Goal: Task Accomplishment & Management: Manage account settings

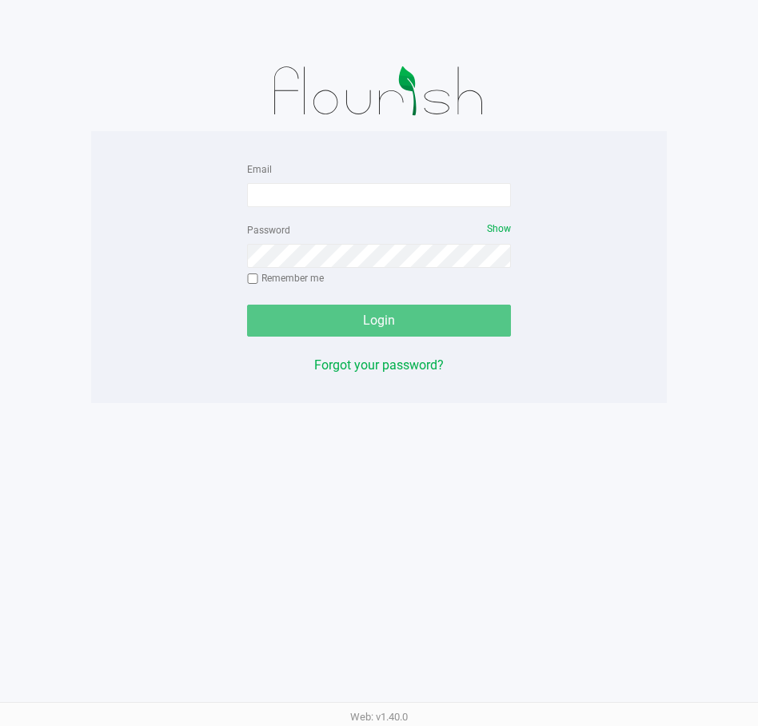
click at [596, 543] on div "Email Password Show Remember me Login Forgot your password? Web: v1.40.0" at bounding box center [379, 363] width 758 height 726
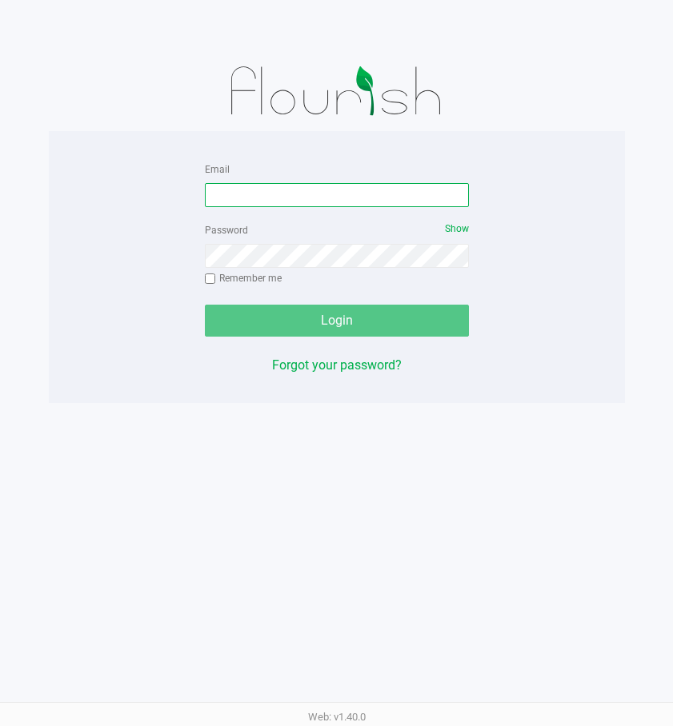
click at [409, 194] on input "Email" at bounding box center [337, 195] width 264 height 24
type input "[PERSON_NAME][EMAIL_ADDRESS][DOMAIN_NAME]"
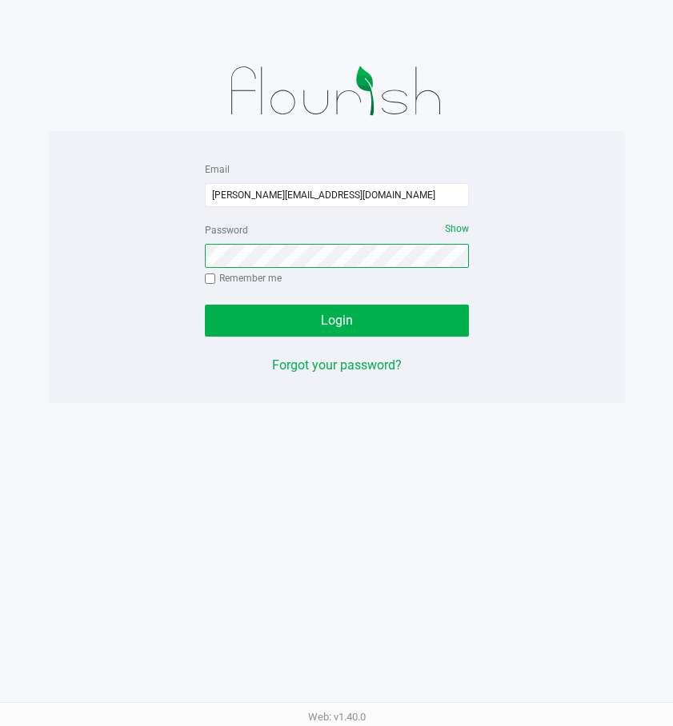
click at [205, 305] on button "Login" at bounding box center [337, 321] width 264 height 32
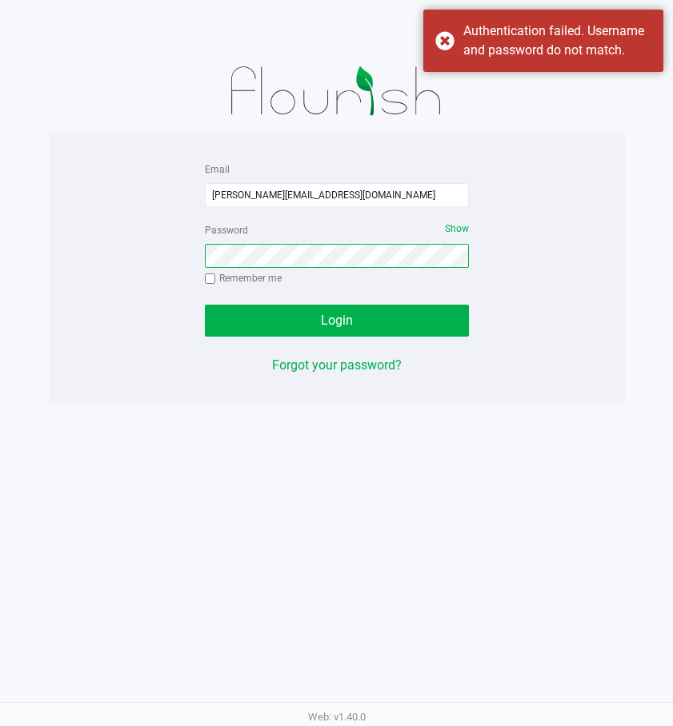
click at [205, 305] on button "Login" at bounding box center [337, 321] width 264 height 32
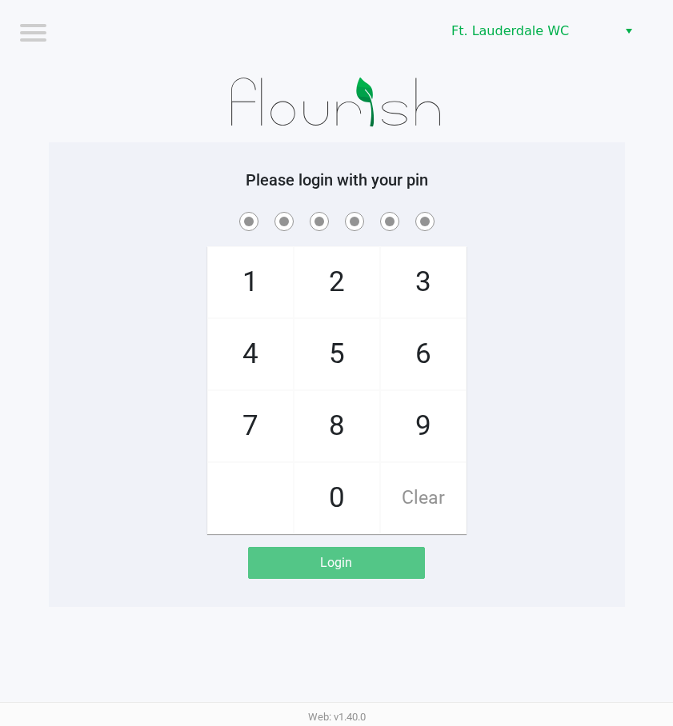
click at [264, 369] on span "4" at bounding box center [250, 354] width 85 height 70
checkbox input "true"
click at [333, 381] on span "5" at bounding box center [336, 354] width 85 height 70
checkbox input "true"
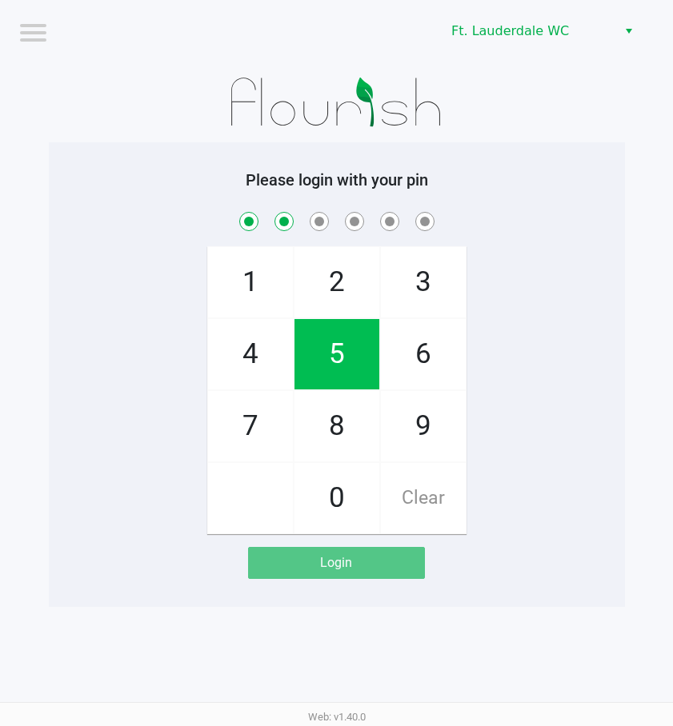
click at [333, 380] on span "5" at bounding box center [336, 354] width 85 height 70
checkbox input "true"
click at [333, 380] on span "5" at bounding box center [336, 354] width 85 height 70
checkbox input "true"
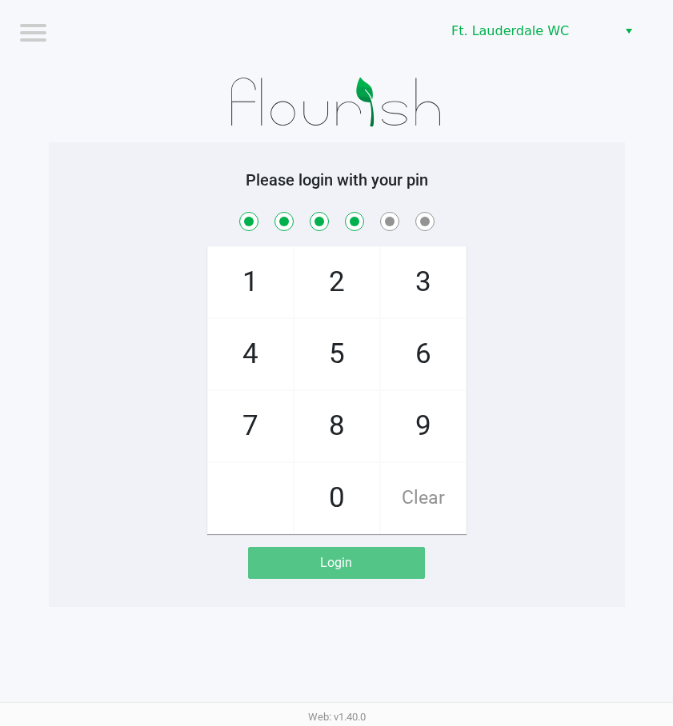
click at [338, 417] on span "8" at bounding box center [336, 426] width 85 height 70
checkbox input "true"
click at [254, 258] on span "1" at bounding box center [250, 282] width 85 height 70
checkbox input "true"
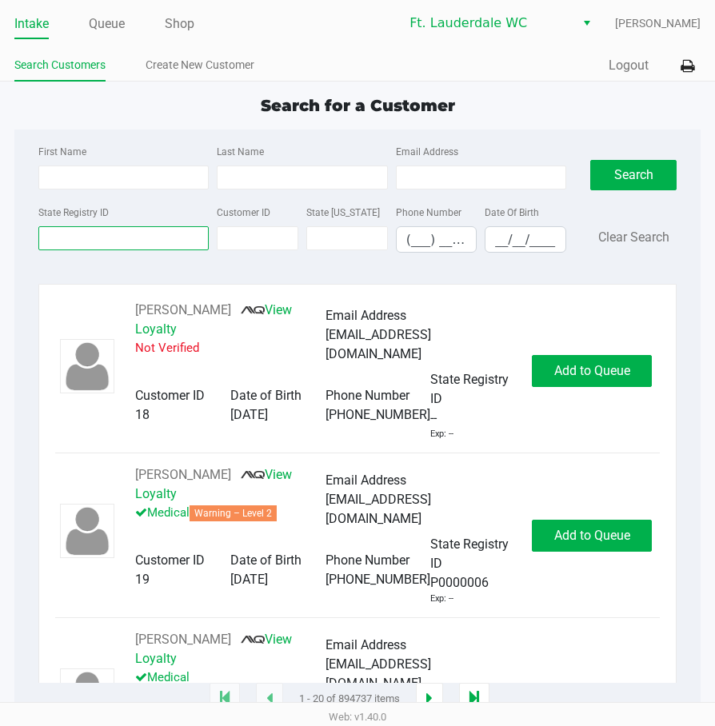
click at [123, 234] on input "State Registry ID" at bounding box center [123, 238] width 170 height 24
click at [85, 238] on input "State Registry ID" at bounding box center [123, 238] width 170 height 24
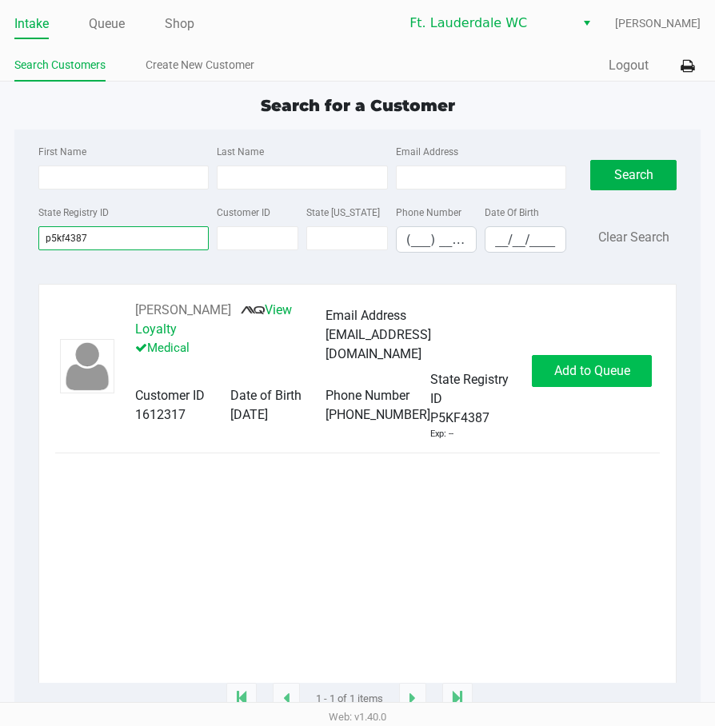
type input "p5kf4387"
click at [600, 355] on button "Add to Queue" at bounding box center [592, 371] width 120 height 32
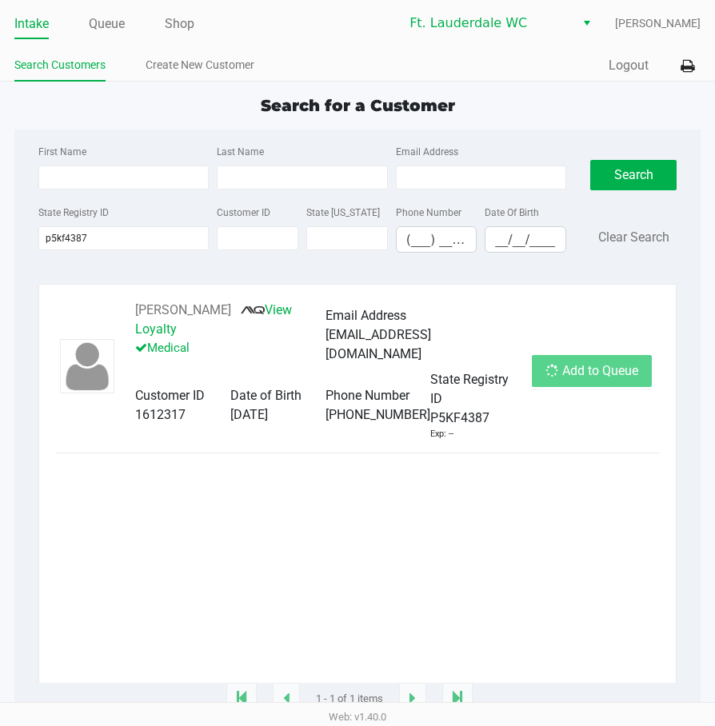
click at [600, 355] on div "Add to Queue" at bounding box center [592, 371] width 120 height 32
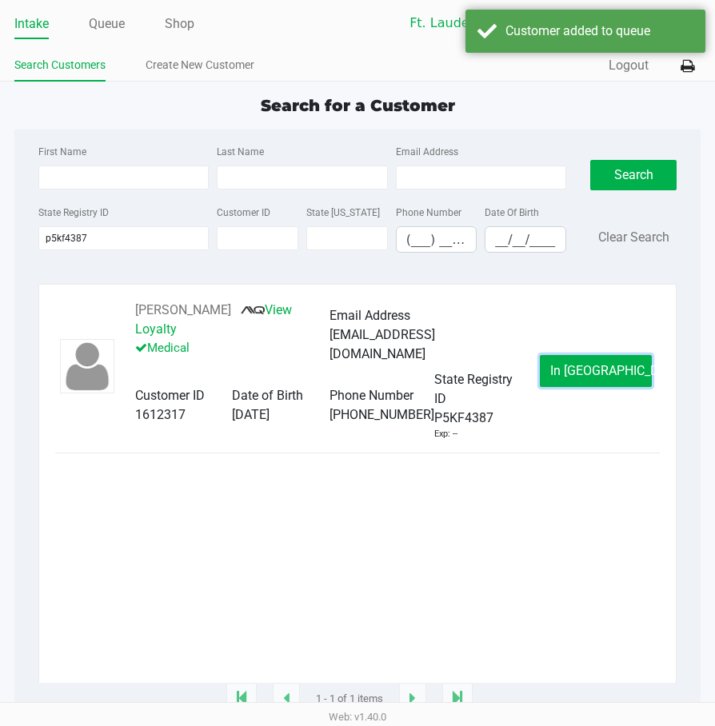
click at [595, 363] on span "In Queue" at bounding box center [617, 370] width 134 height 15
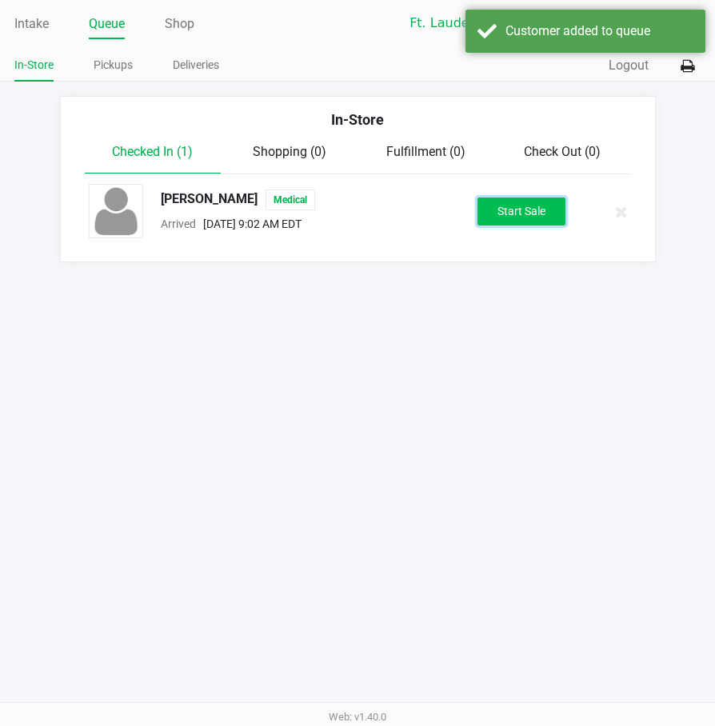
drag, startPoint x: 552, startPoint y: 206, endPoint x: 664, endPoint y: 297, distance: 143.9
click at [552, 207] on button "Start Sale" at bounding box center [521, 212] width 88 height 28
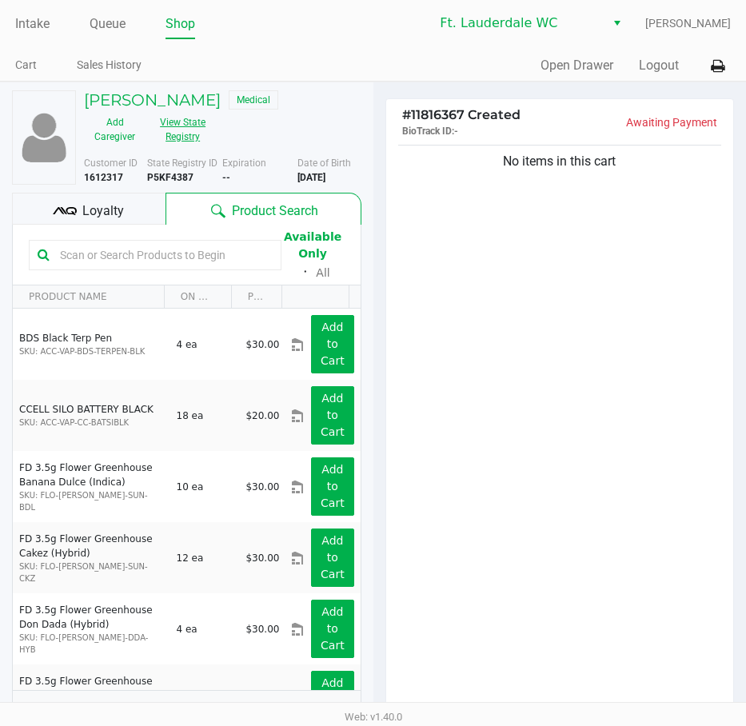
click at [210, 121] on button "View State Registry" at bounding box center [178, 130] width 65 height 40
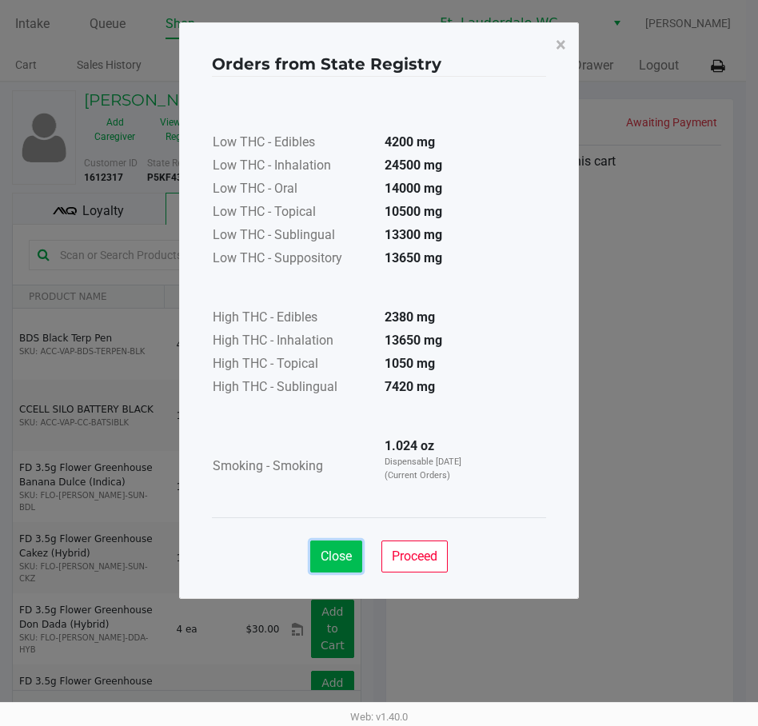
click at [333, 558] on span "Close" at bounding box center [336, 556] width 31 height 15
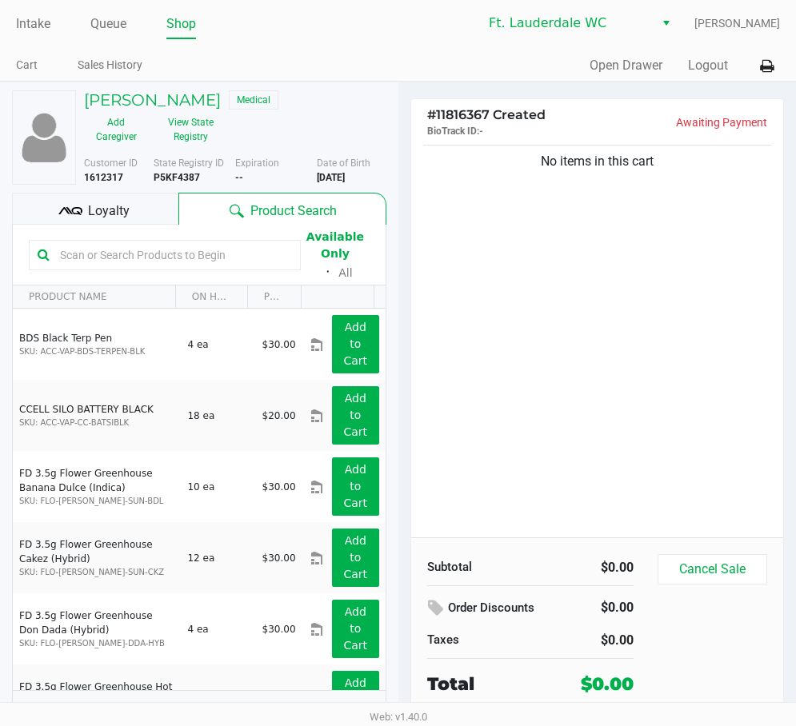
click at [637, 348] on div "No items in this cart" at bounding box center [597, 340] width 373 height 396
click at [636, 326] on div "No items in this cart" at bounding box center [597, 340] width 373 height 396
click at [668, 358] on div "No items in this cart" at bounding box center [597, 340] width 373 height 396
click at [585, 316] on div "No items in this cart" at bounding box center [597, 340] width 373 height 396
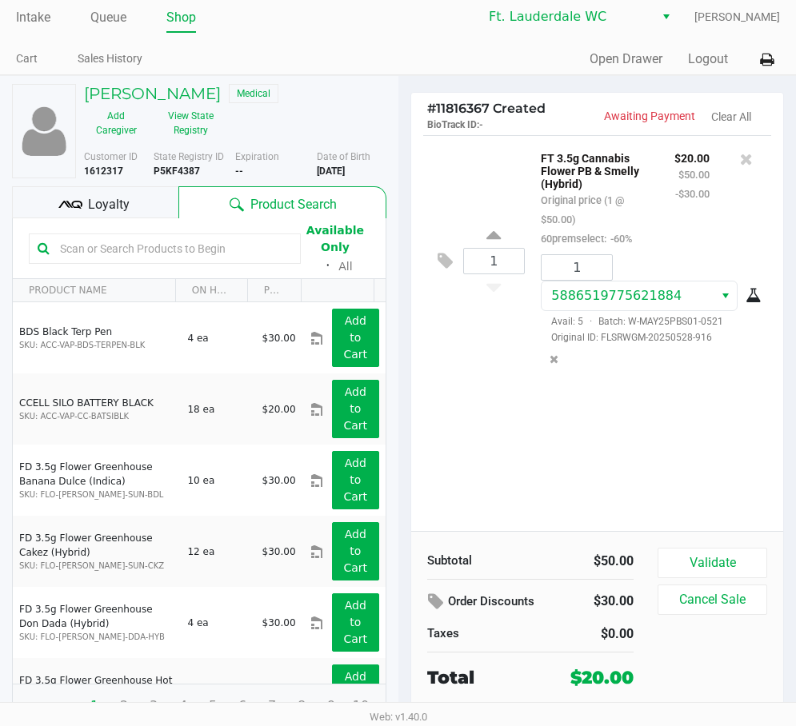
scroll to position [17, 0]
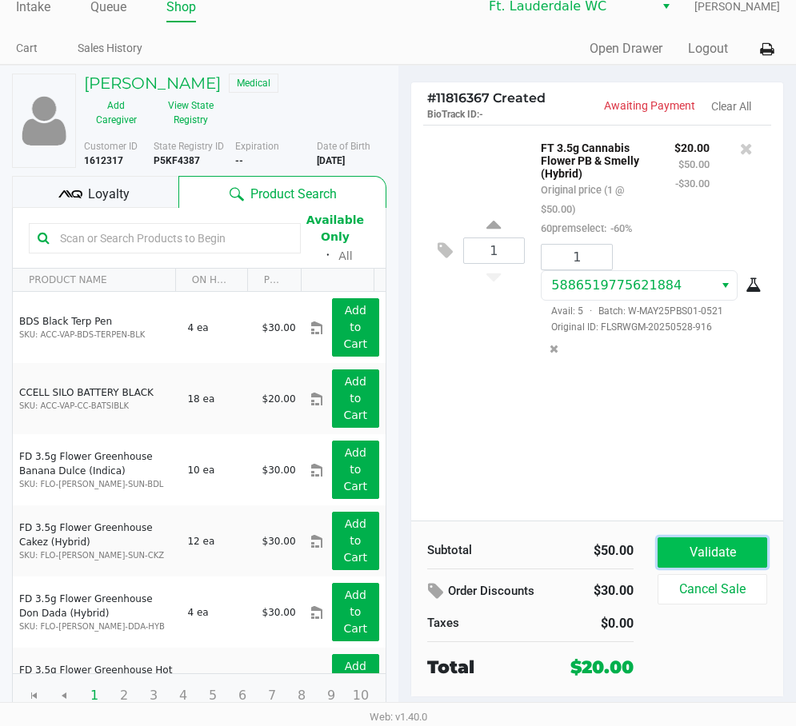
click at [745, 550] on button "Validate" at bounding box center [712, 552] width 110 height 30
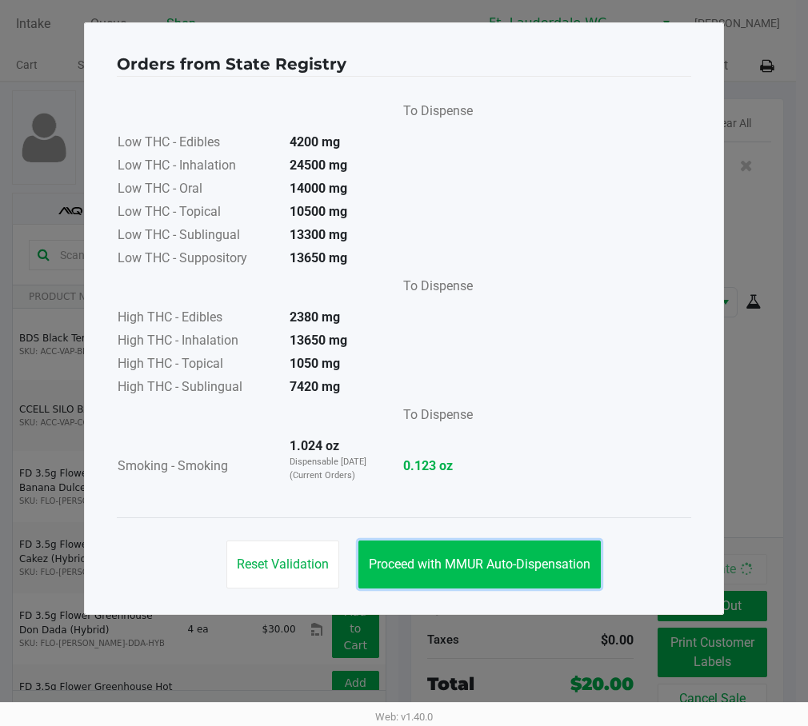
click at [477, 578] on button "Proceed with MMUR Auto-Dispensation" at bounding box center [479, 565] width 242 height 48
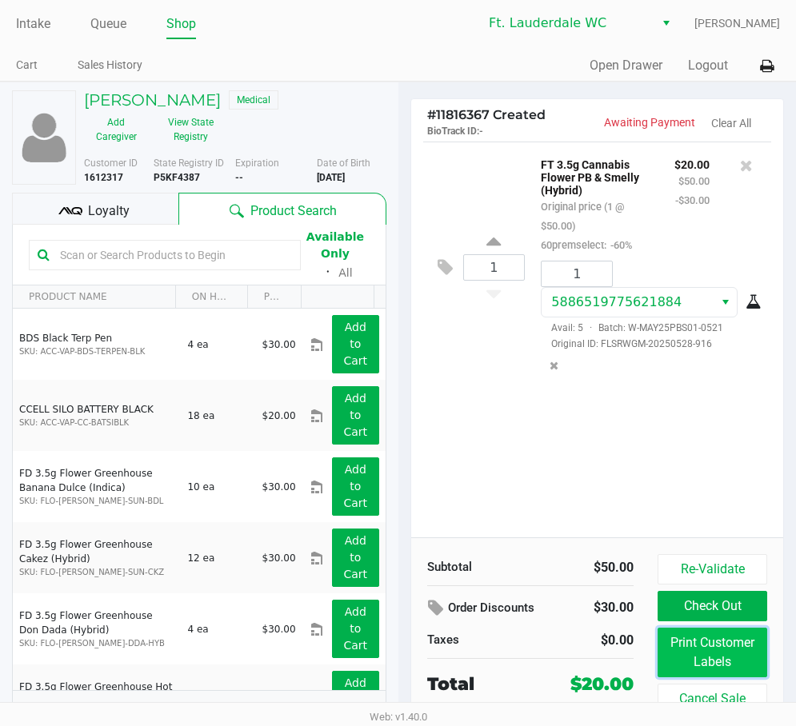
click at [697, 652] on button "Print Customer Labels" at bounding box center [712, 653] width 110 height 50
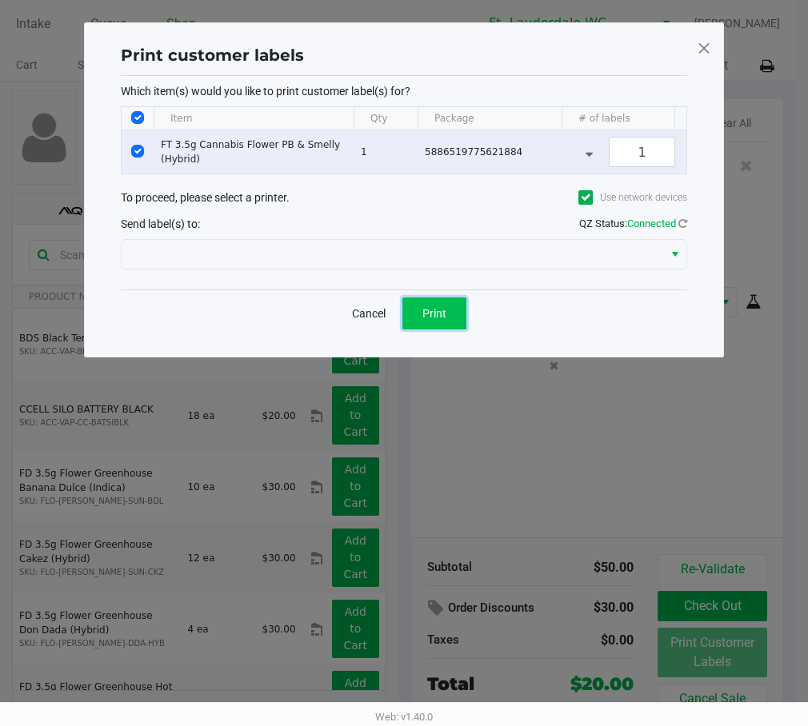
click at [434, 330] on button "Print" at bounding box center [434, 314] width 64 height 32
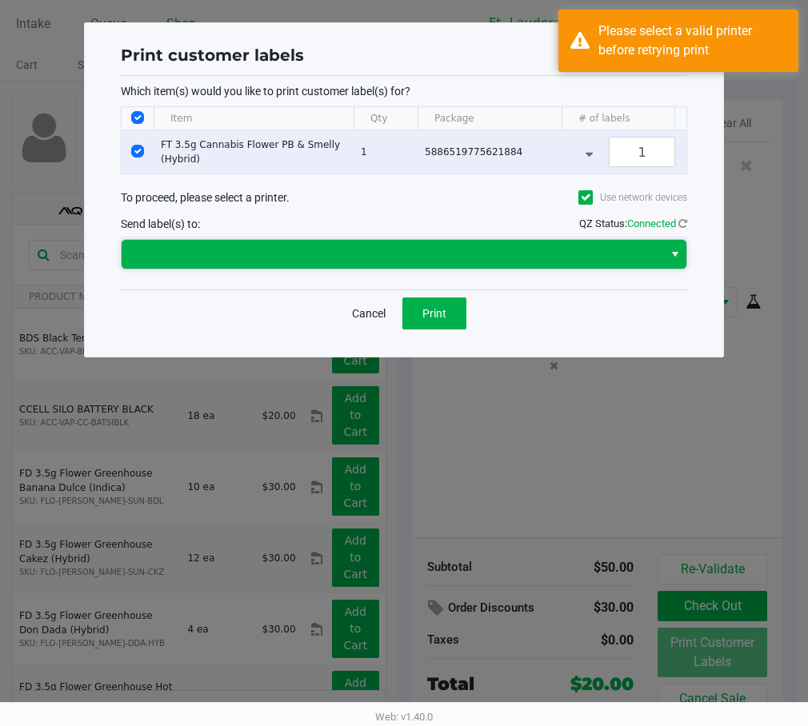
click at [505, 264] on span at bounding box center [392, 254] width 522 height 19
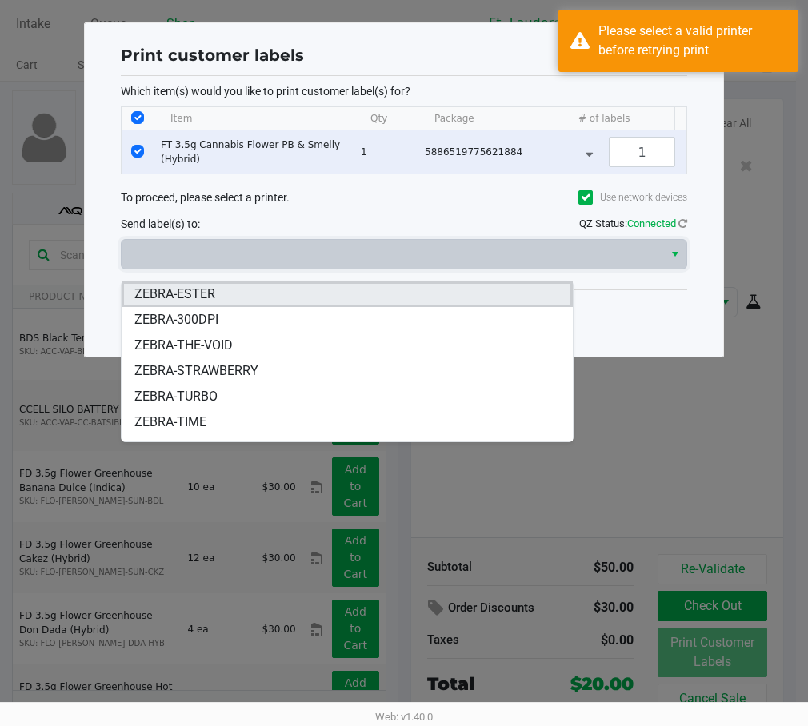
click at [298, 298] on li "ZEBRA-ESTER" at bounding box center [347, 295] width 451 height 26
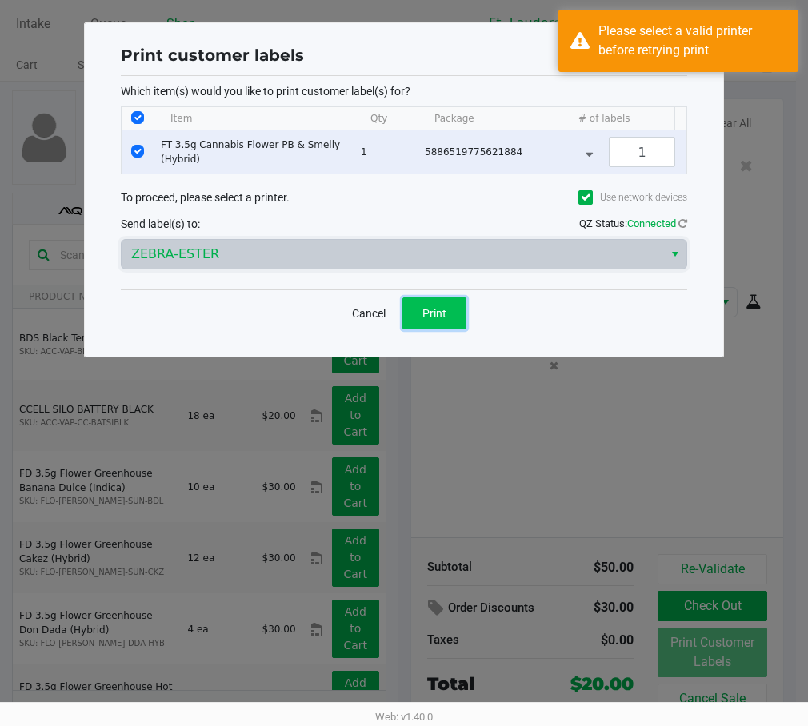
click at [457, 322] on button "Print" at bounding box center [434, 314] width 64 height 32
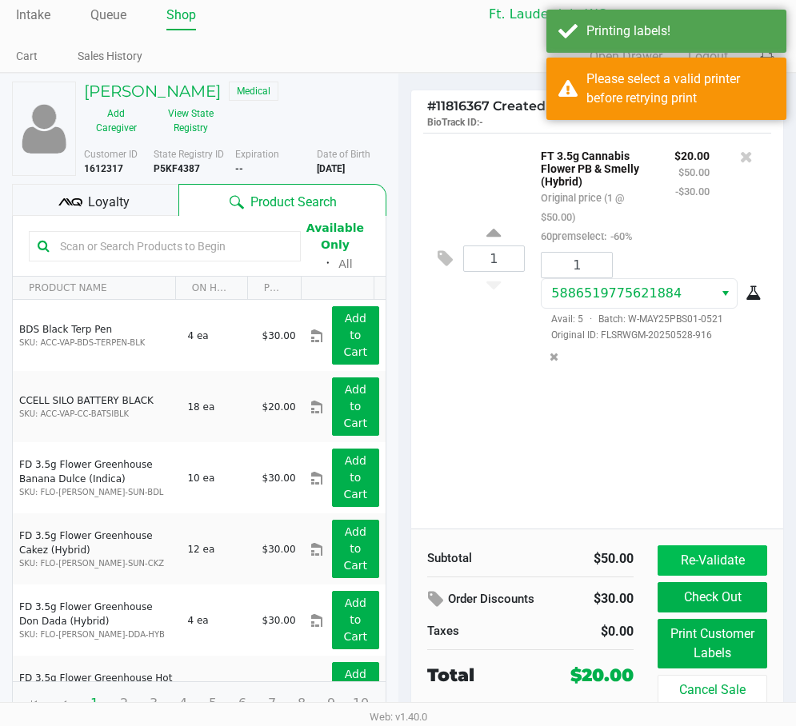
scroll to position [17, 0]
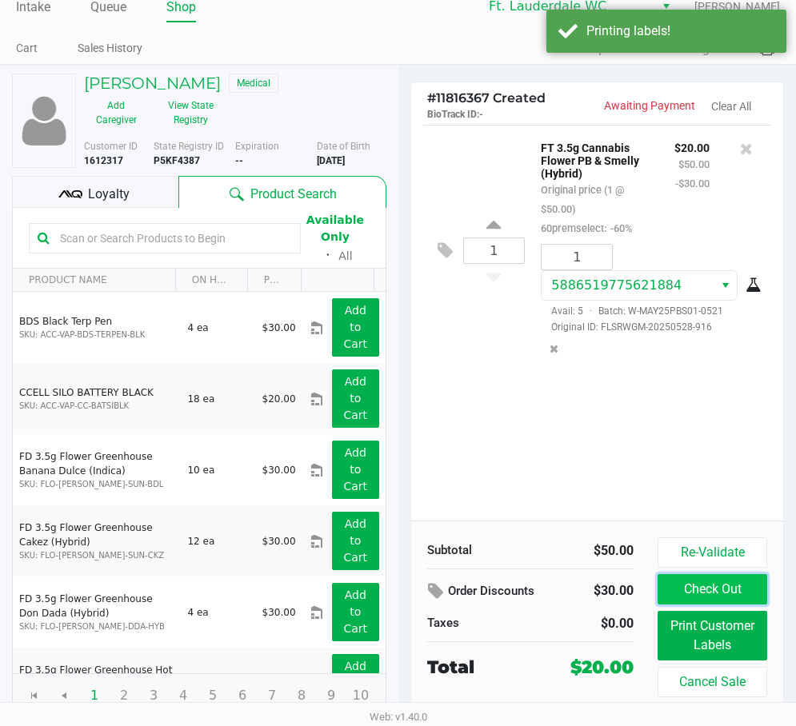
click at [720, 585] on button "Check Out" at bounding box center [712, 589] width 110 height 30
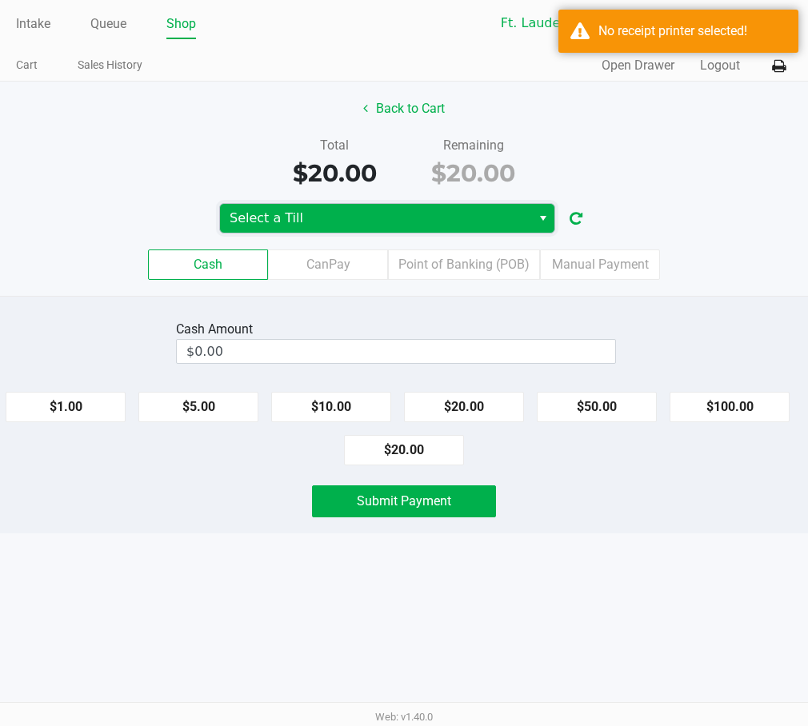
click at [397, 228] on span "Select a Till" at bounding box center [375, 218] width 311 height 29
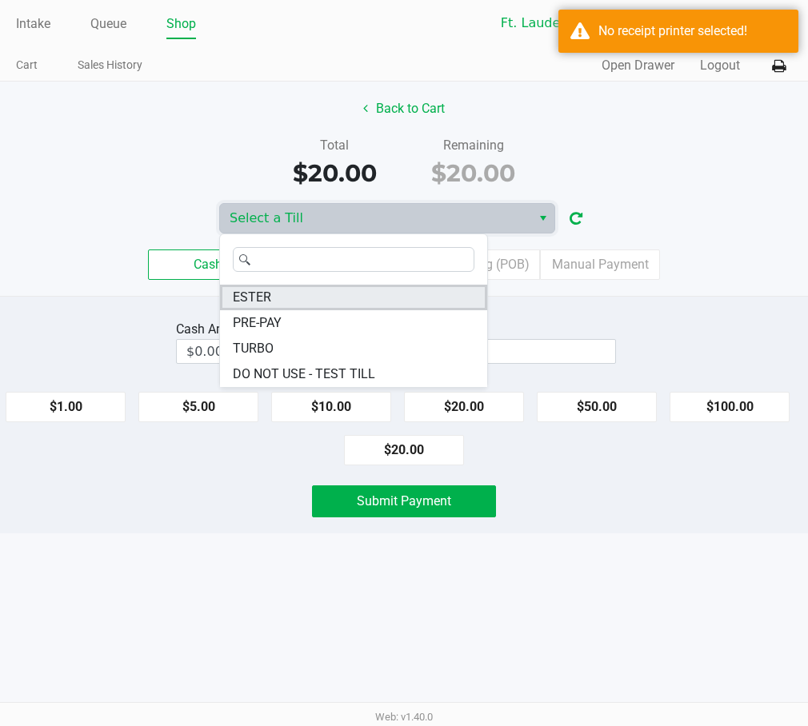
click at [350, 294] on li "ESTER" at bounding box center [353, 298] width 267 height 26
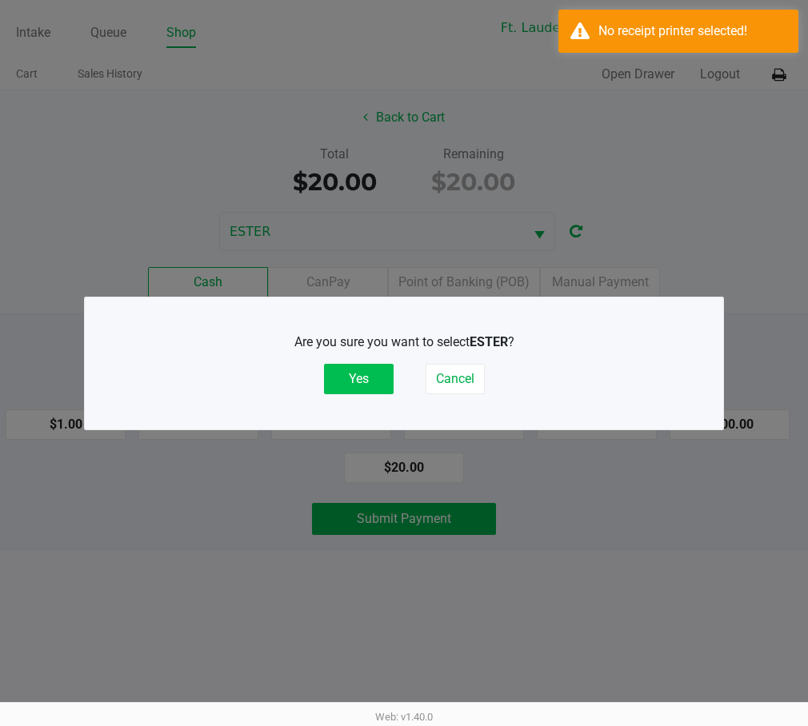
click at [377, 382] on button "Yes" at bounding box center [359, 379] width 70 height 30
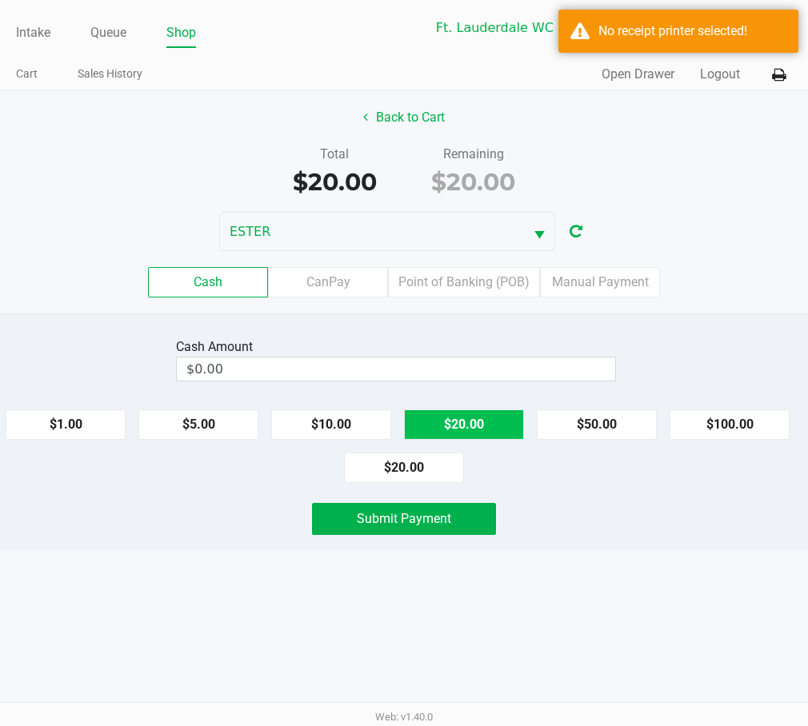
click at [465, 428] on button "$20.00" at bounding box center [464, 424] width 120 height 30
type input "$20.00"
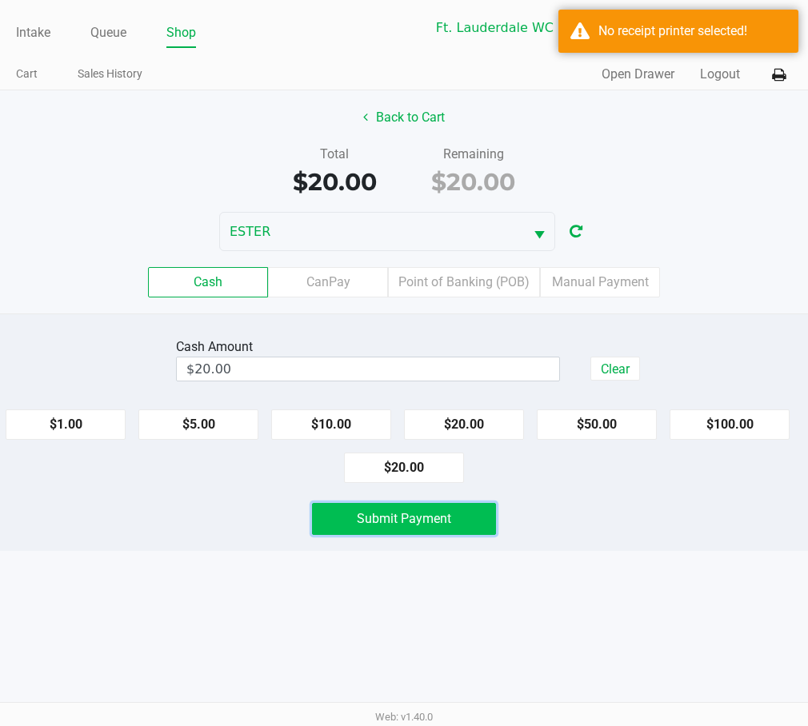
click at [446, 519] on span "Submit Payment" at bounding box center [404, 518] width 94 height 15
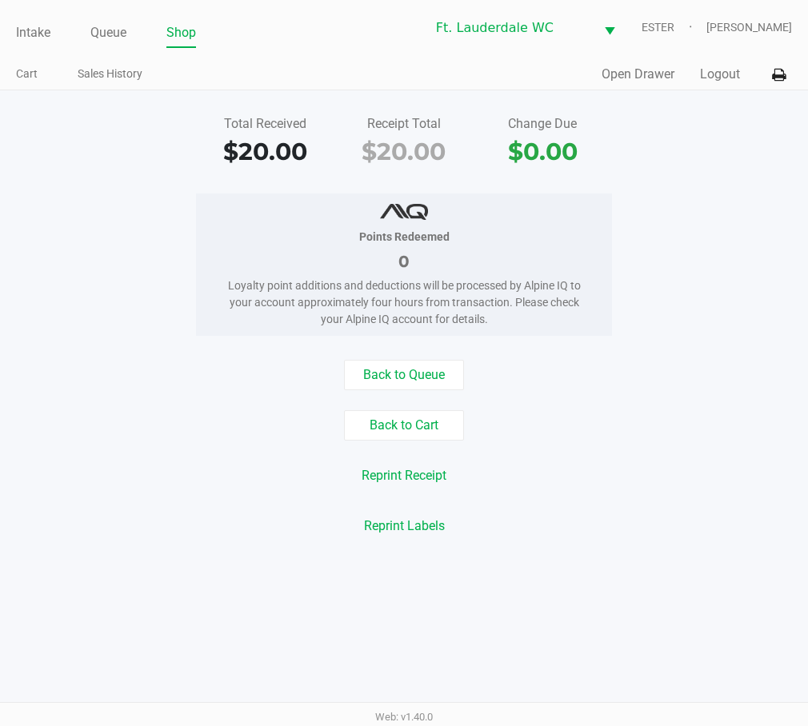
click at [757, 79] on icon at bounding box center [779, 75] width 14 height 11
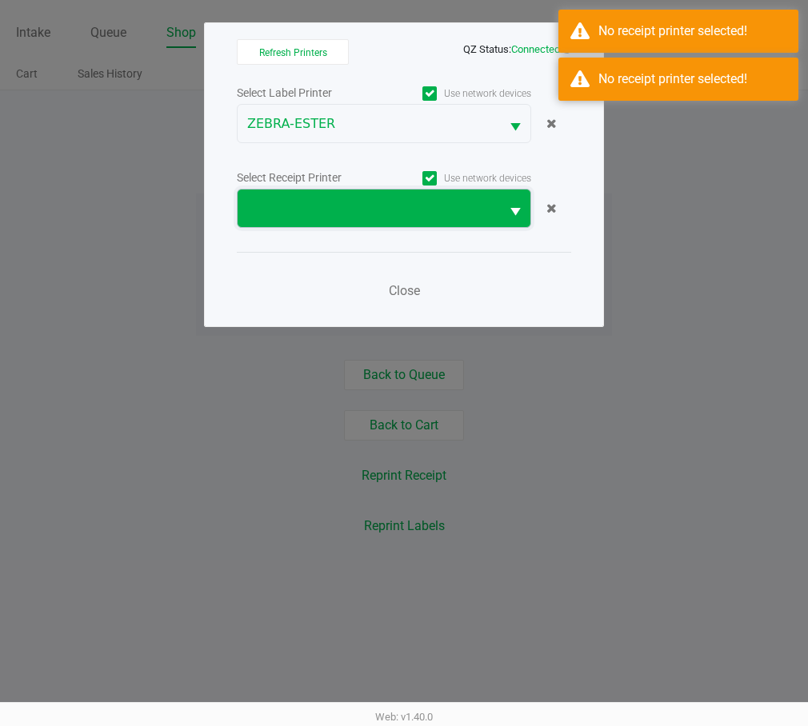
click at [467, 195] on span at bounding box center [369, 209] width 262 height 38
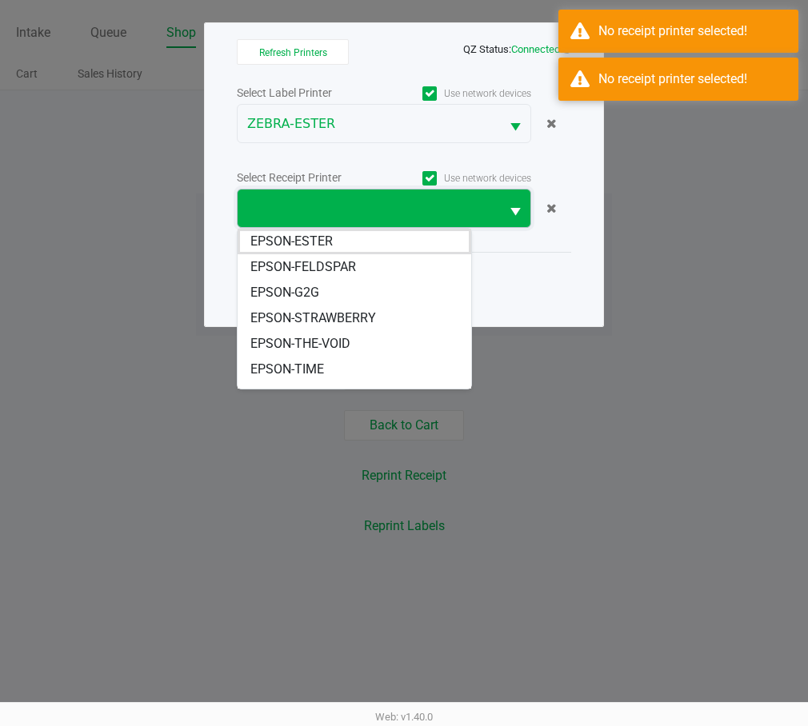
click at [378, 233] on li "EPSON-ESTER" at bounding box center [355, 242] width 234 height 26
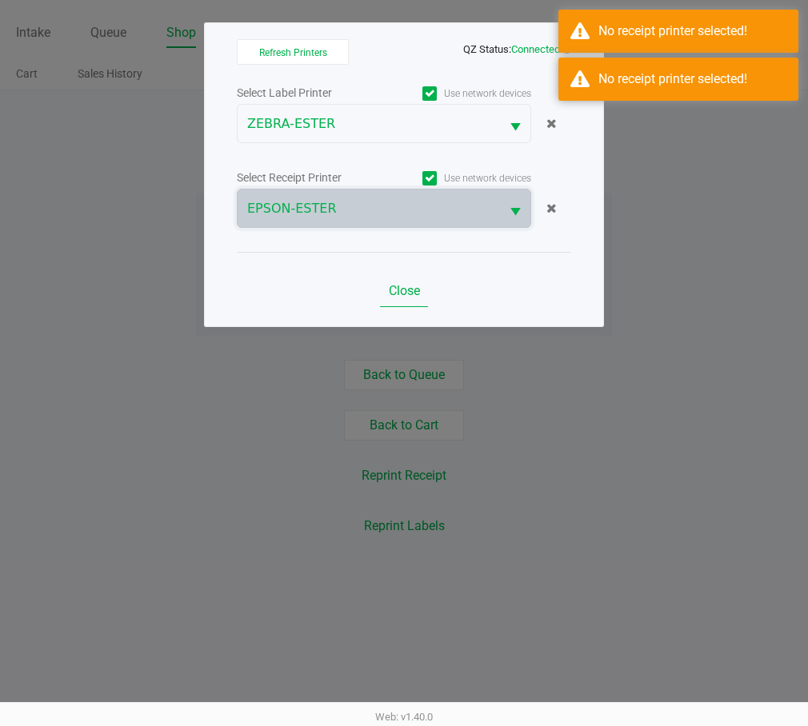
click at [416, 290] on span "Close" at bounding box center [404, 290] width 31 height 15
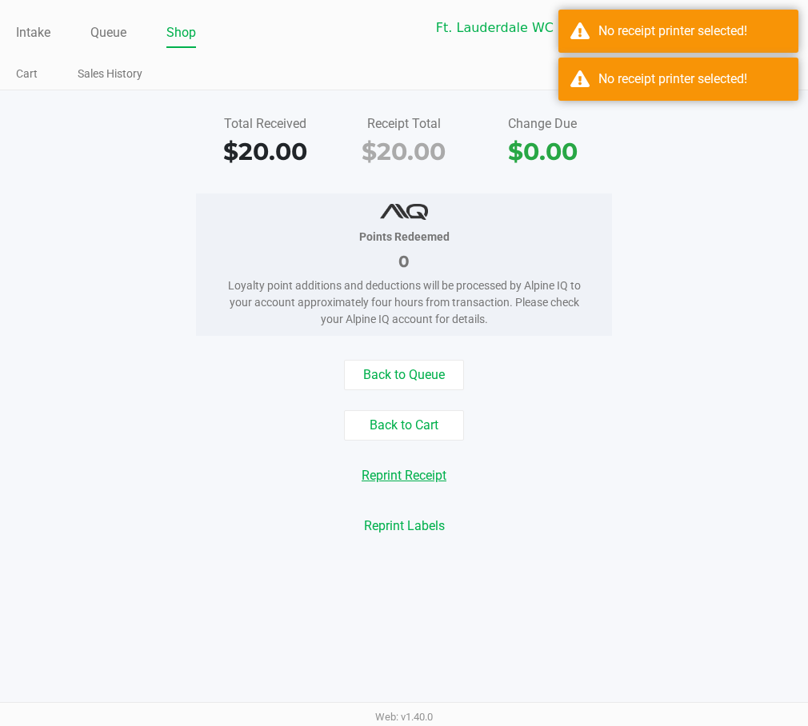
click at [436, 473] on button "Reprint Receipt" at bounding box center [404, 476] width 106 height 30
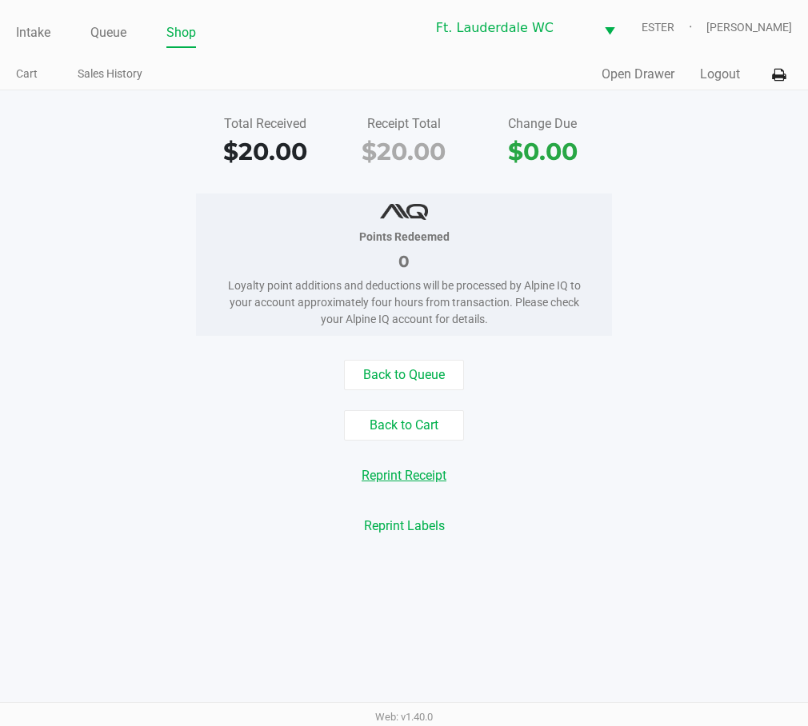
click at [651, 74] on button "Open Drawer" at bounding box center [637, 74] width 73 height 19
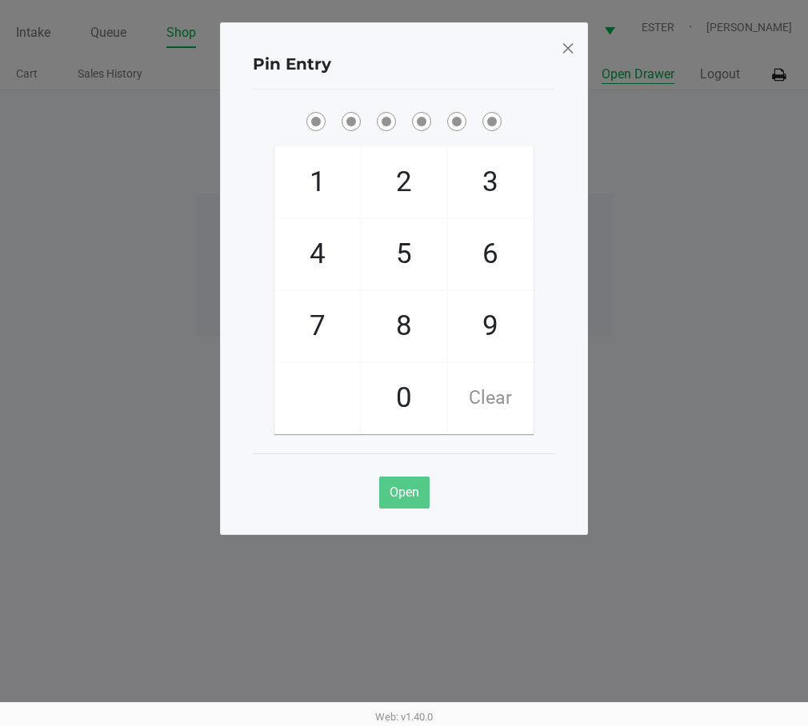
click at [307, 266] on span "4" at bounding box center [317, 254] width 85 height 70
checkbox input "true"
click at [437, 249] on span "5" at bounding box center [404, 254] width 85 height 70
checkbox input "true"
click at [417, 270] on span "5" at bounding box center [404, 254] width 85 height 70
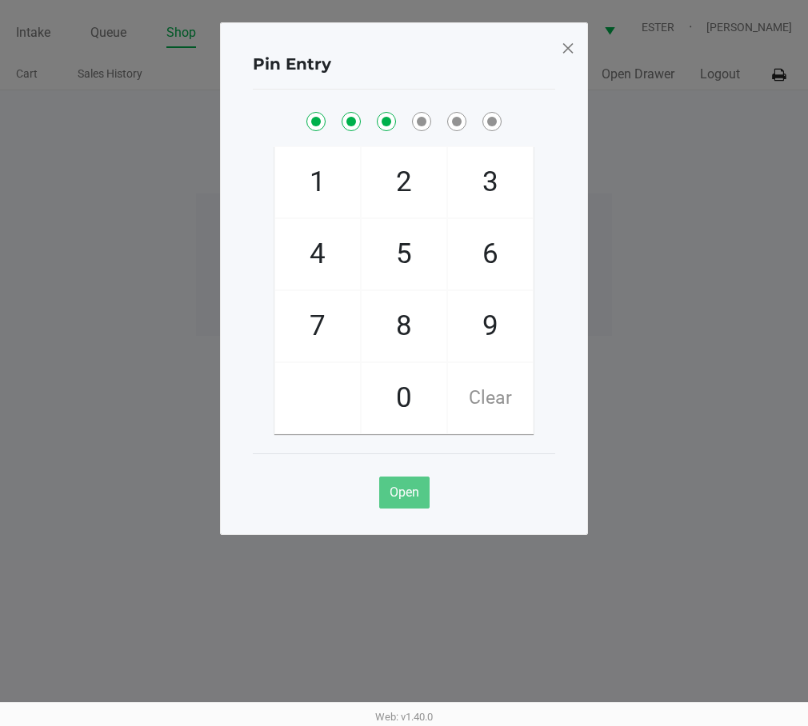
checkbox input "true"
click at [419, 258] on span "5" at bounding box center [404, 254] width 85 height 70
checkbox input "true"
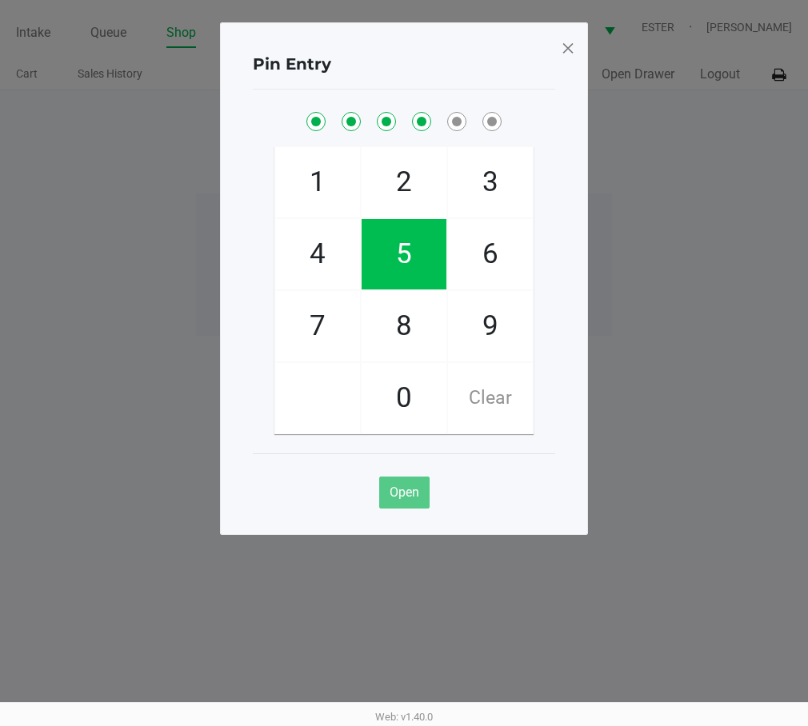
click at [425, 337] on span "8" at bounding box center [404, 326] width 85 height 70
checkbox input "true"
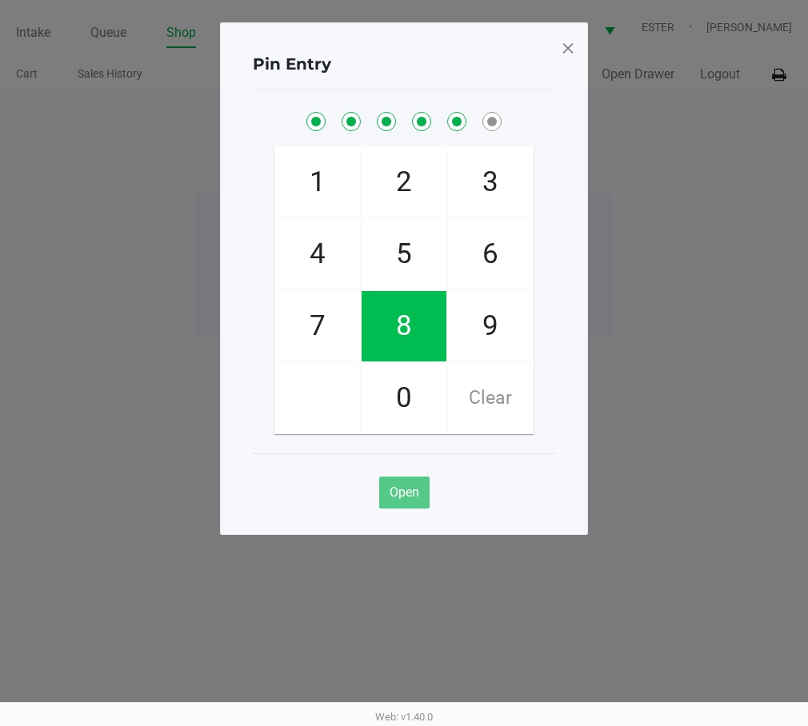
click at [322, 204] on span "1" at bounding box center [317, 182] width 85 height 70
checkbox input "true"
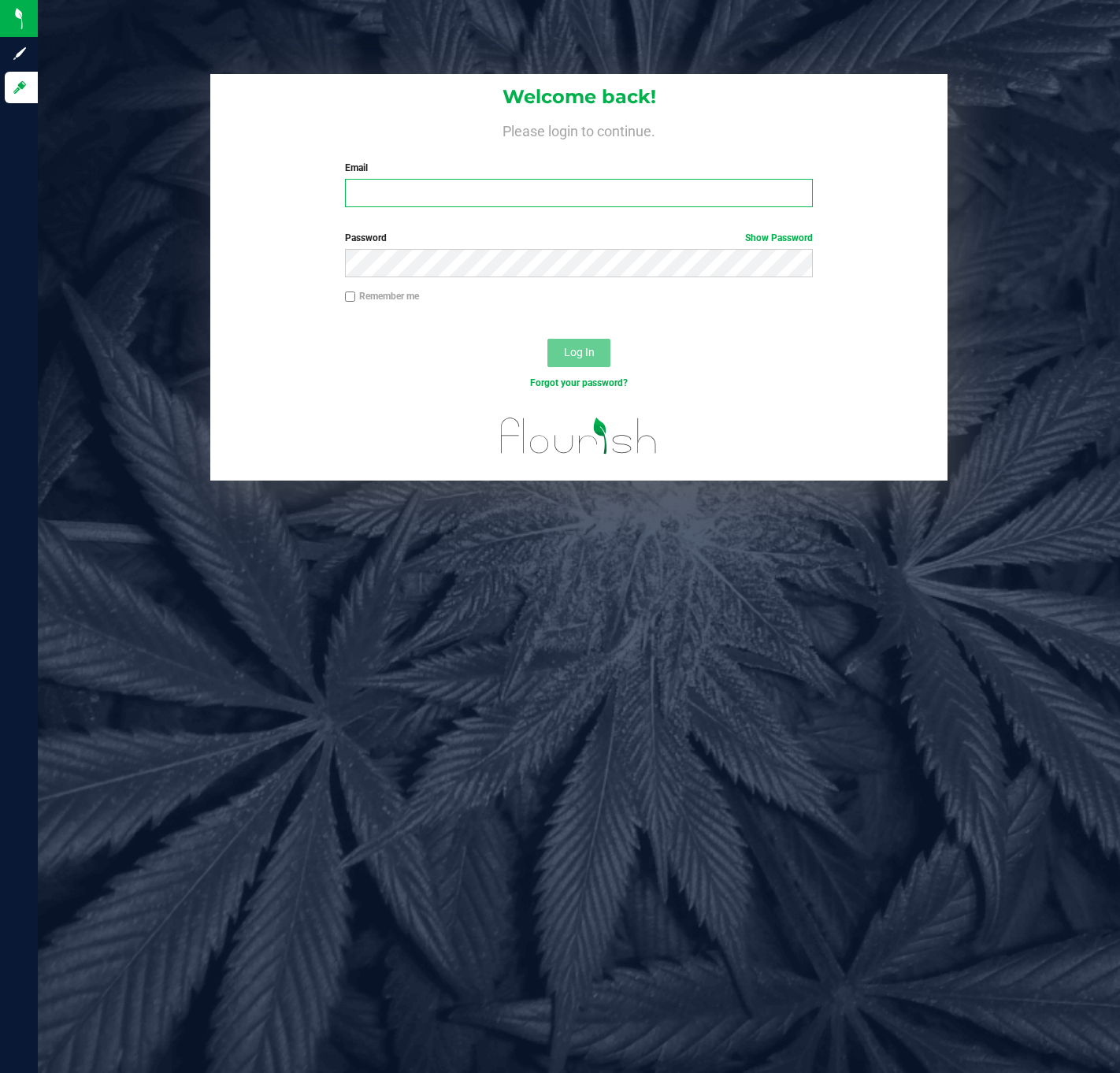
click at [435, 192] on input "Email" at bounding box center [578, 193] width 468 height 29
type input "[PERSON_NAME][EMAIL_ADDRESS][DOMAIN_NAME]"
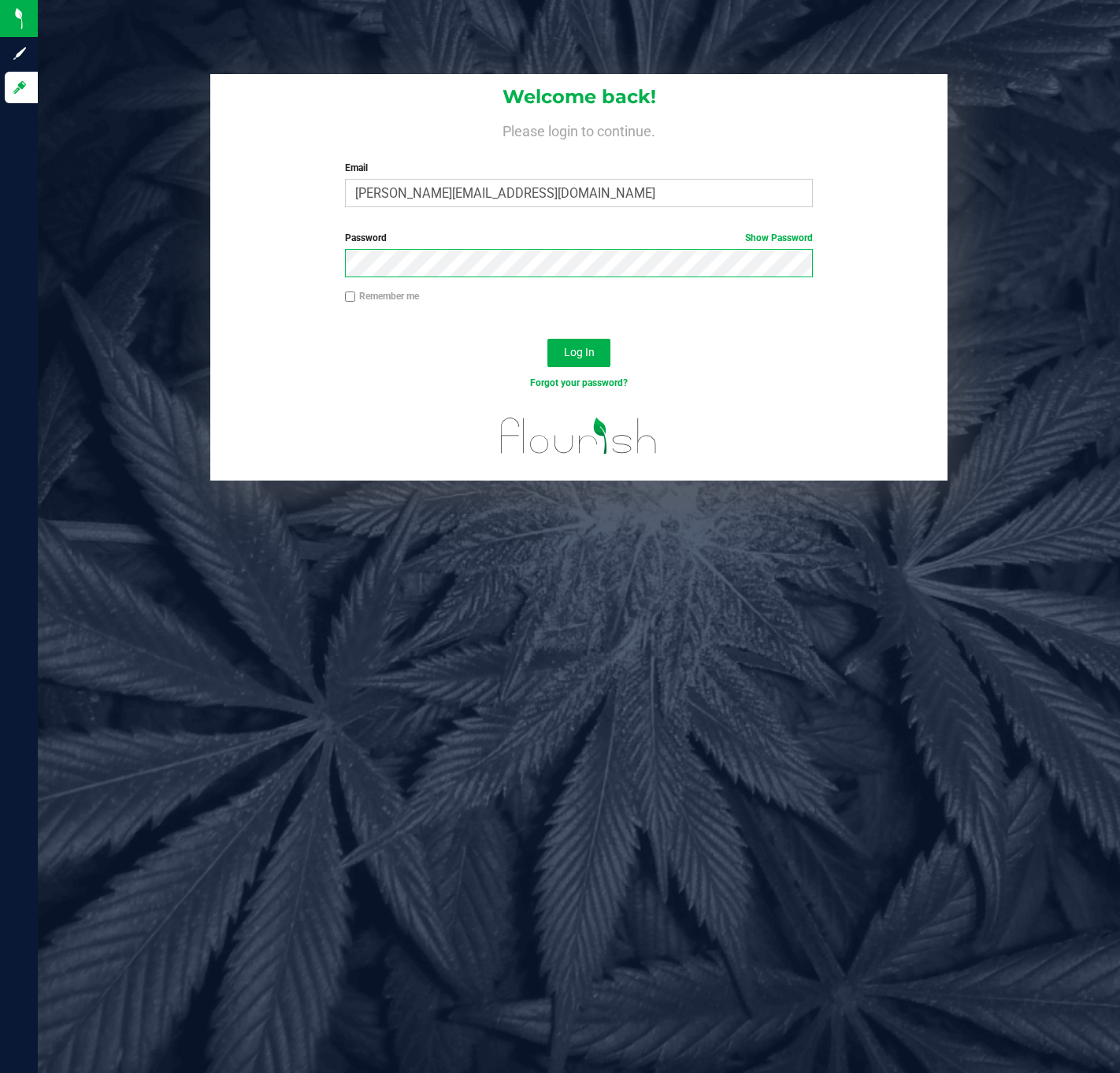
click at [548, 339] on button "Log In" at bounding box center [579, 353] width 63 height 29
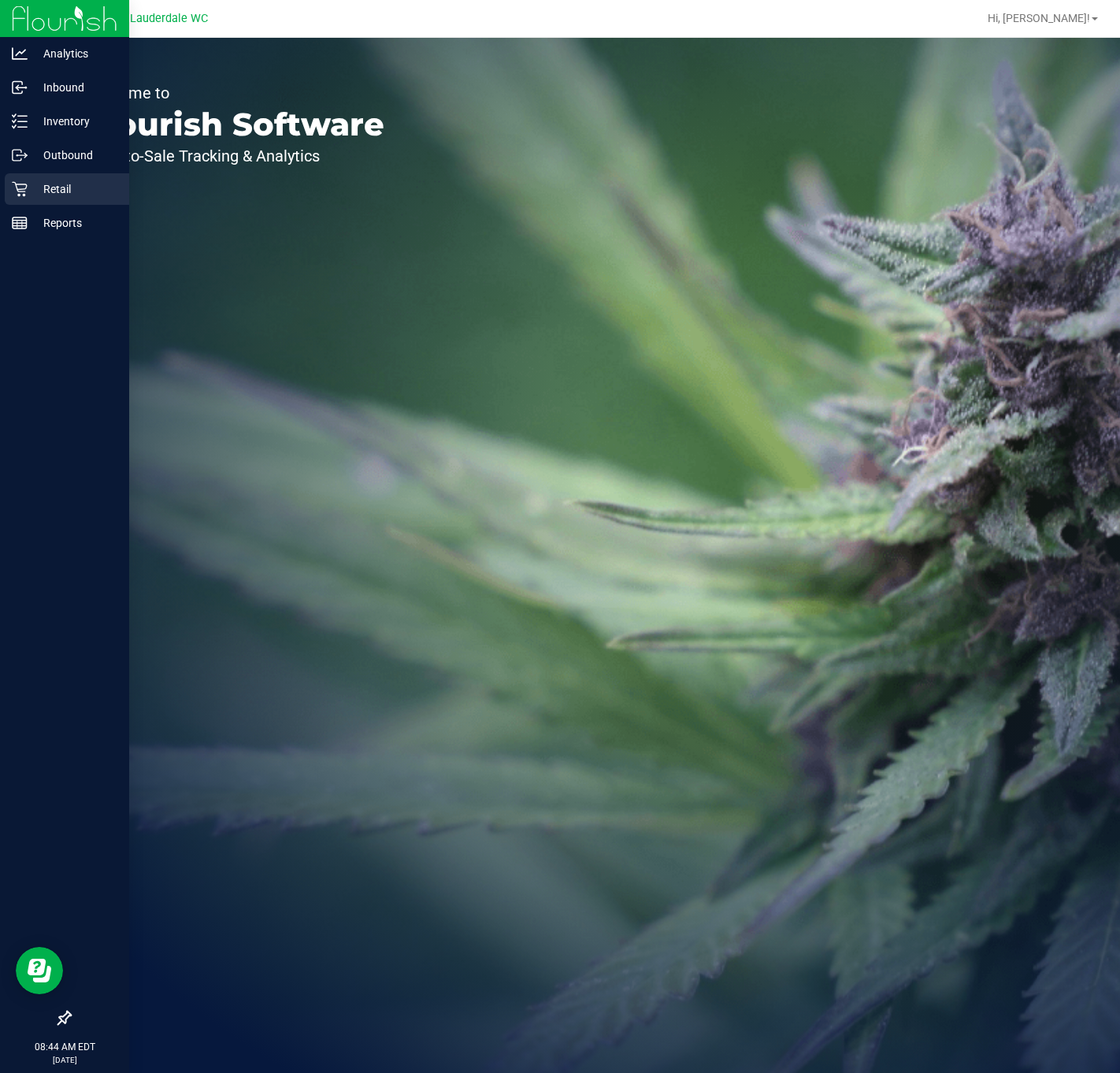
click at [19, 187] on icon at bounding box center [20, 189] width 16 height 16
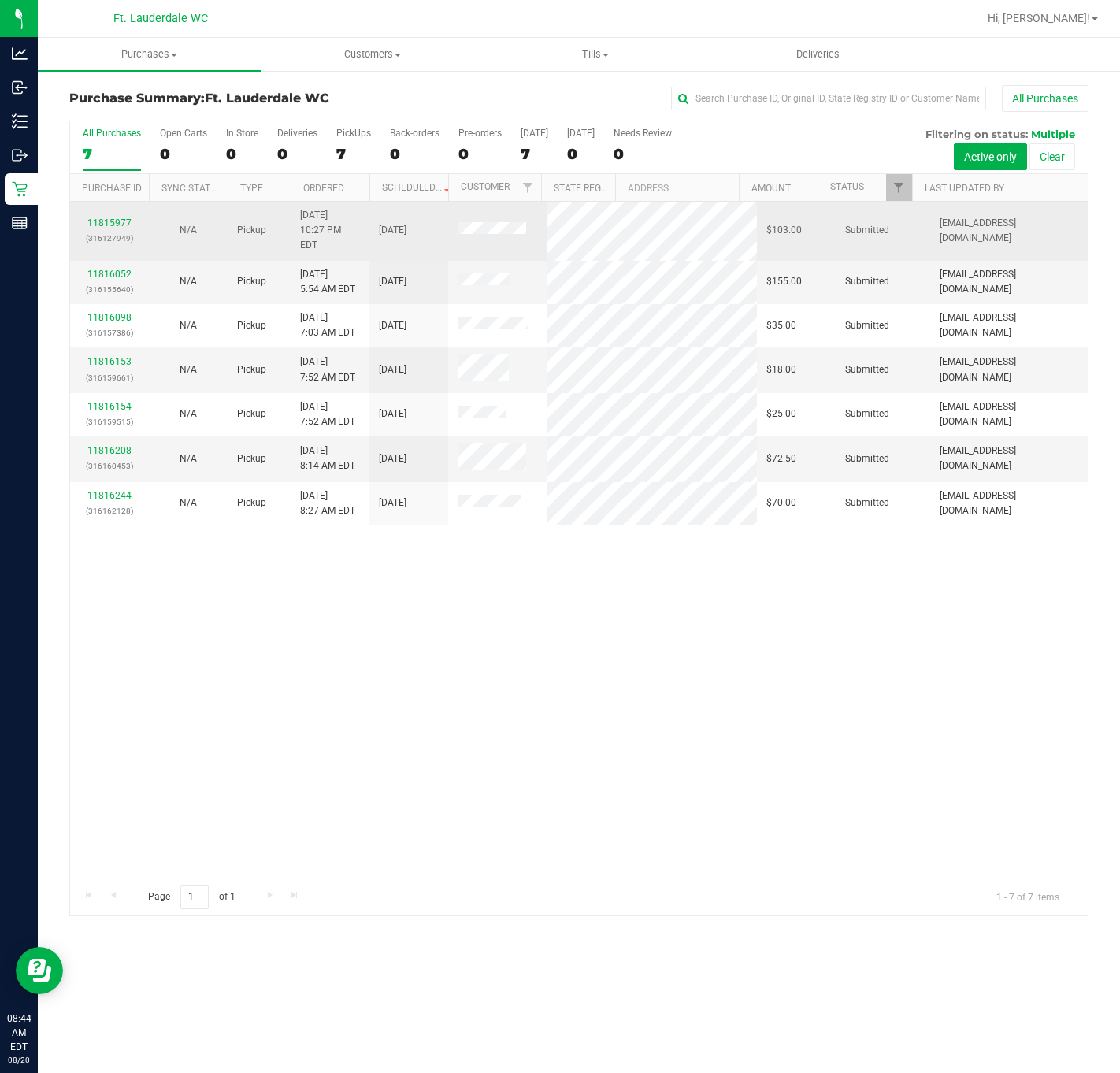
click at [113, 218] on link "11815977" at bounding box center [109, 223] width 44 height 11
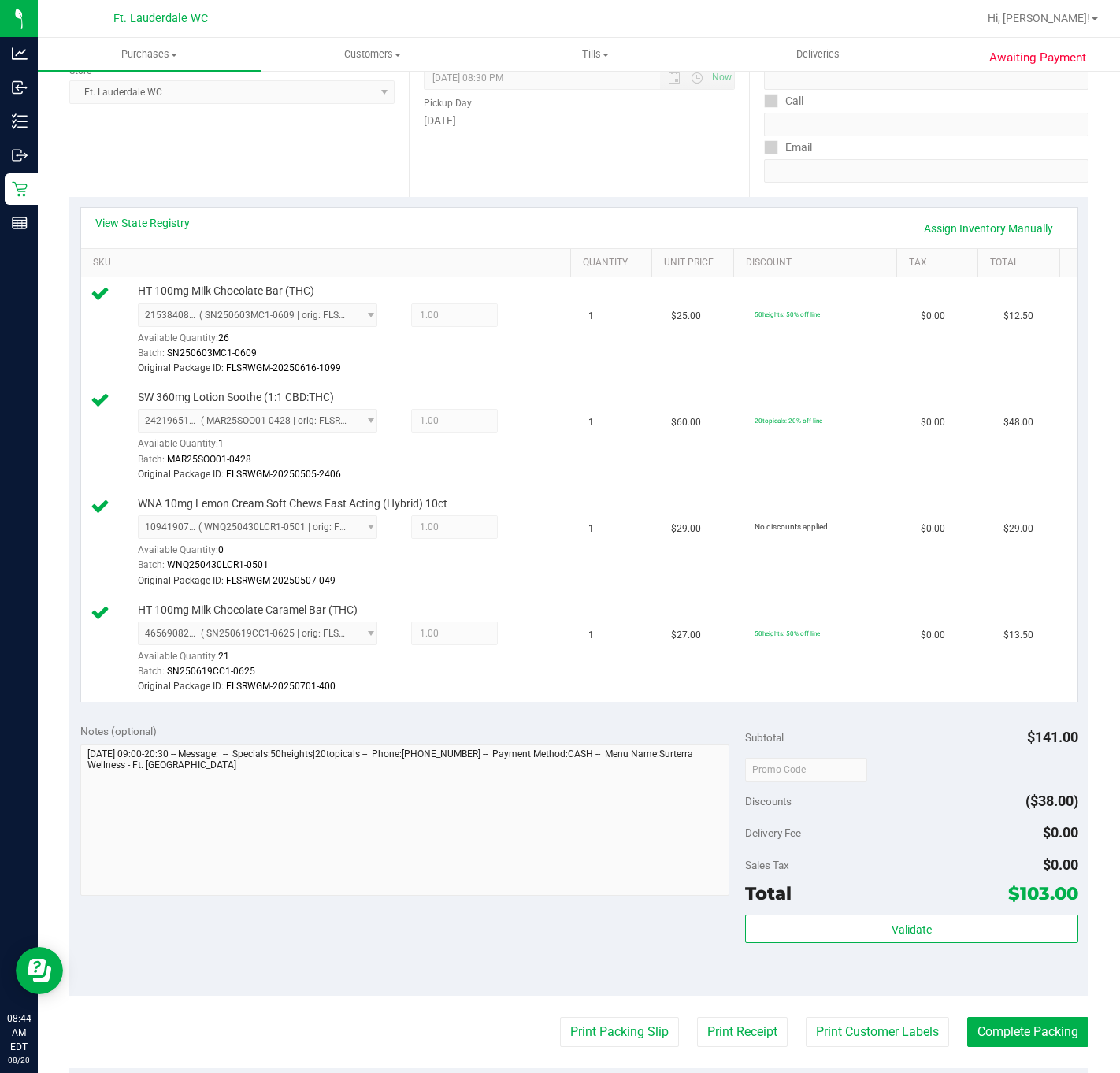
scroll to position [355, 0]
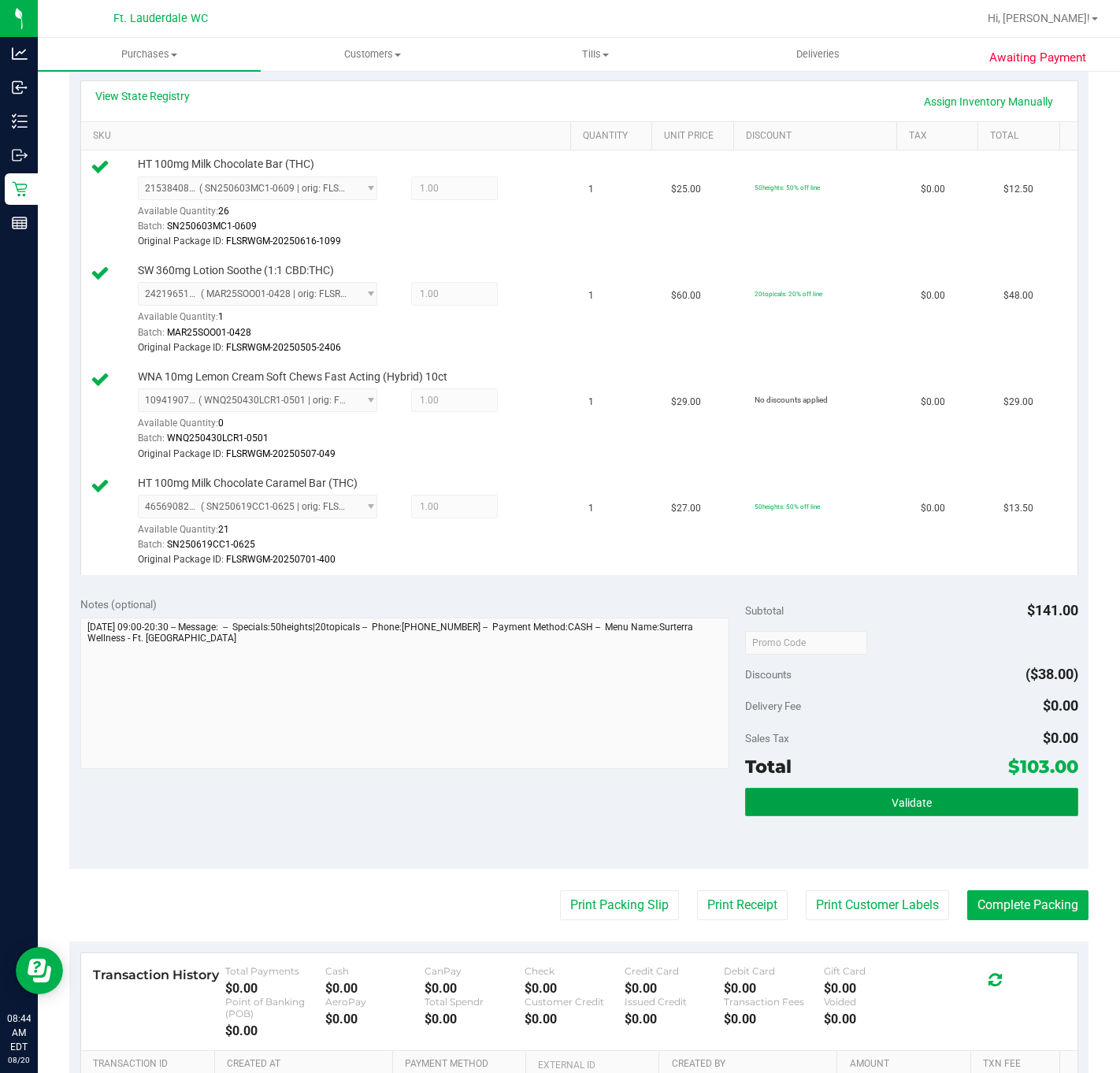
click at [846, 816] on button "Validate" at bounding box center [912, 802] width 333 height 29
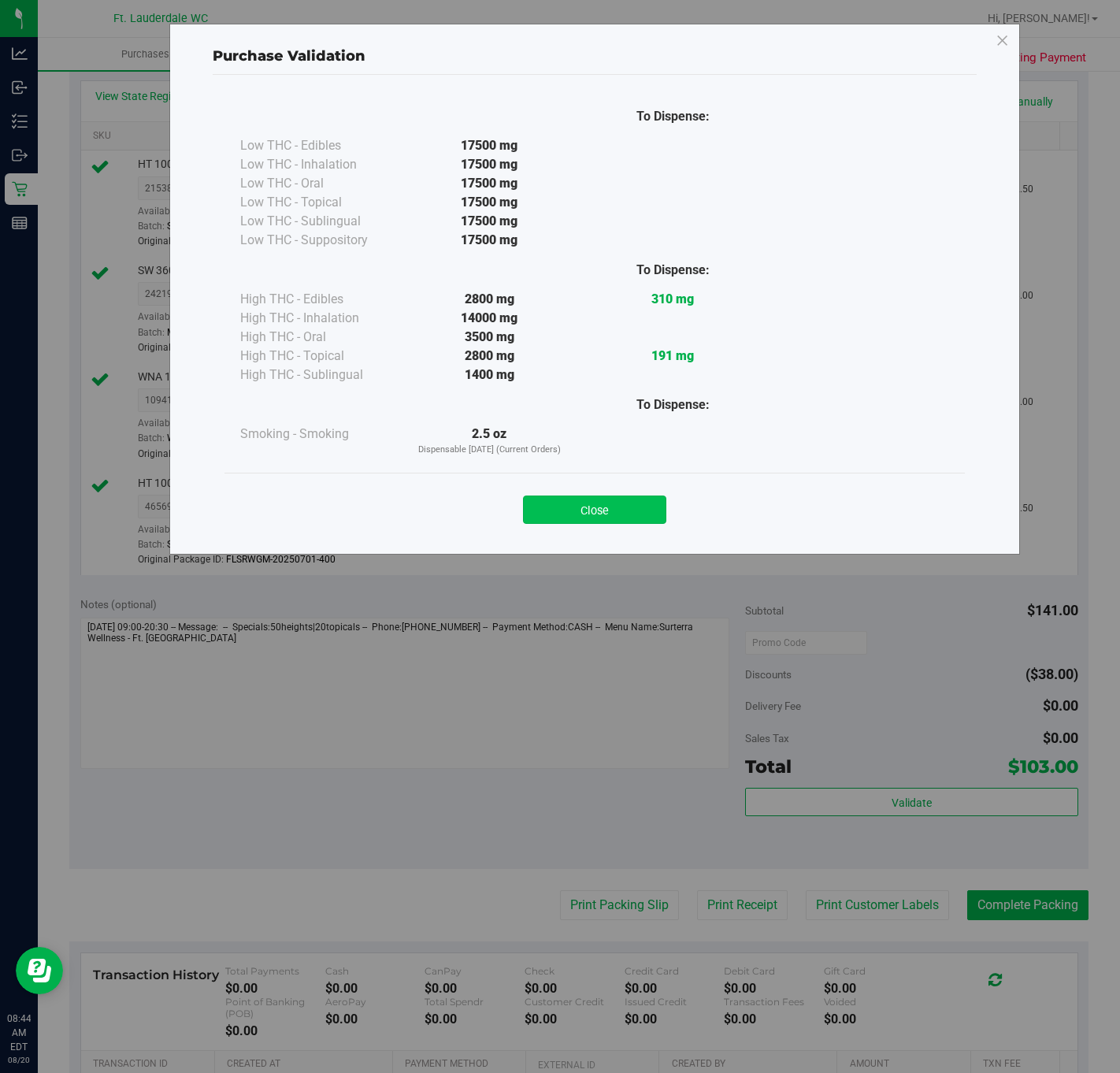
click at [592, 508] on button "Close" at bounding box center [595, 509] width 144 height 29
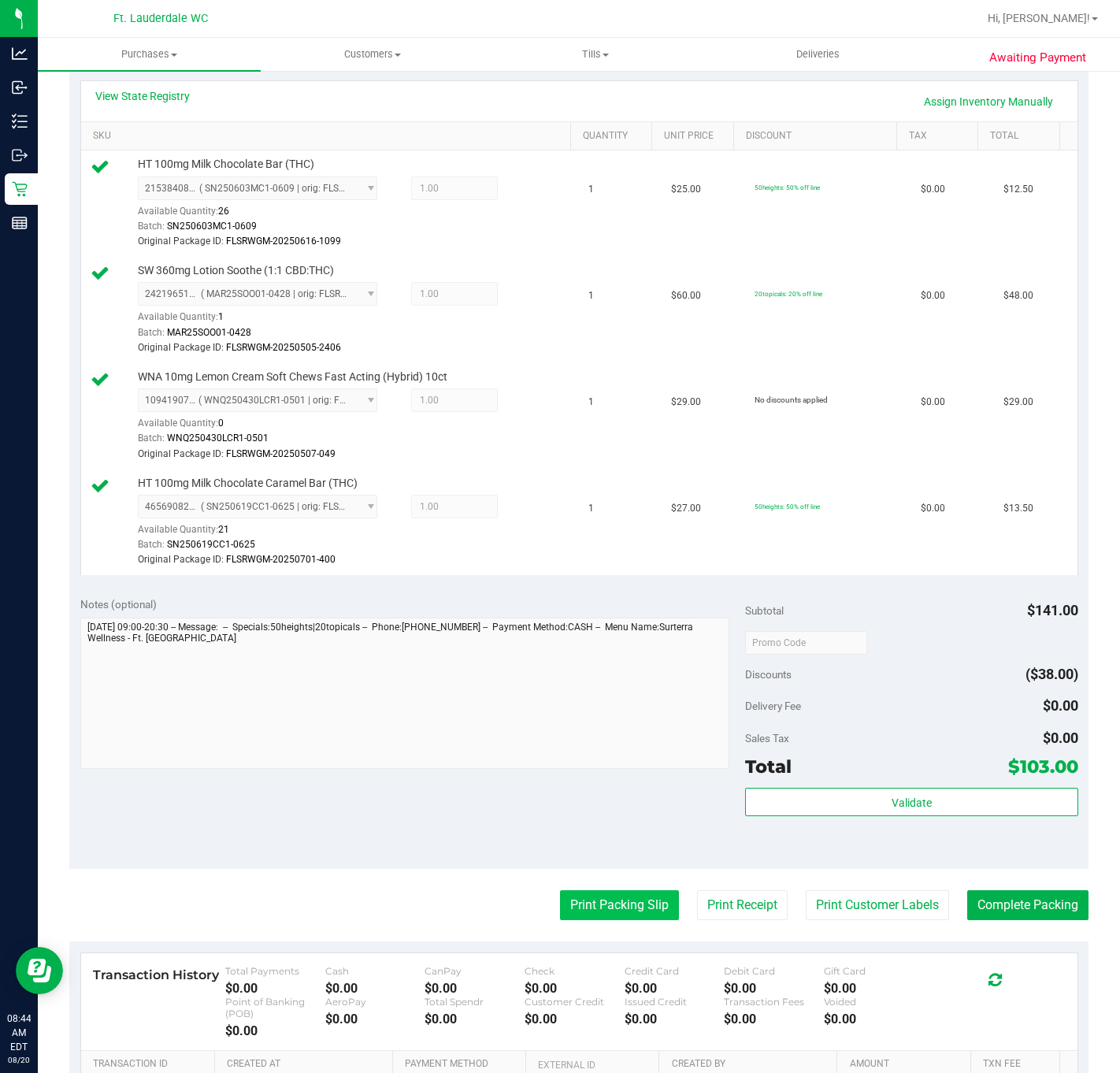
click at [653, 908] on button "Print Packing Slip" at bounding box center [620, 905] width 119 height 30
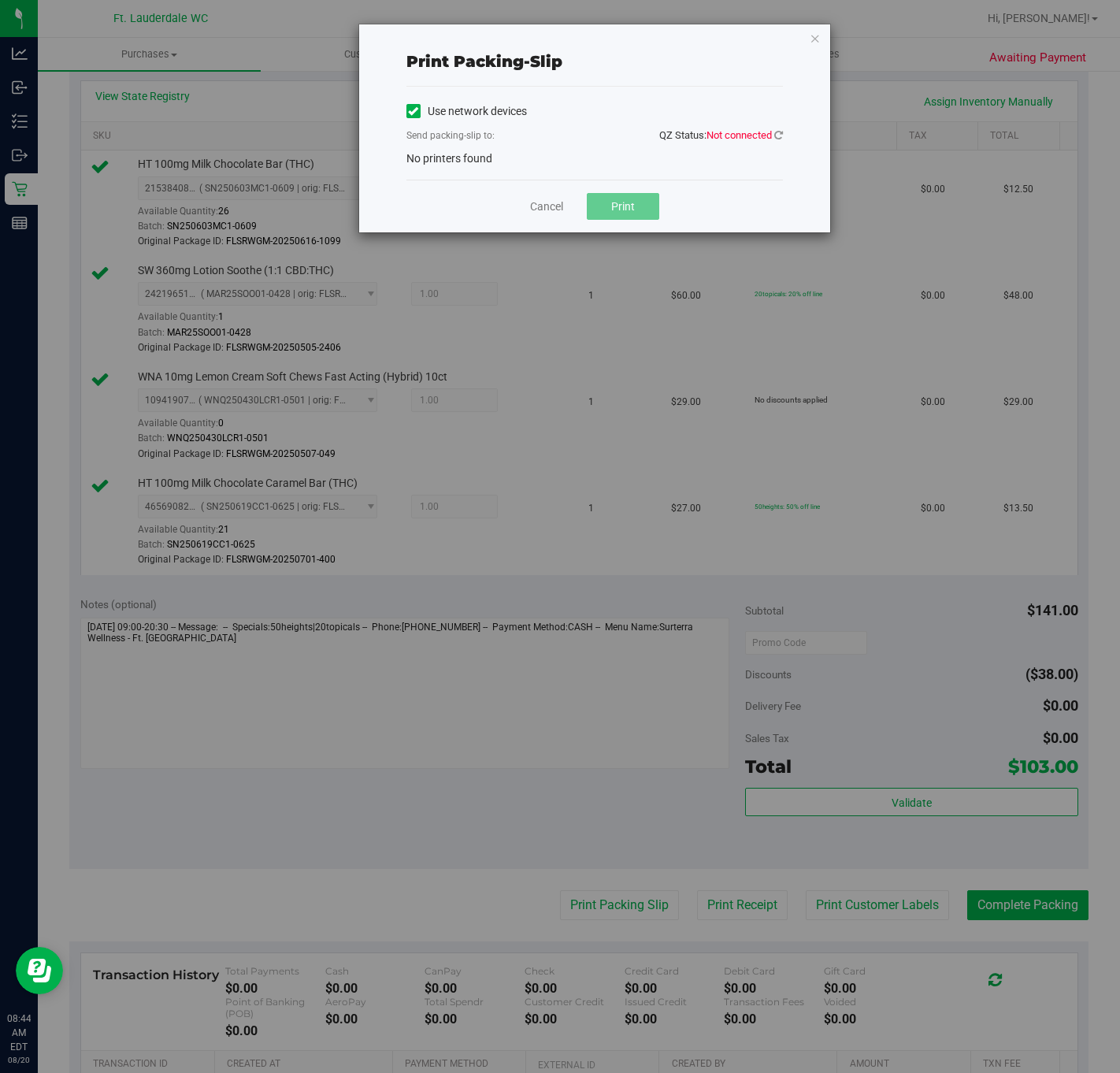
click at [743, 145] on div "Send packing-slip to: QZ Status: Not connected" at bounding box center [595, 137] width 376 height 20
click at [765, 133] on span "Not connected" at bounding box center [739, 135] width 65 height 12
click at [776, 136] on icon at bounding box center [778, 135] width 9 height 10
click at [559, 209] on link "Cancel" at bounding box center [547, 207] width 33 height 17
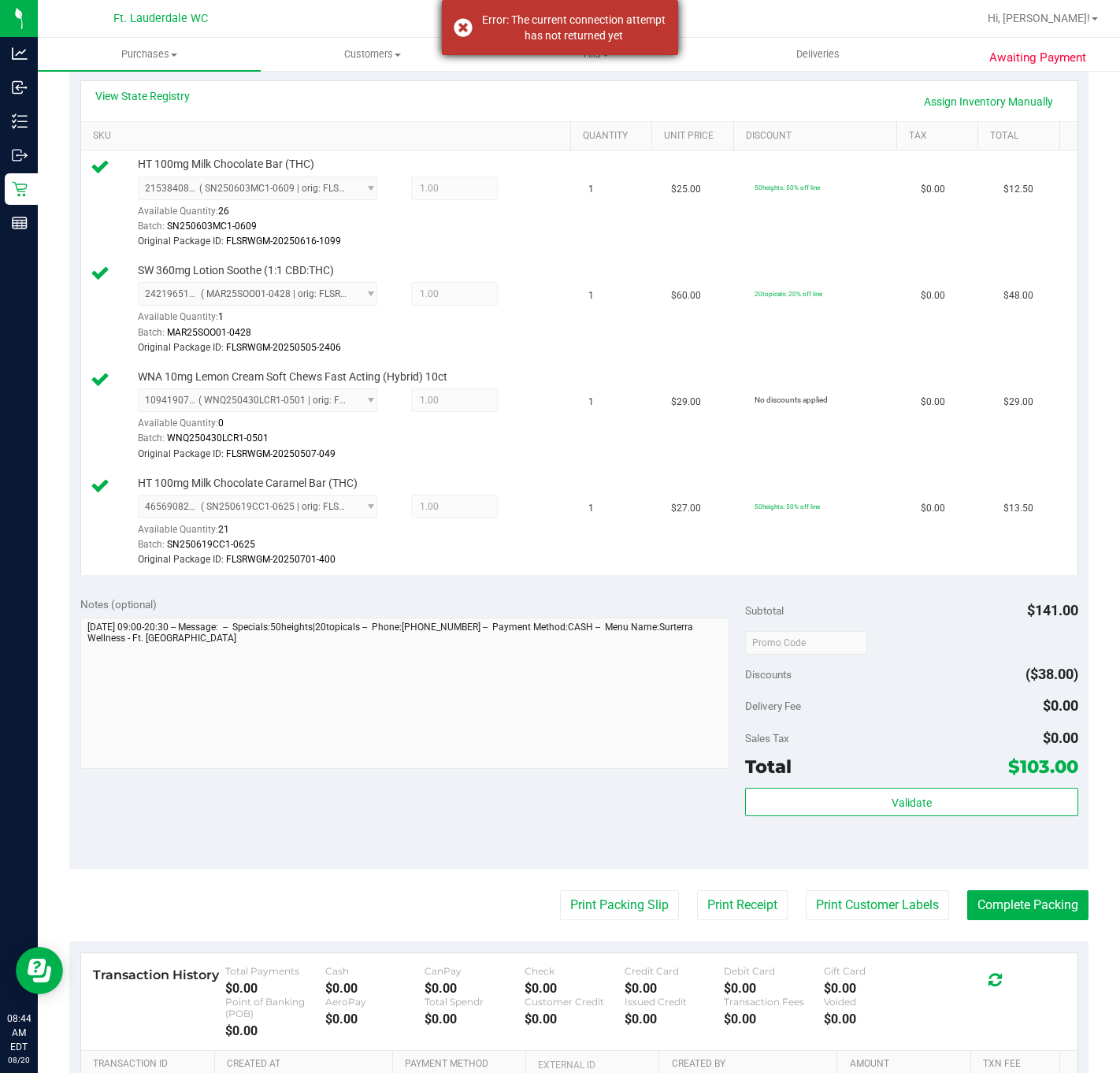
drag, startPoint x: 559, startPoint y: 209, endPoint x: 587, endPoint y: 3, distance: 207.9
click at [568, 185] on tr "HT 100mg Milk Chocolate Bar (THC) 2153840861522032 ( SN250603MC1-0609 | orig: F…" at bounding box center [579, 204] width 997 height 106
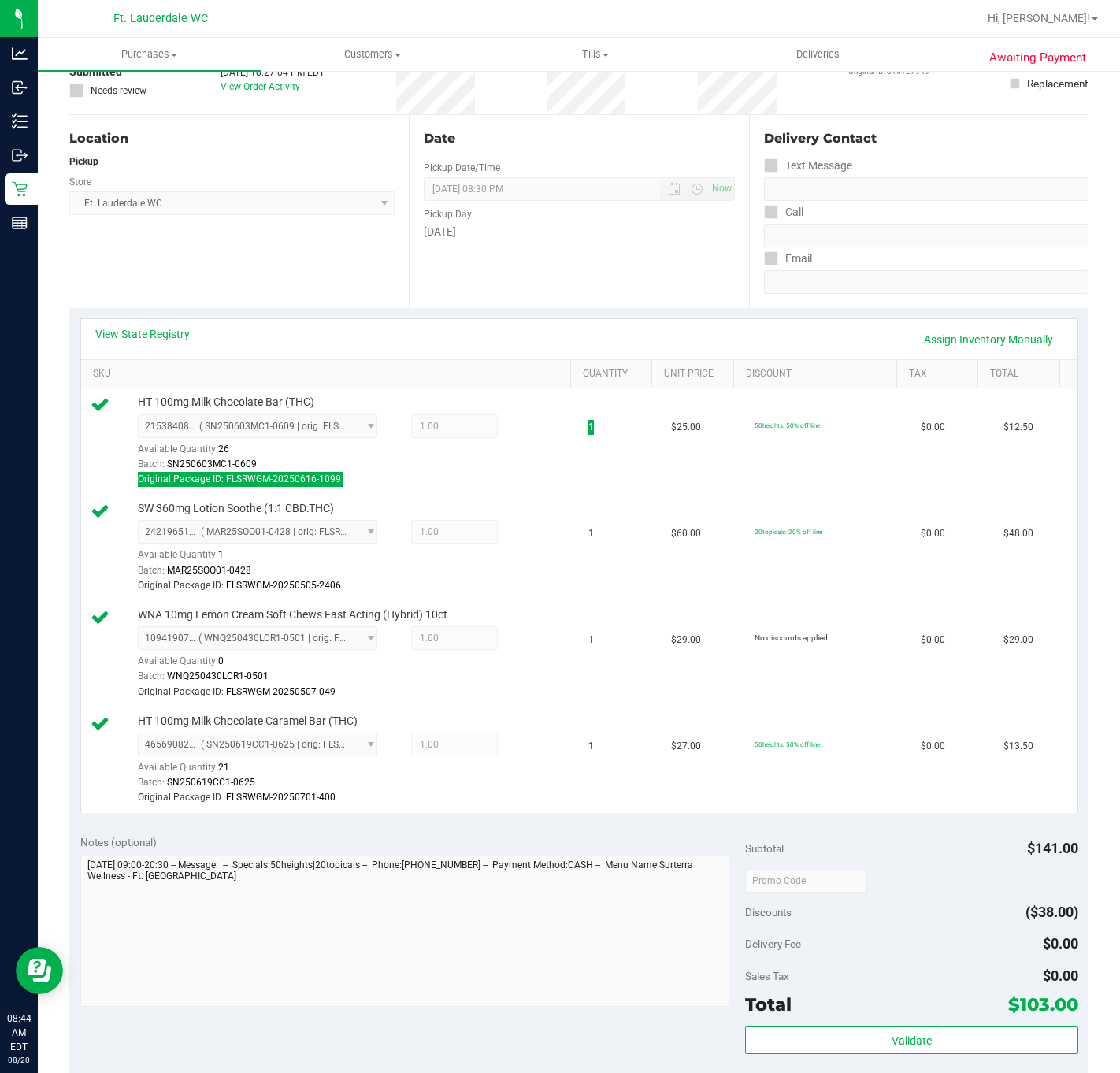
scroll to position [0, 0]
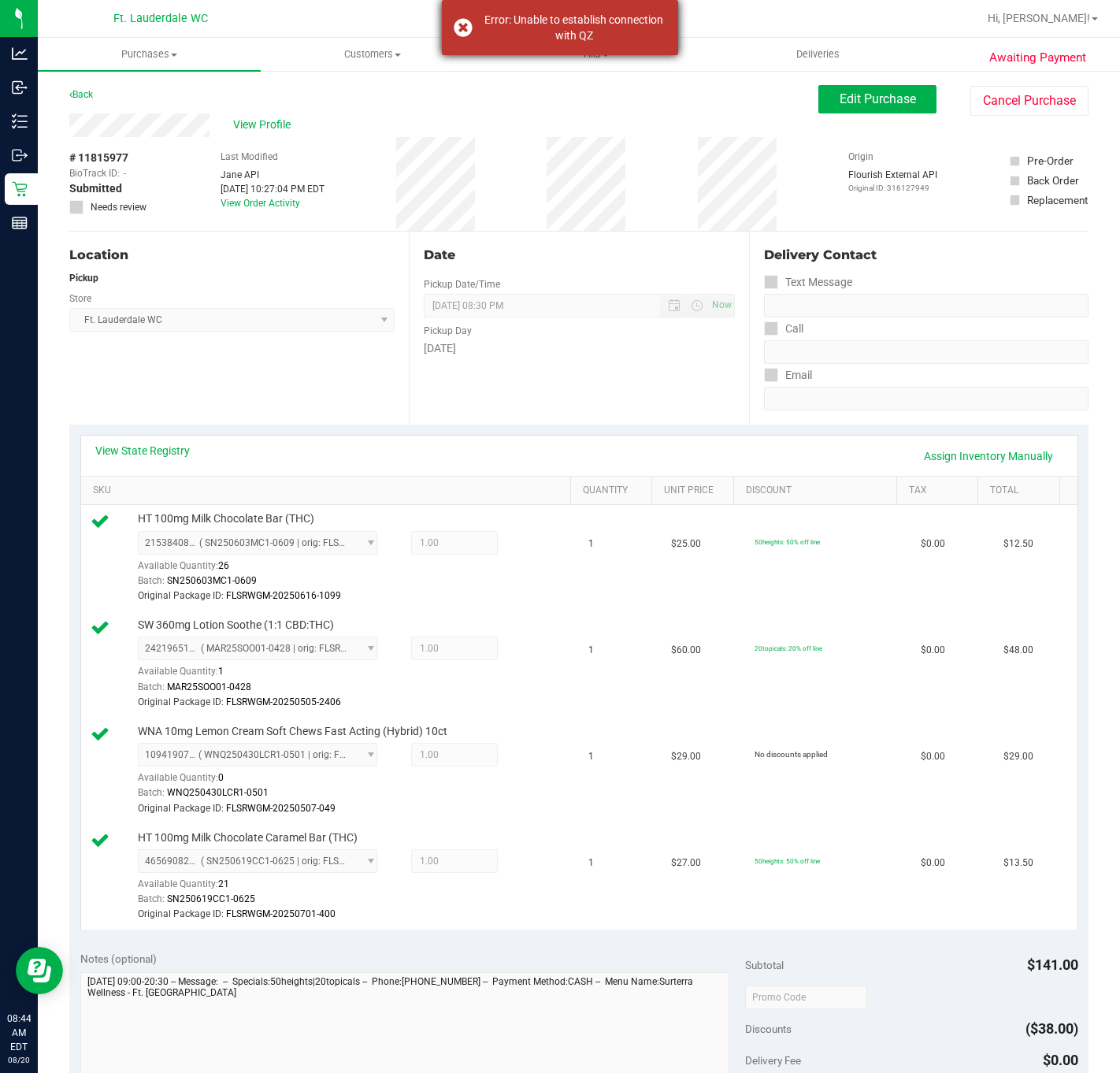
click at [482, 26] on div "Error: Unable to establish connection with QZ" at bounding box center [574, 28] width 185 height 32
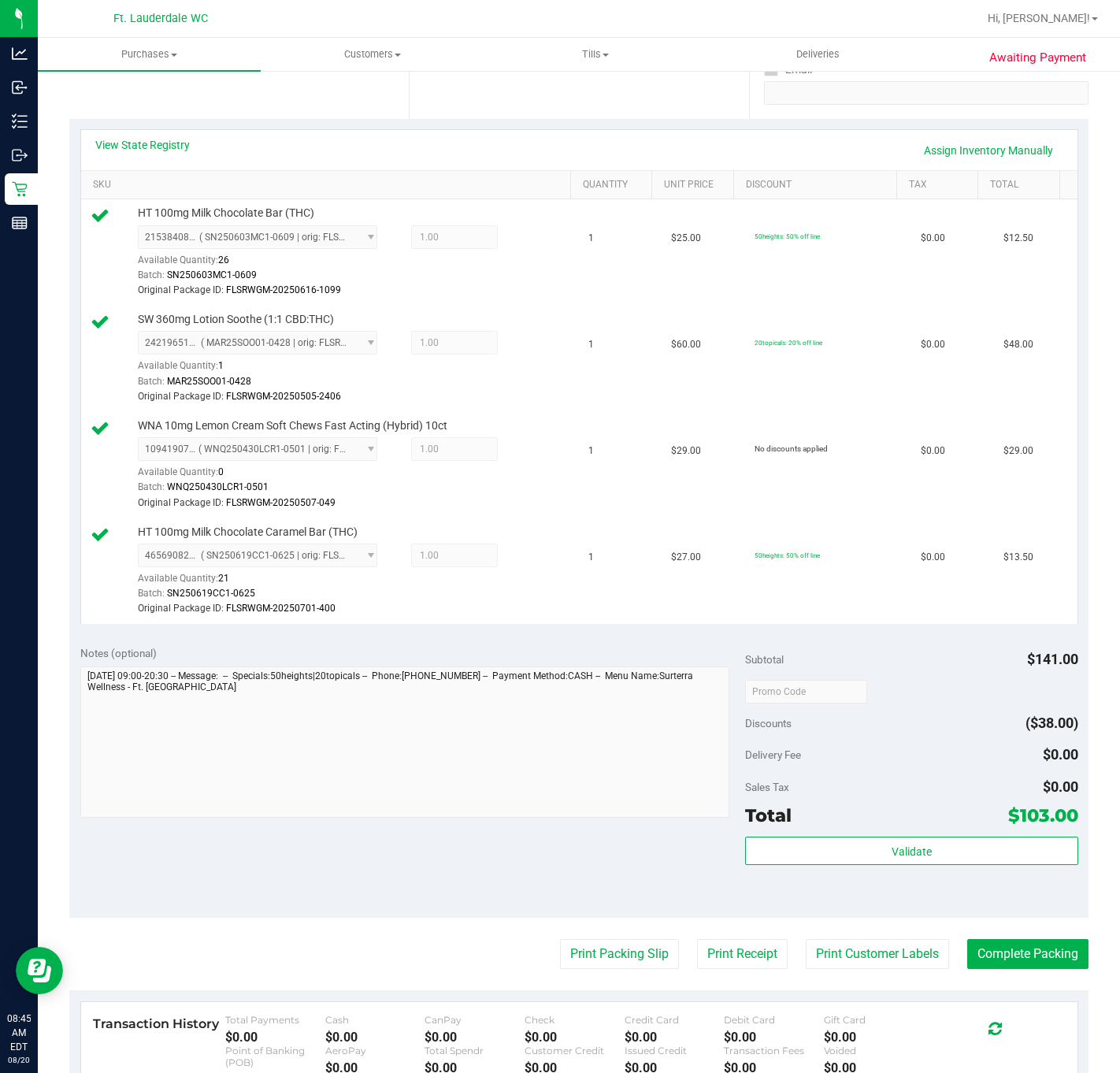
scroll to position [570, 0]
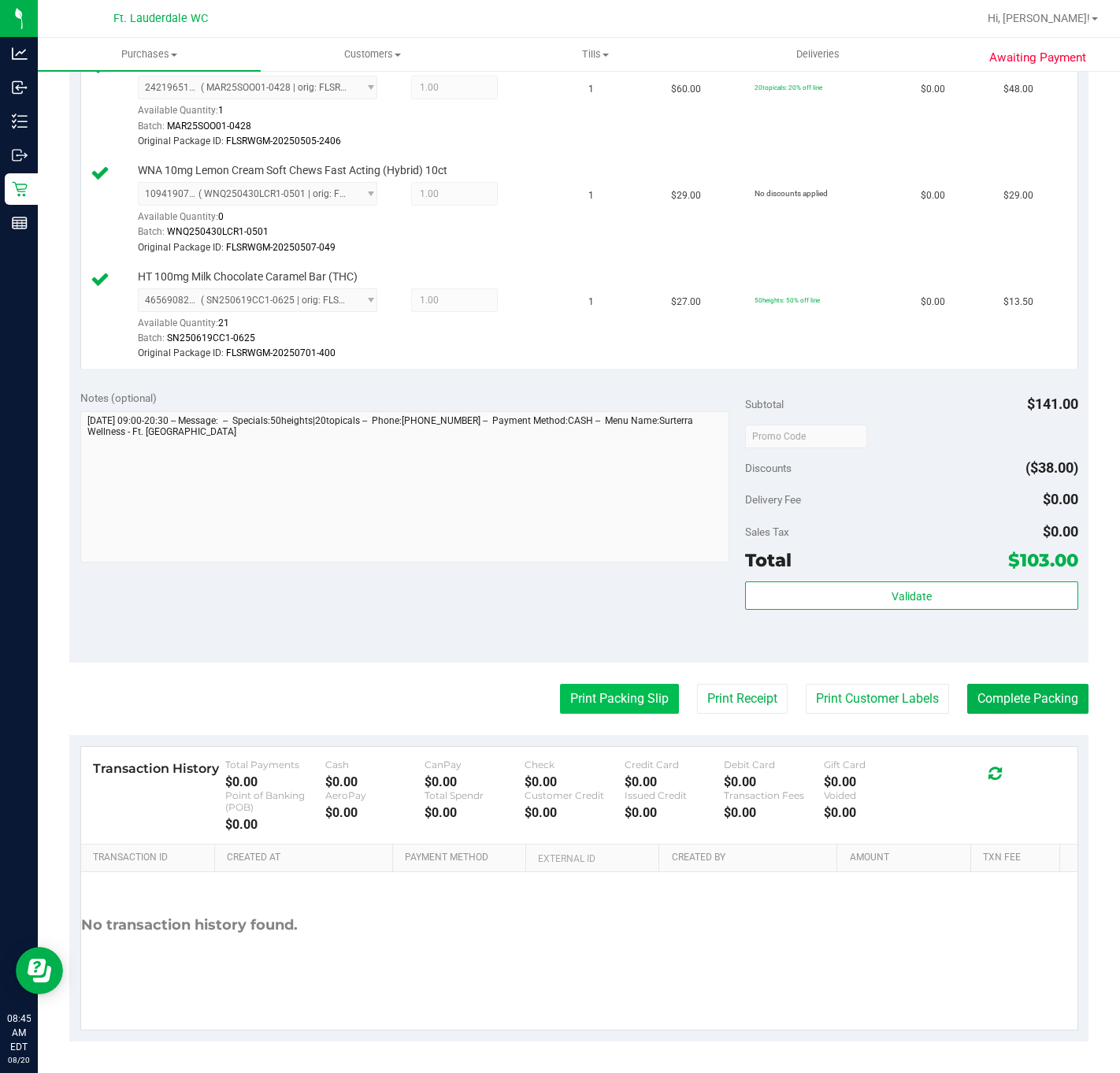
click at [593, 684] on button "Print Packing Slip" at bounding box center [620, 699] width 119 height 30
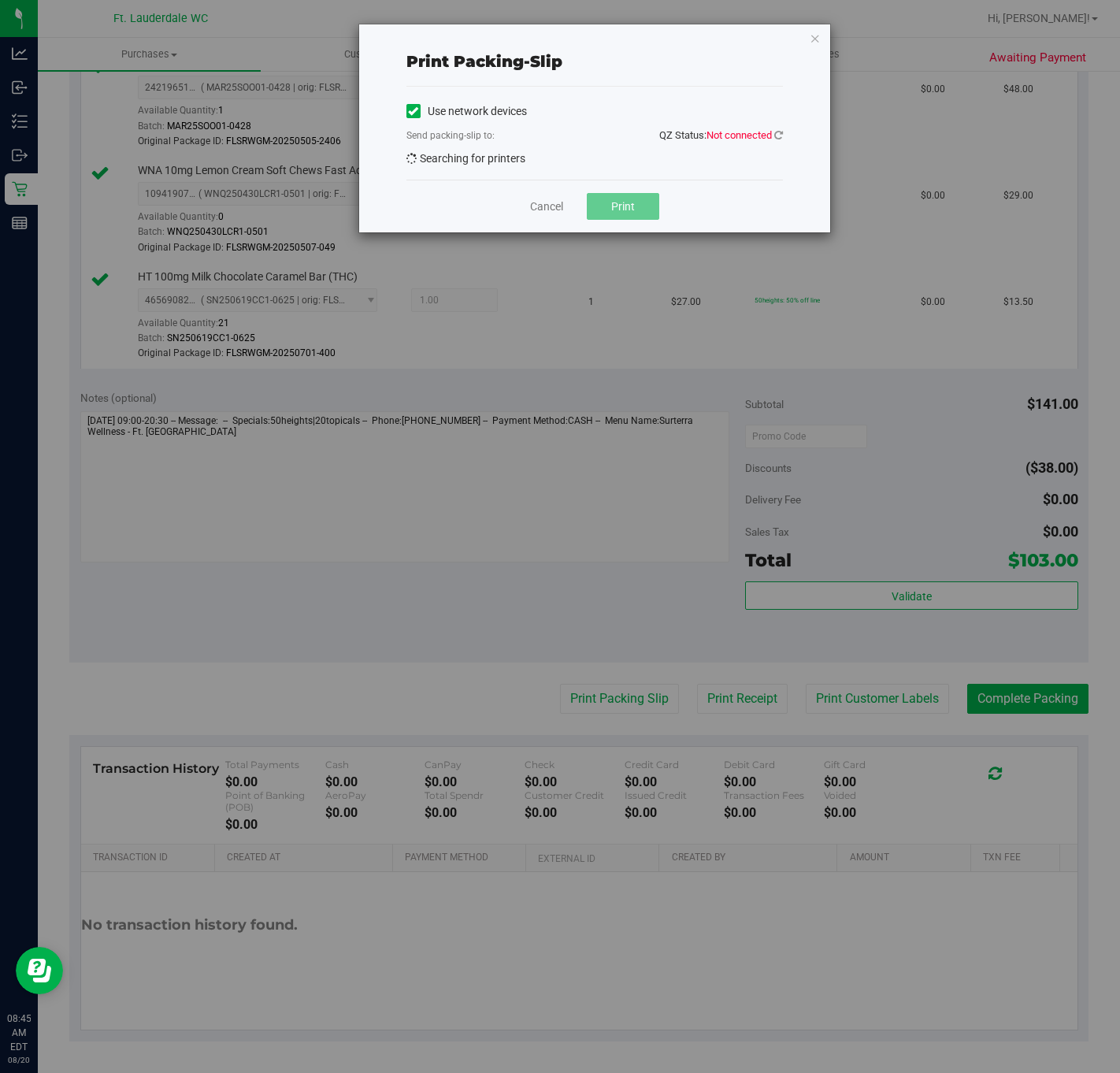
click at [419, 112] on span at bounding box center [414, 111] width 14 height 14
click at [0, 0] on input "Use network devices" at bounding box center [0, 0] width 0 height 0
click at [414, 111] on icon at bounding box center [413, 111] width 10 height 0
click at [0, 0] on input "Use network devices" at bounding box center [0, 0] width 0 height 0
click at [549, 208] on link "Cancel" at bounding box center [547, 207] width 33 height 17
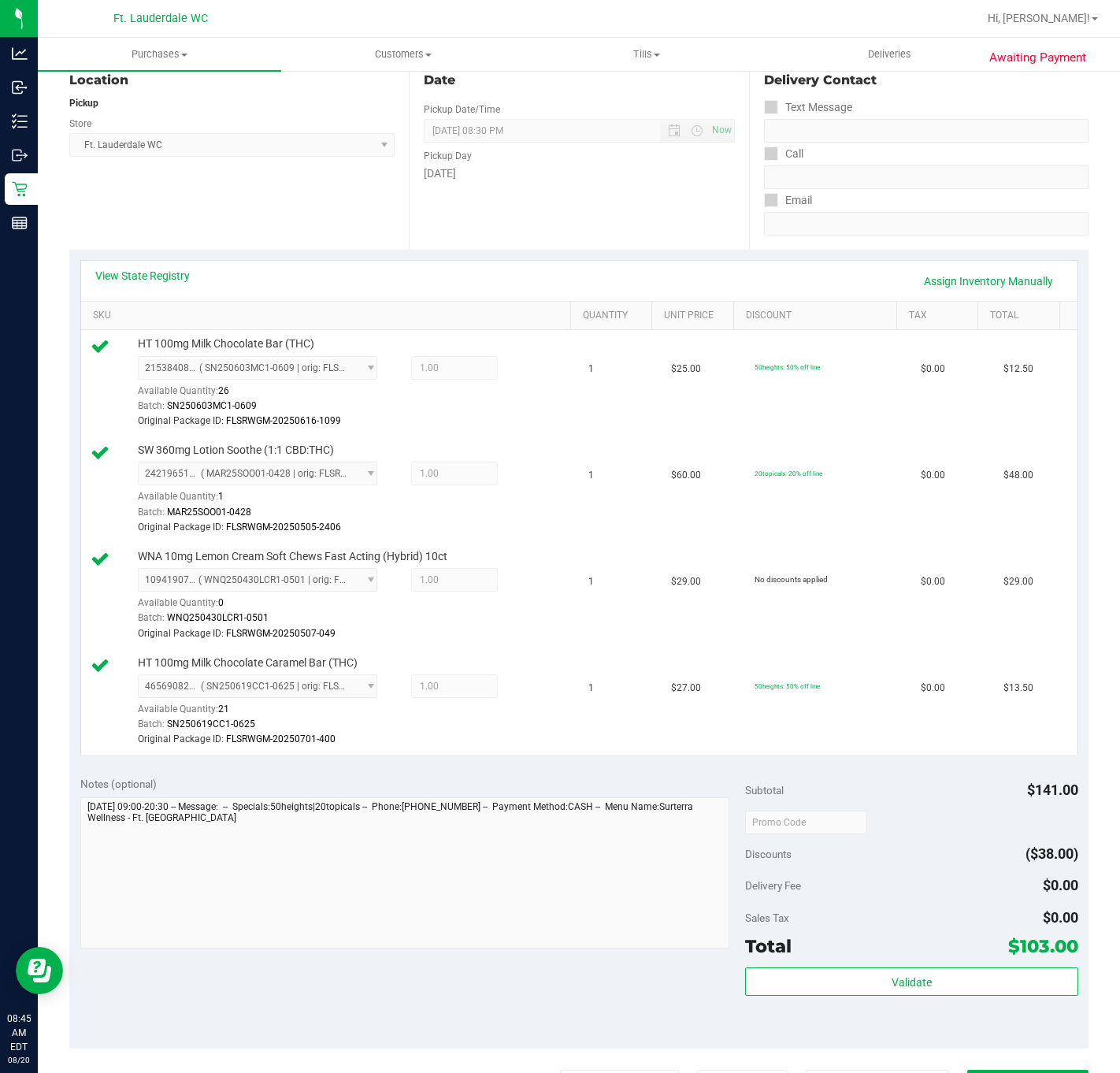
scroll to position [355, 0]
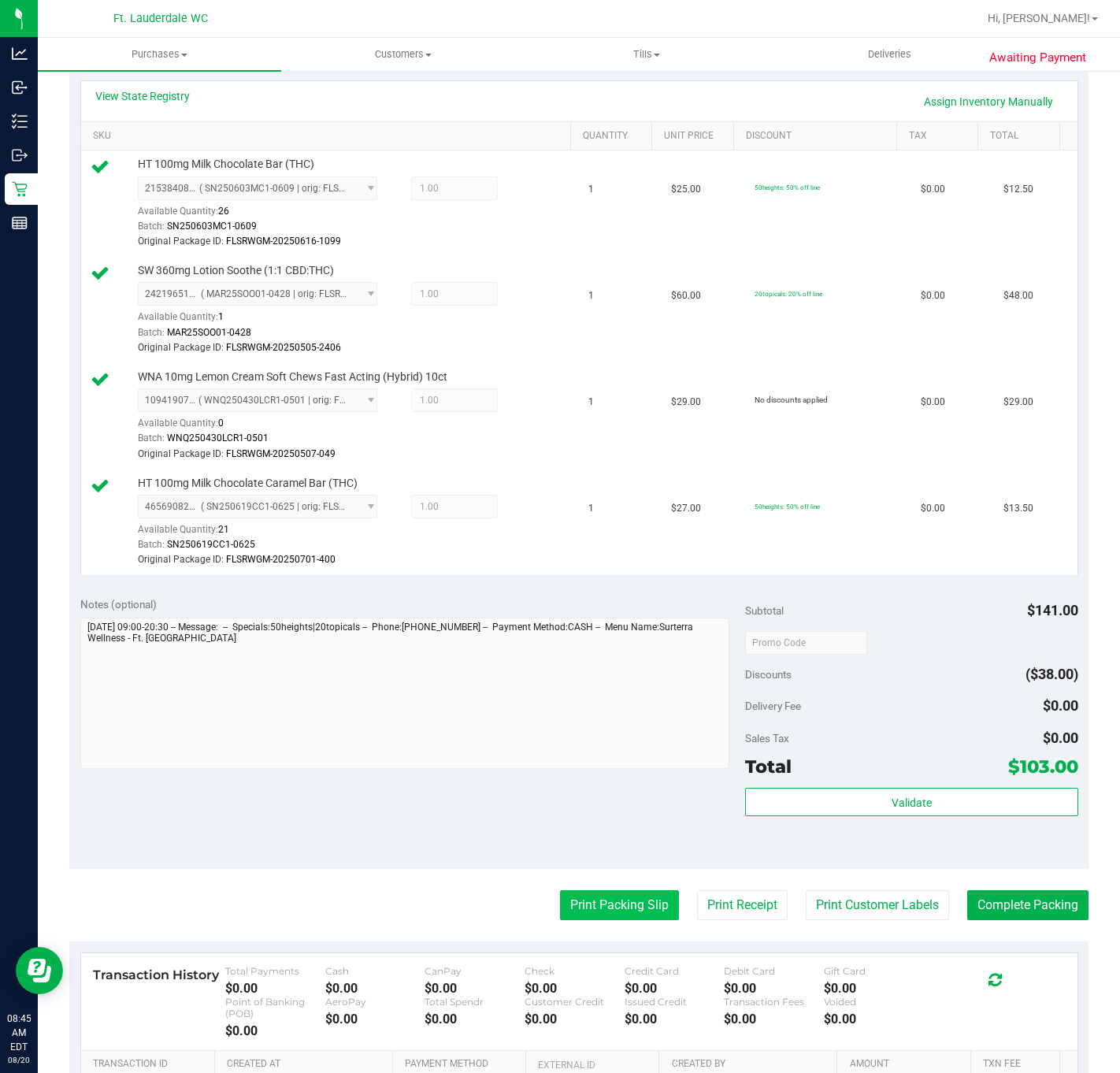
click at [624, 902] on button "Print Packing Slip" at bounding box center [620, 905] width 119 height 30
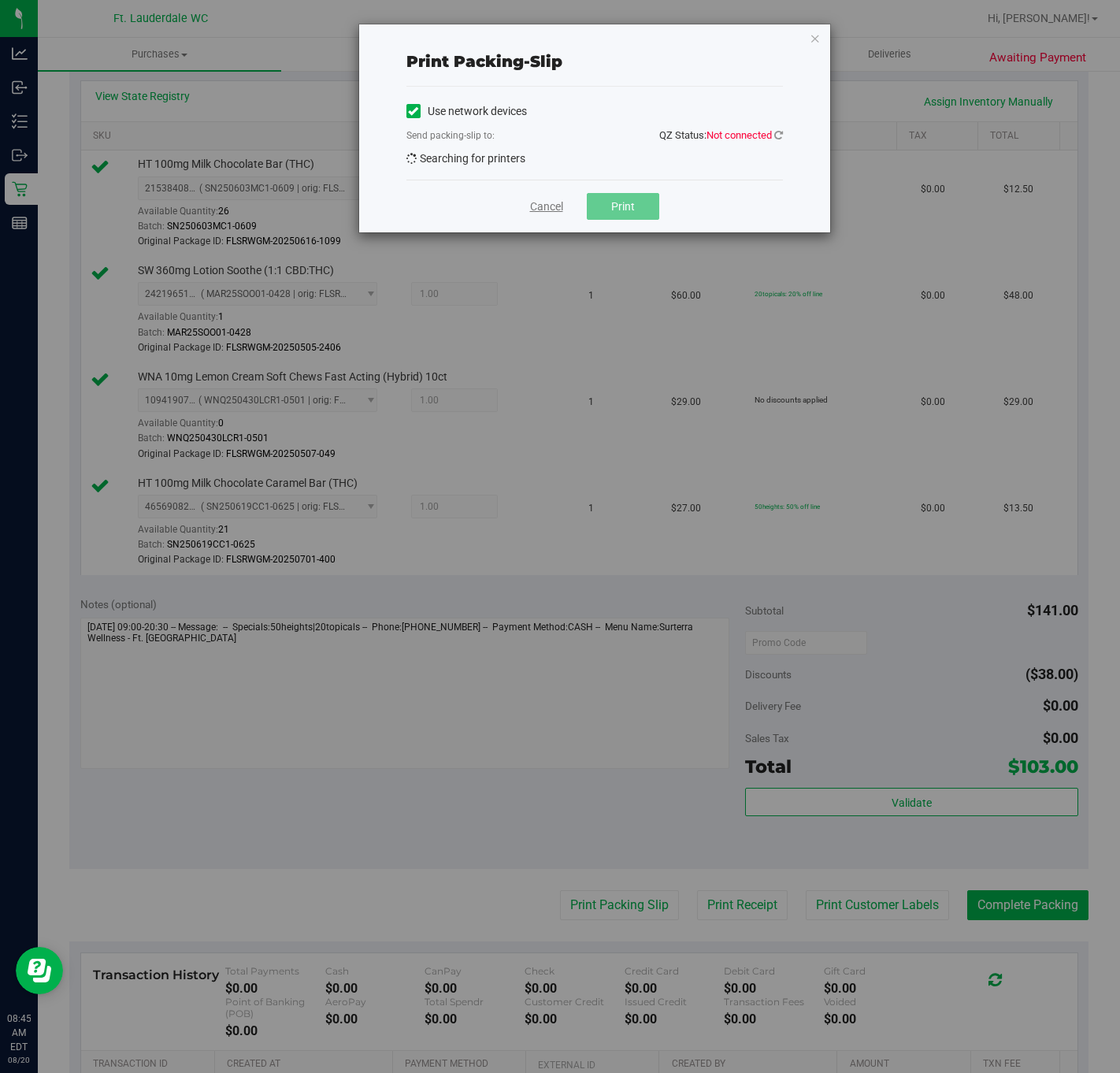
click at [537, 206] on link "Cancel" at bounding box center [547, 207] width 33 height 17
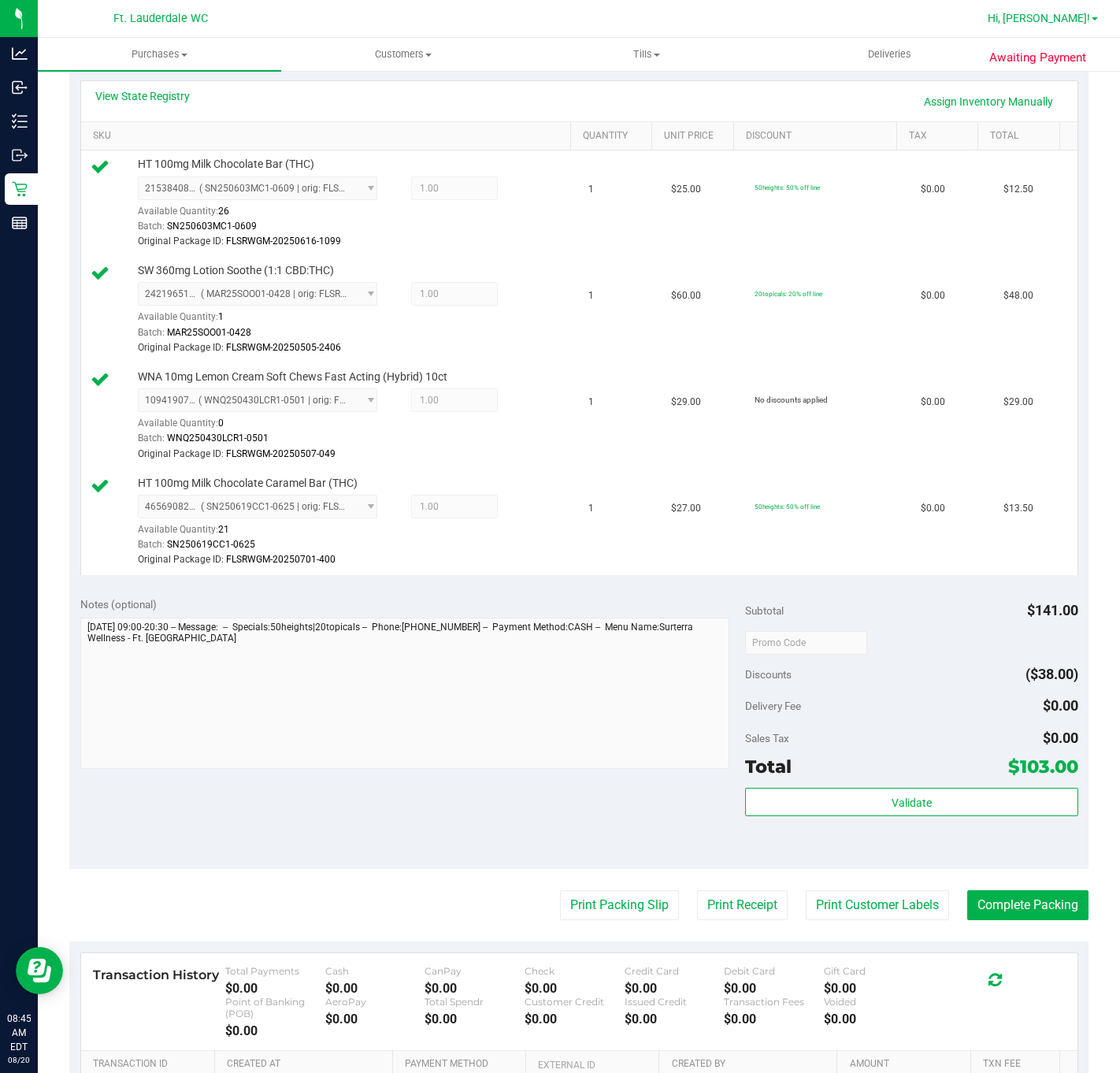
click at [1085, 15] on span "Hi, [PERSON_NAME]!" at bounding box center [1039, 18] width 102 height 13
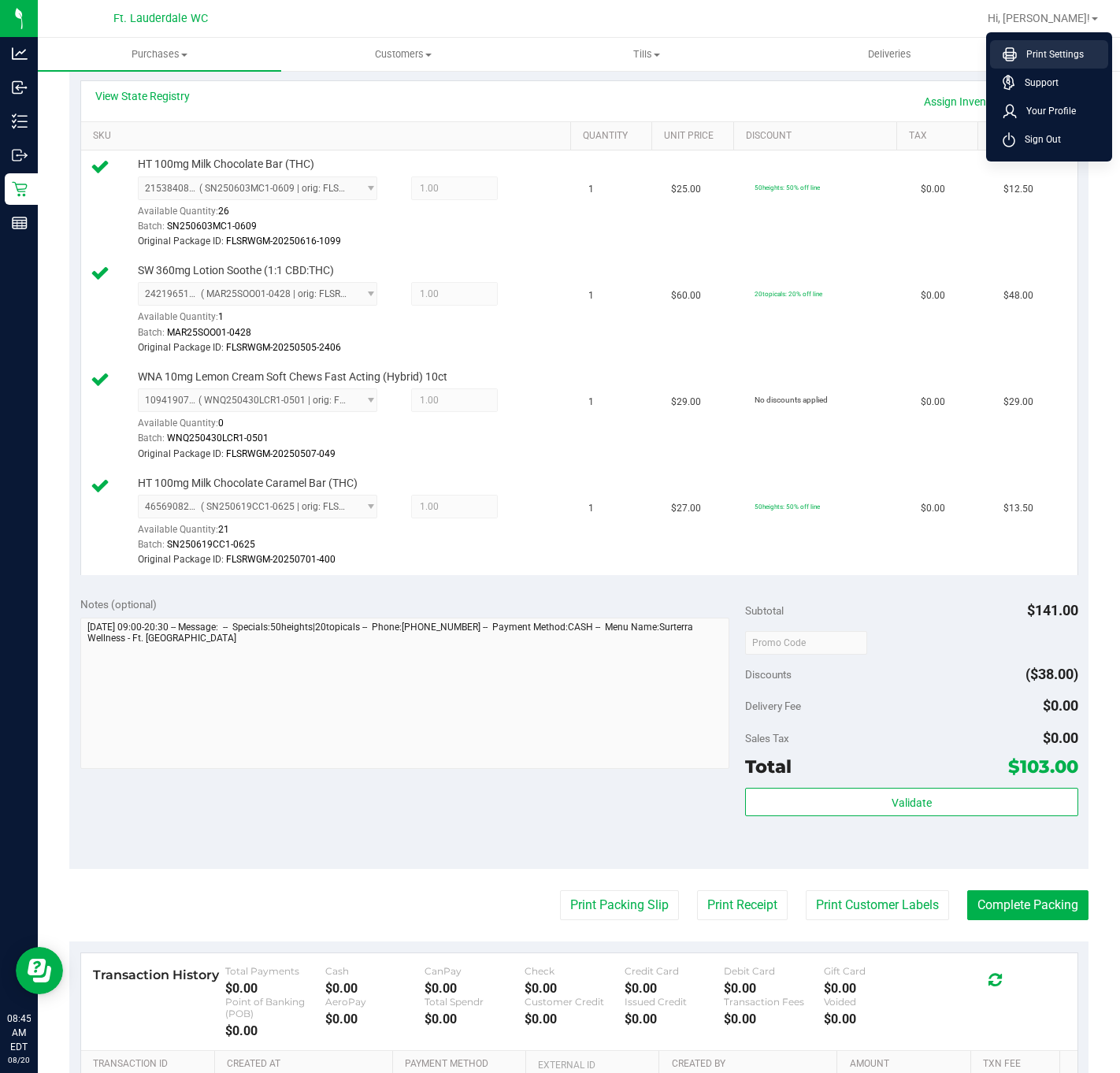
click at [1048, 55] on span "Print Settings" at bounding box center [1051, 54] width 67 height 16
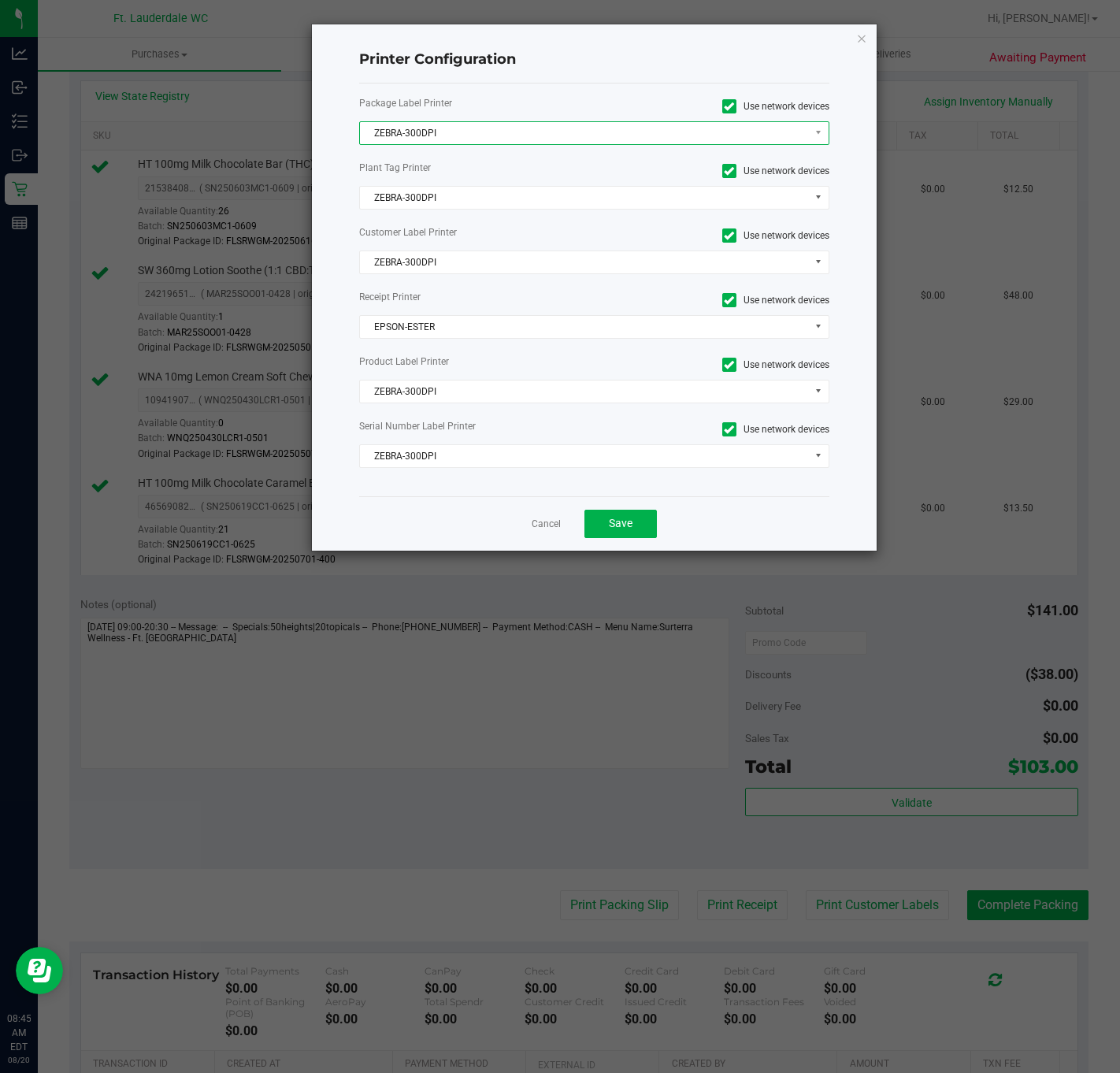
click at [560, 132] on span "ZEBRA-300DPI" at bounding box center [585, 133] width 449 height 22
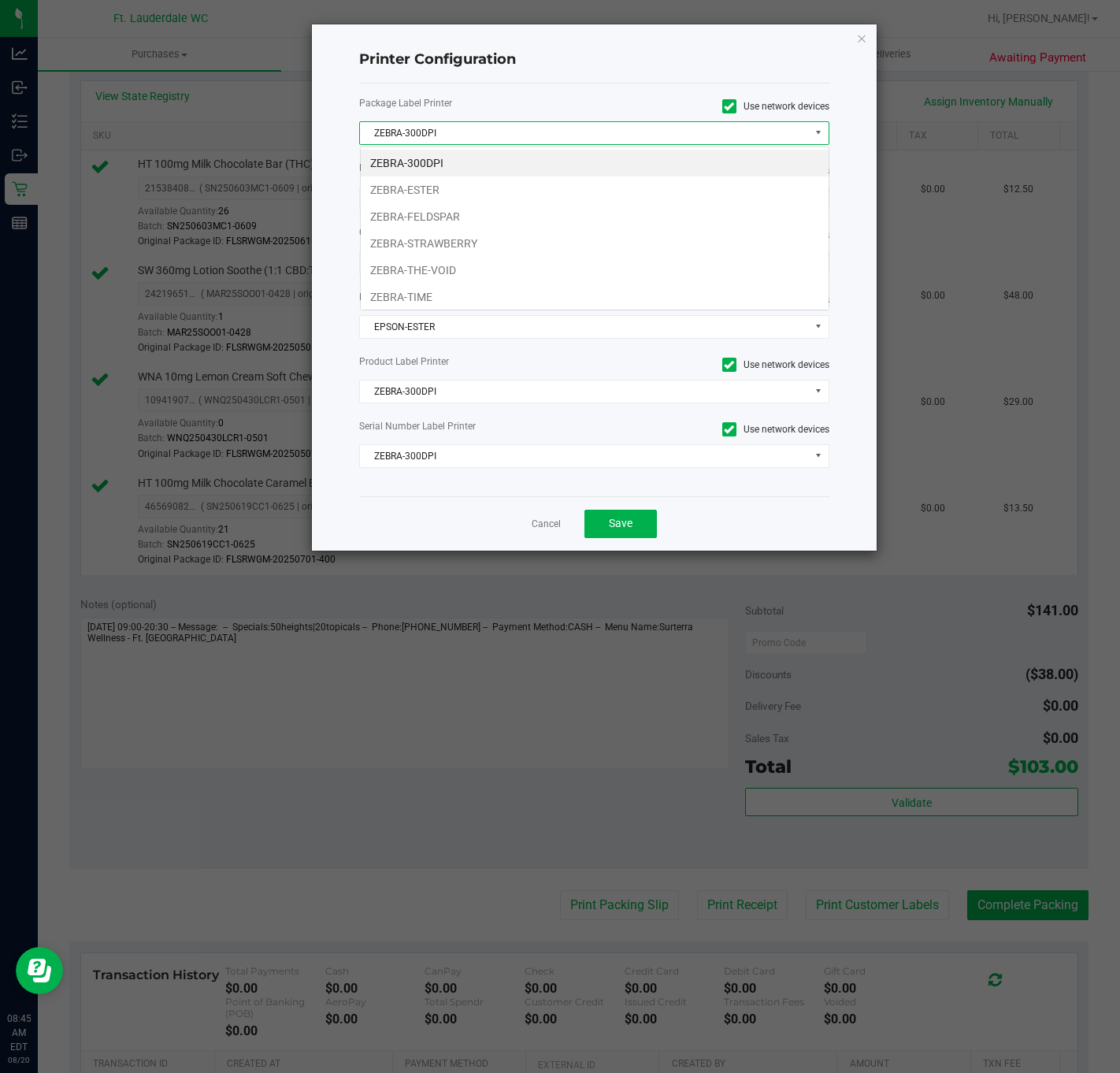
scroll to position [24, 469]
click at [492, 178] on li "ZEBRA-ESTER" at bounding box center [594, 189] width 468 height 27
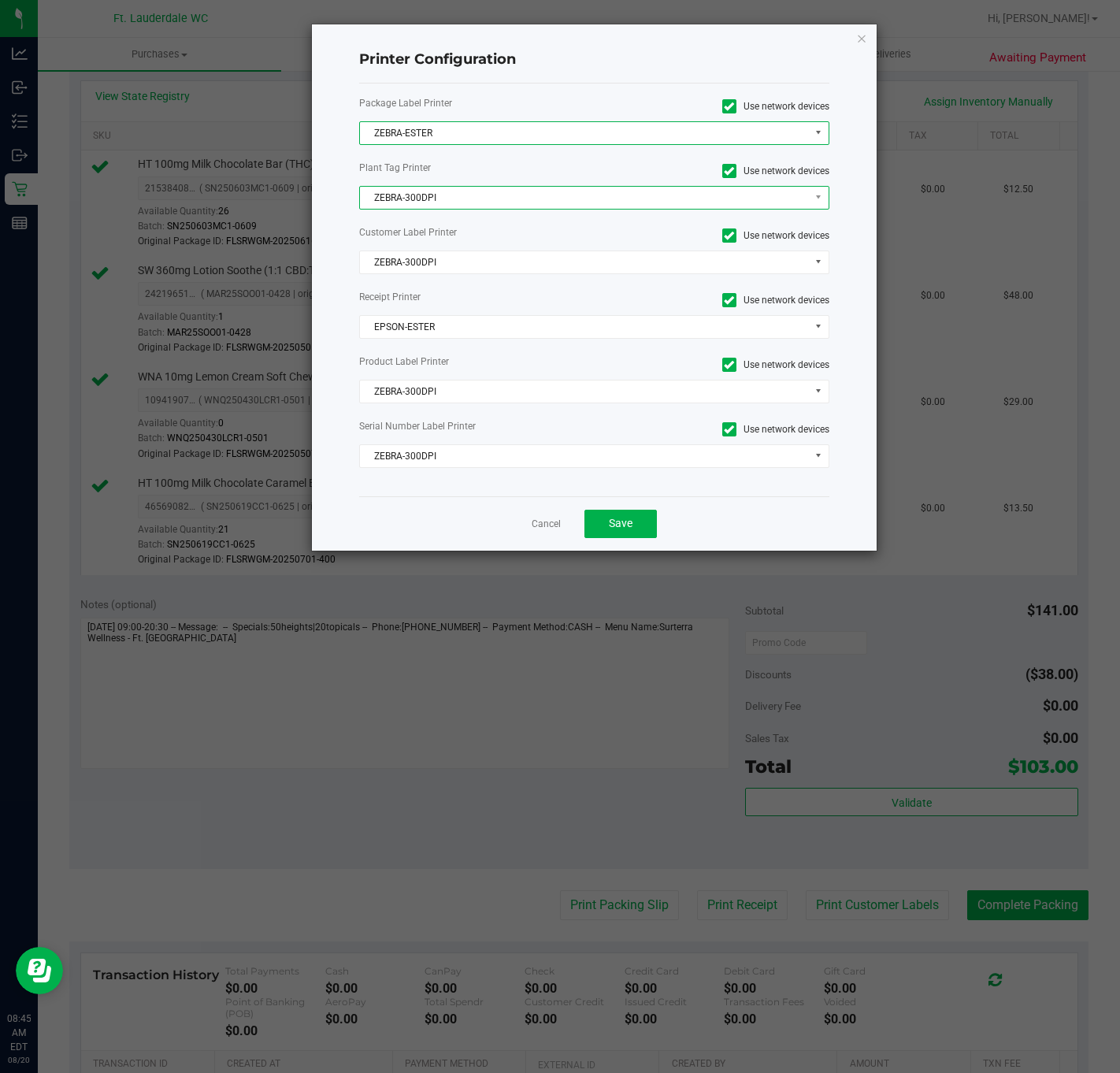
click at [482, 199] on span "ZEBRA-300DPI" at bounding box center [585, 198] width 449 height 22
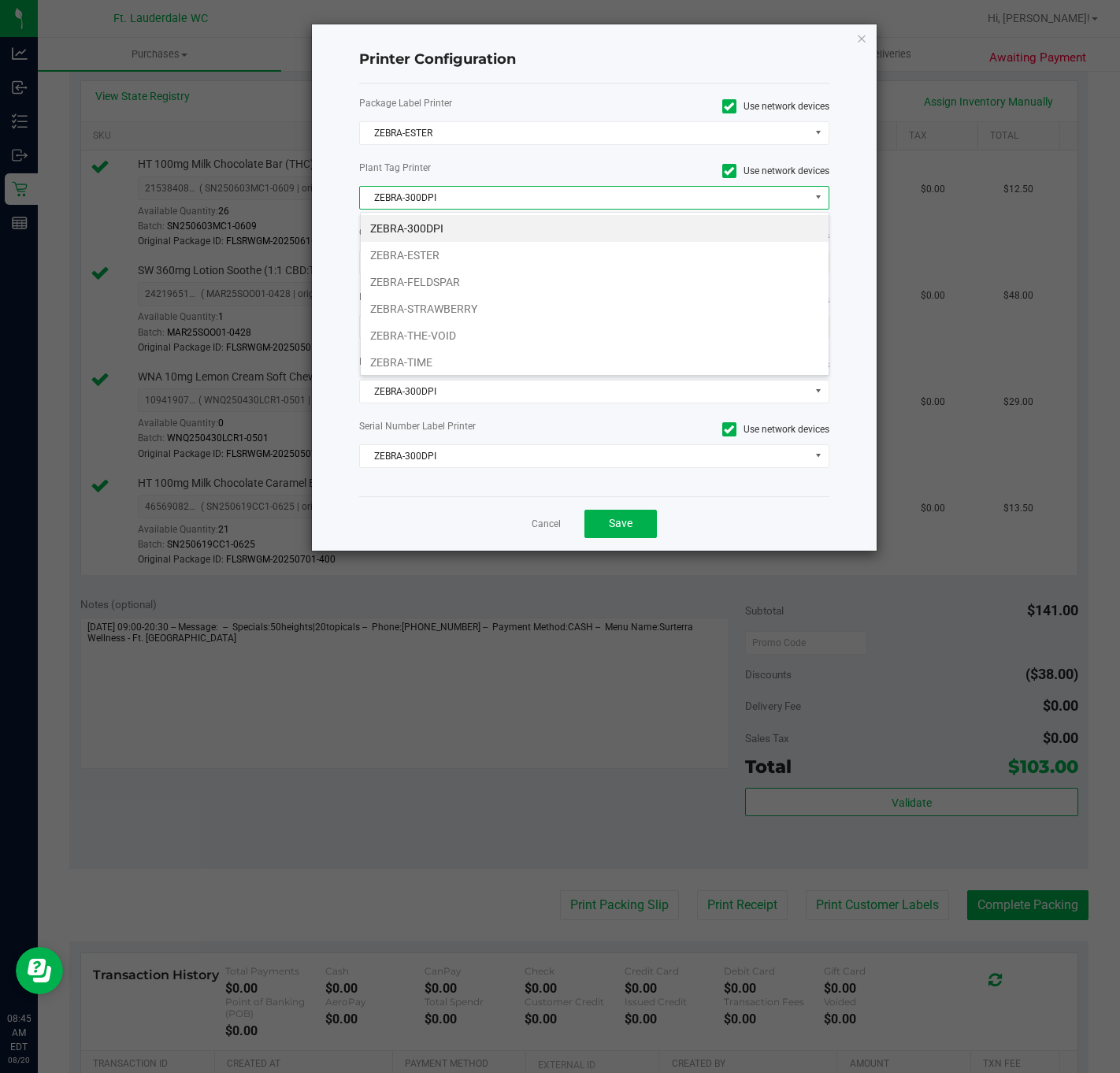
click at [458, 239] on li "ZEBRA-300DPI" at bounding box center [594, 228] width 468 height 27
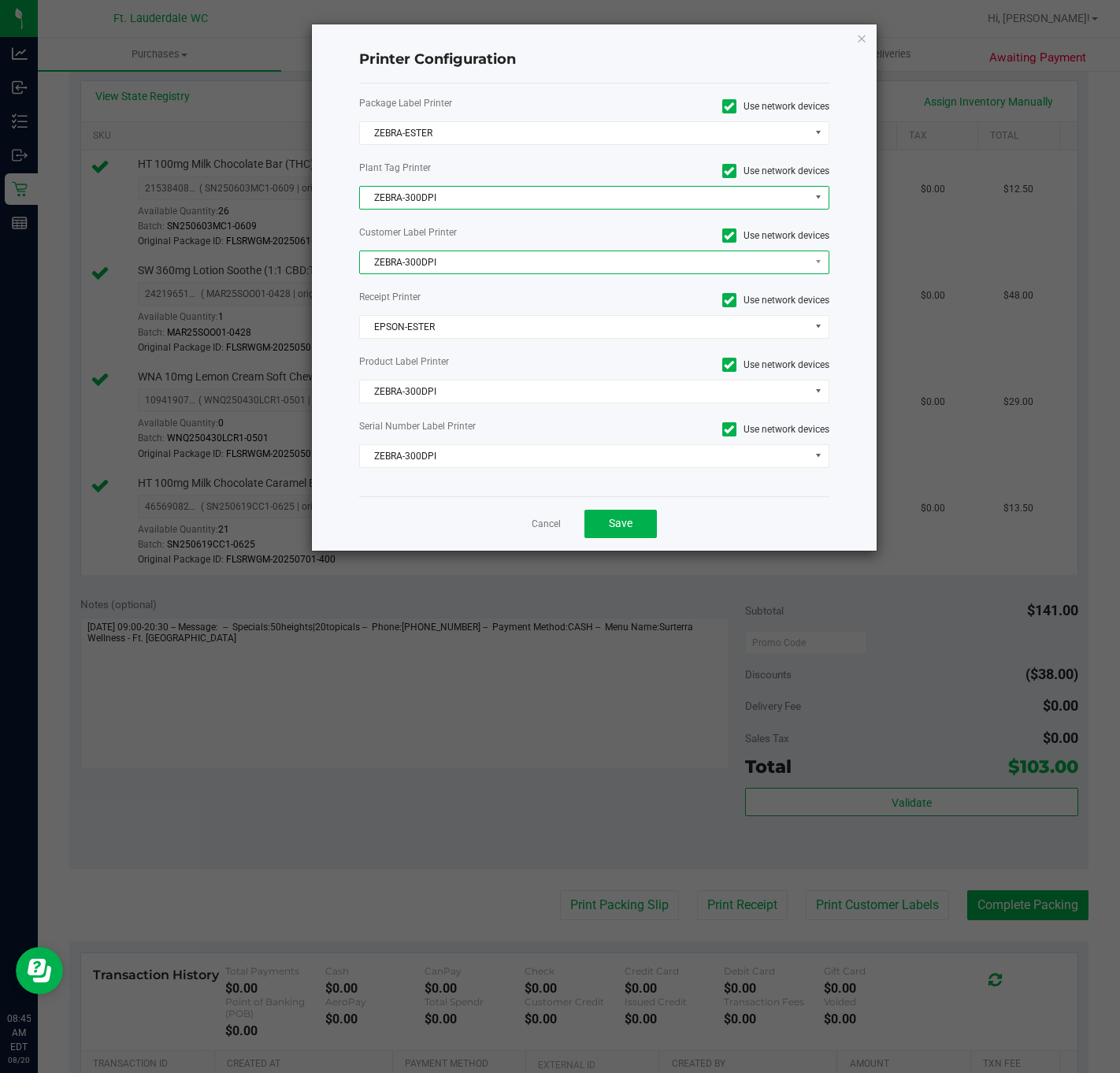
click at [454, 261] on span "ZEBRA-300DPI" at bounding box center [585, 262] width 449 height 22
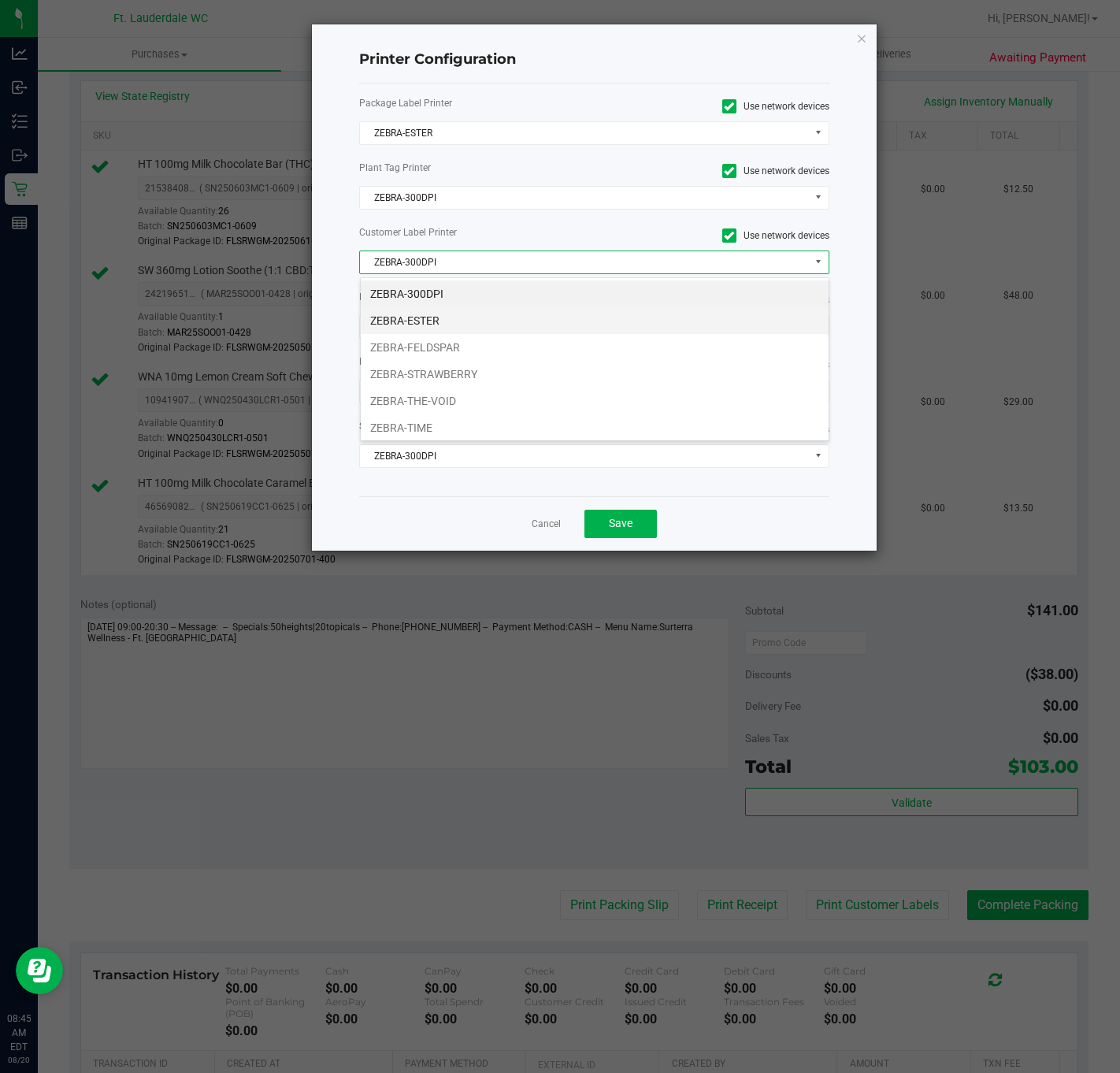
click at [421, 317] on li "ZEBRA-ESTER" at bounding box center [594, 320] width 468 height 27
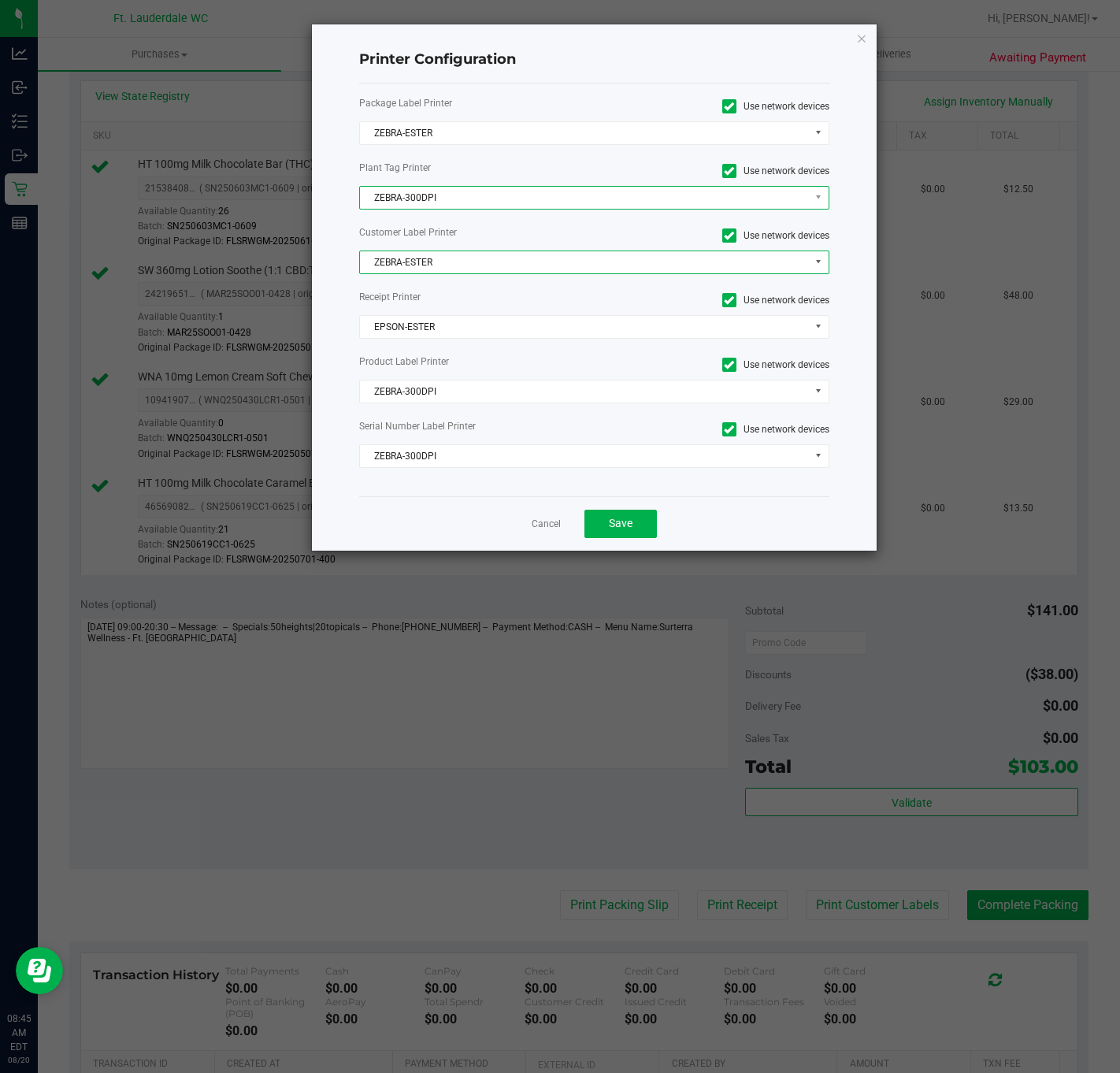
click at [439, 206] on span "ZEBRA-300DPI" at bounding box center [585, 198] width 449 height 22
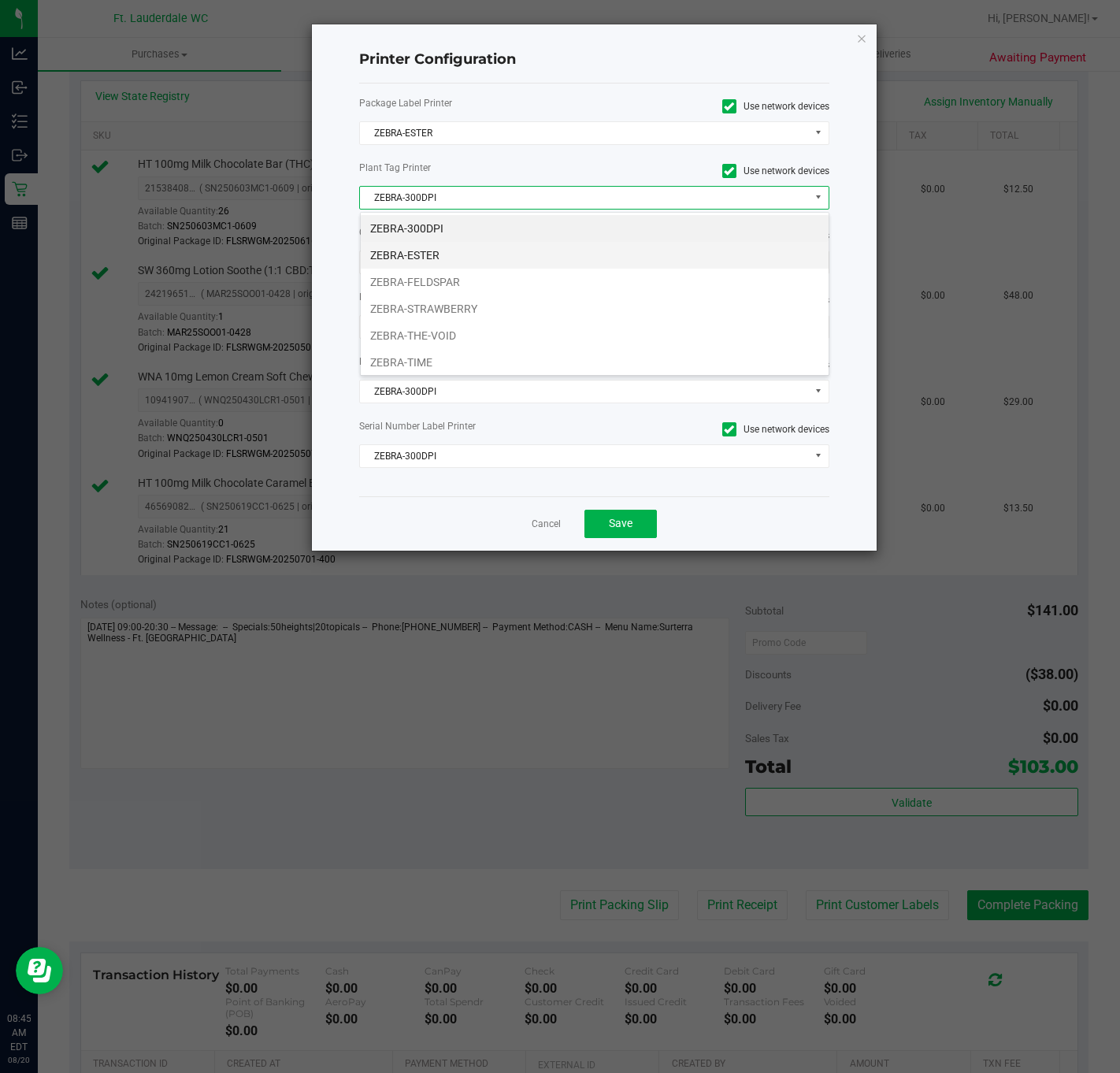
click at [428, 258] on li "ZEBRA-ESTER" at bounding box center [594, 255] width 468 height 27
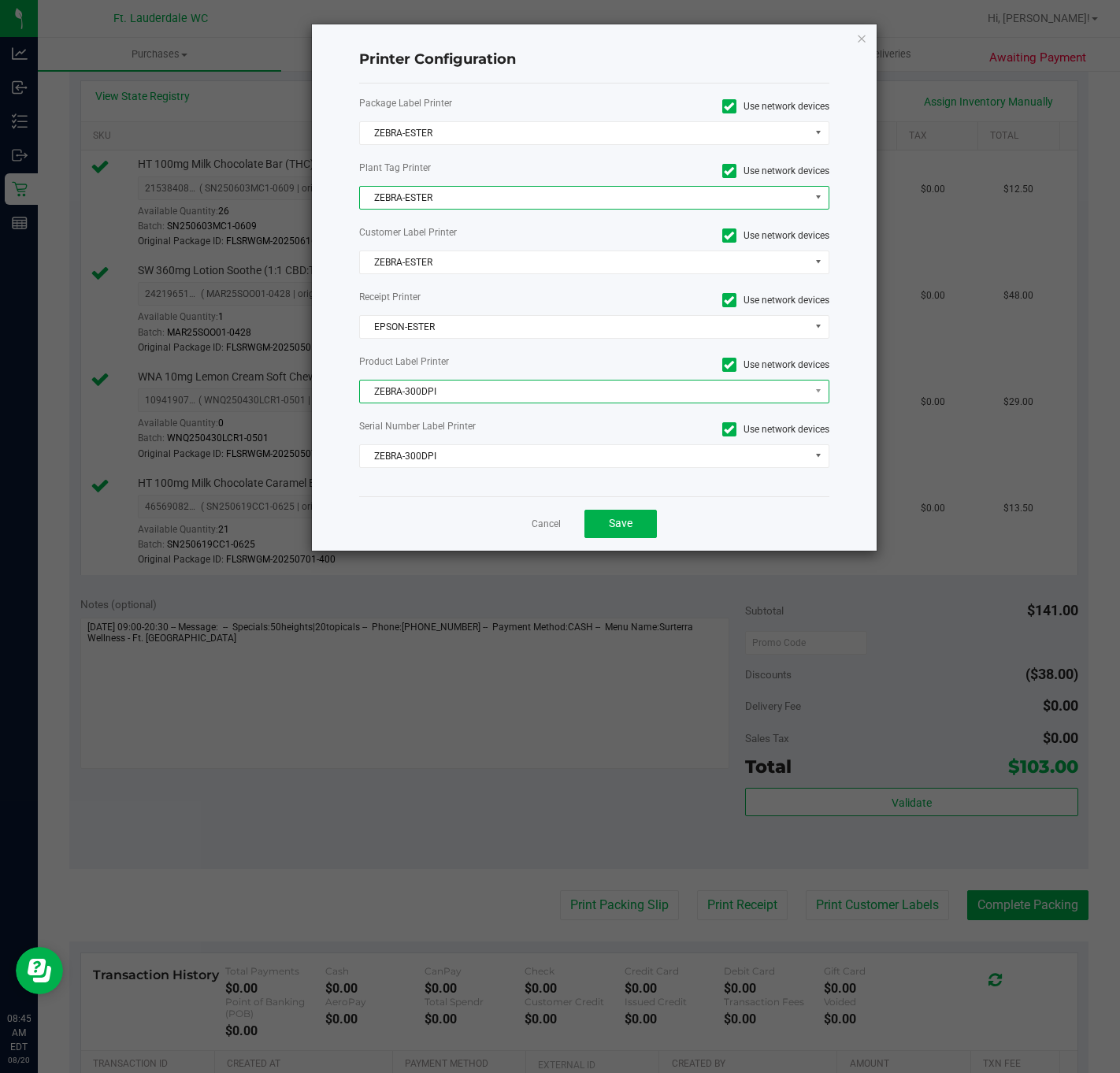
click at [444, 397] on span "ZEBRA-300DPI" at bounding box center [585, 391] width 449 height 22
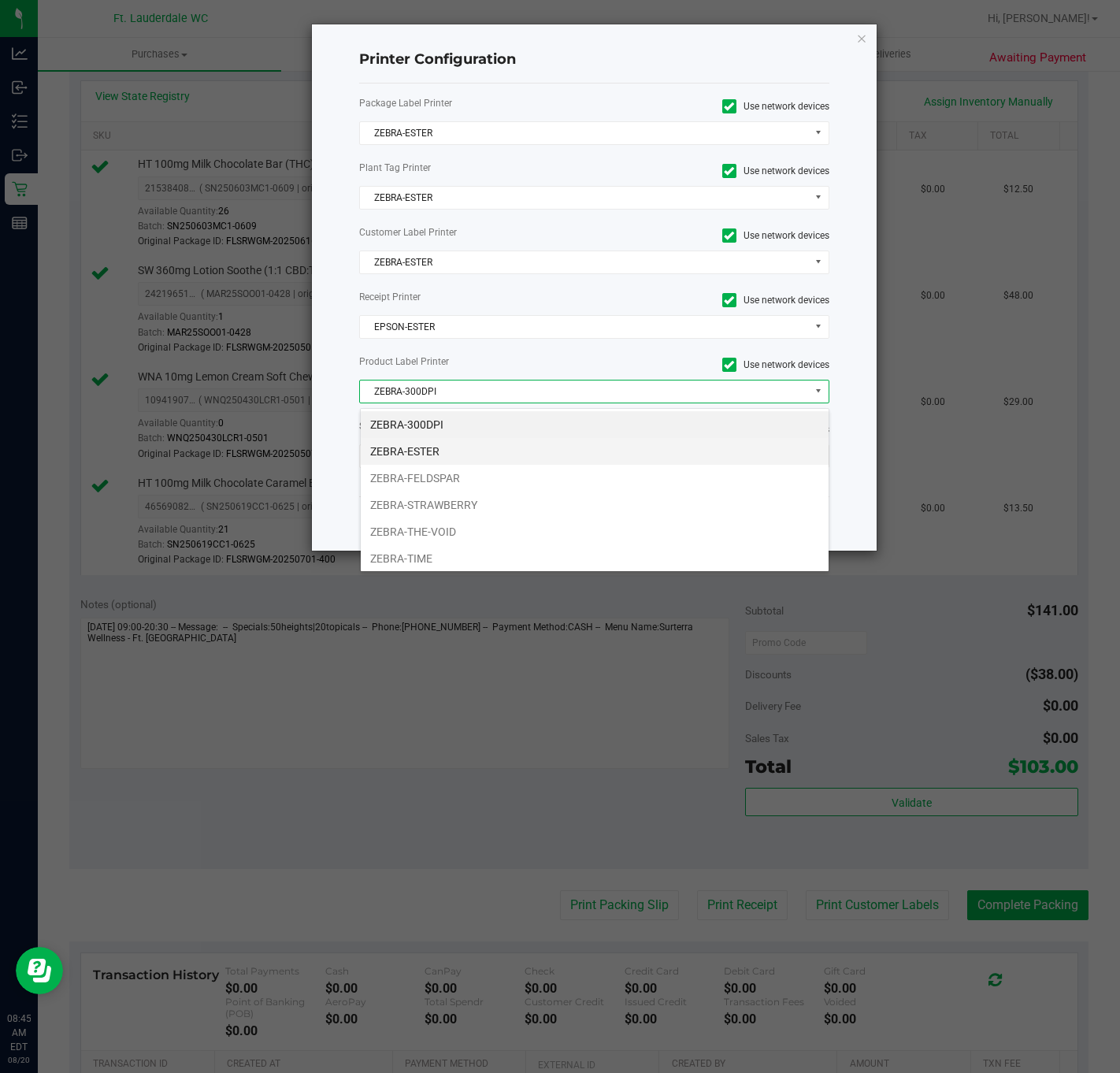
click at [424, 447] on li "ZEBRA-ESTER" at bounding box center [594, 451] width 468 height 27
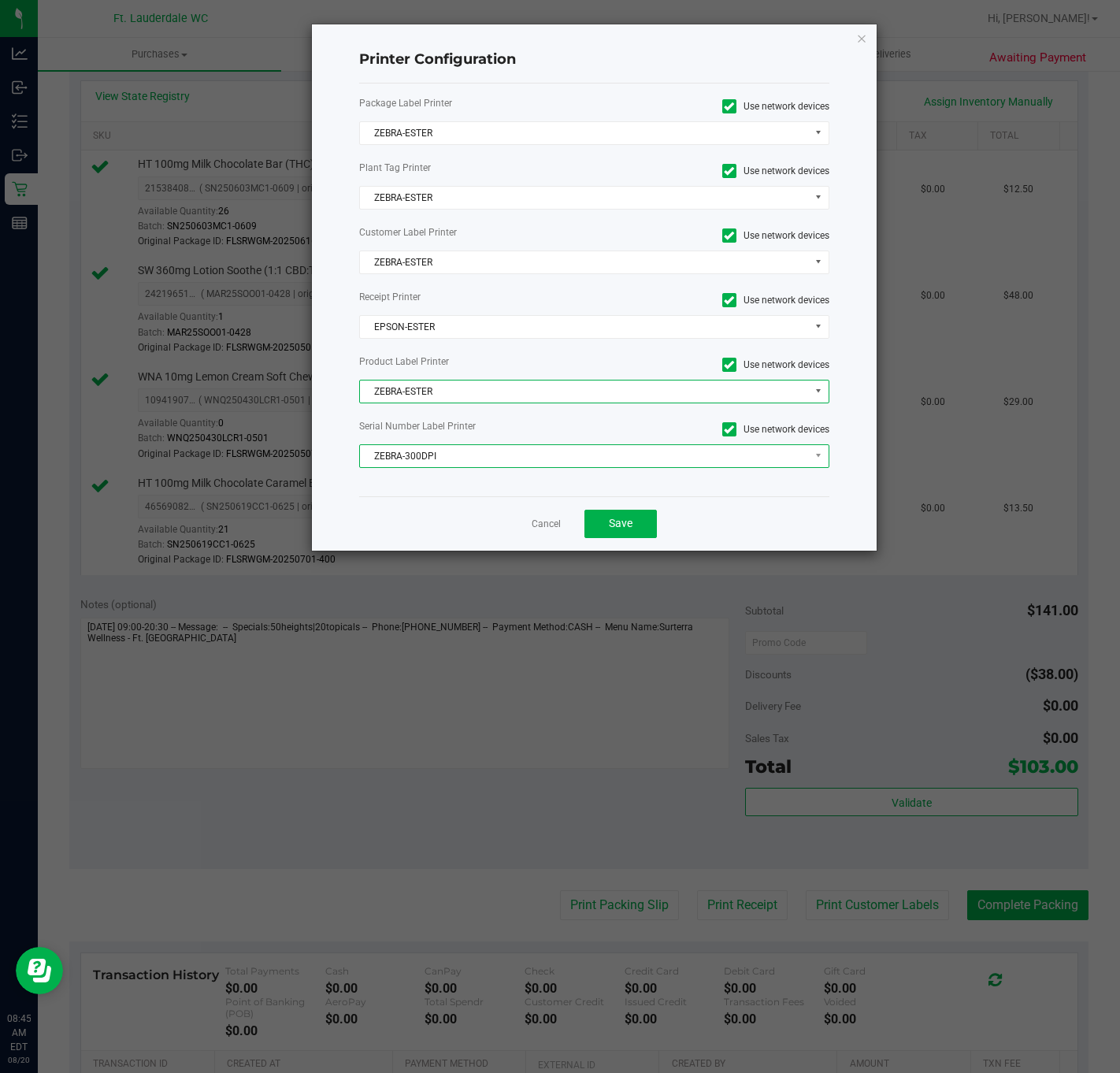
click at [422, 458] on span "ZEBRA-300DPI" at bounding box center [585, 456] width 449 height 22
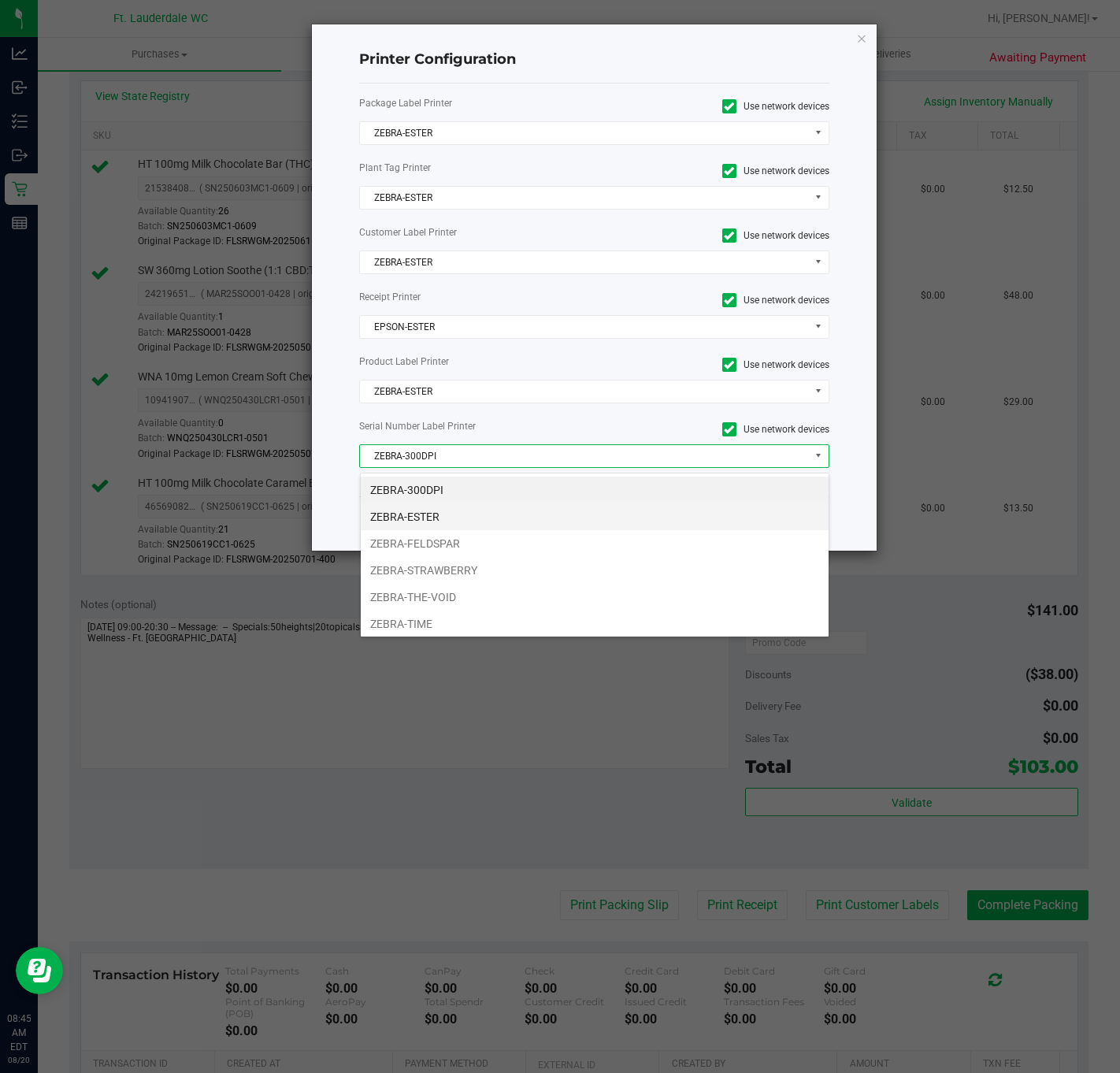
click at [437, 515] on li "ZEBRA-ESTER" at bounding box center [594, 516] width 468 height 27
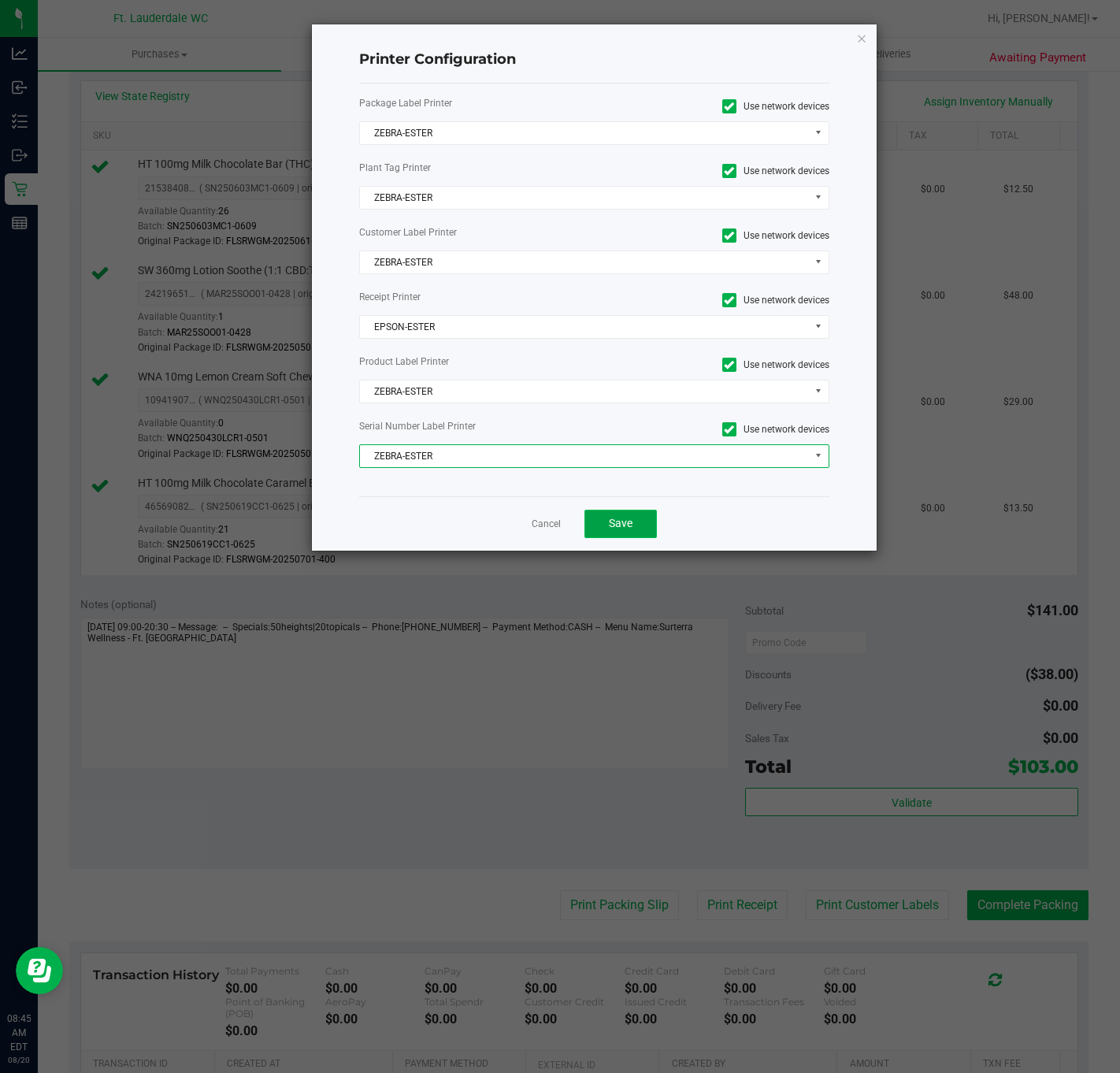
click at [641, 532] on button "Save" at bounding box center [621, 523] width 73 height 29
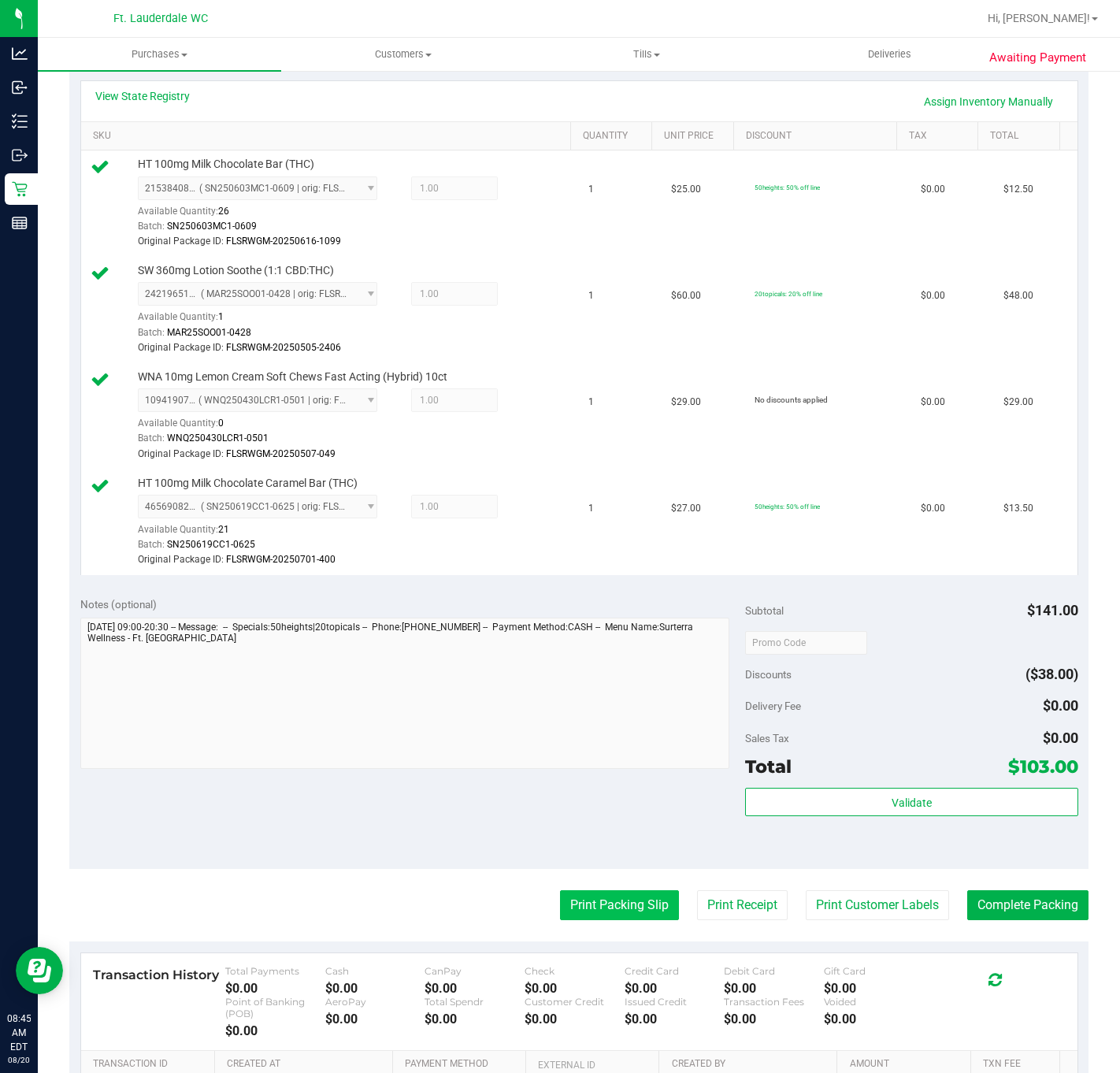
click at [615, 920] on button "Print Packing Slip" at bounding box center [620, 905] width 119 height 30
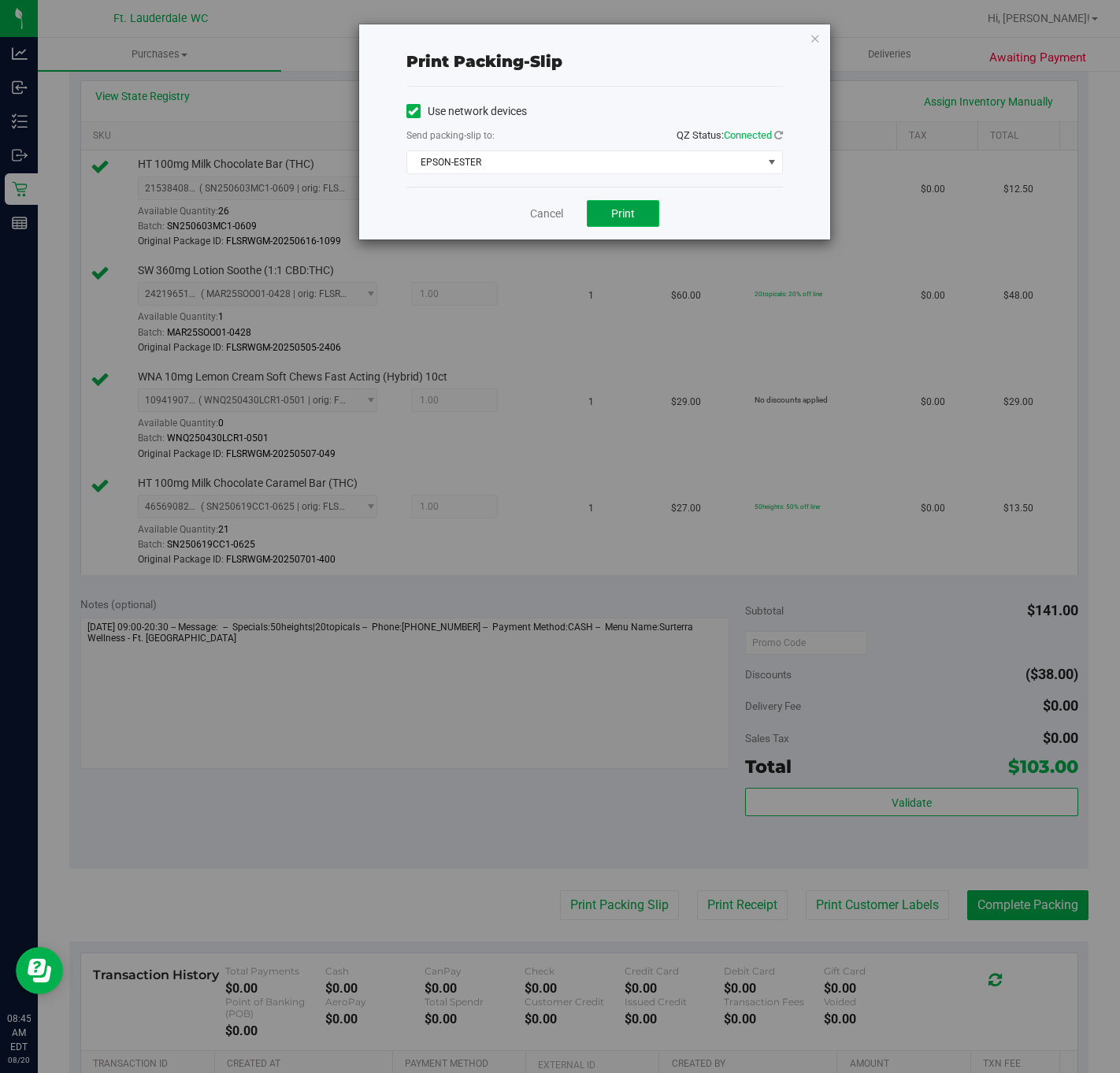
click at [626, 208] on span "Print" at bounding box center [624, 213] width 24 height 13
click at [546, 211] on link "Cancel" at bounding box center [547, 214] width 33 height 17
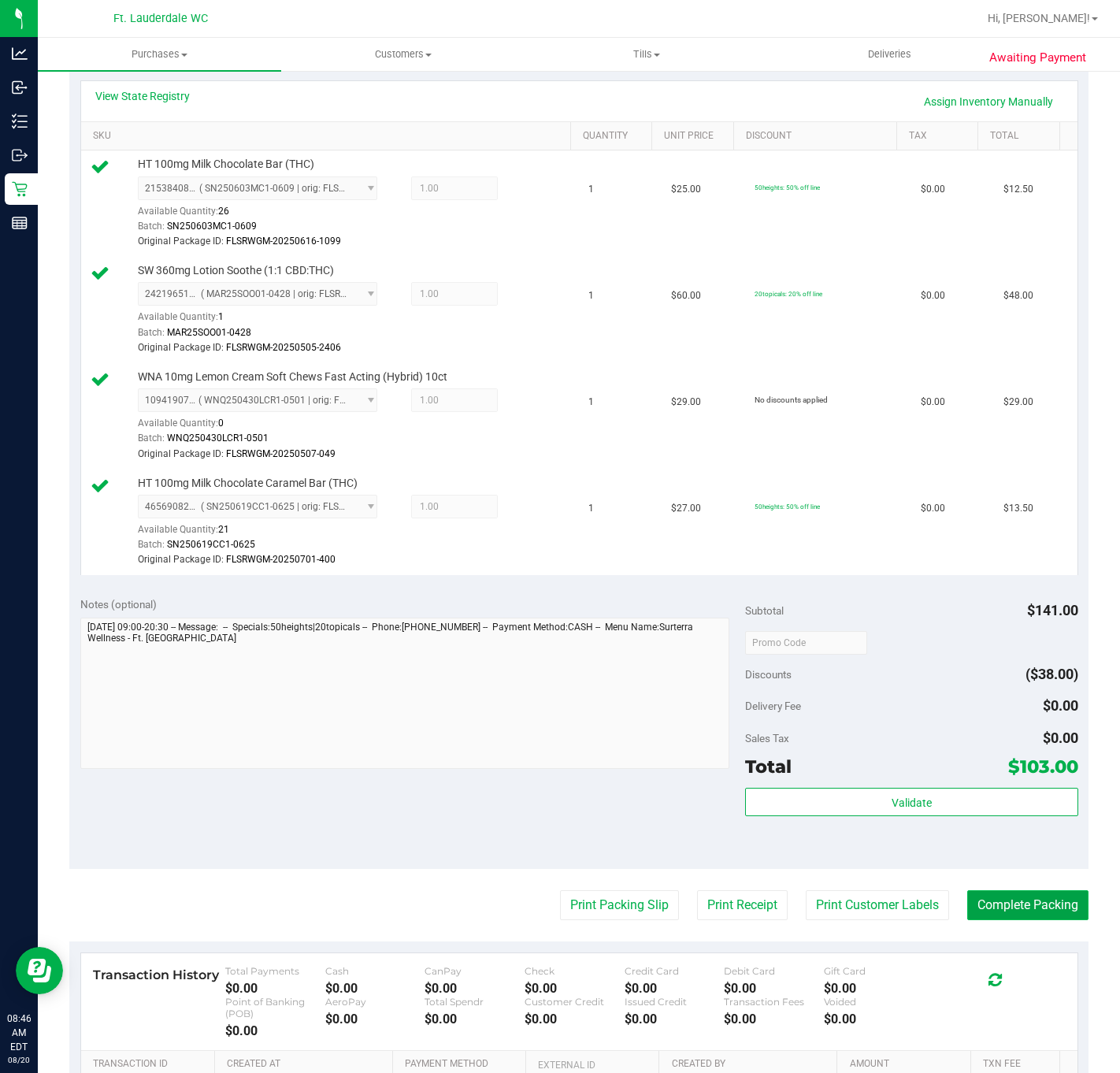
click at [1026, 907] on button "Complete Packing" at bounding box center [1027, 905] width 121 height 30
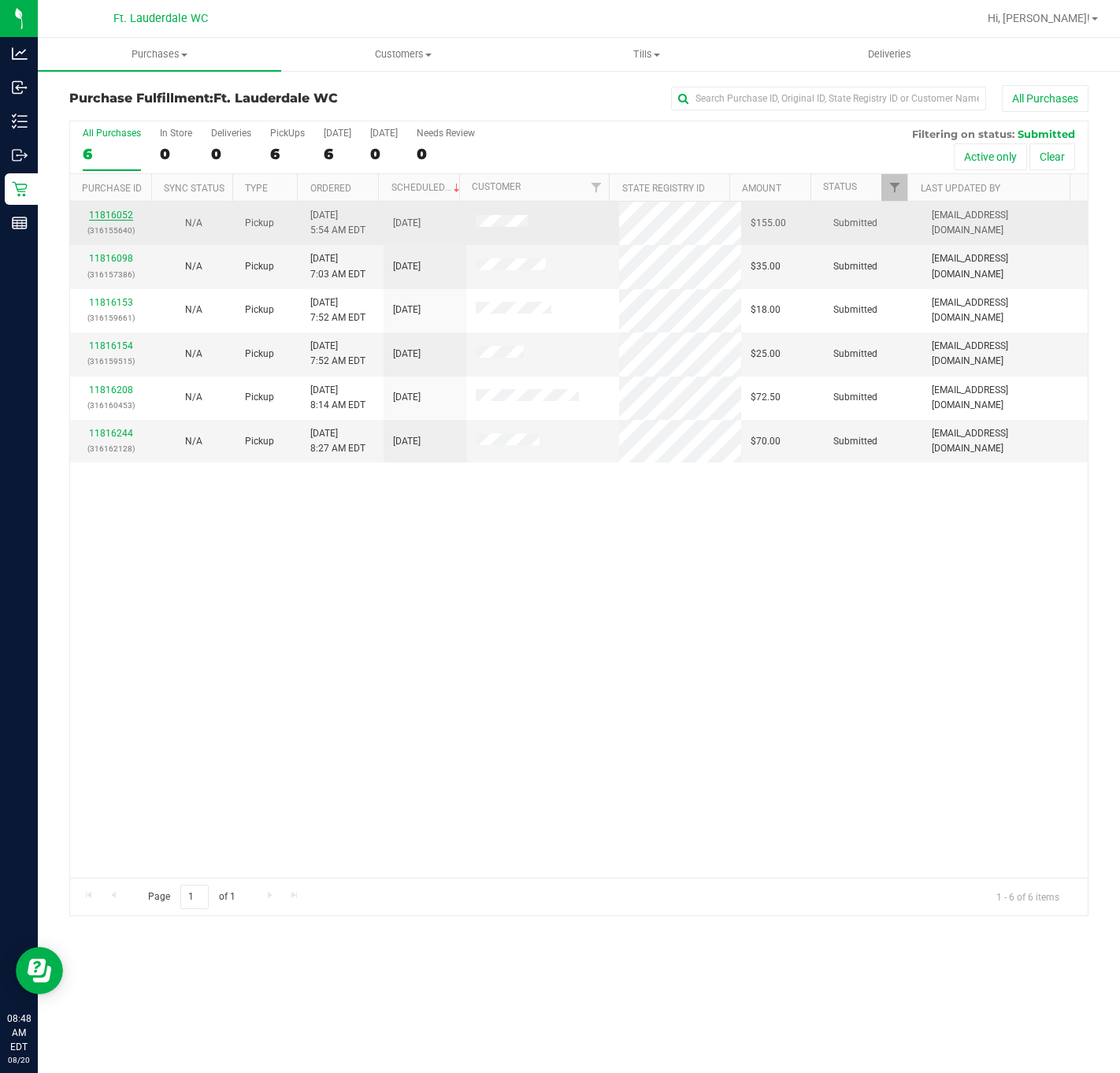
click at [121, 213] on link "11816052" at bounding box center [110, 215] width 44 height 11
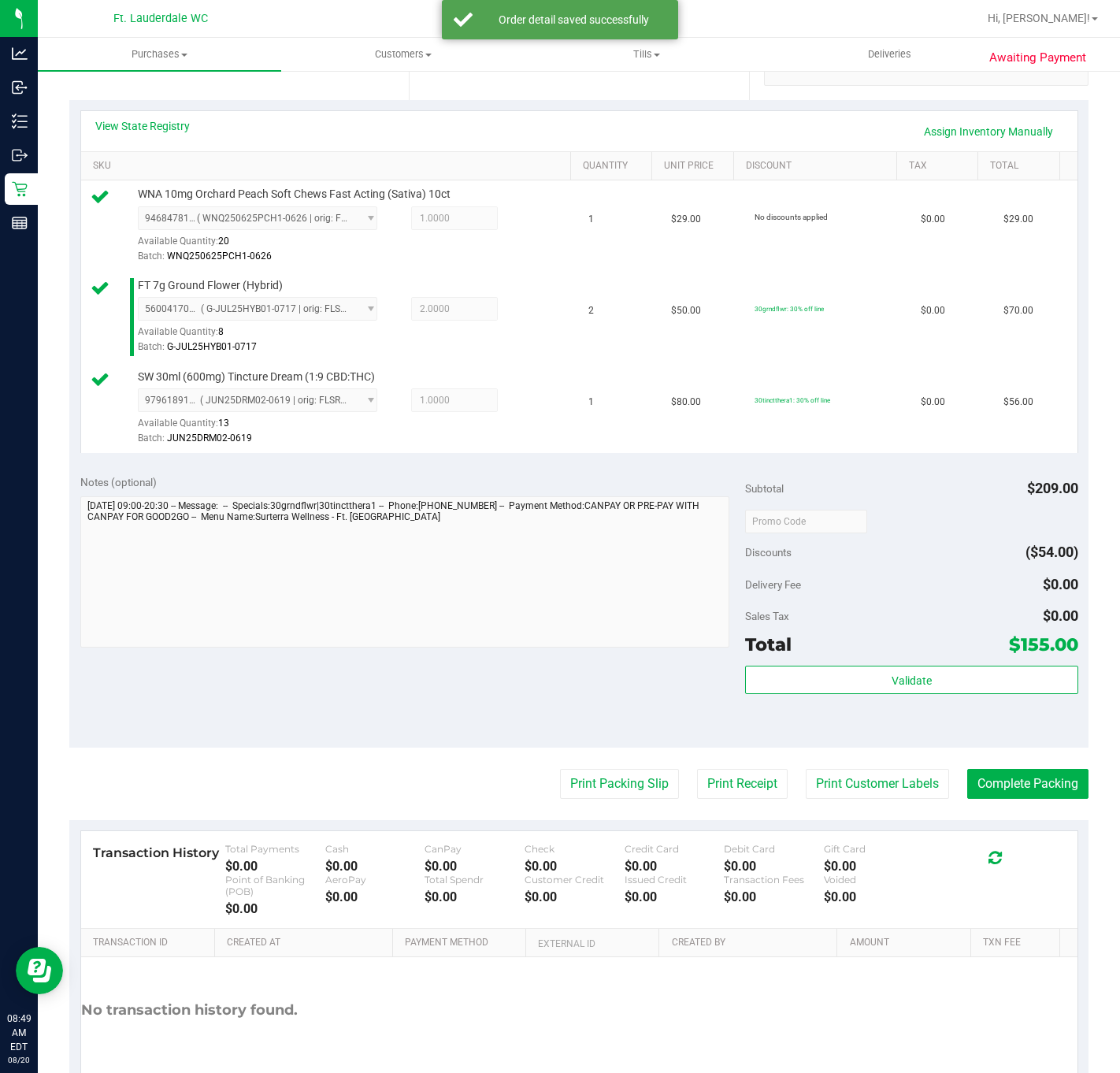
scroll to position [324, 0]
click at [900, 695] on button "Validate" at bounding box center [912, 681] width 333 height 29
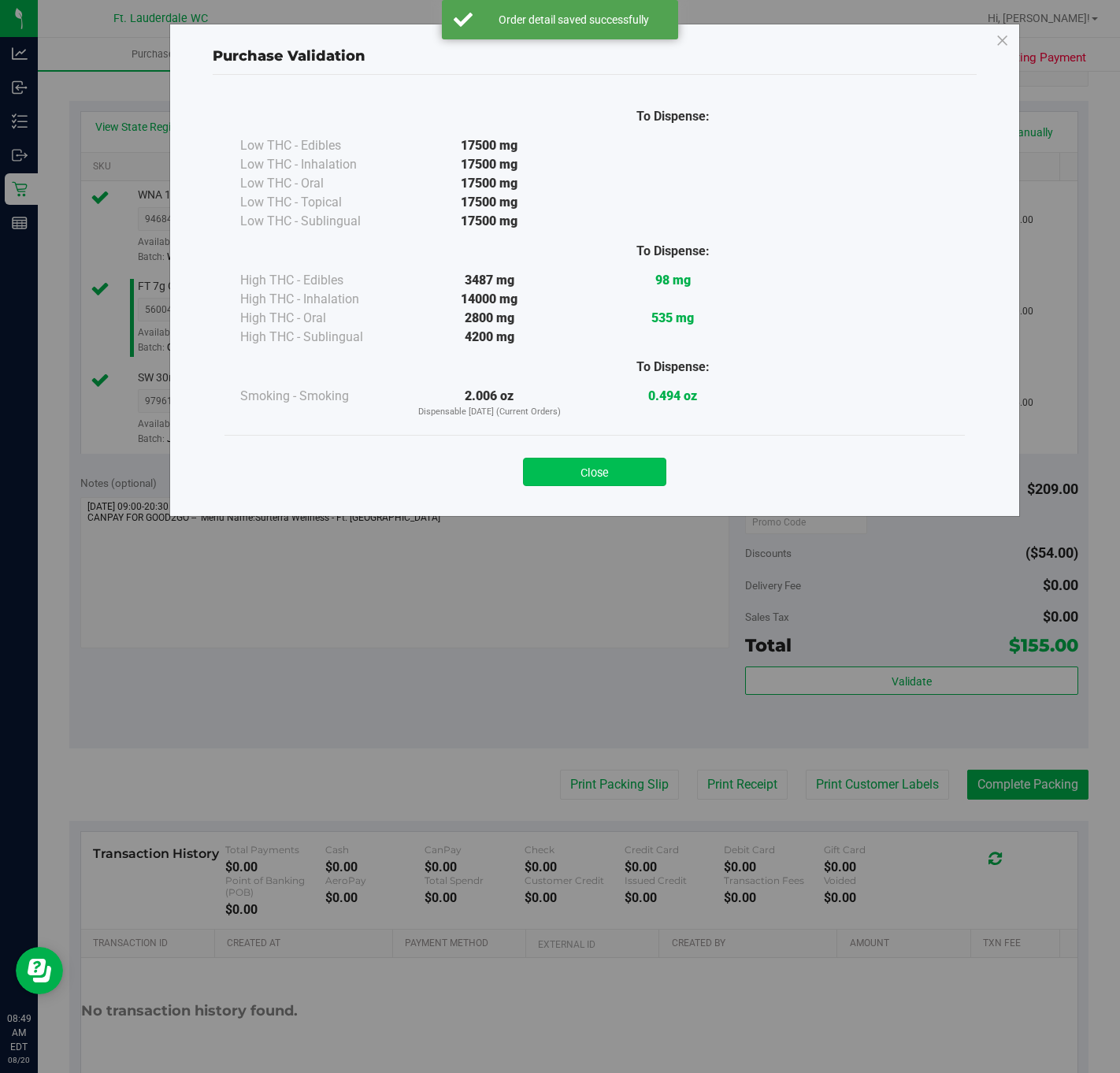
click at [631, 462] on button "Close" at bounding box center [595, 472] width 144 height 29
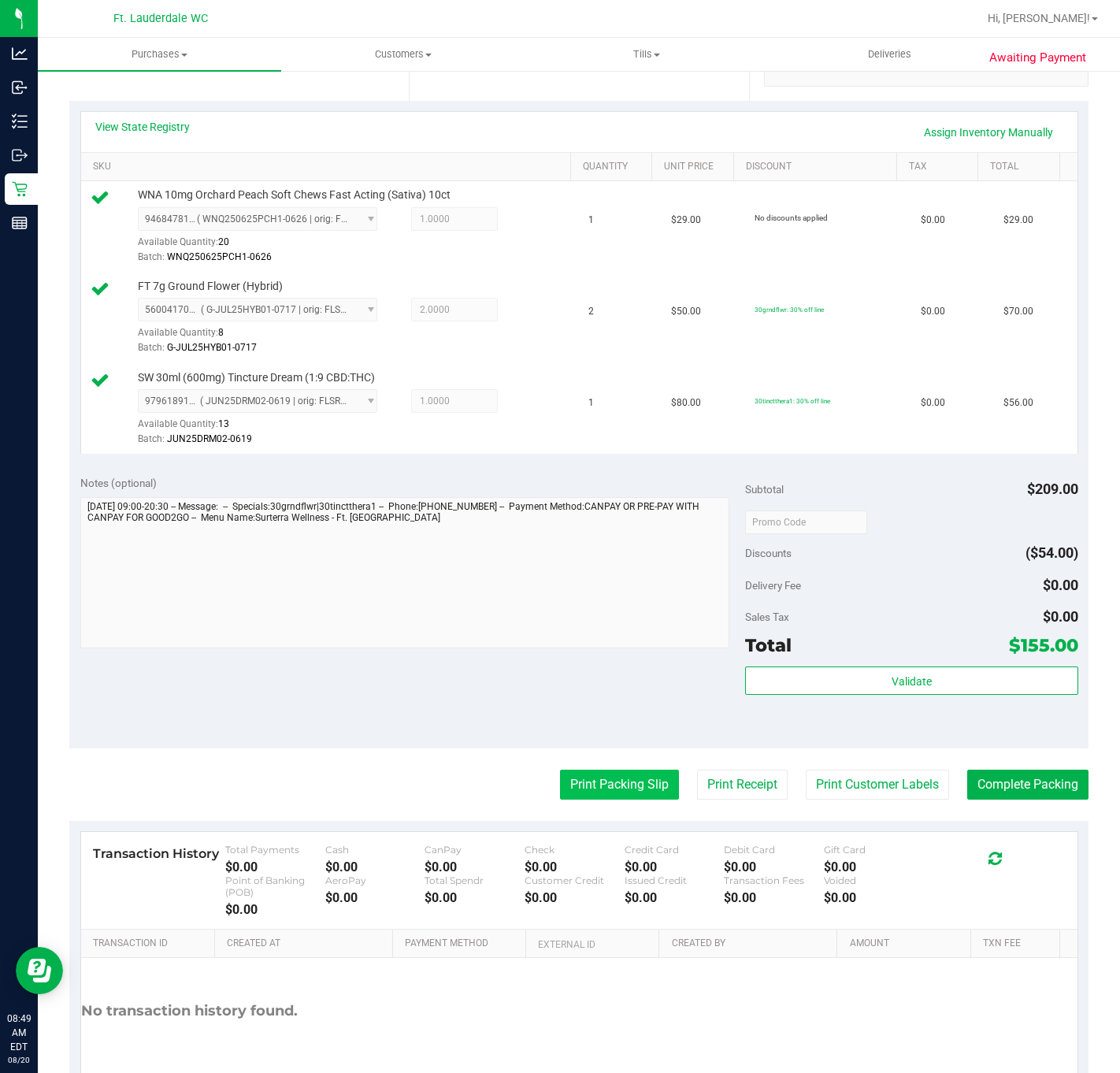
click at [576, 797] on button "Print Packing Slip" at bounding box center [620, 784] width 119 height 30
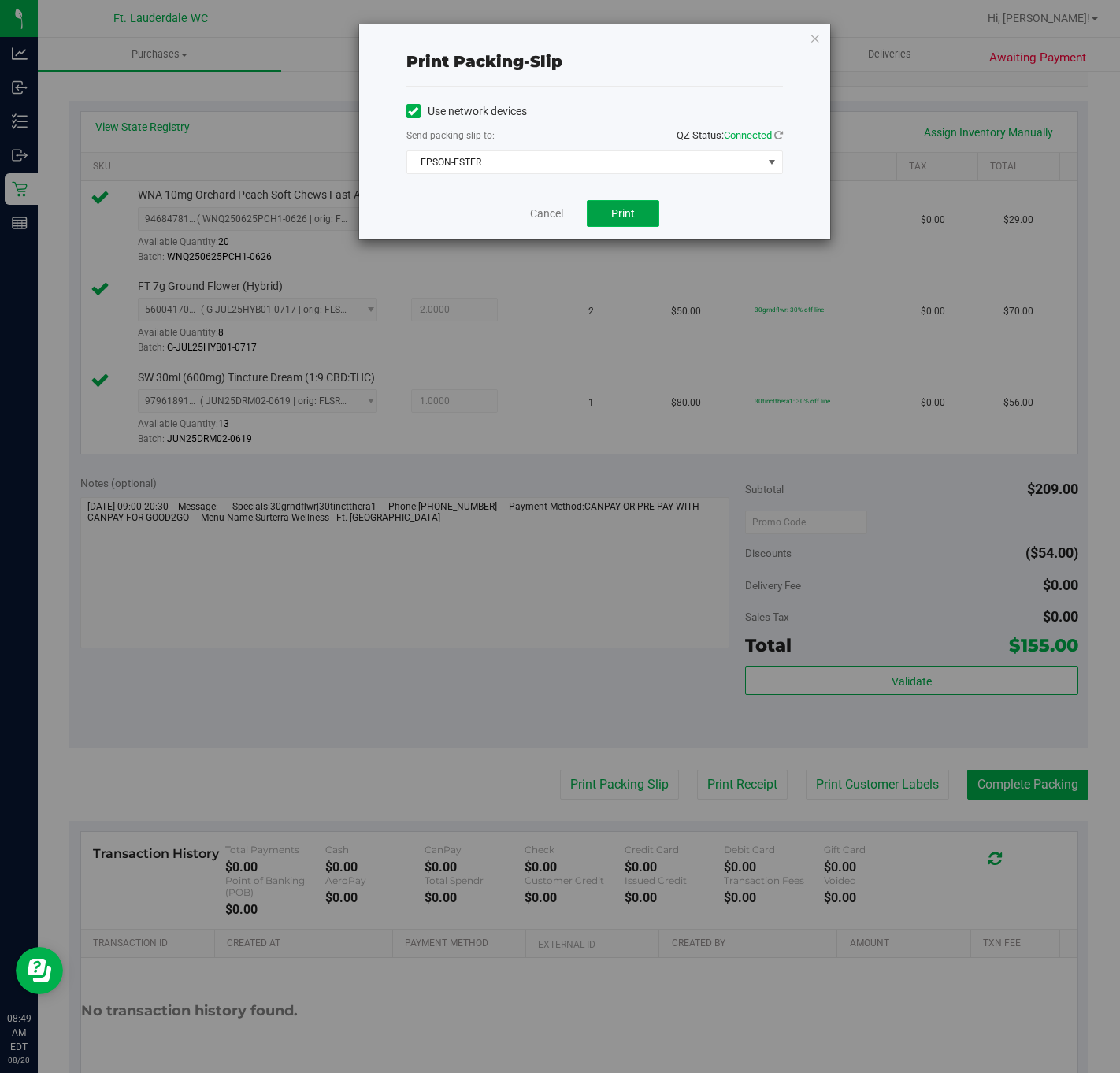
click at [612, 220] on span "Print" at bounding box center [624, 213] width 24 height 13
click at [537, 216] on link "Cancel" at bounding box center [547, 214] width 33 height 17
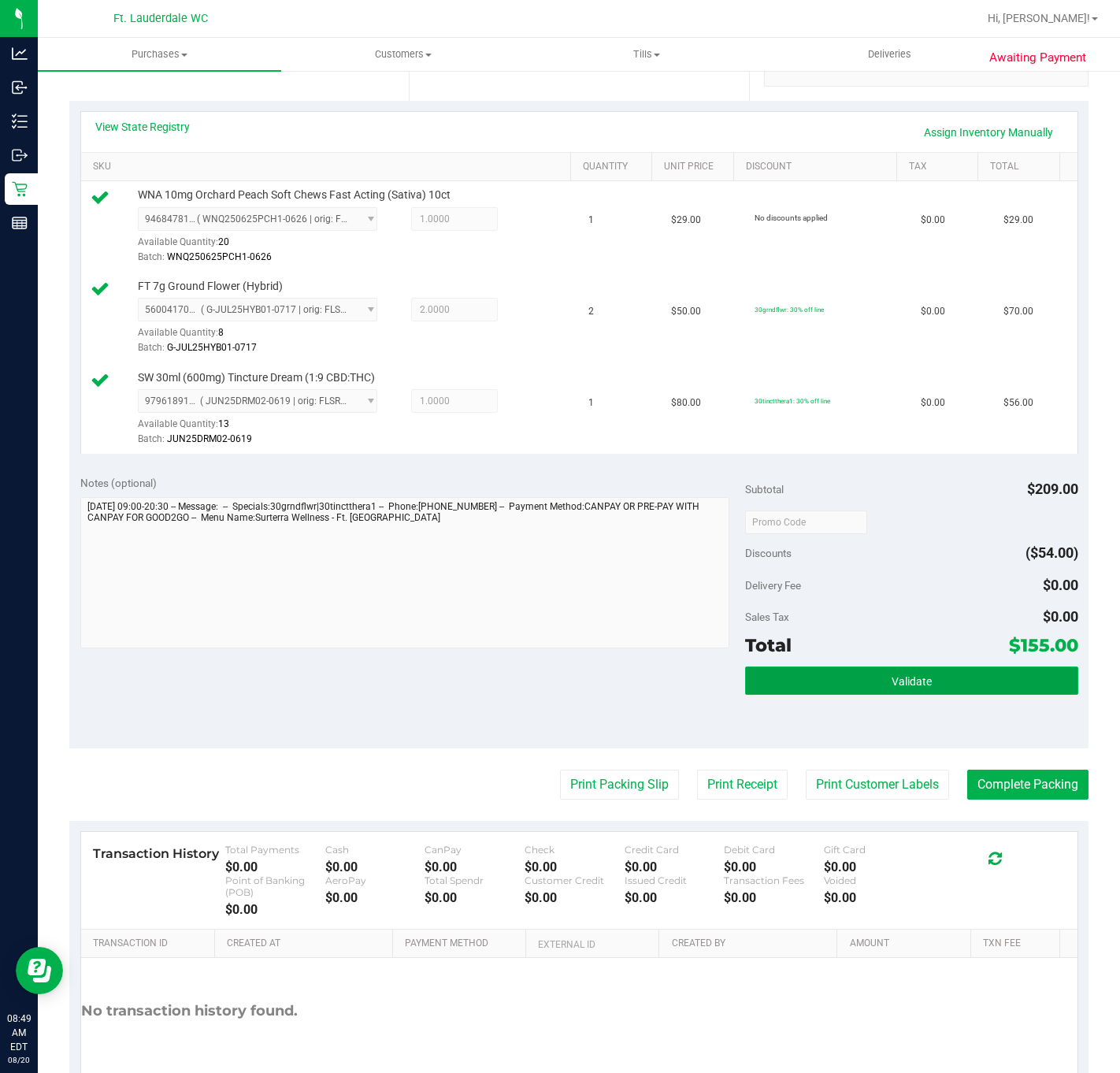
click at [937, 689] on button "Validate" at bounding box center [912, 681] width 333 height 29
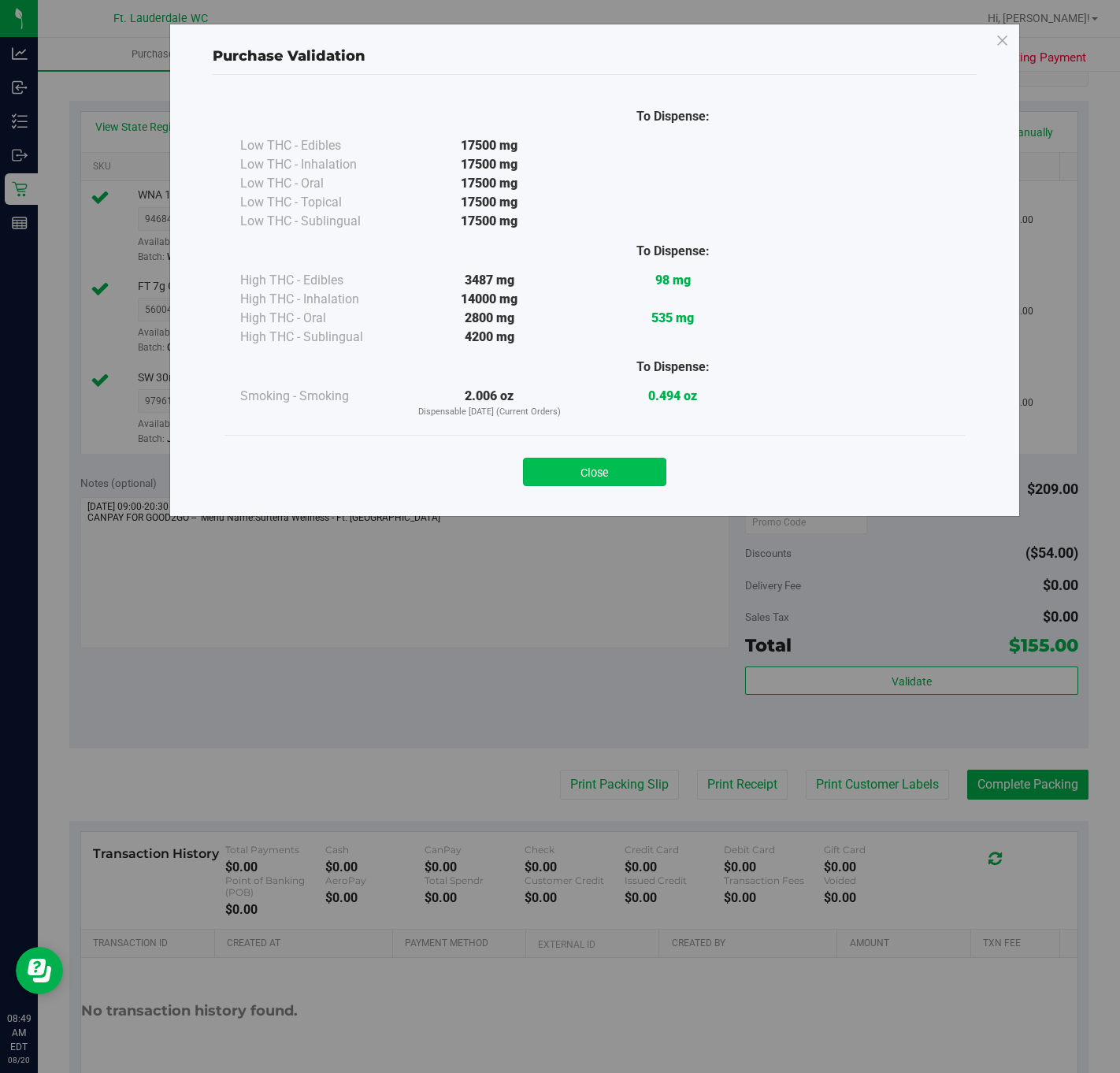
click at [596, 475] on button "Close" at bounding box center [595, 472] width 144 height 29
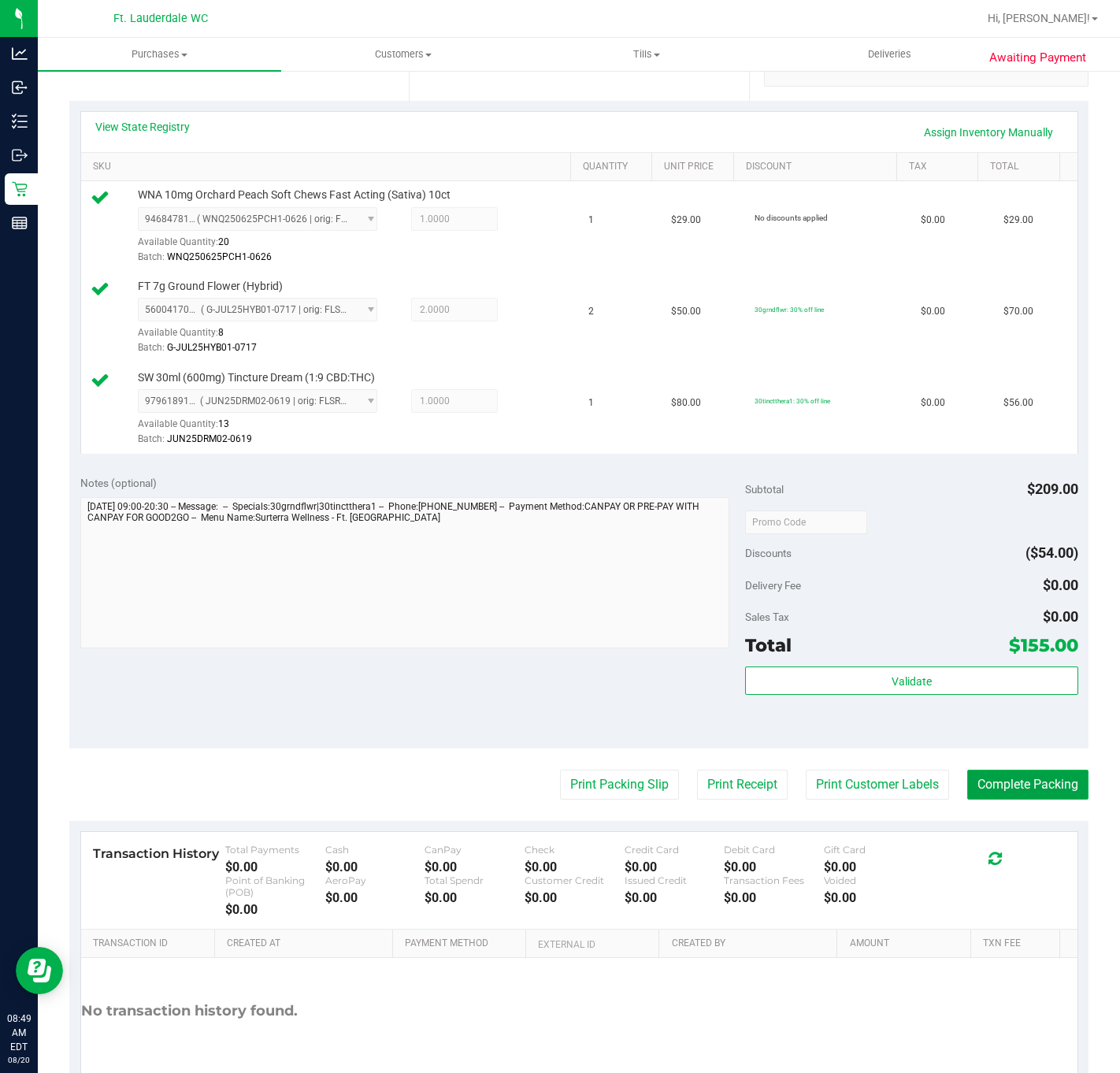
click at [1062, 800] on button "Complete Packing" at bounding box center [1027, 784] width 121 height 30
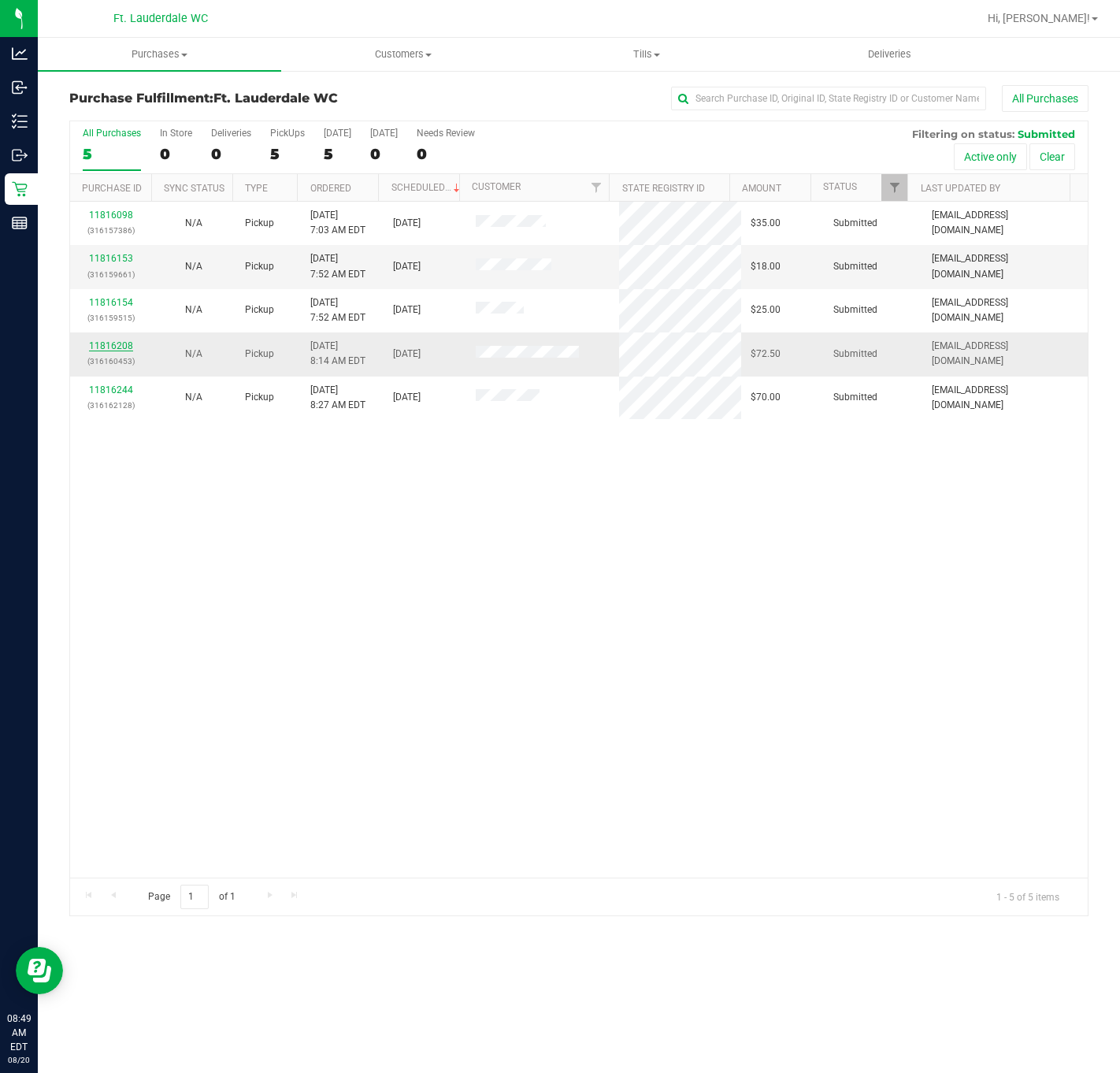
click at [104, 350] on link "11816208" at bounding box center [110, 346] width 44 height 11
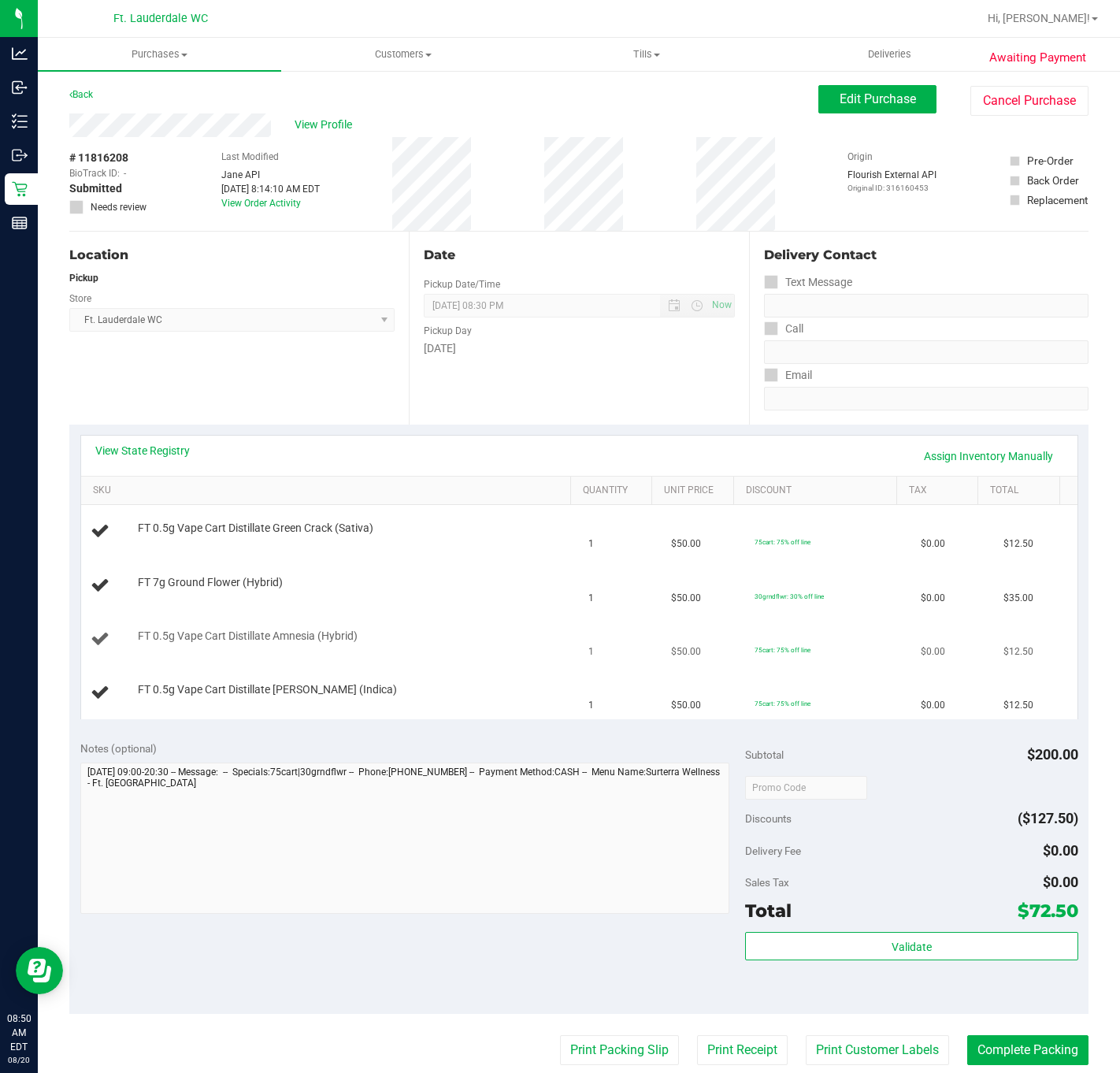
click at [334, 650] on div "FT 0.5g Vape Cart Distillate Amnesia (Hybrid)" at bounding box center [330, 639] width 480 height 22
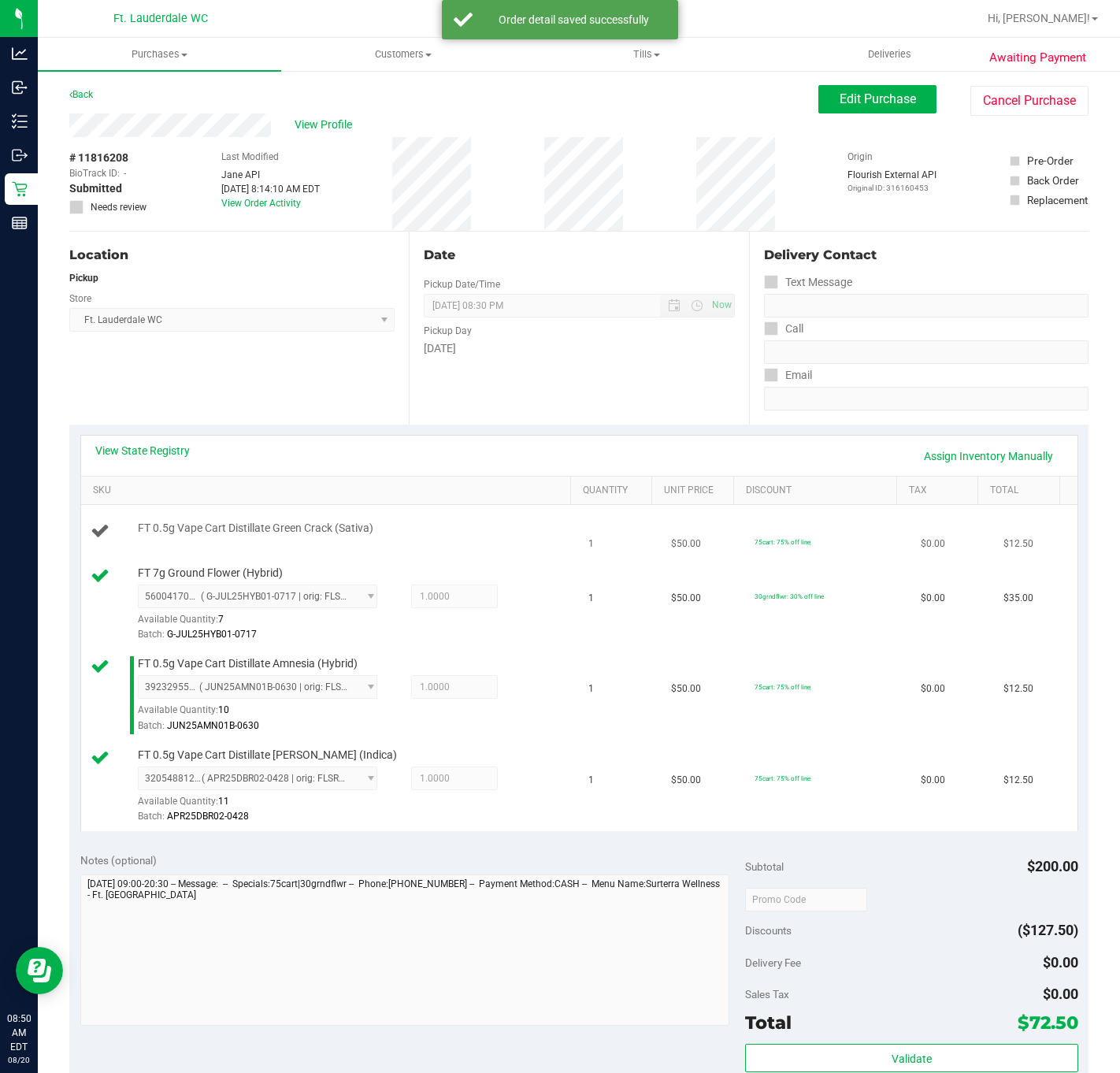
click at [466, 525] on div "FT 0.5g Vape Cart Distillate Green Crack (Sativa)" at bounding box center [350, 529] width 439 height 16
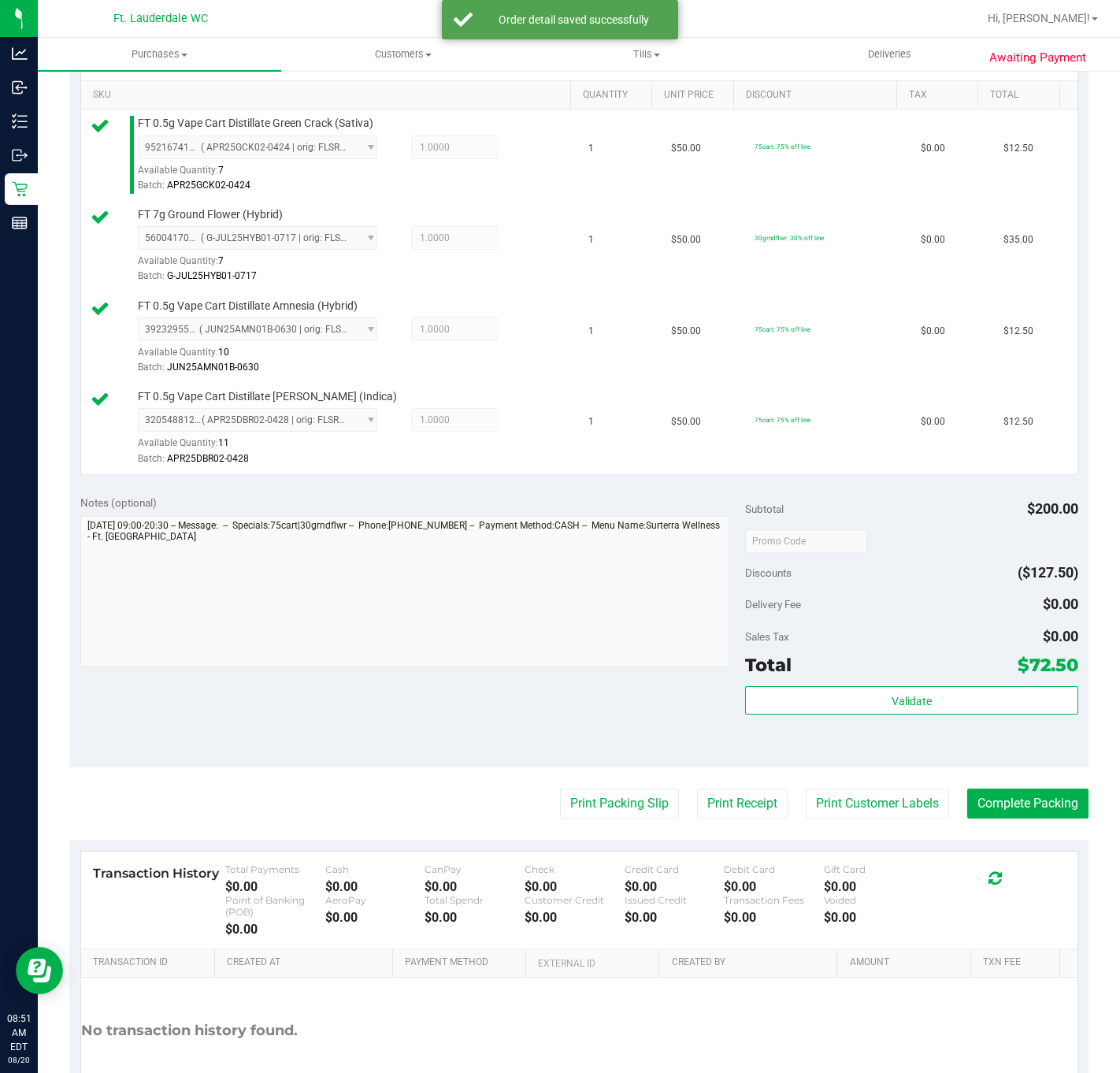
scroll to position [395, 0]
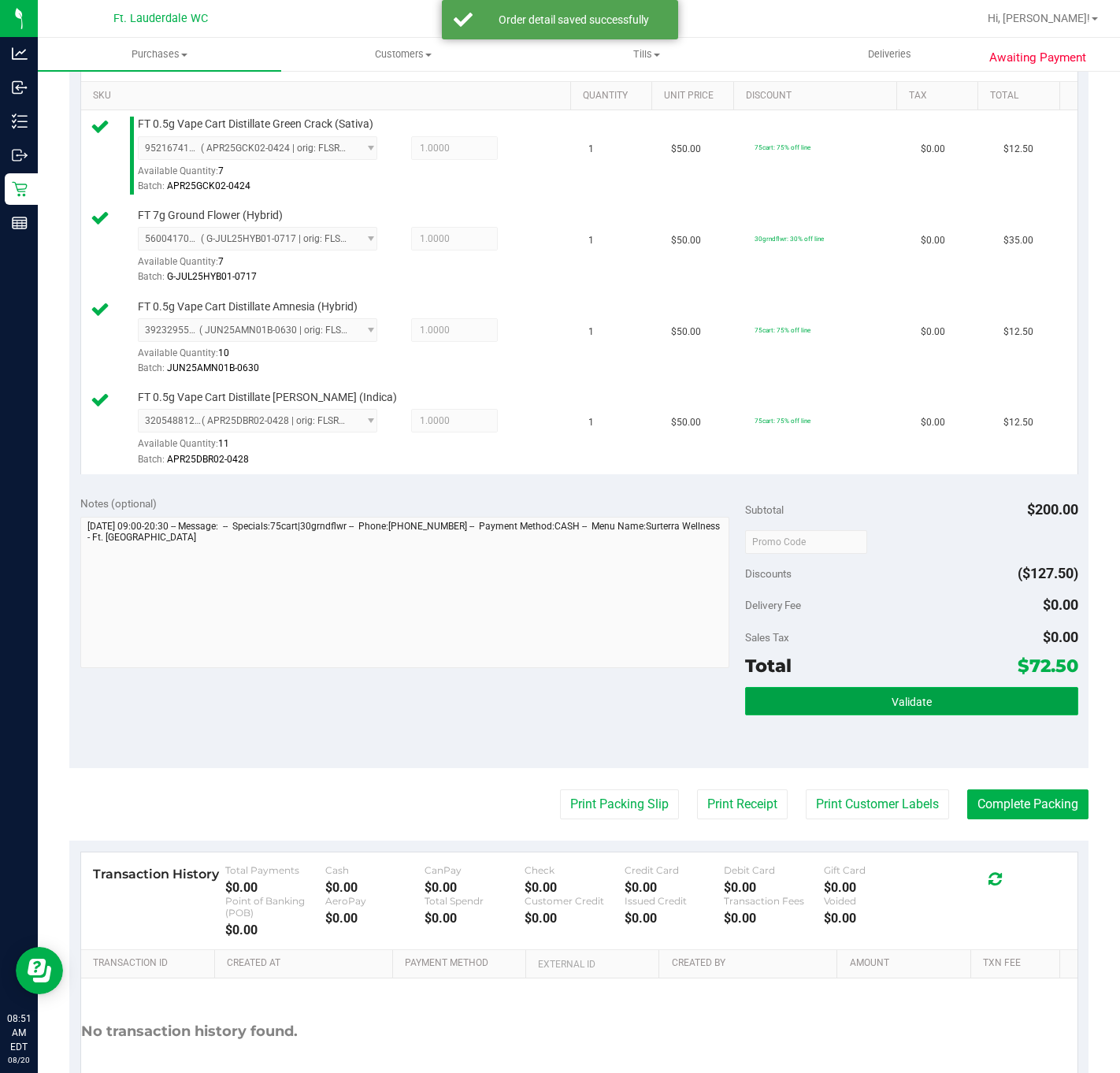
click at [927, 705] on button "Validate" at bounding box center [912, 701] width 333 height 29
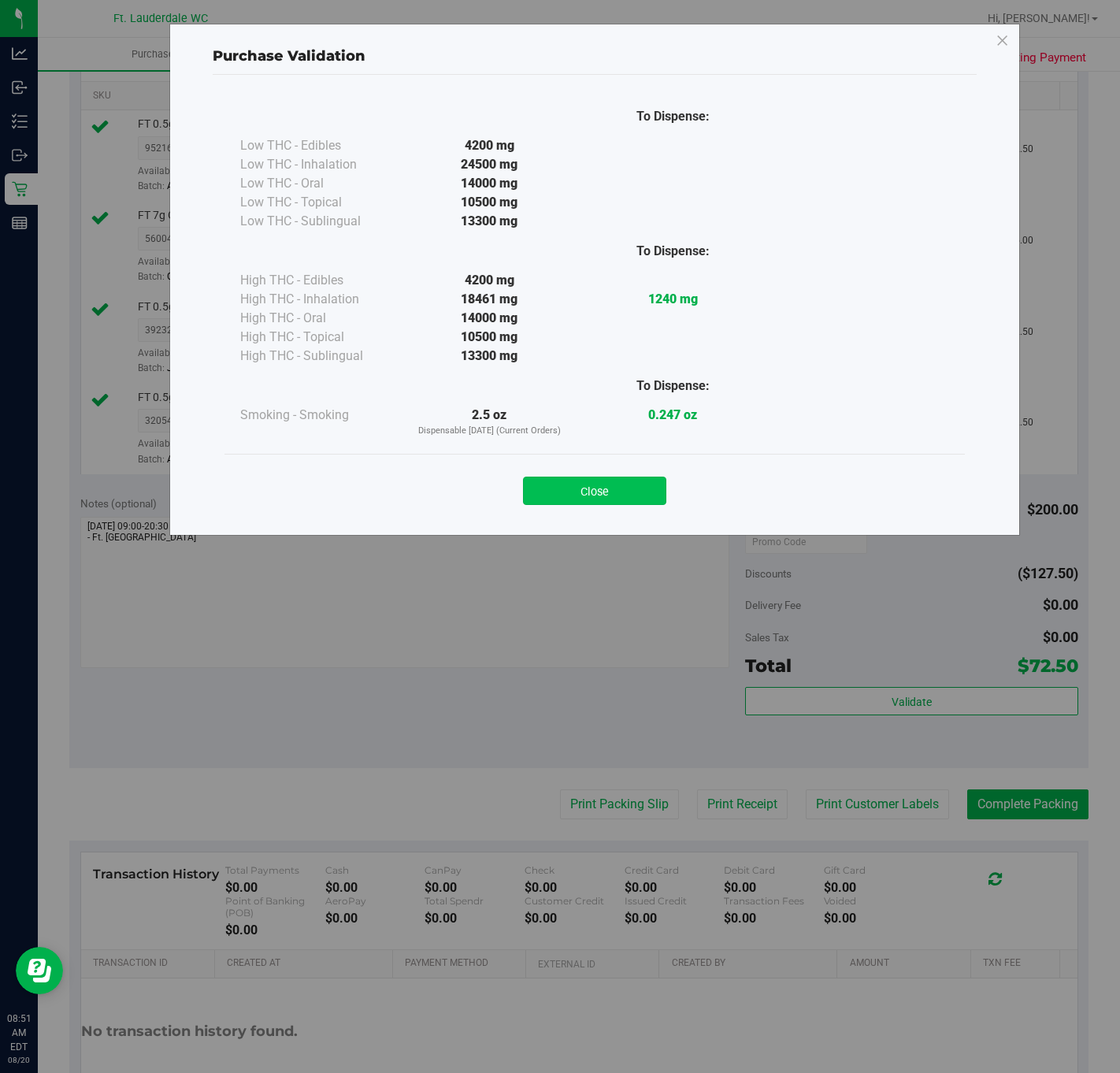
click at [616, 482] on button "Close" at bounding box center [595, 491] width 144 height 29
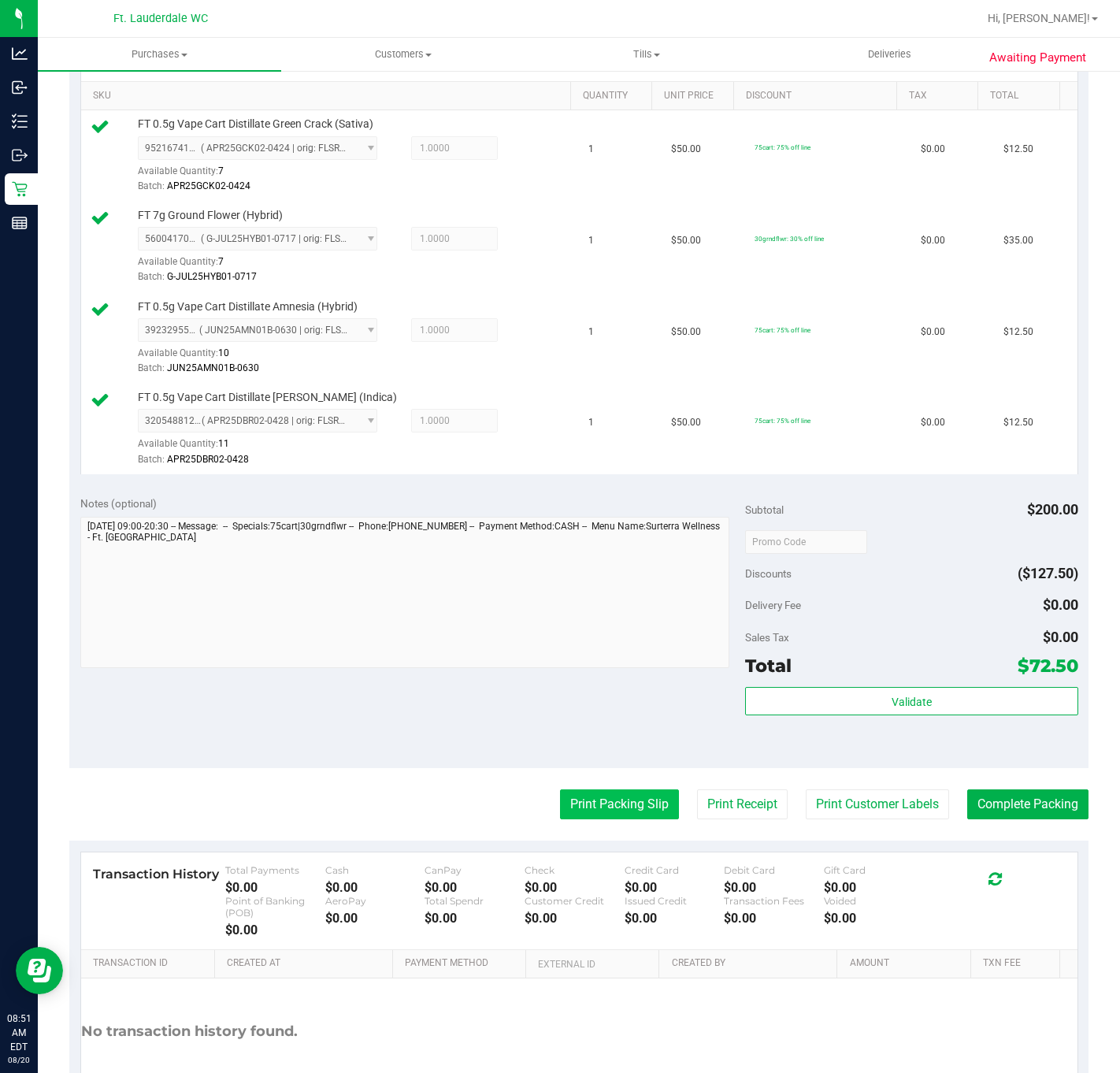
click at [603, 812] on button "Print Packing Slip" at bounding box center [620, 804] width 119 height 30
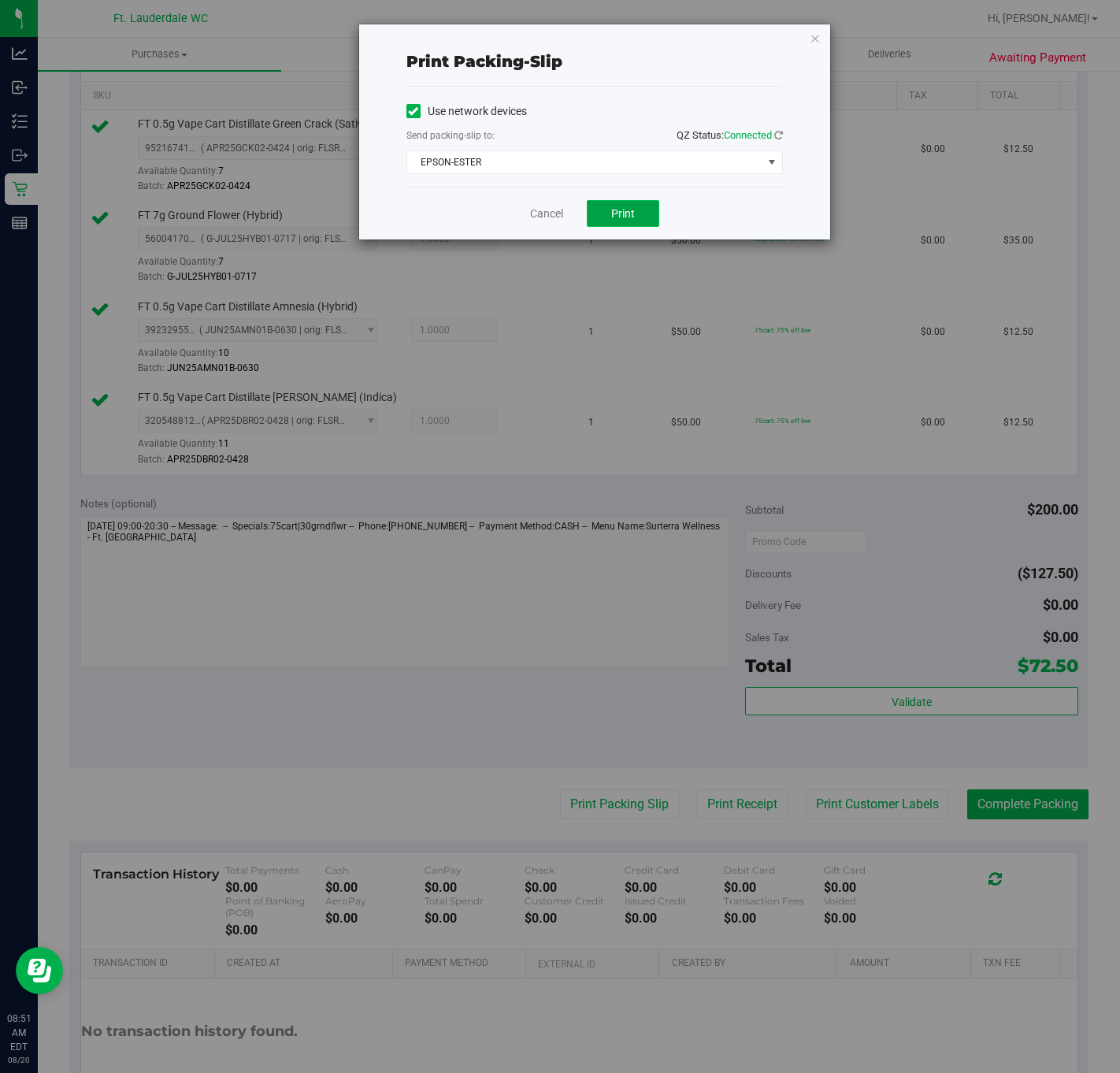
click at [620, 213] on span "Print" at bounding box center [624, 213] width 24 height 13
click at [556, 208] on link "Cancel" at bounding box center [547, 214] width 33 height 17
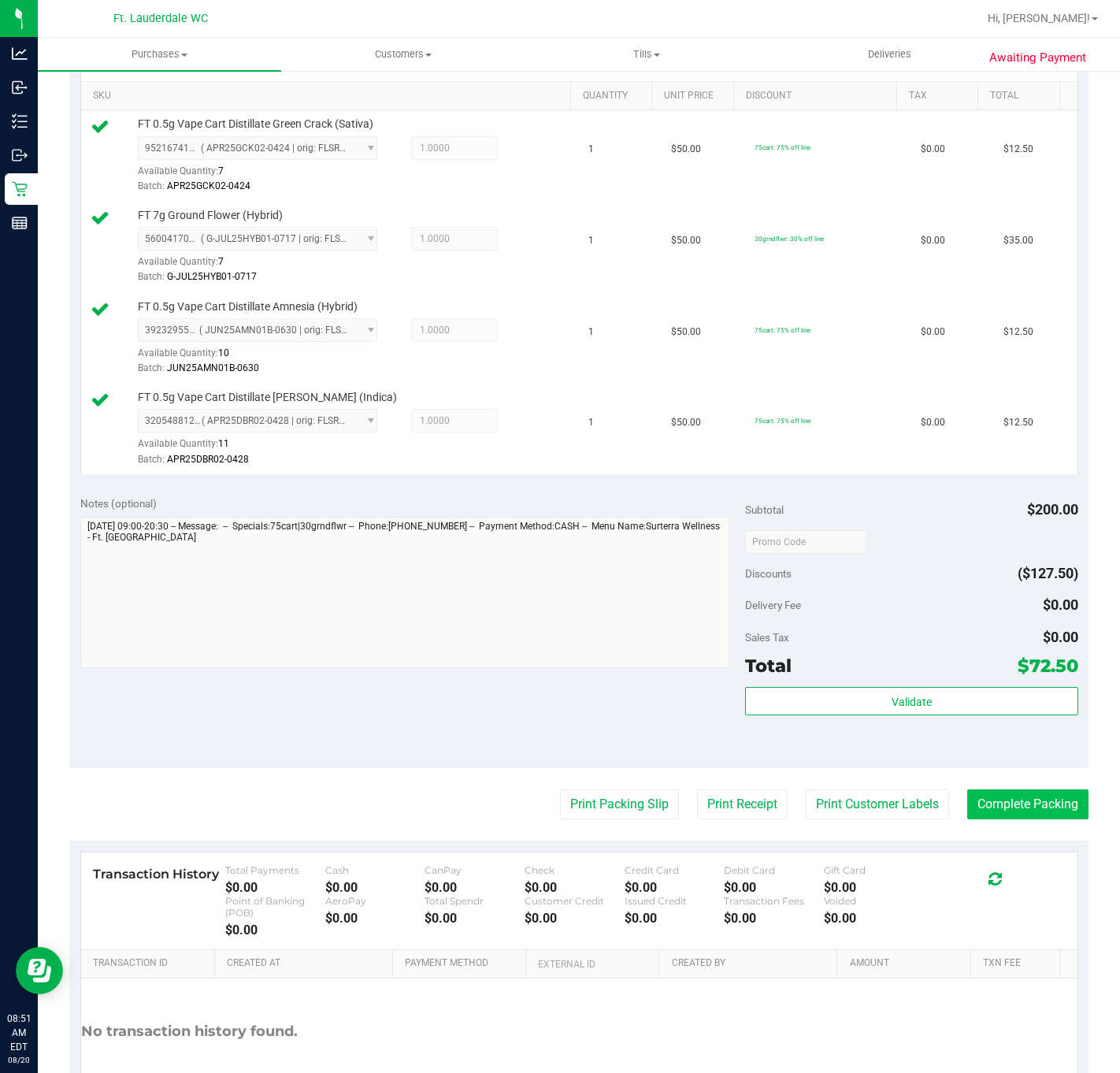
click at [1030, 811] on button "Complete Packing" at bounding box center [1027, 804] width 121 height 30
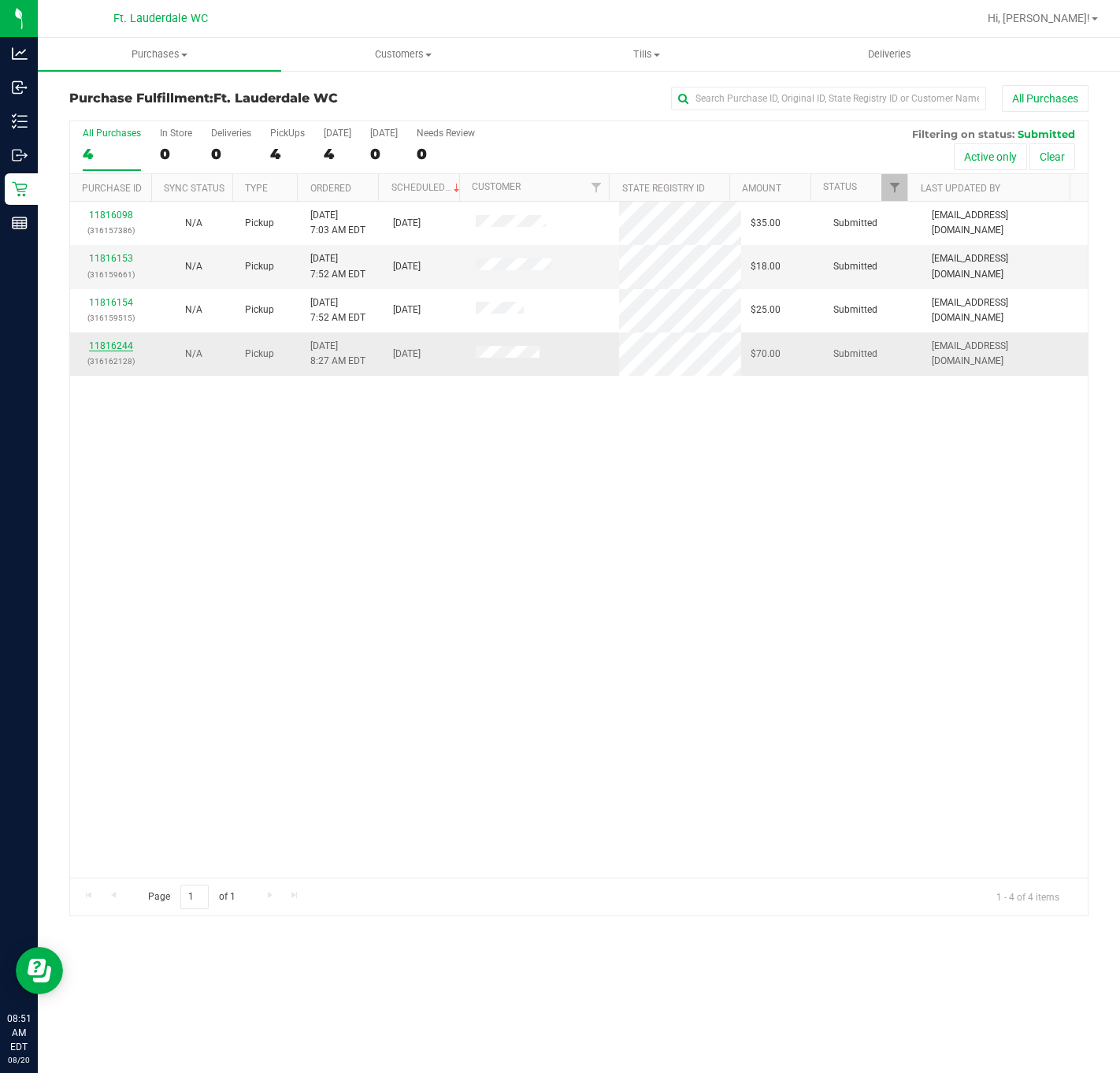
click at [114, 345] on link "11816244" at bounding box center [110, 346] width 44 height 11
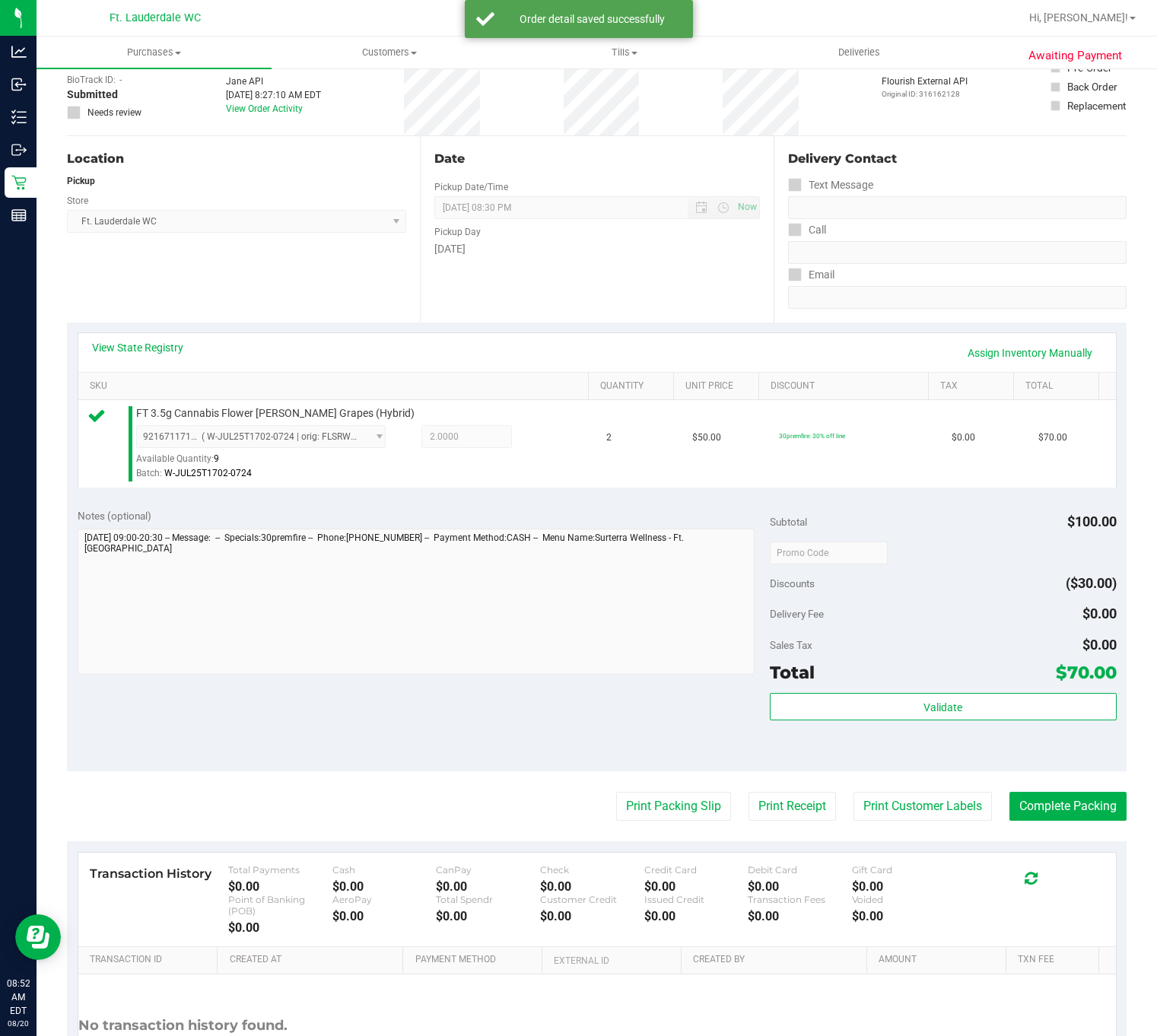
scroll to position [114, 0]
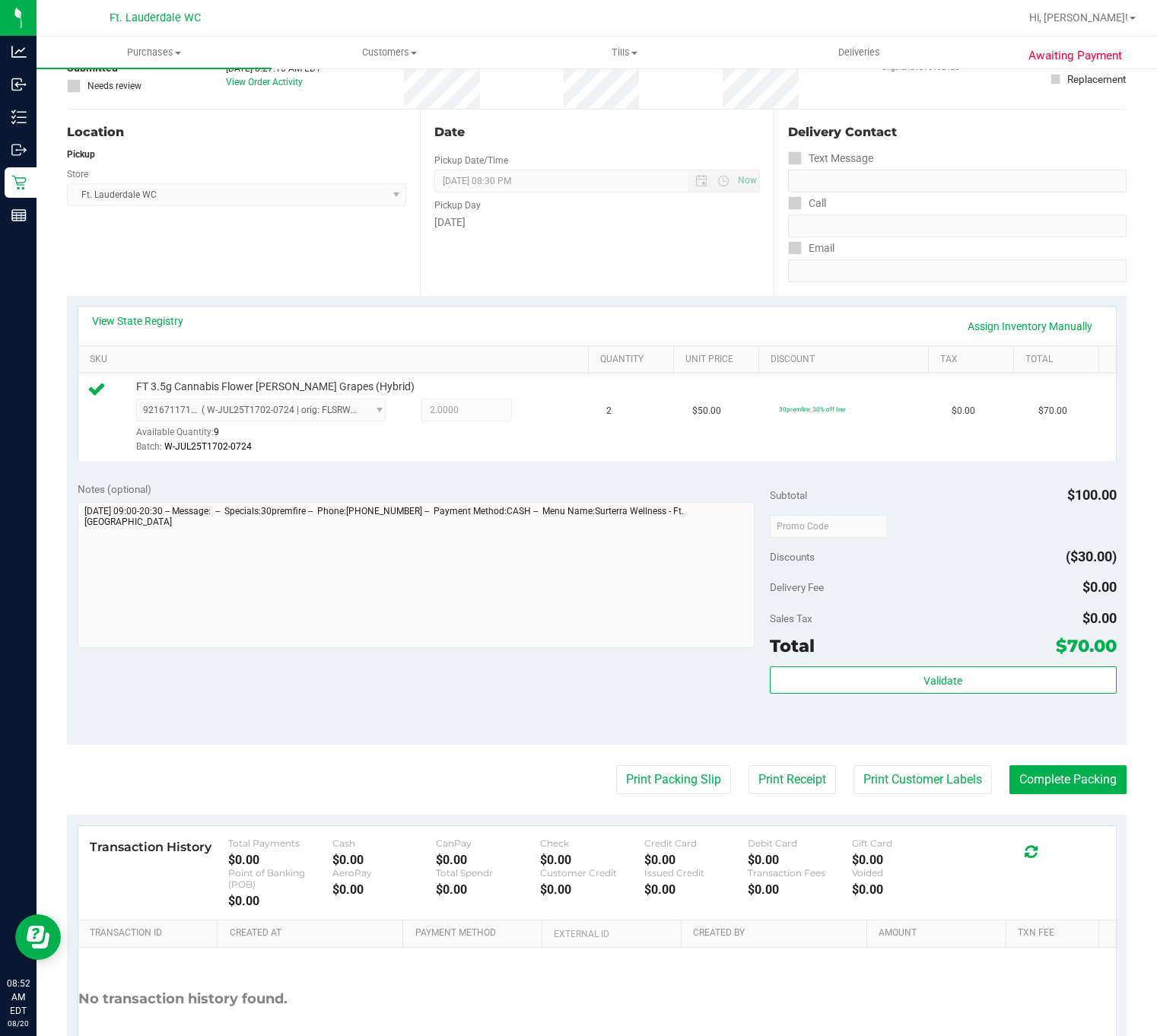
click at [910, 706] on div "Validate" at bounding box center [943, 701] width 346 height 68
click at [902, 693] on button "Validate" at bounding box center [943, 680] width 346 height 28
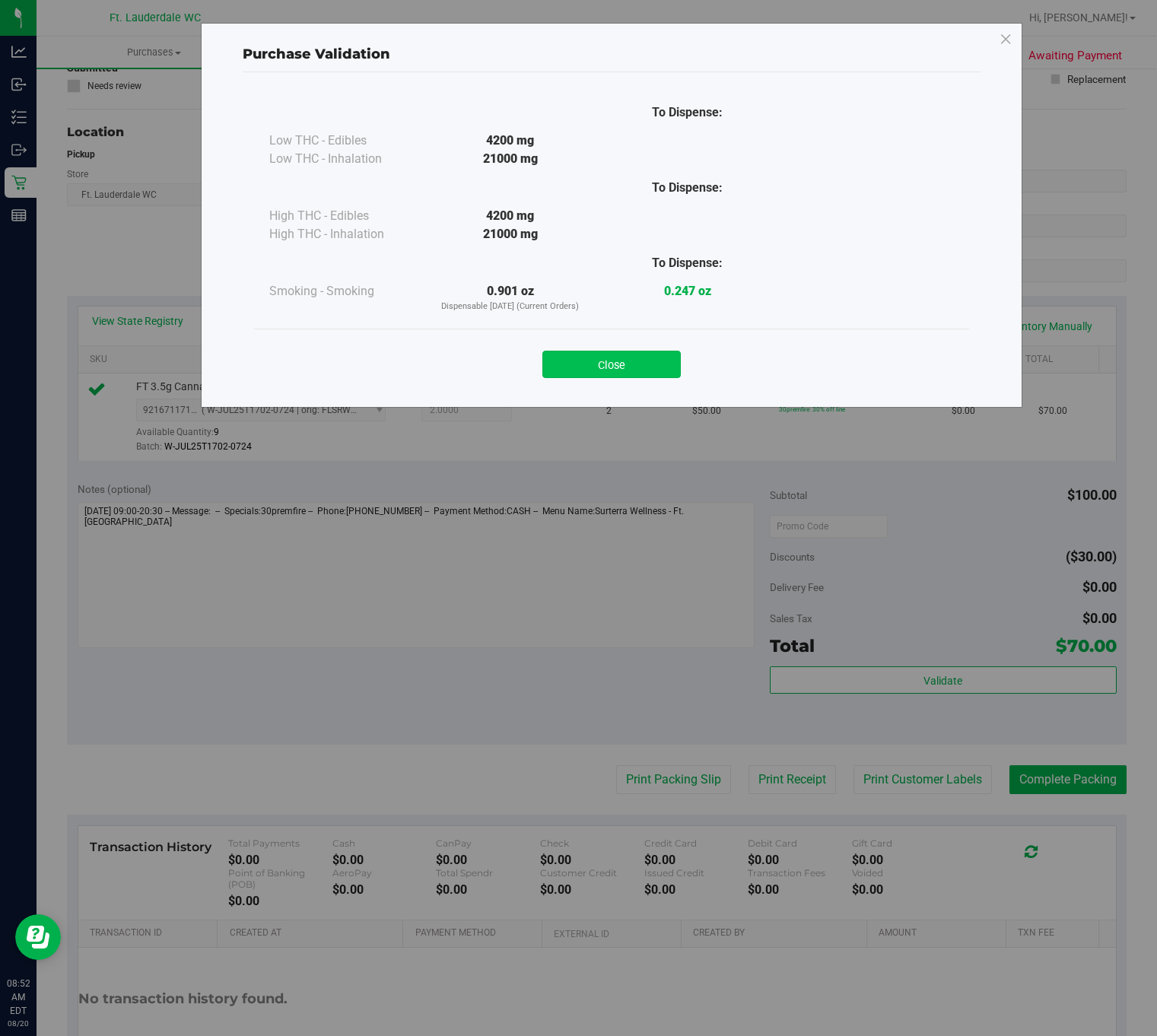
click at [664, 363] on button "Close" at bounding box center [612, 364] width 139 height 28
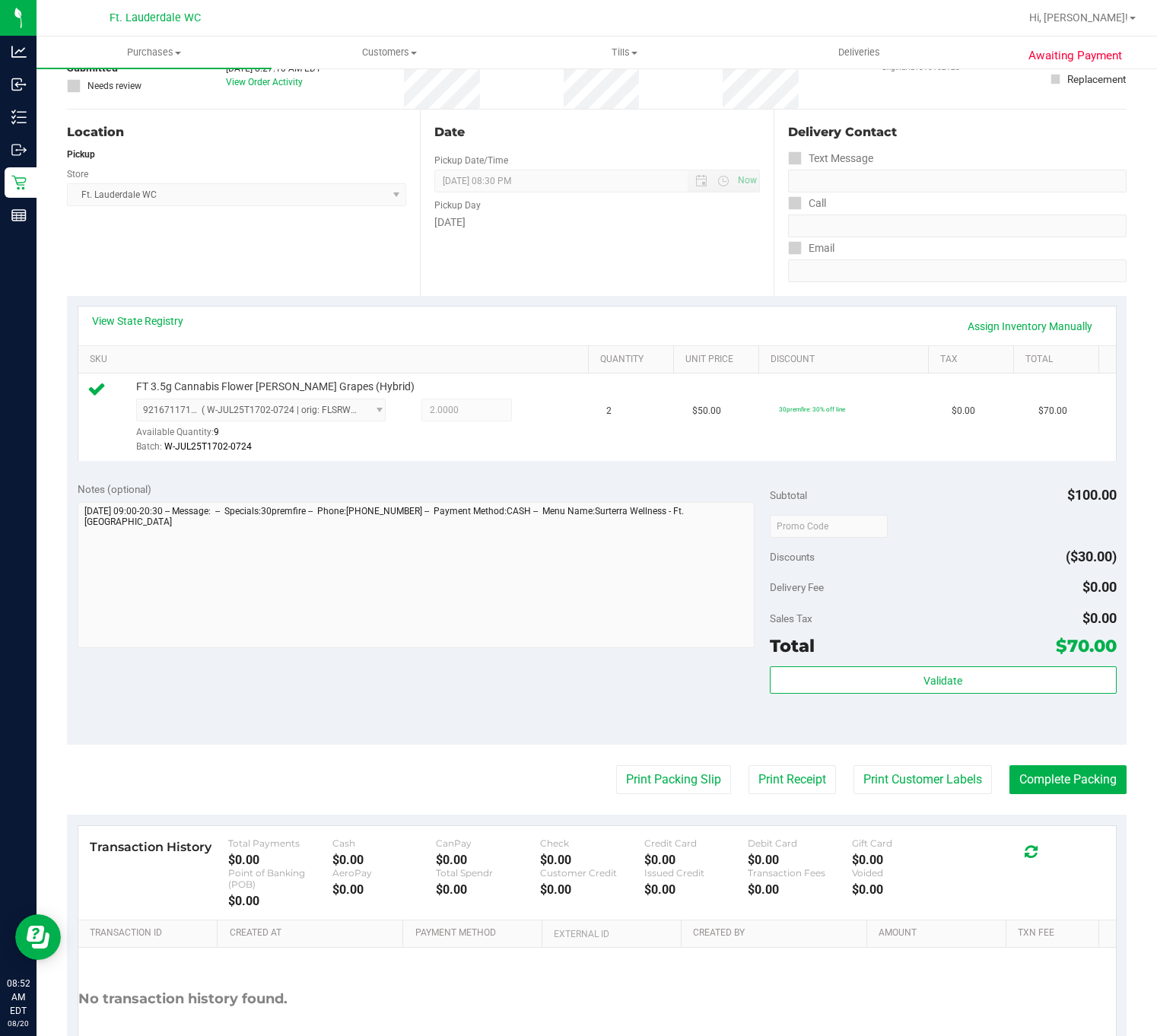
click at [669, 763] on purchase-details "Back Edit Purchase Cancel Purchase View Profile # 11816244 BioTrack ID: - Submi…" at bounding box center [597, 538] width 1060 height 1143
click at [688, 783] on button "Print Packing Slip" at bounding box center [674, 780] width 115 height 29
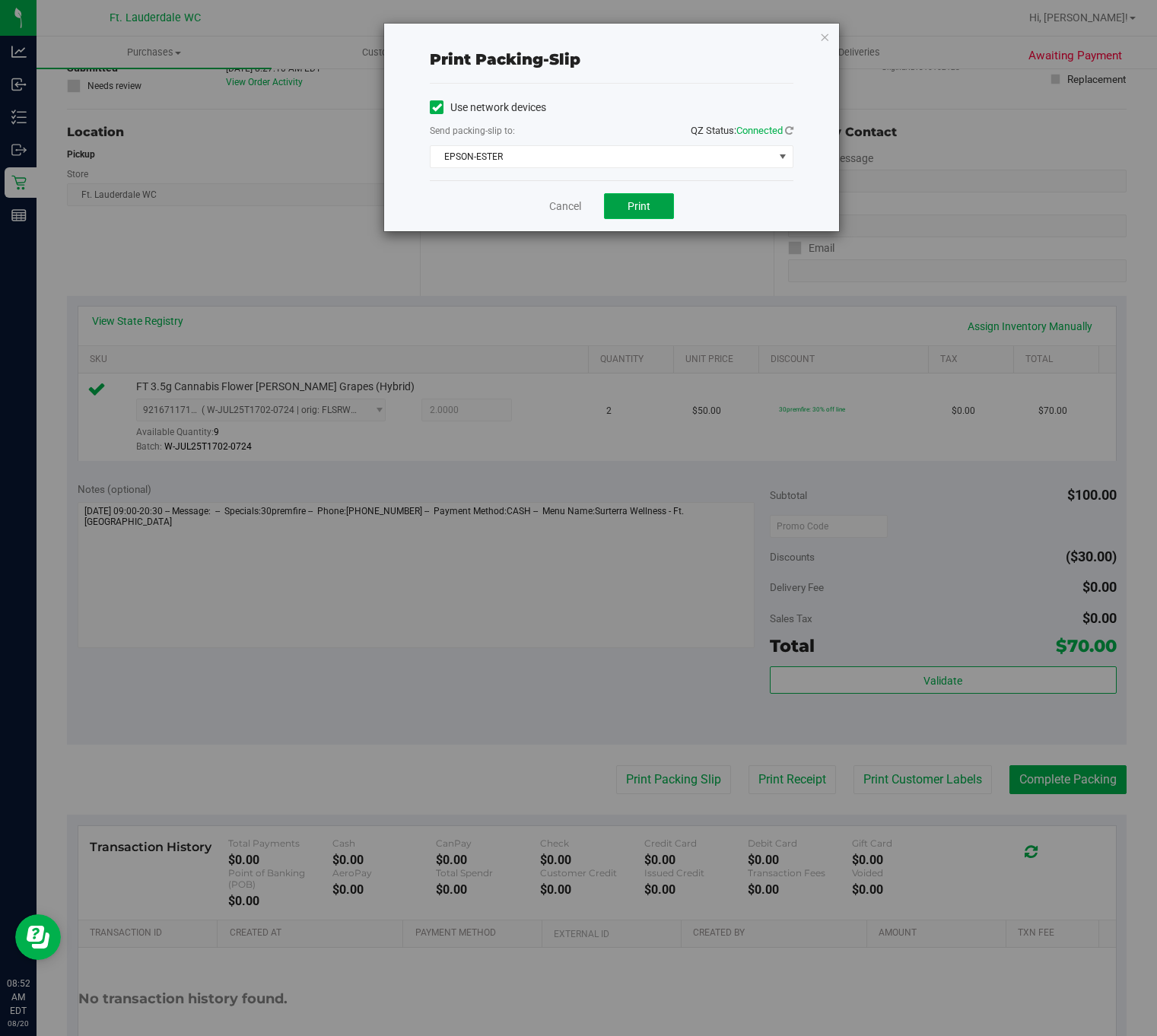
click at [657, 201] on button "Print" at bounding box center [639, 205] width 70 height 26
click at [576, 202] on link "Cancel" at bounding box center [565, 206] width 32 height 16
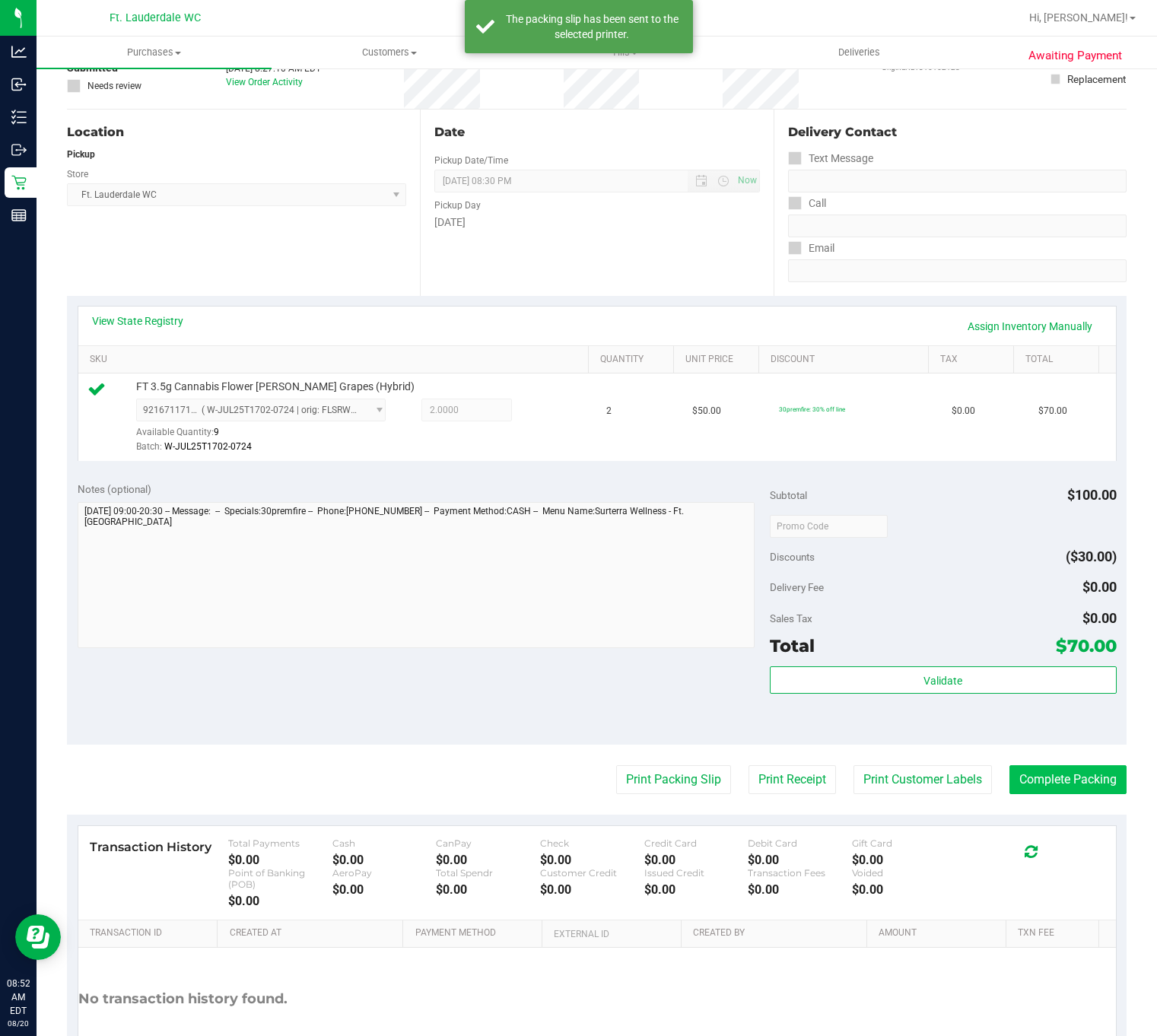
click at [1081, 788] on button "Complete Packing" at bounding box center [1068, 780] width 117 height 29
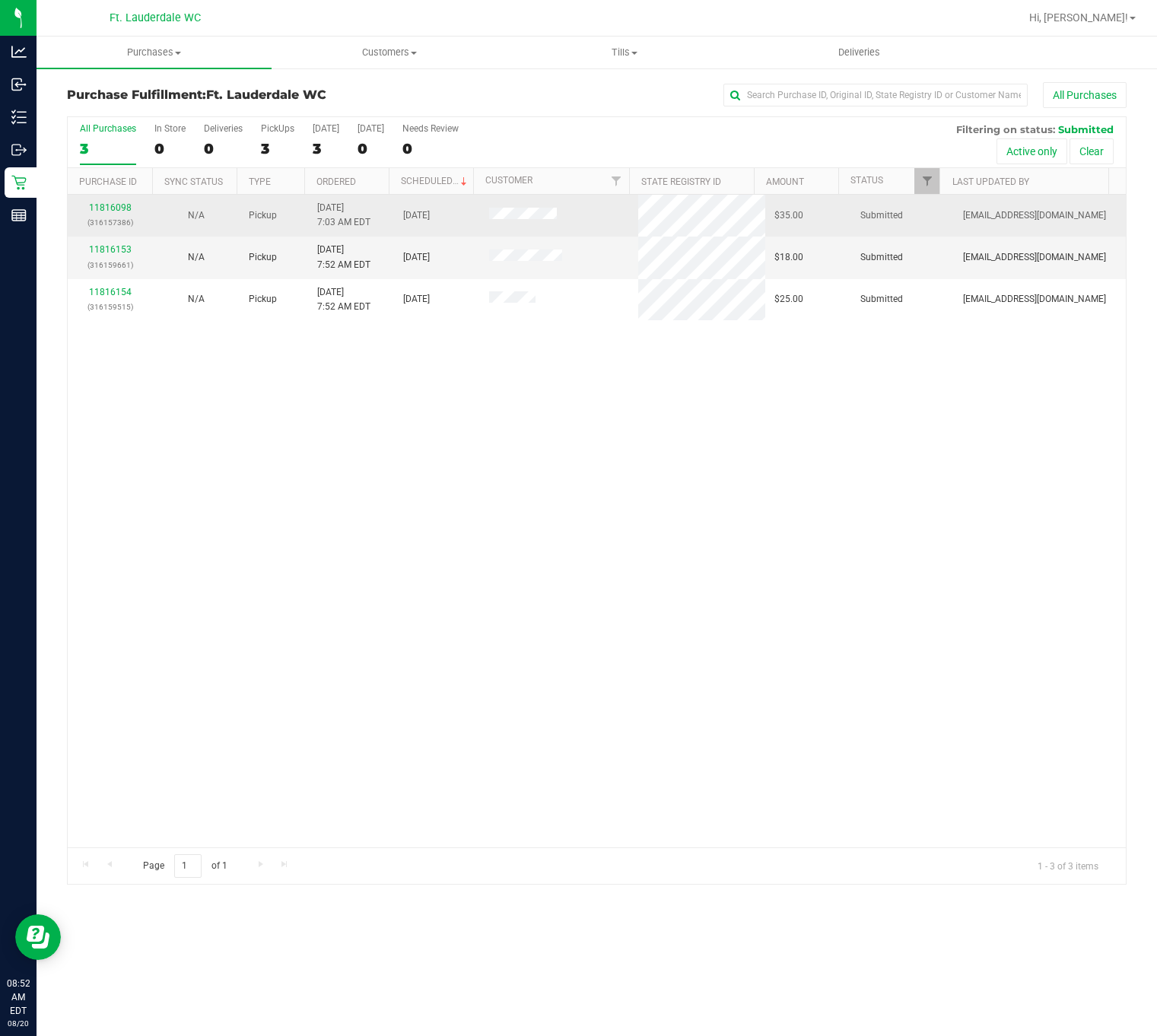
click at [98, 215] on div "11816098 (316157386)" at bounding box center [110, 215] width 68 height 29
click at [99, 204] on div "11816098 (316157386)" at bounding box center [110, 215] width 68 height 29
click at [110, 206] on link "11816098" at bounding box center [110, 207] width 43 height 10
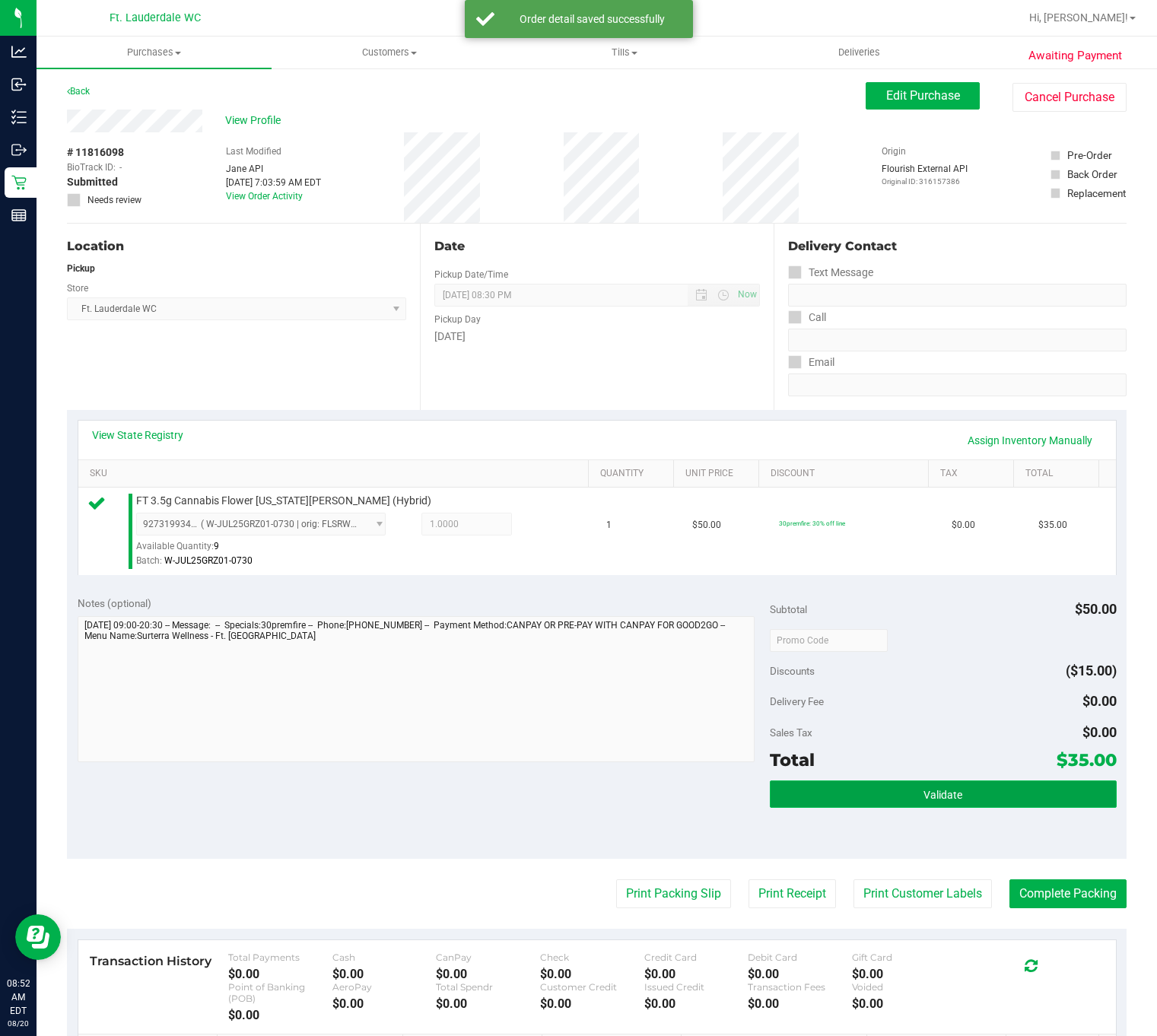
click at [838, 806] on button "Validate" at bounding box center [943, 794] width 346 height 28
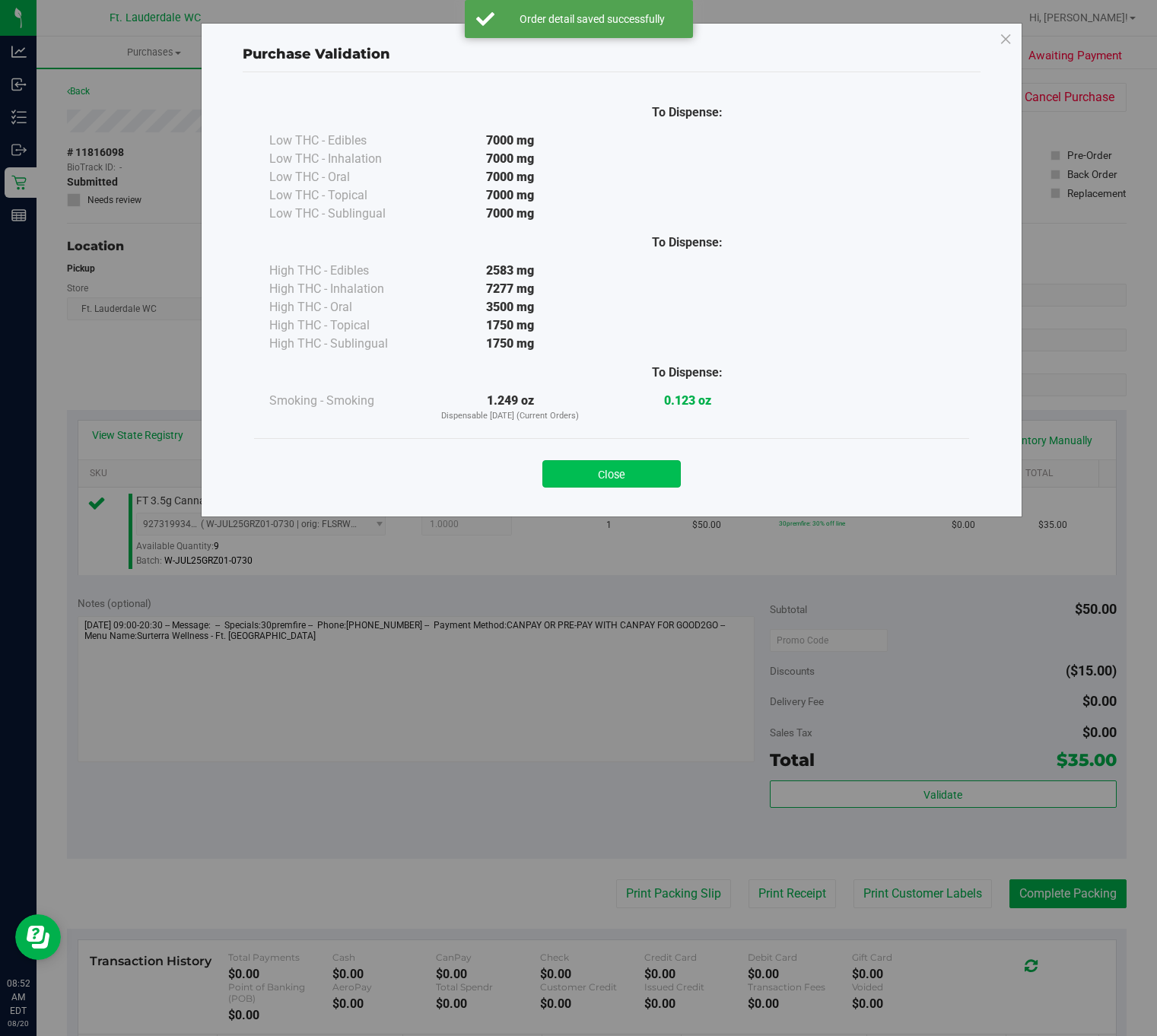
click at [578, 480] on button "Close" at bounding box center [612, 474] width 139 height 28
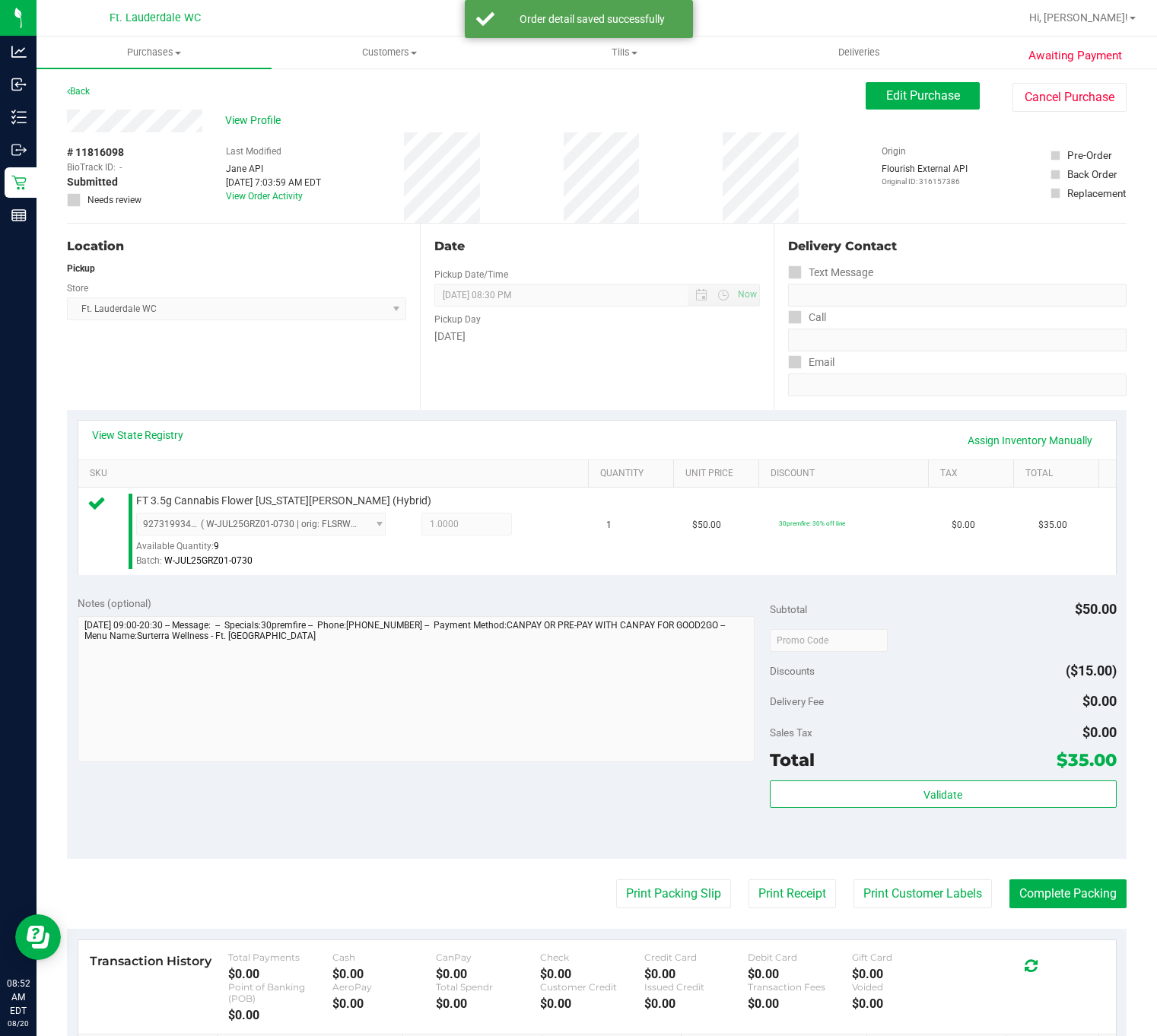
click at [644, 877] on purchase-details "Back Edit Purchase Cancel Purchase View Profile # 11816098 BioTrack ID: - Submi…" at bounding box center [597, 653] width 1060 height 1143
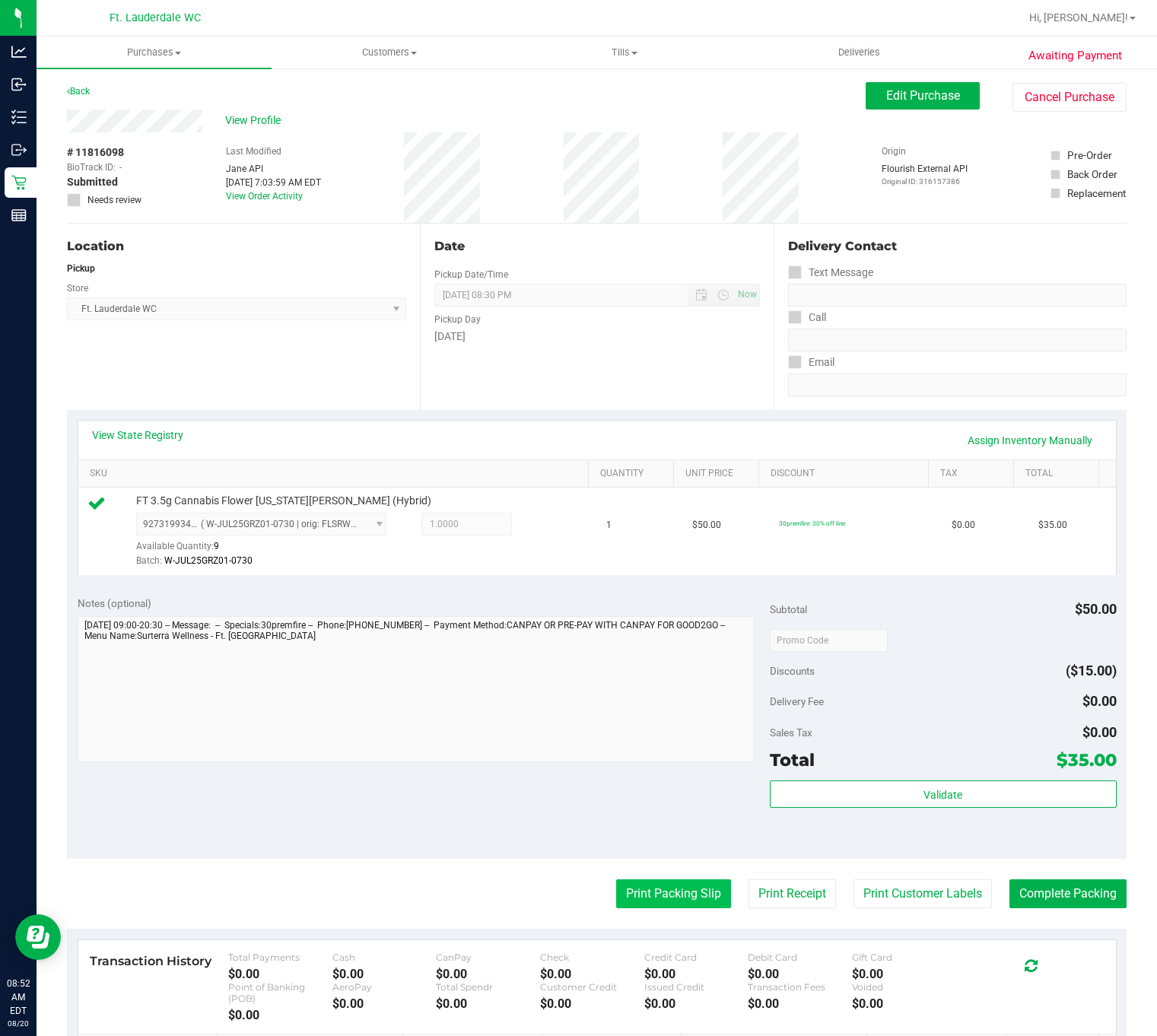
click at [647, 895] on button "Print Packing Slip" at bounding box center [674, 894] width 115 height 29
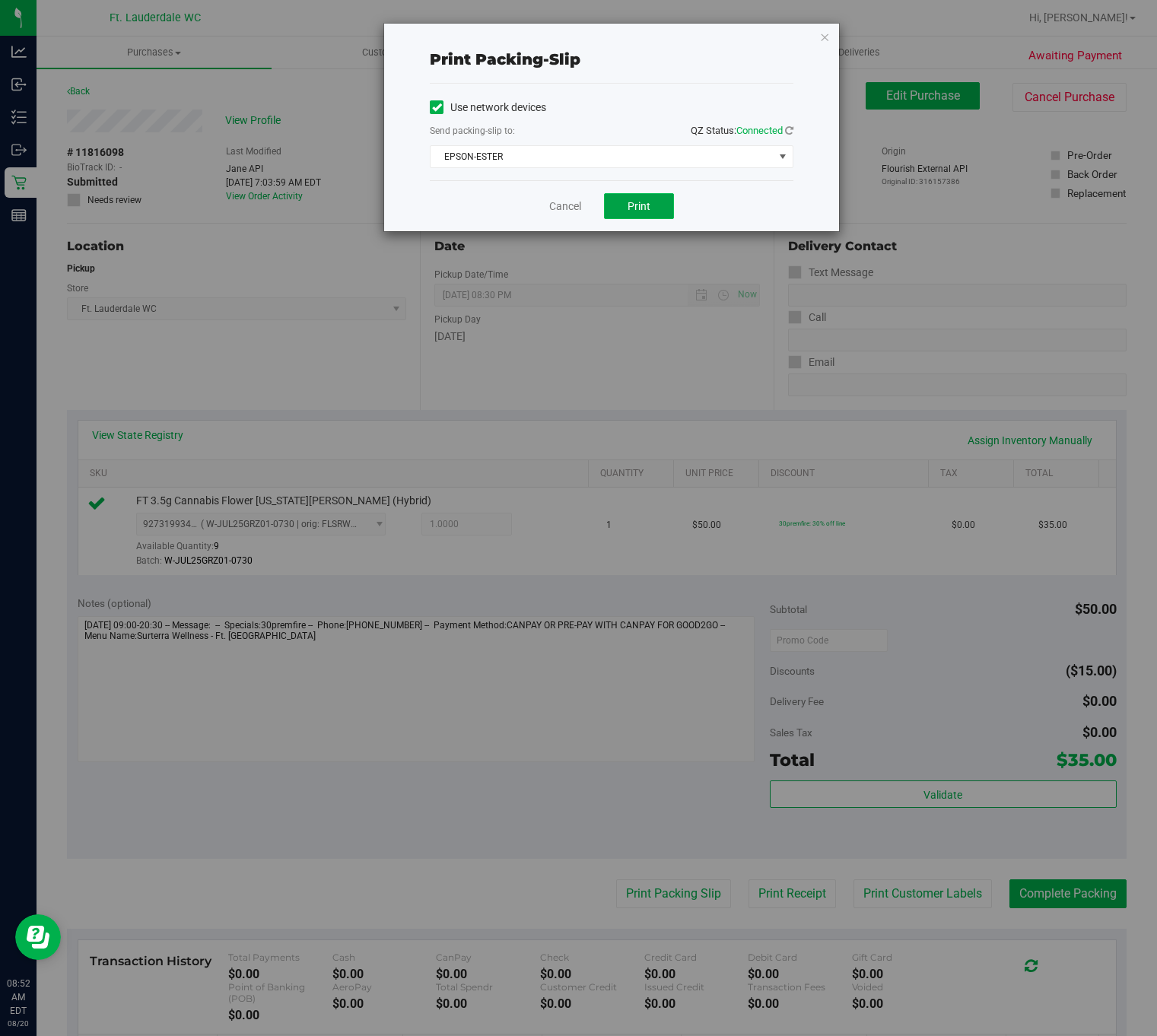
click at [652, 210] on button "Print" at bounding box center [639, 205] width 70 height 26
click at [573, 204] on link "Cancel" at bounding box center [565, 206] width 32 height 16
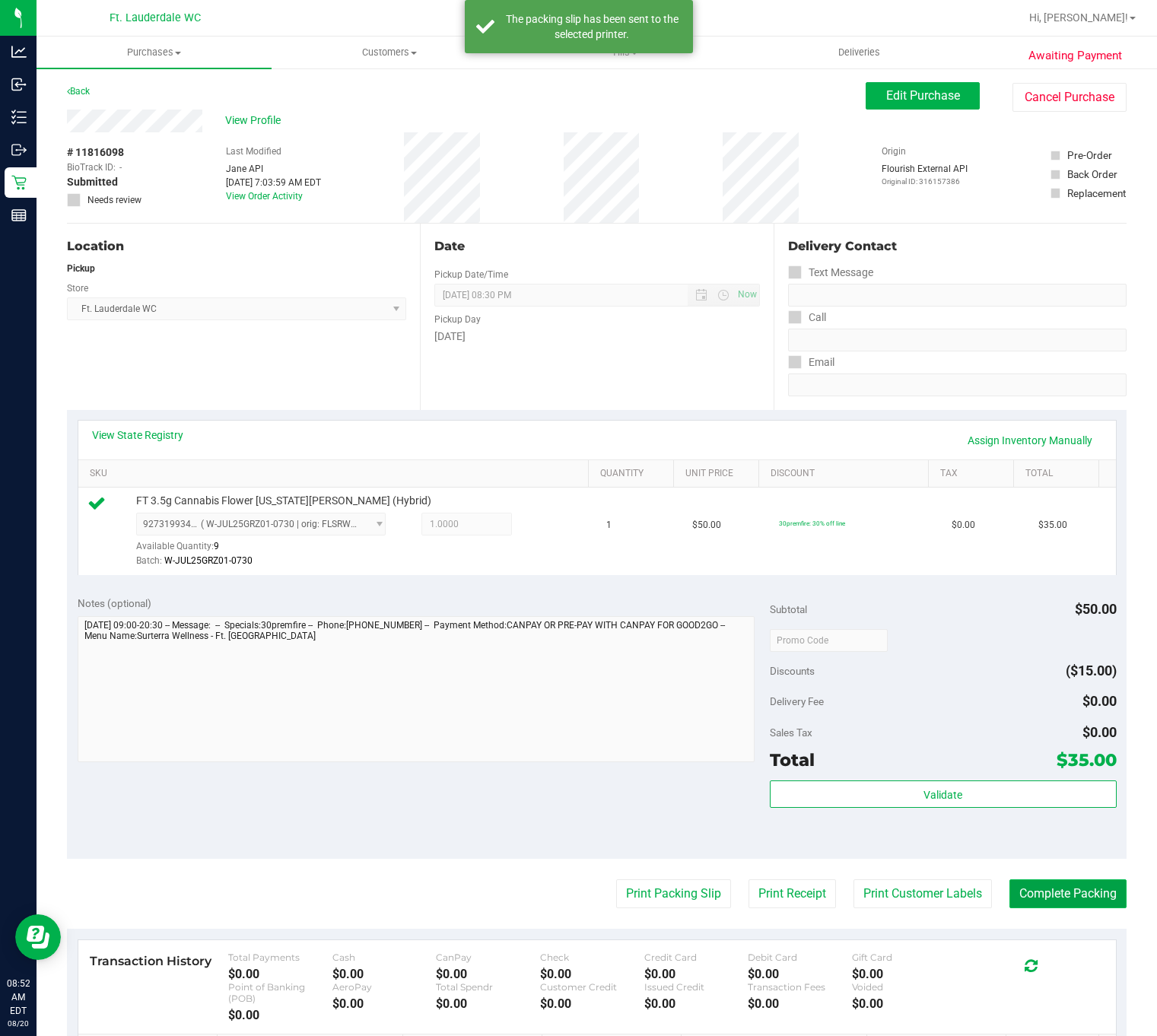
click at [1032, 892] on button "Complete Packing" at bounding box center [1068, 894] width 117 height 29
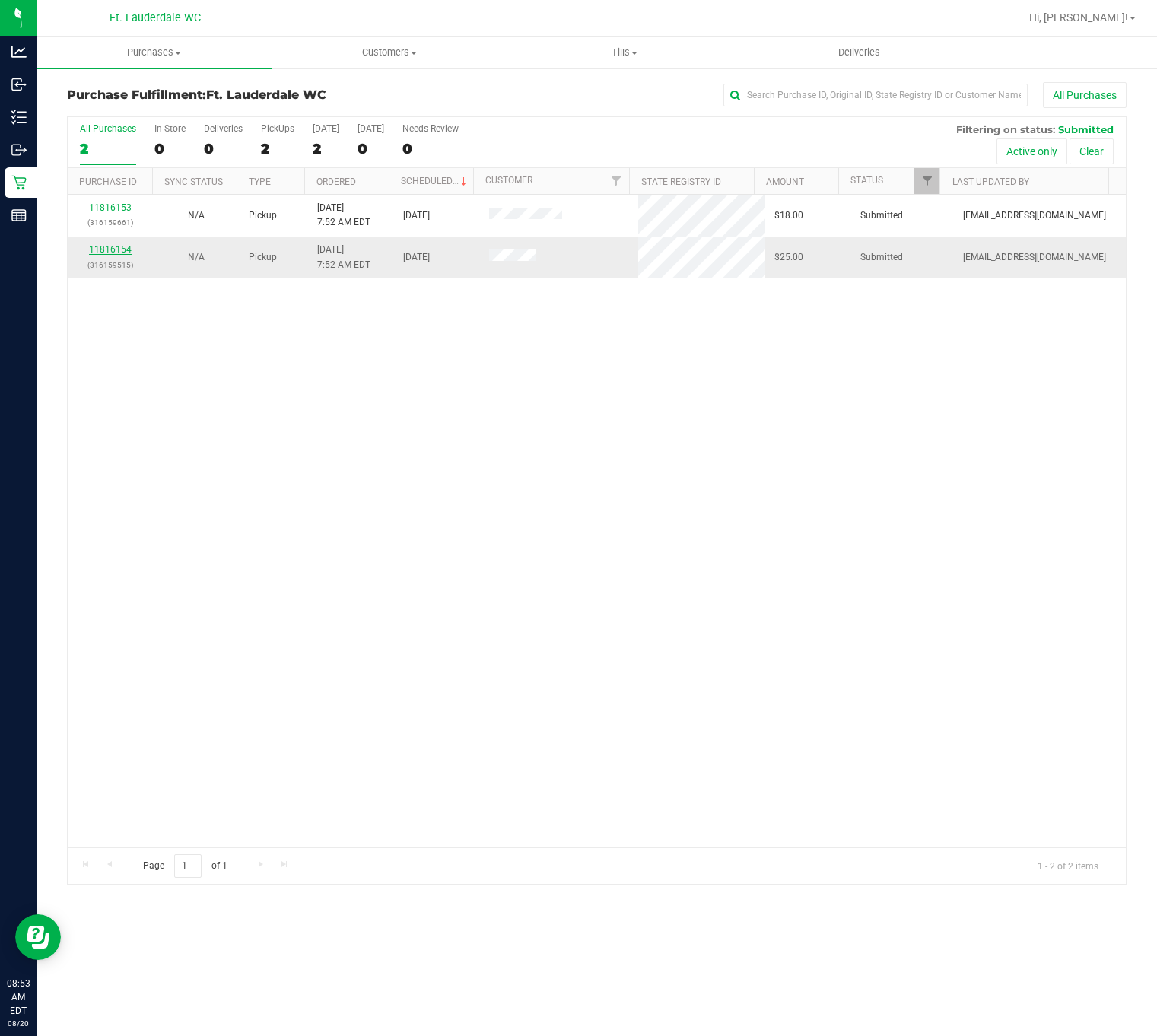
click at [101, 253] on link "11816154" at bounding box center [110, 249] width 43 height 10
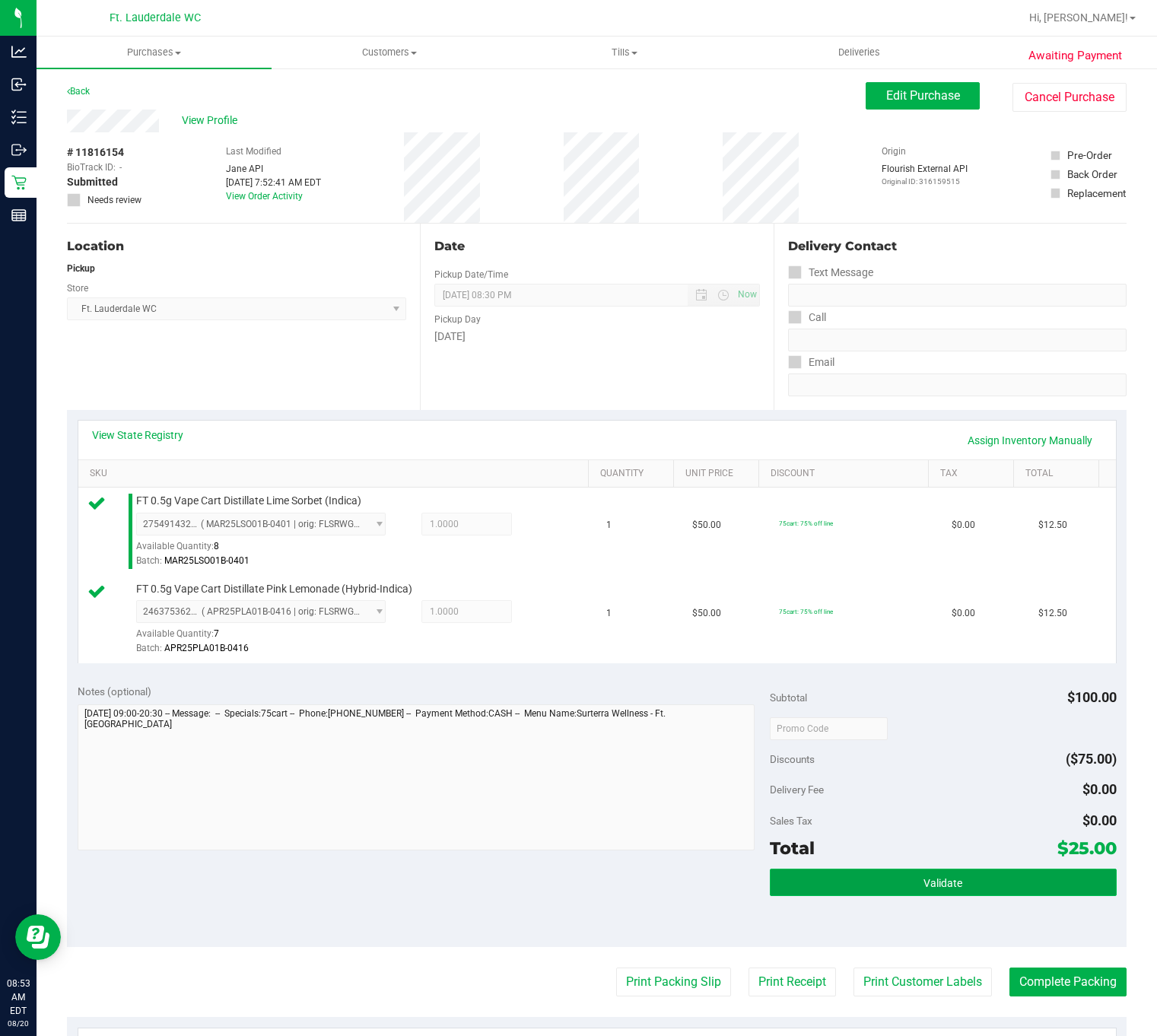
click at [836, 872] on button "Validate" at bounding box center [943, 882] width 346 height 28
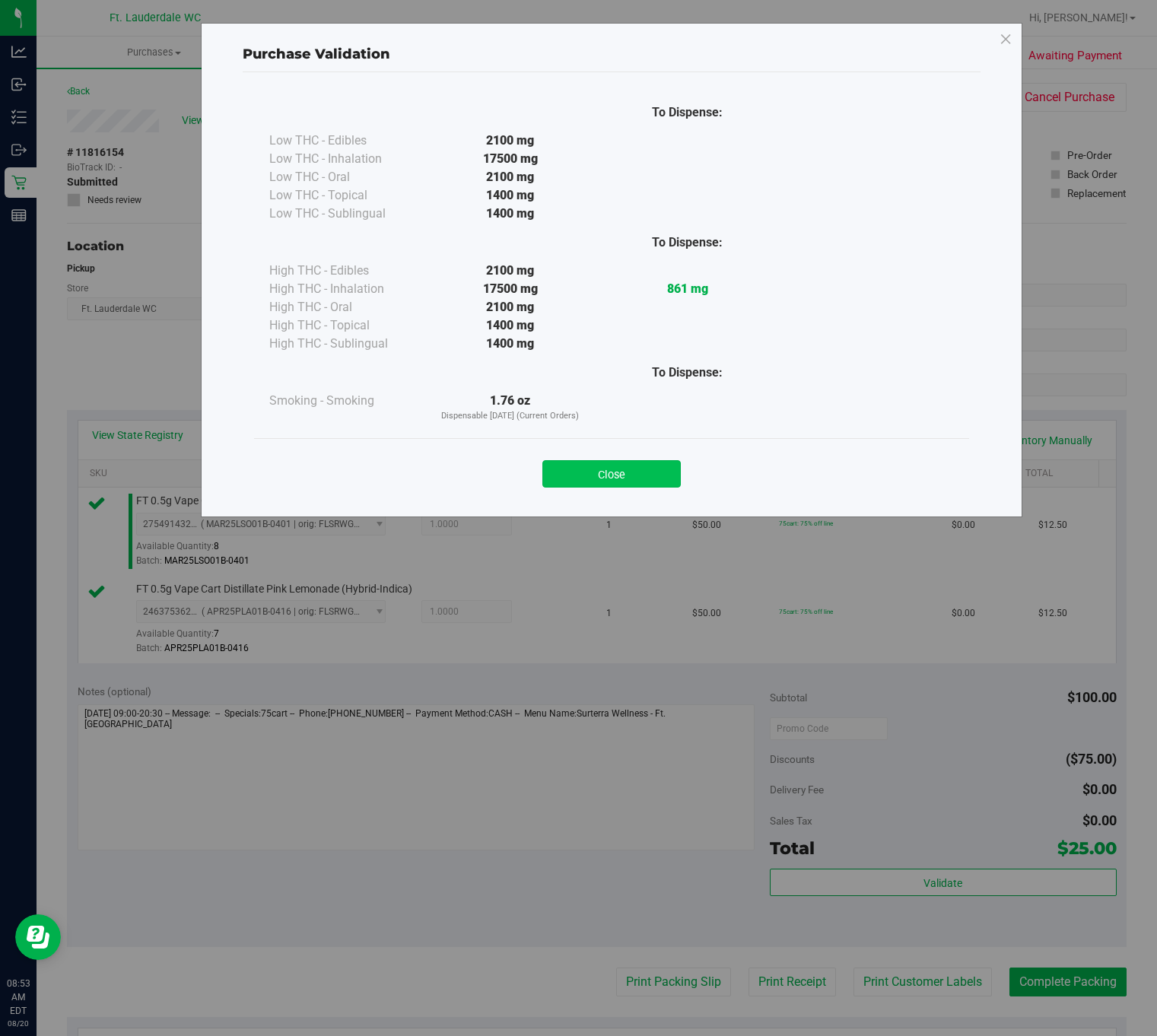
click at [602, 470] on button "Close" at bounding box center [612, 474] width 139 height 28
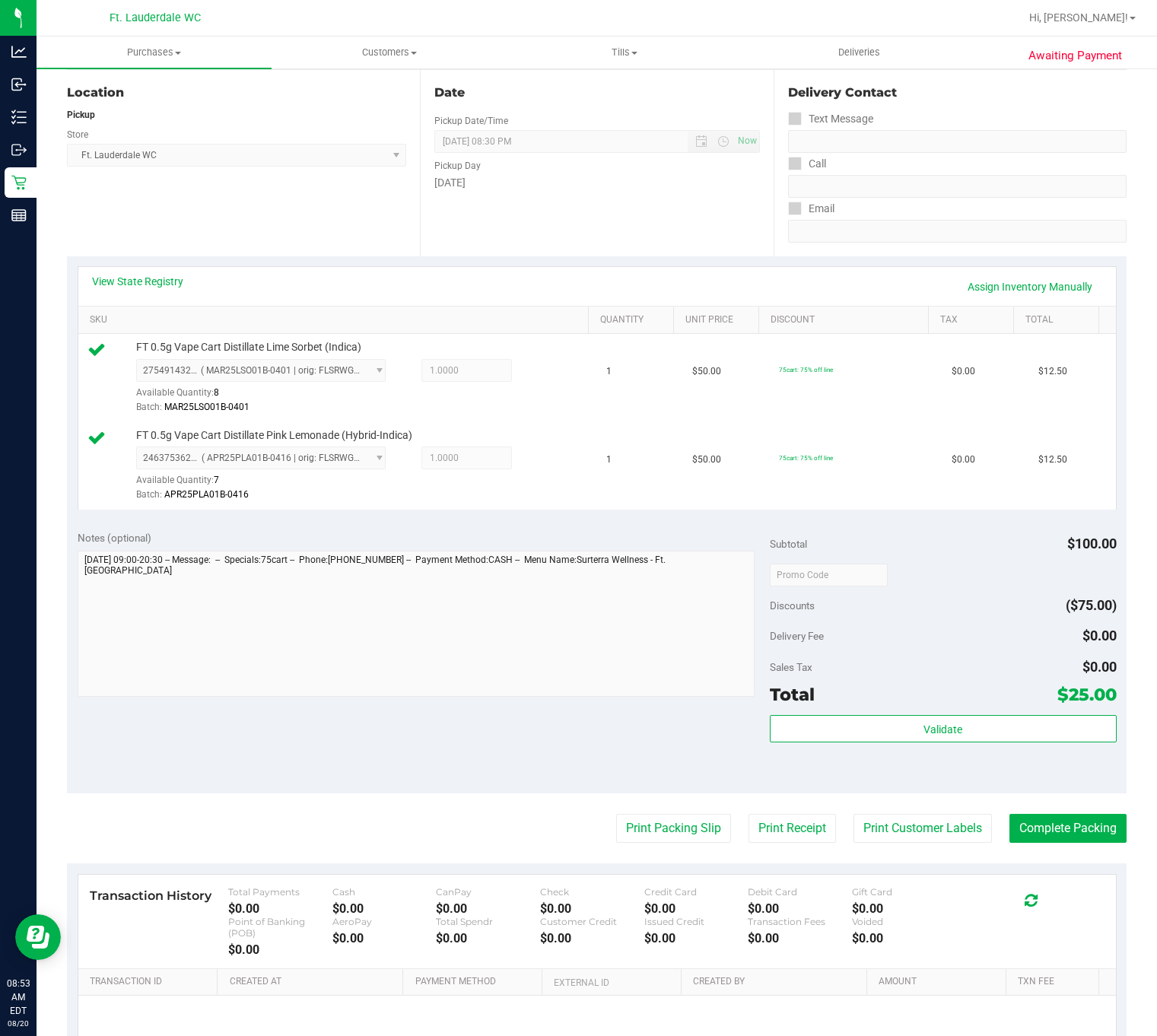
scroll to position [314, 0]
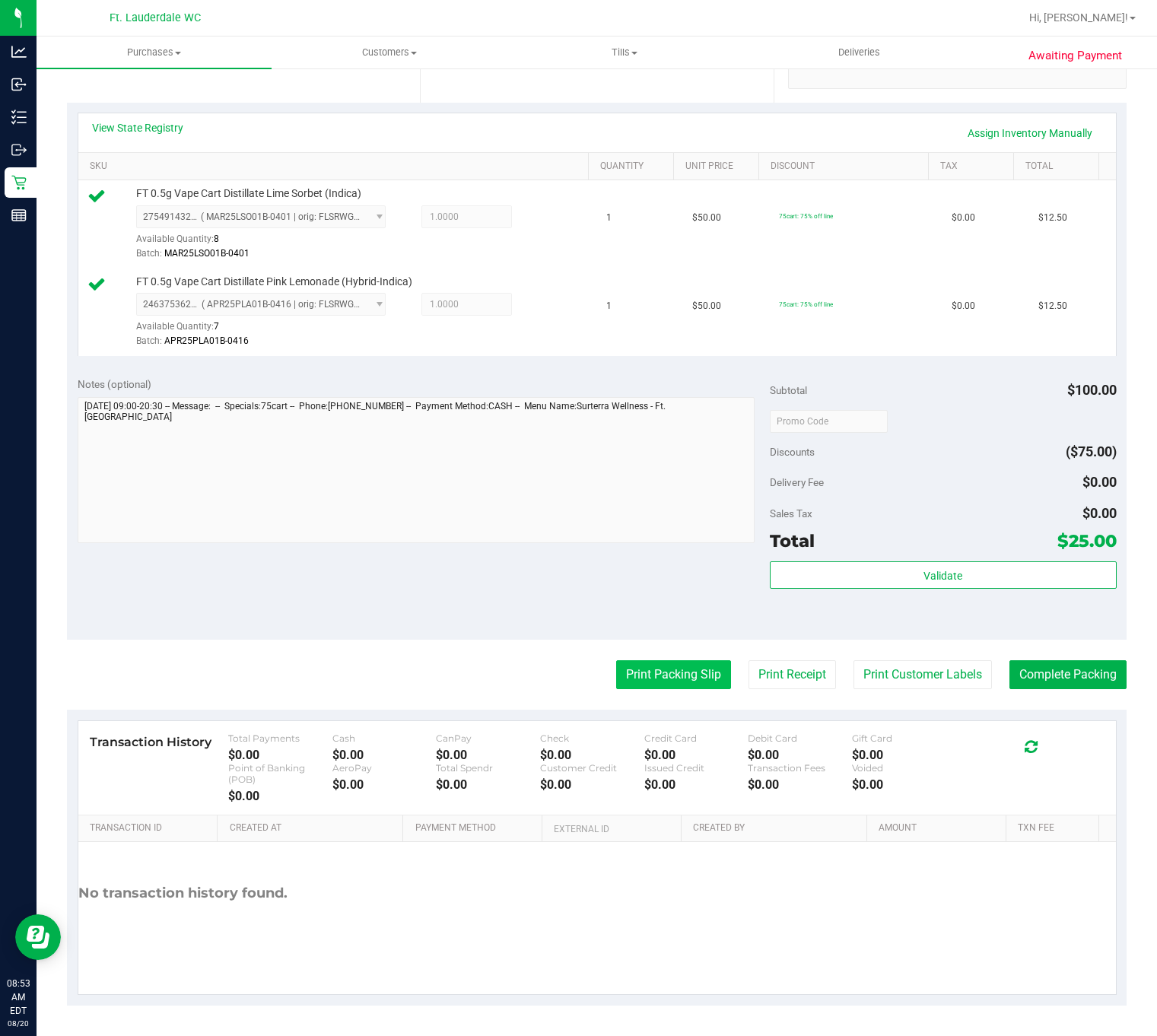
click at [633, 667] on button "Print Packing Slip" at bounding box center [674, 674] width 115 height 29
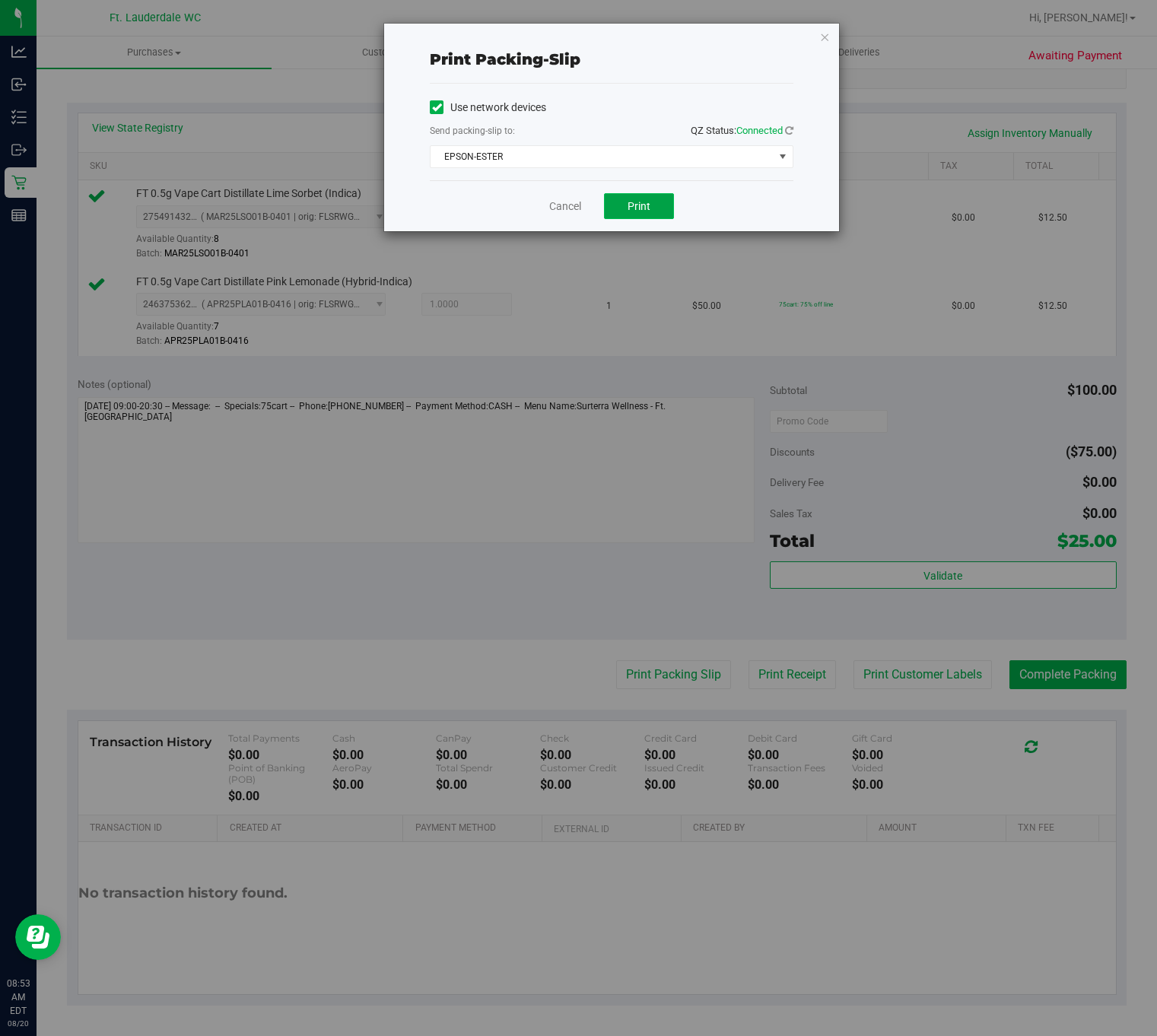
click at [631, 202] on span "Print" at bounding box center [639, 205] width 23 height 12
click at [564, 207] on link "Cancel" at bounding box center [565, 206] width 32 height 16
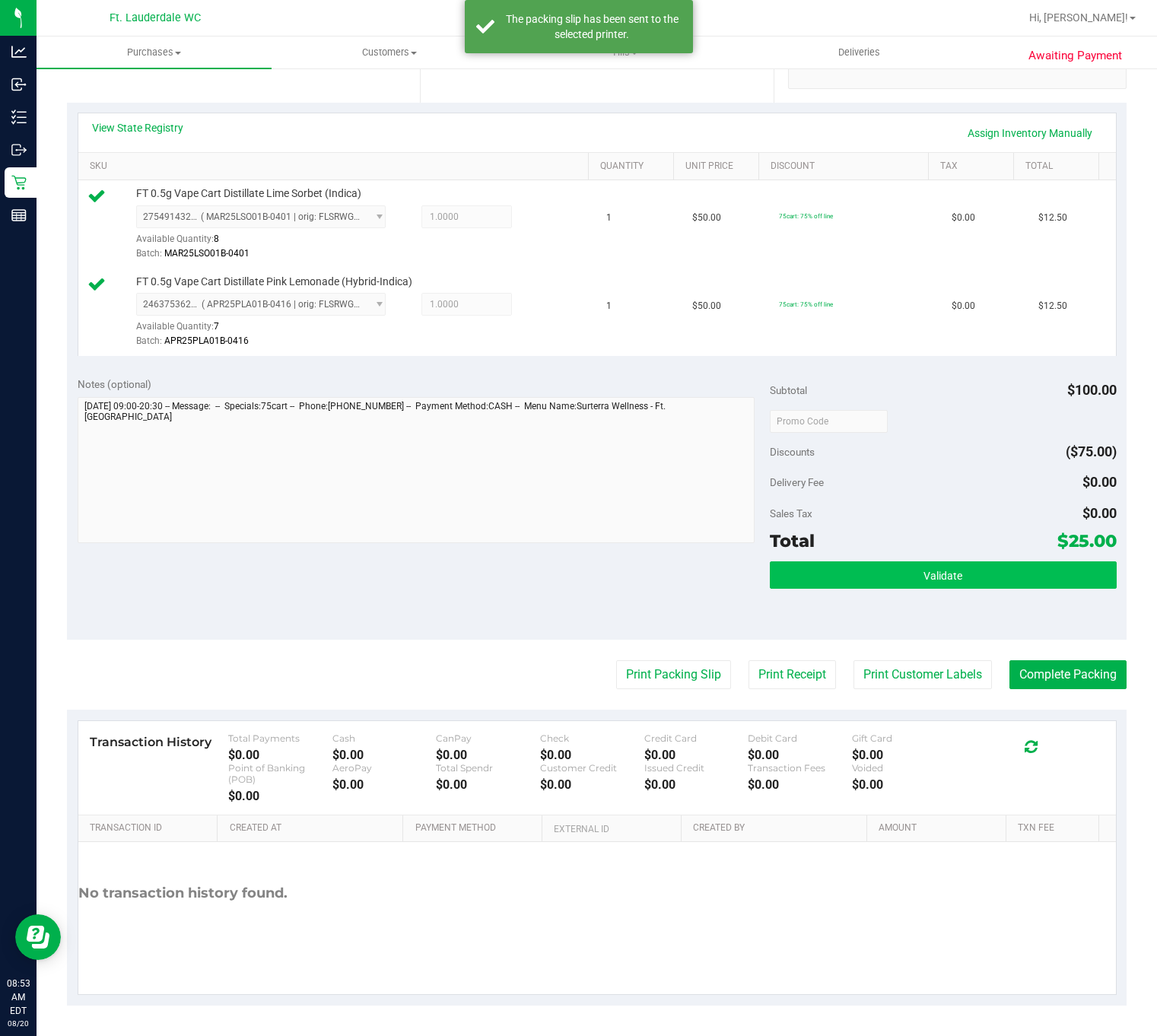
click at [973, 580] on button "Validate" at bounding box center [943, 575] width 346 height 28
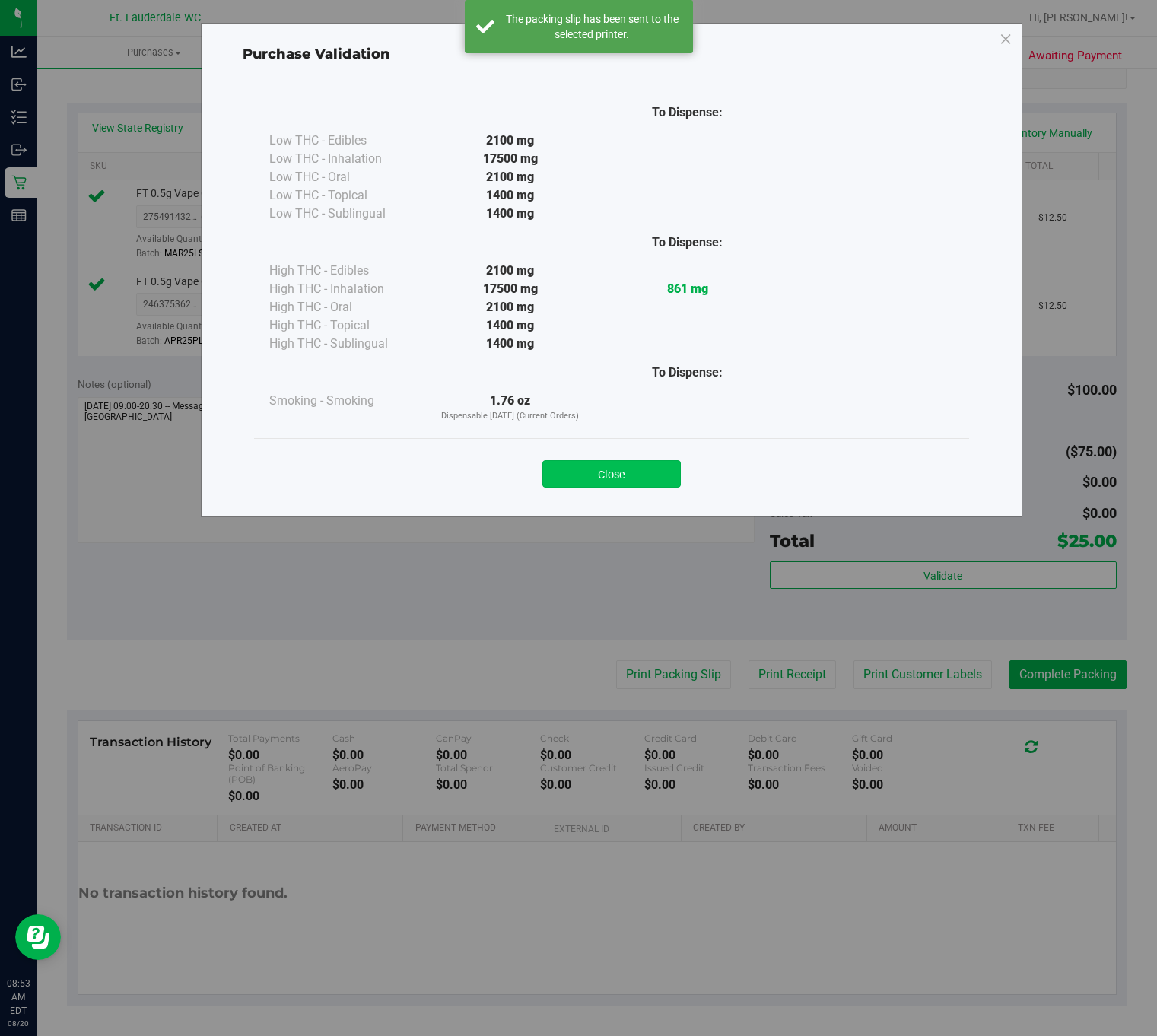
click at [606, 475] on button "Close" at bounding box center [612, 474] width 139 height 28
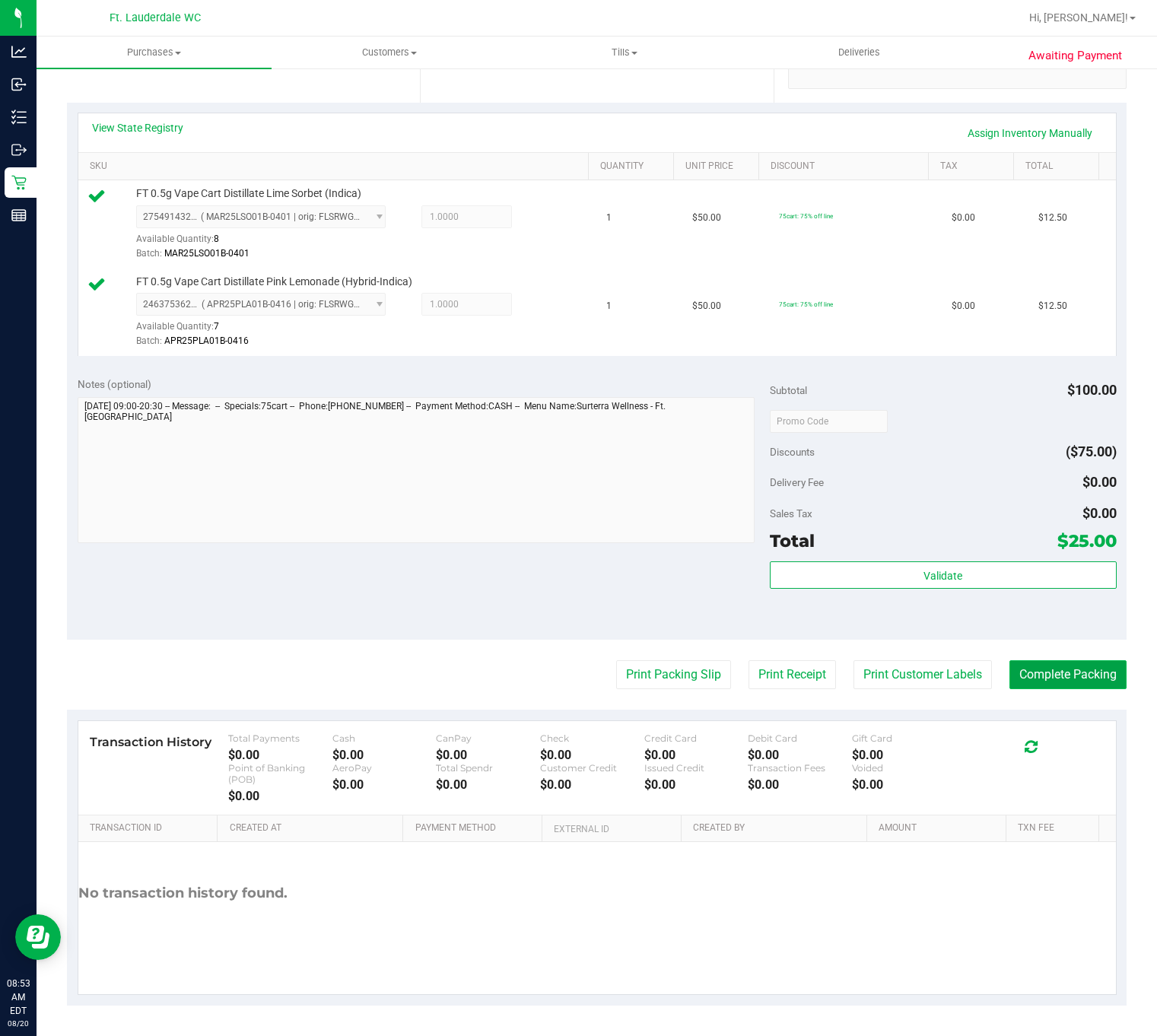
click at [1075, 670] on button "Complete Packing" at bounding box center [1068, 674] width 117 height 29
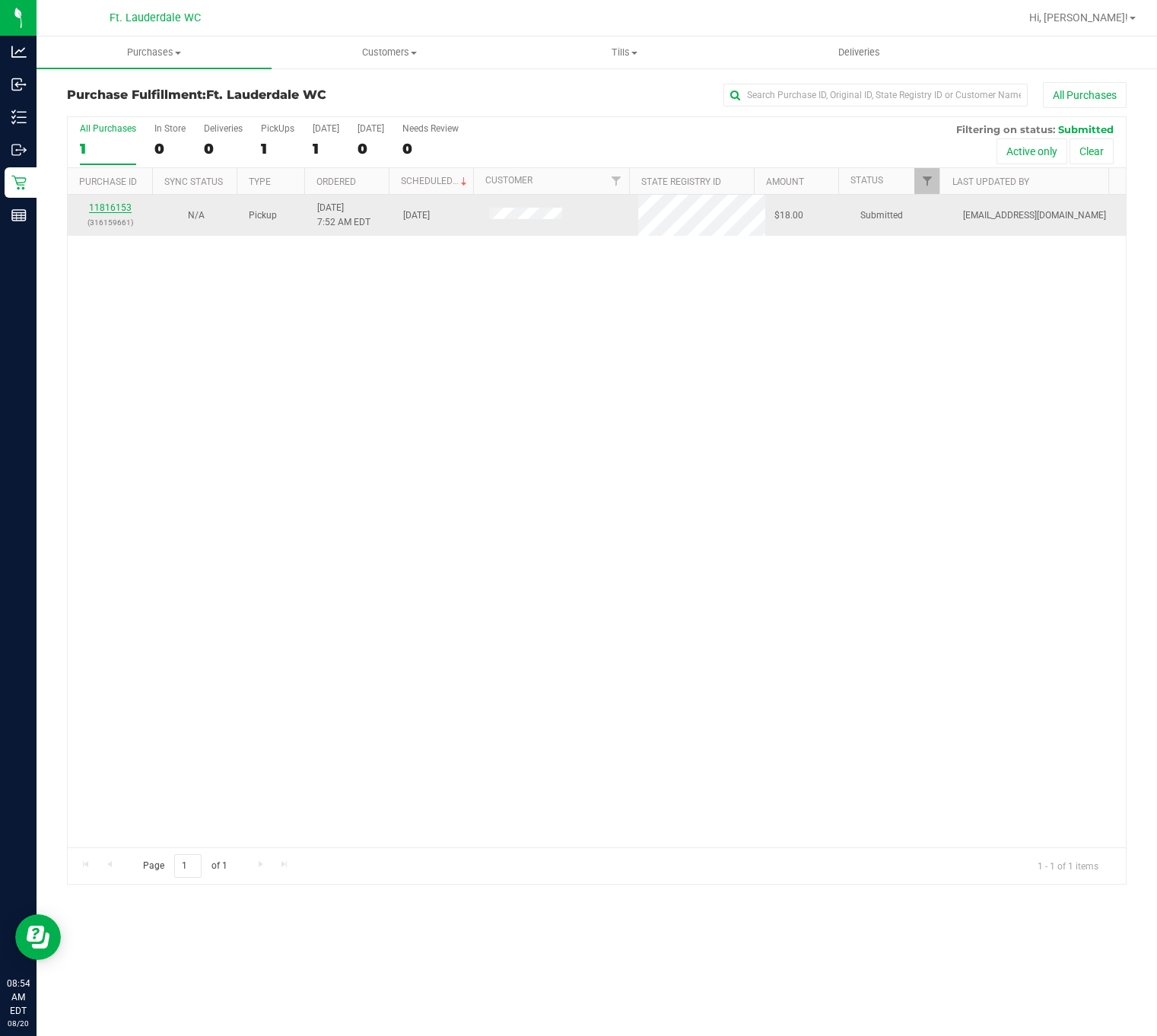
click at [112, 208] on link "11816153" at bounding box center [110, 207] width 43 height 10
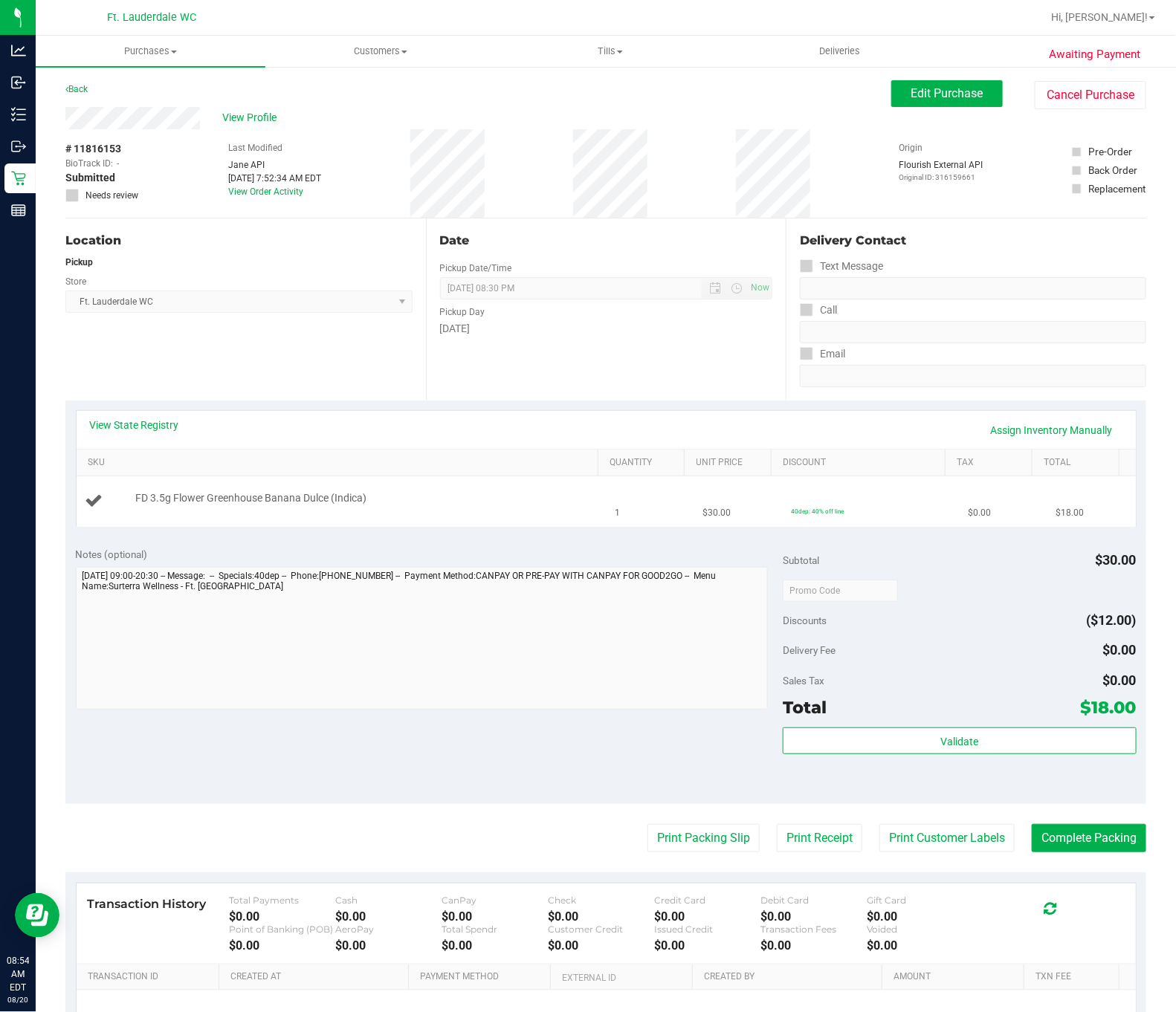
click at [218, 504] on span "FD 3.5g Flower Greenhouse Banana Dulce (Indica)" at bounding box center [251, 498] width 231 height 14
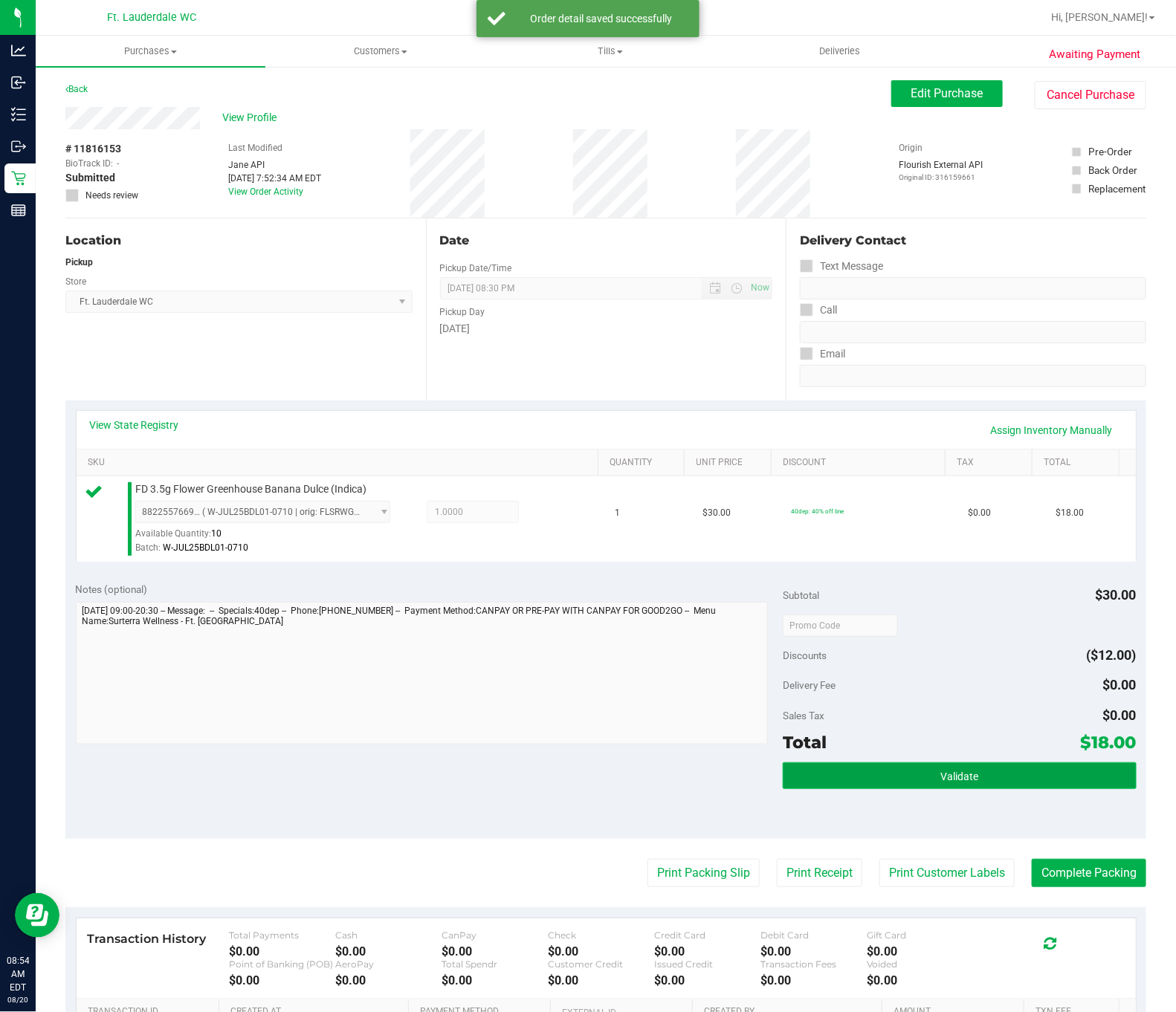
click at [941, 781] on span "Validate" at bounding box center [959, 776] width 38 height 12
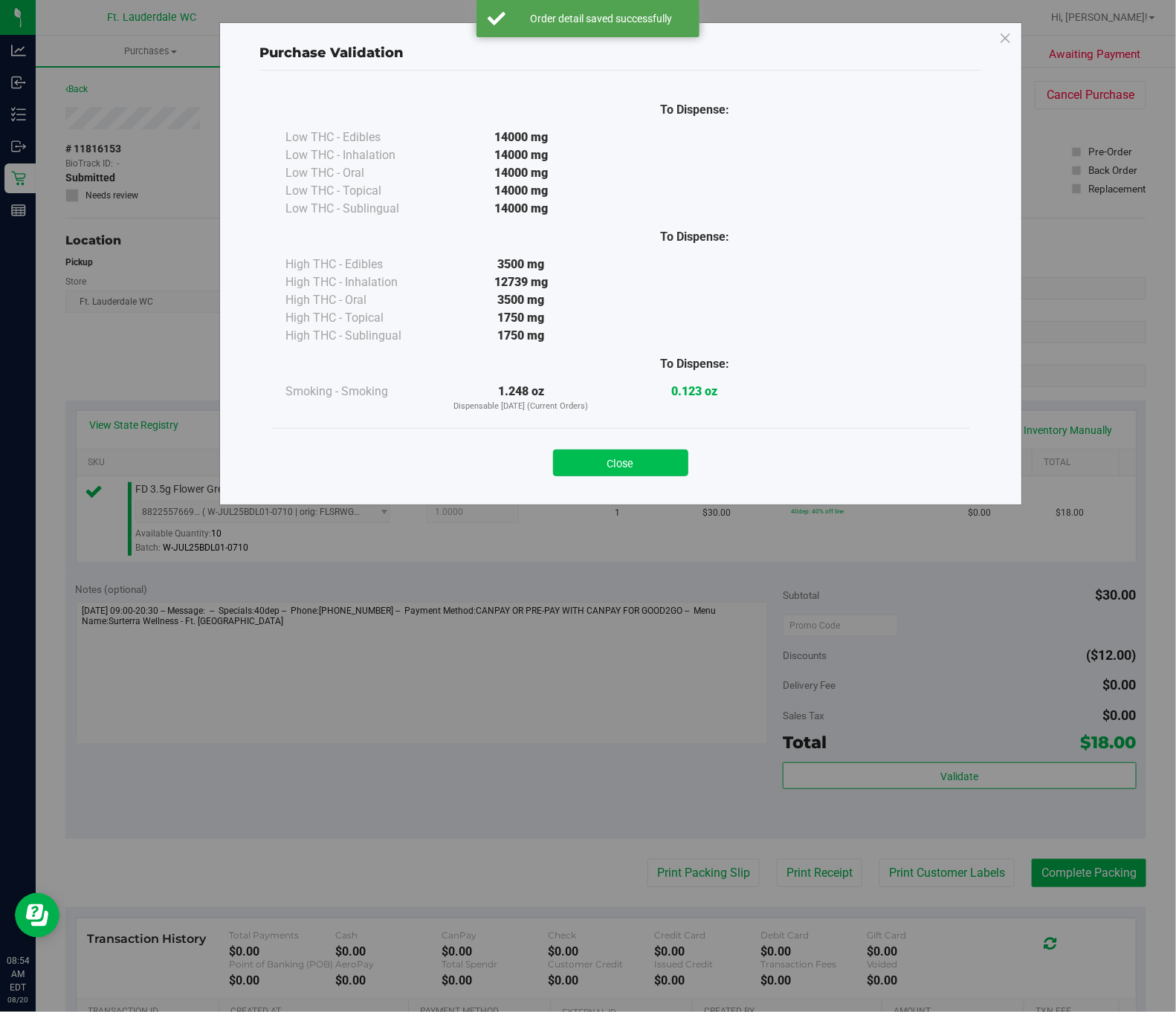
click at [647, 454] on button "Close" at bounding box center [621, 463] width 136 height 27
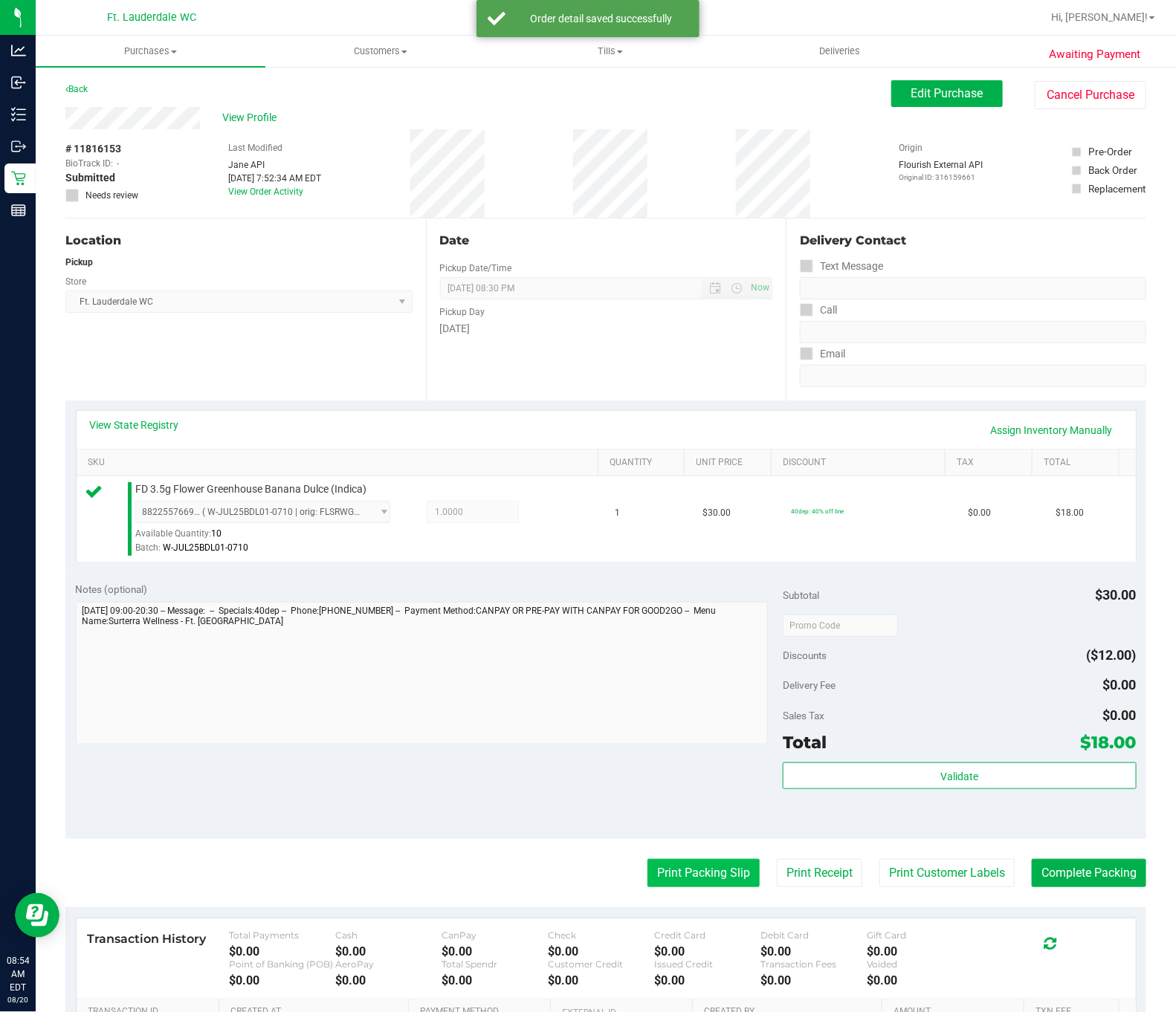
click at [654, 887] on button "Print Packing Slip" at bounding box center [704, 874] width 112 height 28
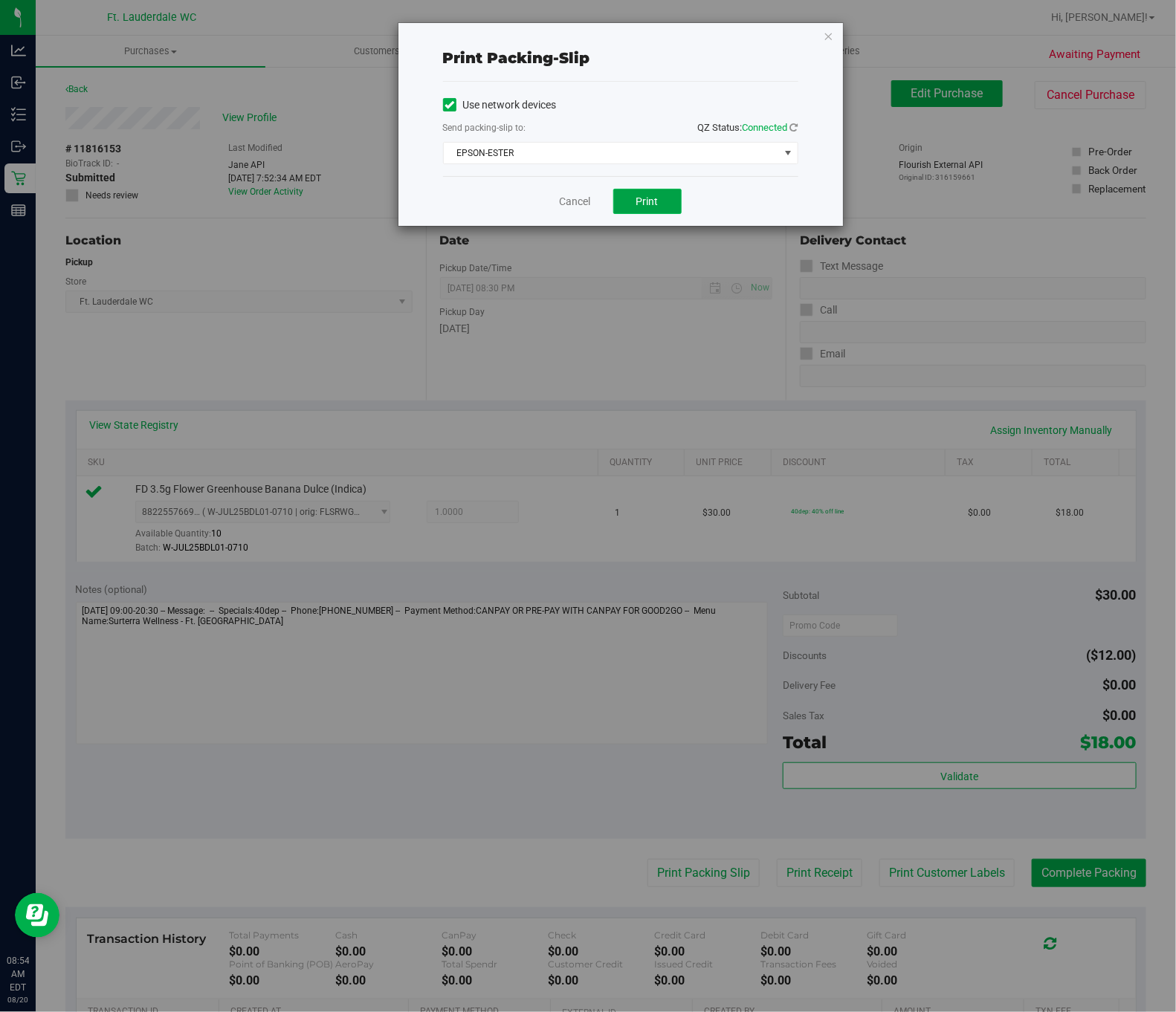
click at [652, 199] on span "Print" at bounding box center [648, 201] width 22 height 12
click at [572, 205] on link "Cancel" at bounding box center [575, 202] width 32 height 16
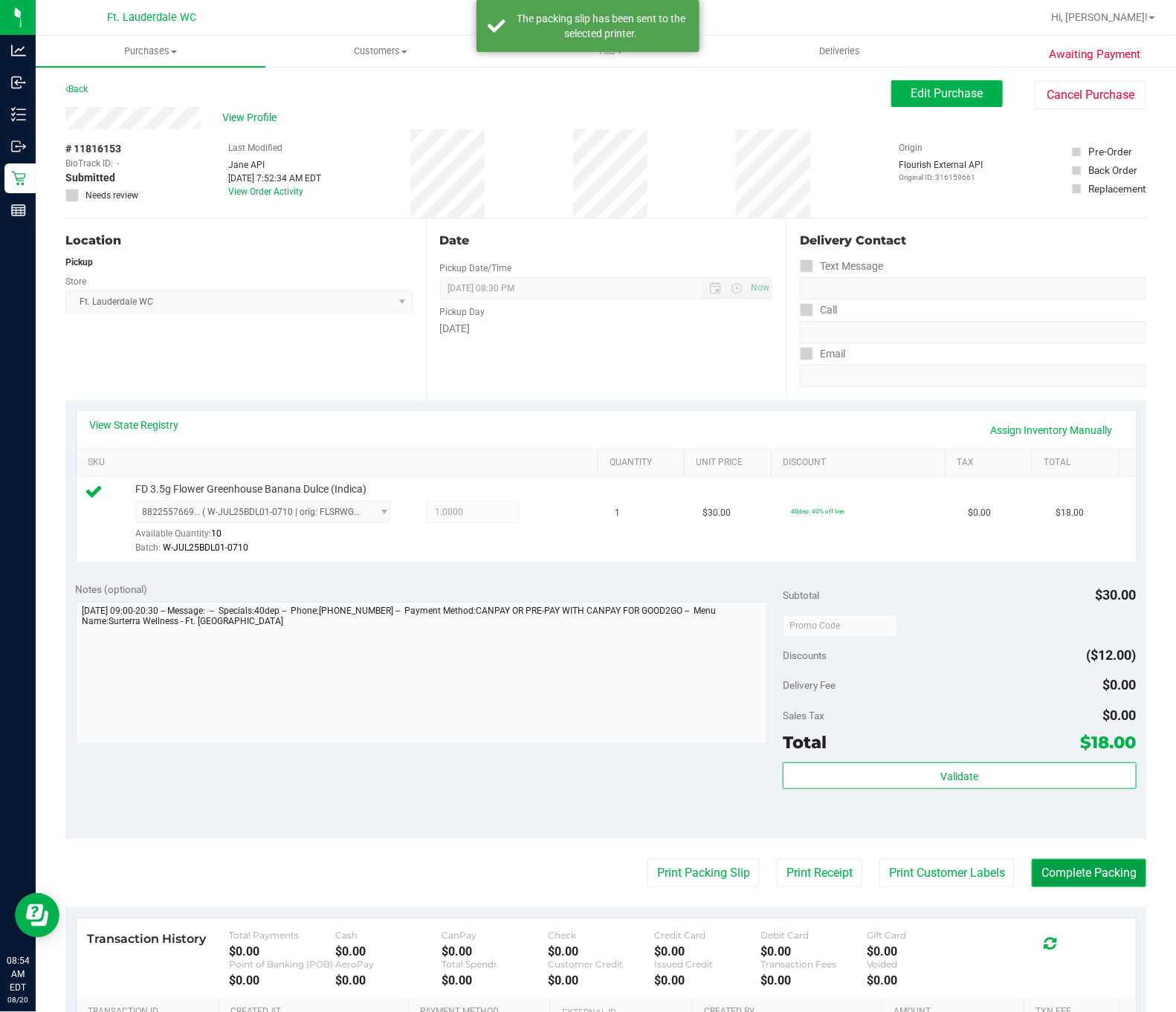
click at [1056, 879] on button "Complete Packing" at bounding box center [1089, 874] width 114 height 28
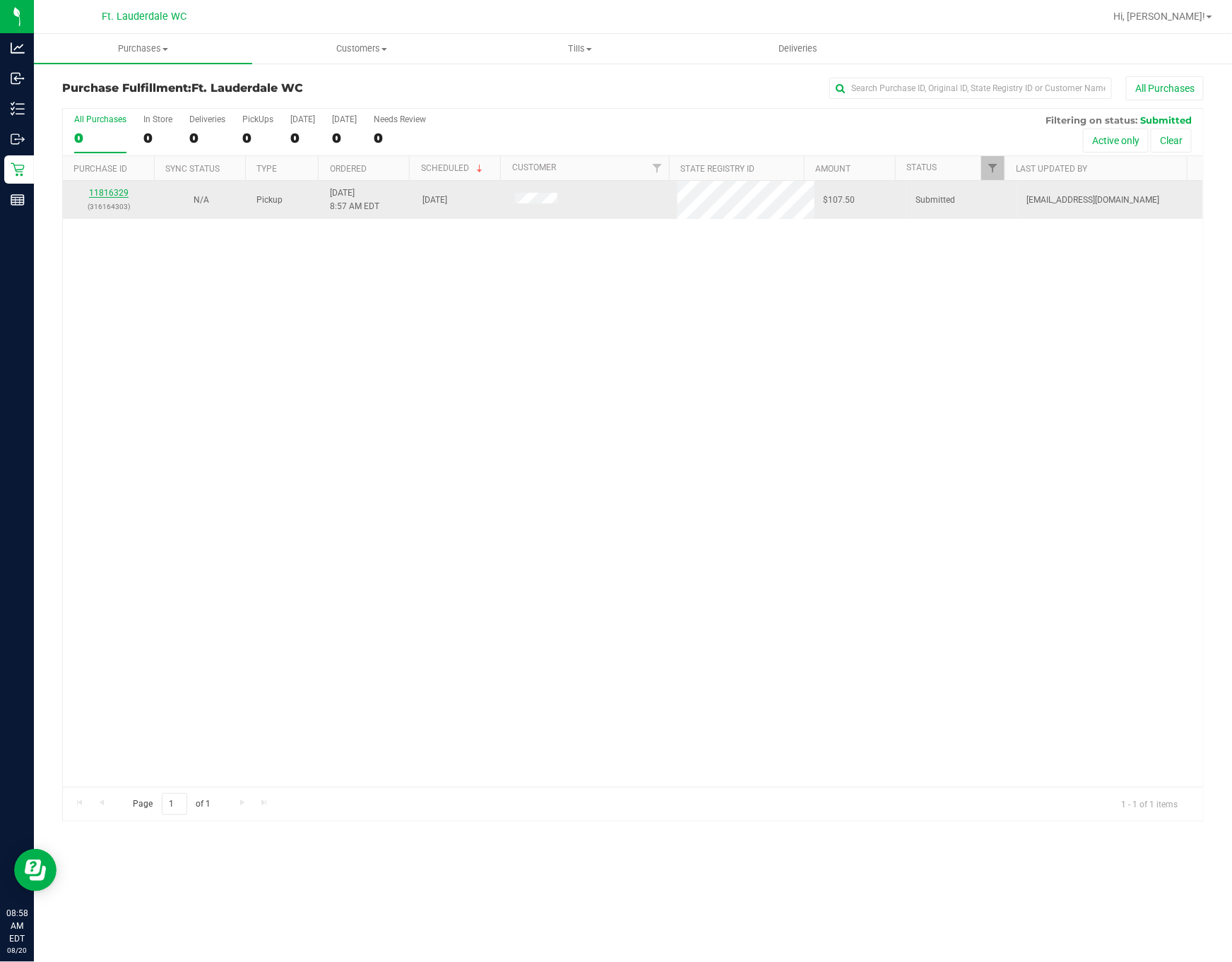
click at [112, 191] on link "11816329" at bounding box center [109, 193] width 40 height 10
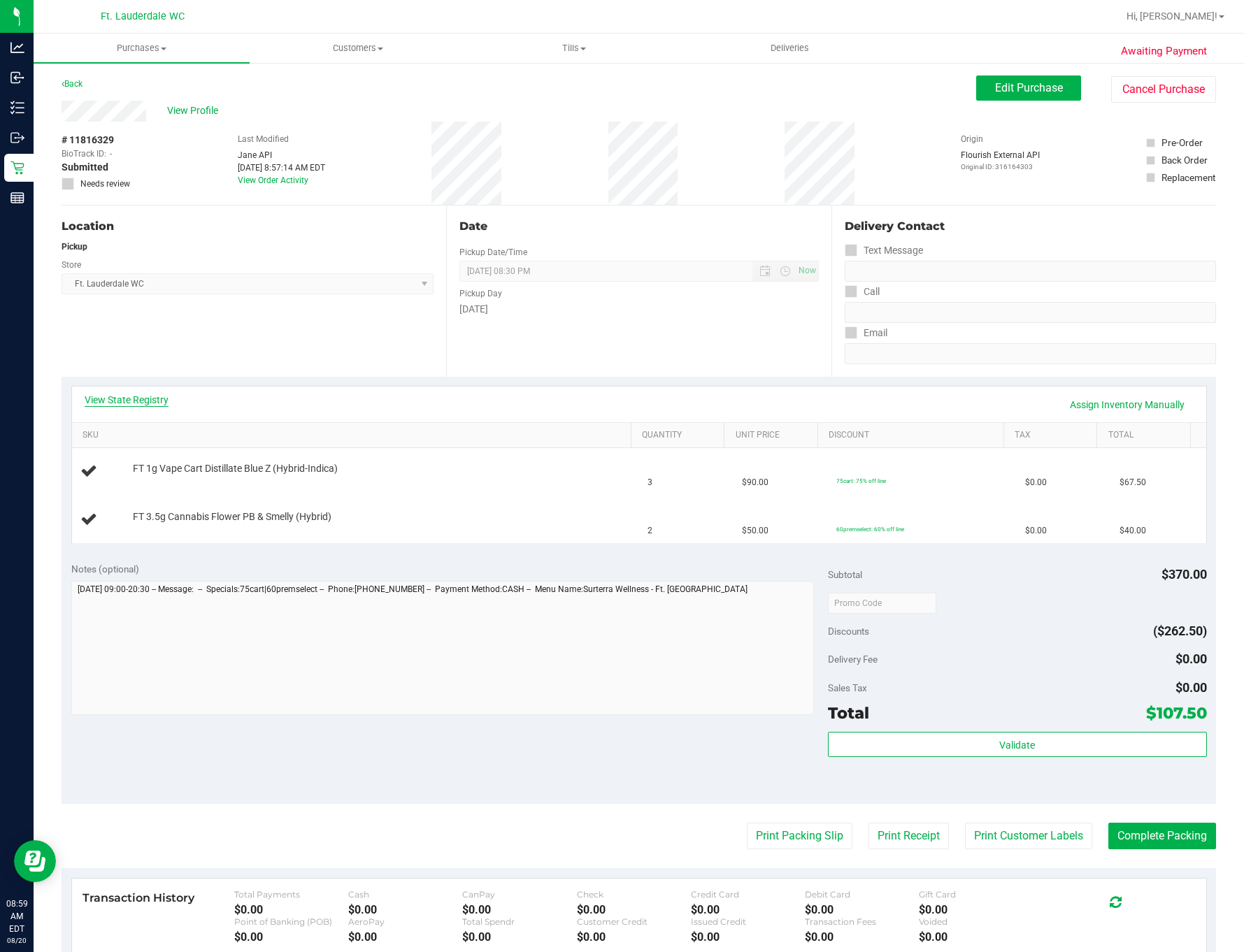
click at [137, 393] on link "View State Registry" at bounding box center [127, 400] width 84 height 14
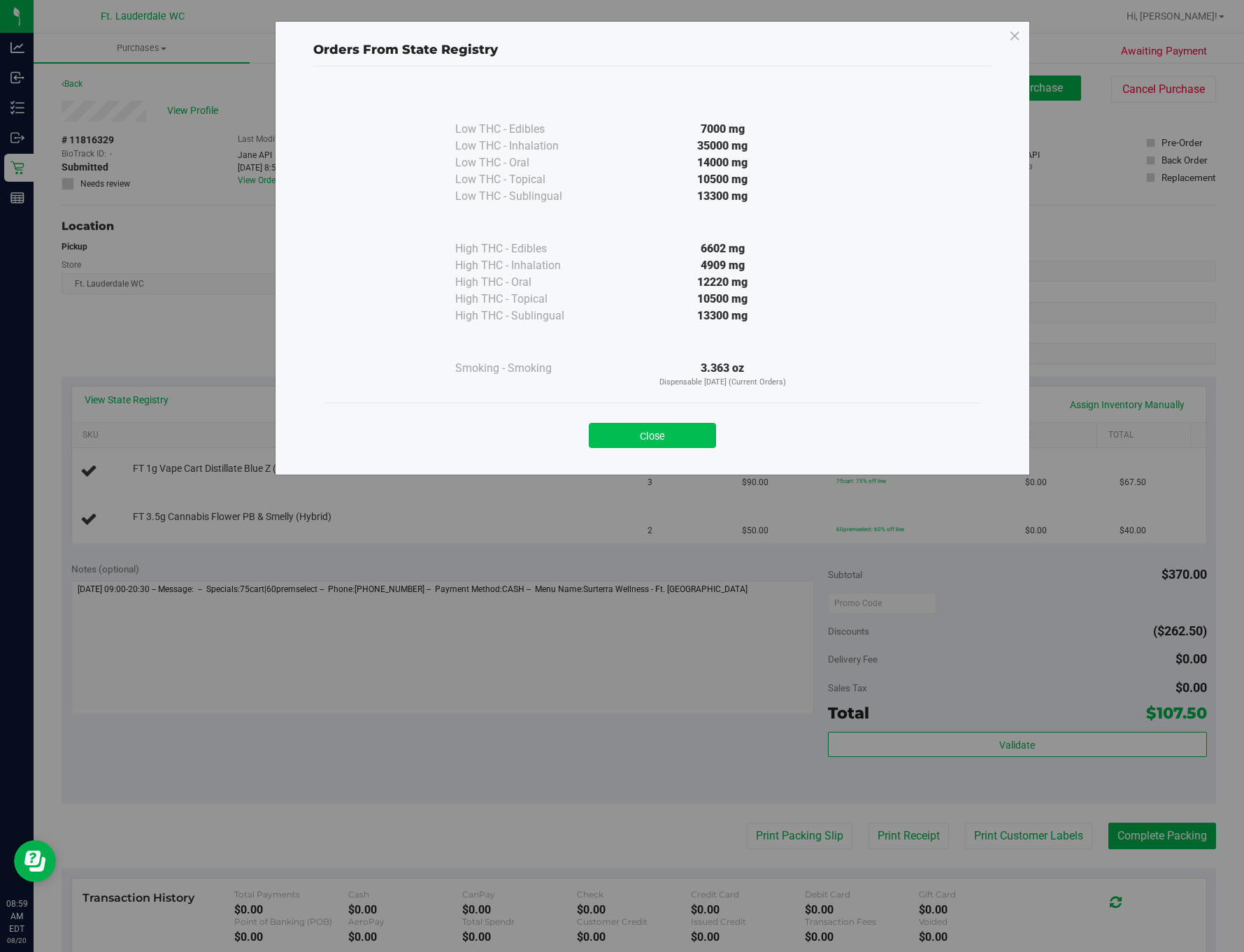
click at [686, 431] on button "Close" at bounding box center [652, 435] width 128 height 25
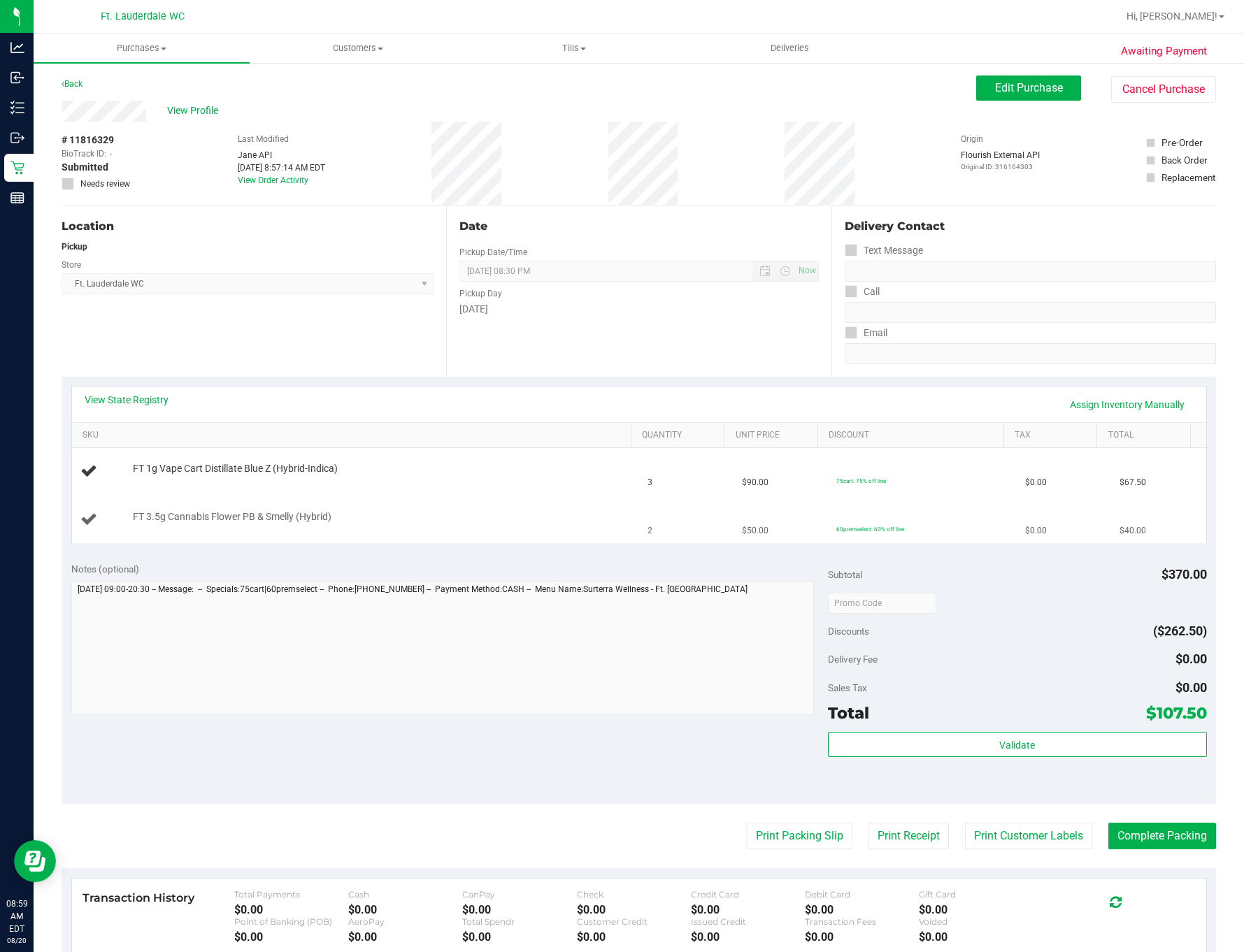
click at [357, 512] on div "FT 3.5g Cannabis Flower PB & Smelly (Hybrid)" at bounding box center [377, 518] width 502 height 14
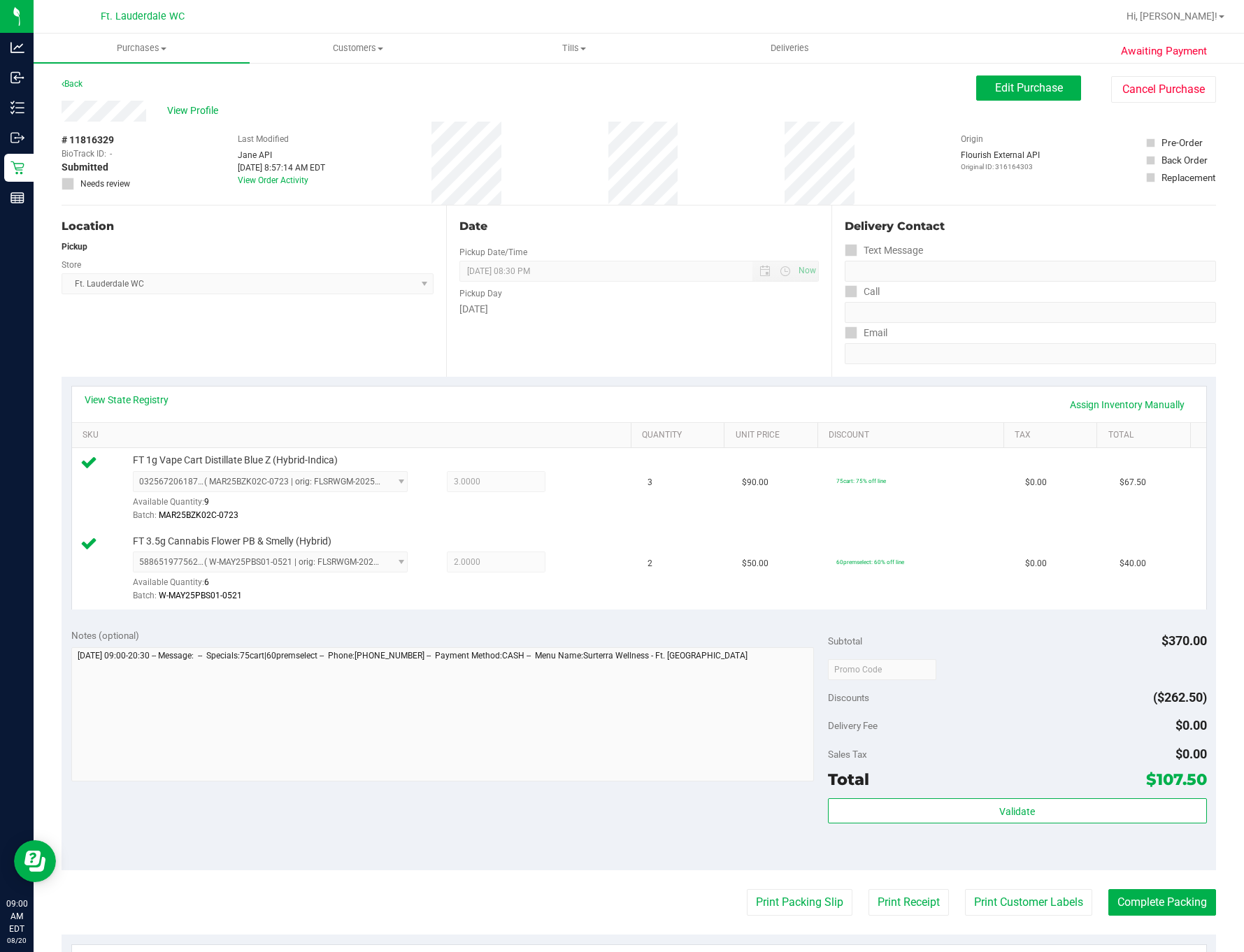
click at [993, 776] on div "Total $107.50" at bounding box center [1017, 779] width 379 height 25
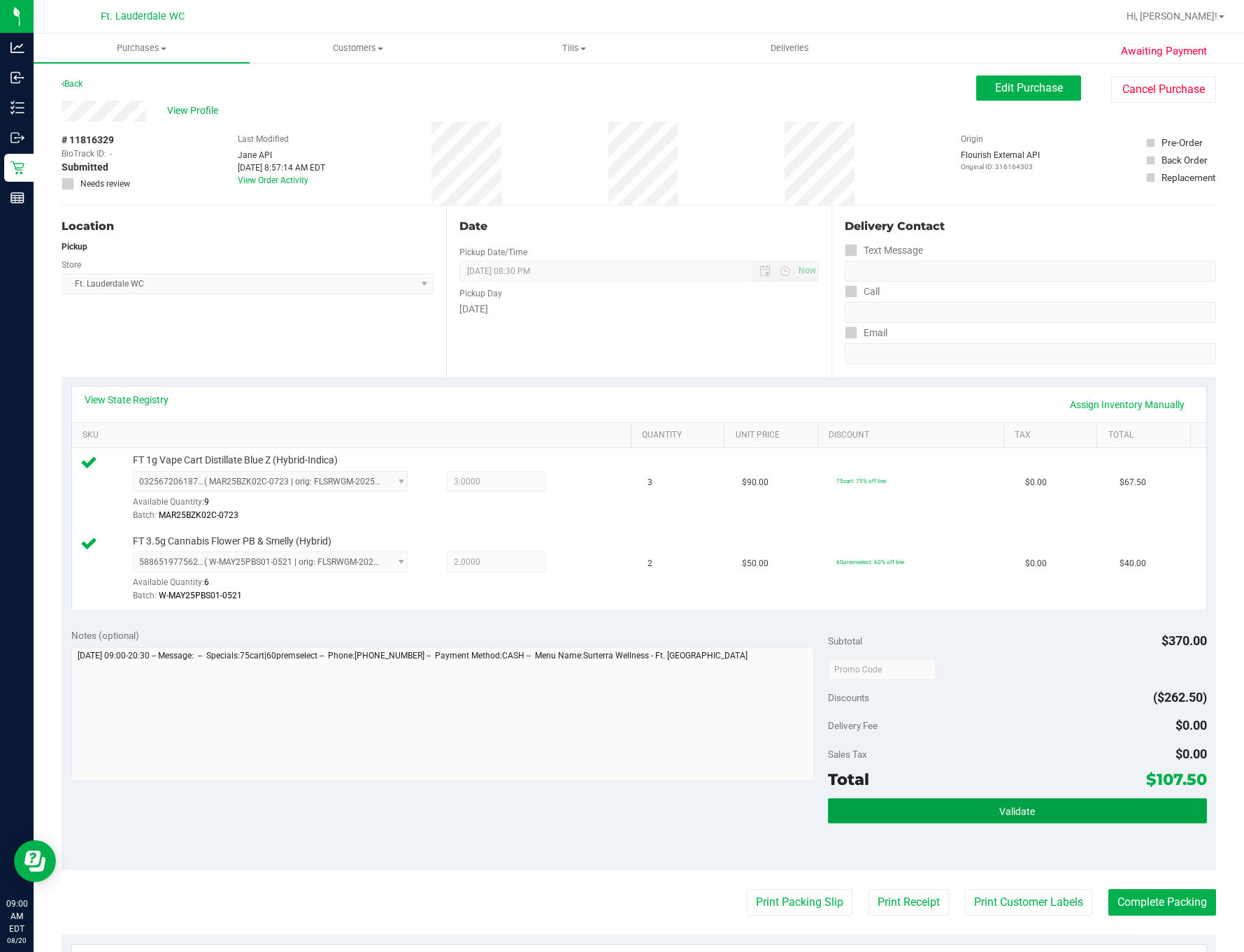
click at [993, 817] on span "Validate" at bounding box center [1017, 811] width 36 height 11
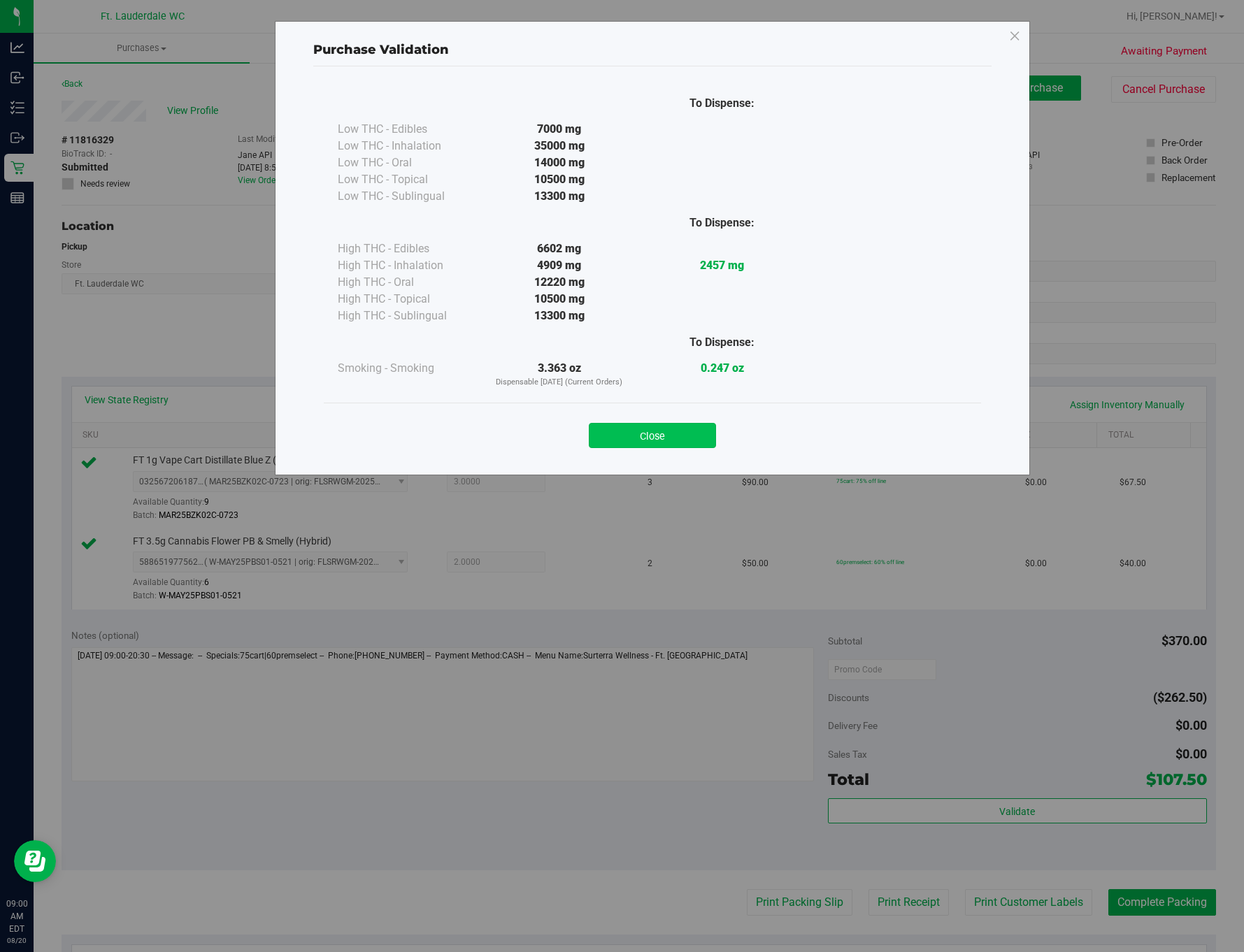
click at [679, 434] on button "Close" at bounding box center [652, 435] width 128 height 25
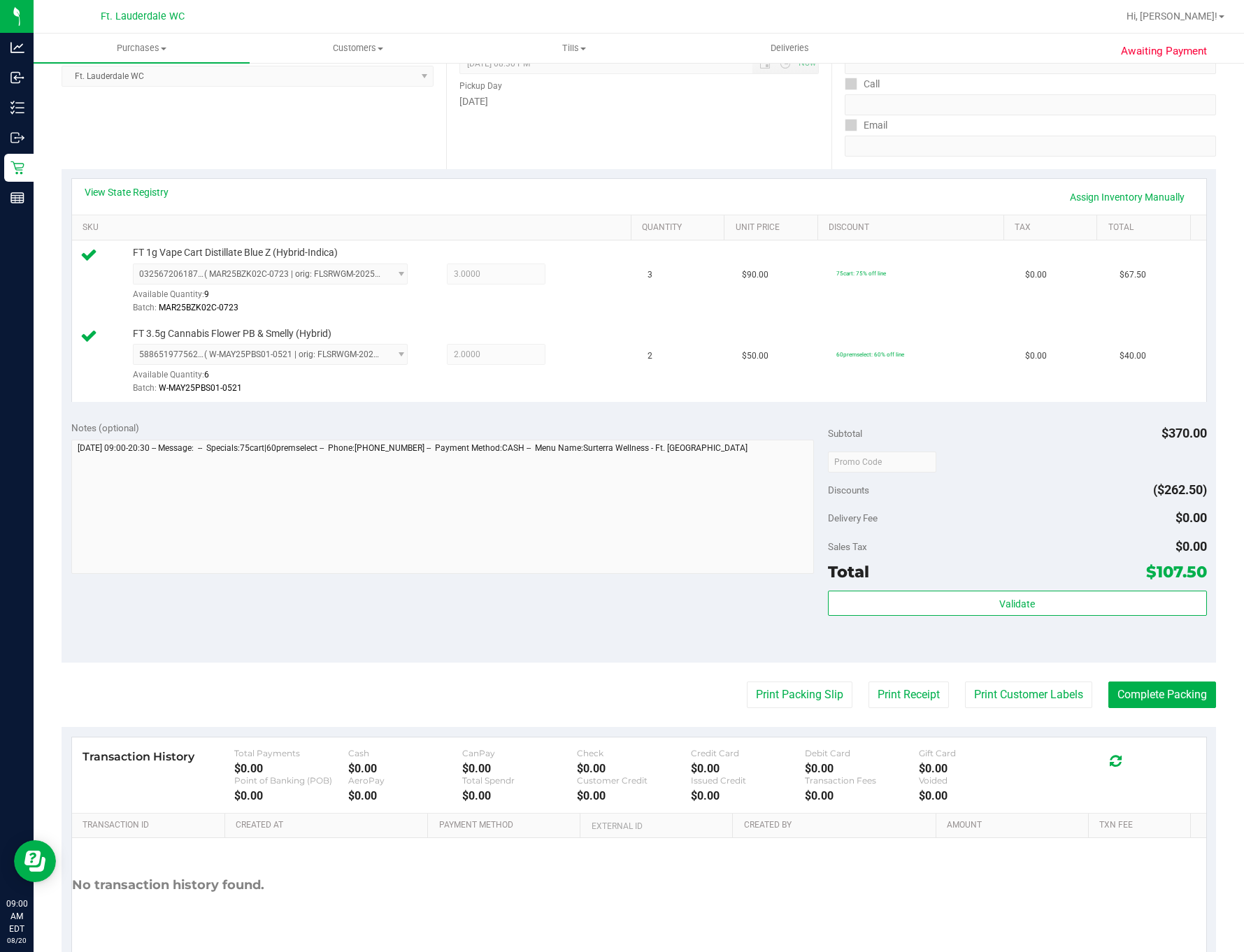
scroll to position [201, 0]
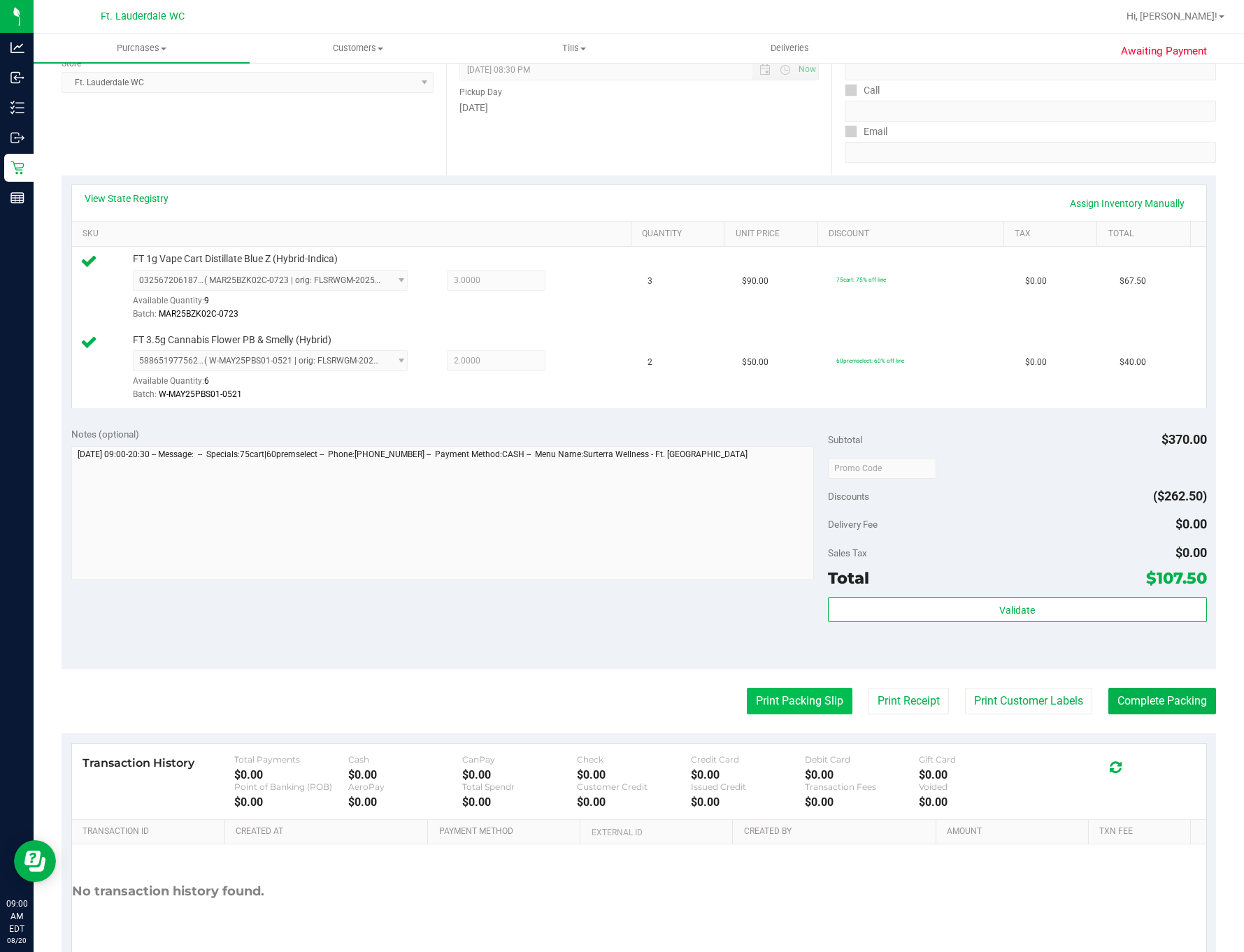
click at [776, 711] on button "Print Packing Slip" at bounding box center [799, 701] width 106 height 26
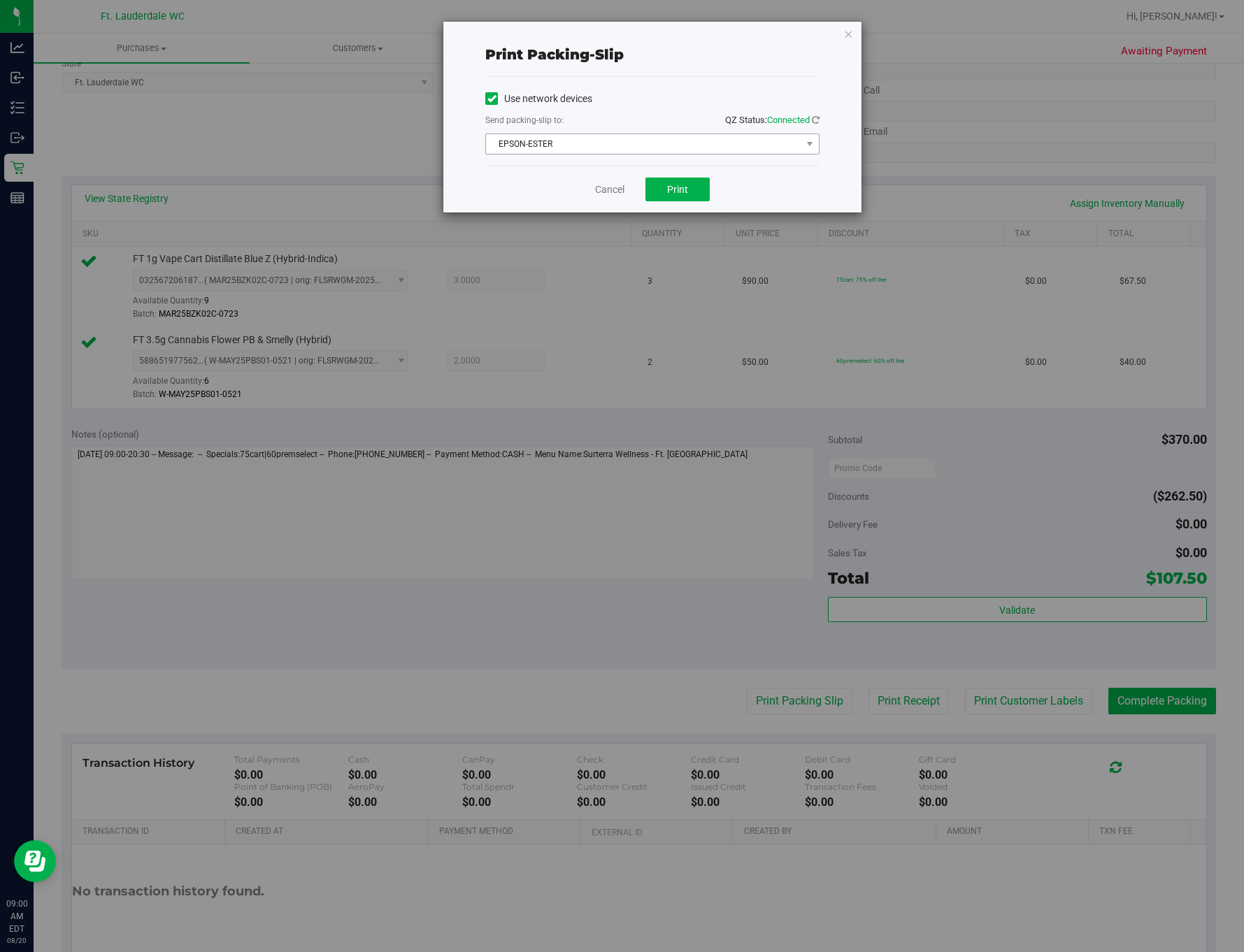
click at [693, 151] on span "EPSON-ESTER" at bounding box center [643, 144] width 316 height 19
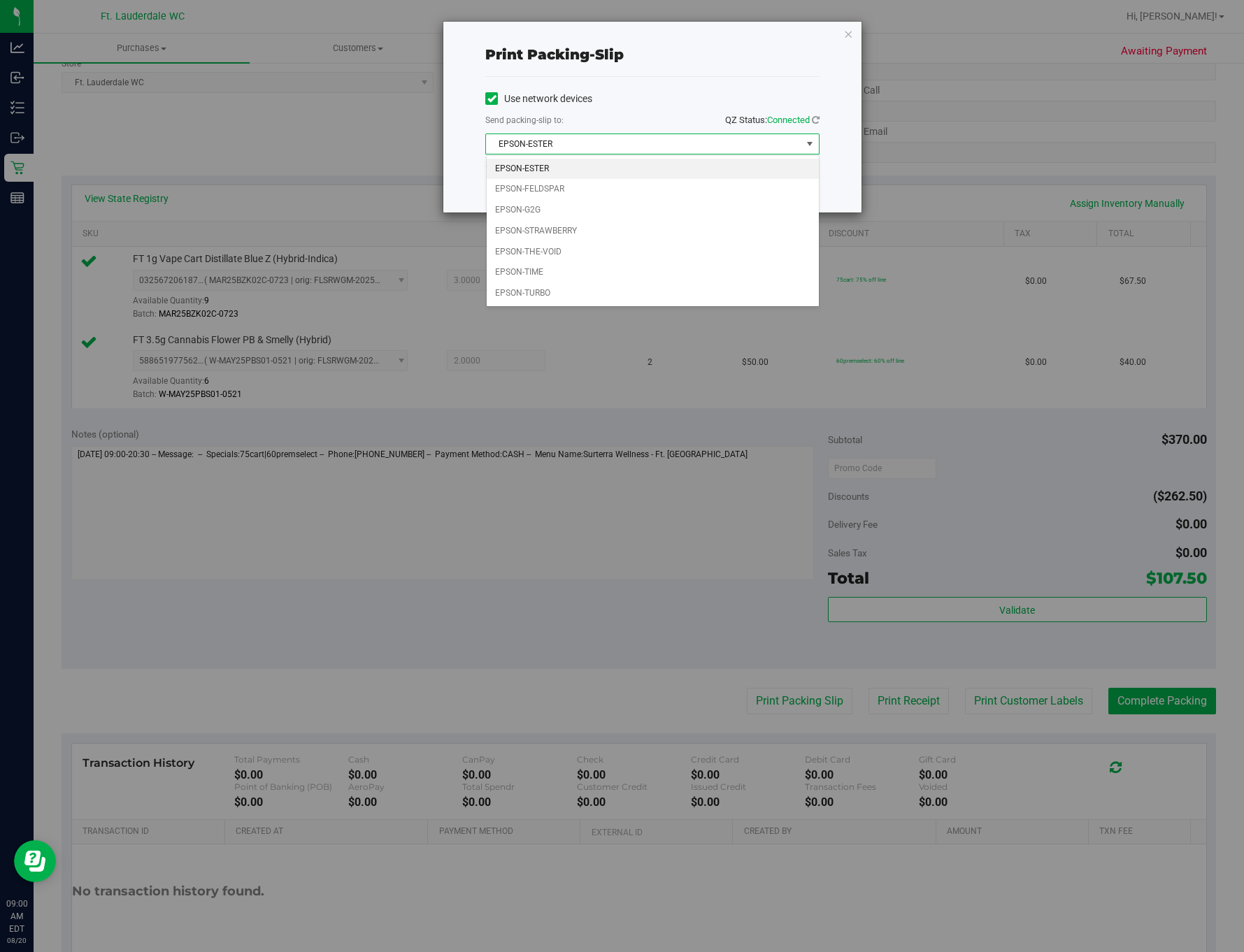
click at [574, 418] on div "Print packing-slip Use network devices Send packing-slip to: QZ Status: Connect…" at bounding box center [627, 476] width 1254 height 952
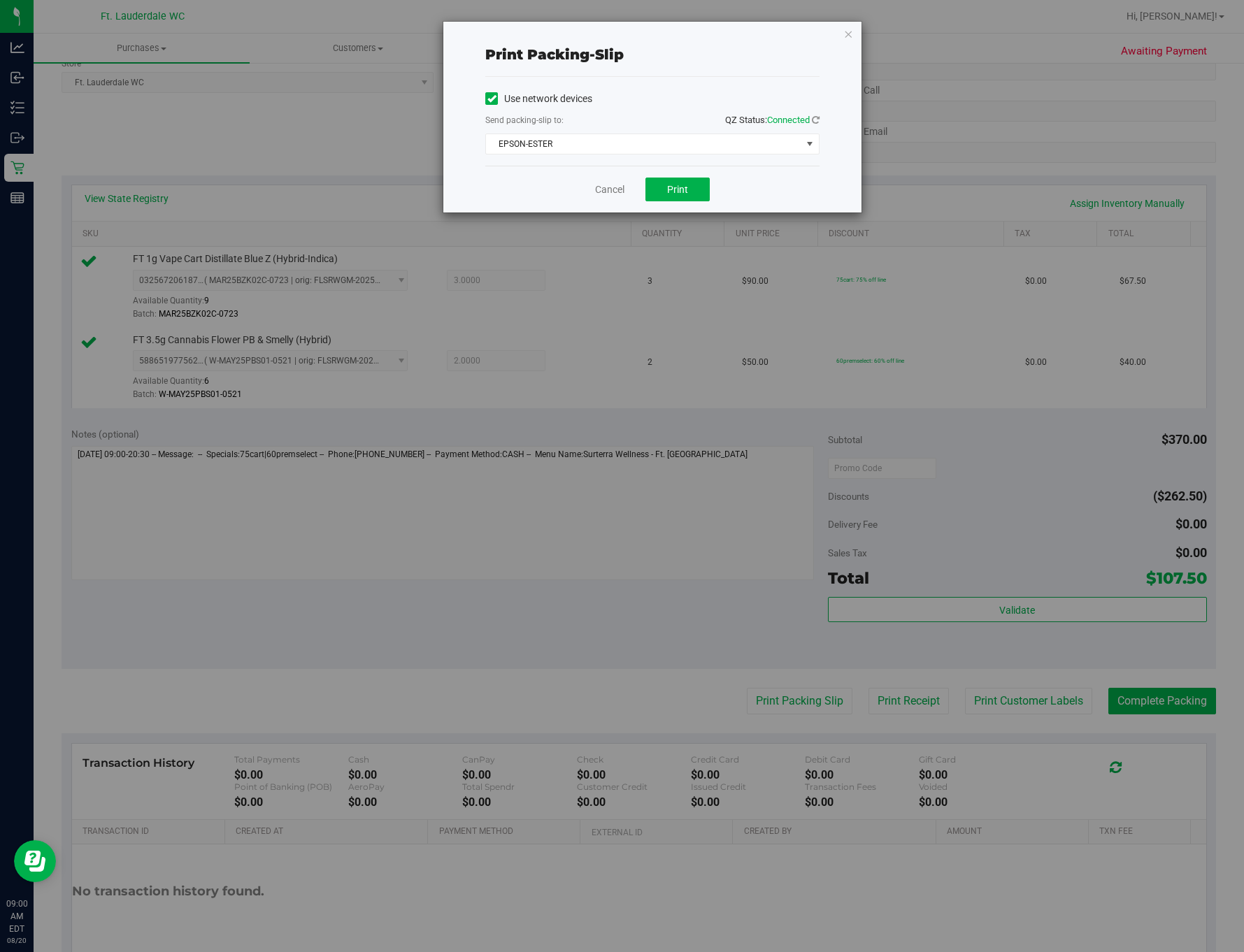
click at [685, 220] on div "Print packing-slip Use network devices Send packing-slip to: QZ Status: Connect…" at bounding box center [627, 476] width 1254 height 952
click at [691, 190] on button "Print" at bounding box center [678, 189] width 65 height 24
click at [613, 184] on link "Cancel" at bounding box center [610, 190] width 30 height 15
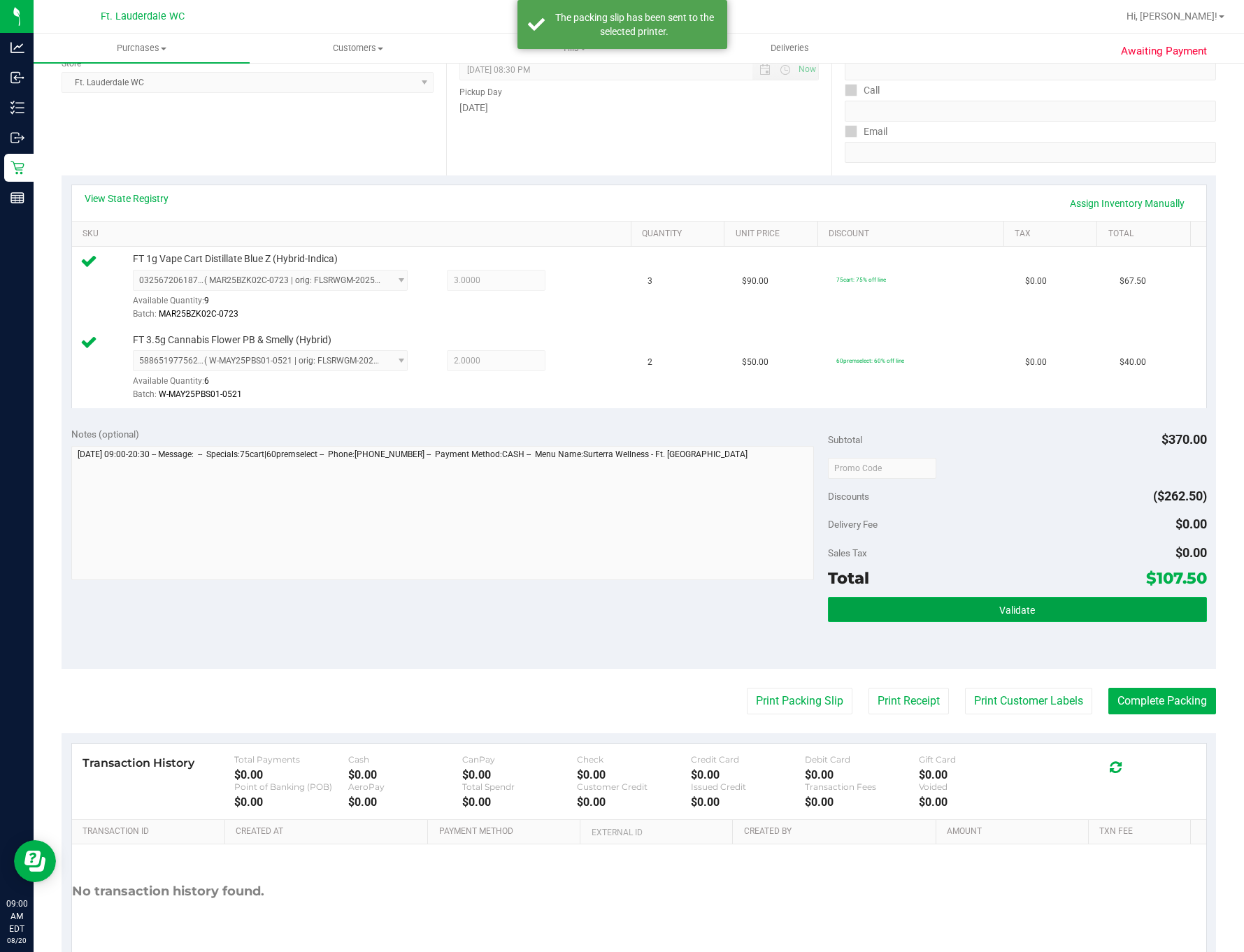
click at [993, 606] on button "Validate" at bounding box center [1017, 609] width 379 height 25
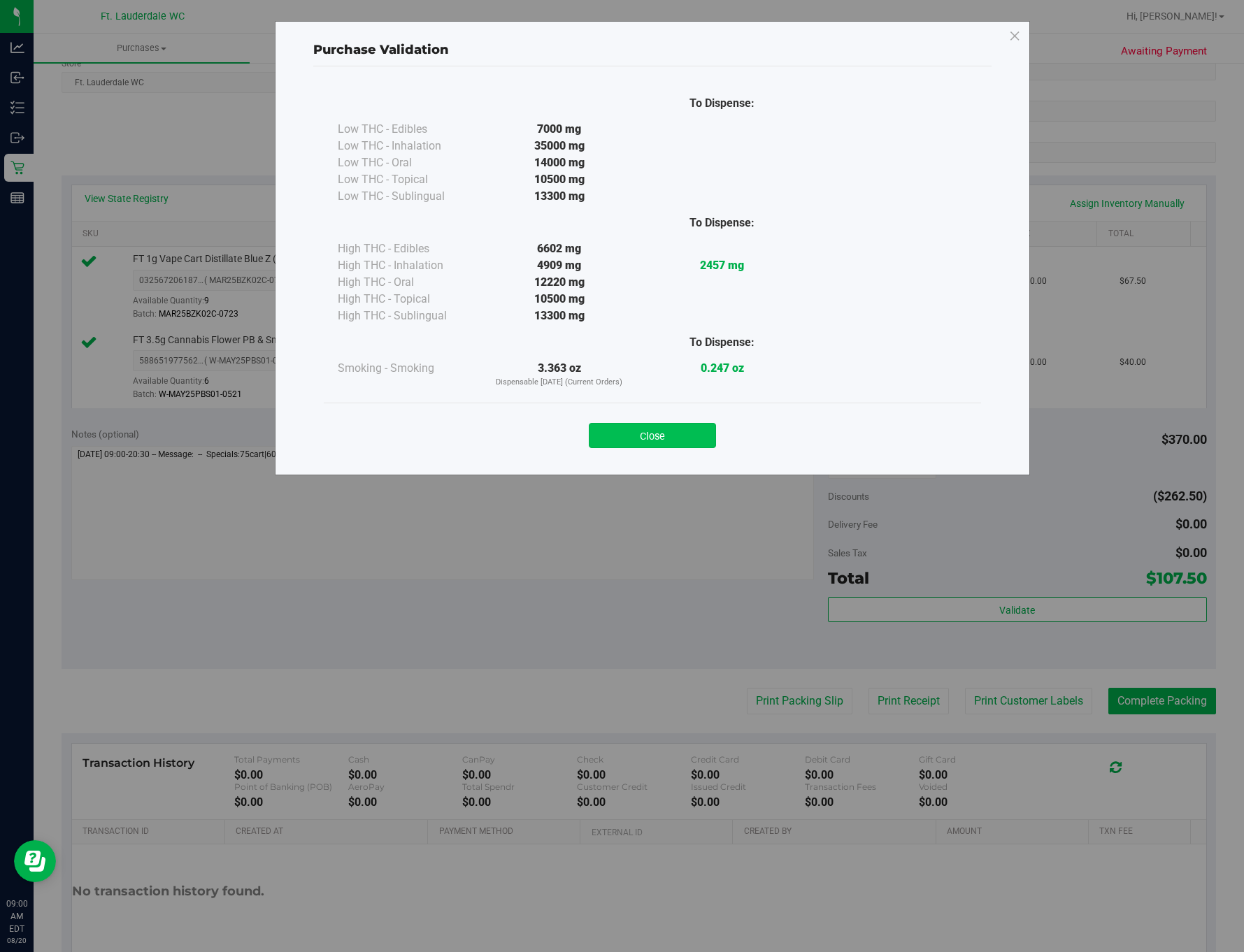
click at [678, 436] on button "Close" at bounding box center [652, 435] width 128 height 25
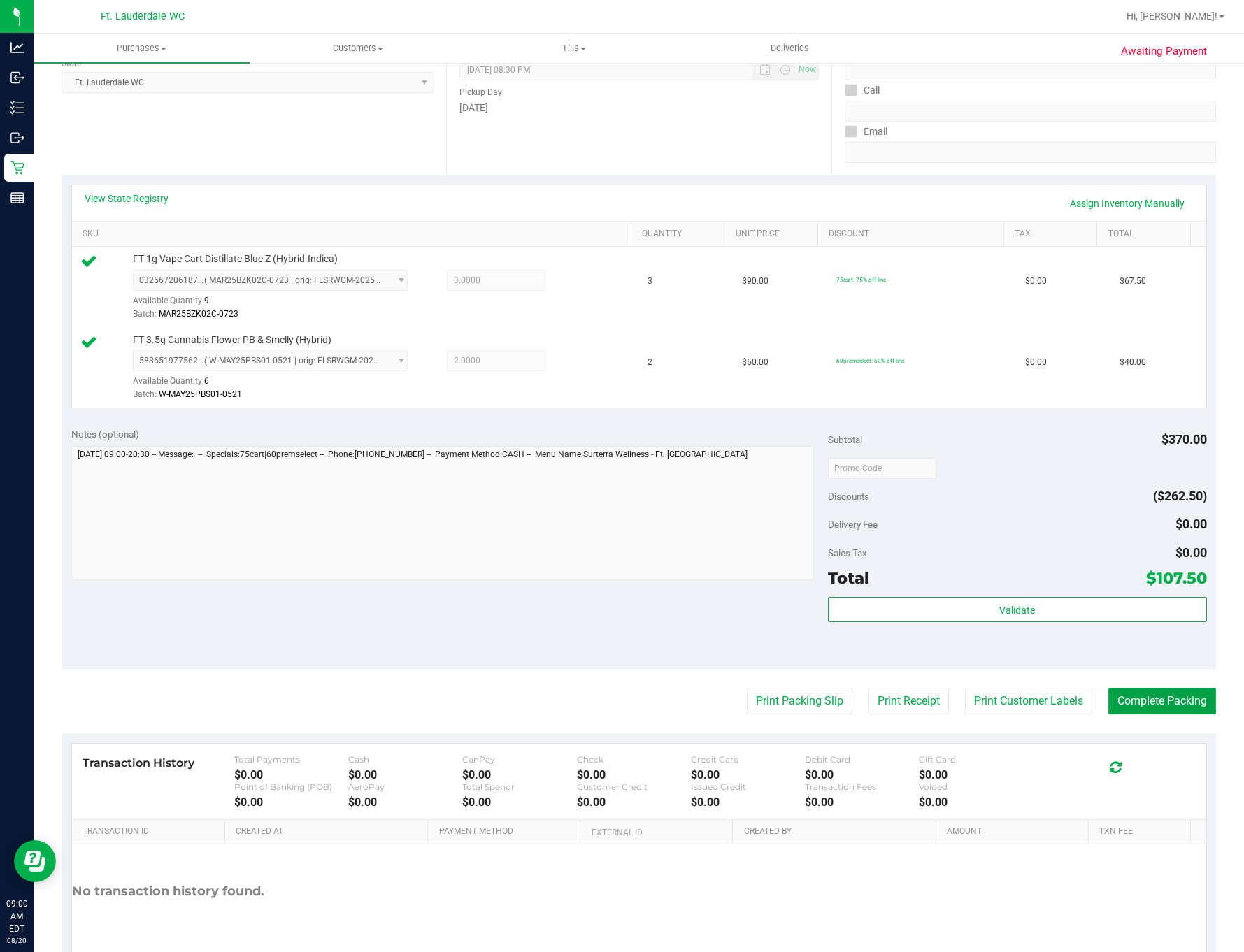
click at [993, 703] on button "Complete Packing" at bounding box center [1162, 701] width 108 height 26
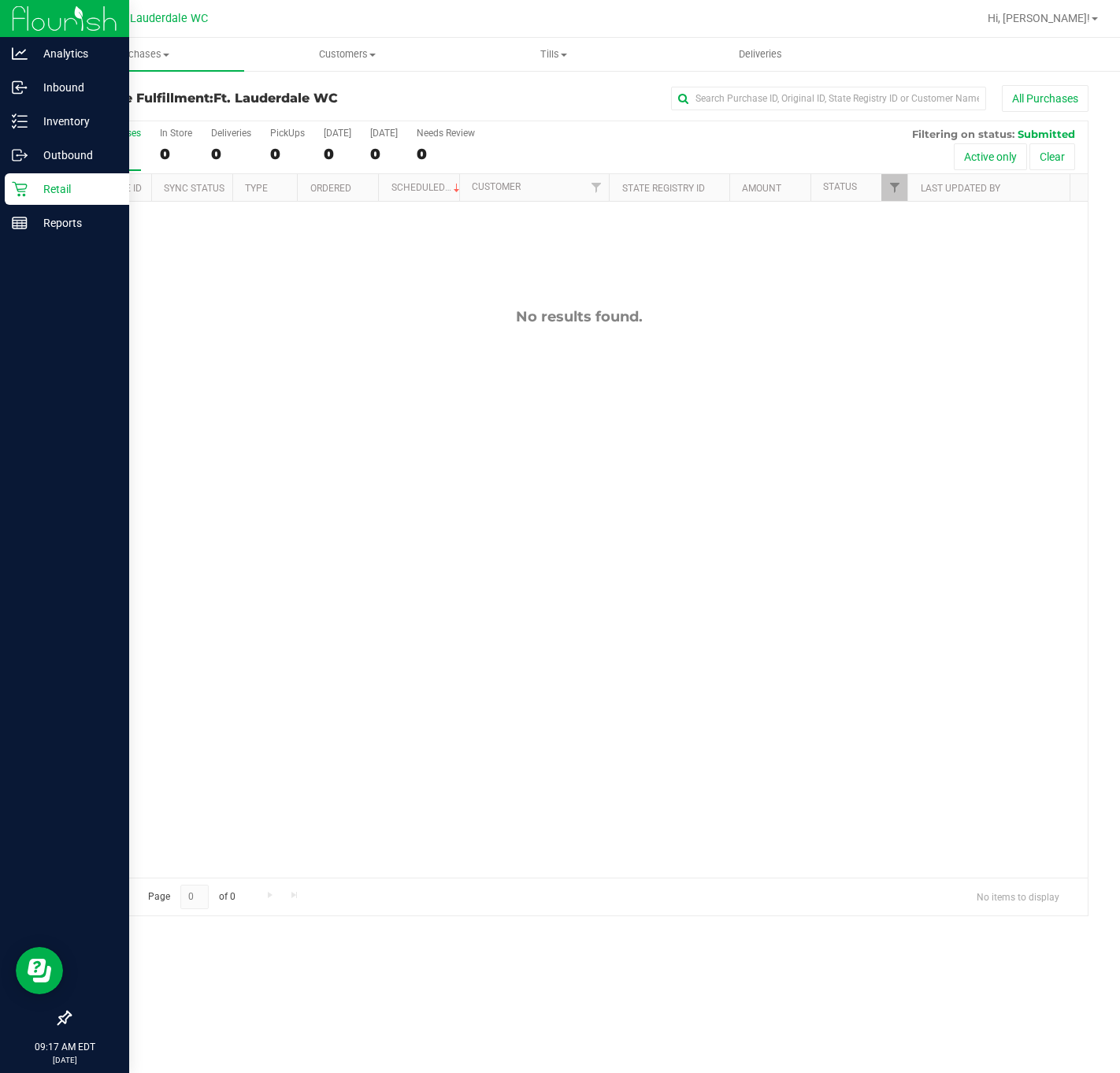
click at [83, 175] on div "Retail" at bounding box center [67, 189] width 124 height 32
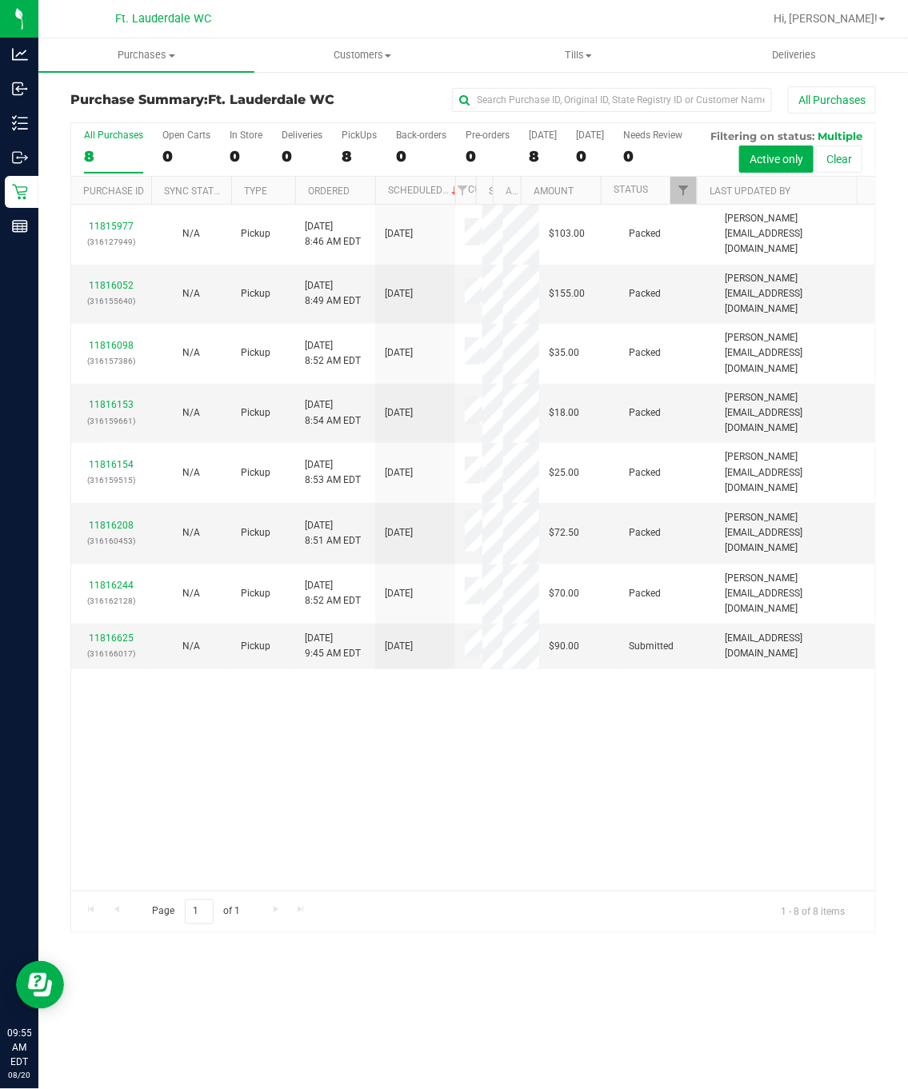
click at [224, 797] on div "11815977 (316127949) N/A Pickup [DATE] 8:46 AM EDT 8/20/2025 $103.00 Packed [PE…" at bounding box center [473, 548] width 804 height 686
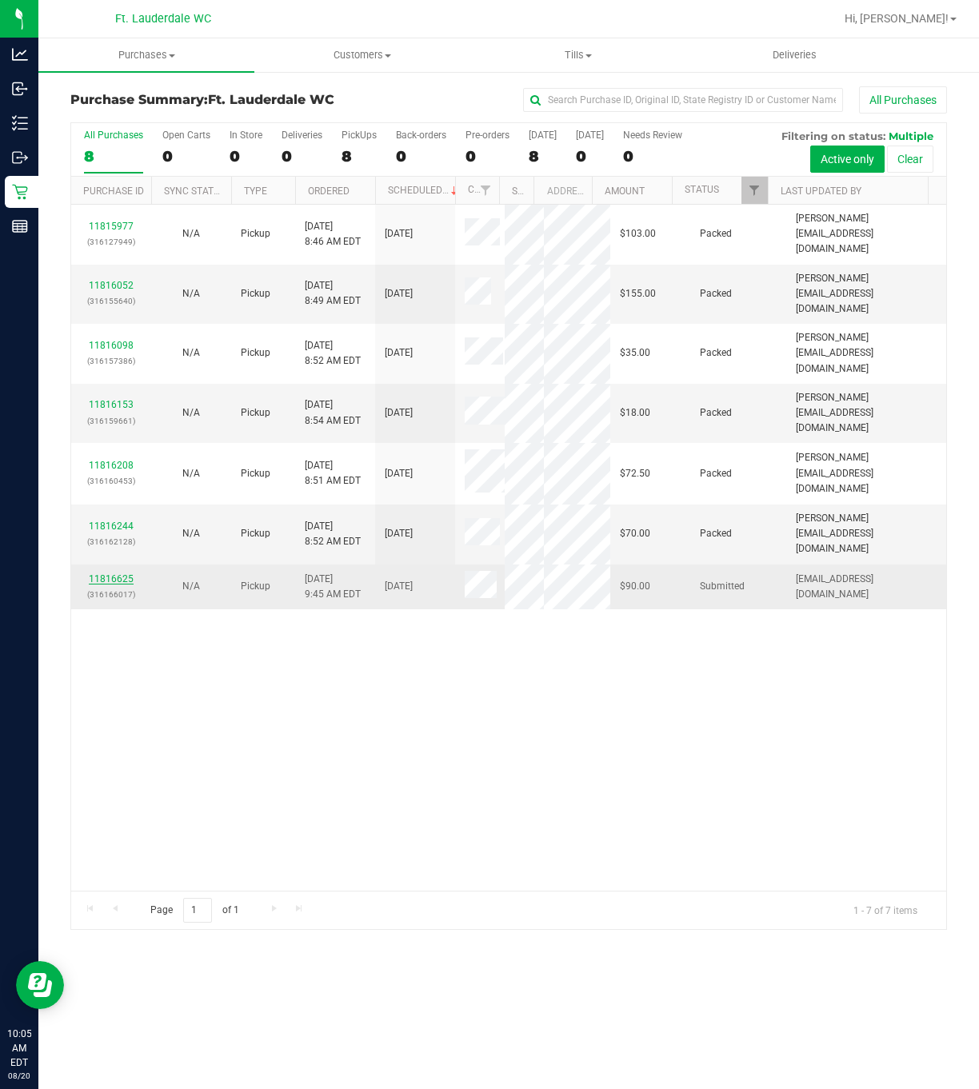
click at [99, 573] on link "11816625" at bounding box center [111, 578] width 45 height 11
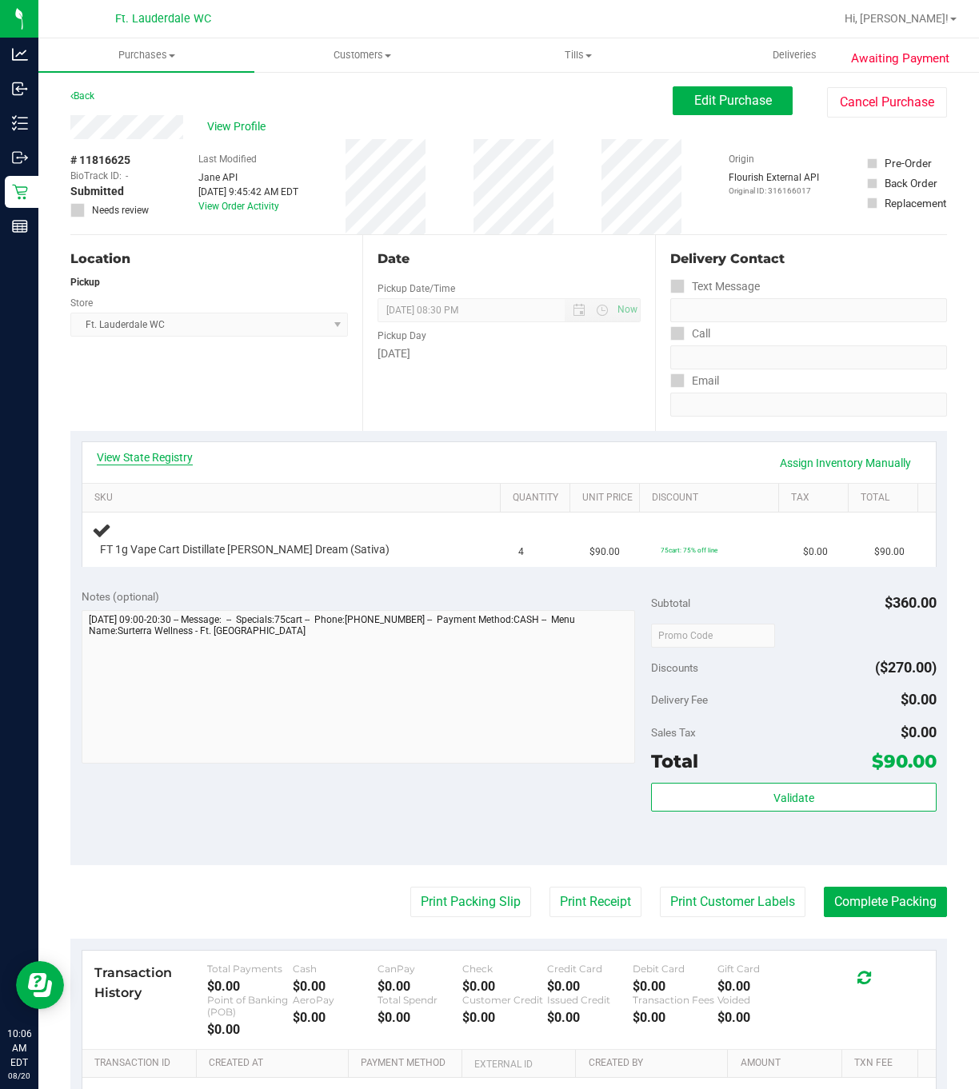
click at [135, 461] on link "View State Registry" at bounding box center [145, 457] width 96 height 16
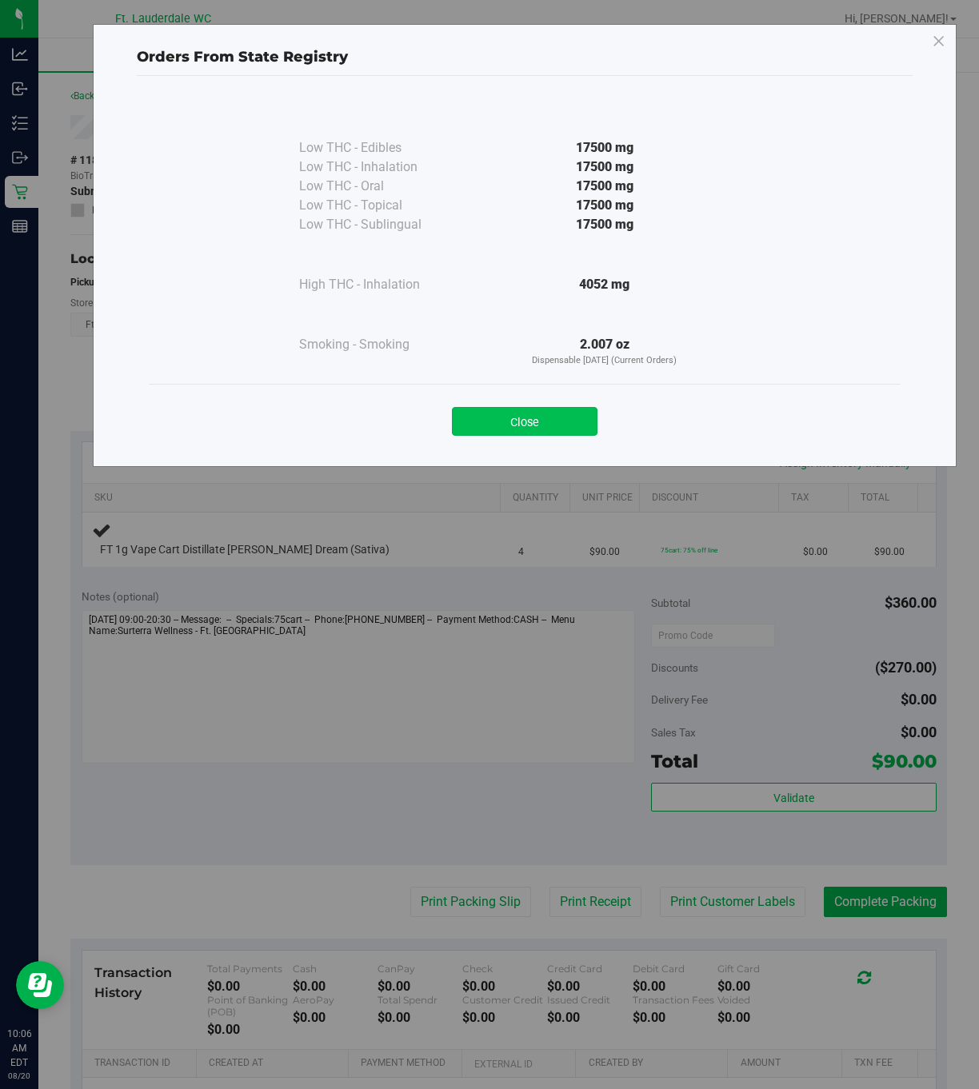
click at [518, 420] on button "Close" at bounding box center [525, 421] width 146 height 29
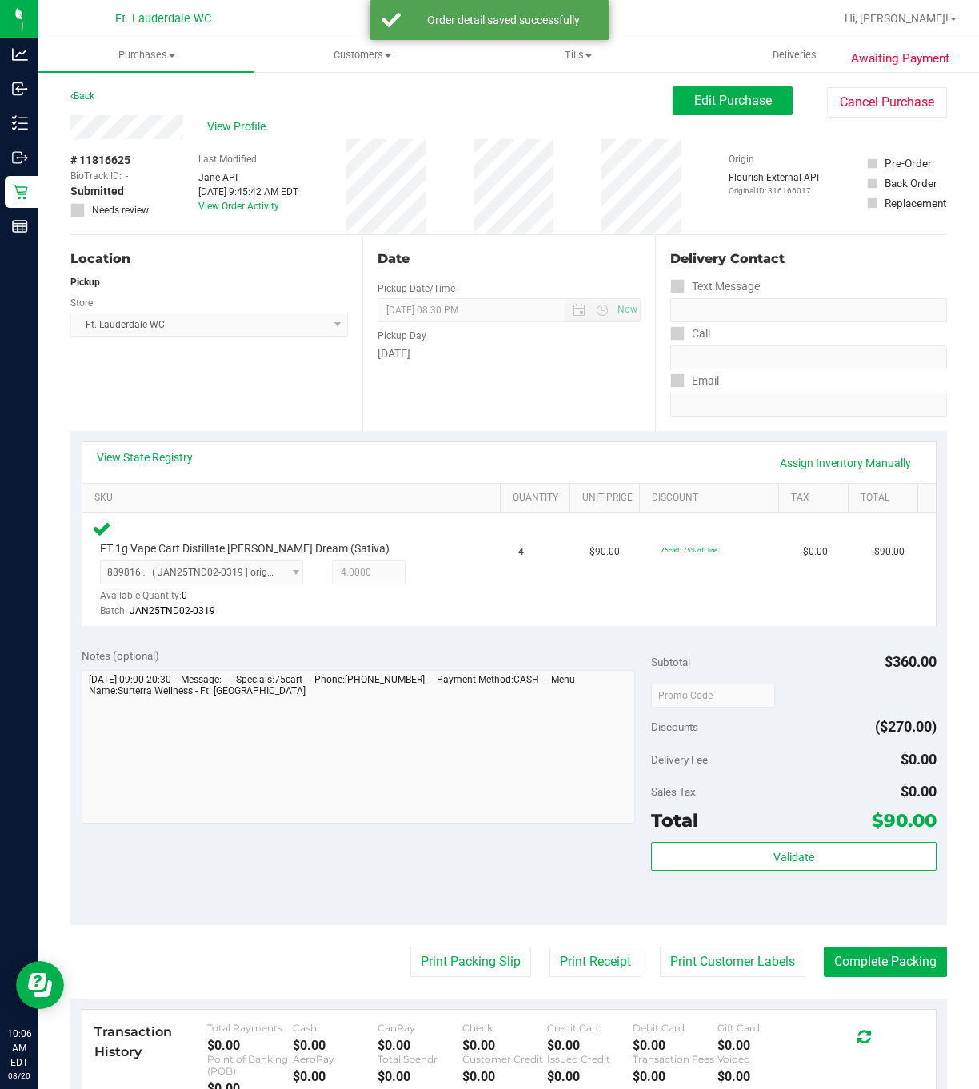
scroll to position [254, 0]
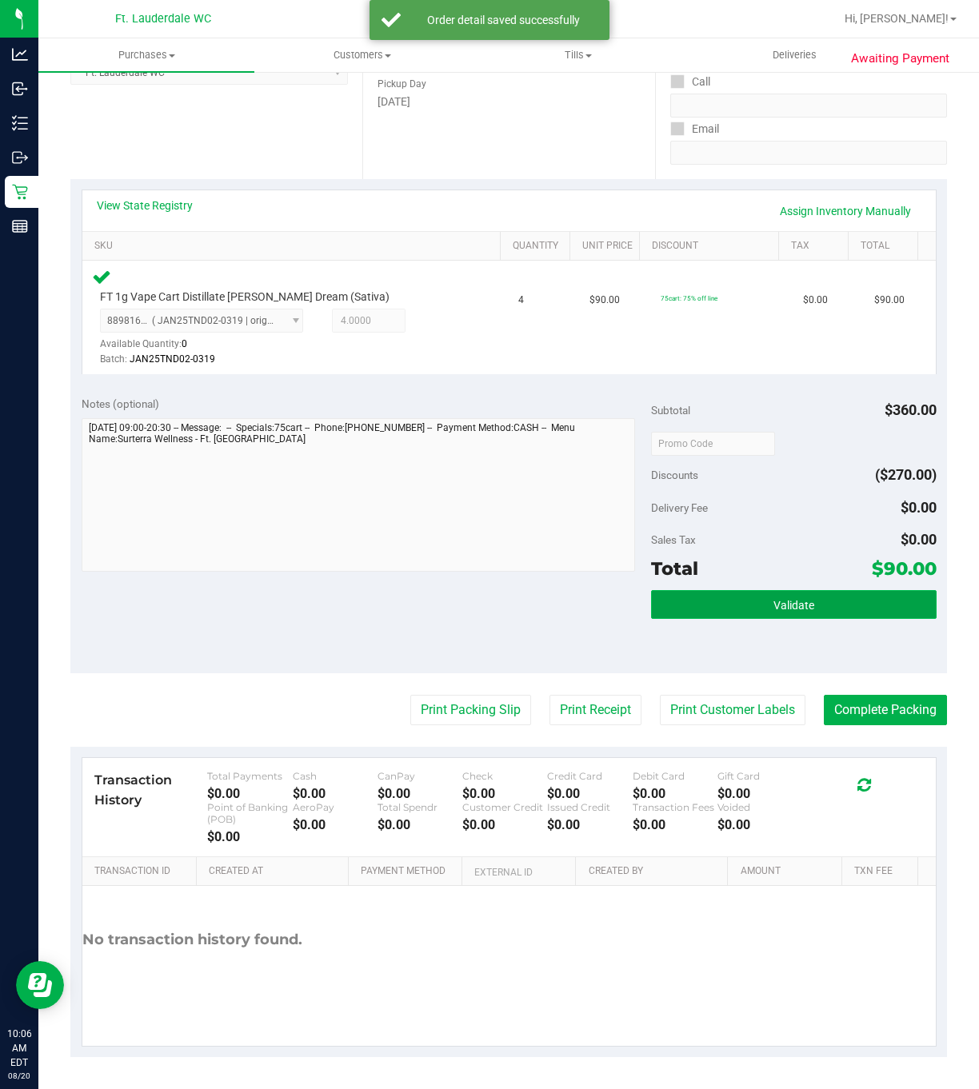
click at [823, 593] on button "Validate" at bounding box center [793, 604] width 285 height 29
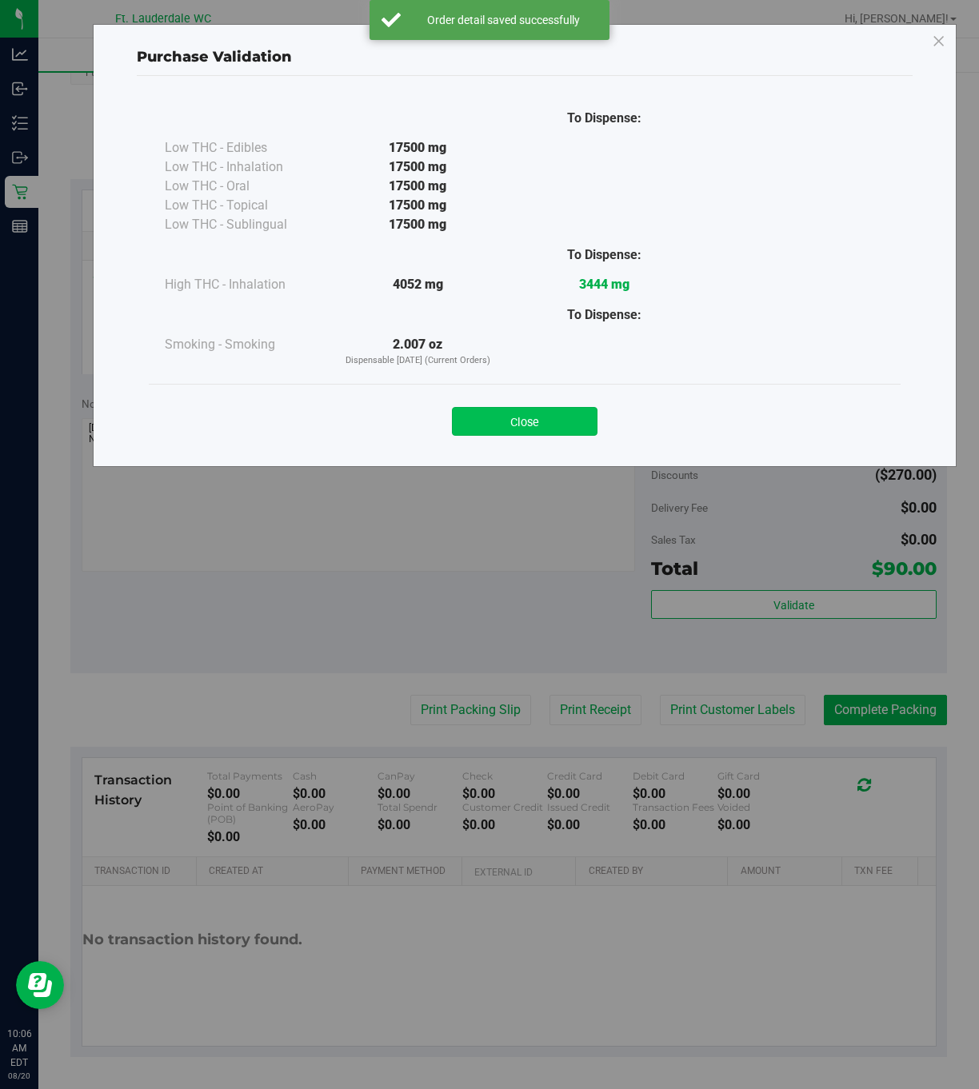
click at [545, 420] on button "Close" at bounding box center [525, 421] width 146 height 29
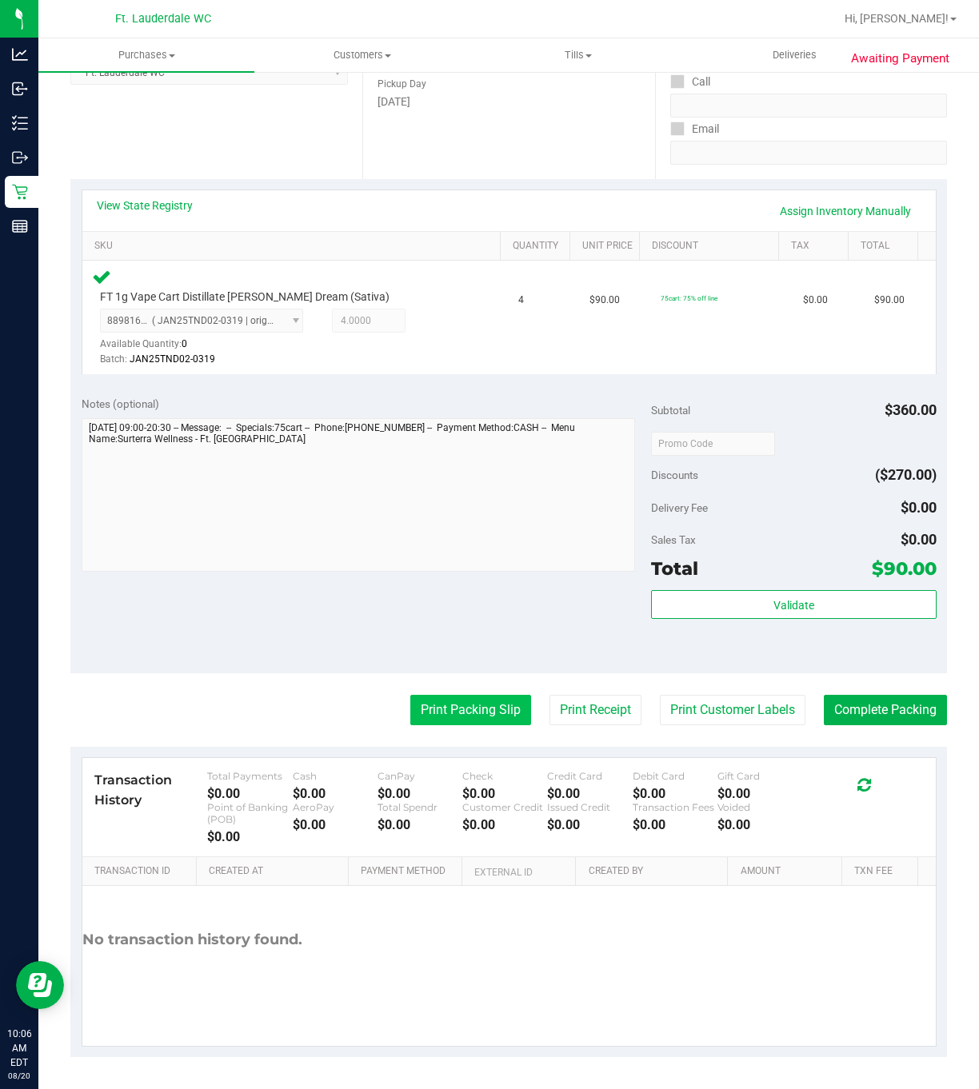
click at [453, 715] on button "Print Packing Slip" at bounding box center [470, 710] width 121 height 30
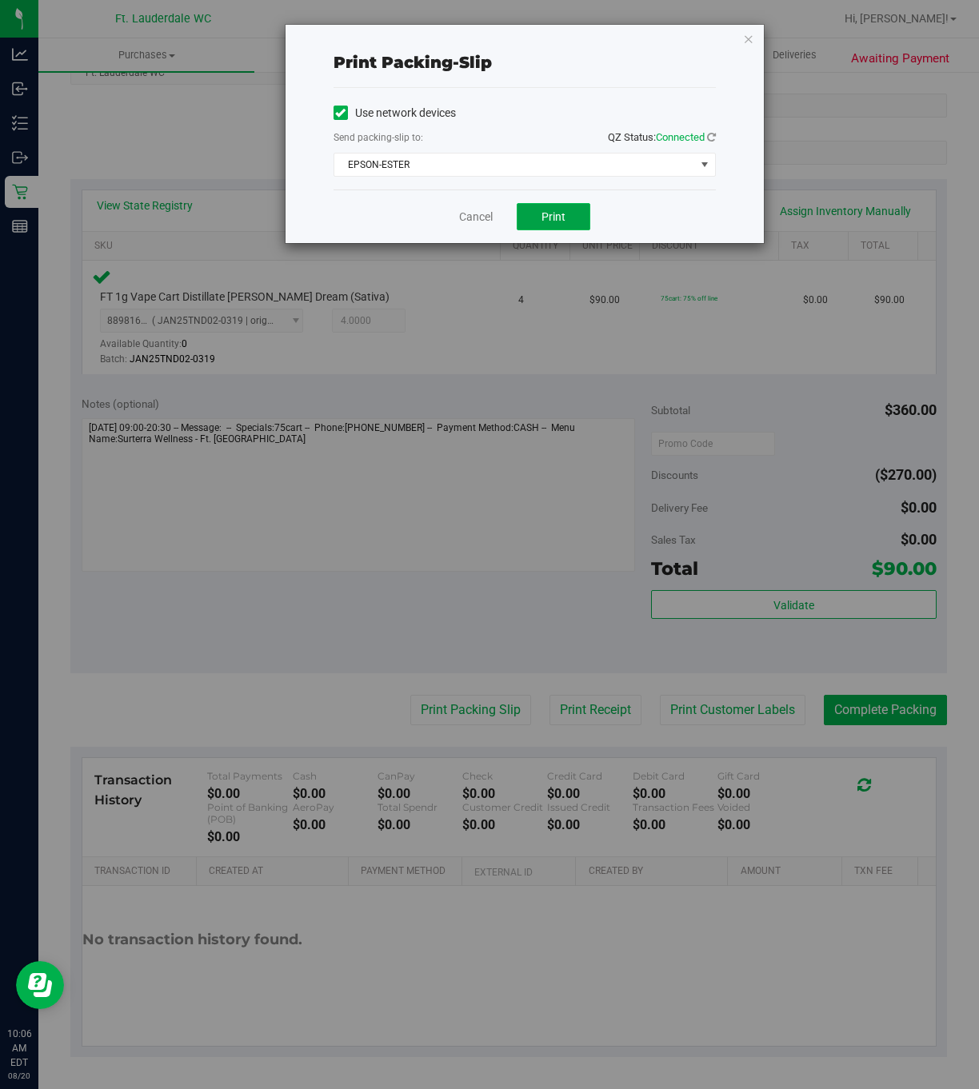
click at [577, 217] on button "Print" at bounding box center [554, 216] width 74 height 27
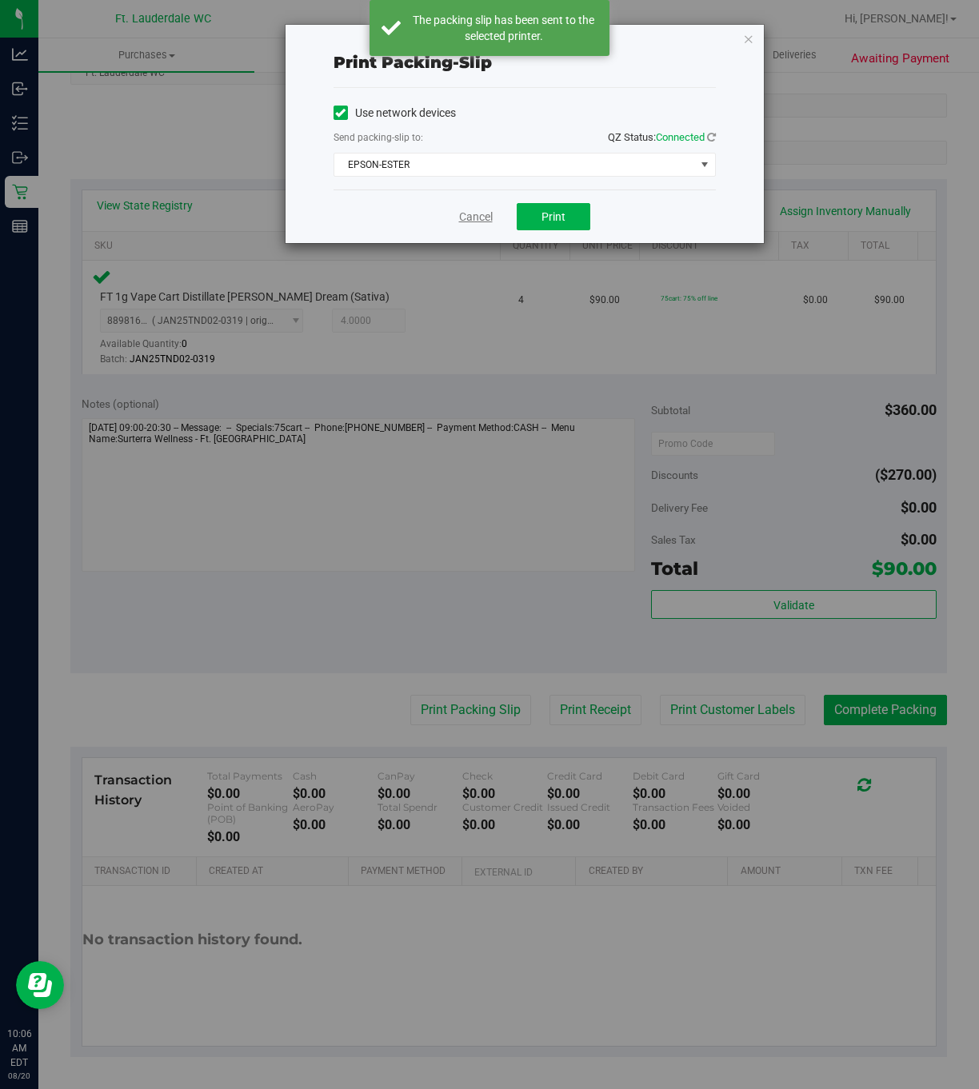
click at [471, 218] on link "Cancel" at bounding box center [476, 217] width 34 height 17
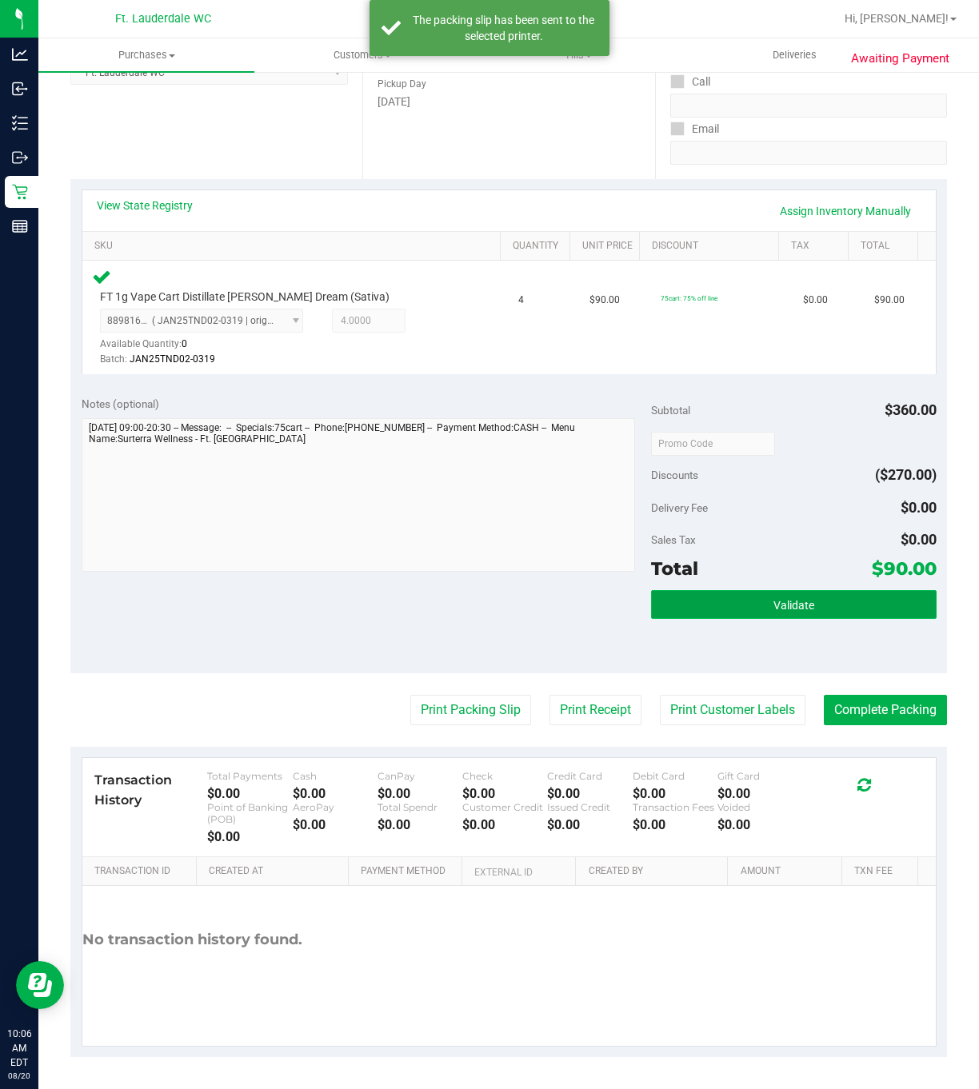
click at [805, 610] on button "Validate" at bounding box center [793, 604] width 285 height 29
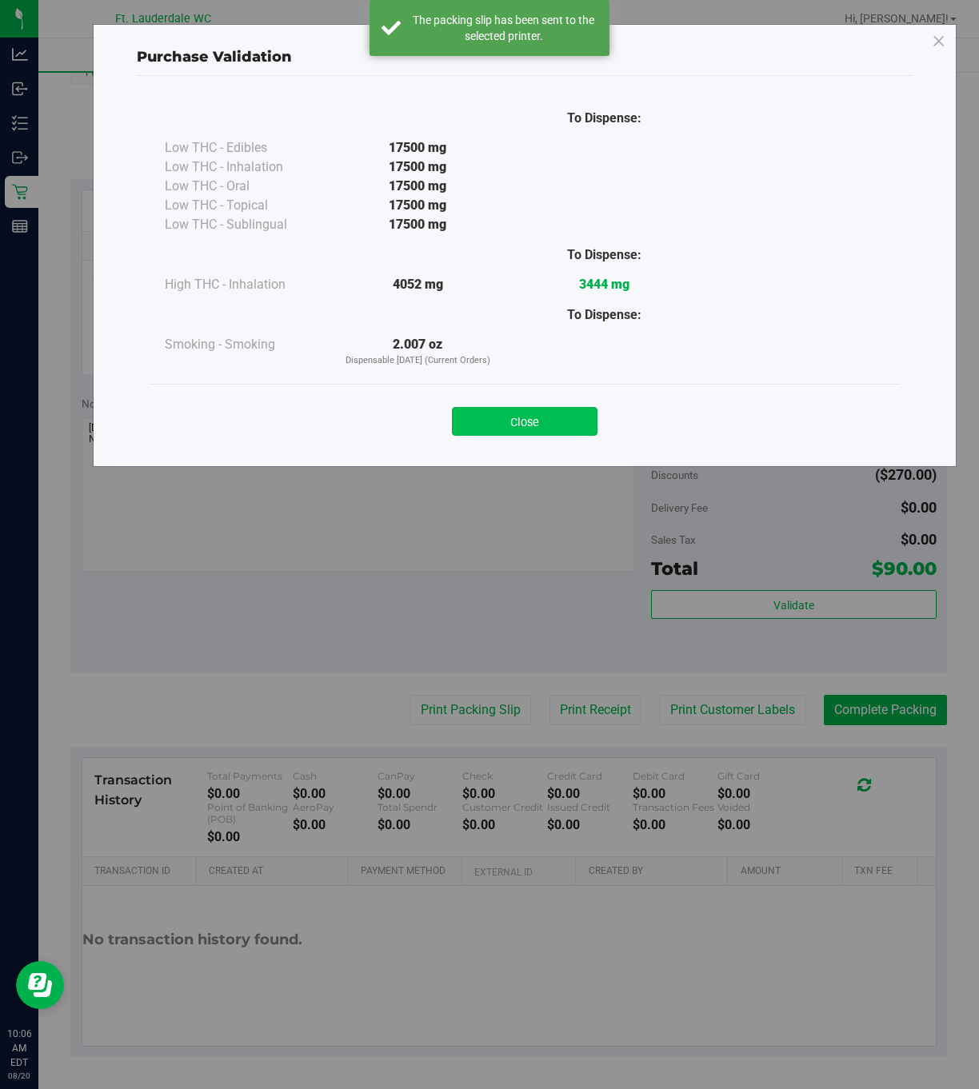
click at [526, 425] on button "Close" at bounding box center [525, 421] width 146 height 29
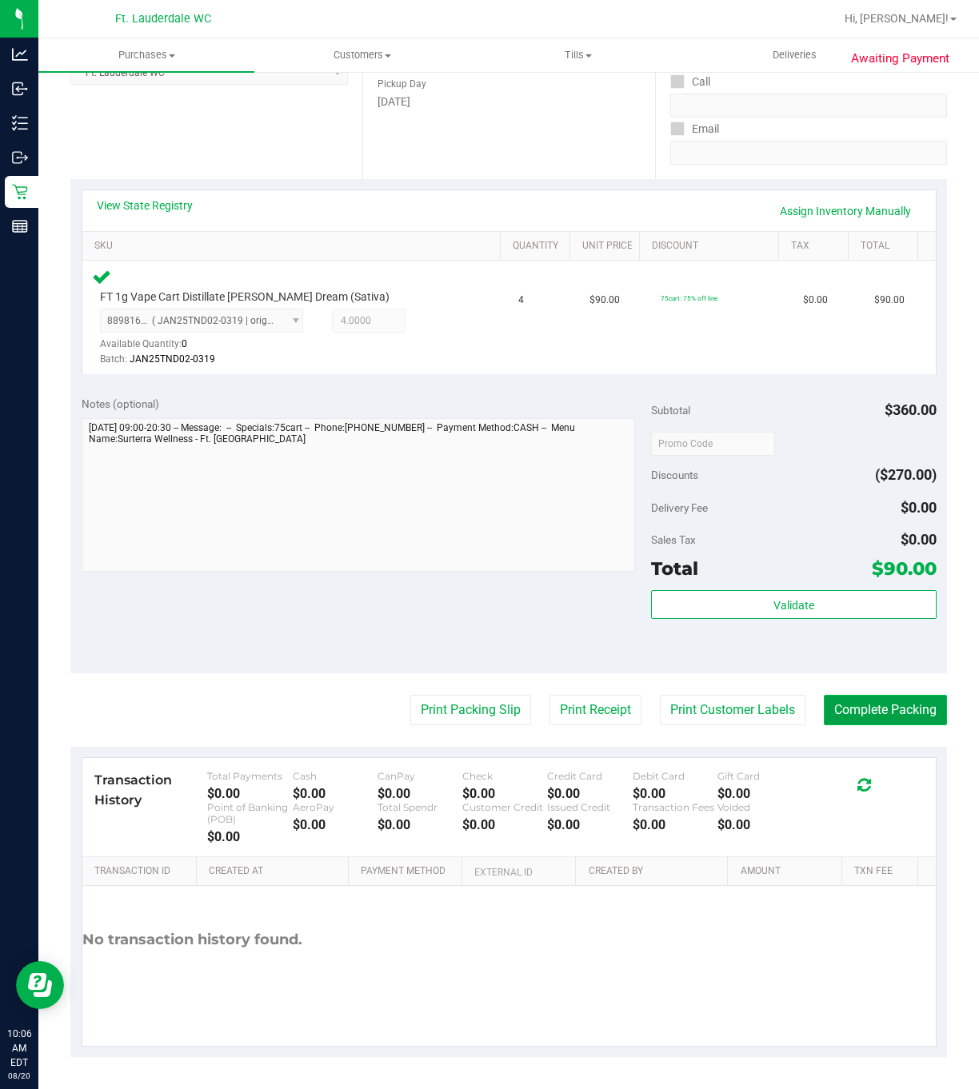
click at [873, 716] on button "Complete Packing" at bounding box center [885, 710] width 123 height 30
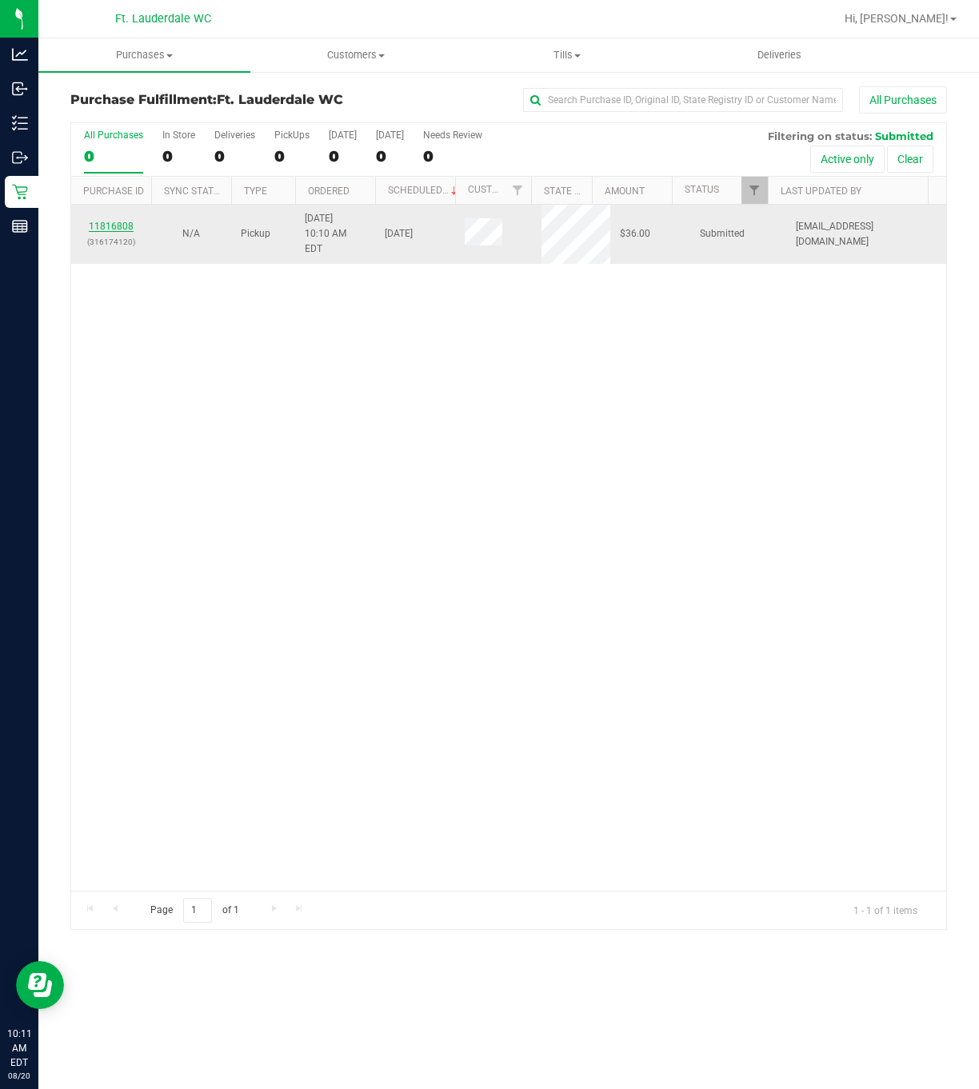
click at [130, 221] on link "11816808" at bounding box center [111, 226] width 45 height 11
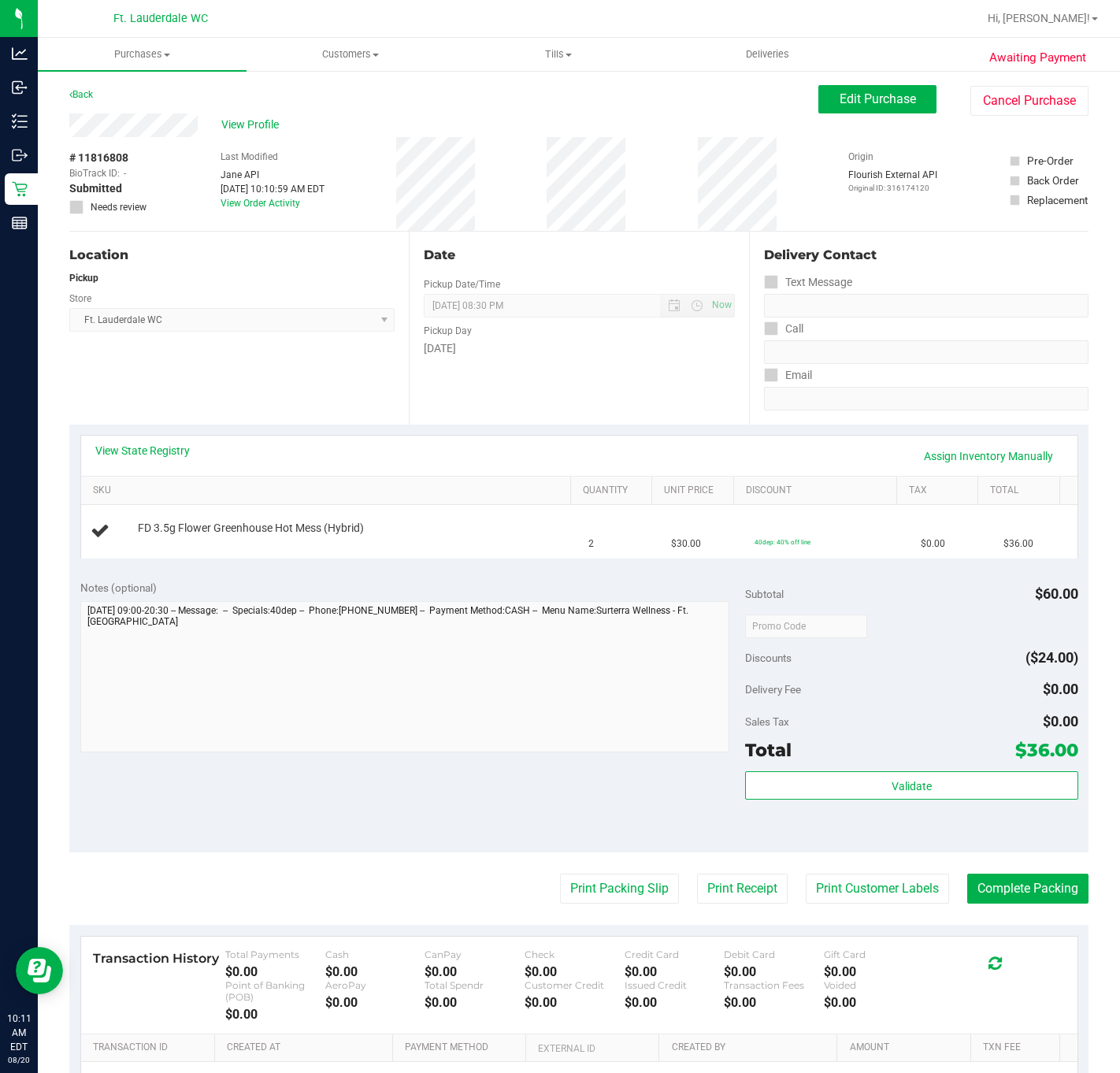
drag, startPoint x: 419, startPoint y: 521, endPoint x: 423, endPoint y: 451, distance: 70.1
click at [423, 499] on div "View State Registry Assign Inventory Manually SKU Quantity Unit Price Discount …" at bounding box center [579, 496] width 998 height 123
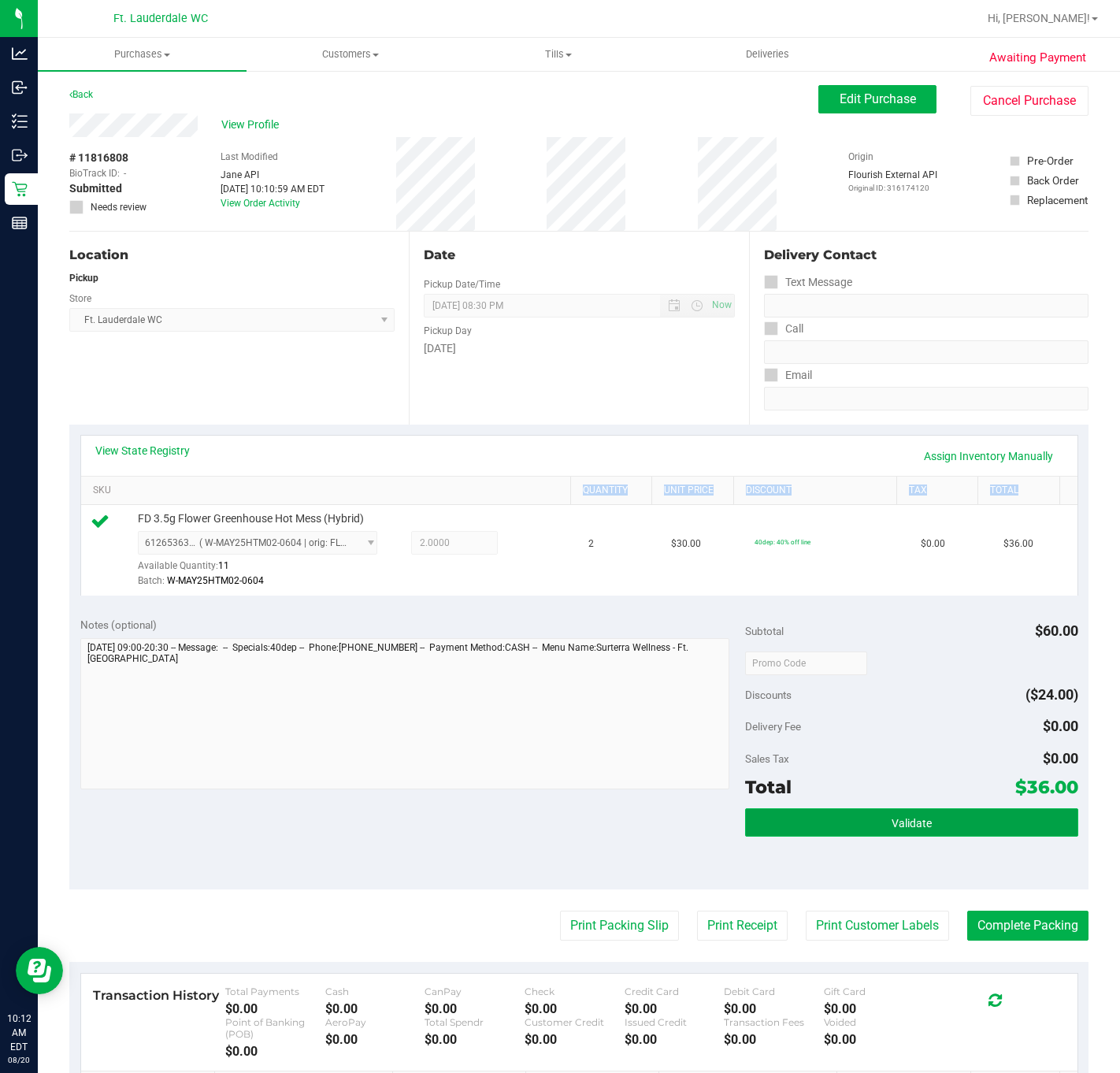
click at [900, 835] on button "Validate" at bounding box center [912, 823] width 333 height 29
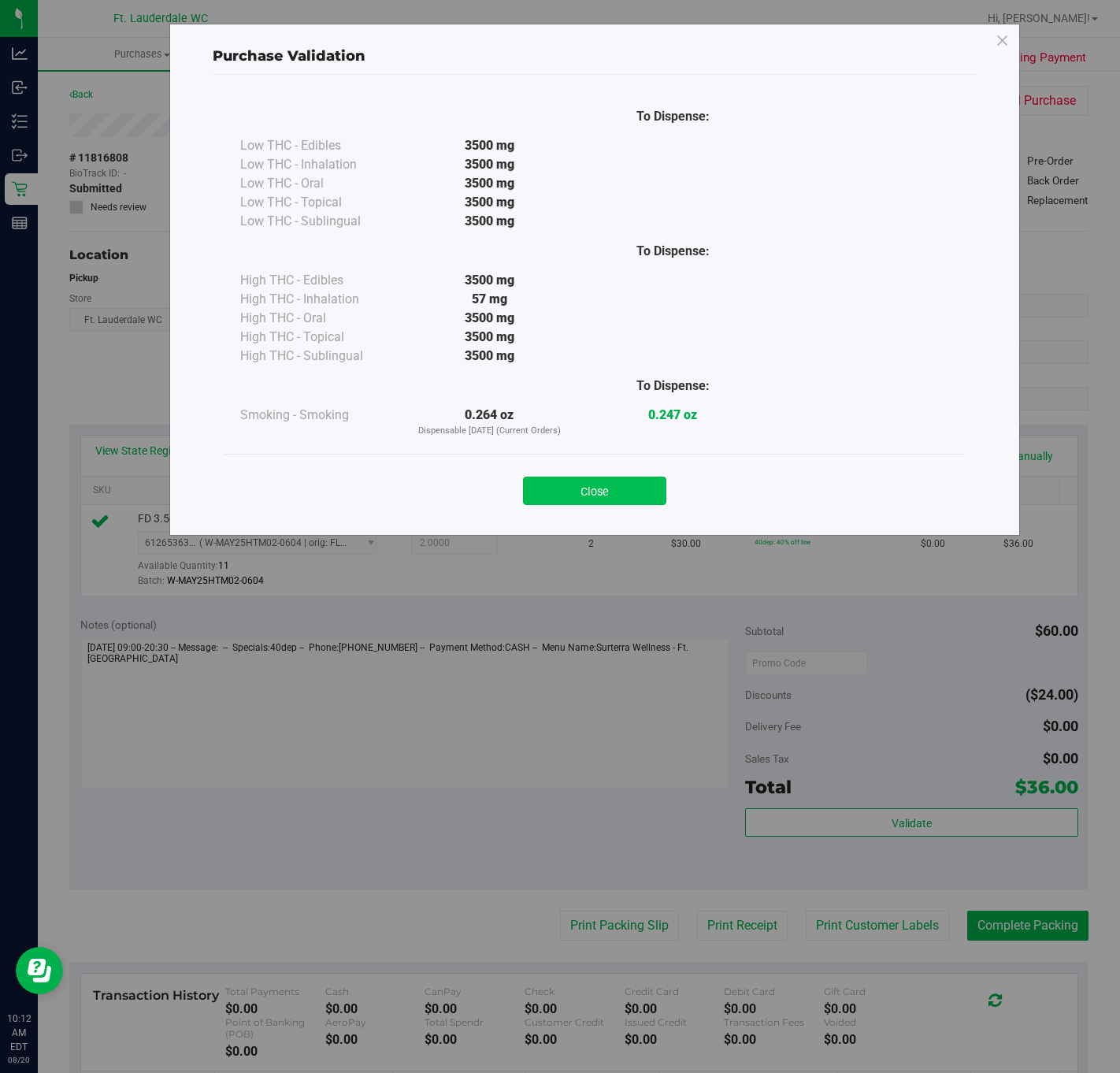
click at [616, 498] on button "Close" at bounding box center [595, 491] width 144 height 29
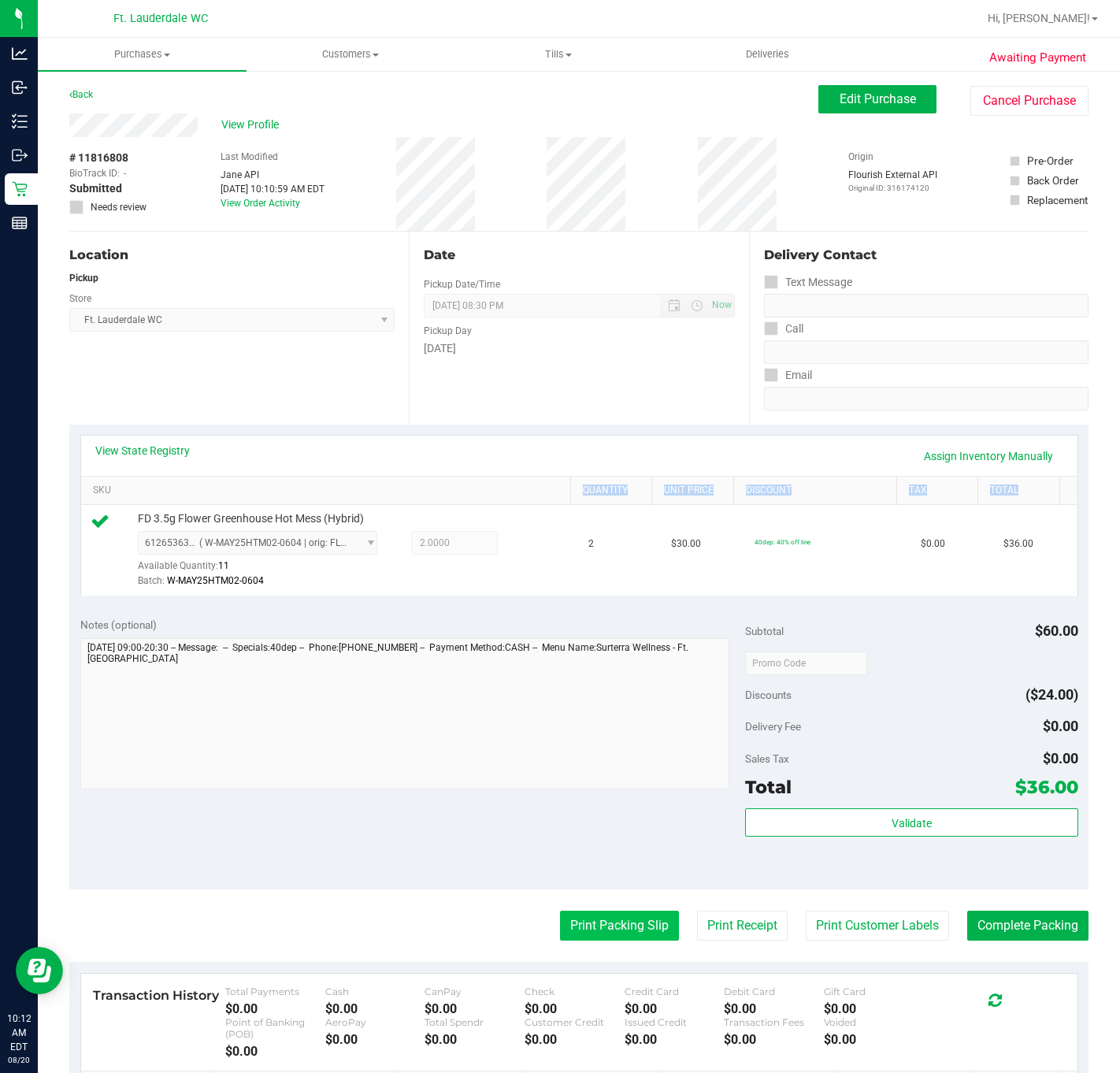
click at [613, 920] on button "Print Packing Slip" at bounding box center [620, 926] width 119 height 30
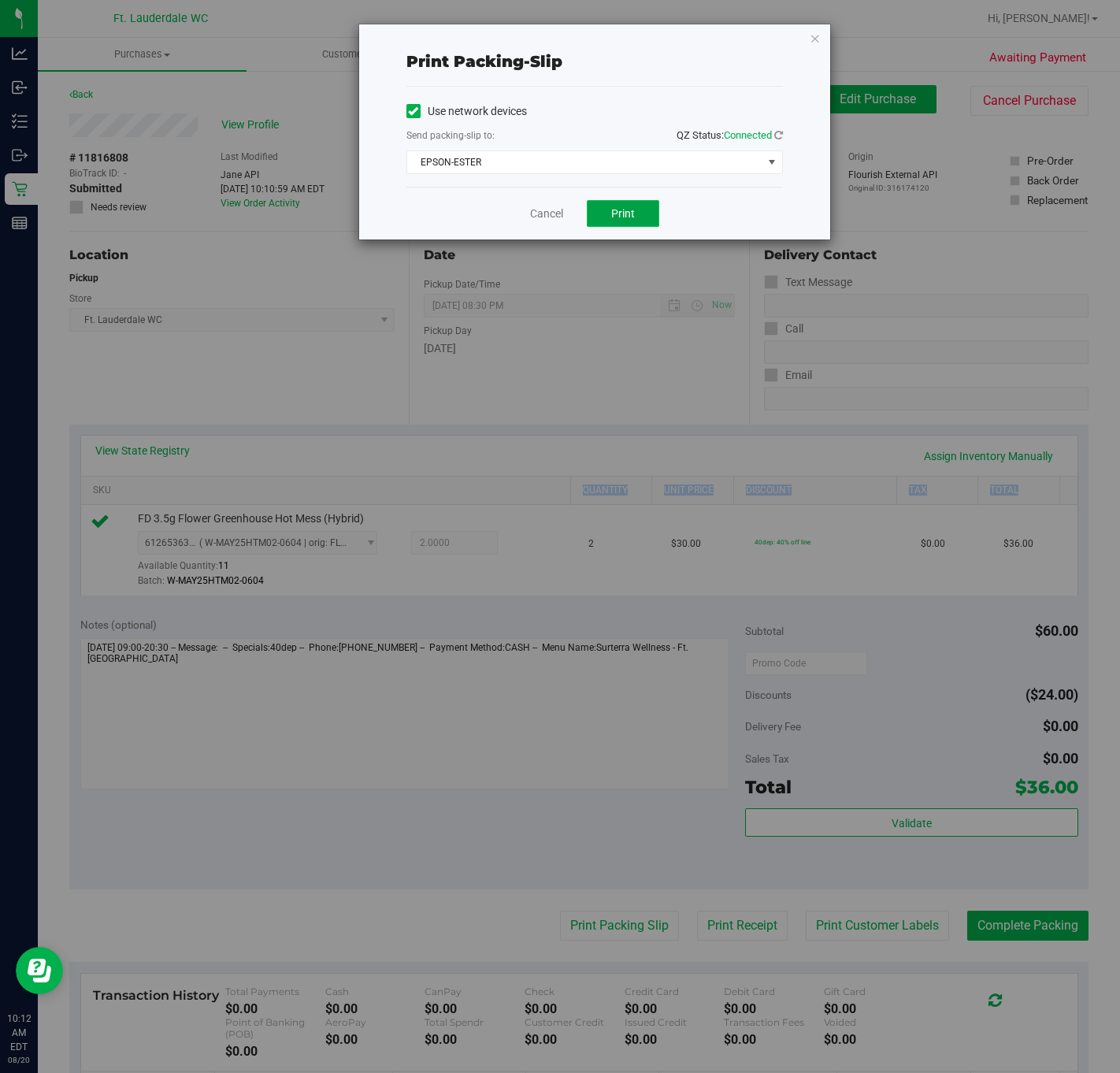
click at [610, 219] on button "Print" at bounding box center [624, 213] width 73 height 27
click at [963, 927] on div "Print packing-slip Use network devices Send packing-slip to: QZ Status: Connect…" at bounding box center [565, 536] width 1132 height 1073
drag, startPoint x: 1043, startPoint y: 927, endPoint x: 1064, endPoint y: 939, distance: 24.2
click at [963, 939] on div "Print packing-slip Use network devices Send packing-slip to: QZ Status: Connect…" at bounding box center [565, 536] width 1132 height 1073
drag, startPoint x: 1061, startPoint y: 932, endPoint x: 974, endPoint y: 812, distance: 148.2
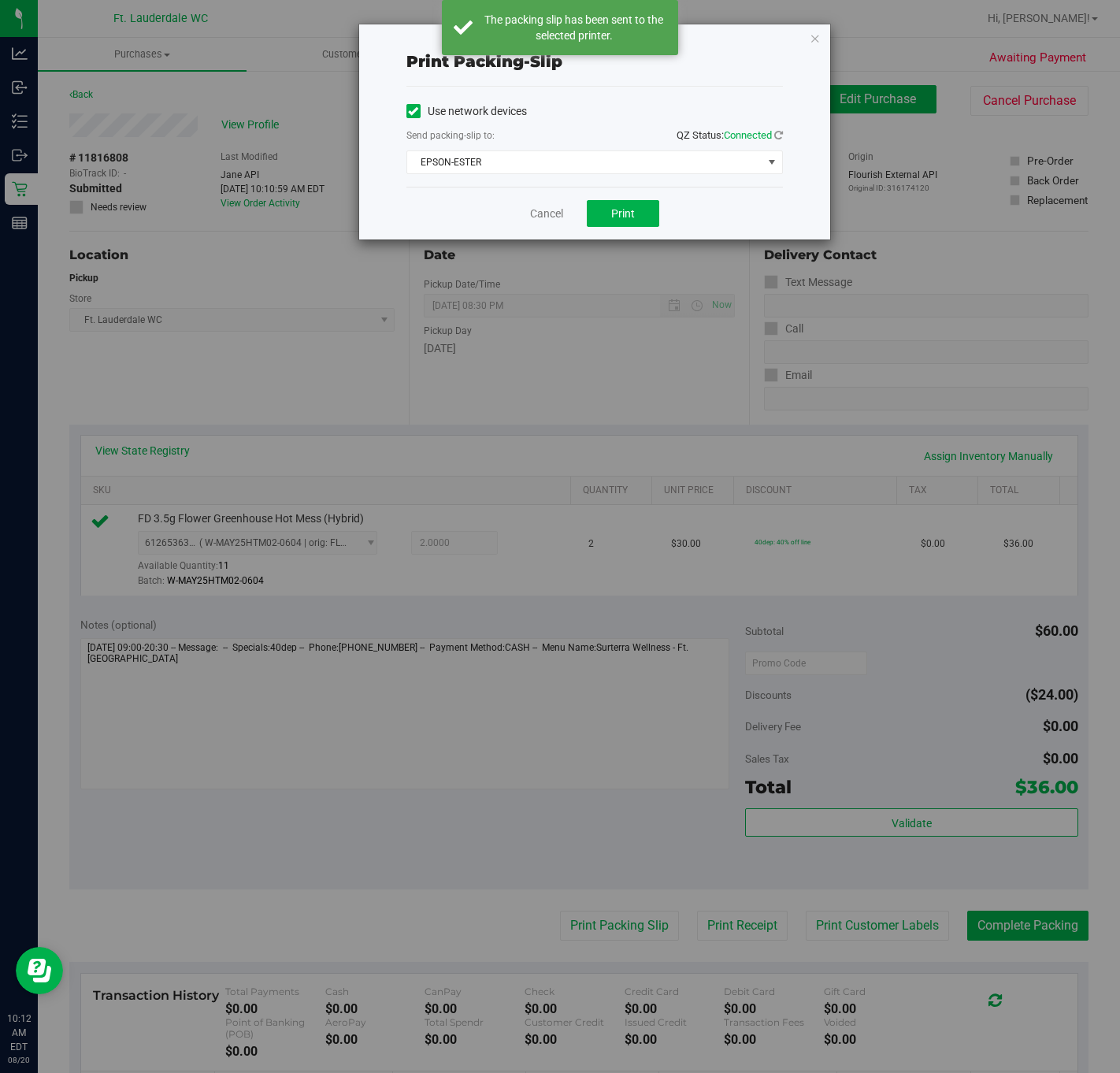
click at [963, 931] on div "Print packing-slip Use network devices Send packing-slip to: QZ Status: Connect…" at bounding box center [565, 536] width 1132 height 1073
click at [547, 203] on div "Cancel Print" at bounding box center [595, 214] width 376 height 53
click at [547, 204] on div "Cancel Print" at bounding box center [595, 214] width 376 height 53
click at [556, 218] on link "Cancel" at bounding box center [547, 214] width 33 height 17
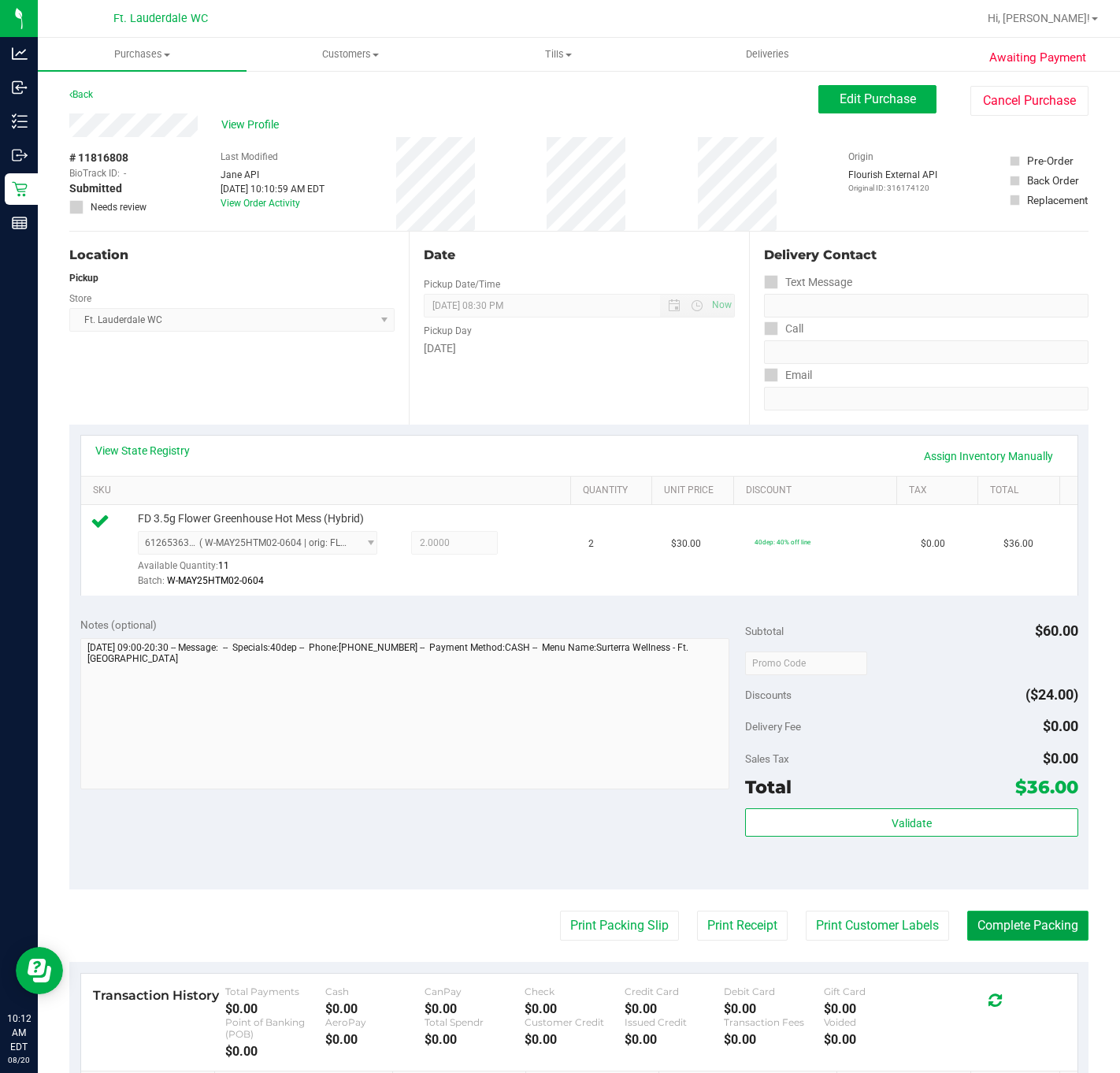
click at [963, 915] on button "Complete Packing" at bounding box center [1027, 926] width 121 height 30
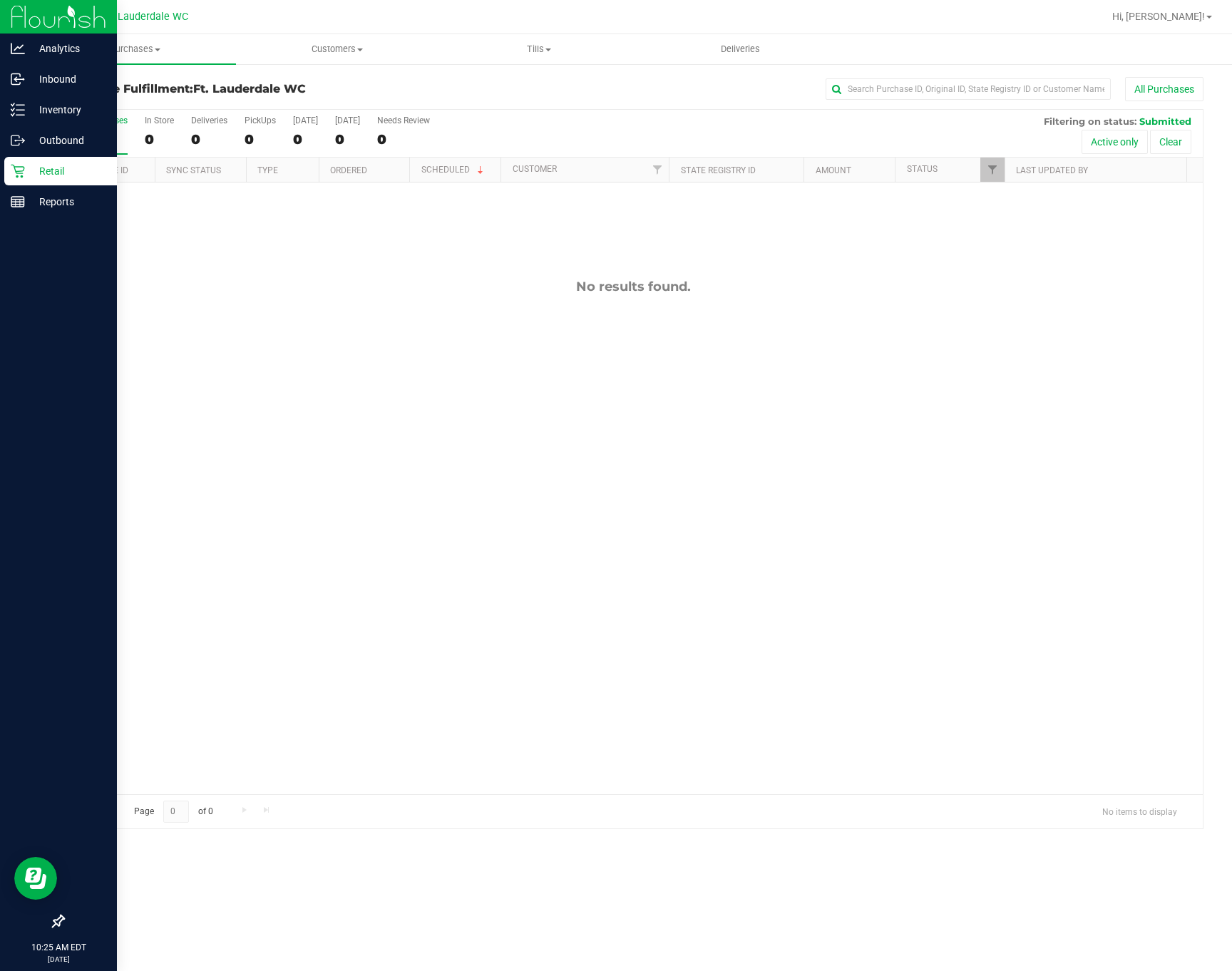
drag, startPoint x: 3, startPoint y: 379, endPoint x: 33, endPoint y: 372, distance: 30.8
click at [33, 372] on div at bounding box center [58, 563] width 117 height 689
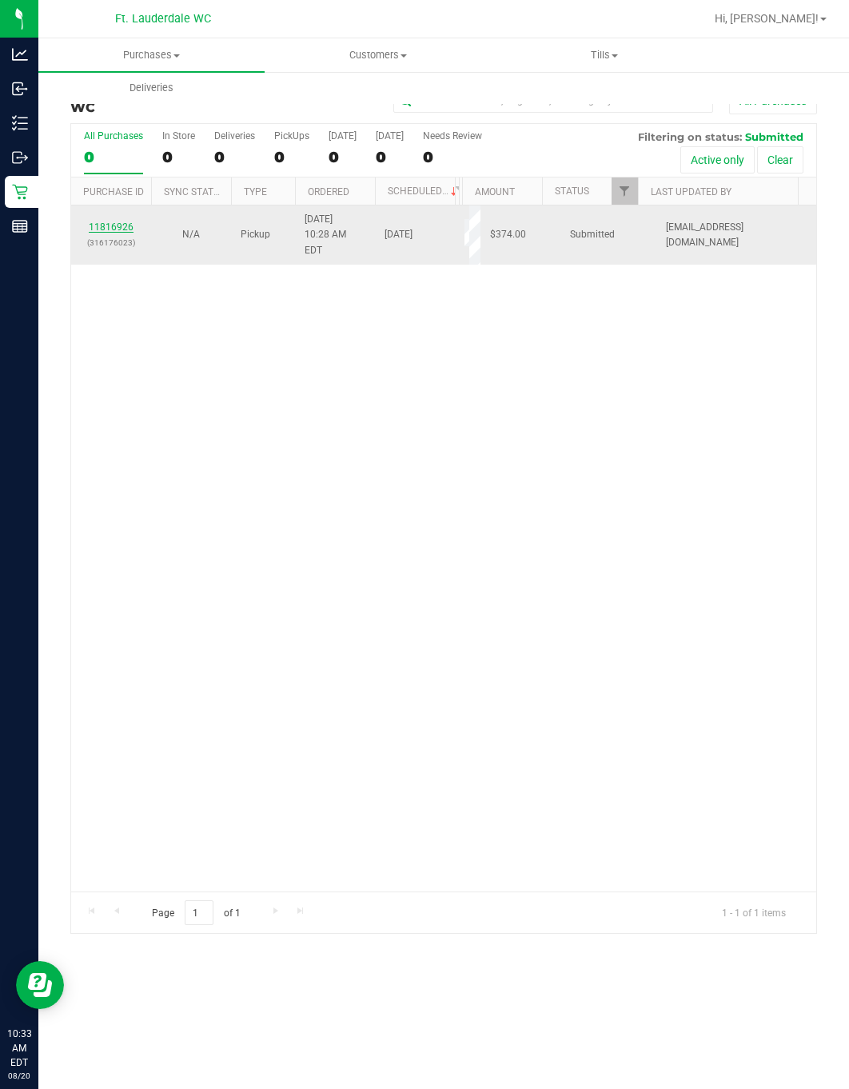
click at [113, 222] on link "11816926" at bounding box center [111, 227] width 45 height 11
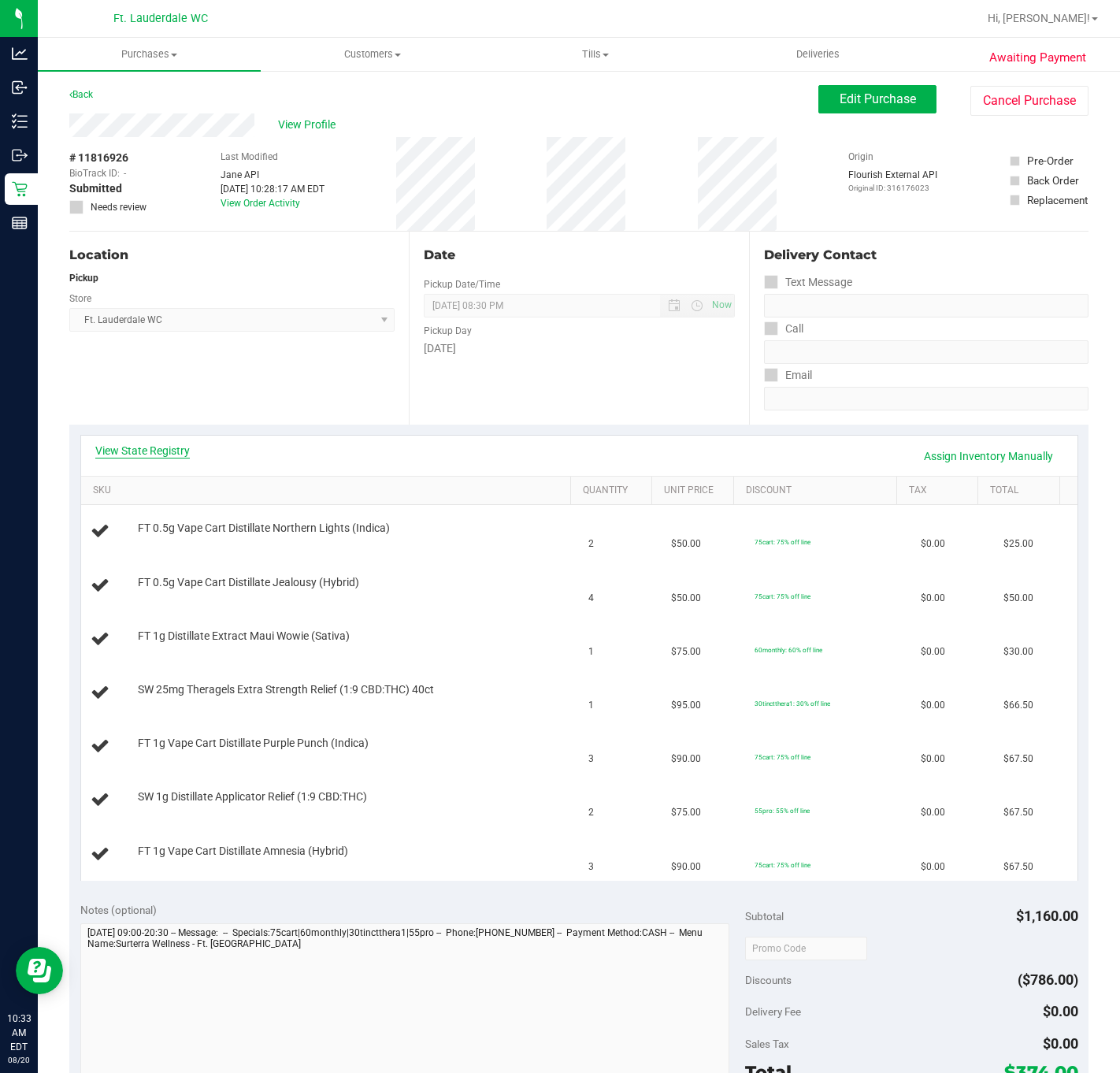
click at [167, 454] on link "View State Registry" at bounding box center [143, 450] width 95 height 16
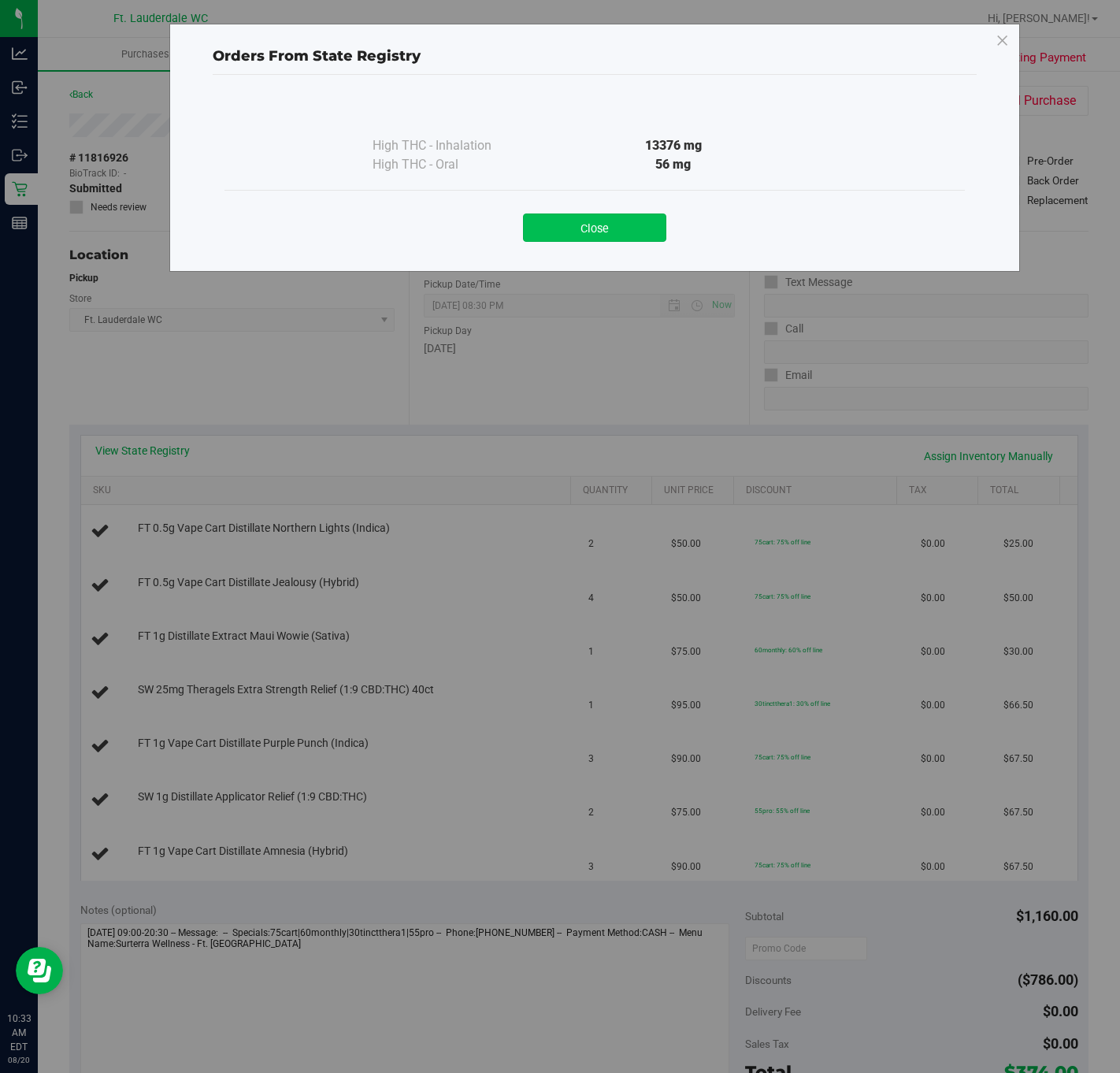
click at [622, 223] on button "Close" at bounding box center [595, 228] width 144 height 29
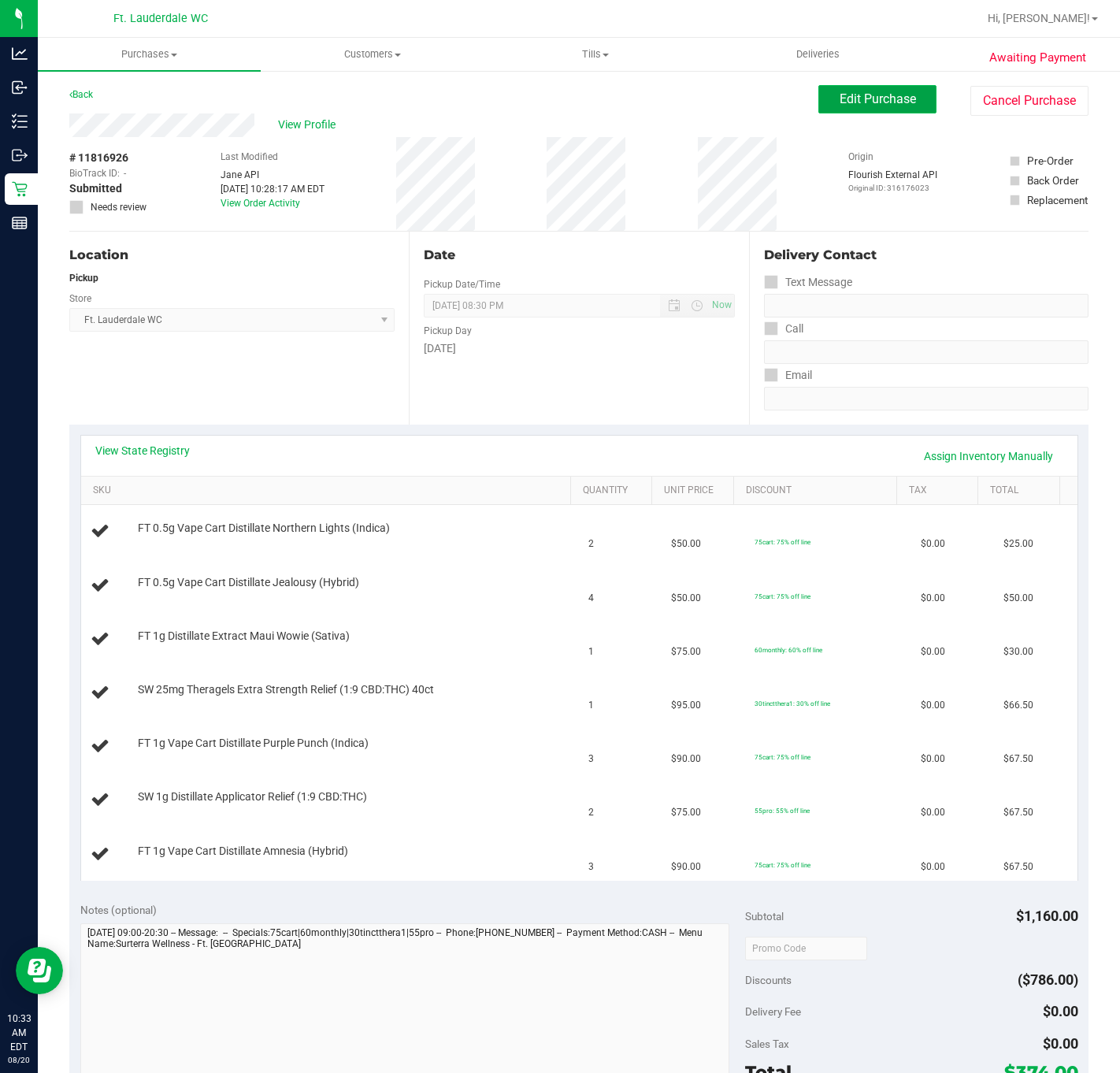
click at [840, 96] on span "Edit Purchase" at bounding box center [879, 99] width 77 height 15
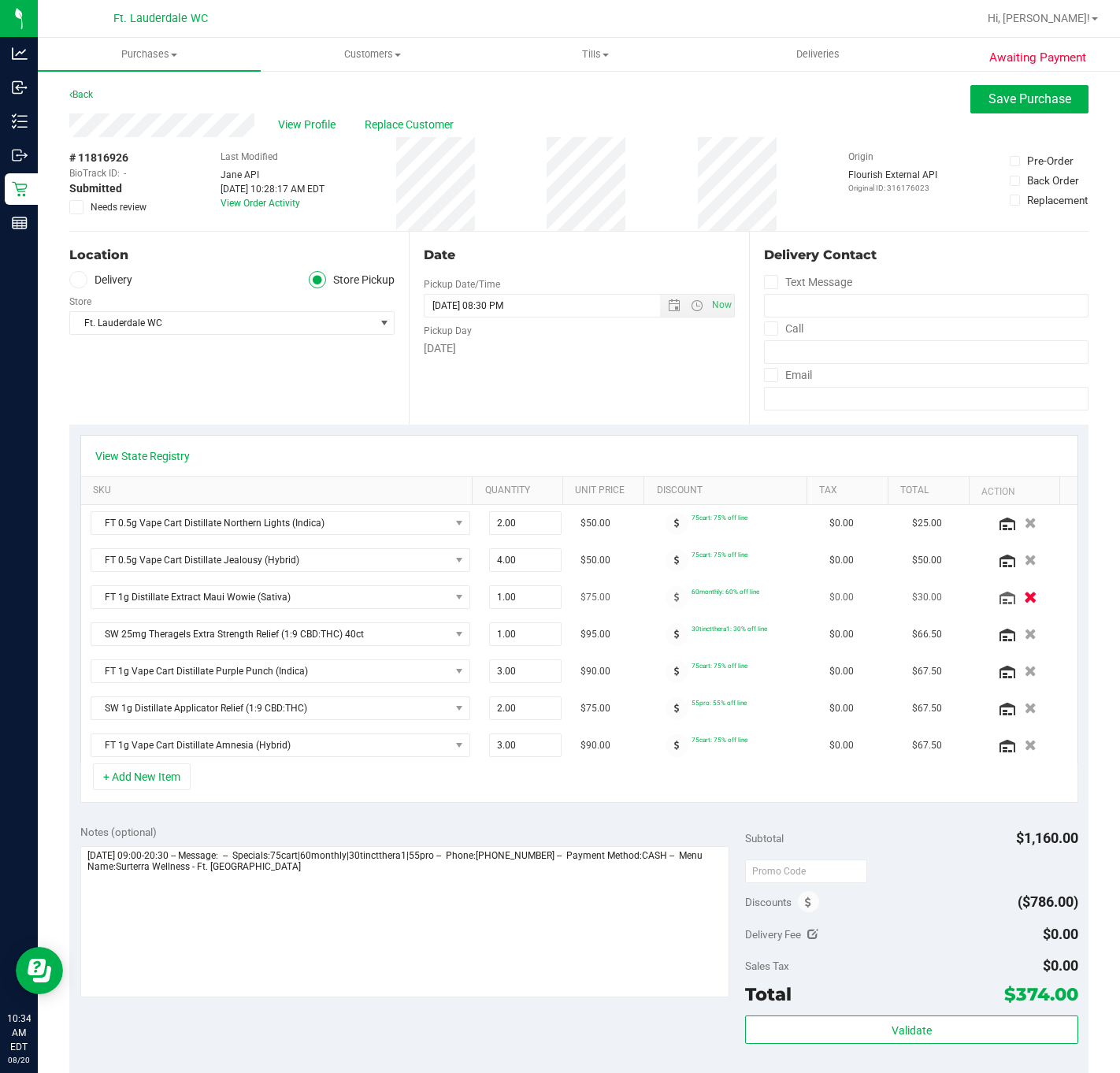
click at [1024, 603] on icon "button" at bounding box center [1031, 598] width 14 height 12
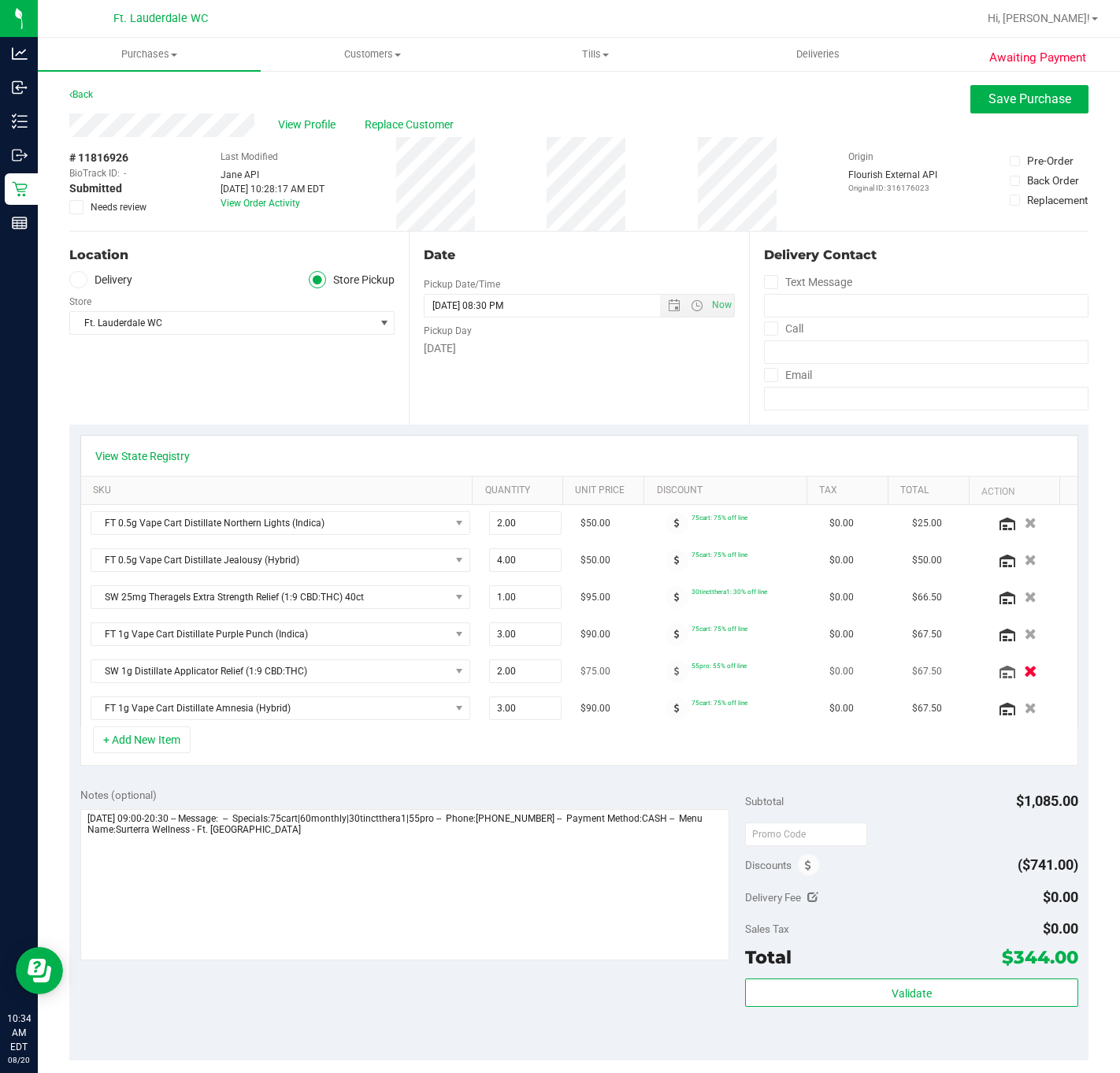
click at [1024, 678] on icon "button" at bounding box center [1031, 672] width 14 height 12
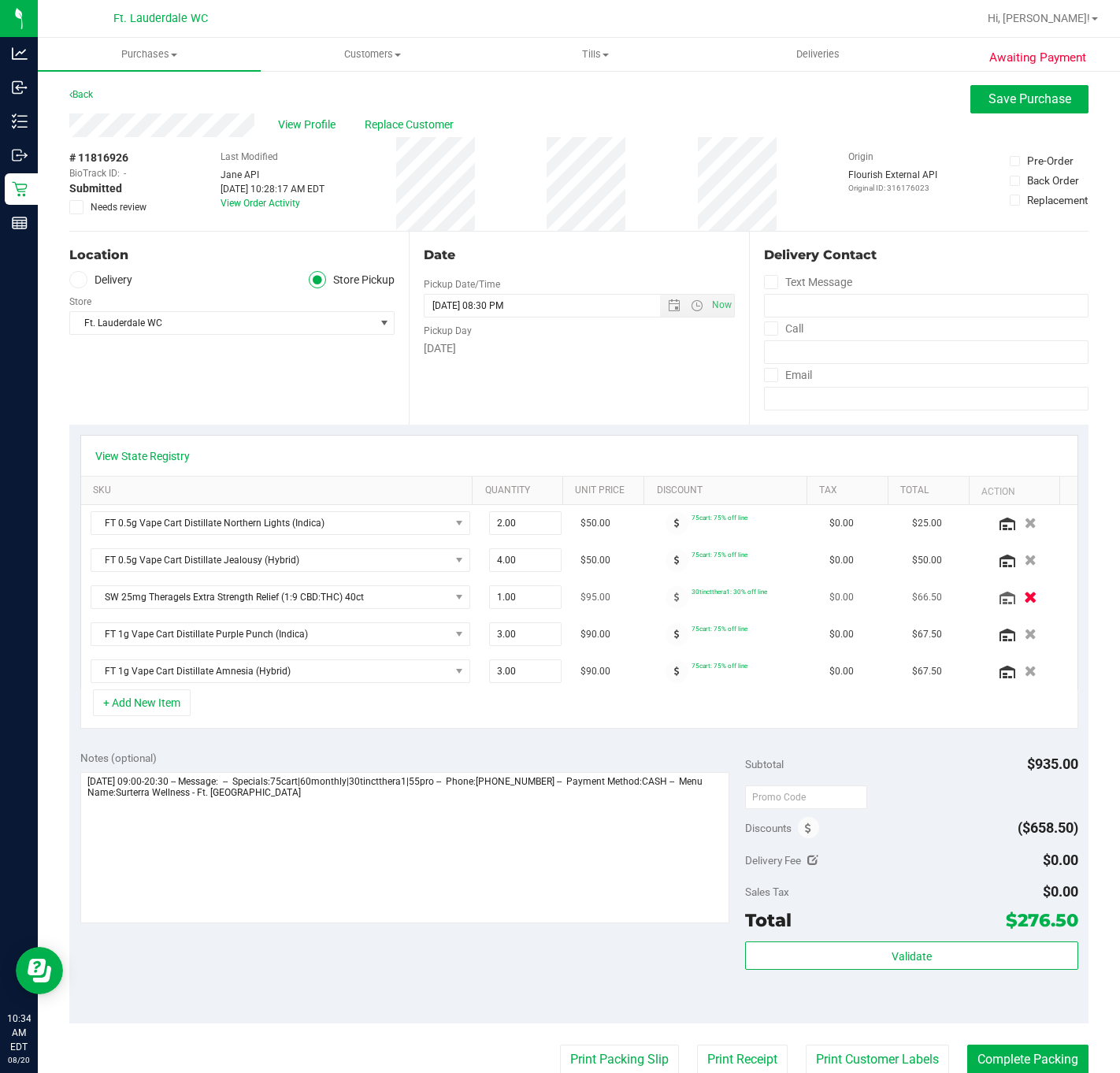
click at [1024, 600] on icon "button" at bounding box center [1031, 598] width 14 height 12
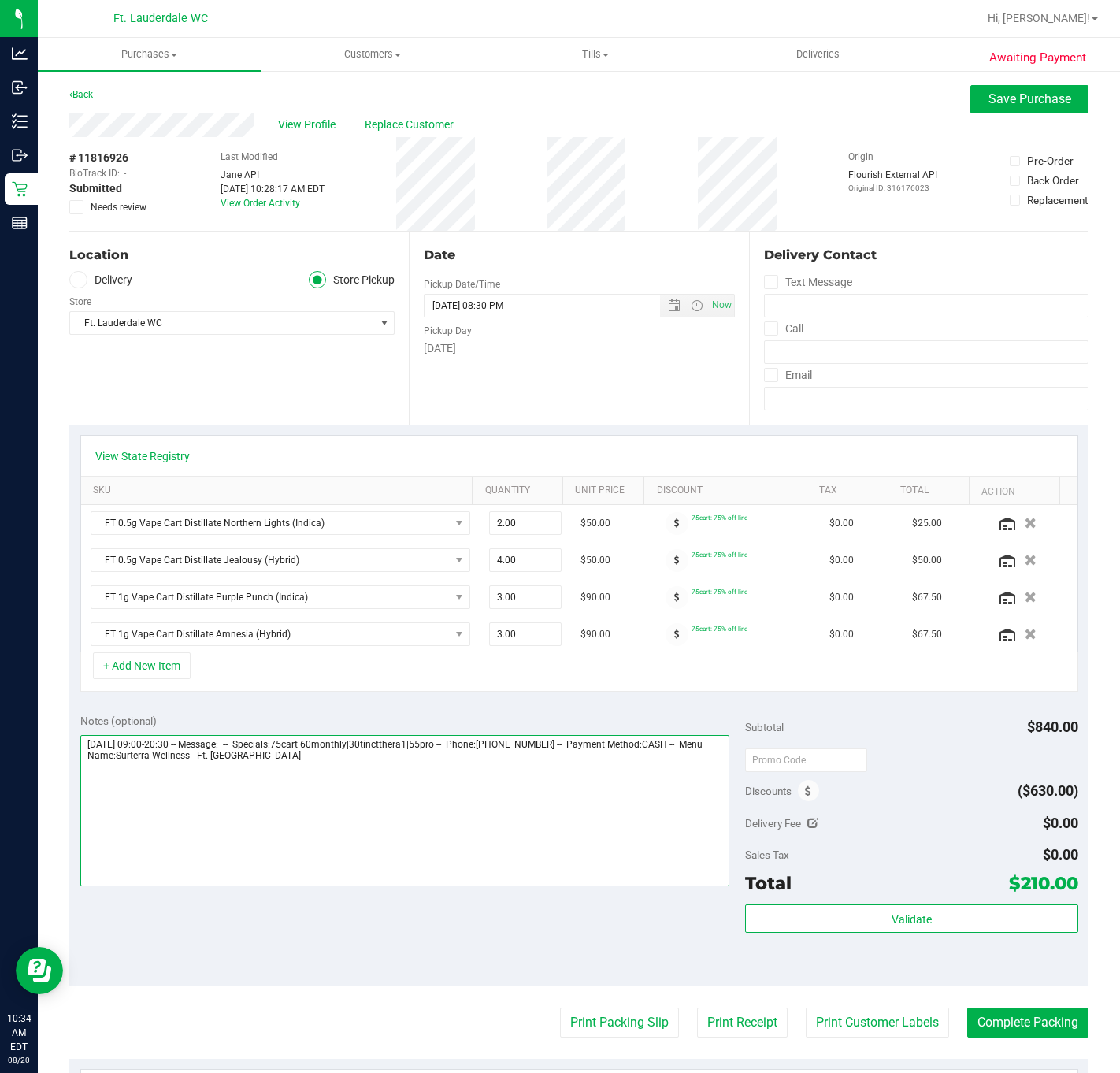
click at [424, 783] on textarea at bounding box center [406, 811] width 650 height 152
click at [294, 767] on textarea at bounding box center [406, 811] width 650 height 152
click at [172, 807] on textarea at bounding box center [406, 811] width 650 height 152
click at [242, 795] on textarea at bounding box center [406, 811] width 650 height 152
drag, startPoint x: 242, startPoint y: 797, endPoint x: 345, endPoint y: 892, distance: 140.1
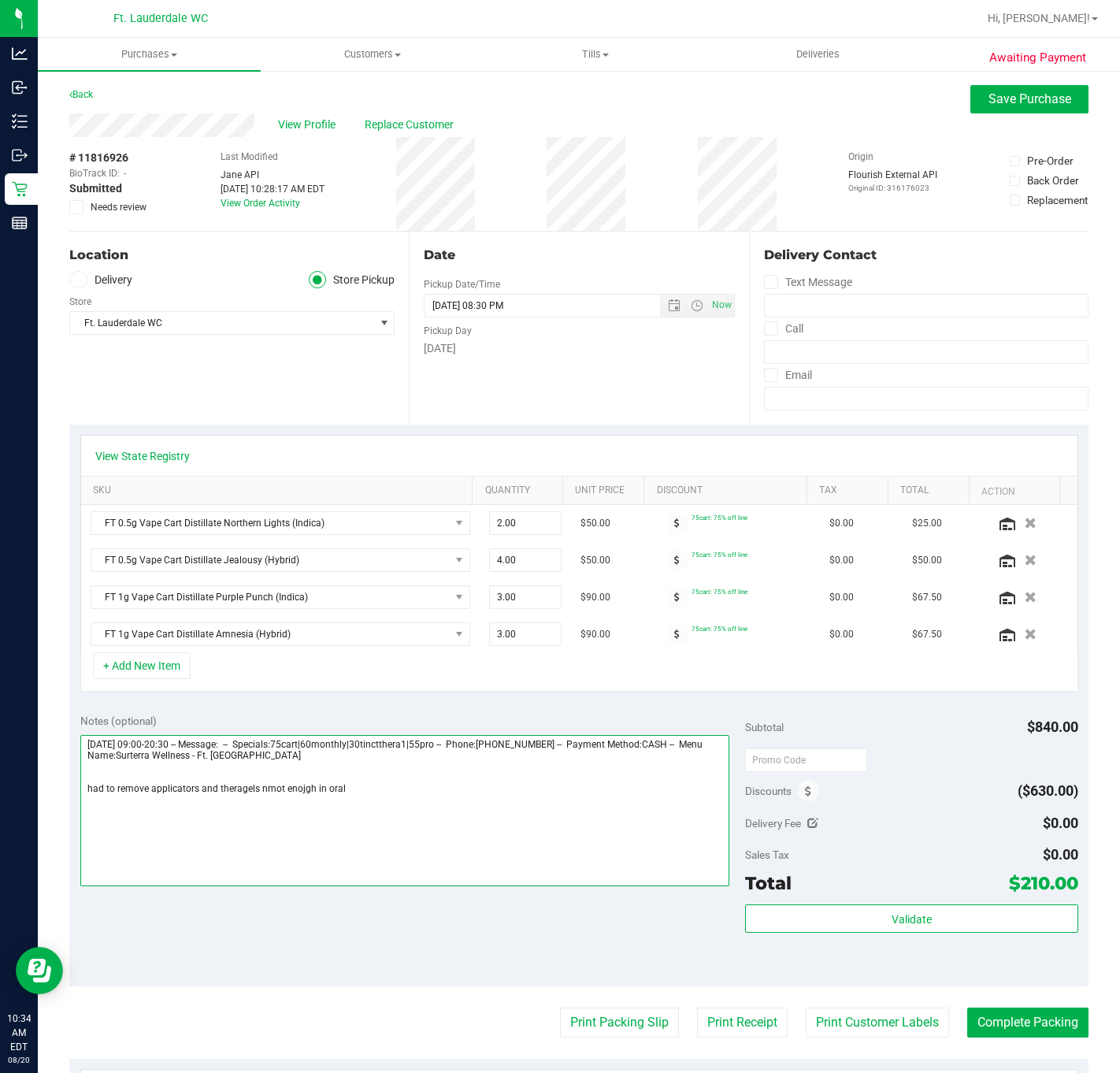
click at [345, 887] on textarea at bounding box center [406, 811] width 650 height 152
click at [279, 805] on textarea at bounding box center [406, 811] width 650 height 152
type textarea "Wednesday 08/20/2025 09:00-20:30 -- Message: -- Specials:75cart|60monthly|30tin…"
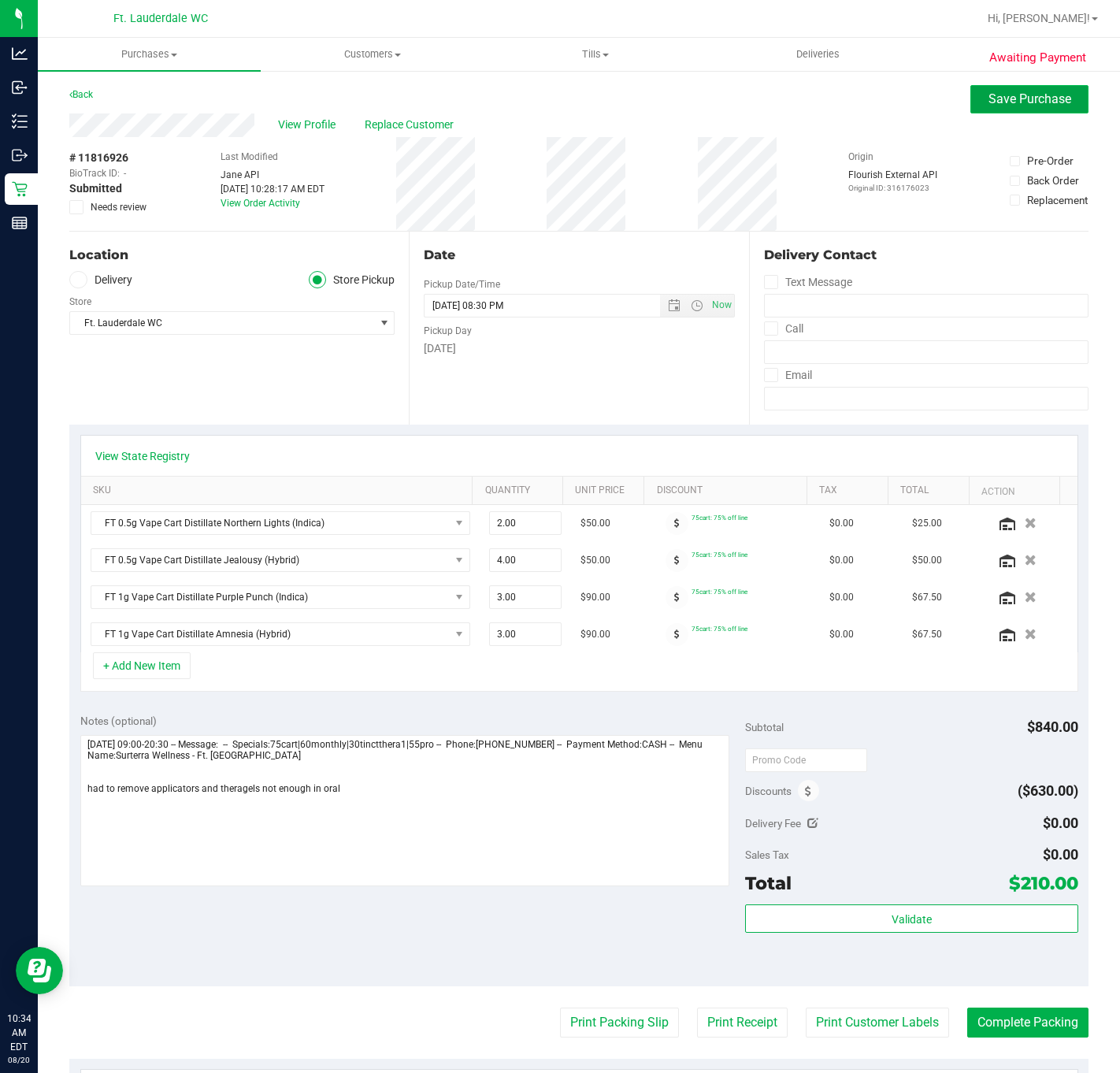
click at [998, 101] on span "Save Purchase" at bounding box center [1030, 99] width 83 height 15
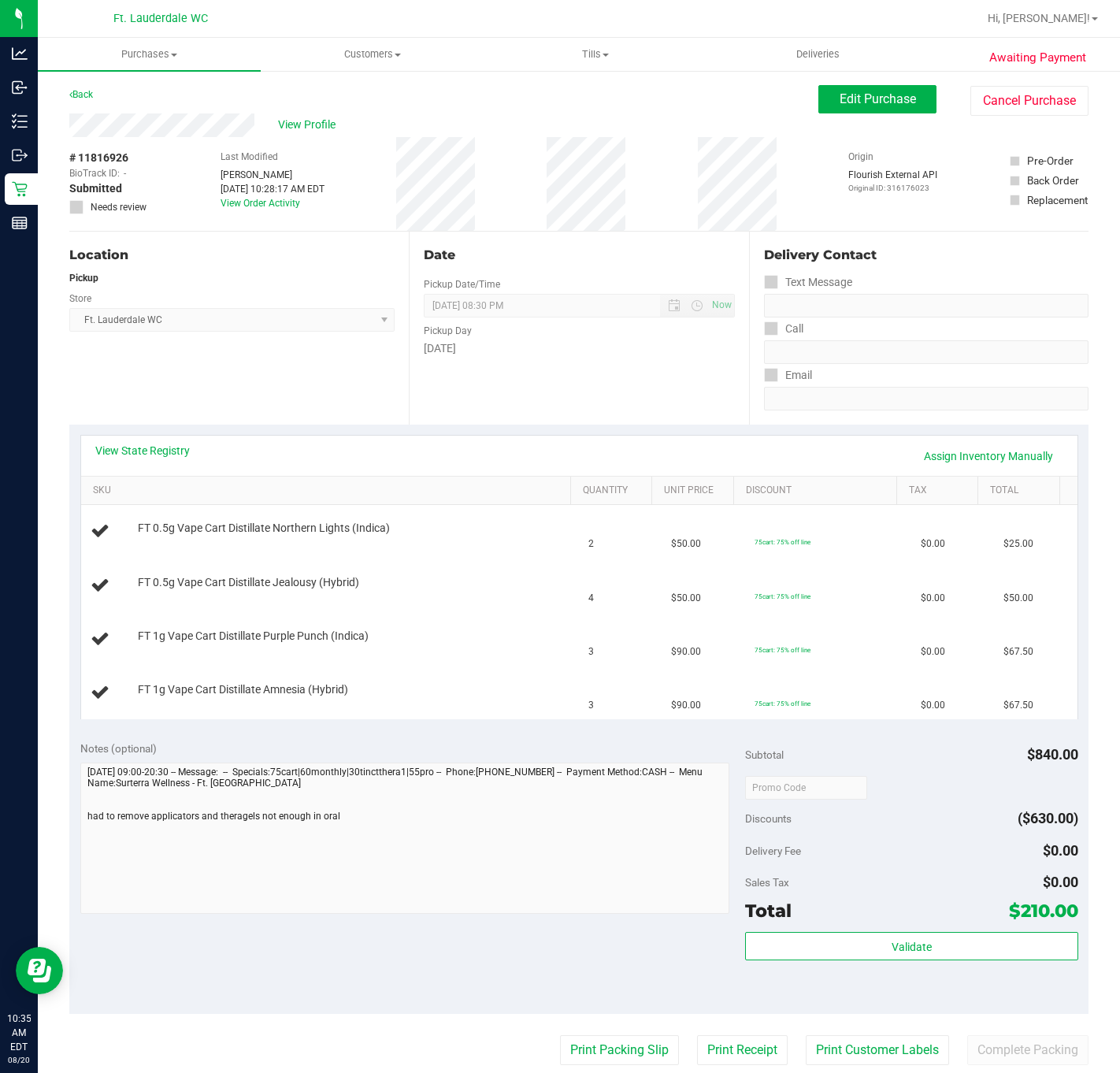
click at [136, 470] on div "View State Registry Assign Inventory Manually" at bounding box center [579, 455] width 968 height 27
click at [178, 444] on link "View State Registry" at bounding box center [143, 450] width 95 height 16
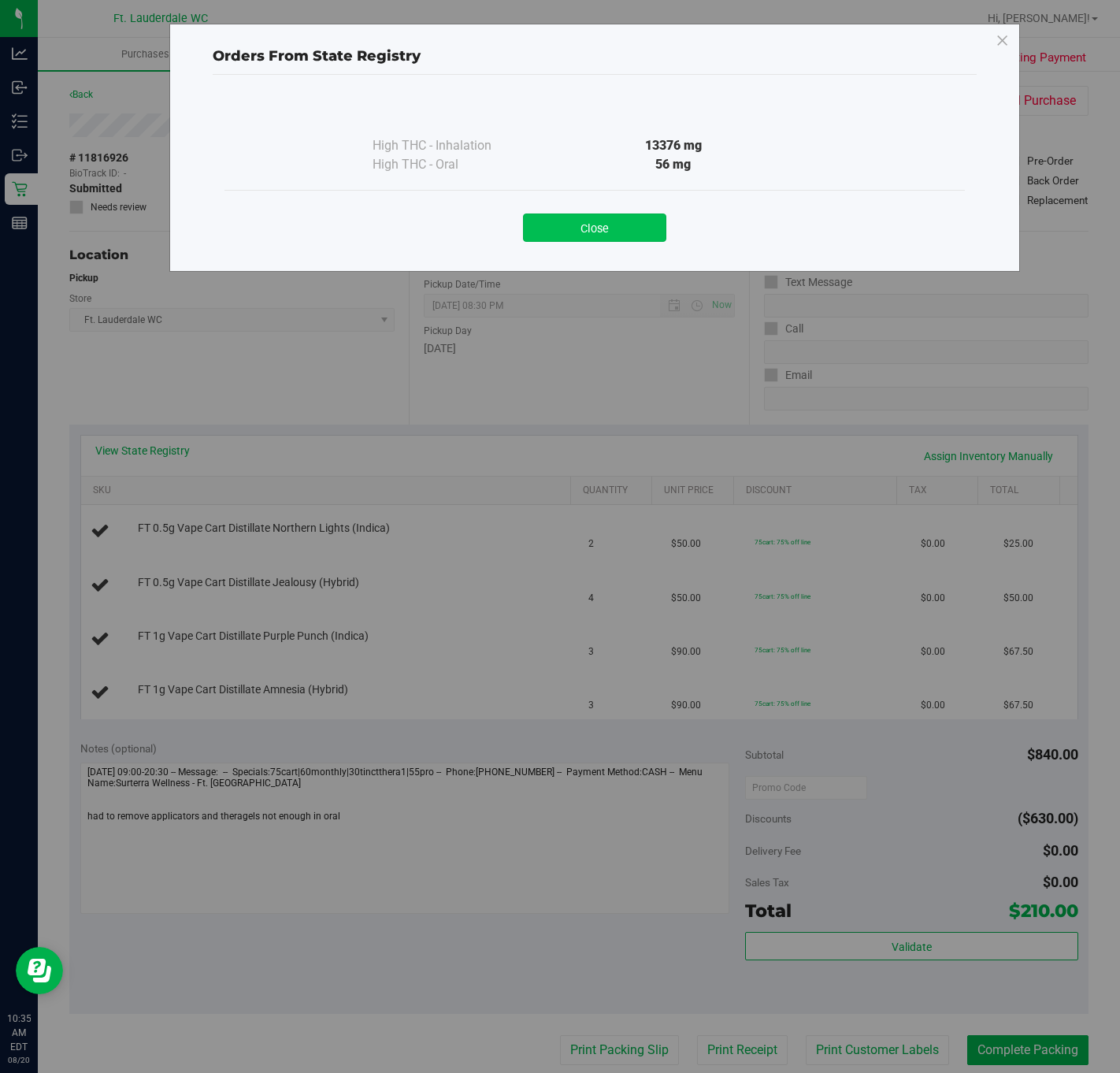
click at [599, 236] on button "Close" at bounding box center [595, 228] width 144 height 29
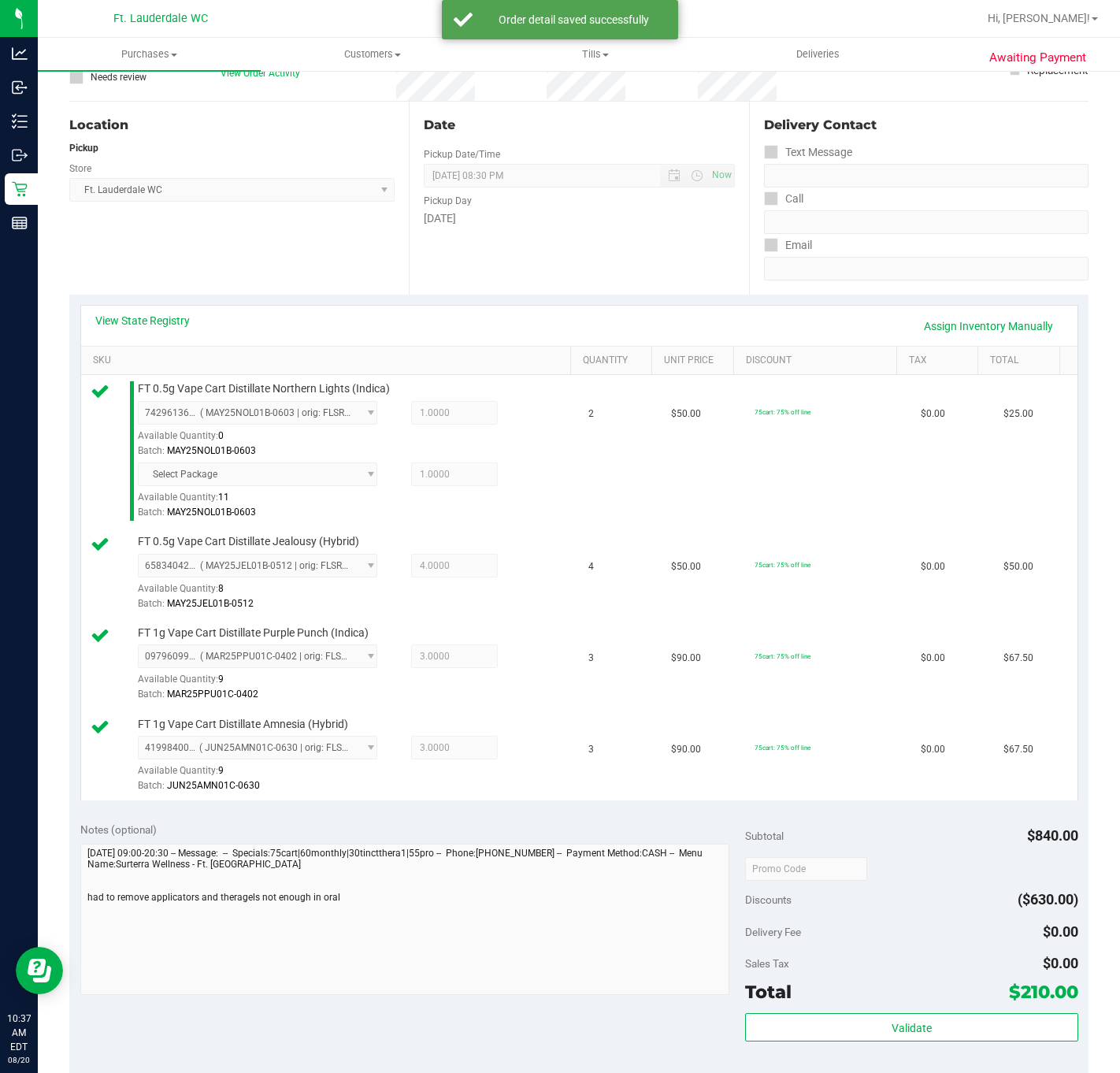
scroll to position [355, 0]
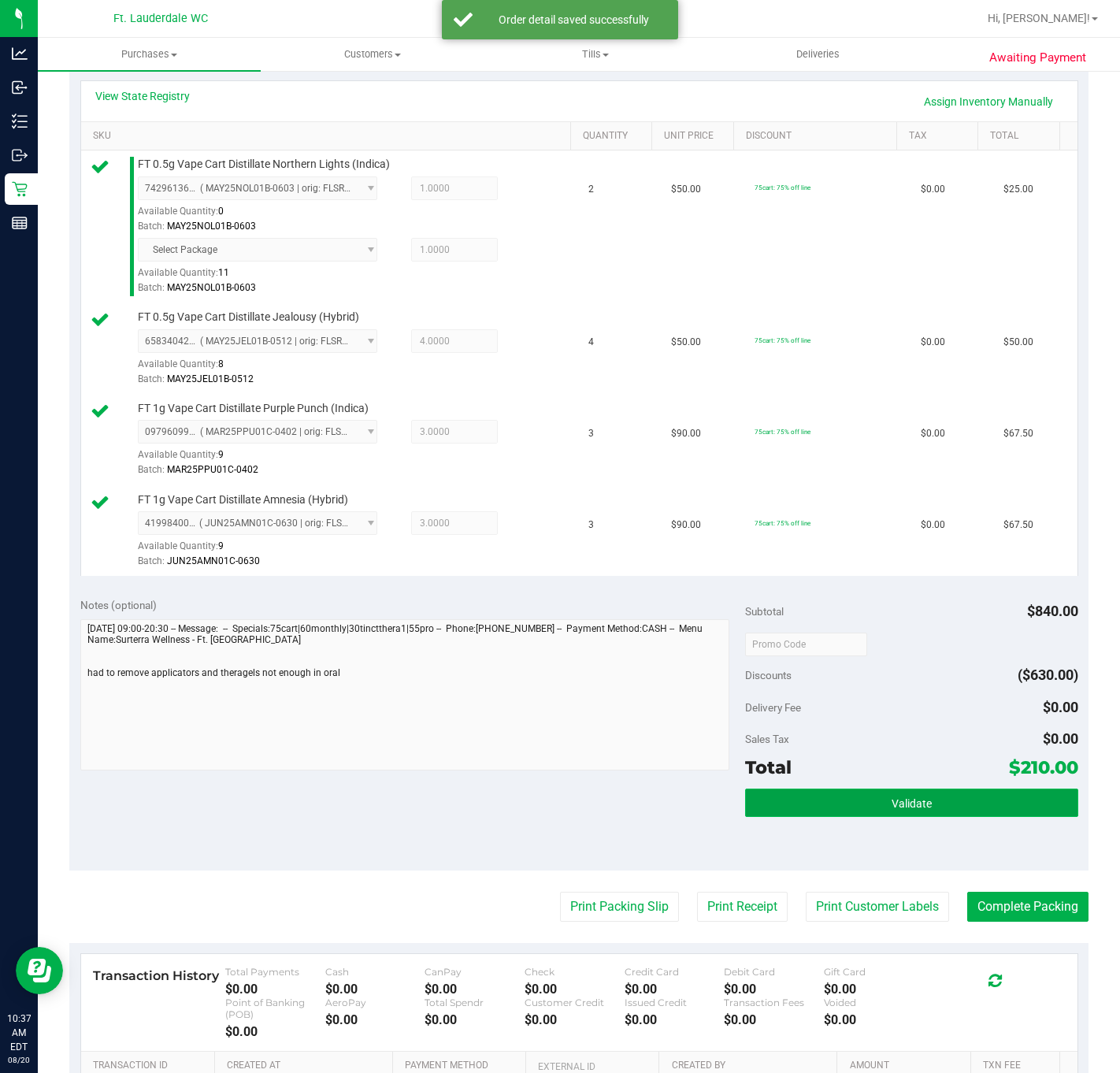
click at [924, 799] on button "Validate" at bounding box center [912, 803] width 333 height 29
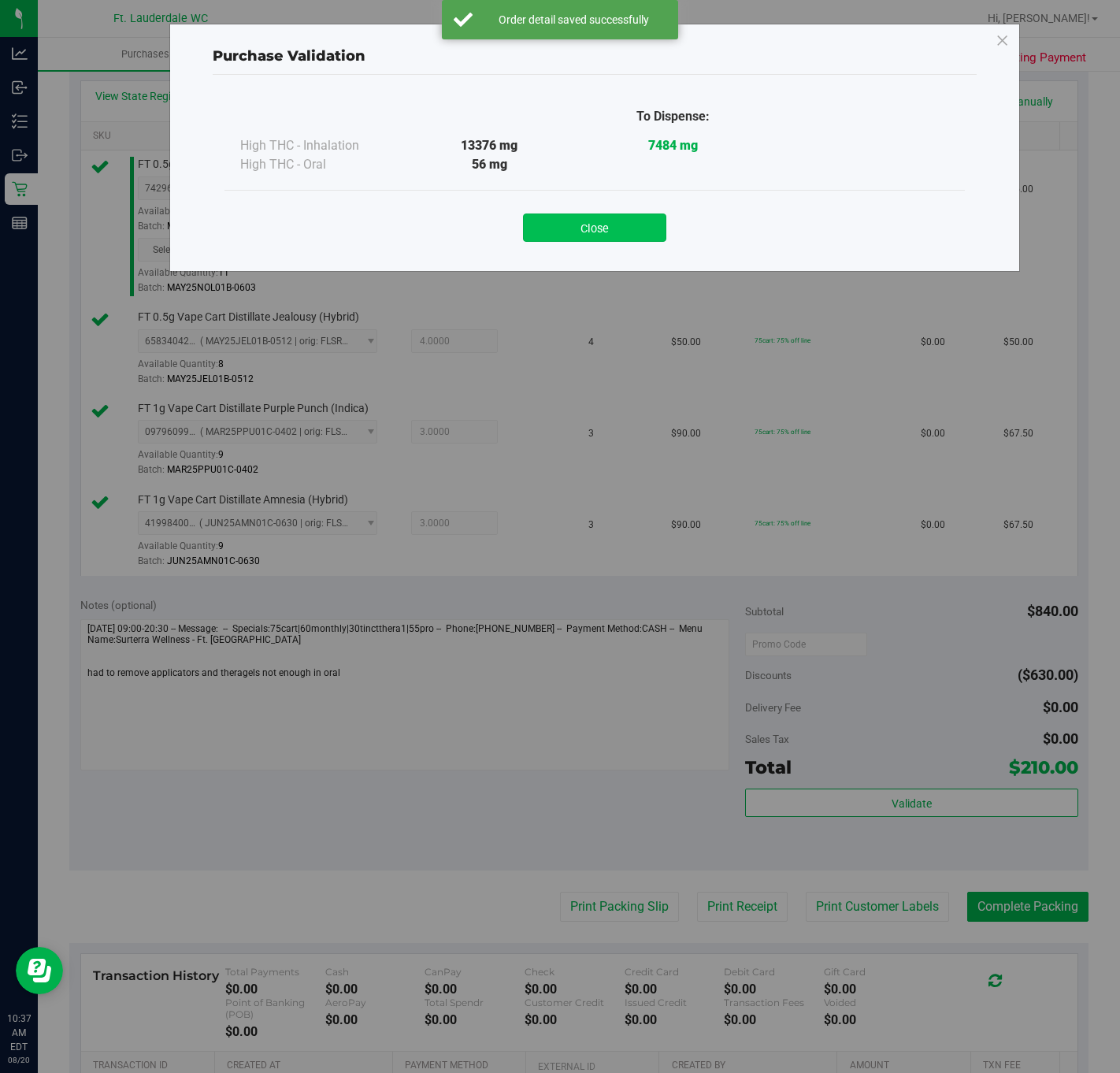
click at [612, 223] on button "Close" at bounding box center [595, 228] width 144 height 29
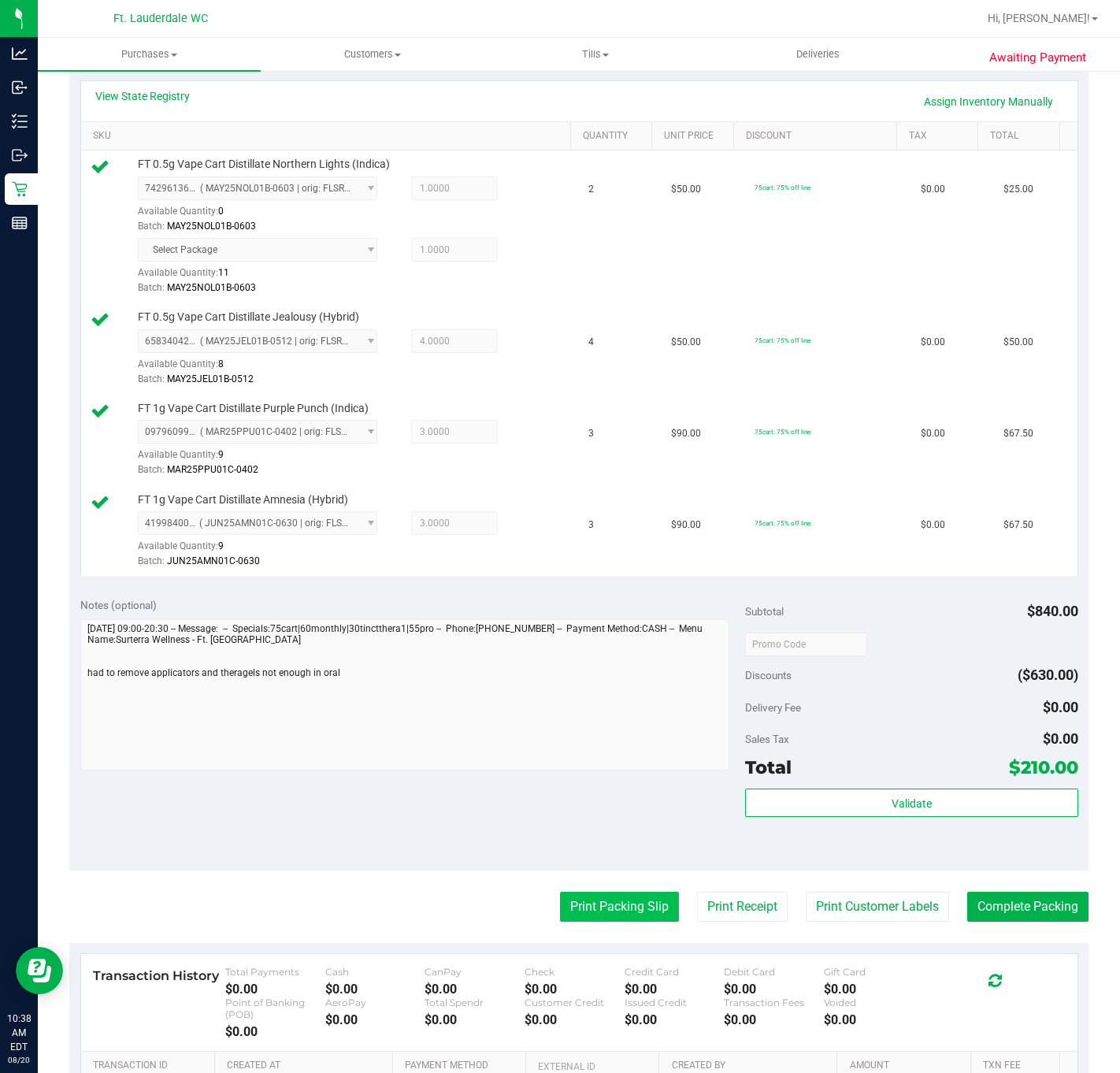
click at [569, 911] on button "Print Packing Slip" at bounding box center [620, 906] width 119 height 30
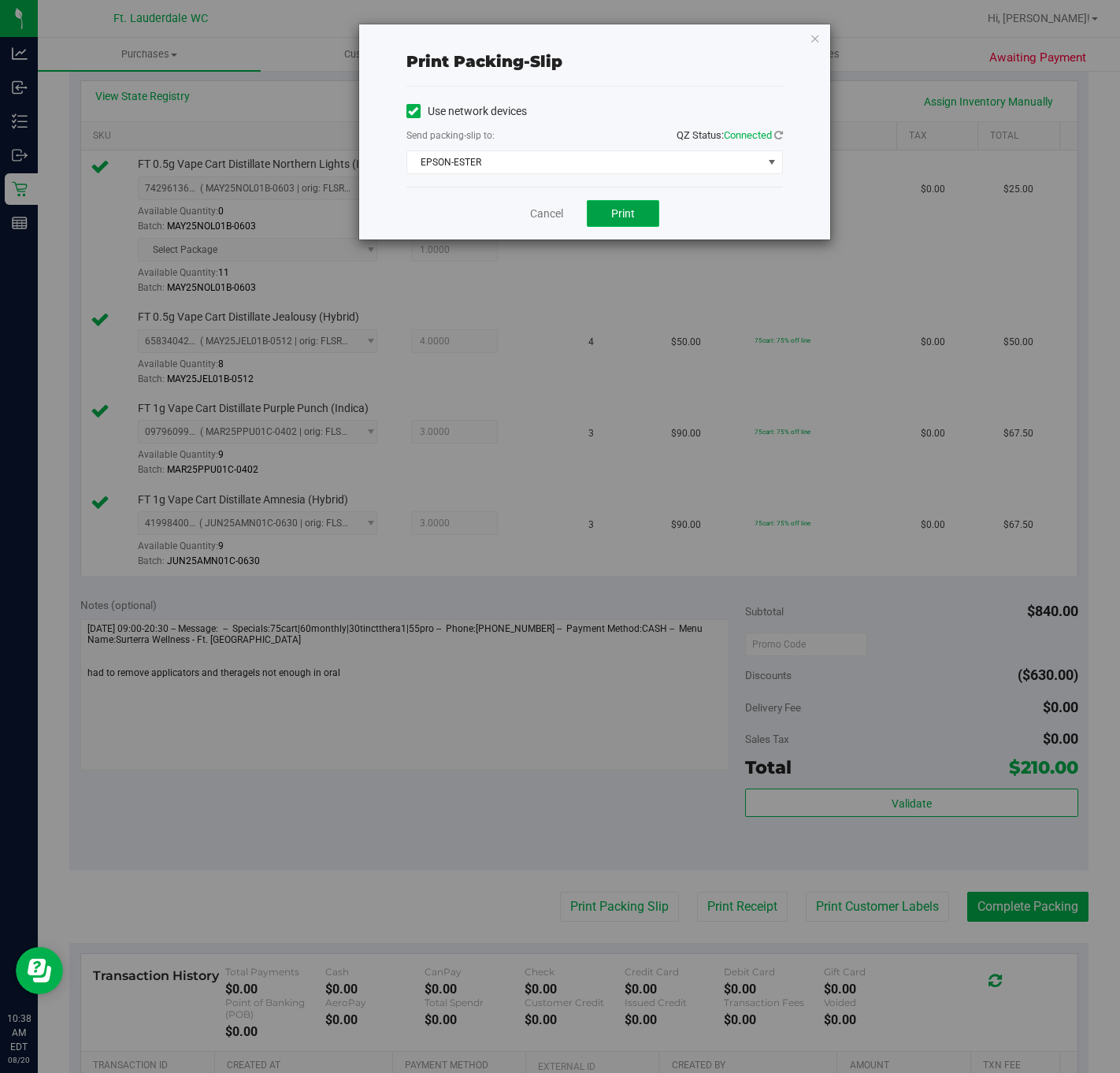
click at [627, 216] on span "Print" at bounding box center [624, 213] width 24 height 13
click at [556, 218] on link "Cancel" at bounding box center [547, 214] width 33 height 17
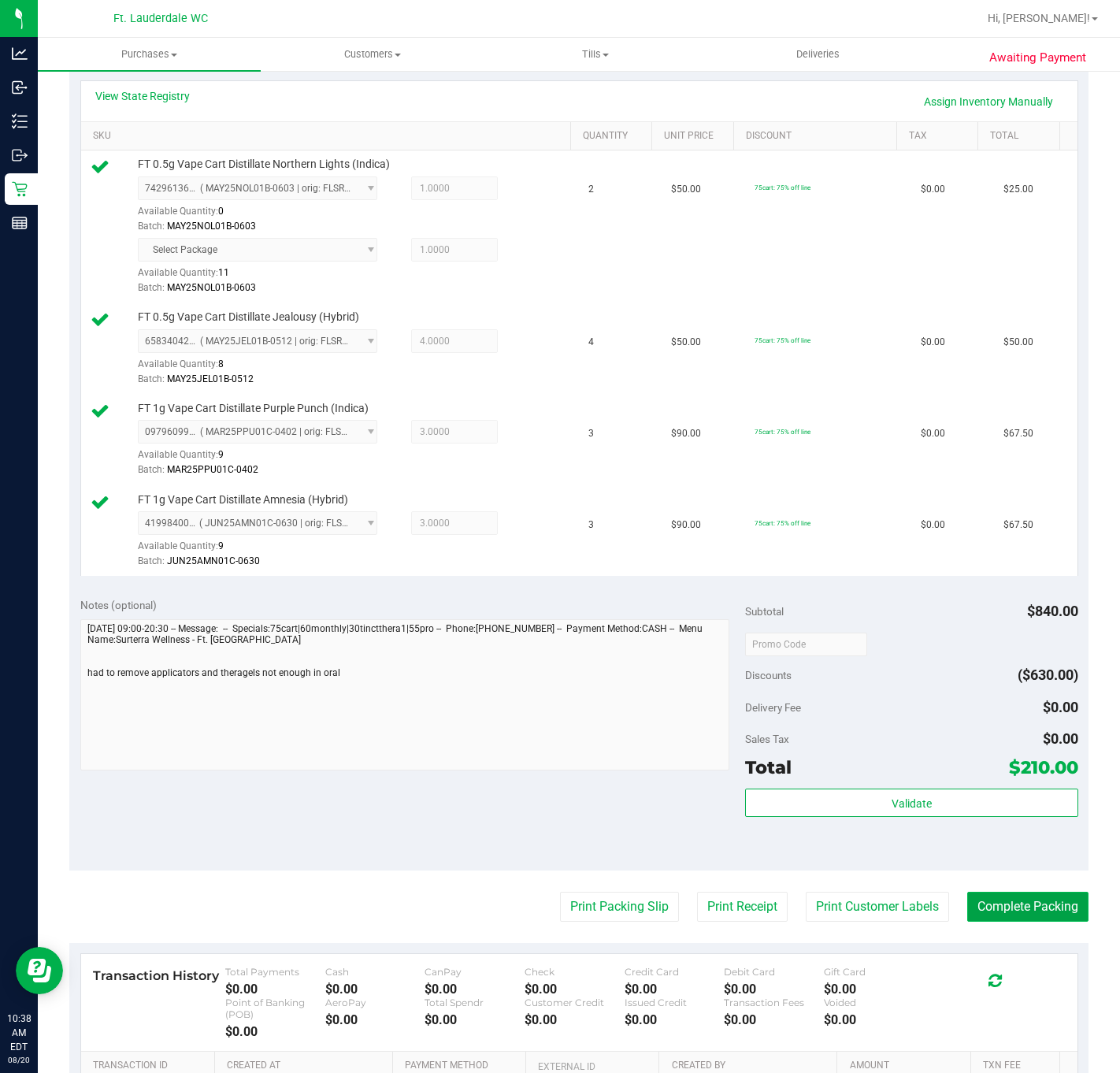
click at [1026, 919] on button "Complete Packing" at bounding box center [1027, 906] width 121 height 30
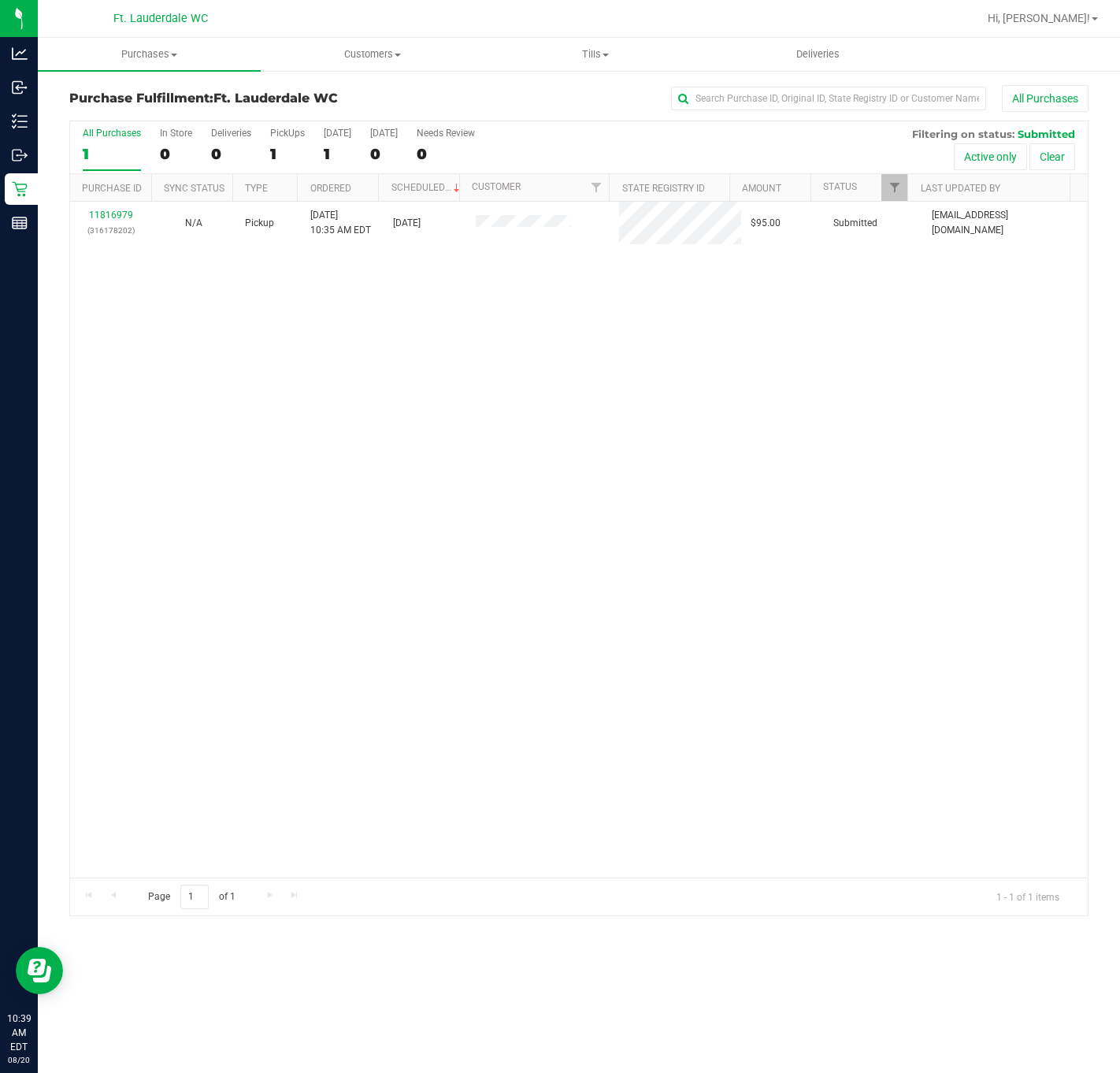
click at [527, 437] on div "11816979 (316178202) N/A Pickup 8/20/2025 10:35 AM EDT 8/20/2025 $95.00 Submitt…" at bounding box center [578, 540] width 1018 height 676
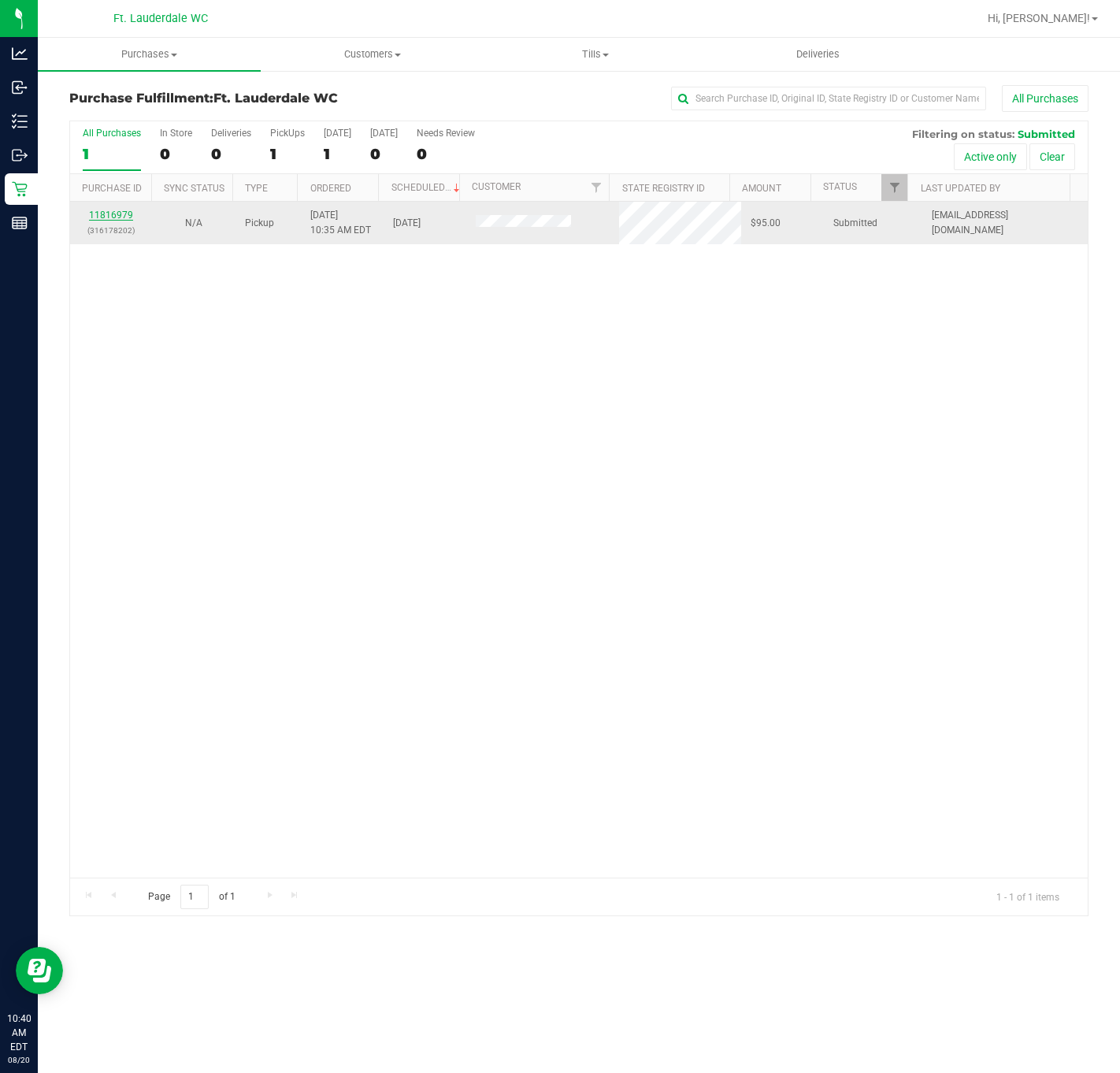
click at [104, 220] on link "11816979" at bounding box center [110, 215] width 44 height 11
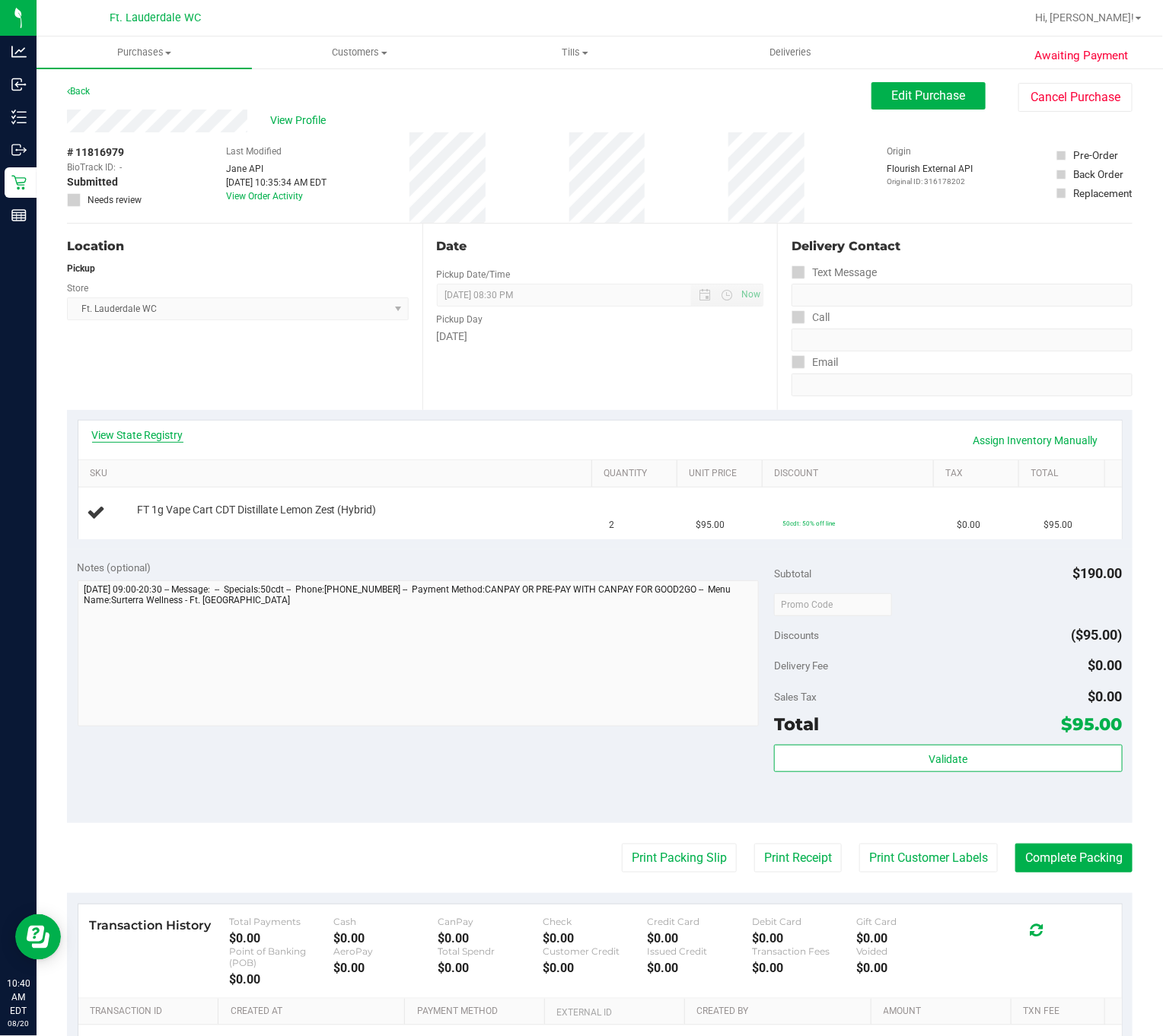
click at [133, 434] on link "View State Registry" at bounding box center [138, 435] width 91 height 15
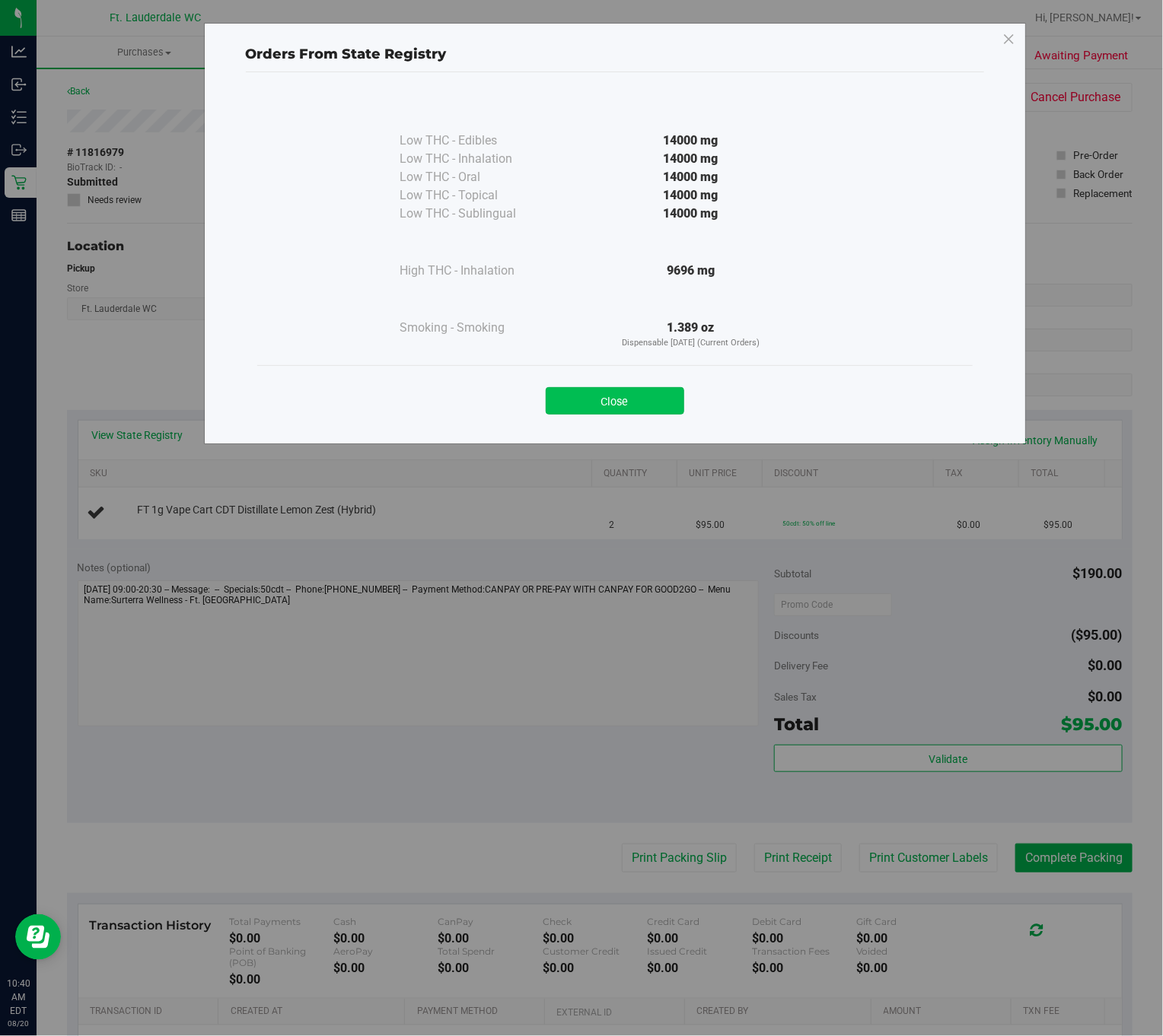
click at [615, 400] on button "Close" at bounding box center [615, 401] width 139 height 28
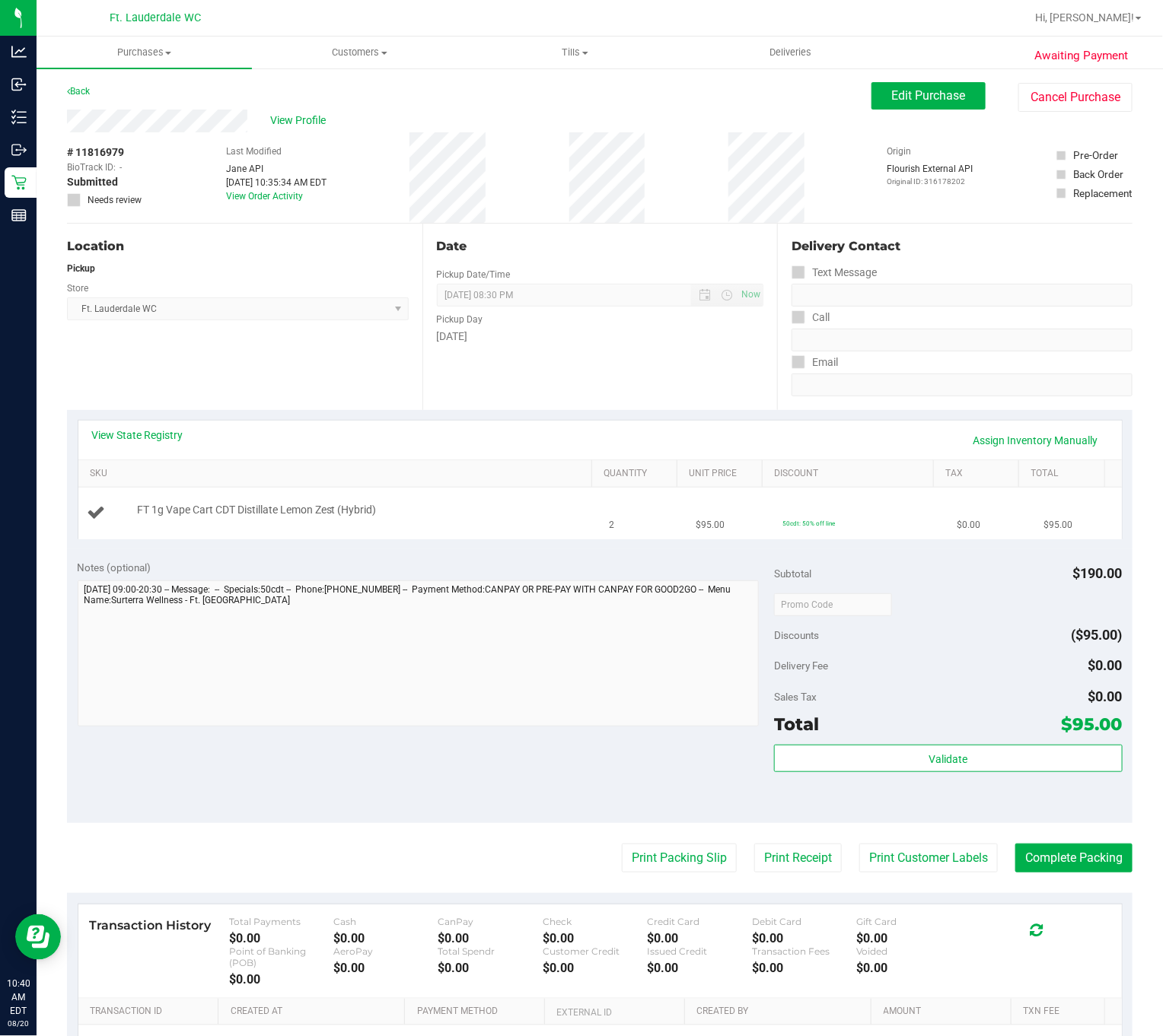
click at [402, 505] on div "FT 1g Vape Cart CDT Distillate Lemon Zest (Hybrid)" at bounding box center [360, 511] width 461 height 15
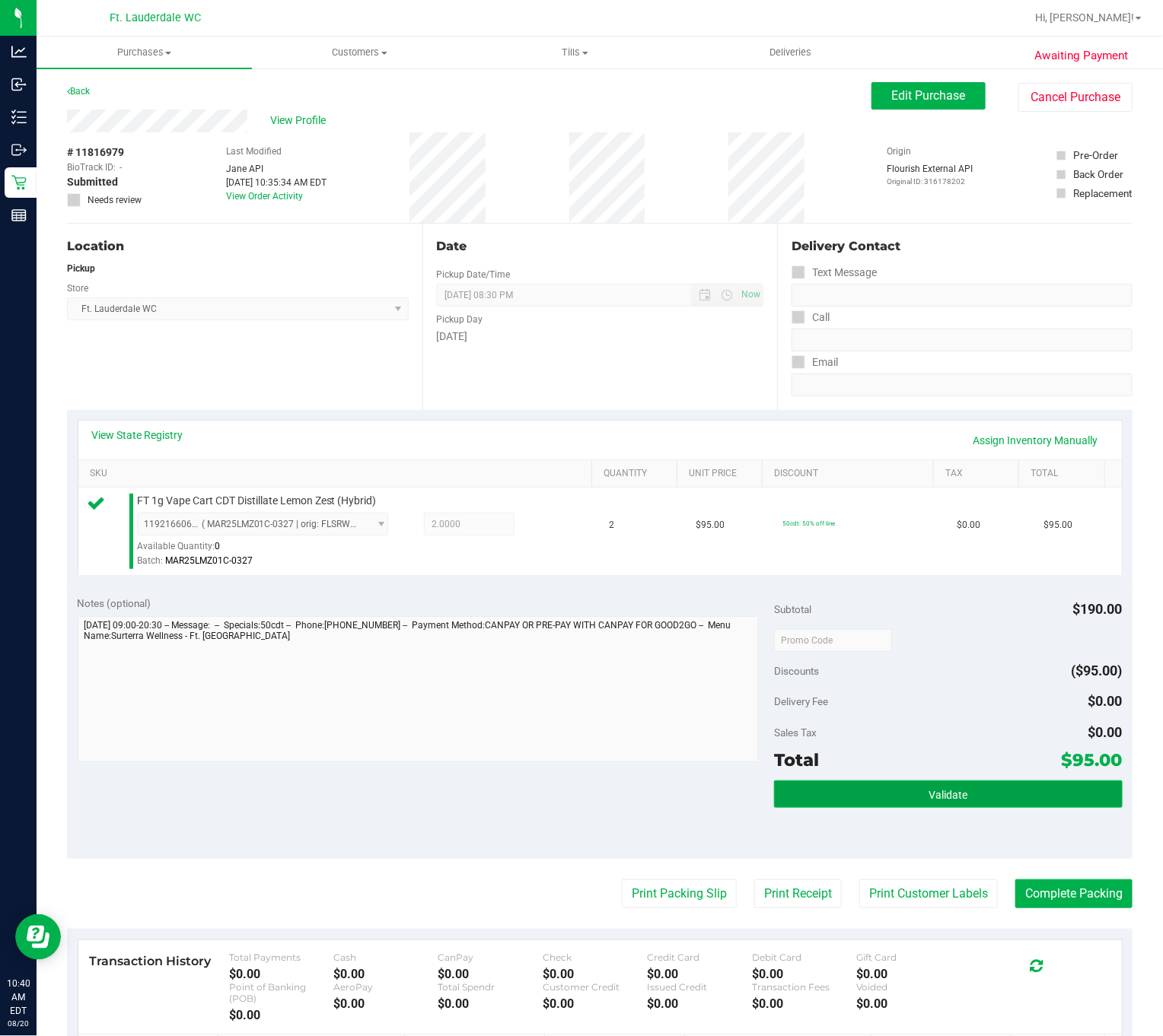
click at [802, 794] on button "Validate" at bounding box center [948, 794] width 348 height 28
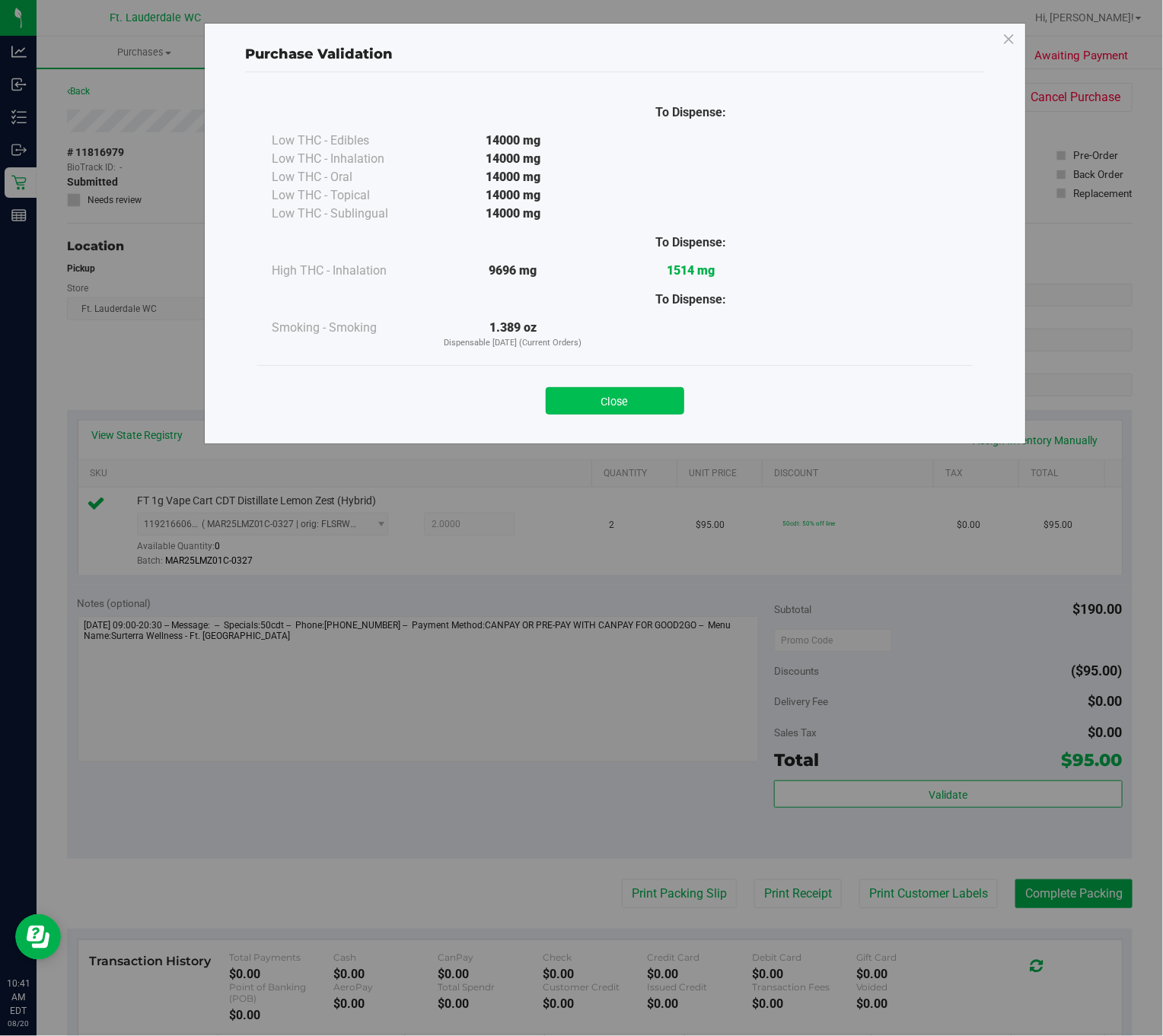
click at [601, 393] on button "Close" at bounding box center [615, 401] width 139 height 28
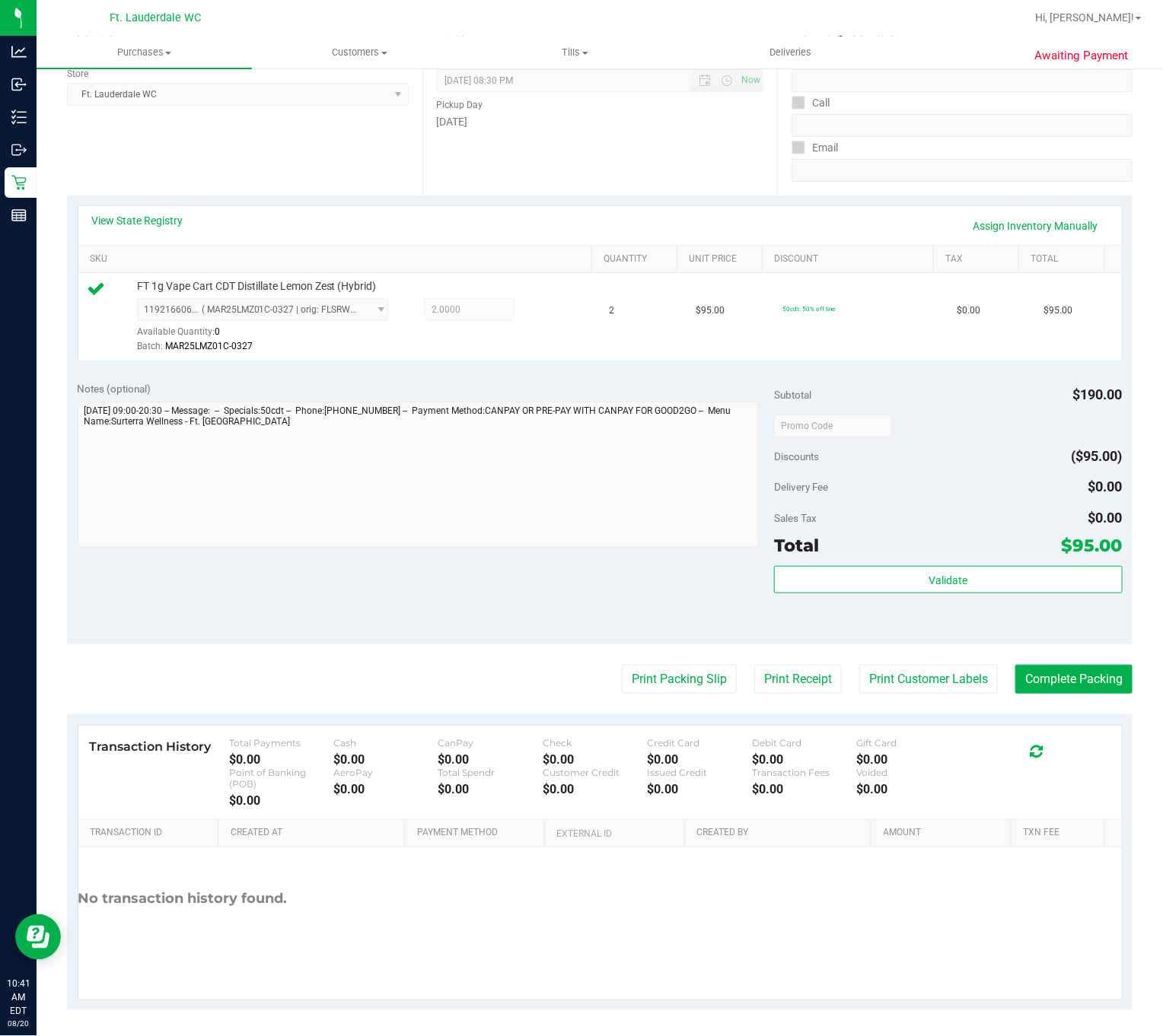
scroll to position [225, 0]
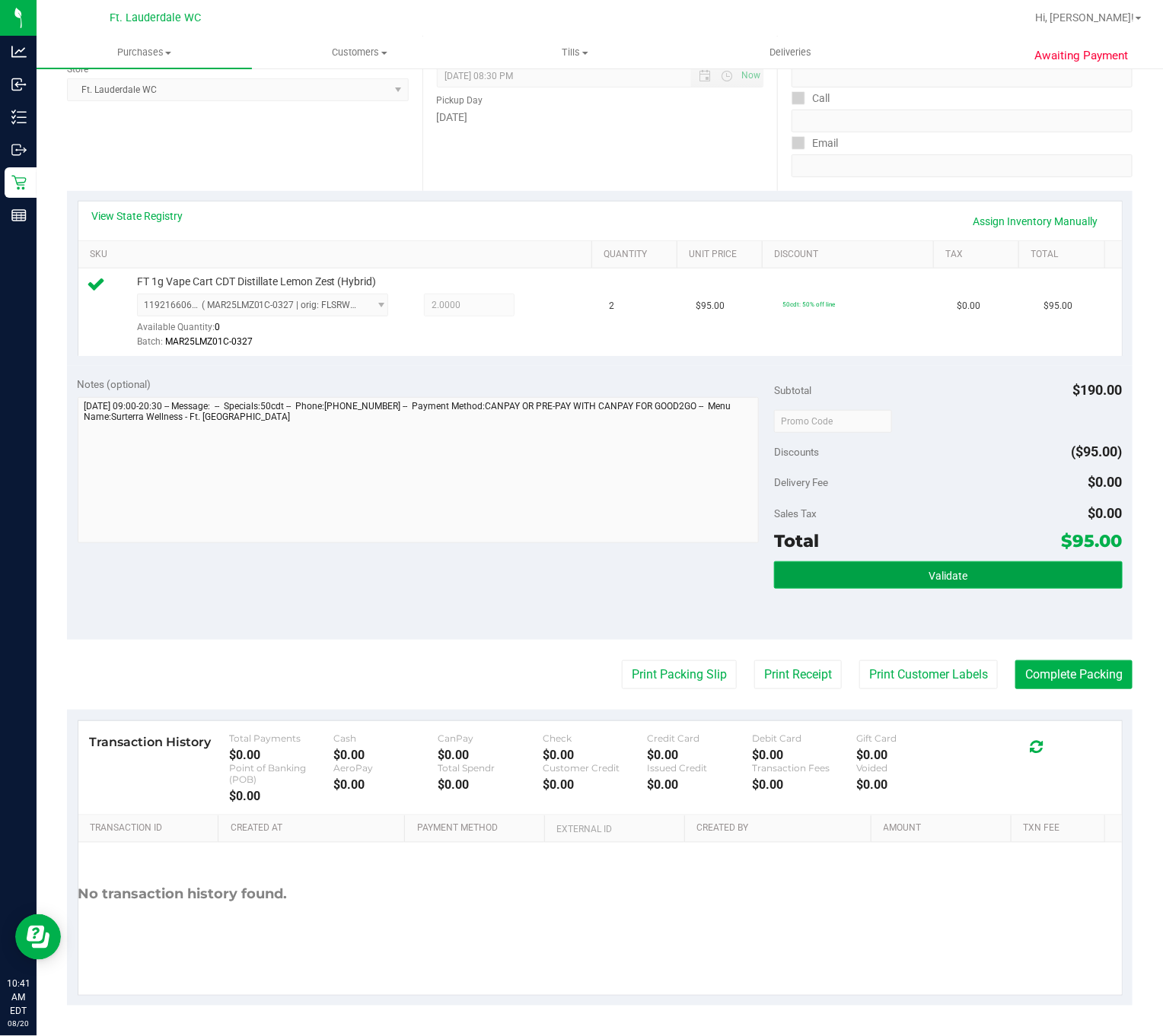
click at [869, 574] on button "Validate" at bounding box center [948, 575] width 348 height 28
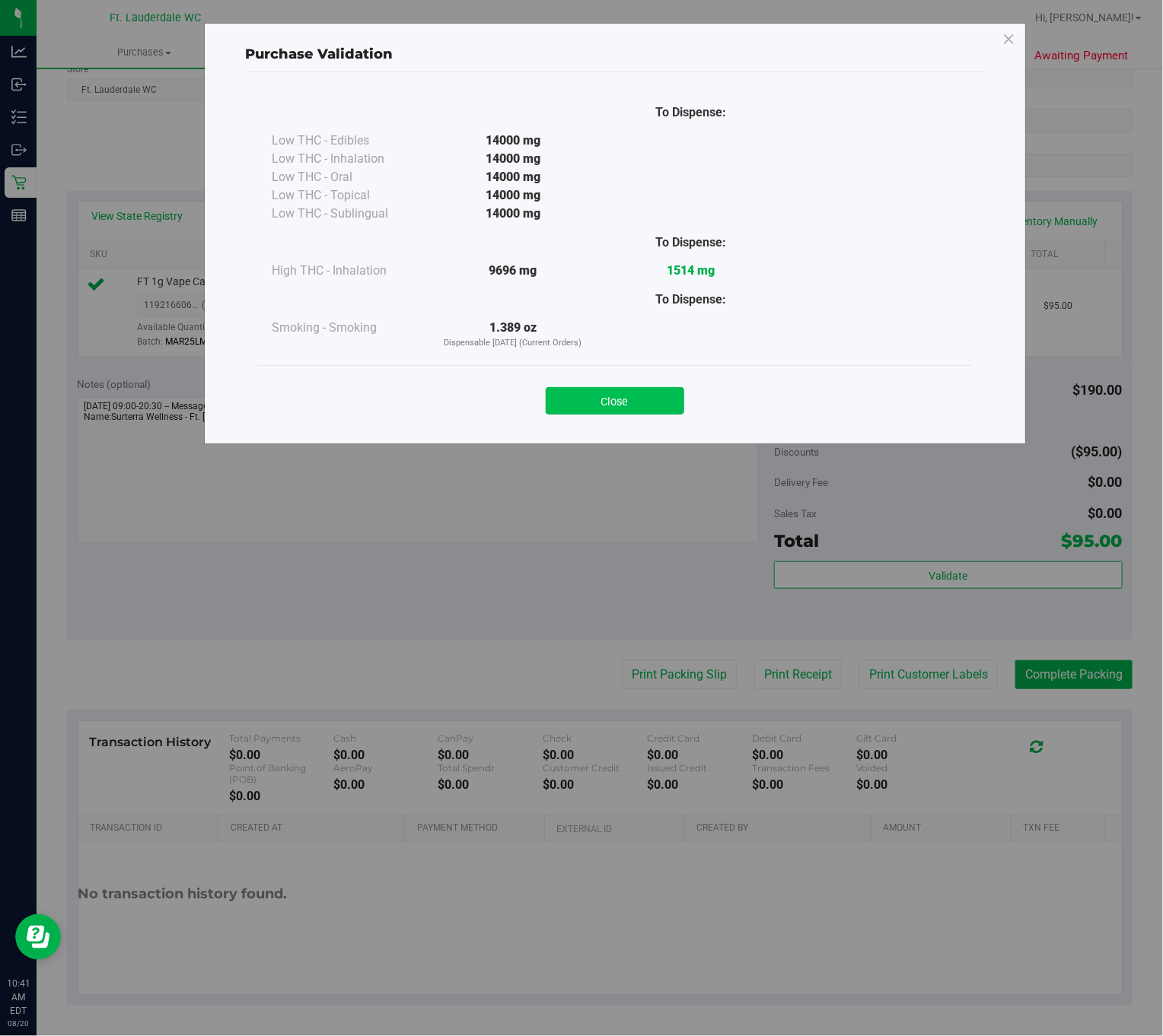
click at [623, 409] on button "Close" at bounding box center [615, 401] width 139 height 28
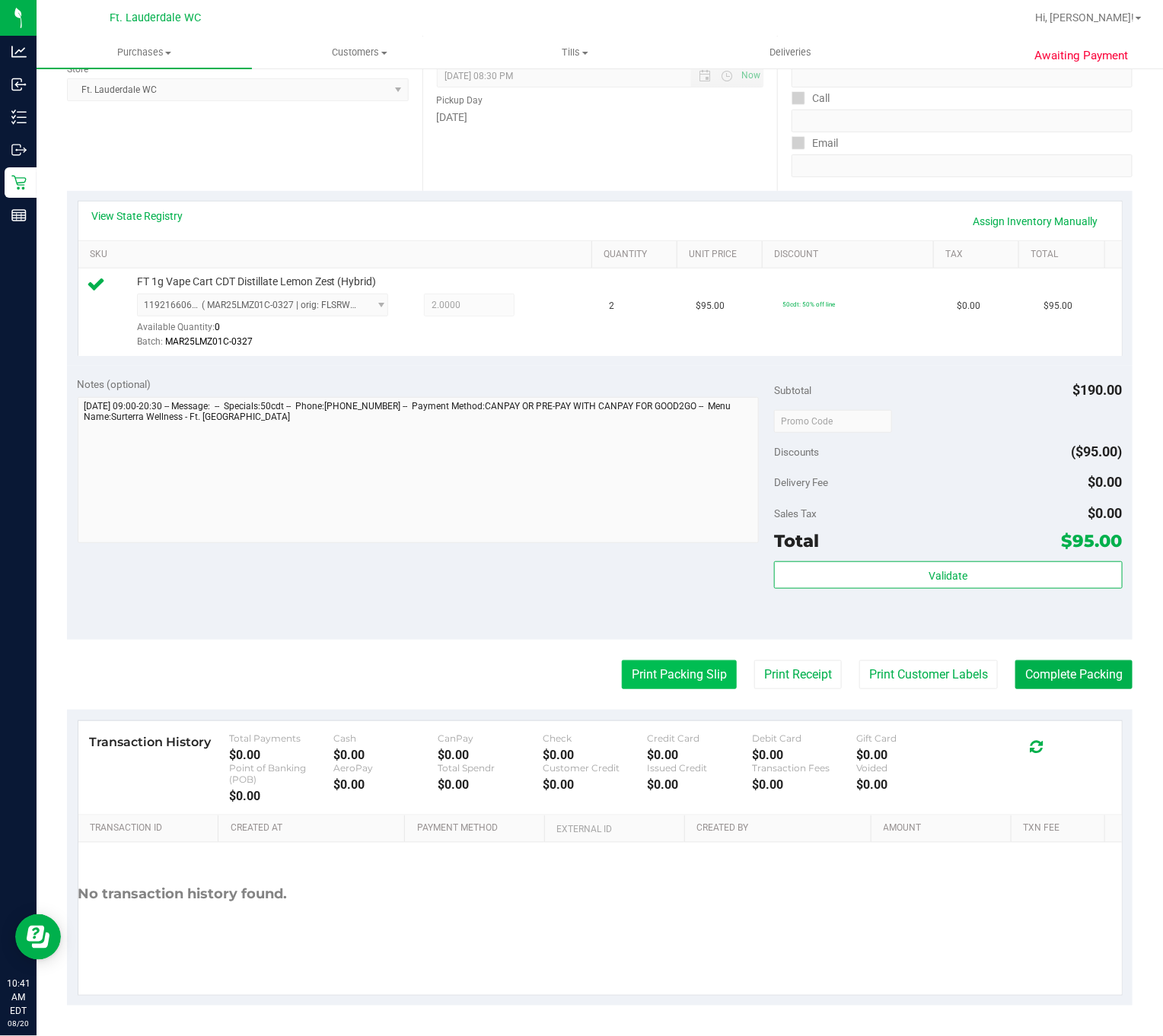
click at [692, 674] on button "Print Packing Slip" at bounding box center [679, 674] width 115 height 29
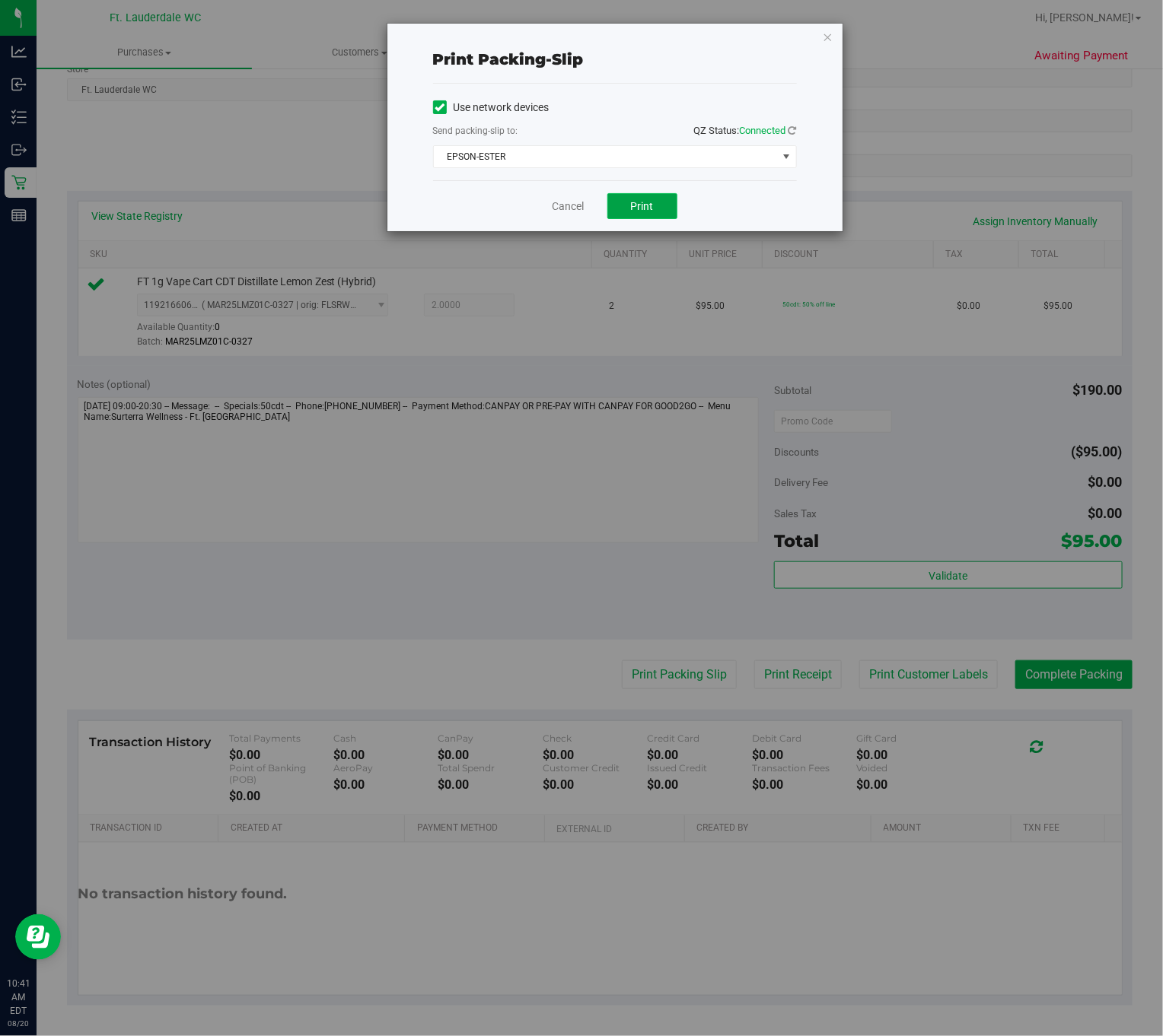
click at [662, 213] on button "Print" at bounding box center [642, 205] width 70 height 26
click at [562, 208] on link "Cancel" at bounding box center [569, 206] width 32 height 16
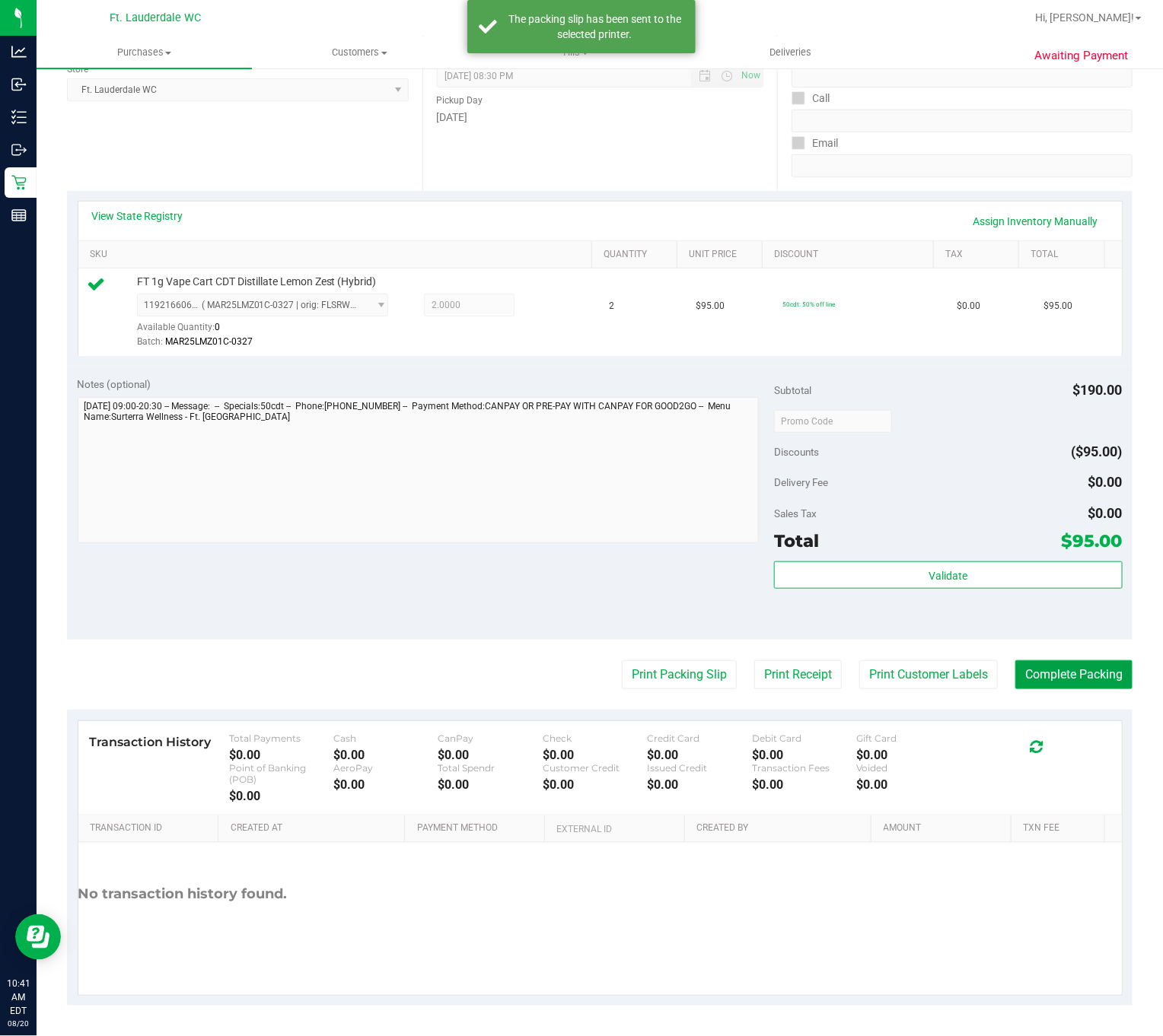
click at [1070, 667] on button "Complete Packing" at bounding box center [1074, 674] width 117 height 29
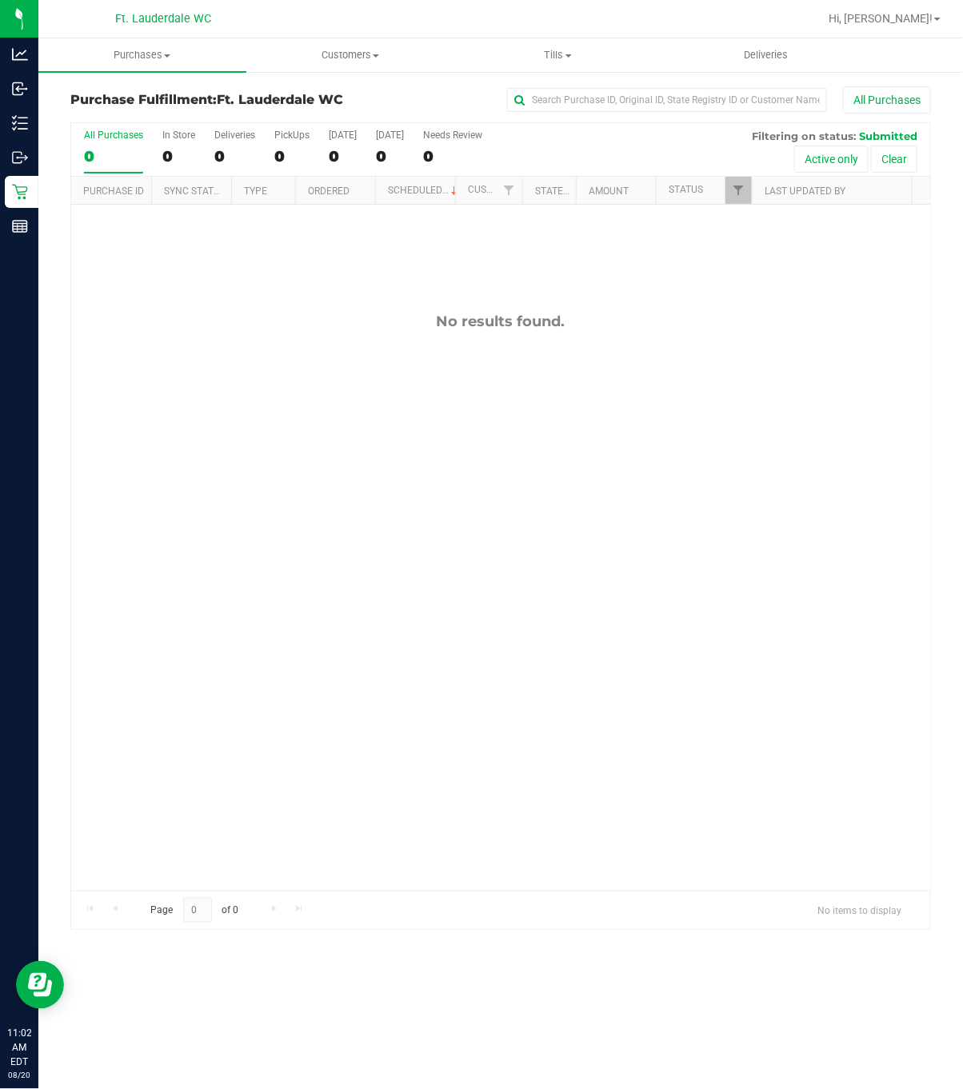
click at [531, 564] on div "No results found." at bounding box center [500, 602] width 859 height 794
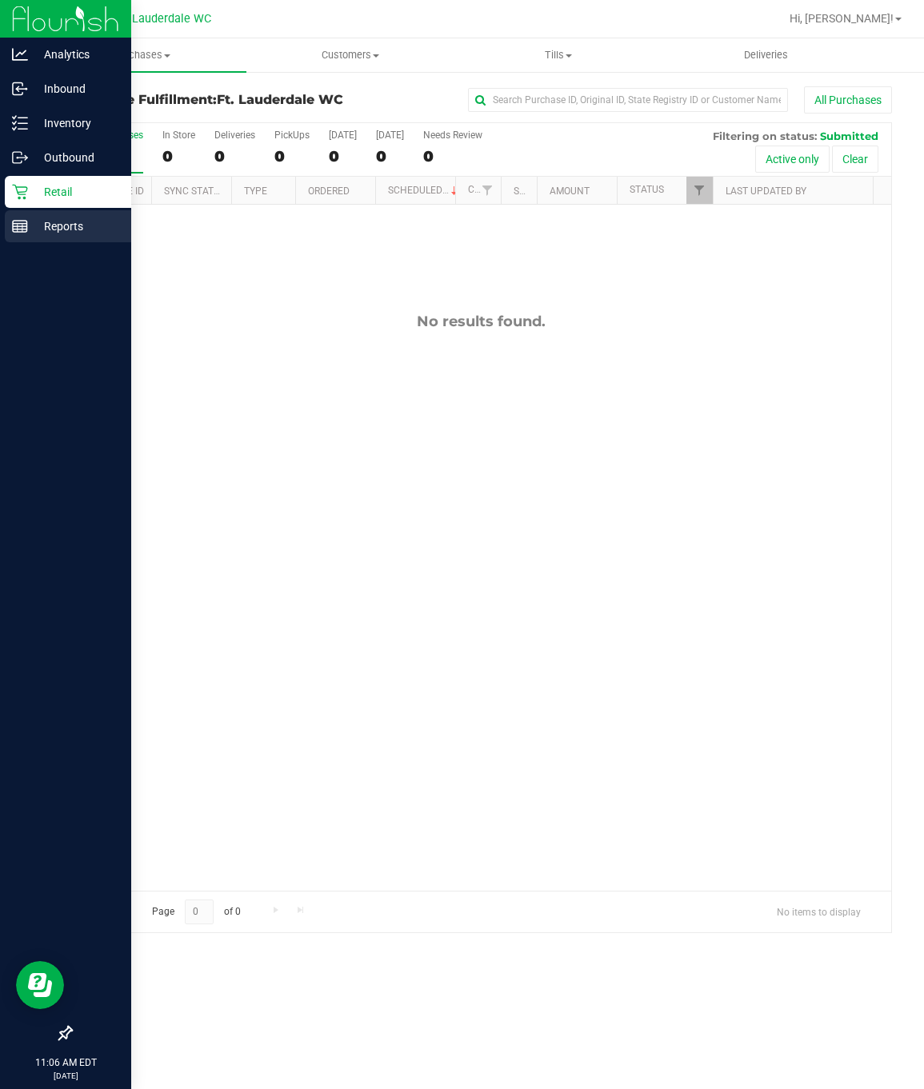
click at [43, 226] on p "Reports" at bounding box center [76, 226] width 96 height 19
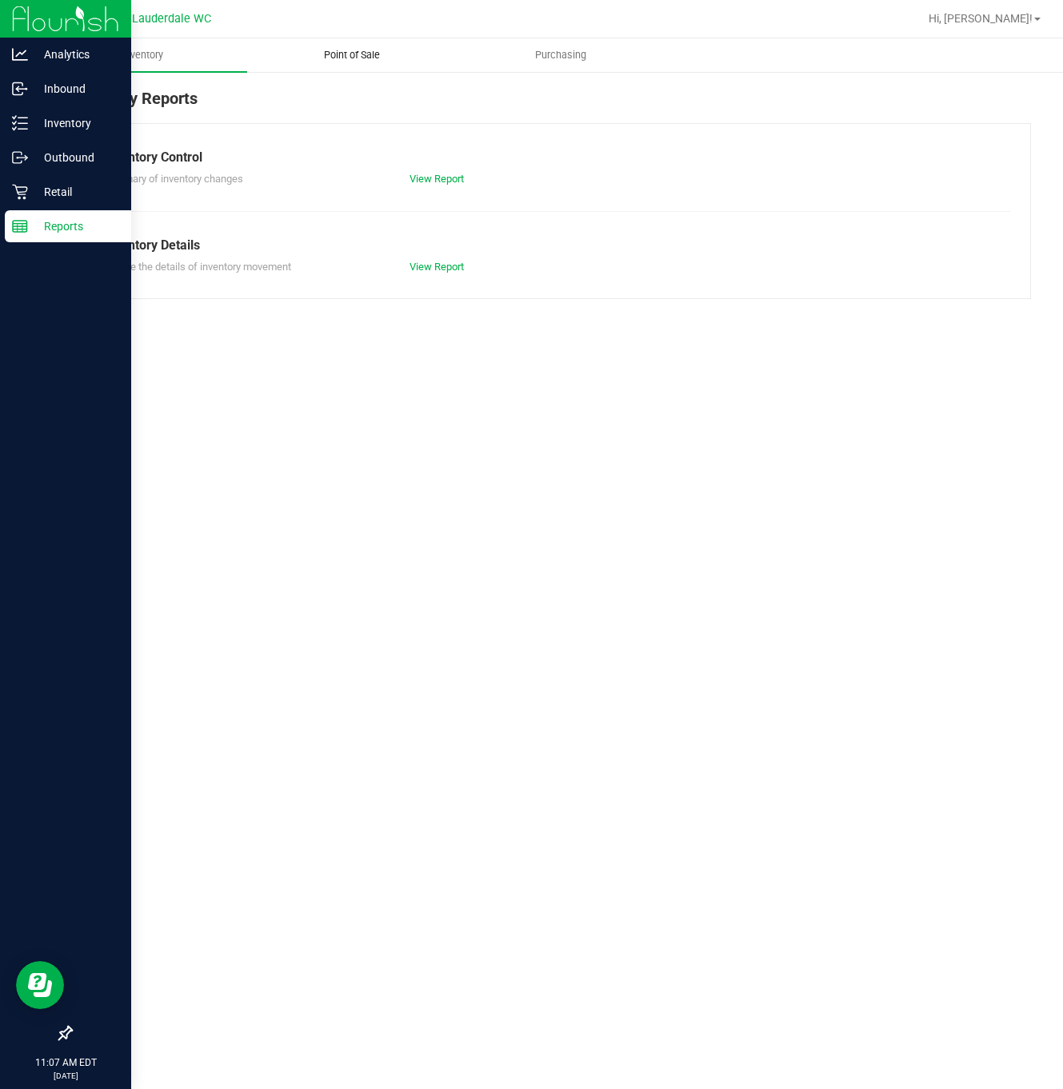
click at [375, 49] on span "Point of Sale" at bounding box center [351, 55] width 99 height 14
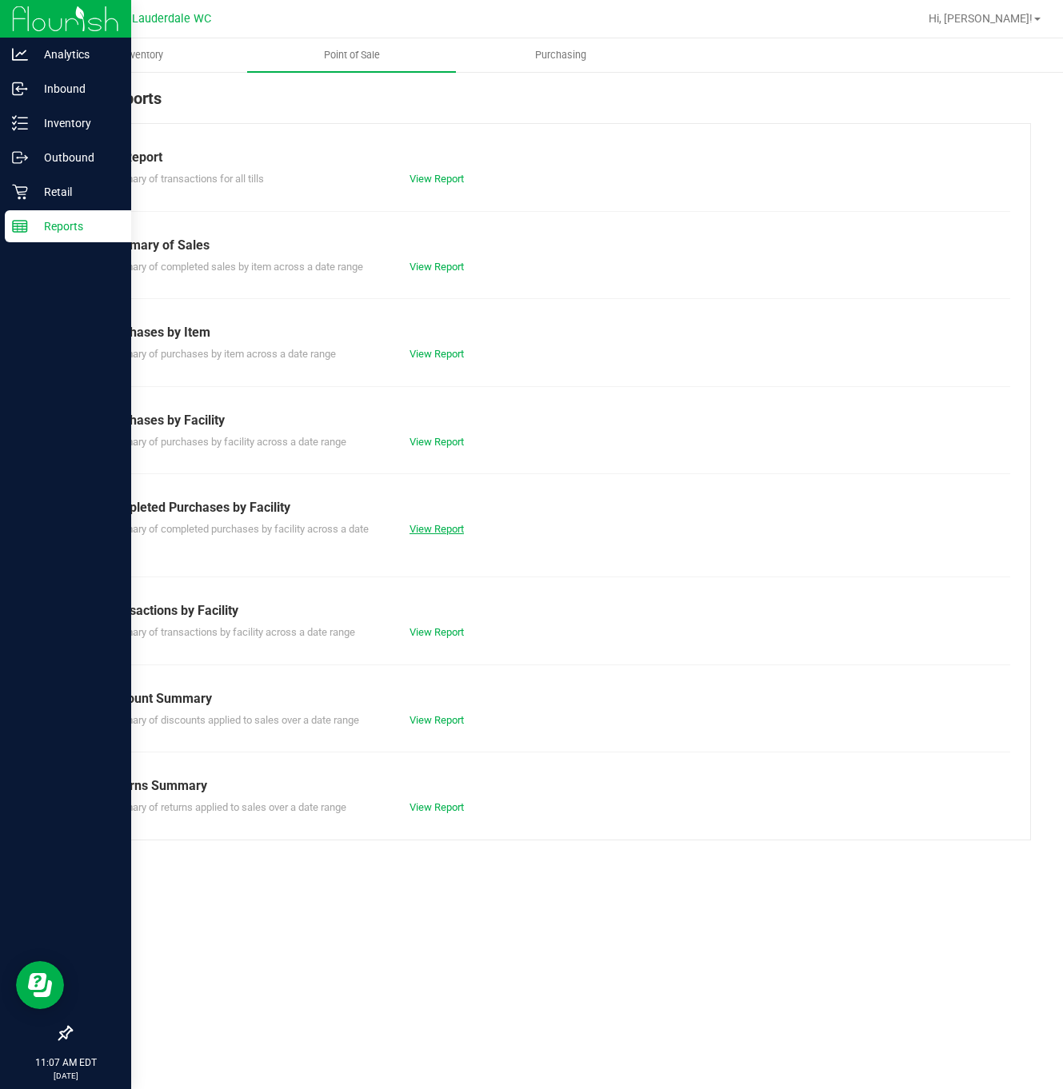
click at [449, 528] on link "View Report" at bounding box center [436, 529] width 54 height 12
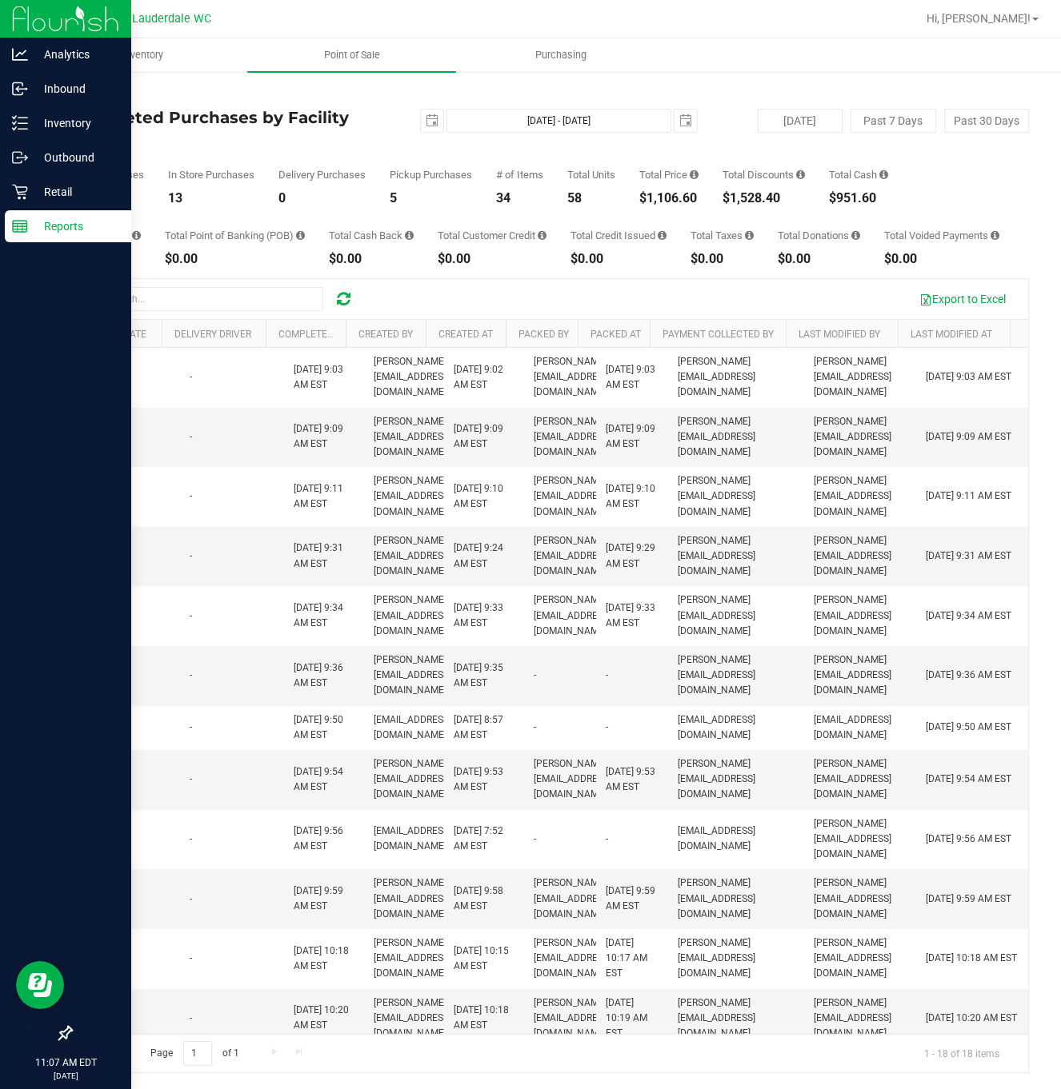
click at [18, 214] on div "Reports" at bounding box center [68, 226] width 126 height 32
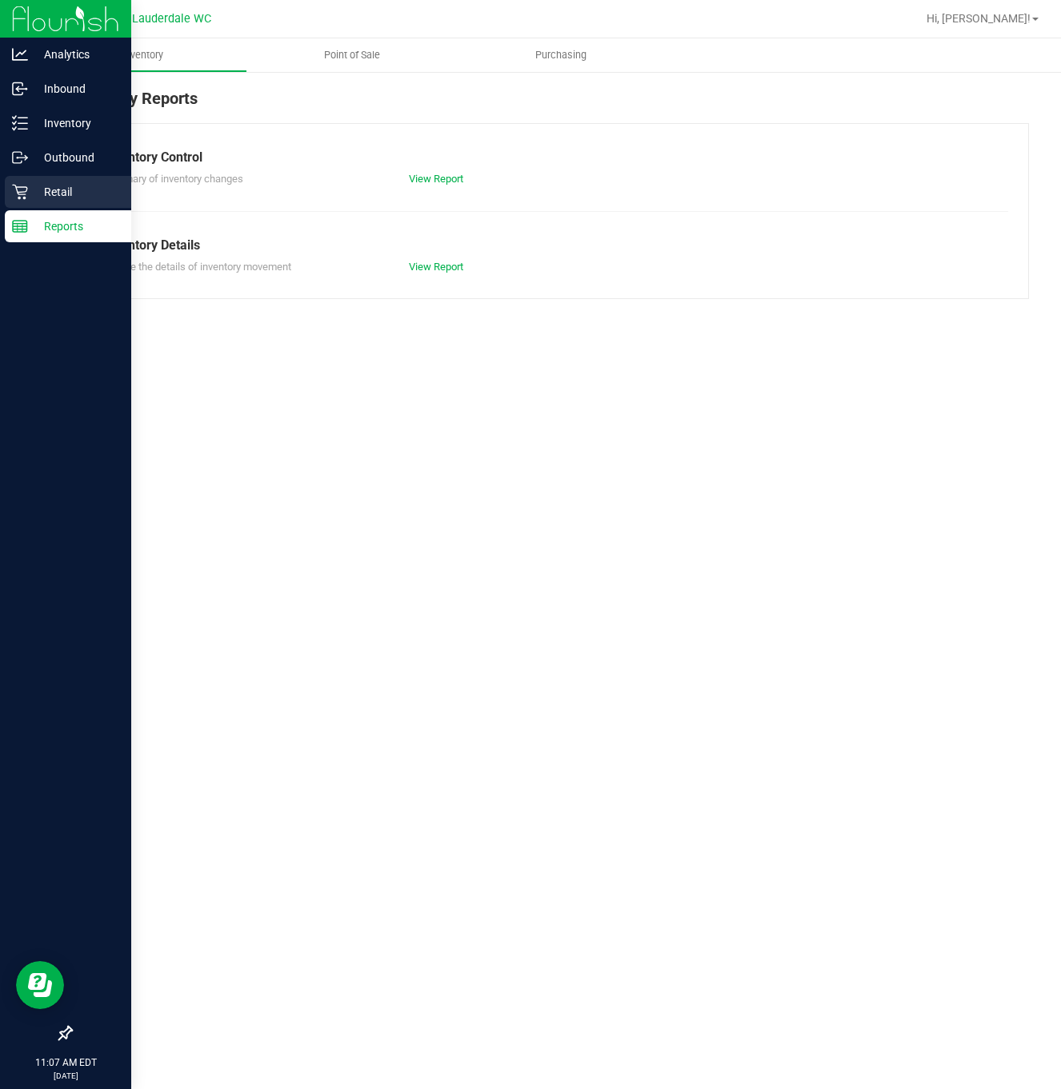
click at [20, 187] on icon at bounding box center [19, 192] width 15 height 15
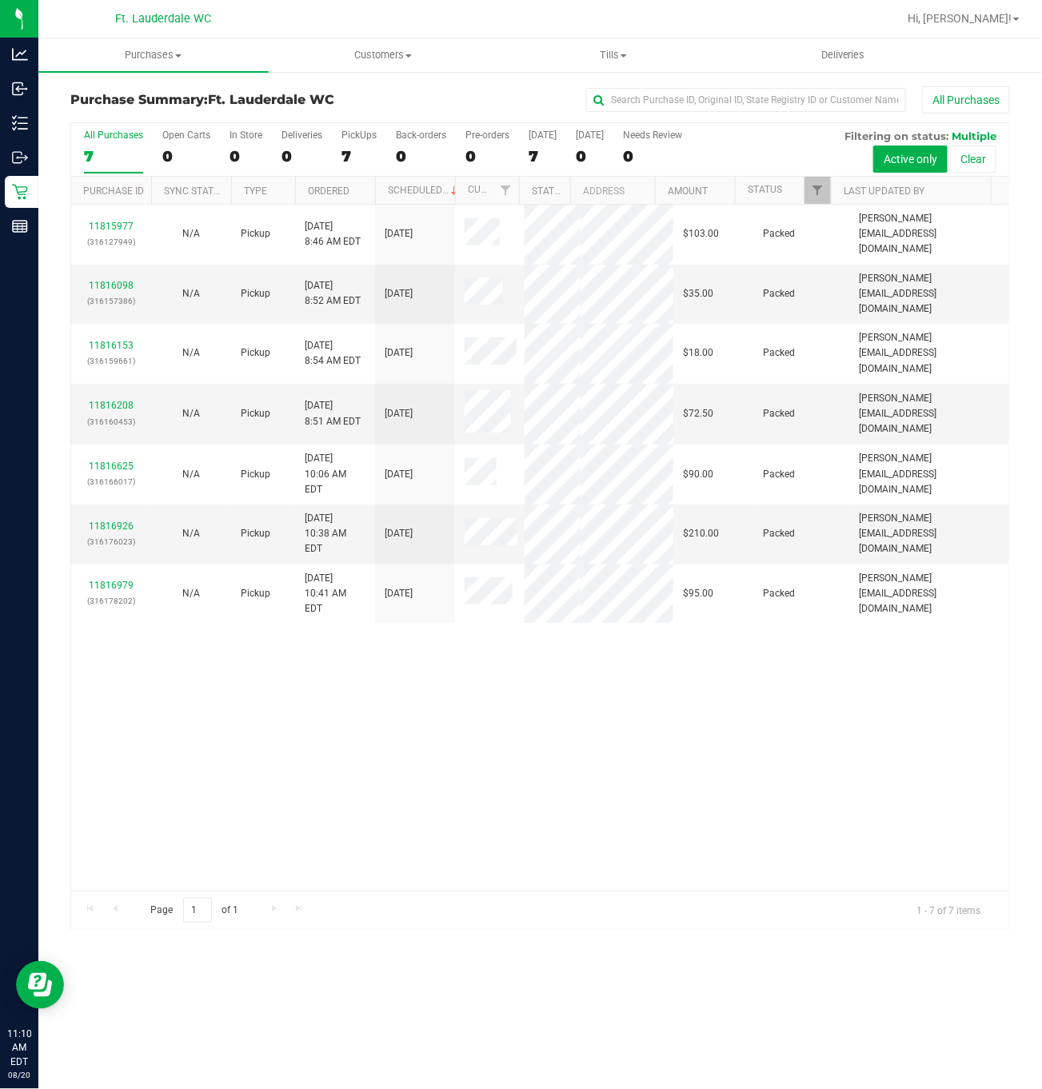
click at [802, 974] on div "Purchases Summary of purchases Fulfillment All purchases Customers All customer…" at bounding box center [540, 563] width 1004 height 1051
click at [757, 811] on div "11815977 (316127949) N/A Pickup [DATE] 8:46 AM EDT 8/20/2025 $103.00 Packed [PE…" at bounding box center [540, 548] width 938 height 686
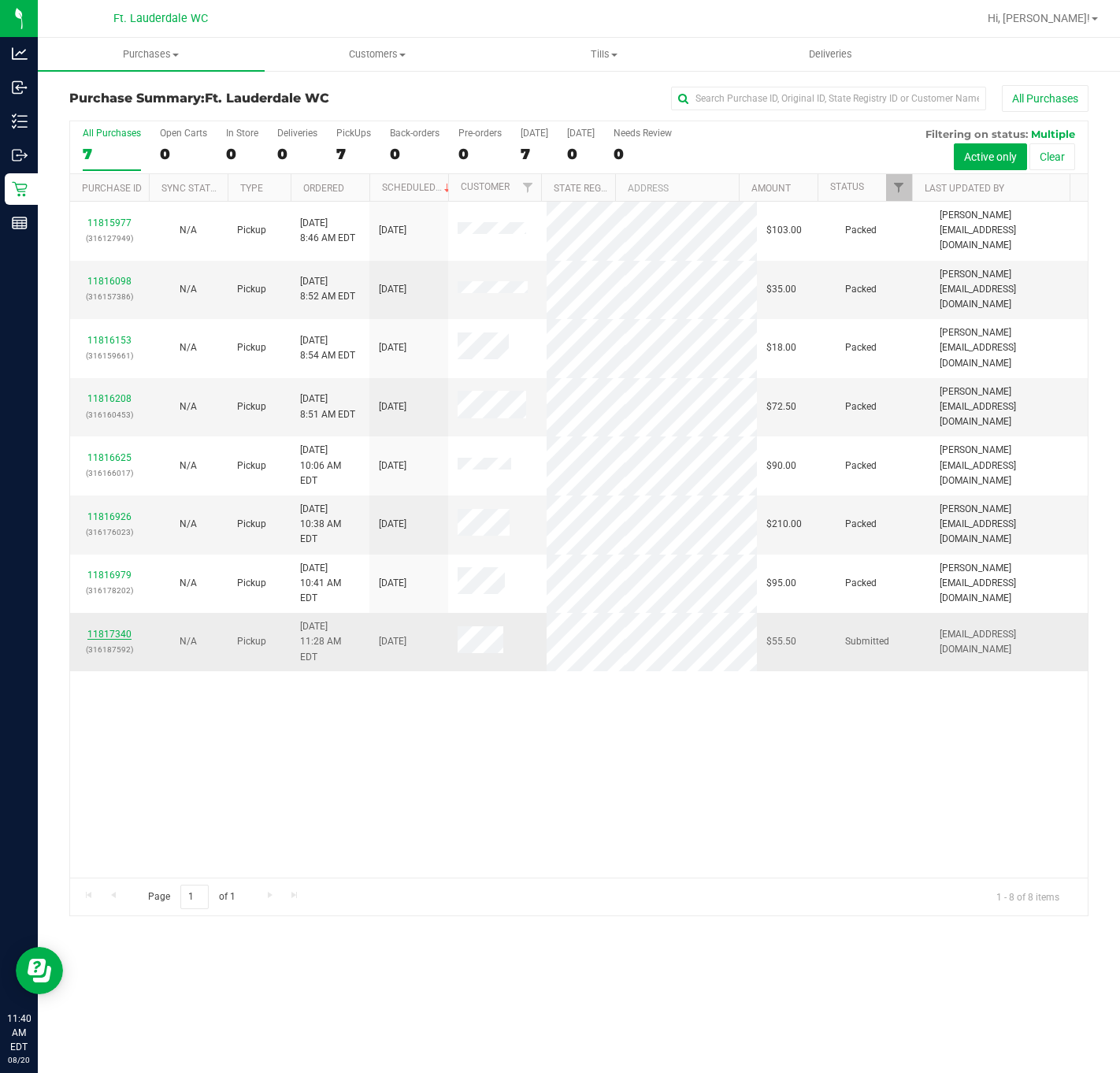
click at [99, 629] on link "11817340" at bounding box center [109, 634] width 44 height 11
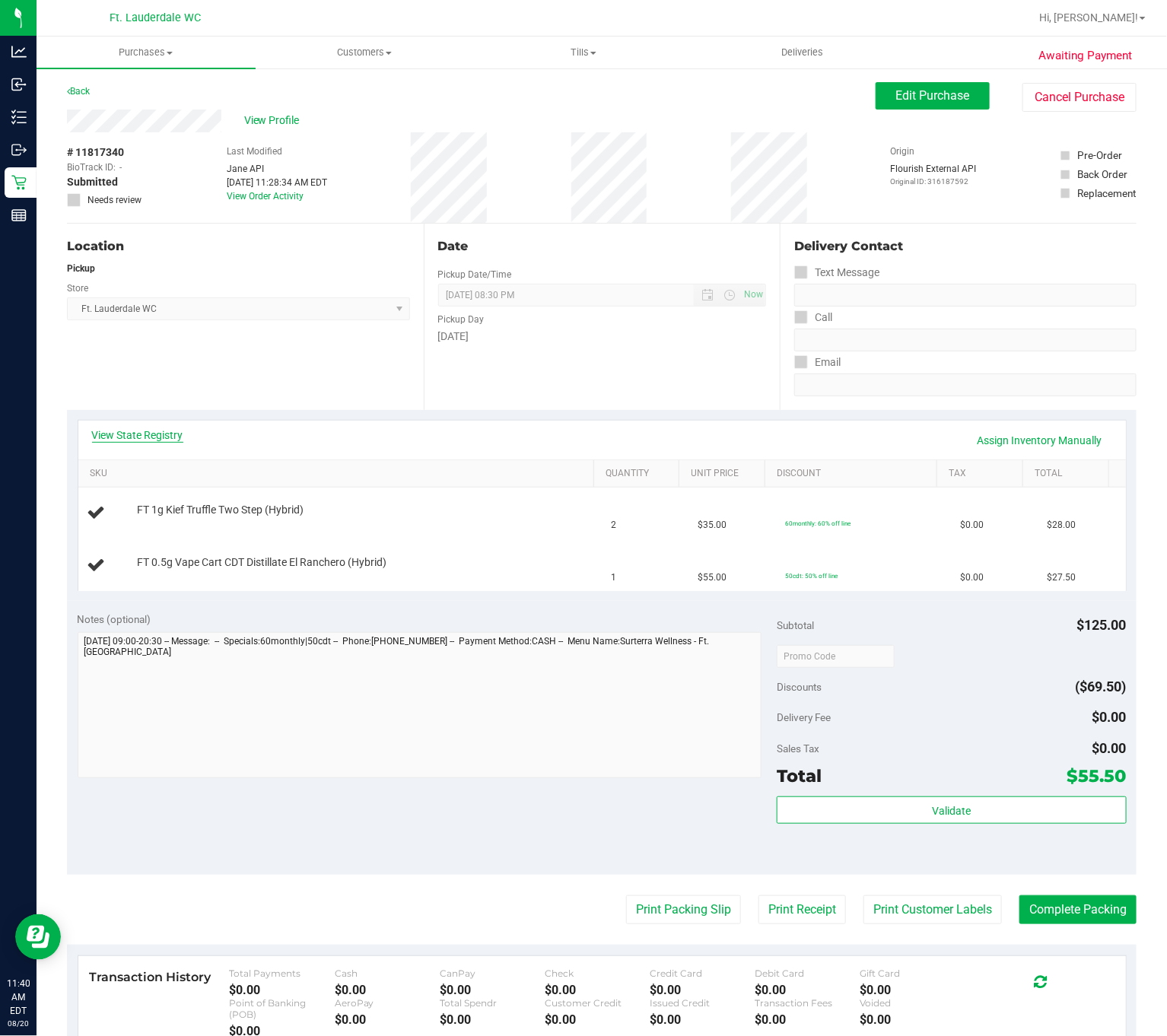
click at [115, 427] on link "View State Registry" at bounding box center [138, 435] width 91 height 15
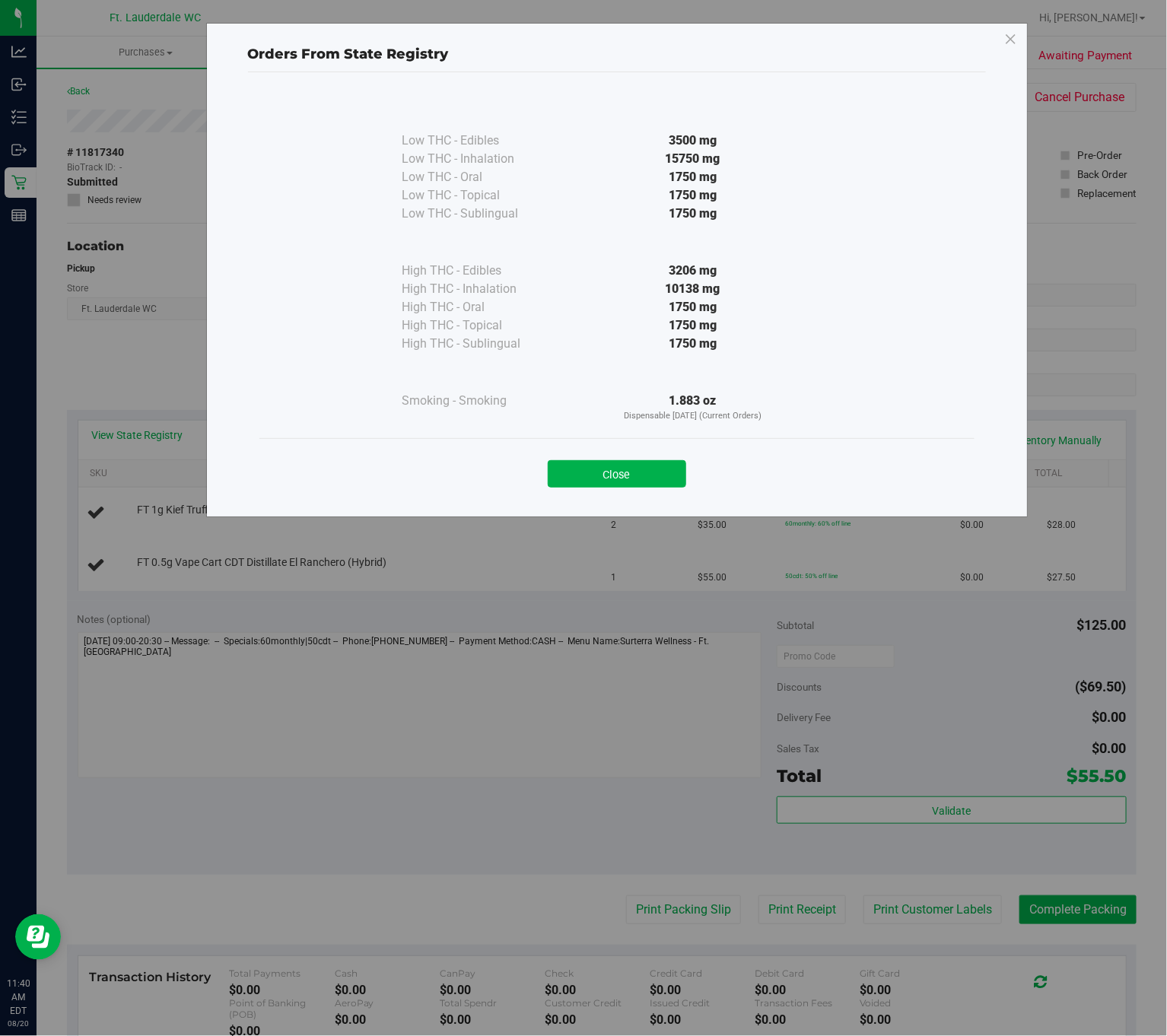
click at [608, 459] on div "Close" at bounding box center [617, 469] width 692 height 38
click at [606, 458] on div "Close" at bounding box center [617, 469] width 692 height 38
click at [598, 468] on button "Close" at bounding box center [617, 474] width 139 height 28
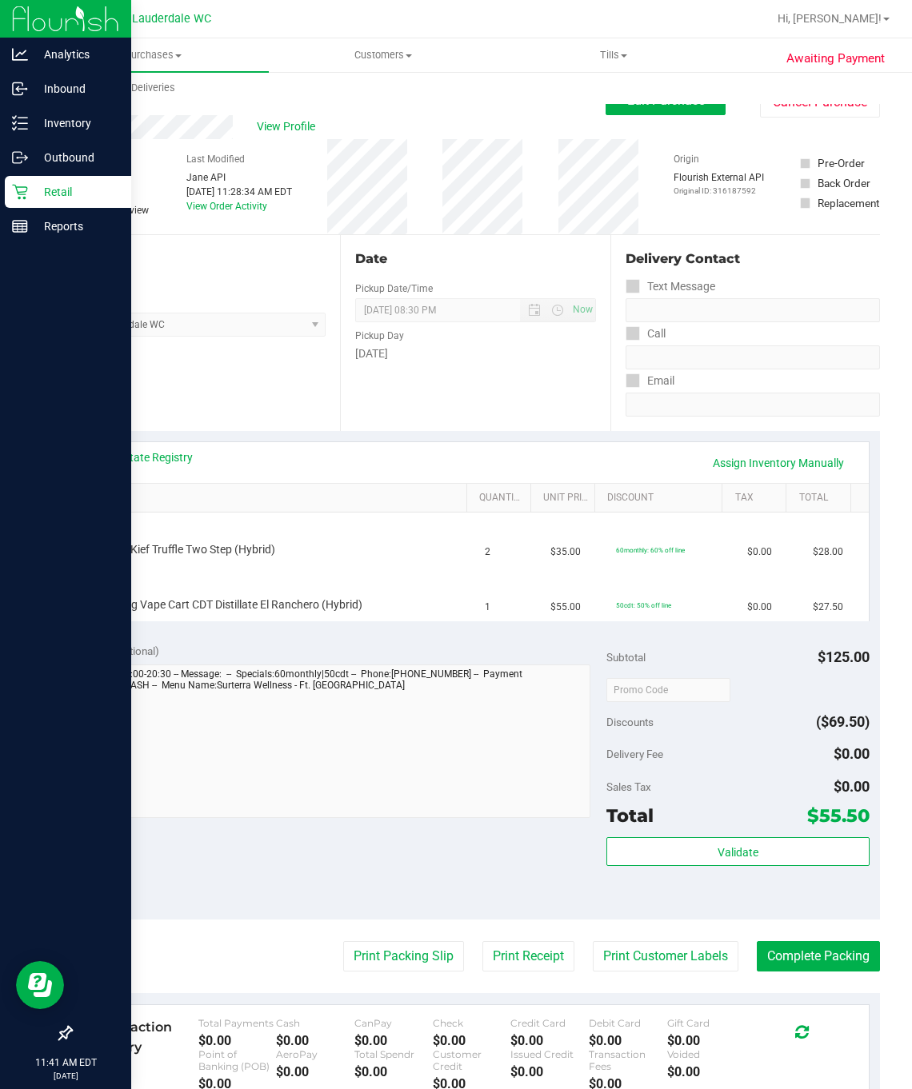
click at [22, 181] on div "Retail" at bounding box center [68, 192] width 126 height 32
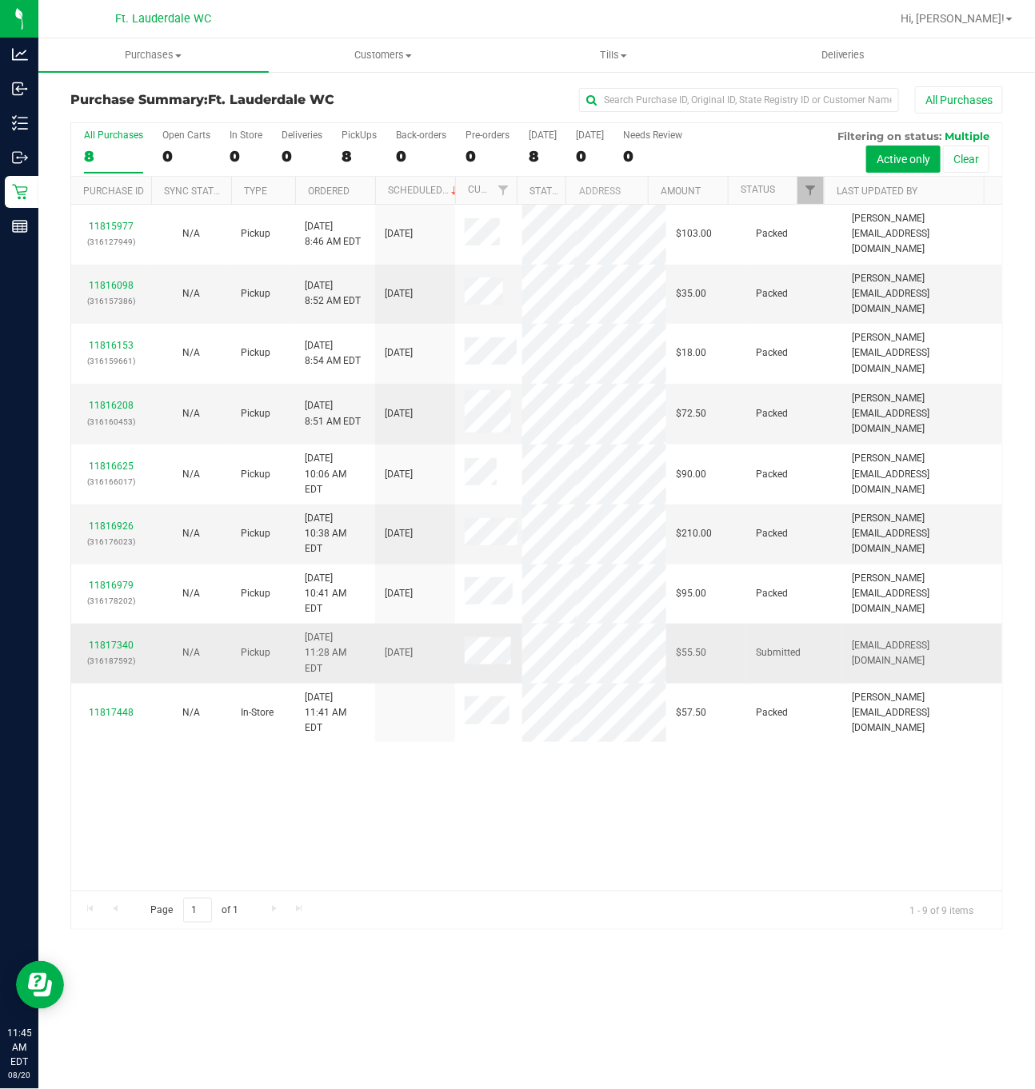
click at [122, 638] on div "11817340 (316187592)" at bounding box center [111, 653] width 61 height 30
click at [126, 640] on link "11817340" at bounding box center [111, 645] width 45 height 11
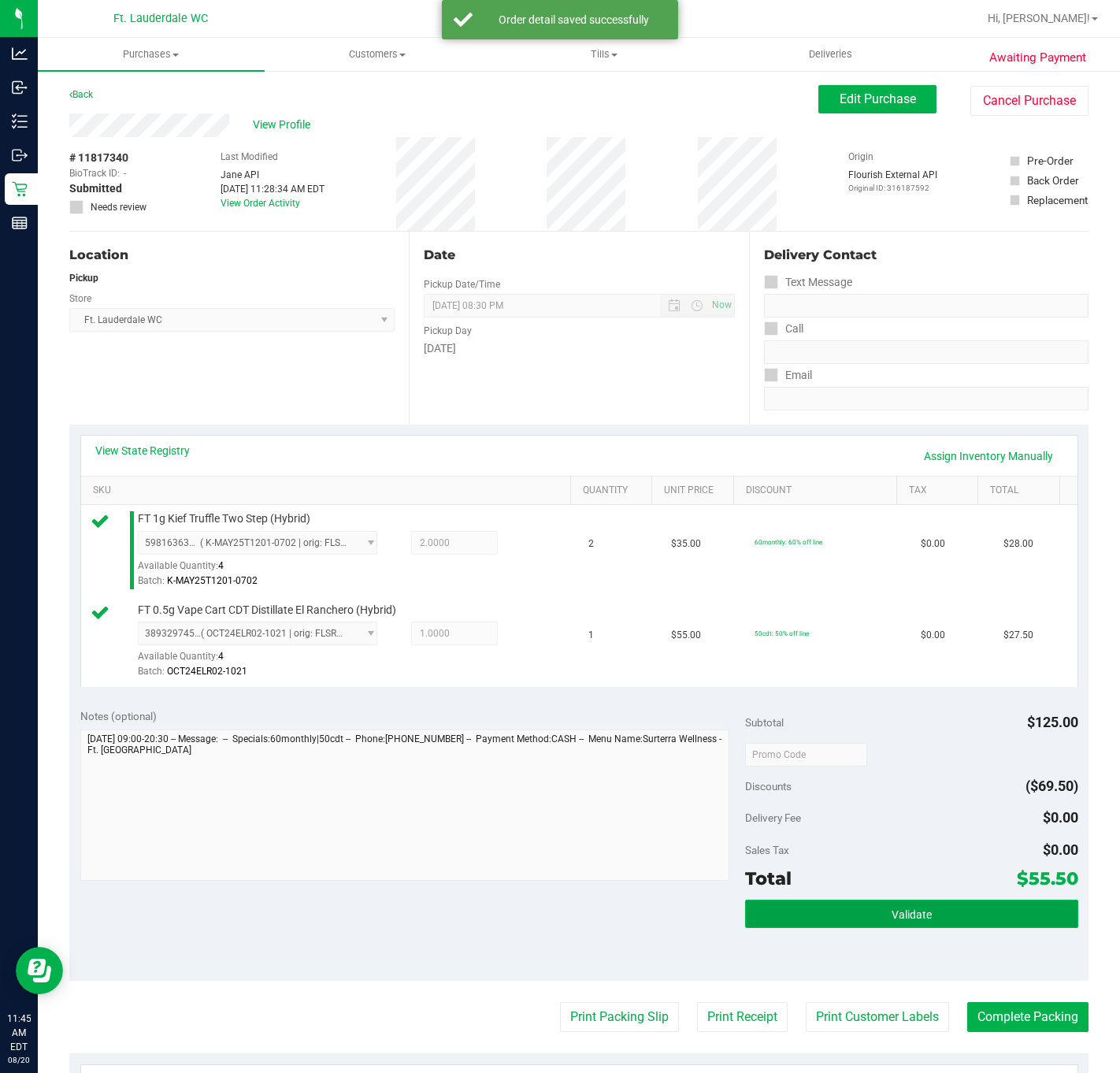
click at [750, 913] on button "Validate" at bounding box center [912, 913] width 333 height 29
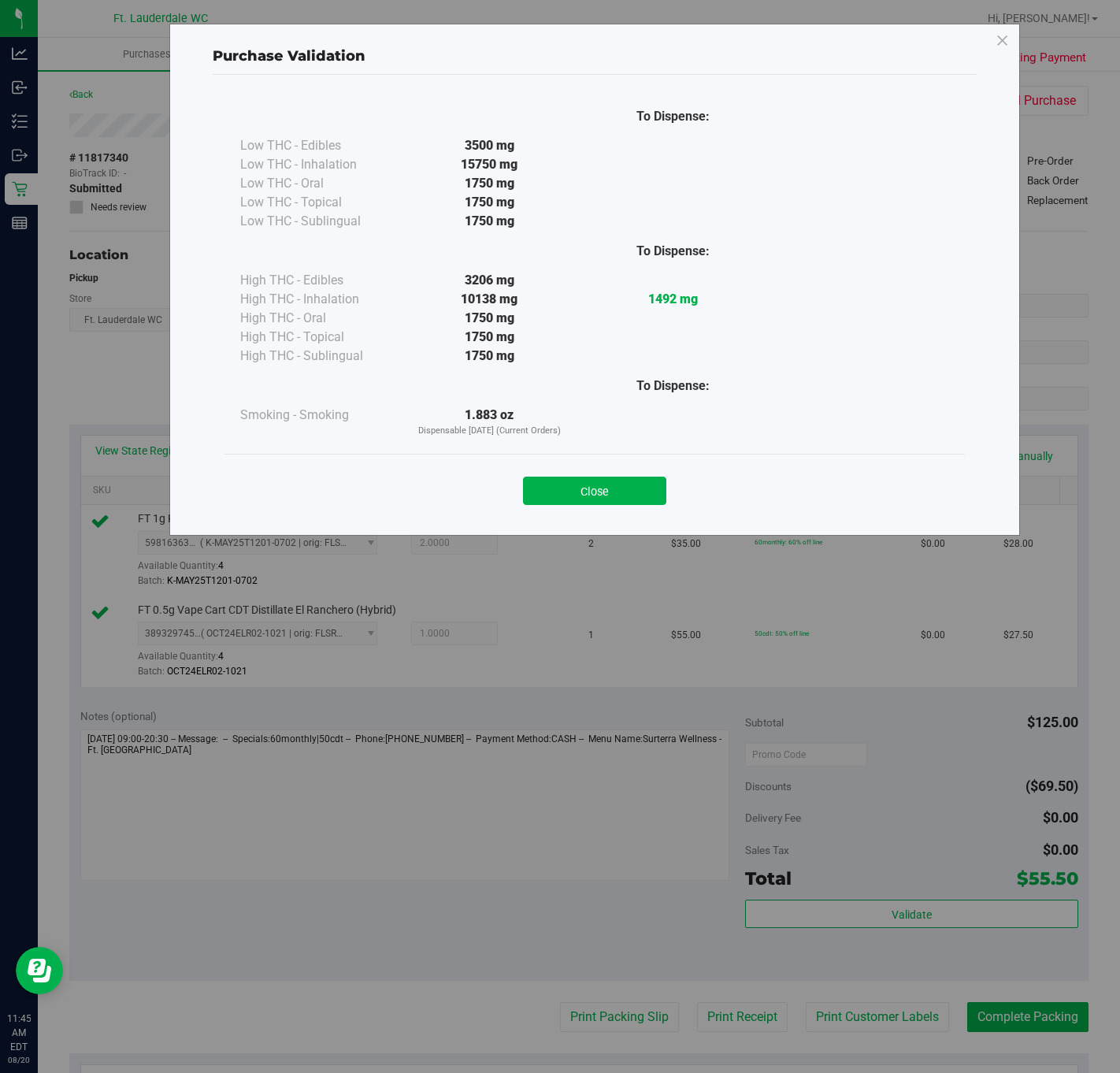
click at [599, 518] on div "To Dispense: Low THC - Edibles 3500 mg" at bounding box center [595, 298] width 764 height 446
click at [598, 499] on button "Close" at bounding box center [595, 491] width 144 height 29
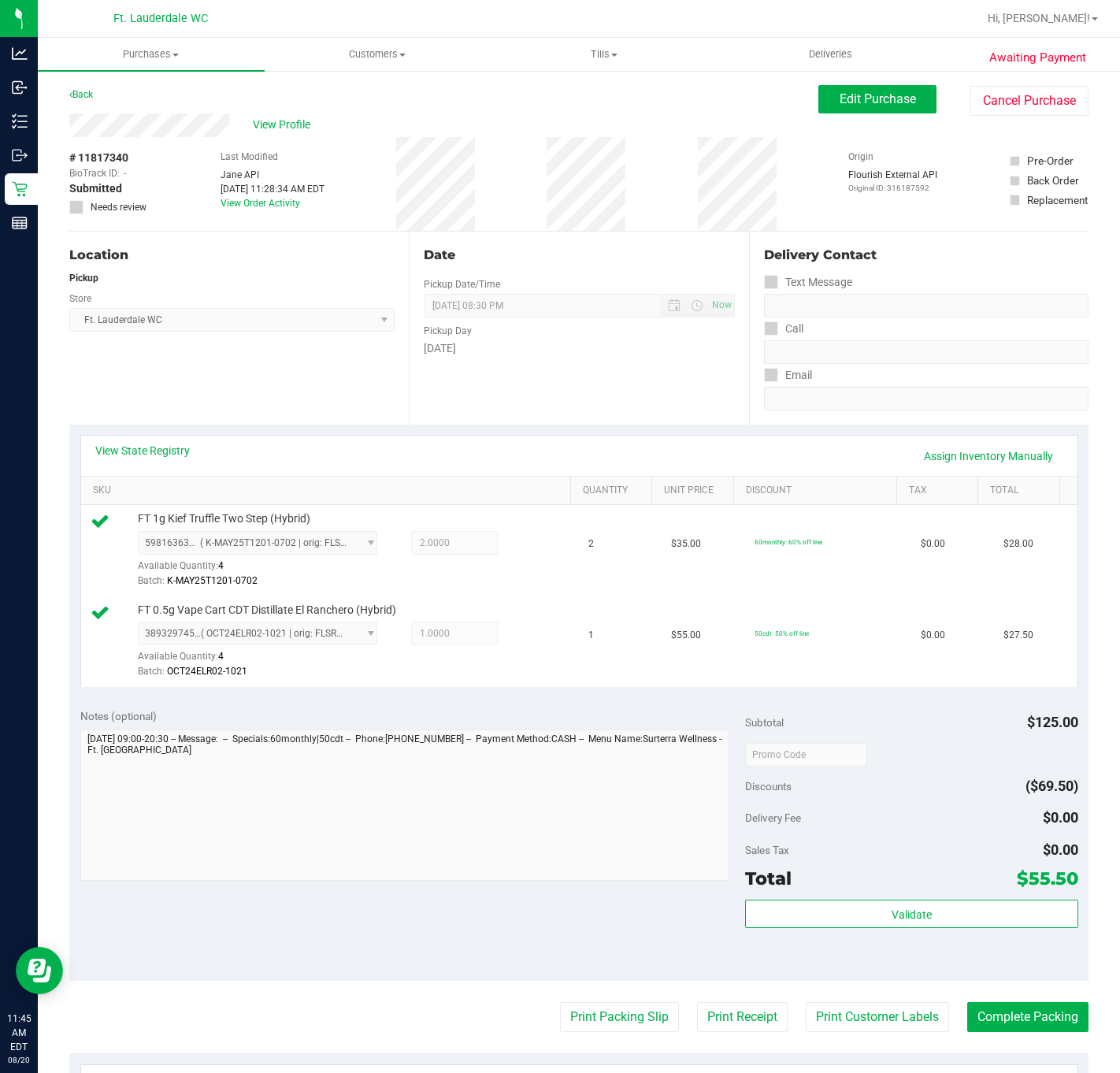
click at [638, 1005] on purchase-details "Back Edit Purchase Cancel Purchase View Profile # 11817340 BioTrack ID: - Submi…" at bounding box center [578, 722] width 1020 height 1275
click at [635, 1003] on purchase-details "Back Edit Purchase Cancel Purchase View Profile # 11817340 BioTrack ID: - Submi…" at bounding box center [578, 722] width 1020 height 1275
click at [616, 1017] on button "Print Packing Slip" at bounding box center [620, 1017] width 119 height 30
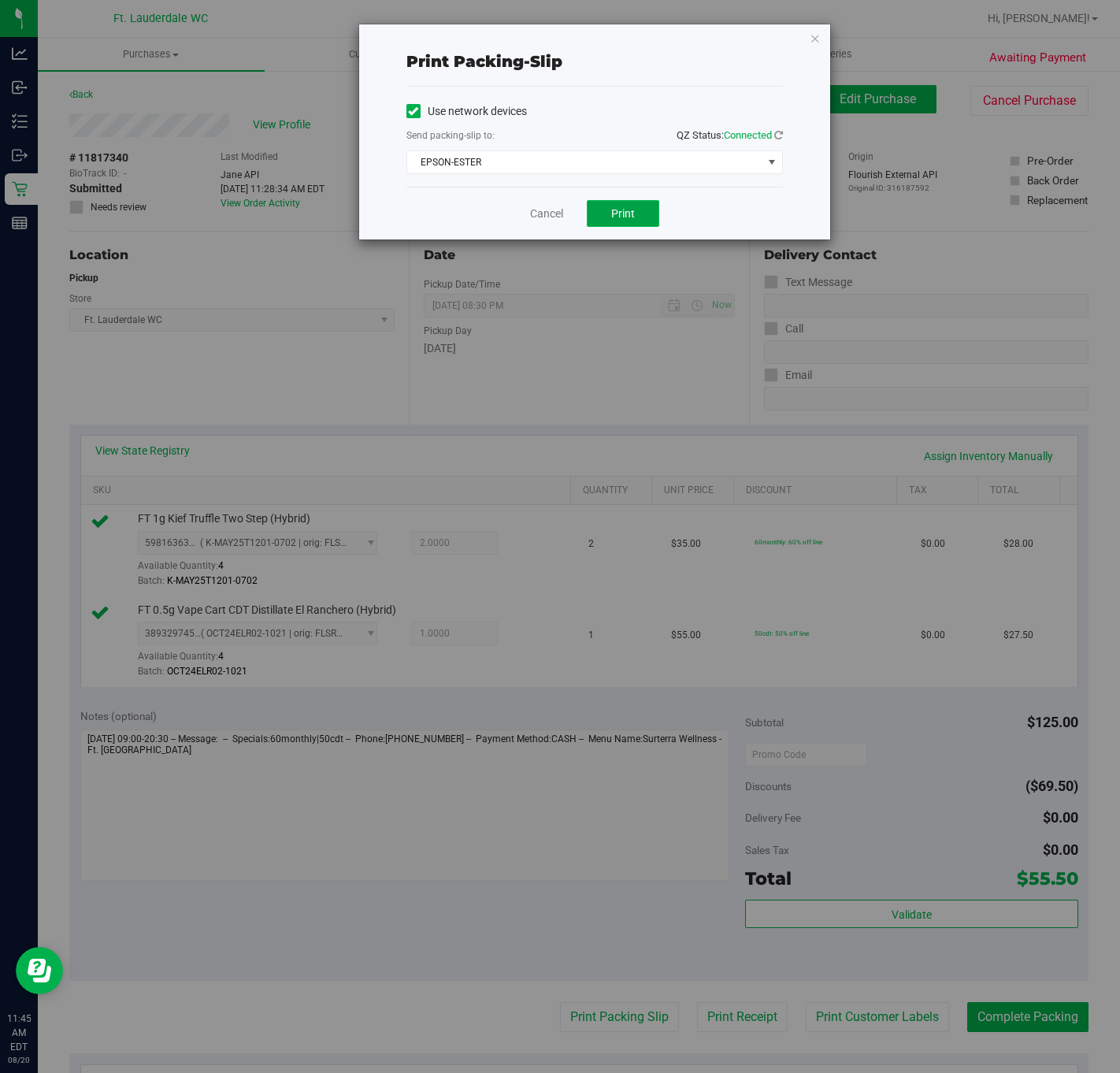
click at [624, 223] on button "Print" at bounding box center [624, 213] width 73 height 27
click at [534, 211] on link "Cancel" at bounding box center [547, 214] width 33 height 17
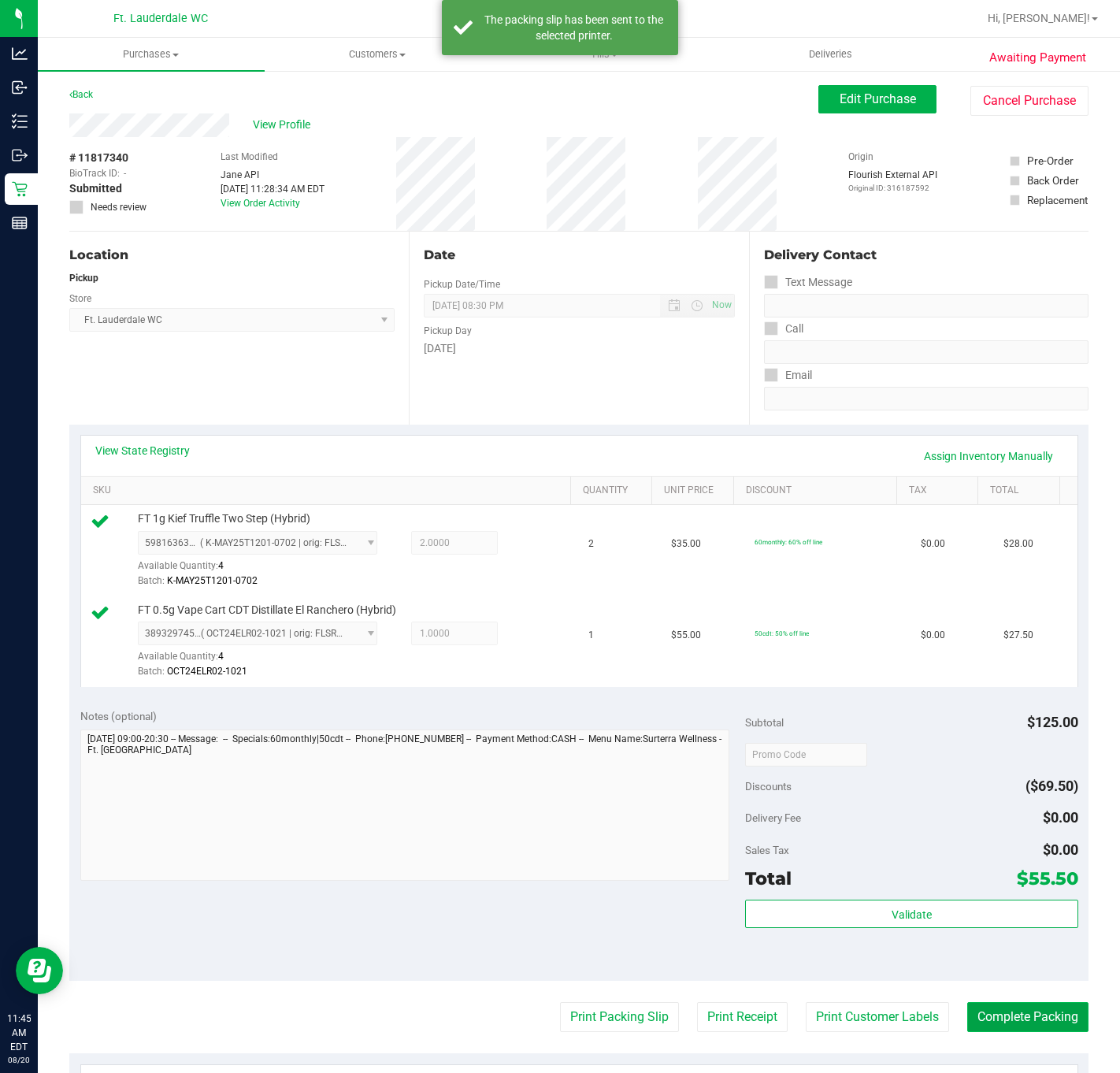
click at [1021, 1027] on button "Complete Packing" at bounding box center [1027, 1017] width 121 height 30
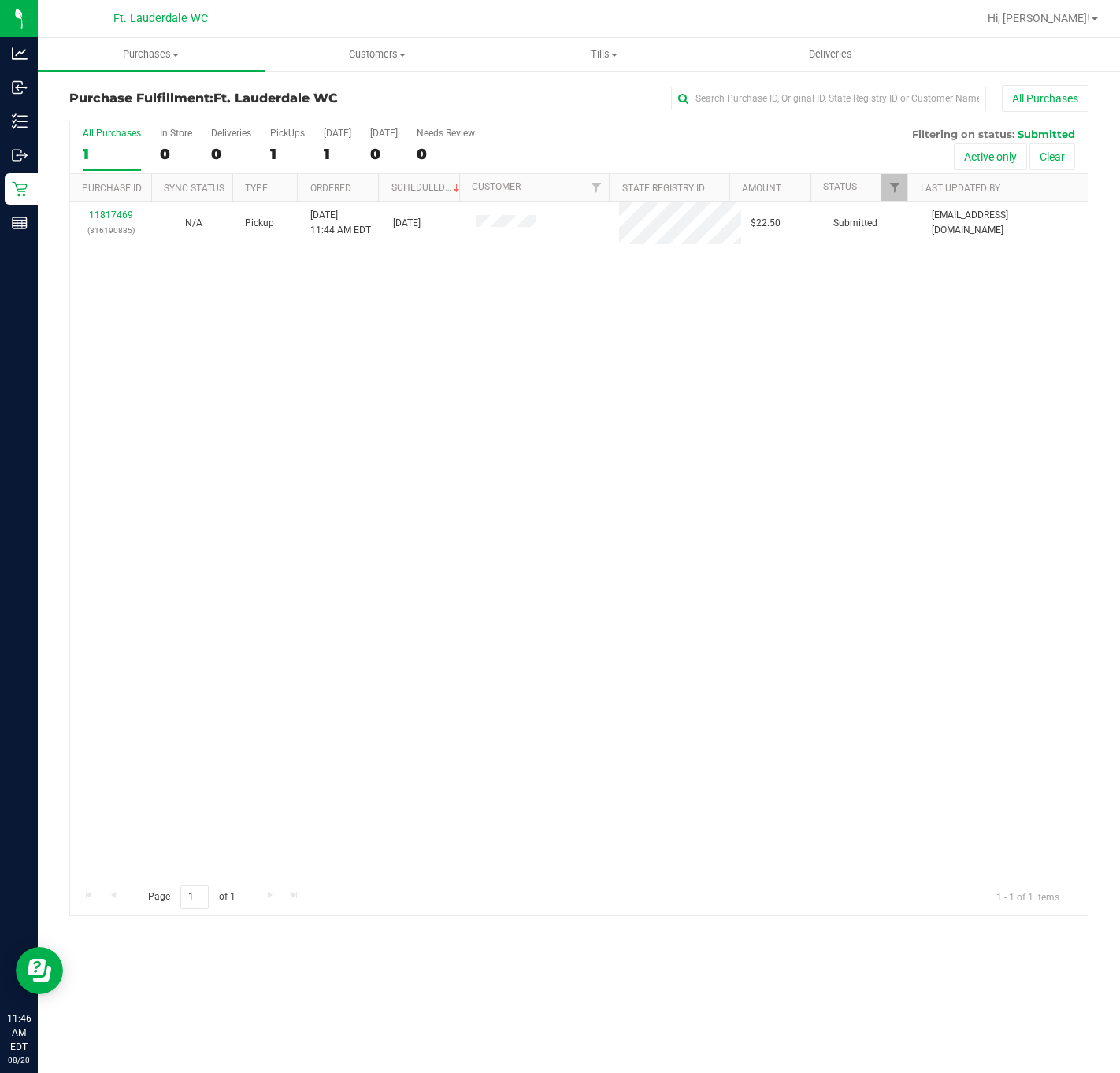
drag, startPoint x: 1021, startPoint y: 1027, endPoint x: 1023, endPoint y: 931, distance: 96.0
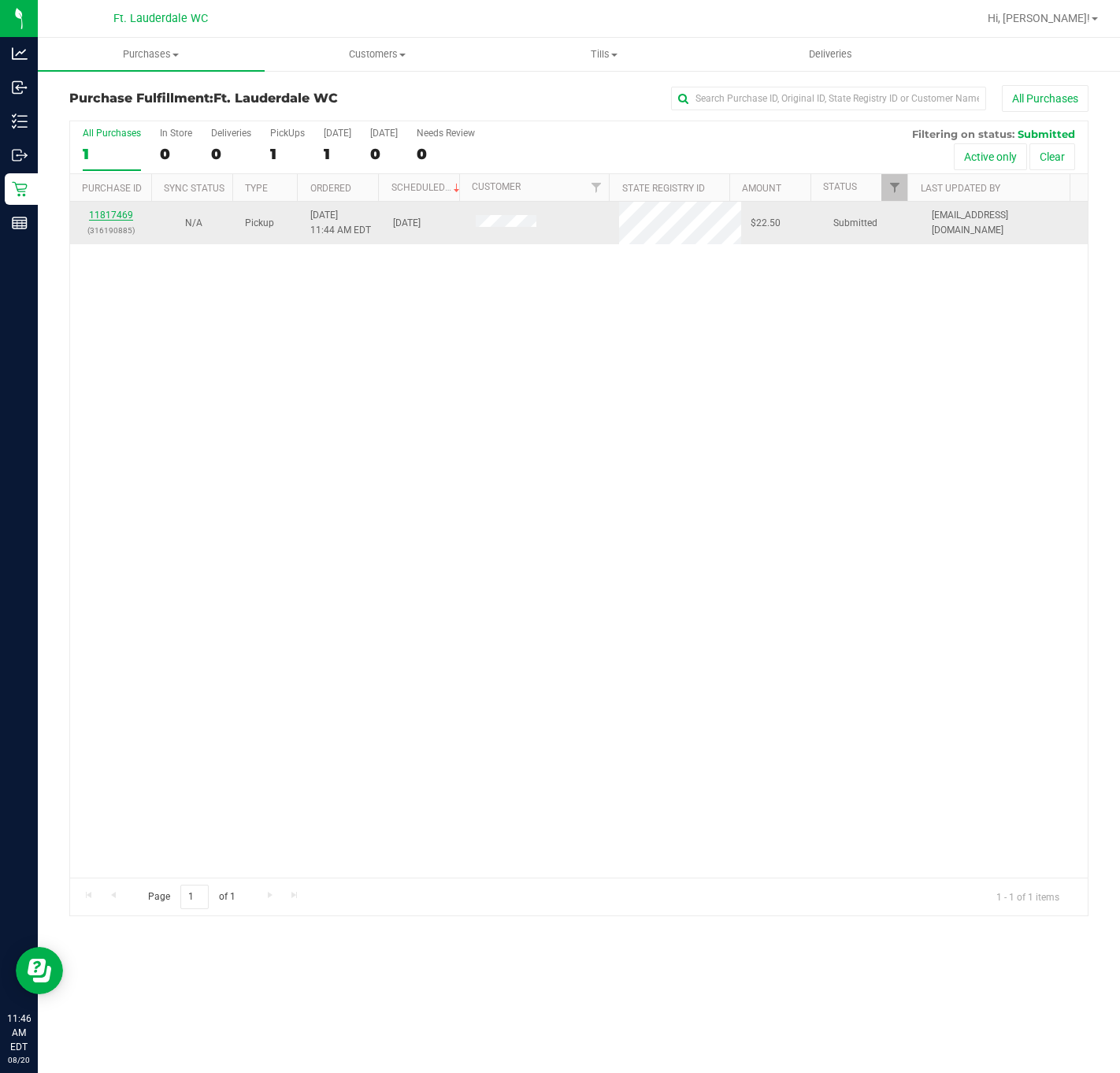
drag, startPoint x: 1023, startPoint y: 931, endPoint x: 112, endPoint y: 215, distance: 1158.7
click at [112, 215] on link "11817469" at bounding box center [110, 215] width 44 height 11
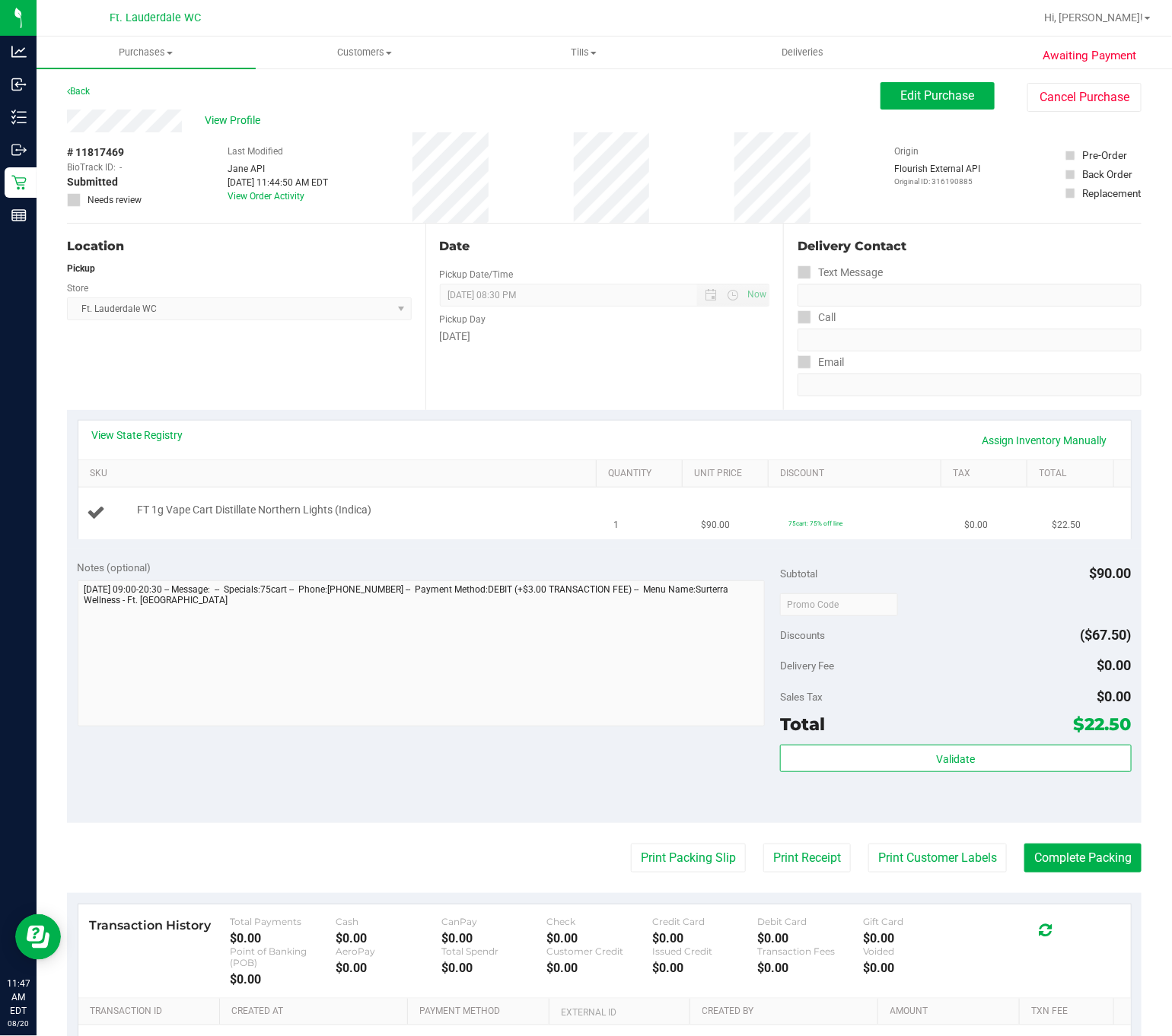
click at [407, 517] on div "FT 1g Vape Cart Distillate Northern Lights (Indica)" at bounding box center [361, 511] width 465 height 15
click at [362, 499] on td "FT 1g Vape Cart Distillate Northern Lights (Indica)" at bounding box center [341, 514] width 526 height 51
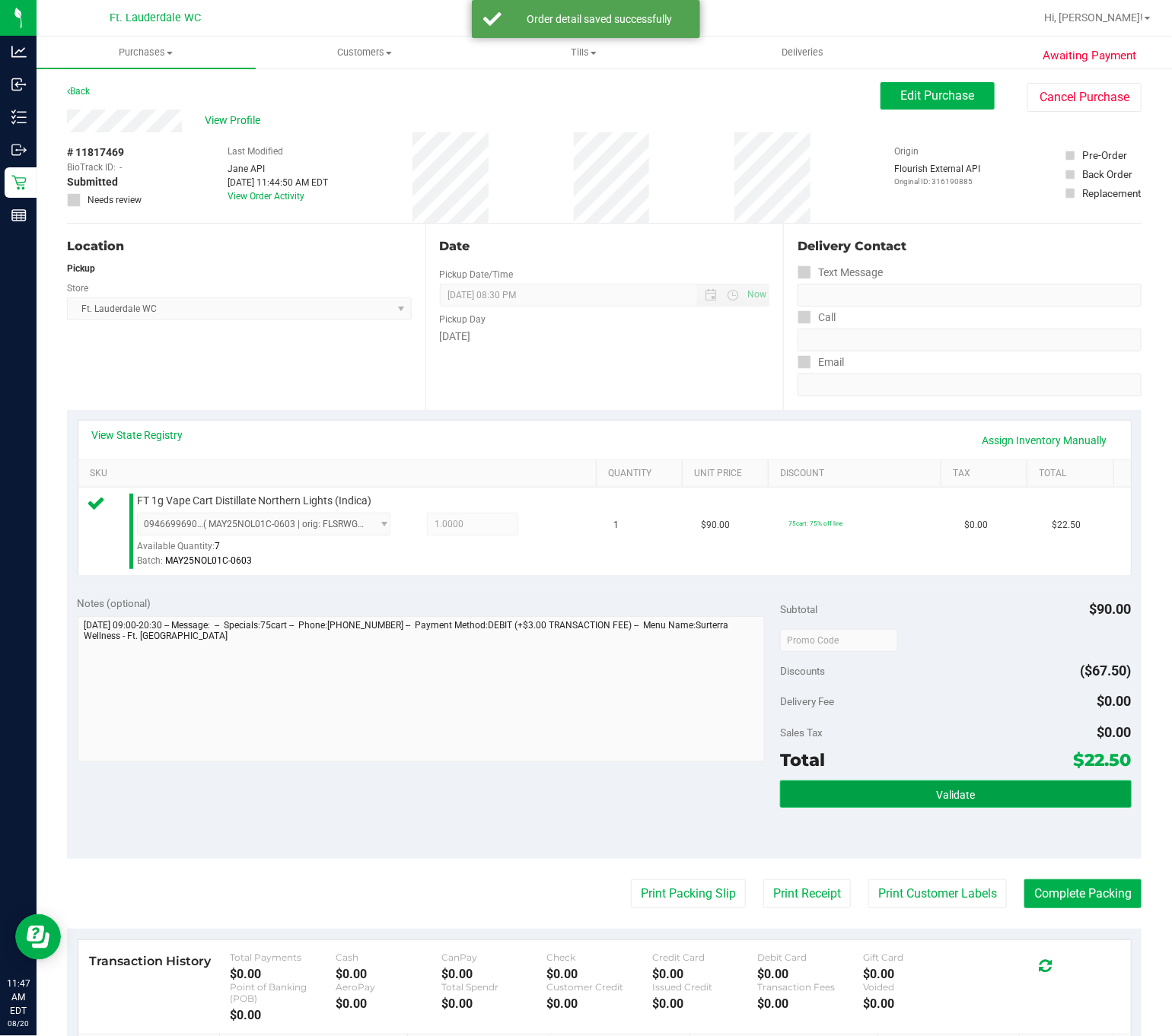
click at [936, 801] on span "Validate" at bounding box center [955, 794] width 39 height 12
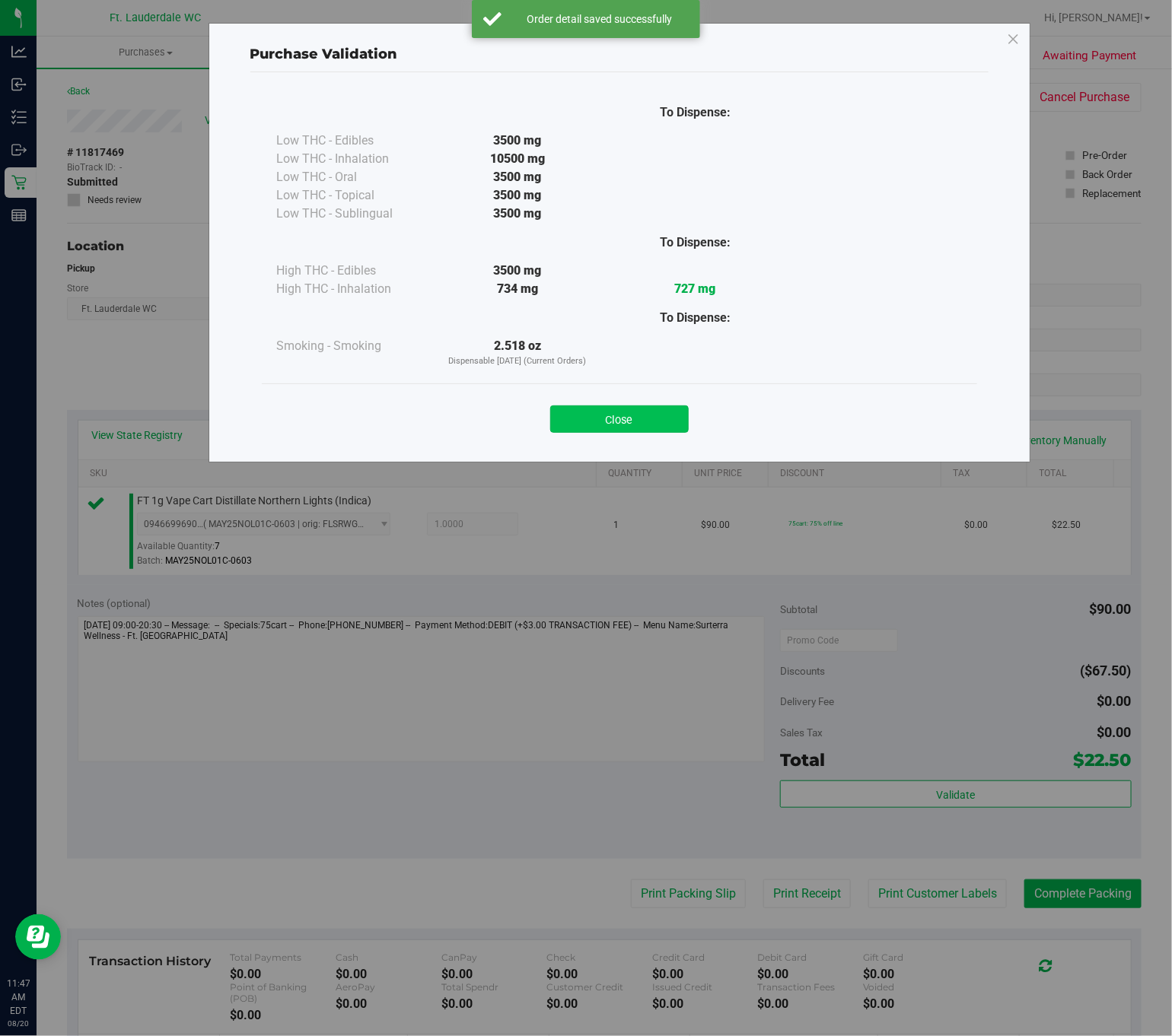
click at [678, 419] on button "Close" at bounding box center [619, 419] width 139 height 28
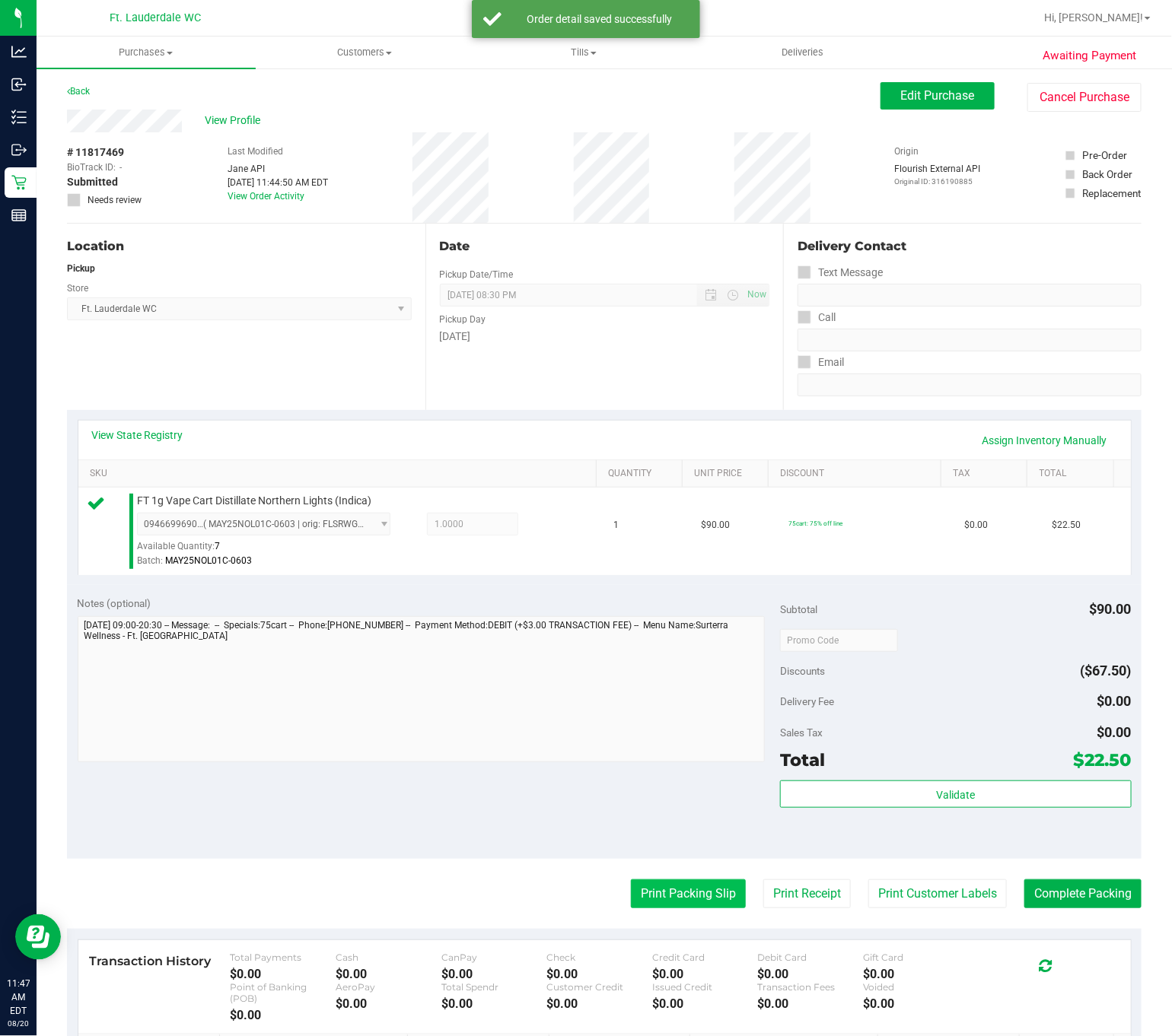
click at [667, 903] on button "Print Packing Slip" at bounding box center [688, 894] width 115 height 29
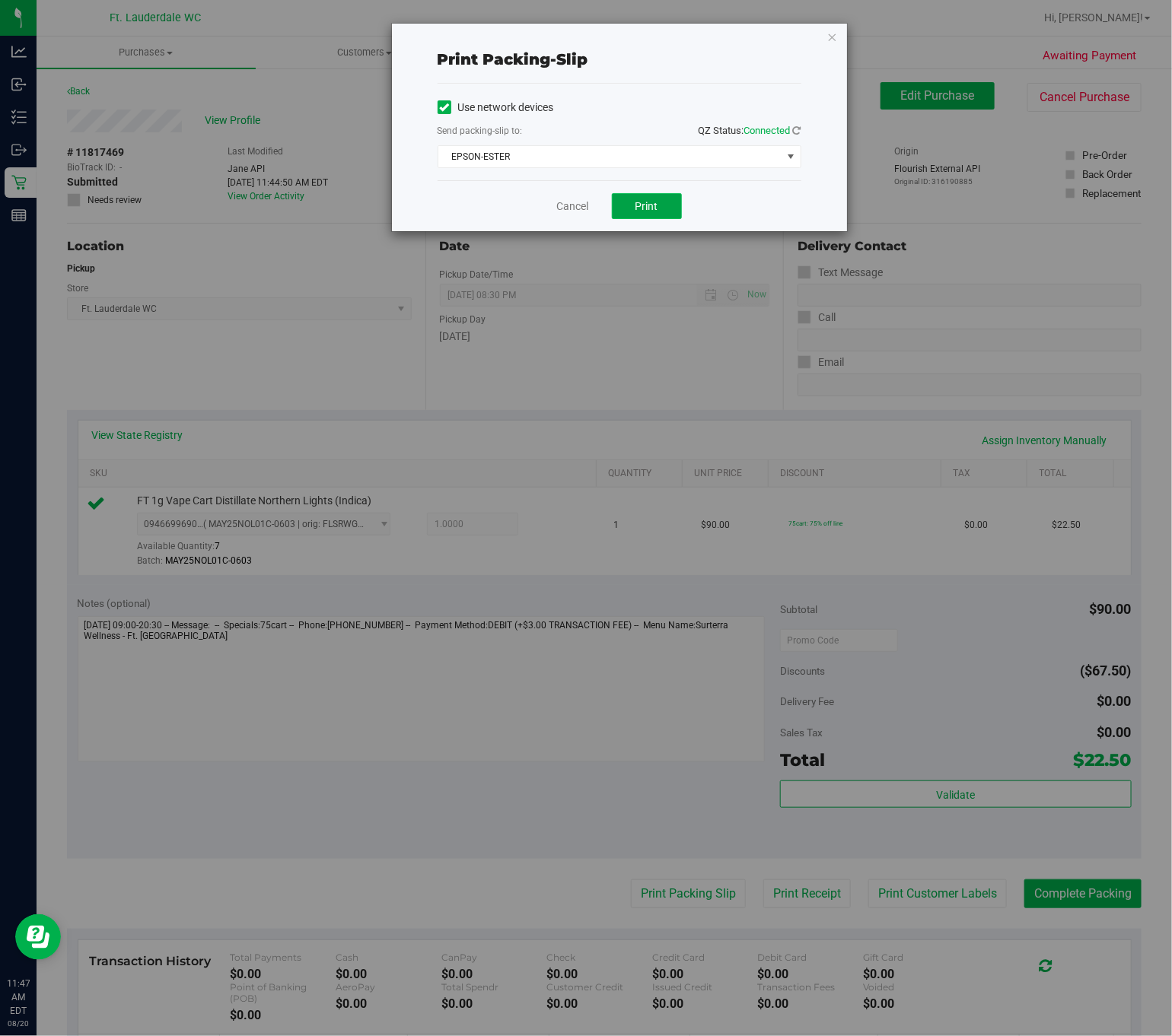
click at [649, 204] on span "Print" at bounding box center [647, 205] width 23 height 12
click at [556, 166] on span "EPSON-ESTER" at bounding box center [610, 157] width 343 height 21
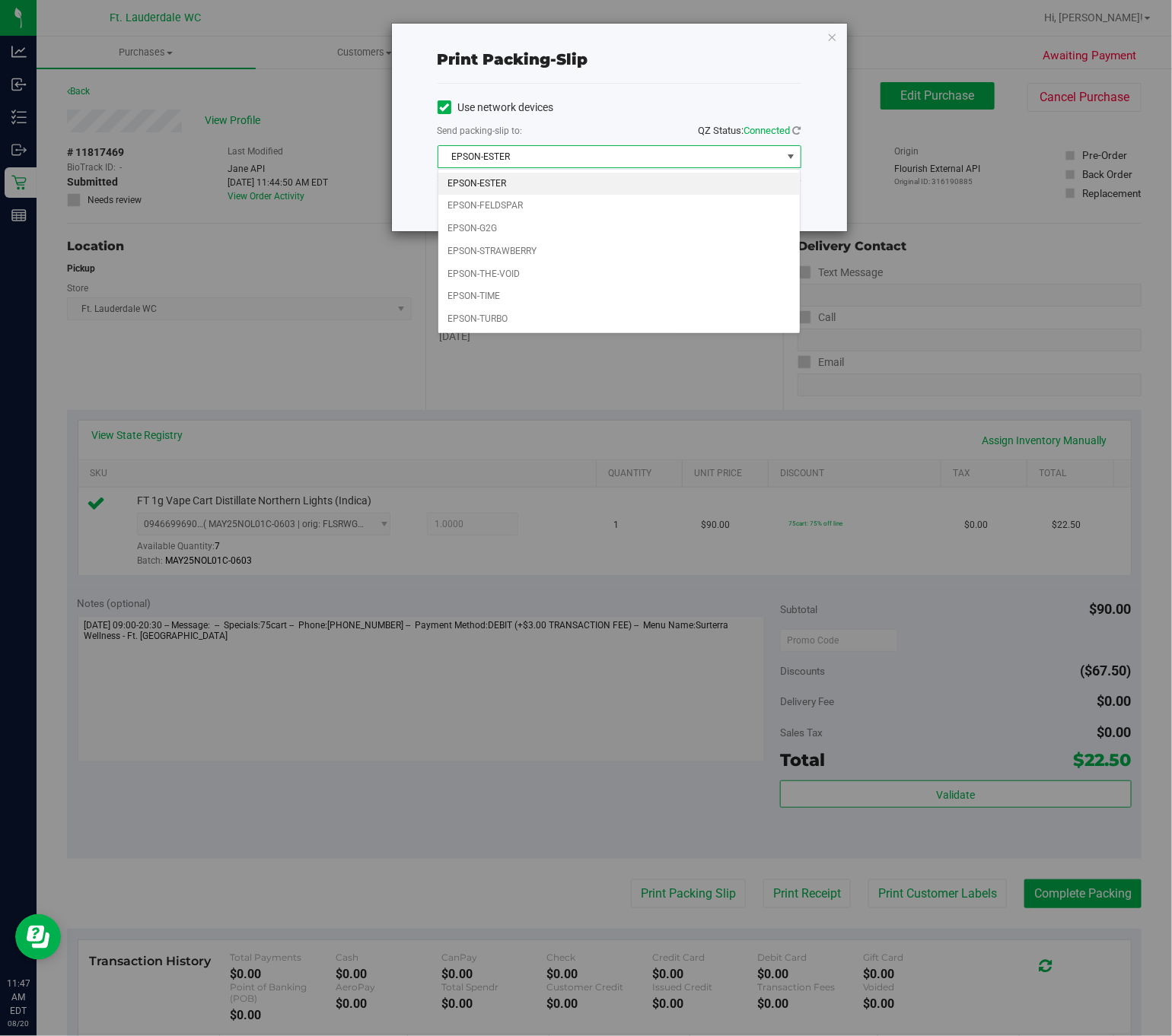
click at [577, 510] on div "Print packing-slip Use network devices Send packing-slip to: QZ Status: Connect…" at bounding box center [592, 518] width 1183 height 1036
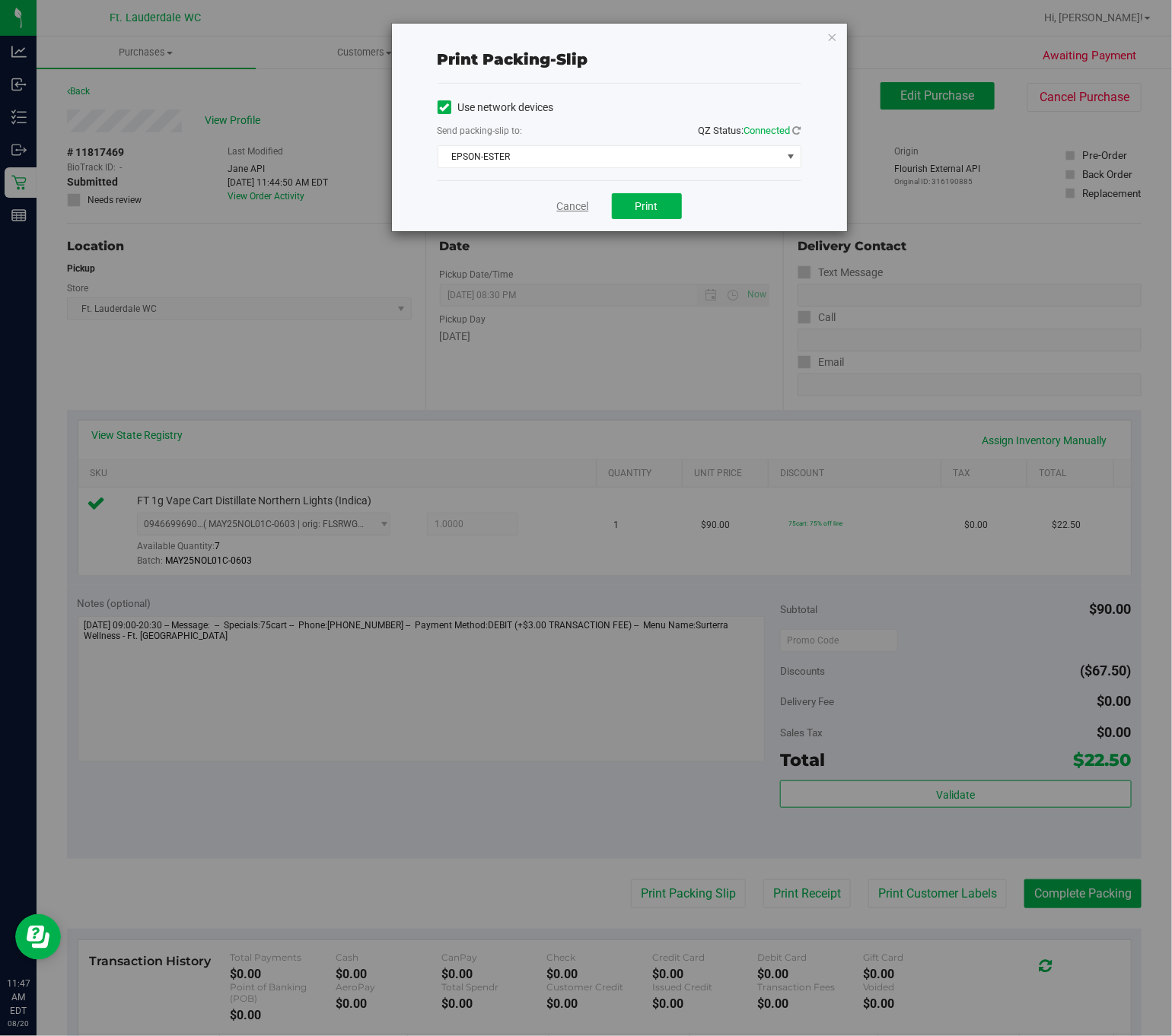
click at [587, 200] on link "Cancel" at bounding box center [573, 206] width 32 height 16
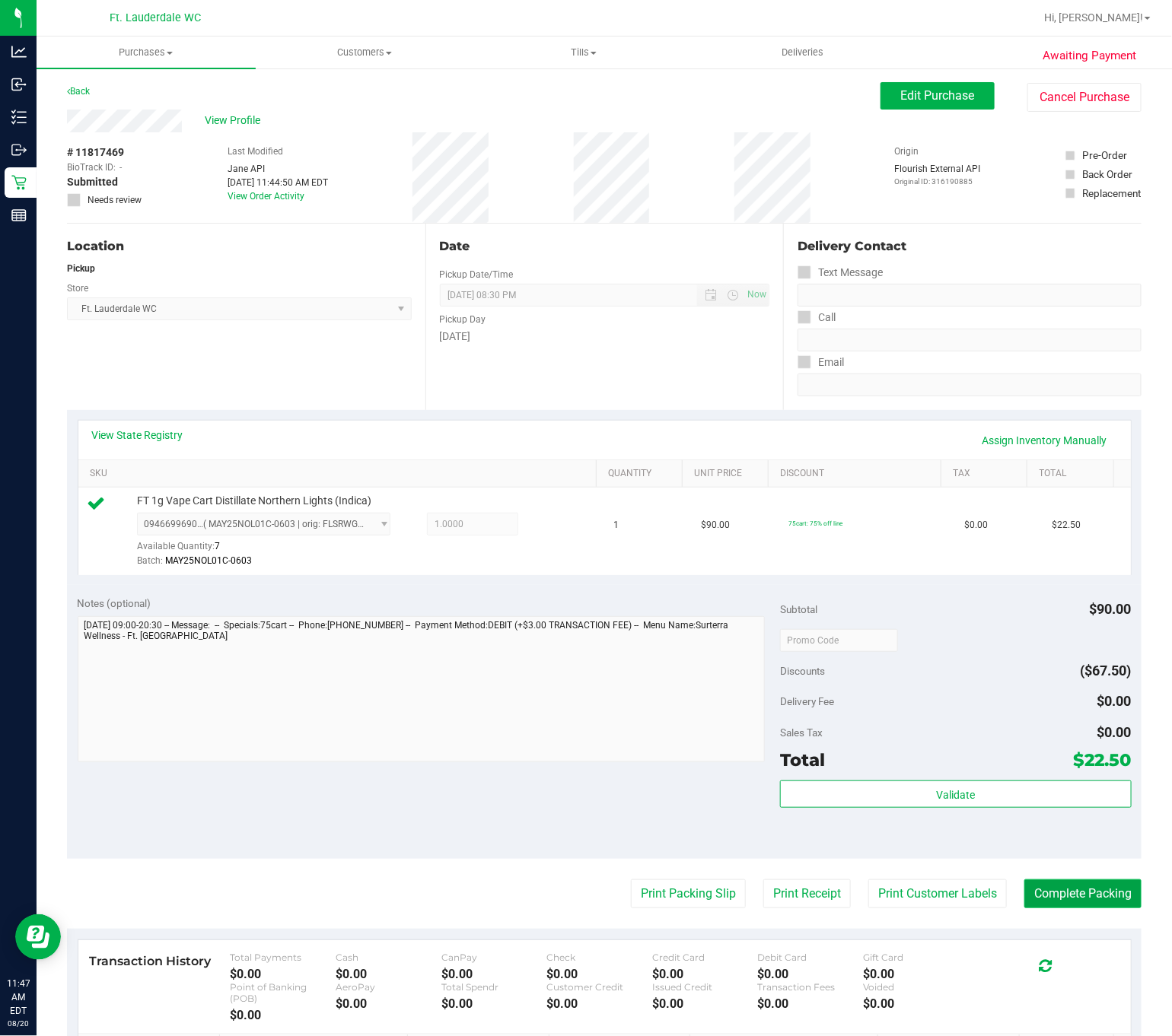
click at [1008, 897] on button "Complete Packing" at bounding box center [1083, 894] width 117 height 29
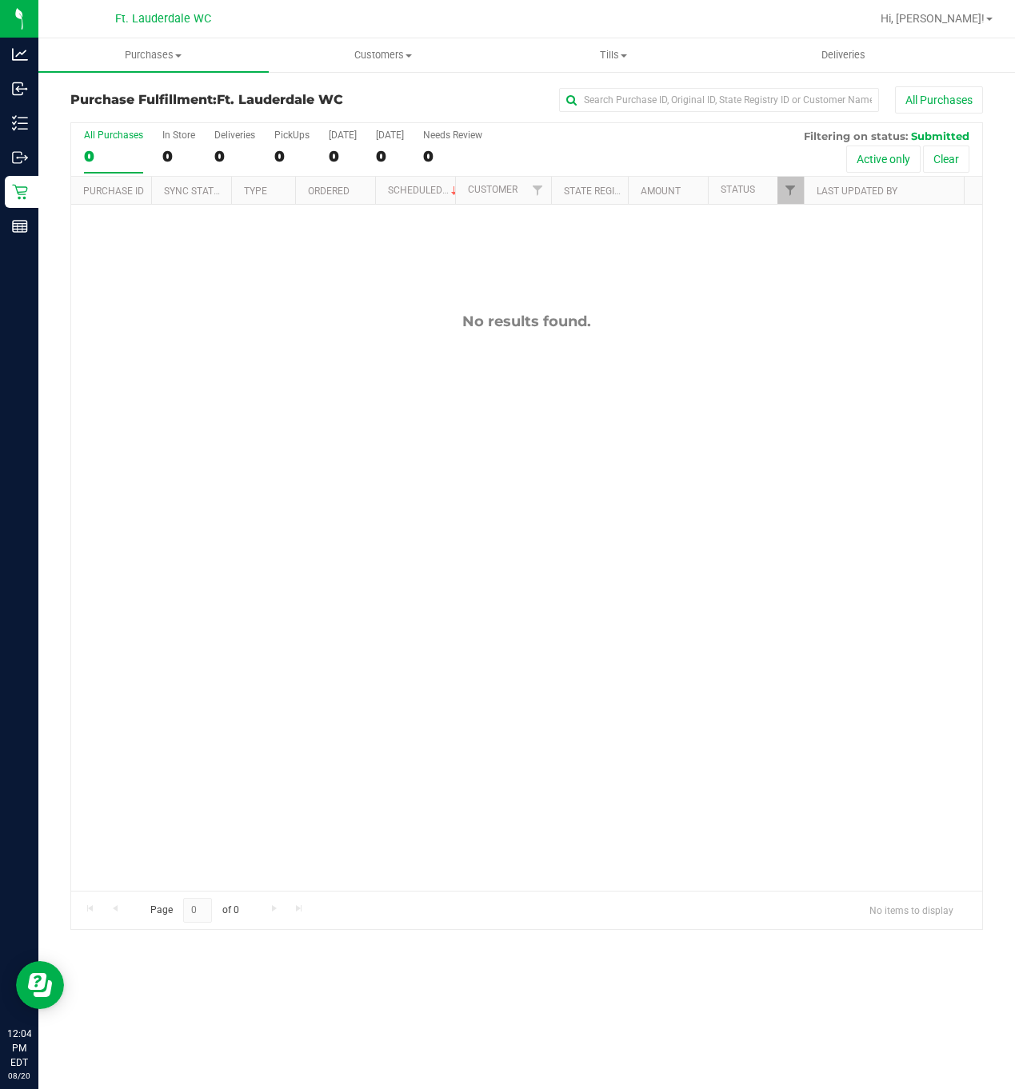
click at [629, 535] on div "No results found." at bounding box center [526, 602] width 911 height 794
click at [214, 451] on div "No results found." at bounding box center [526, 602] width 911 height 794
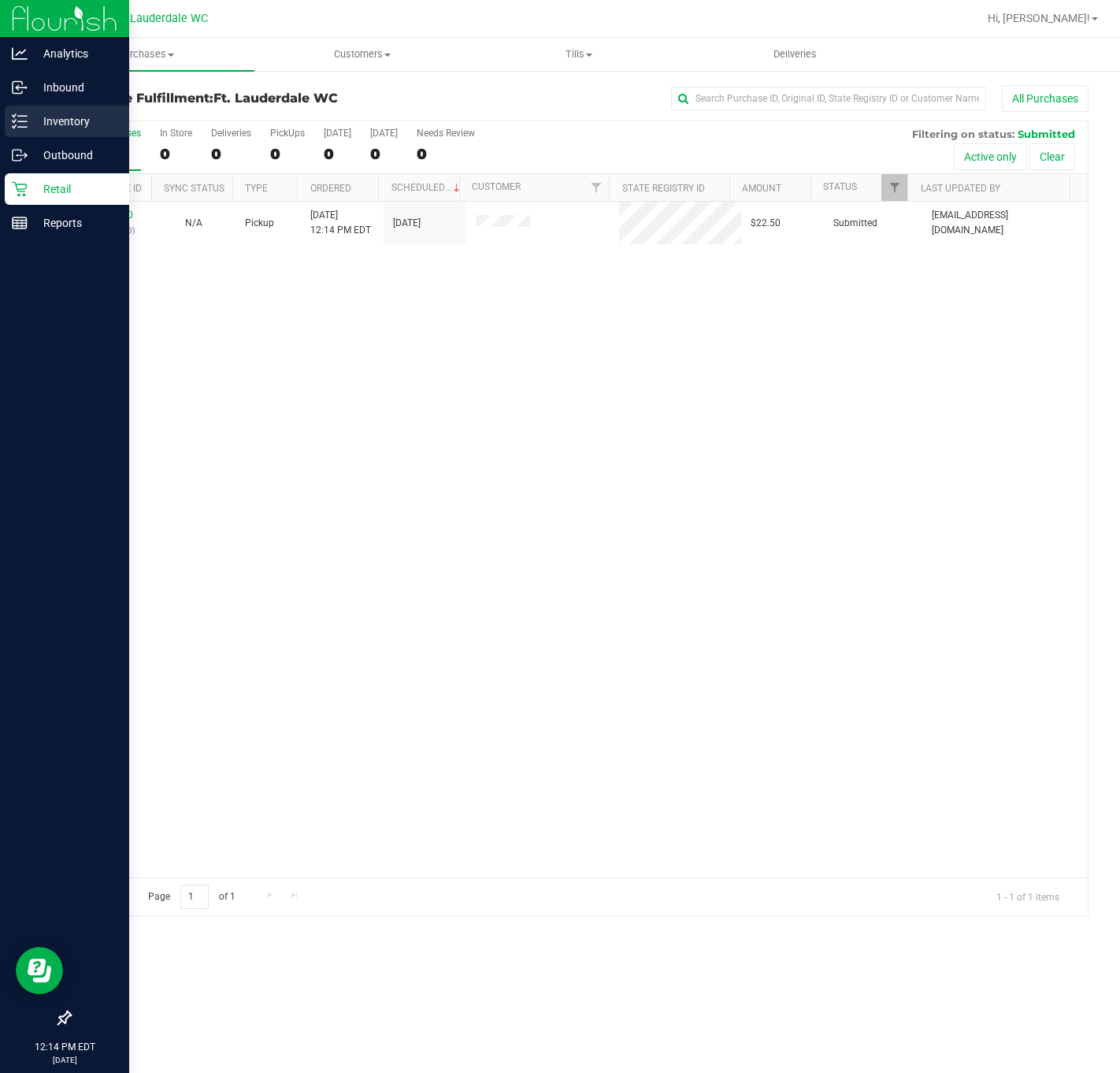
click at [69, 121] on p "Inventory" at bounding box center [75, 121] width 95 height 19
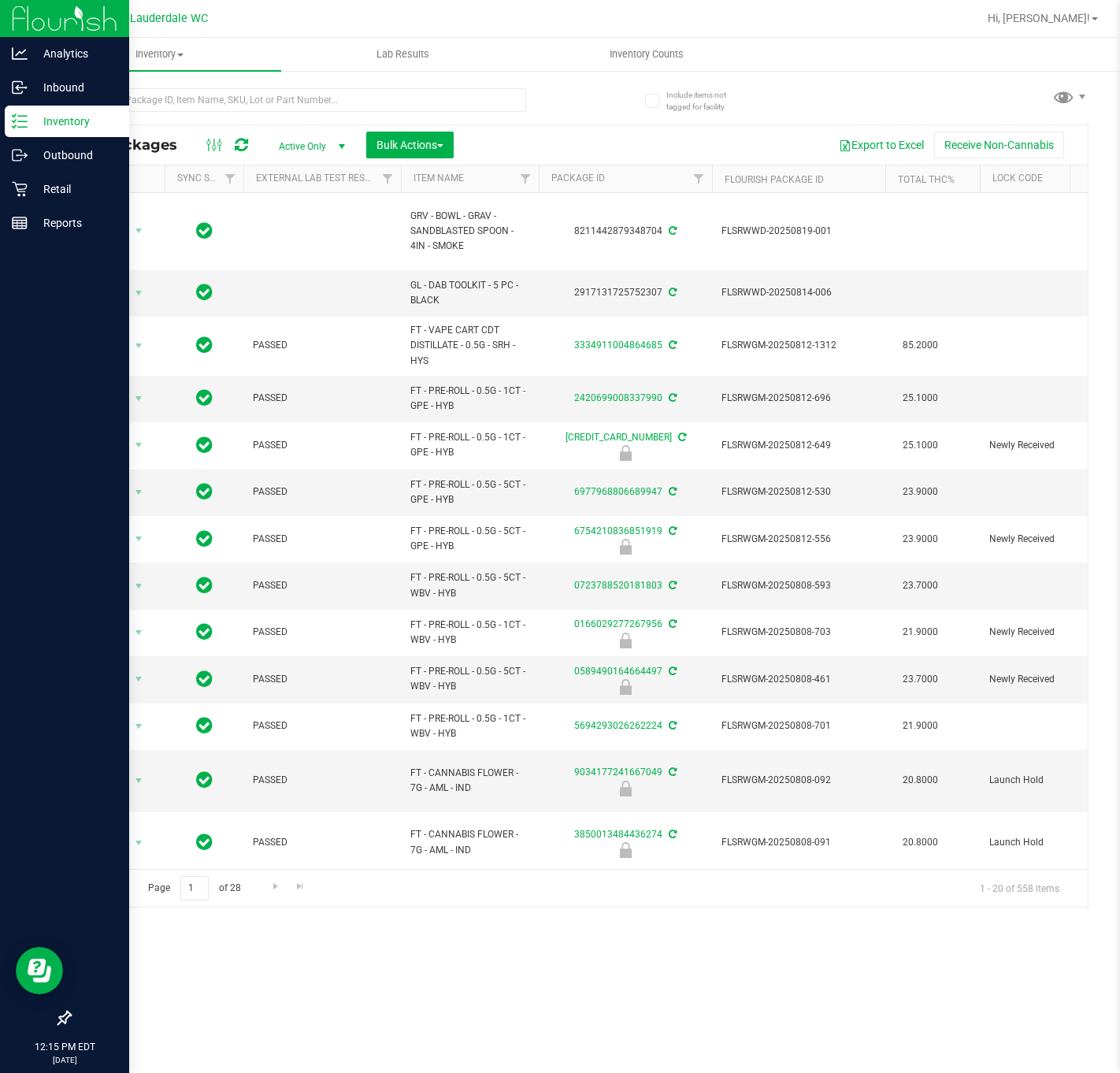
click at [577, 107] on div at bounding box center [323, 99] width 509 height 50
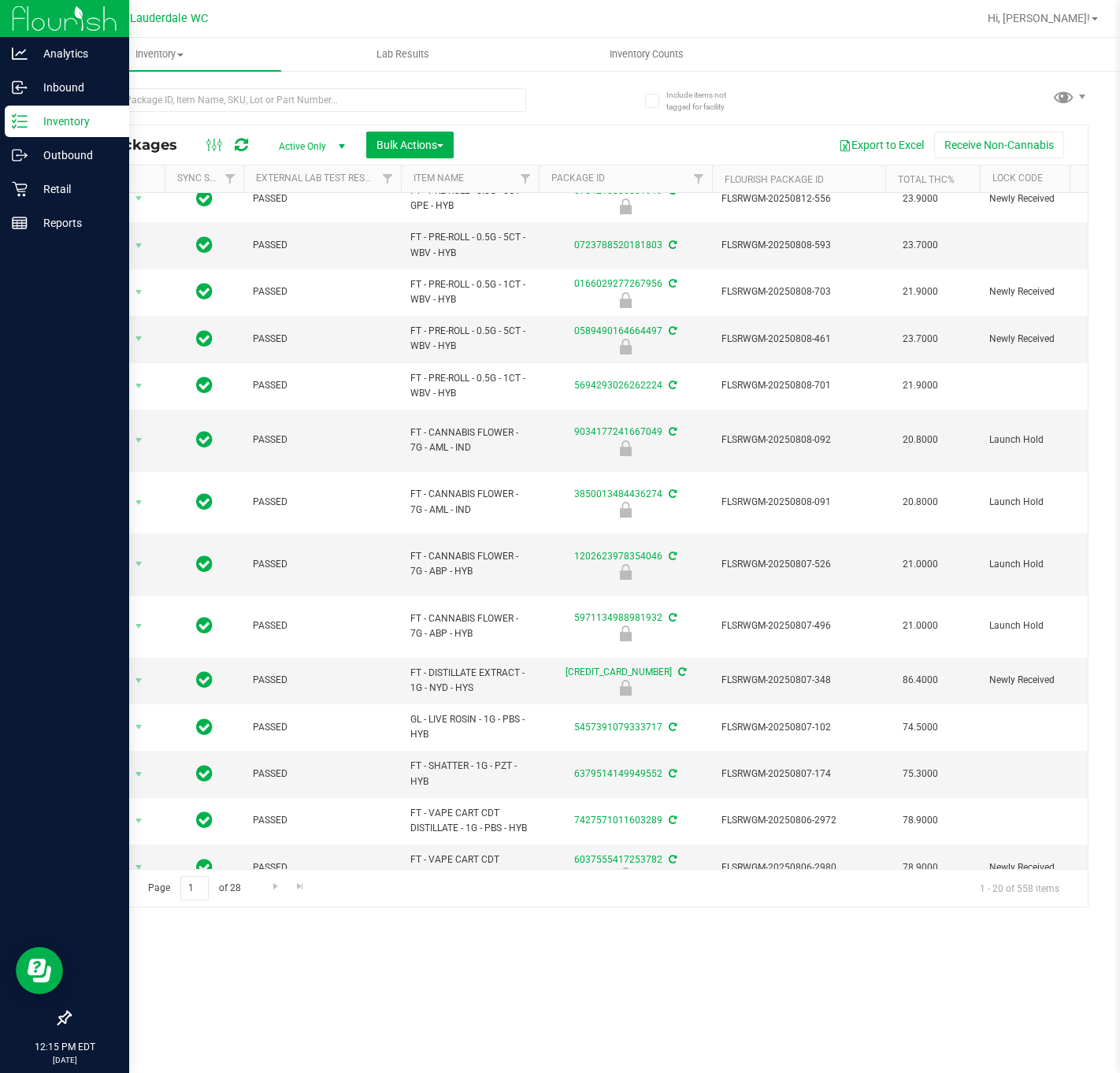
scroll to position [350, 0]
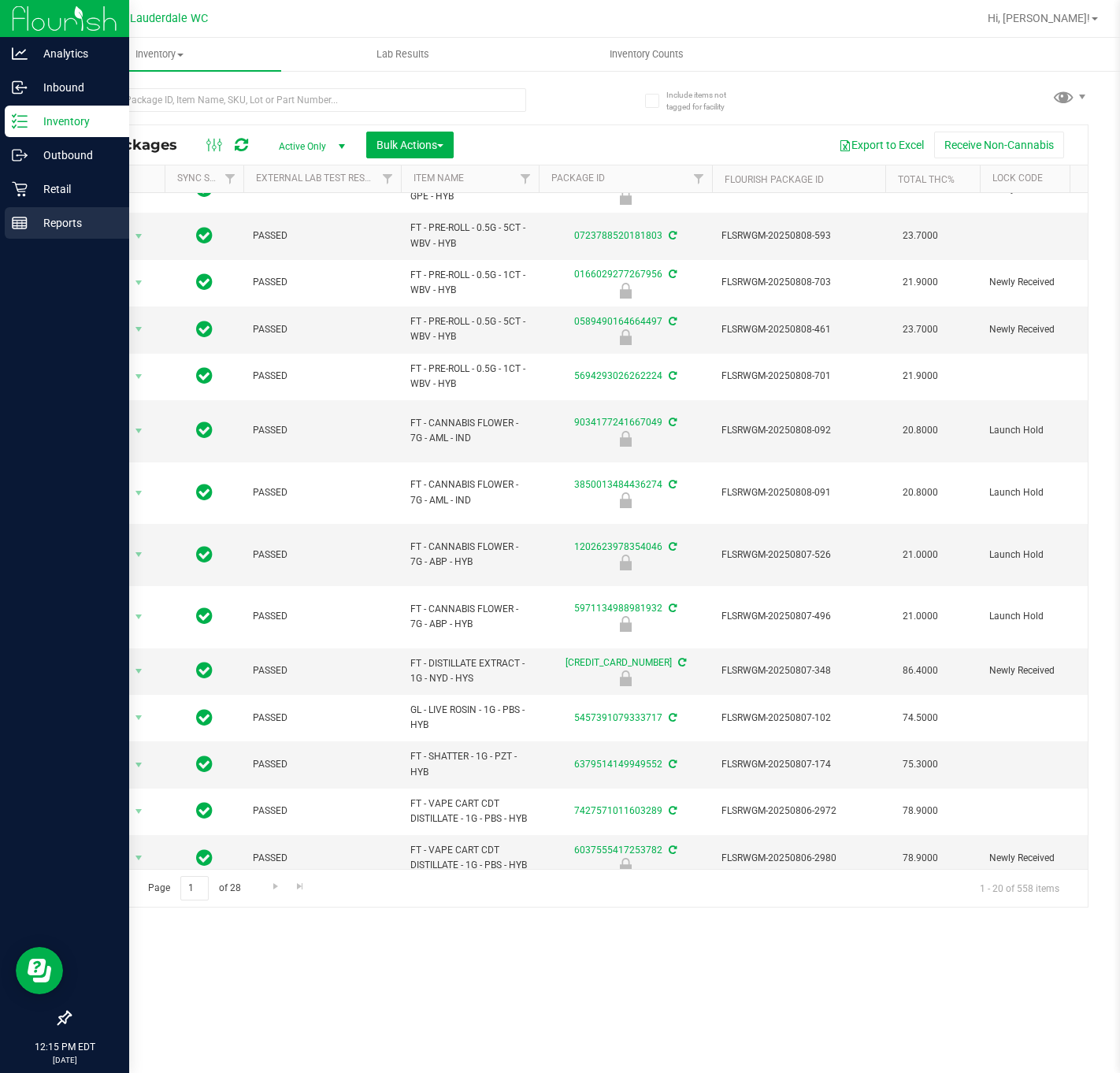
click at [54, 228] on p "Reports" at bounding box center [75, 223] width 95 height 19
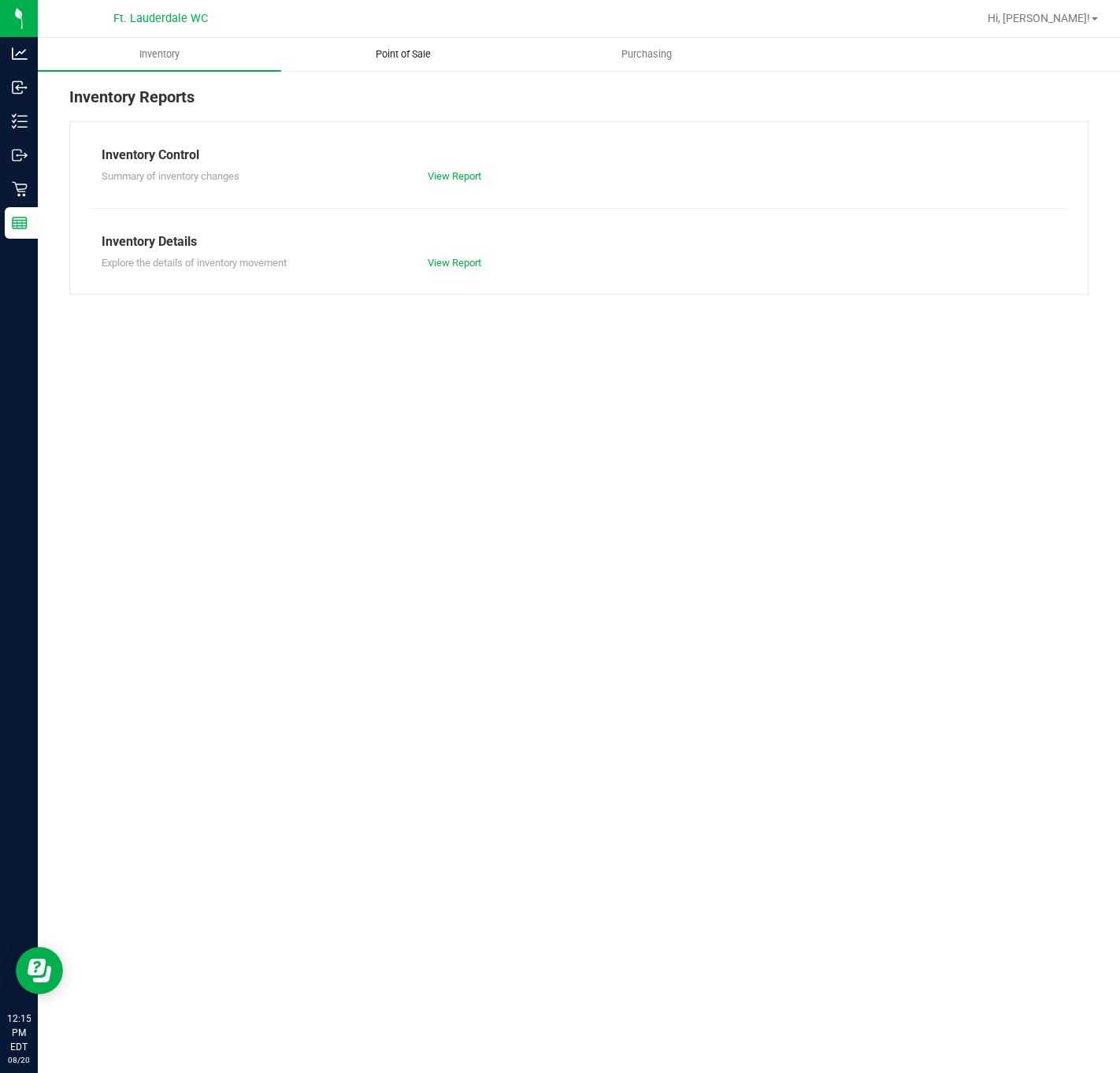
click at [426, 59] on span "Point of Sale" at bounding box center [403, 54] width 98 height 14
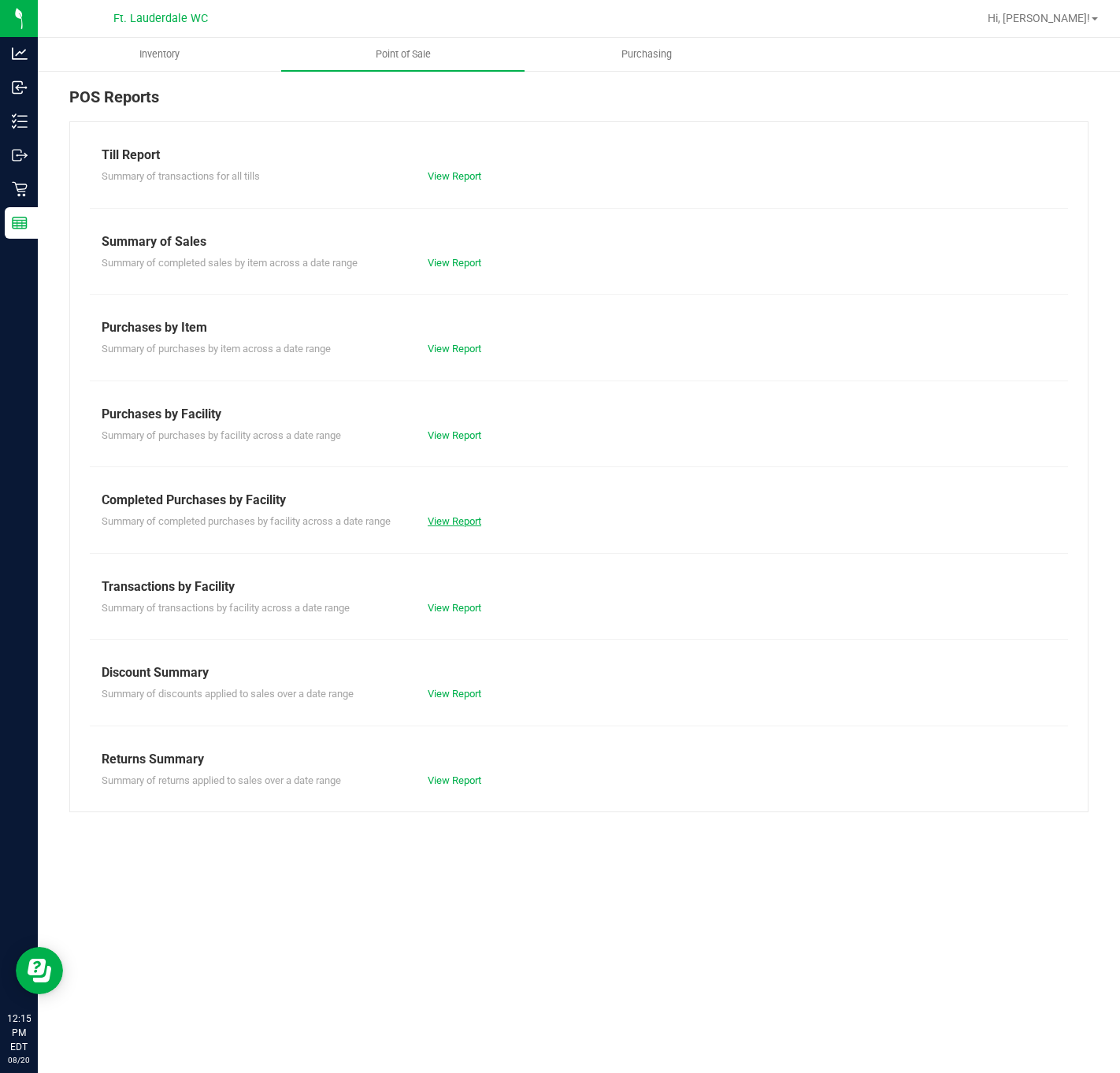
click at [464, 520] on link "View Report" at bounding box center [454, 521] width 53 height 12
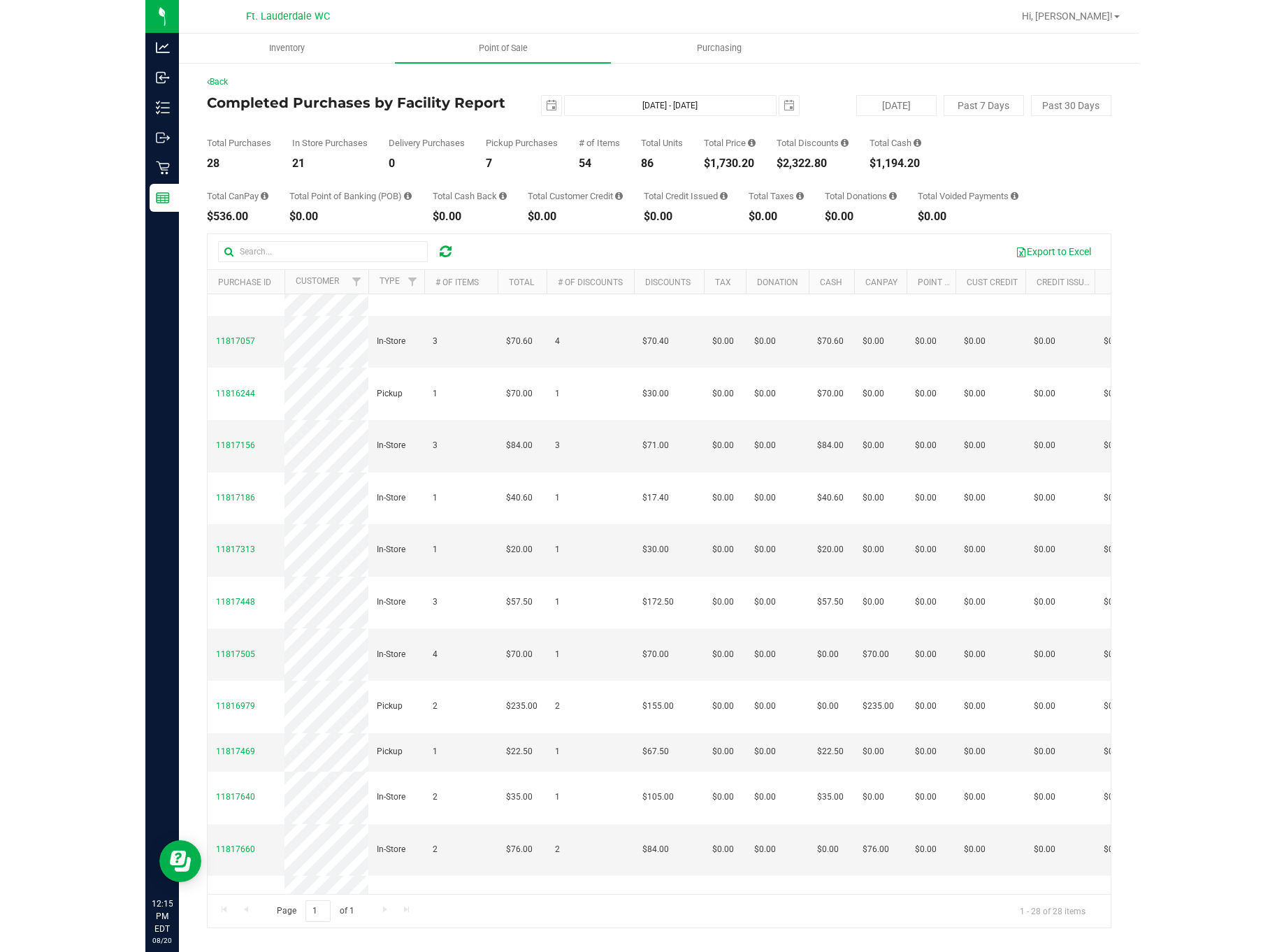
scroll to position [777, 0]
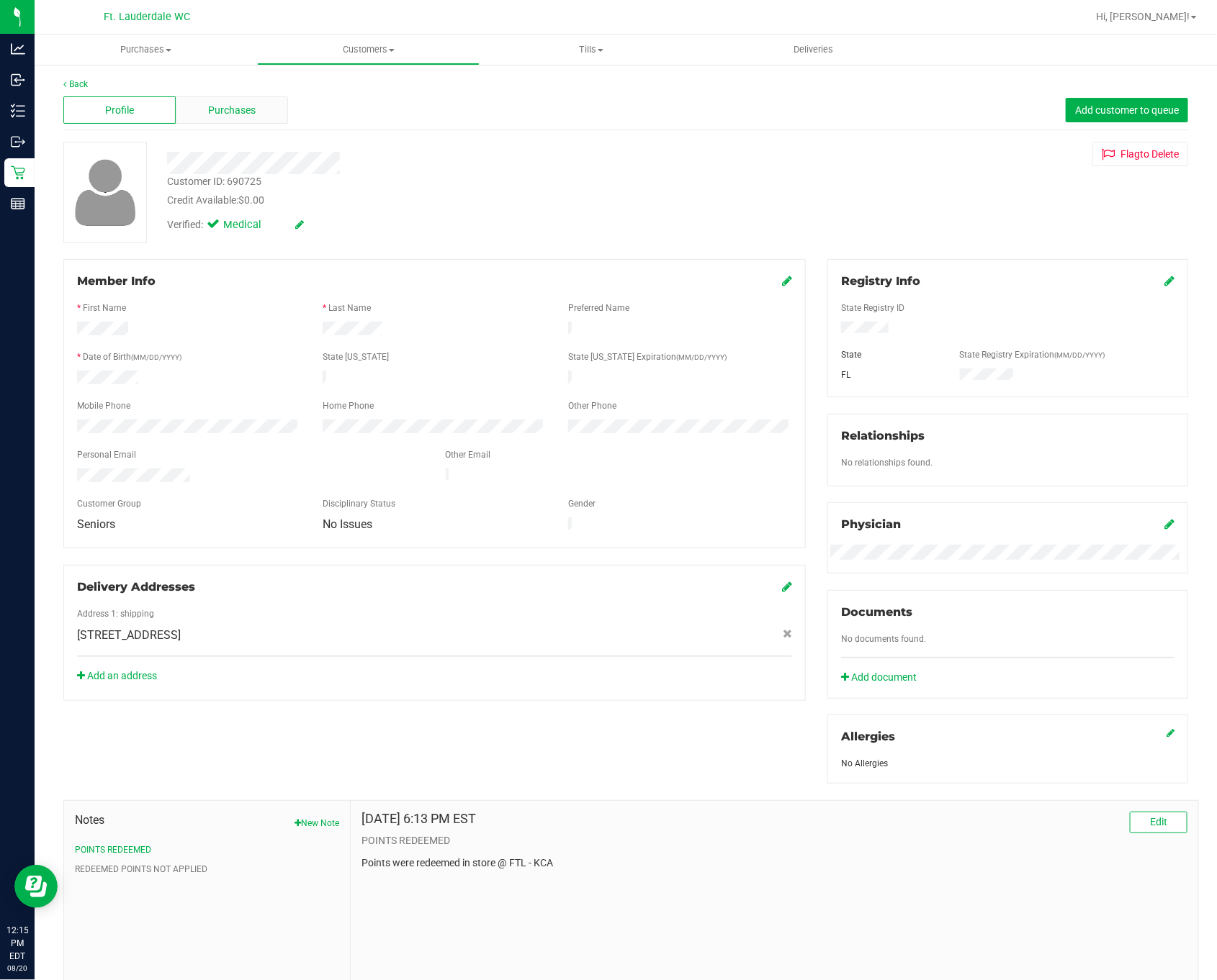
click at [270, 109] on div "Purchases" at bounding box center [231, 110] width 113 height 27
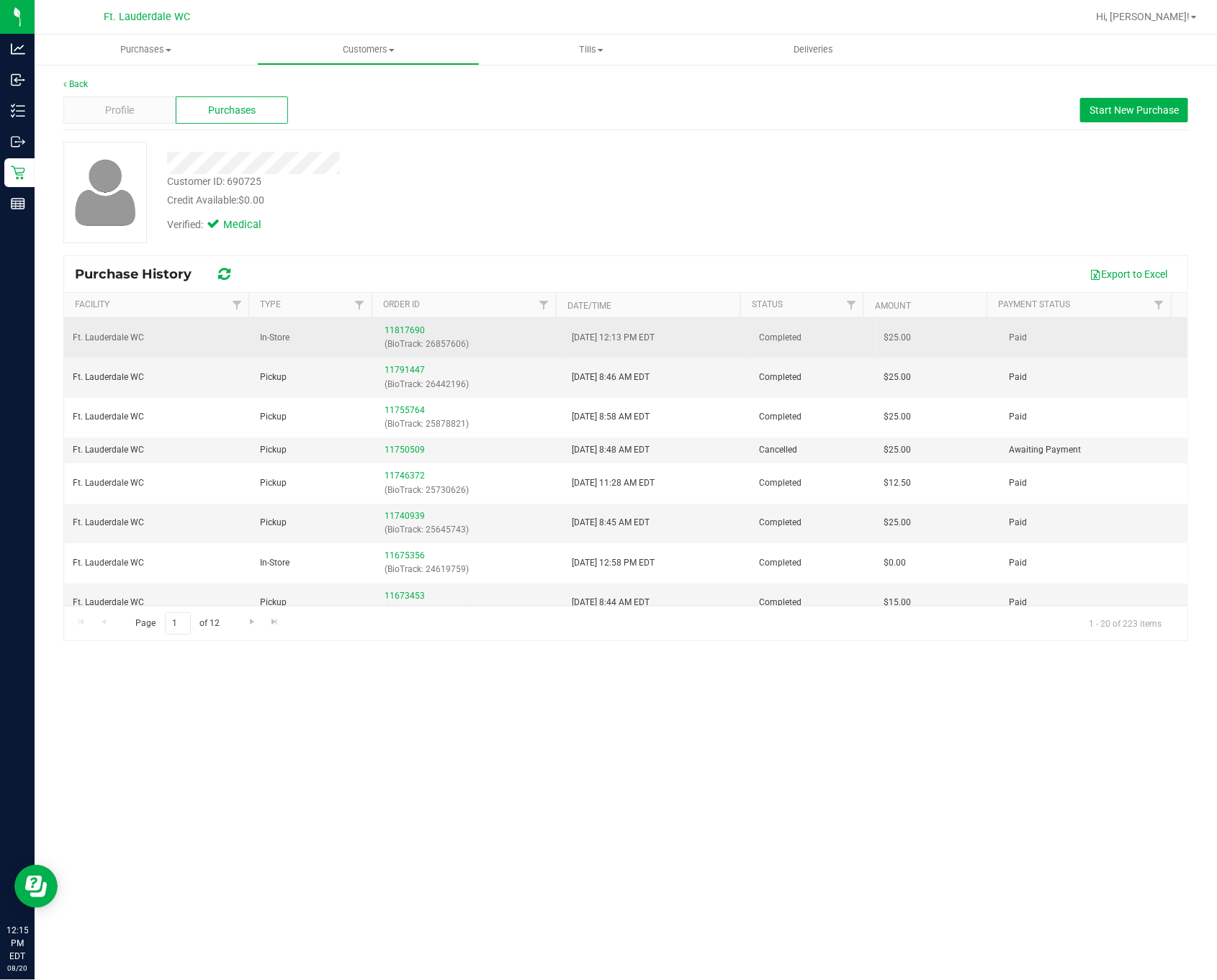
click at [114, 341] on span "Ft. Lauderdale WC" at bounding box center [108, 337] width 71 height 13
click at [397, 328] on link "11817690" at bounding box center [404, 330] width 41 height 10
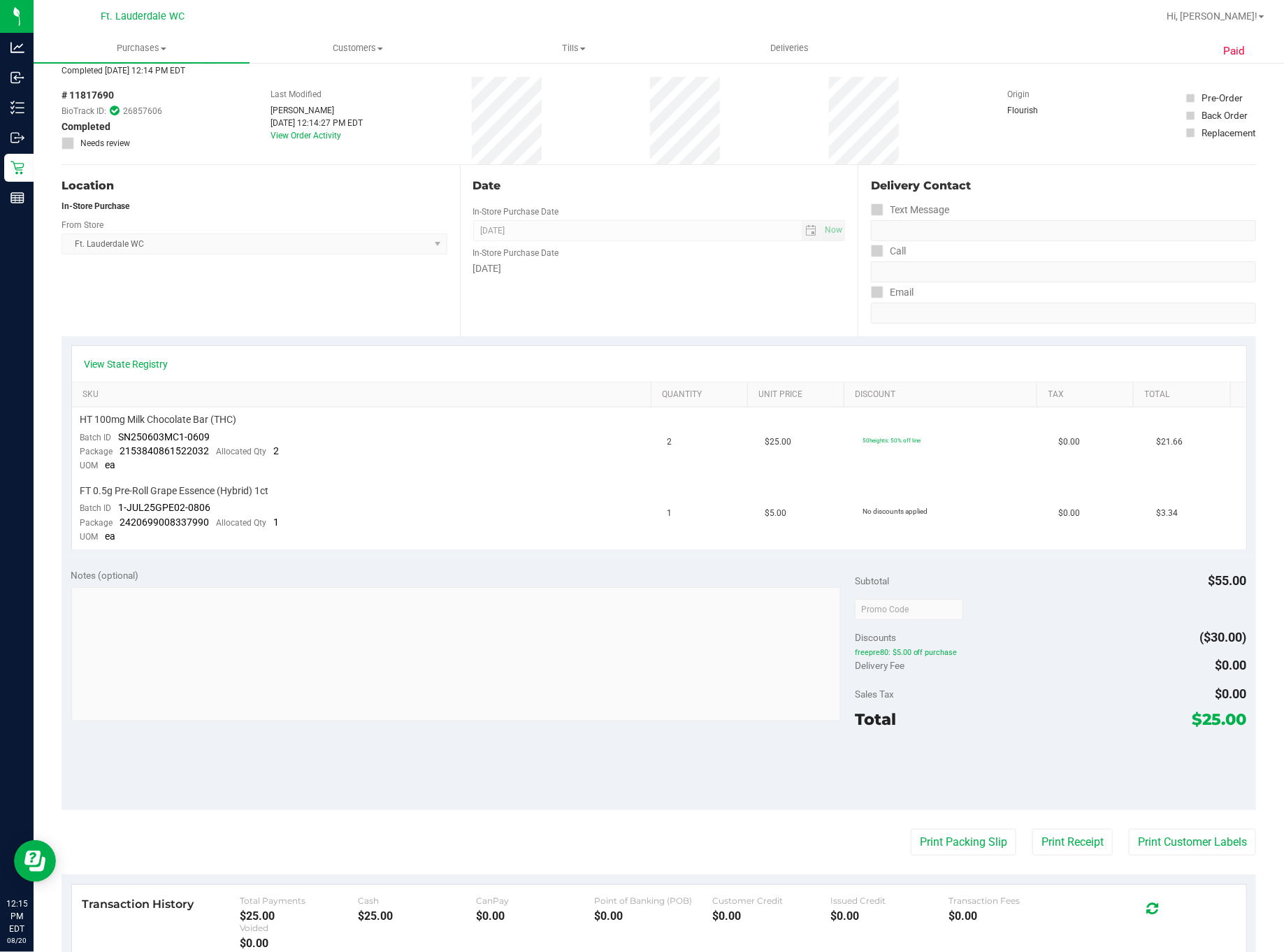
scroll to position [210, 0]
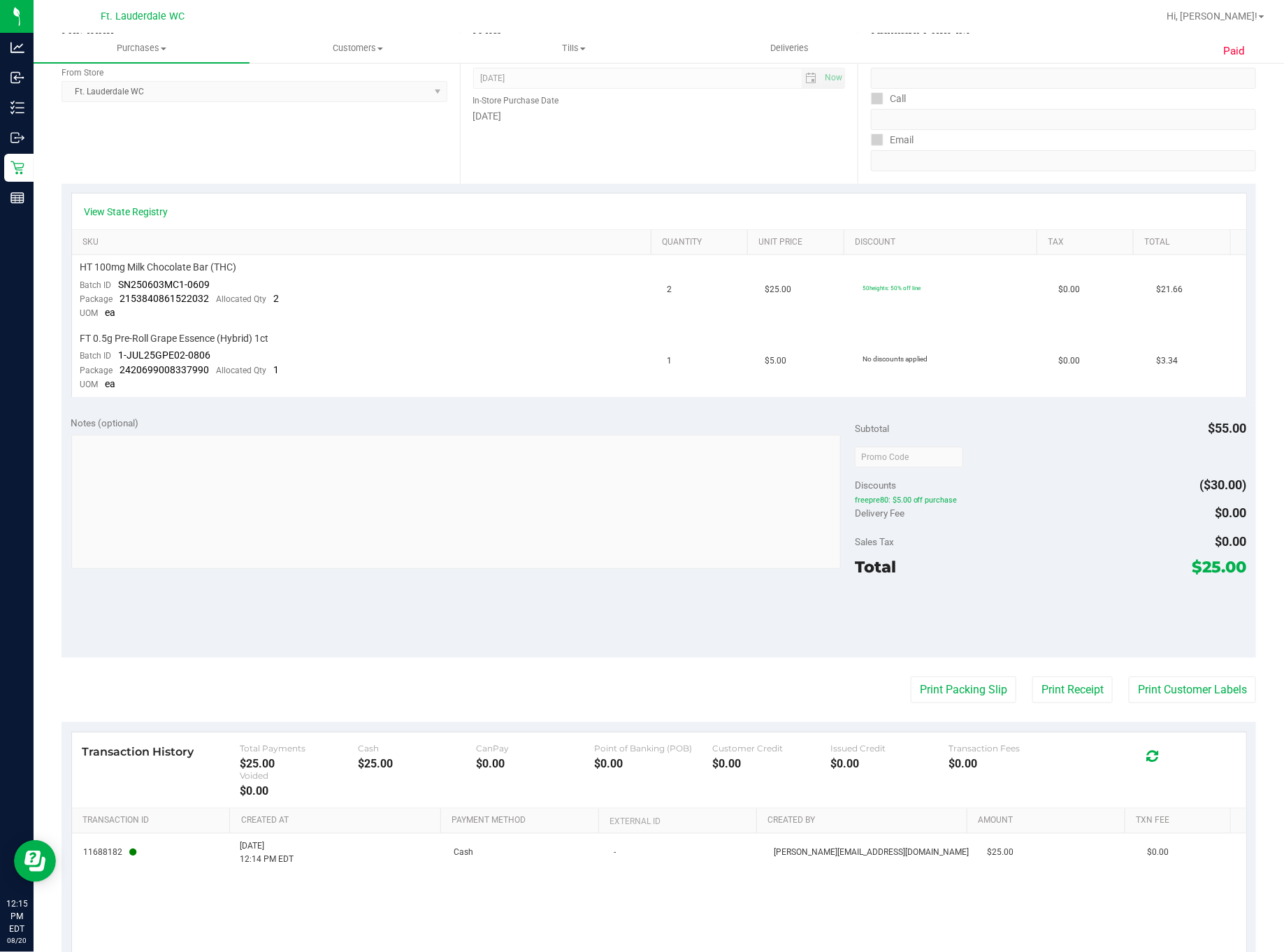
drag, startPoint x: 996, startPoint y: 451, endPoint x: 1121, endPoint y: 483, distance: 129.0
click at [886, 483] on div "Subtotal $55.00 Discounts ($30.00) freepre80: $5.00 off purchase Delivery Fee $…" at bounding box center [1051, 532] width 392 height 233
click at [886, 563] on div "Total $25.00" at bounding box center [1051, 566] width 392 height 25
click at [886, 590] on div at bounding box center [1051, 617] width 392 height 63
drag, startPoint x: 489, startPoint y: 651, endPoint x: 629, endPoint y: 601, distance: 148.7
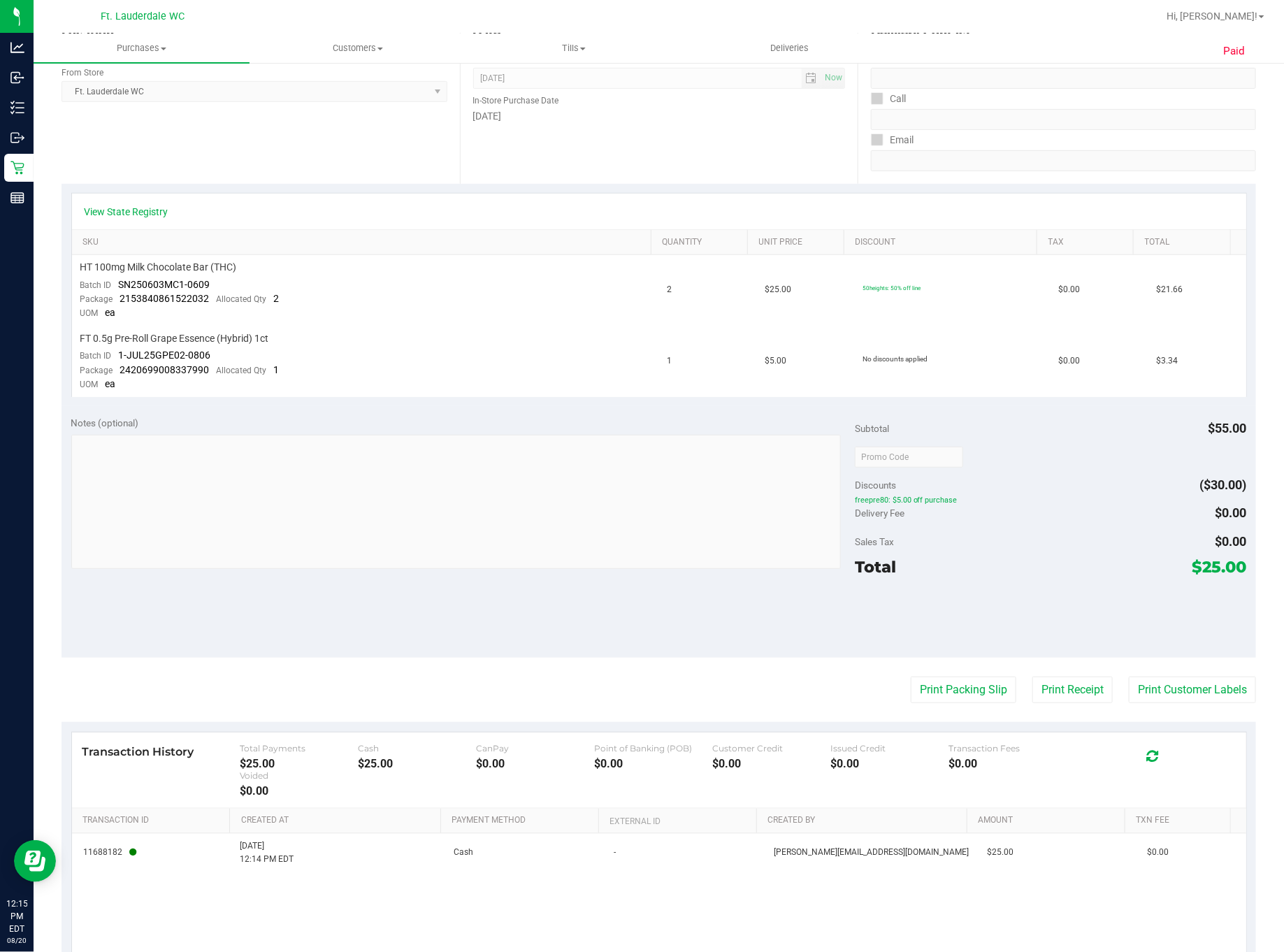
click at [489, 649] on div "Notes (optional) Subtotal $55.00 Discounts ($30.00) freepre80: $5.00 off purcha…" at bounding box center [658, 532] width 1195 height 252
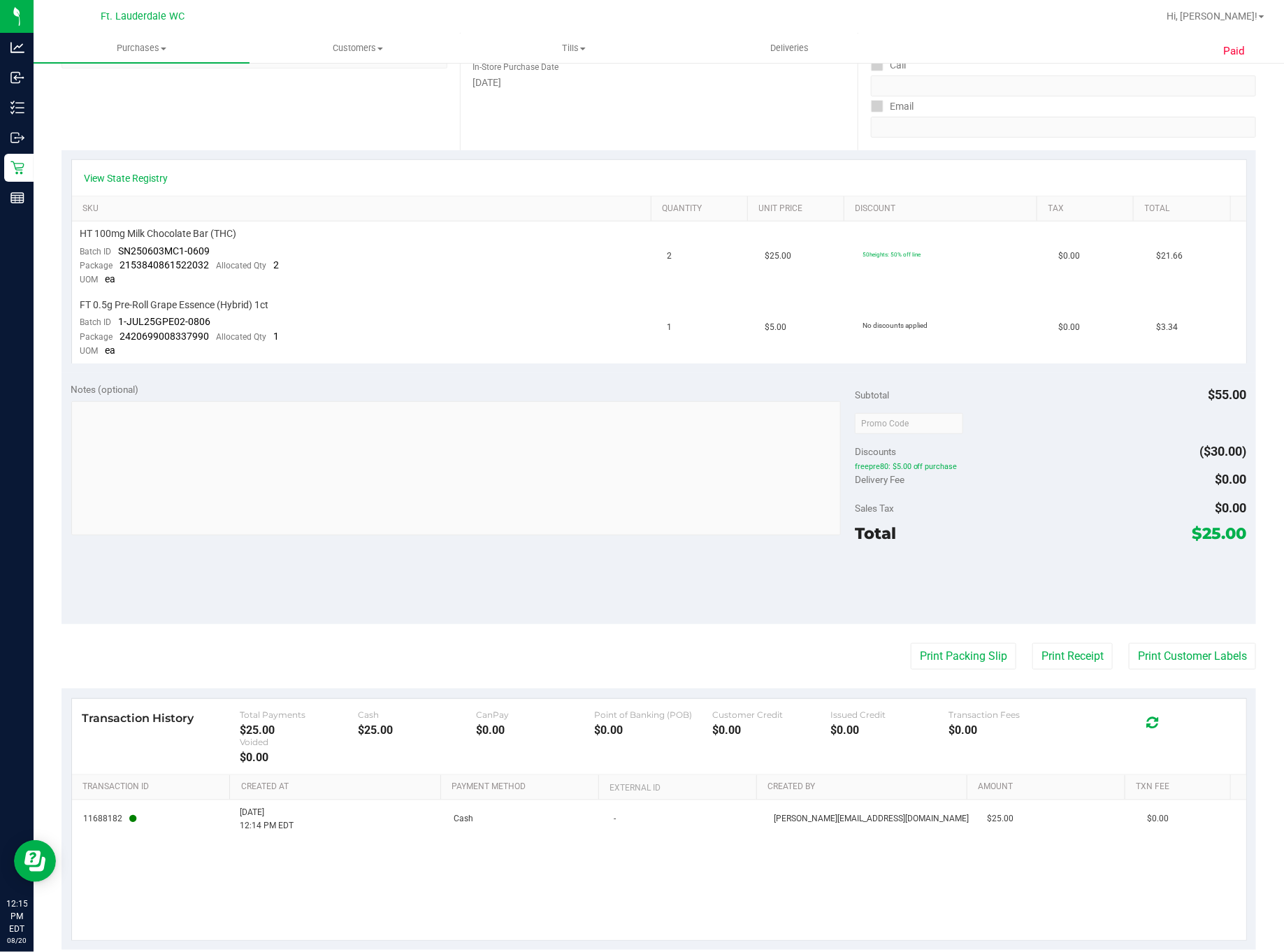
scroll to position [271, 0]
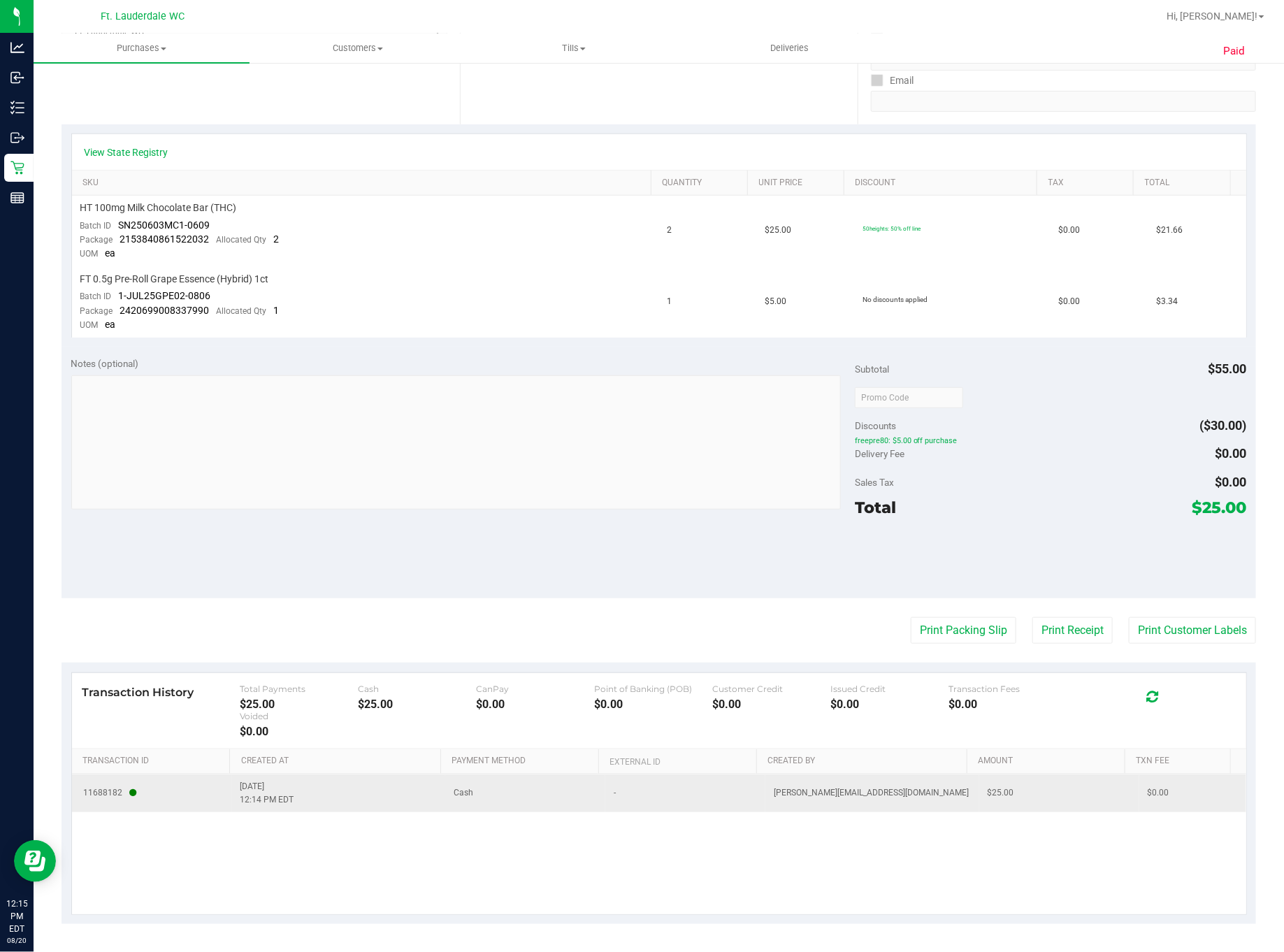
click at [132, 802] on td "11688182" at bounding box center [151, 793] width 160 height 38
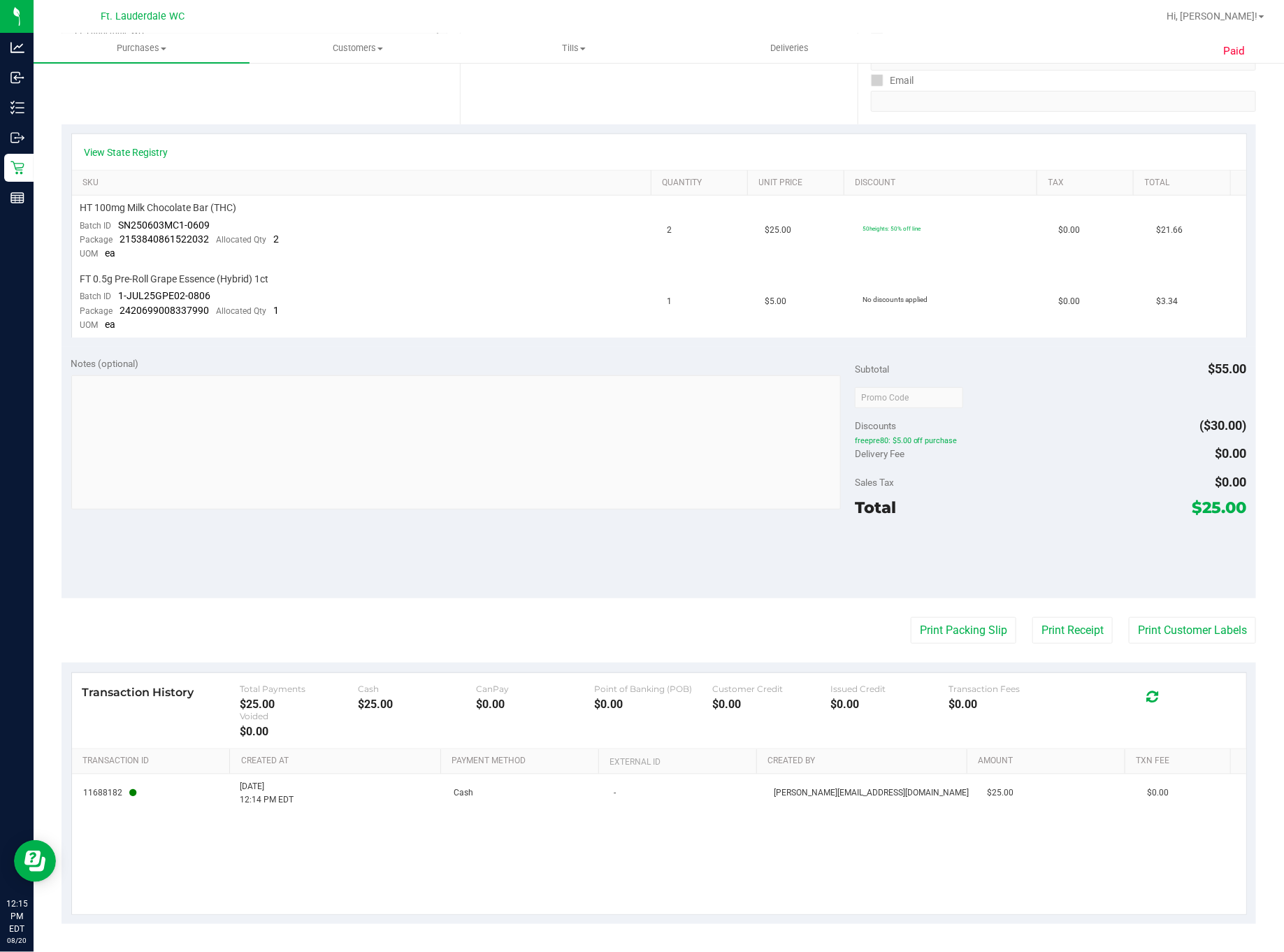
click at [886, 497] on div "Total $25.00" at bounding box center [1051, 507] width 392 height 25
click at [886, 495] on div "Total $25.00" at bounding box center [1051, 507] width 392 height 25
click at [886, 483] on div "Sales Tax $0.00" at bounding box center [1051, 482] width 392 height 25
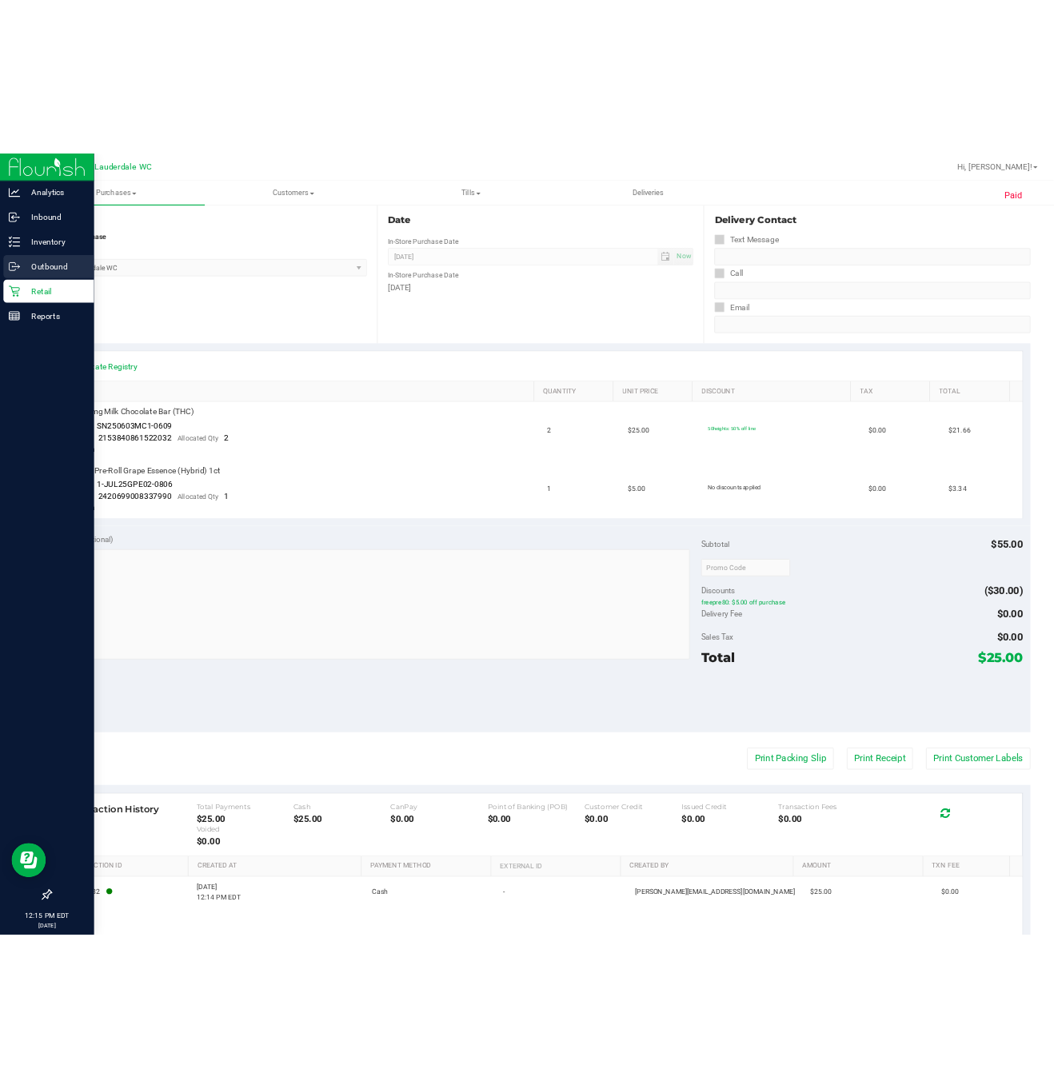
scroll to position [70, 0]
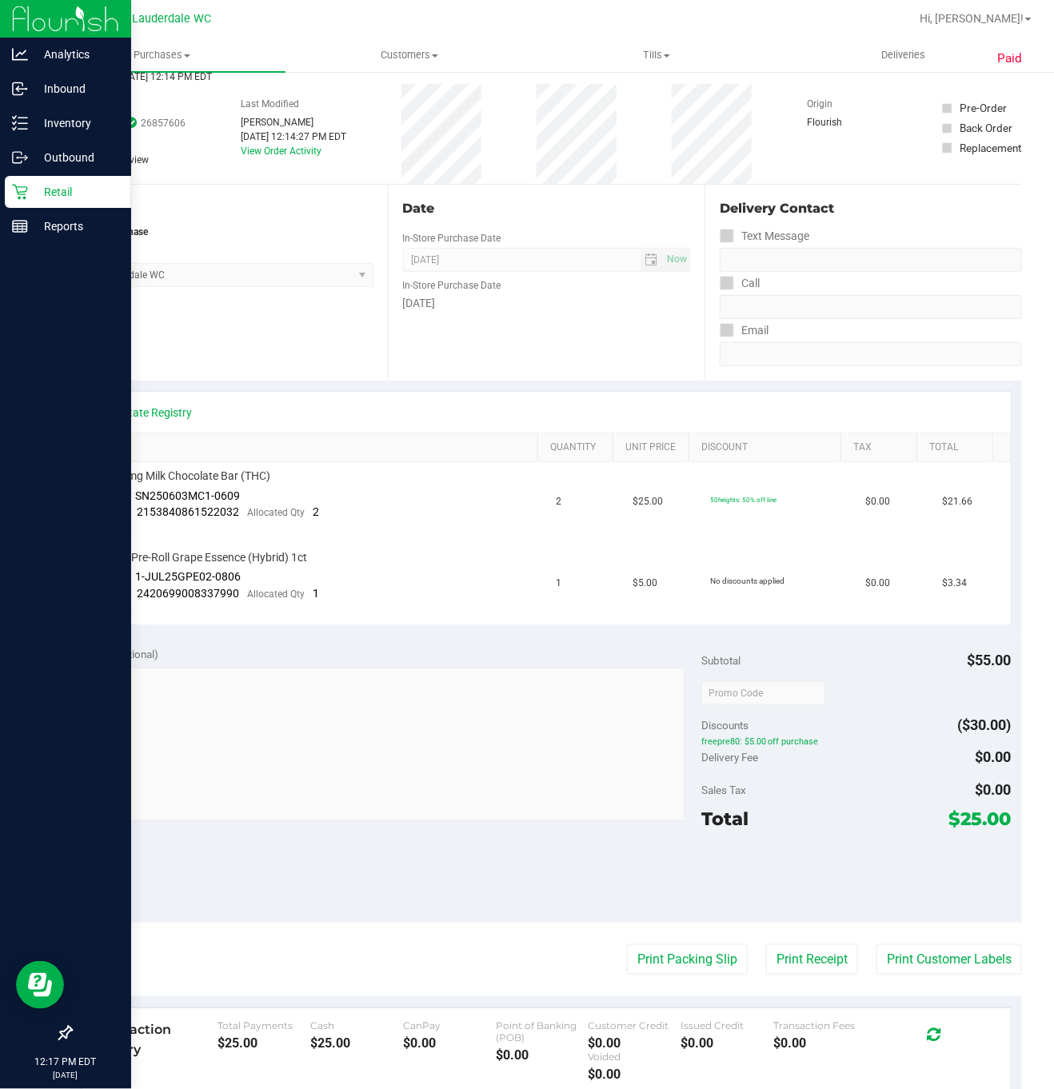
click at [10, 187] on div "Retail" at bounding box center [68, 192] width 126 height 32
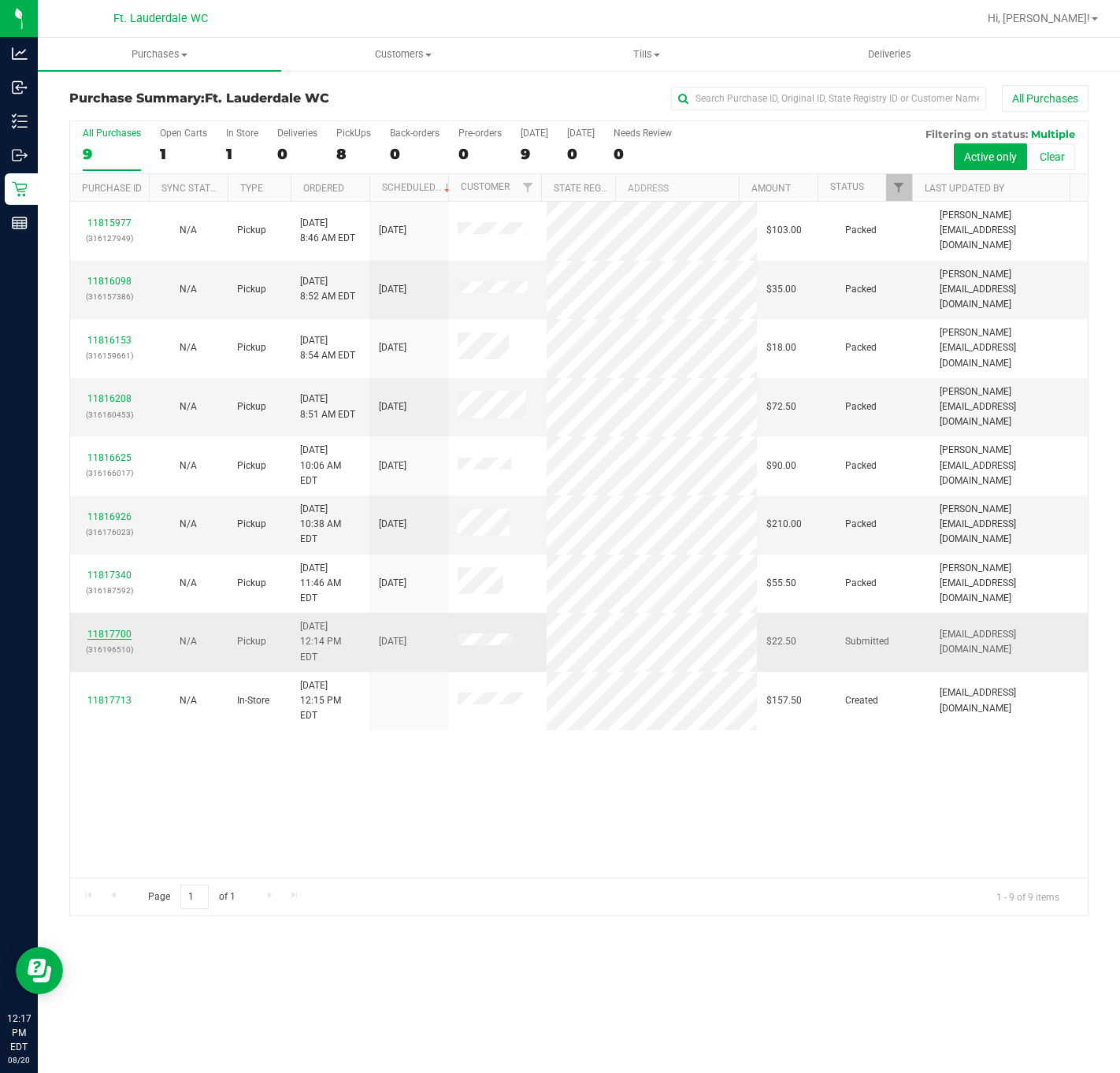
click at [116, 629] on link "11817700" at bounding box center [109, 634] width 44 height 11
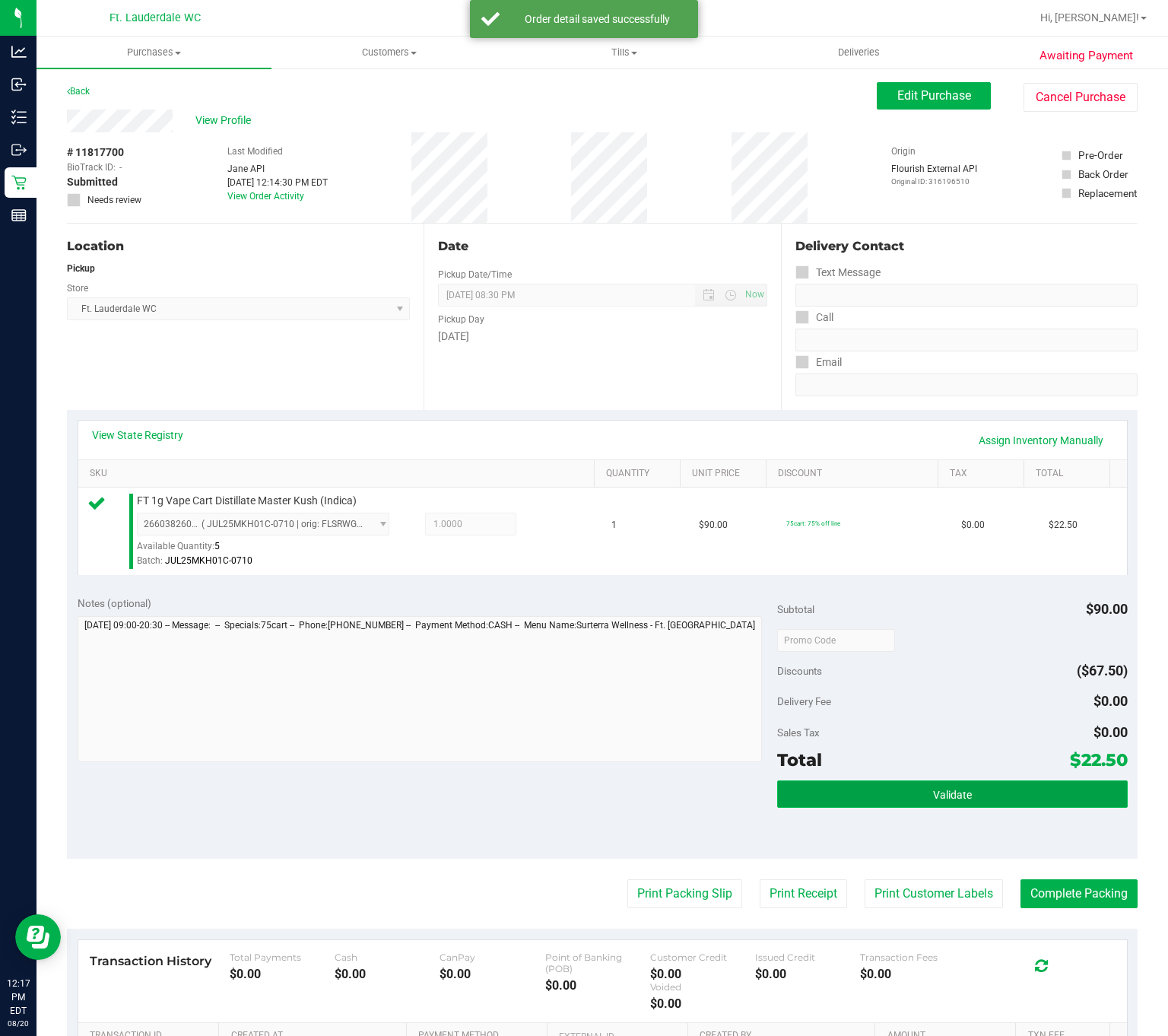
click at [964, 792] on button "Validate" at bounding box center [952, 794] width 350 height 28
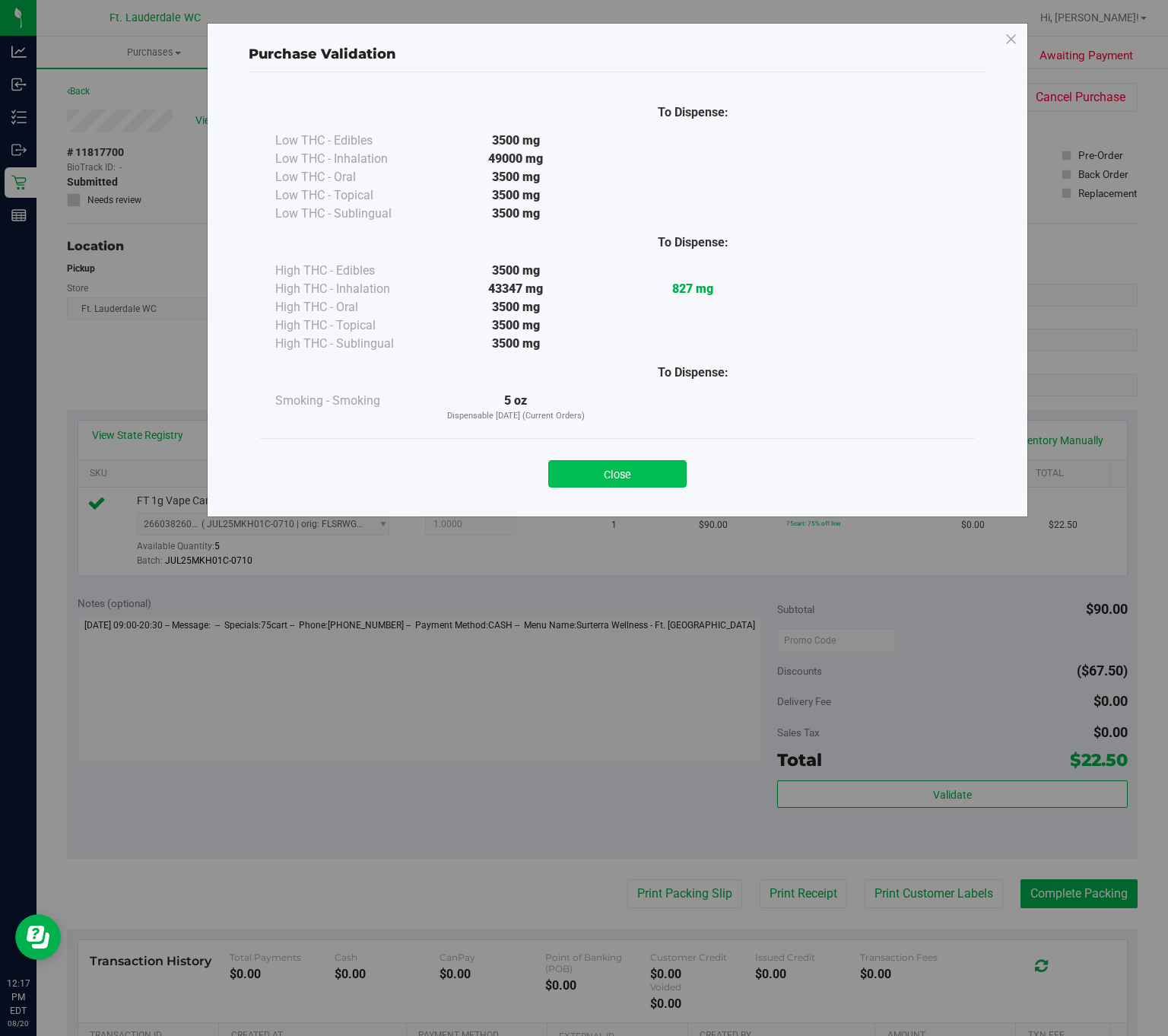
click at [589, 481] on button "Close" at bounding box center [618, 474] width 139 height 28
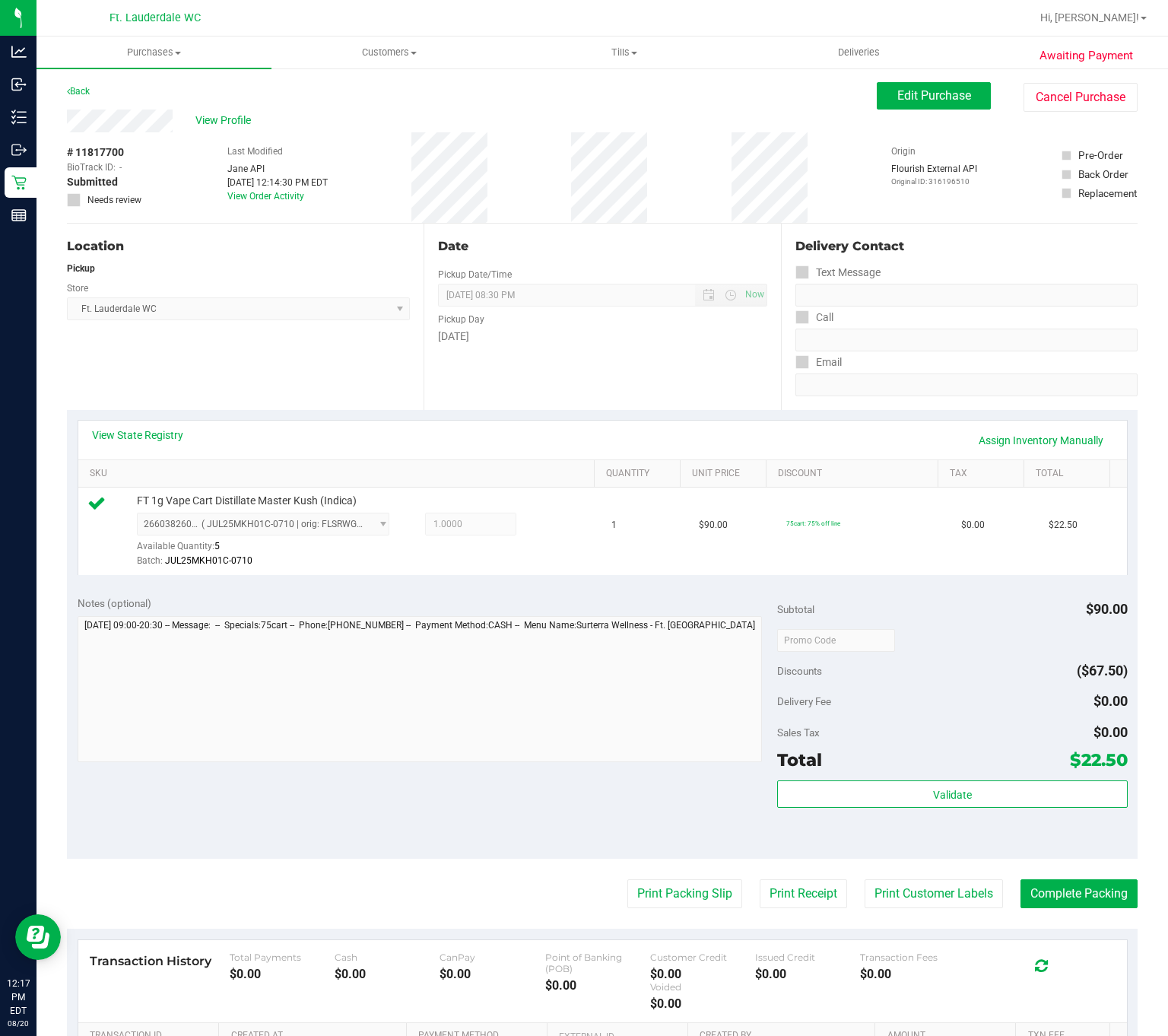
click at [647, 872] on purchase-details "Back Edit Purchase Cancel Purchase View Profile # 11817700 BioTrack ID: - Submi…" at bounding box center [602, 647] width 1071 height 1131
click at [647, 888] on button "Print Packing Slip" at bounding box center [685, 894] width 115 height 29
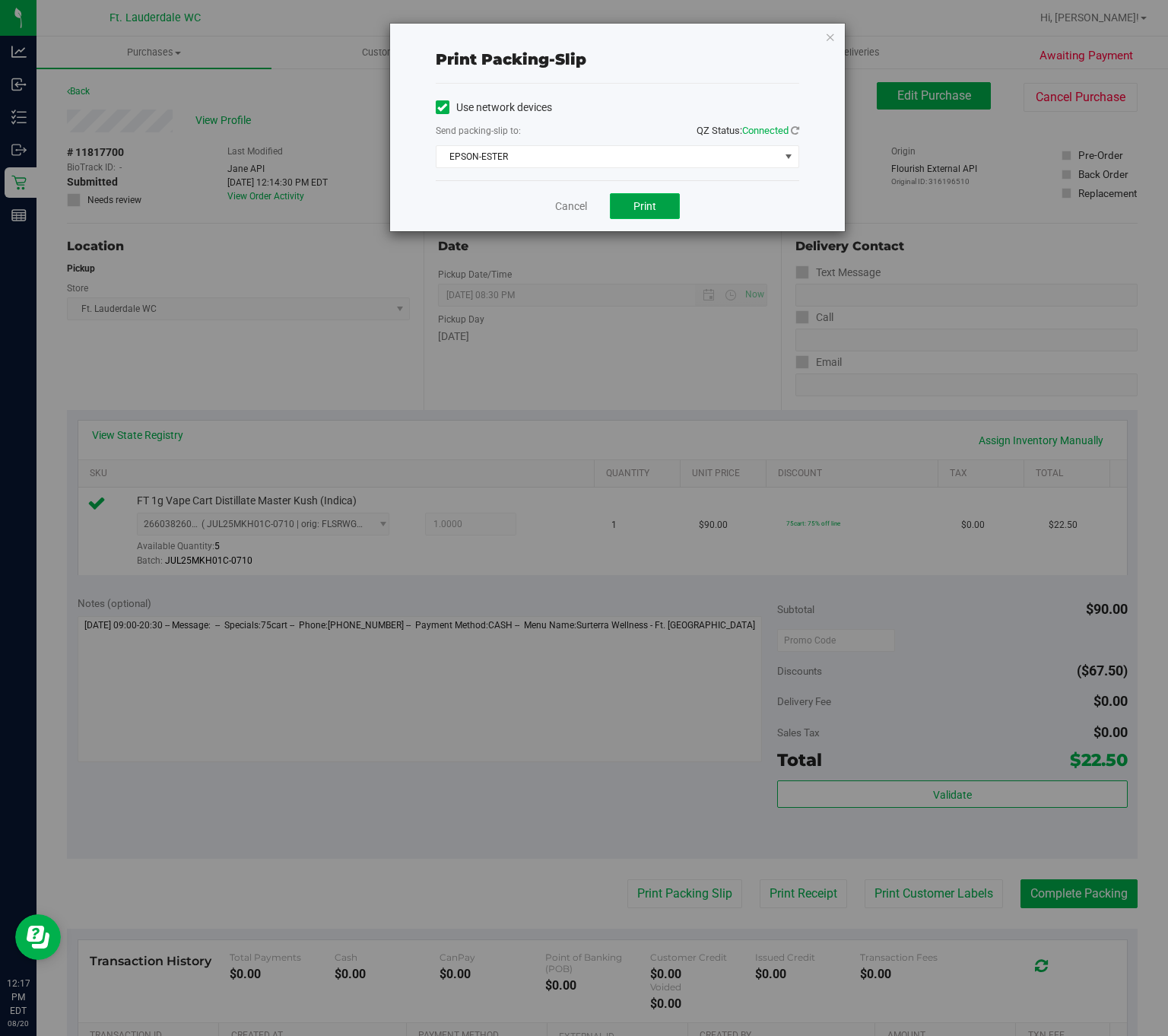
click at [644, 210] on span "Print" at bounding box center [645, 205] width 23 height 12
click at [572, 206] on link "Cancel" at bounding box center [572, 206] width 32 height 16
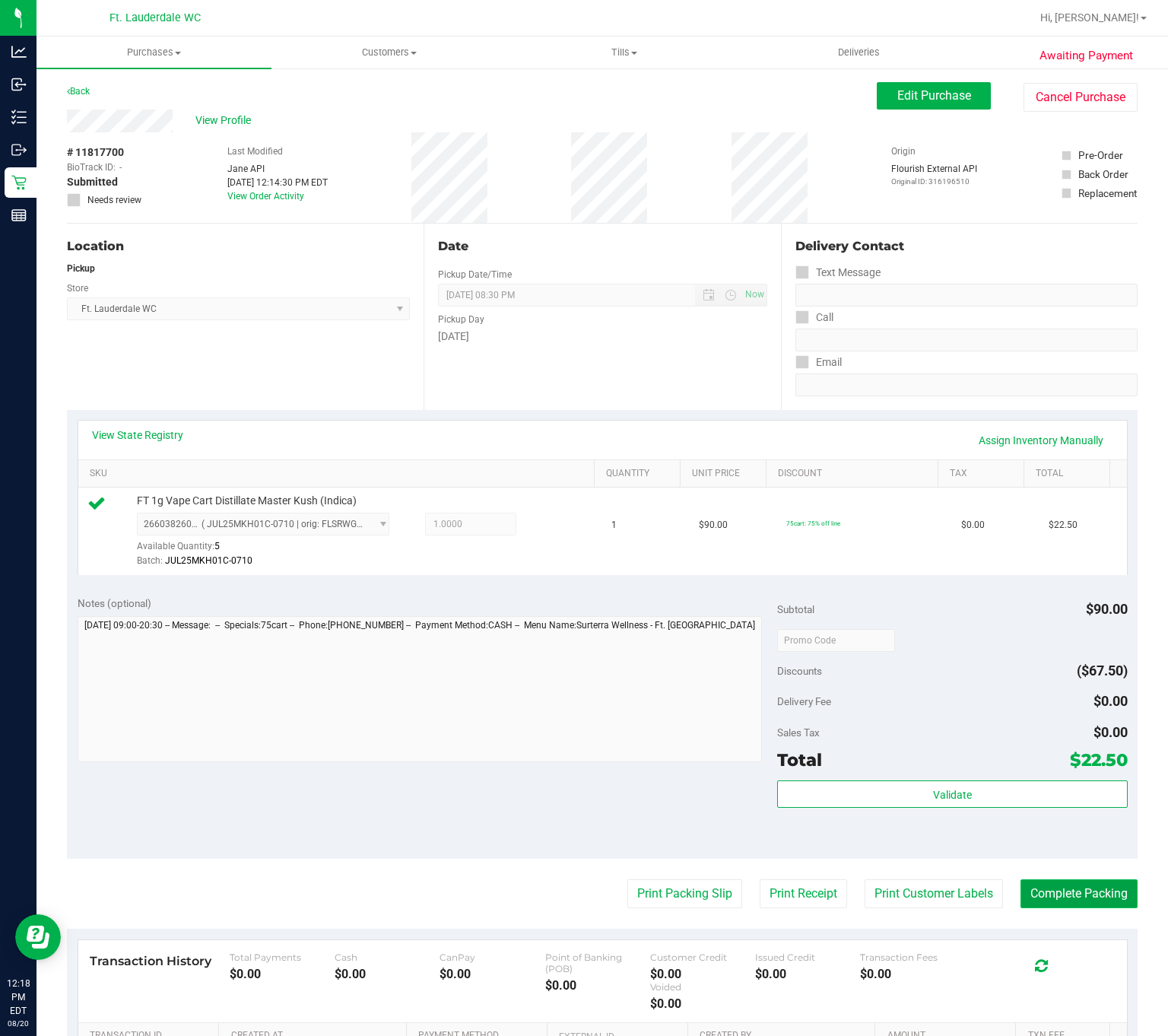
click at [964, 907] on button "Complete Packing" at bounding box center [1079, 894] width 117 height 29
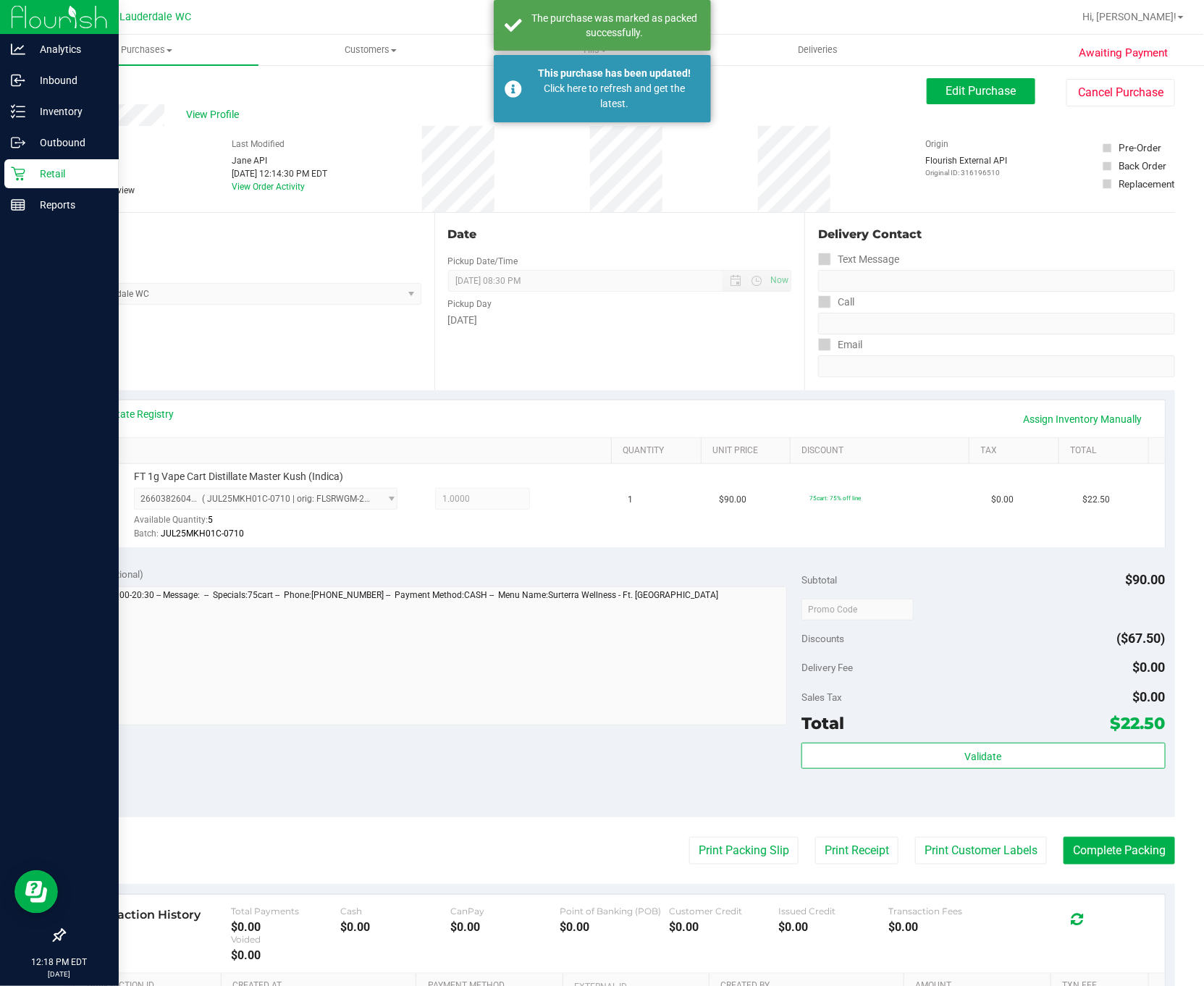
click at [25, 170] on p "Retail" at bounding box center [69, 173] width 87 height 17
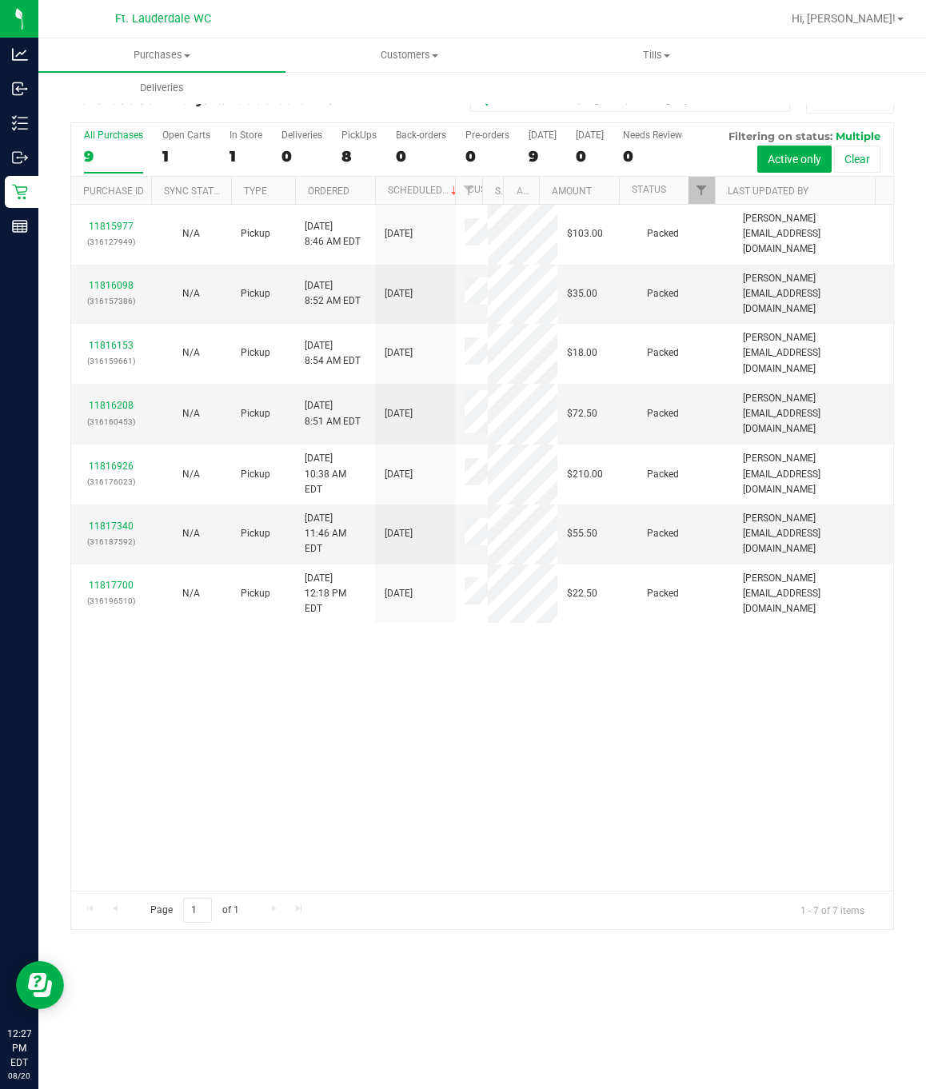
click at [447, 721] on div "11815977 (316127949) N/A Pickup 8/20/2025 8:46 AM EDT 8/20/2025 $103.00 Packed …" at bounding box center [482, 548] width 822 height 686
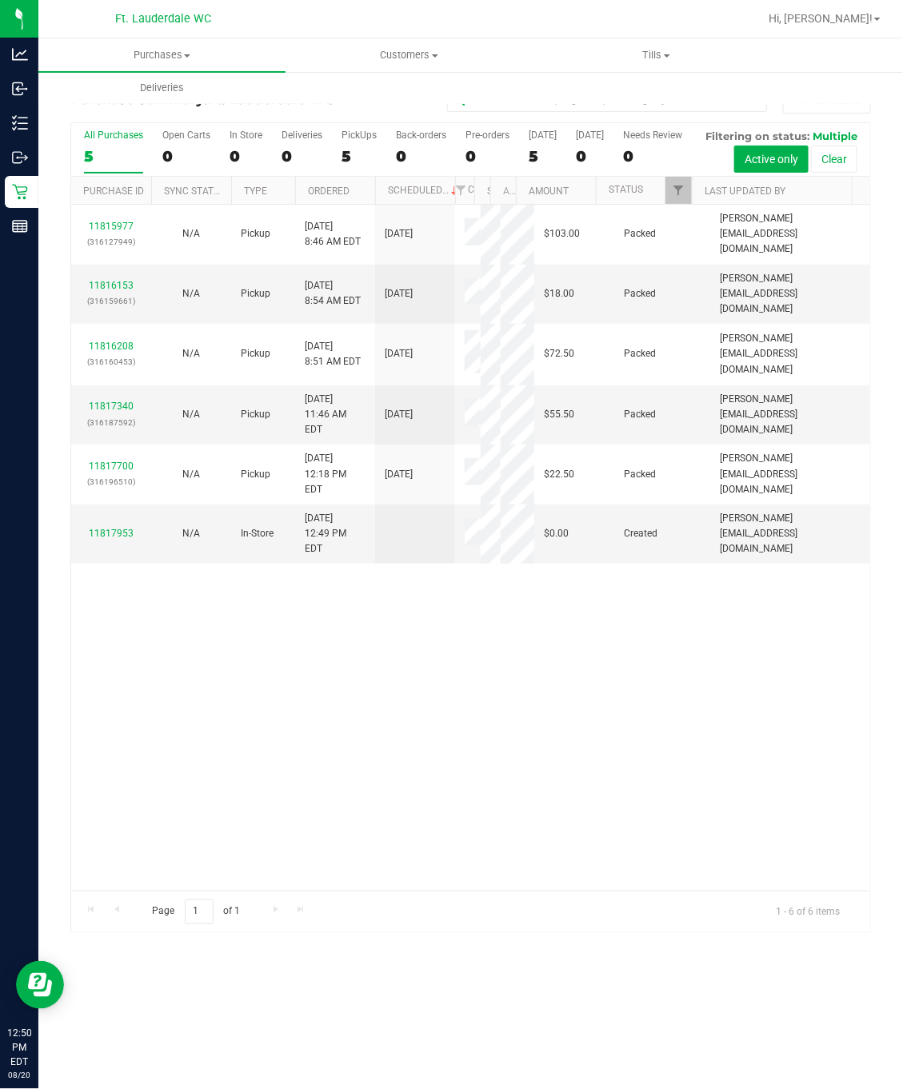
click at [463, 761] on div "11815977 (316127949) N/A Pickup [DATE] 8:46 AM EDT 8/20/2025 $103.00 Packed [PE…" at bounding box center [470, 548] width 799 height 686
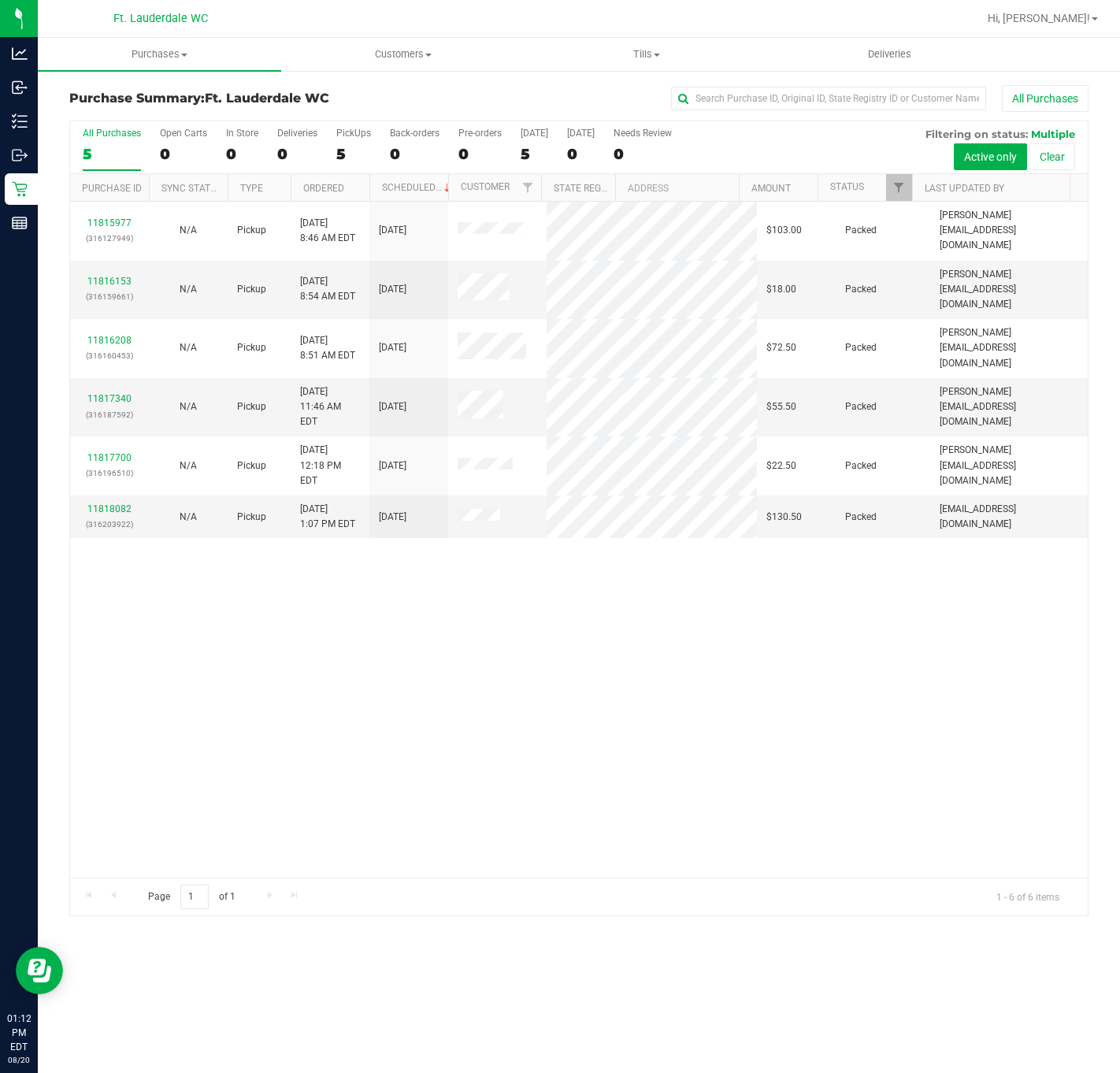
click at [601, 738] on div "11815977 (316127949) N/A Pickup [DATE] 8:46 AM EDT 8/20/2025 $103.00 Packed [PE…" at bounding box center [578, 540] width 1018 height 676
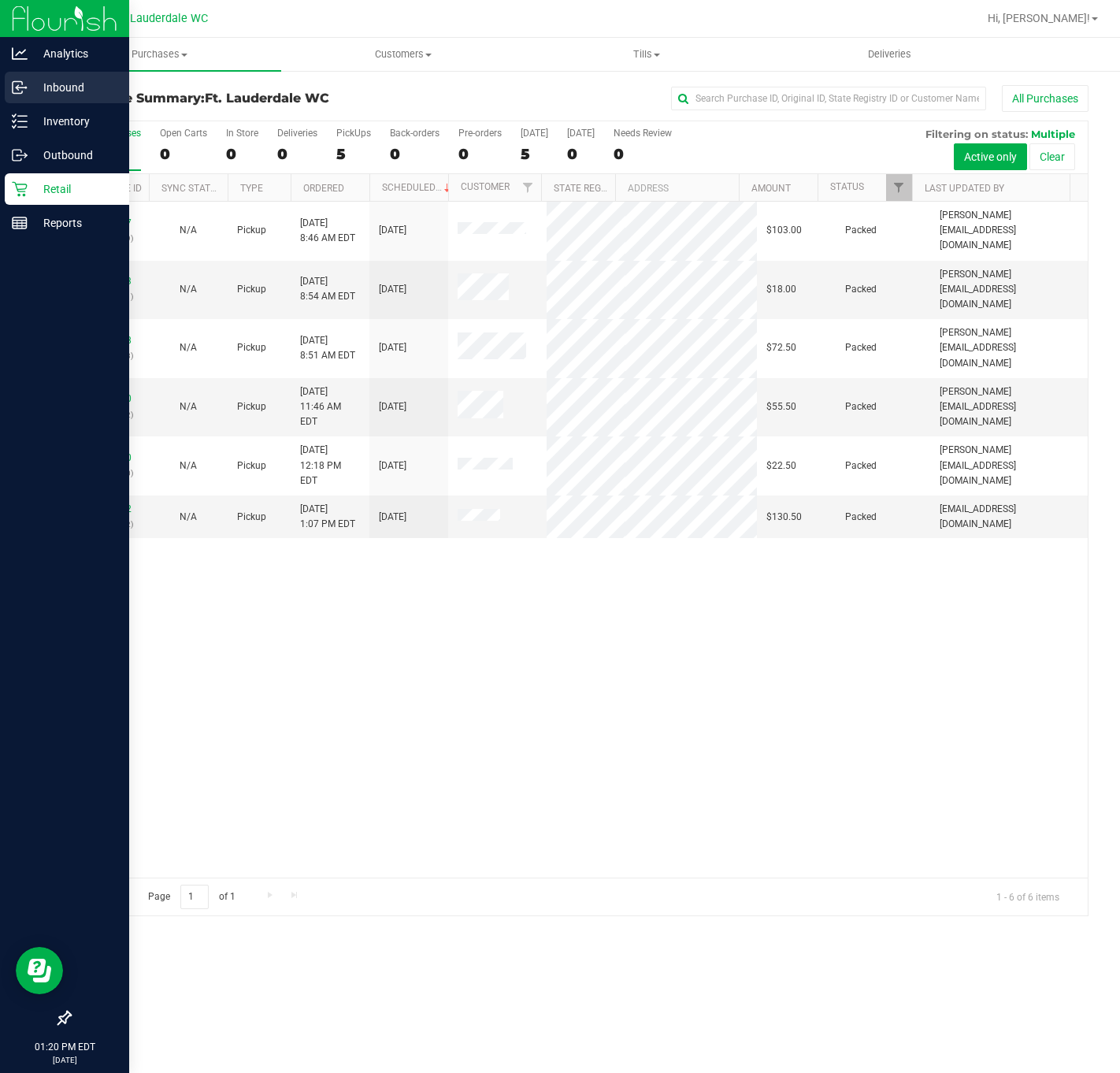
click at [24, 91] on icon at bounding box center [20, 88] width 16 height 16
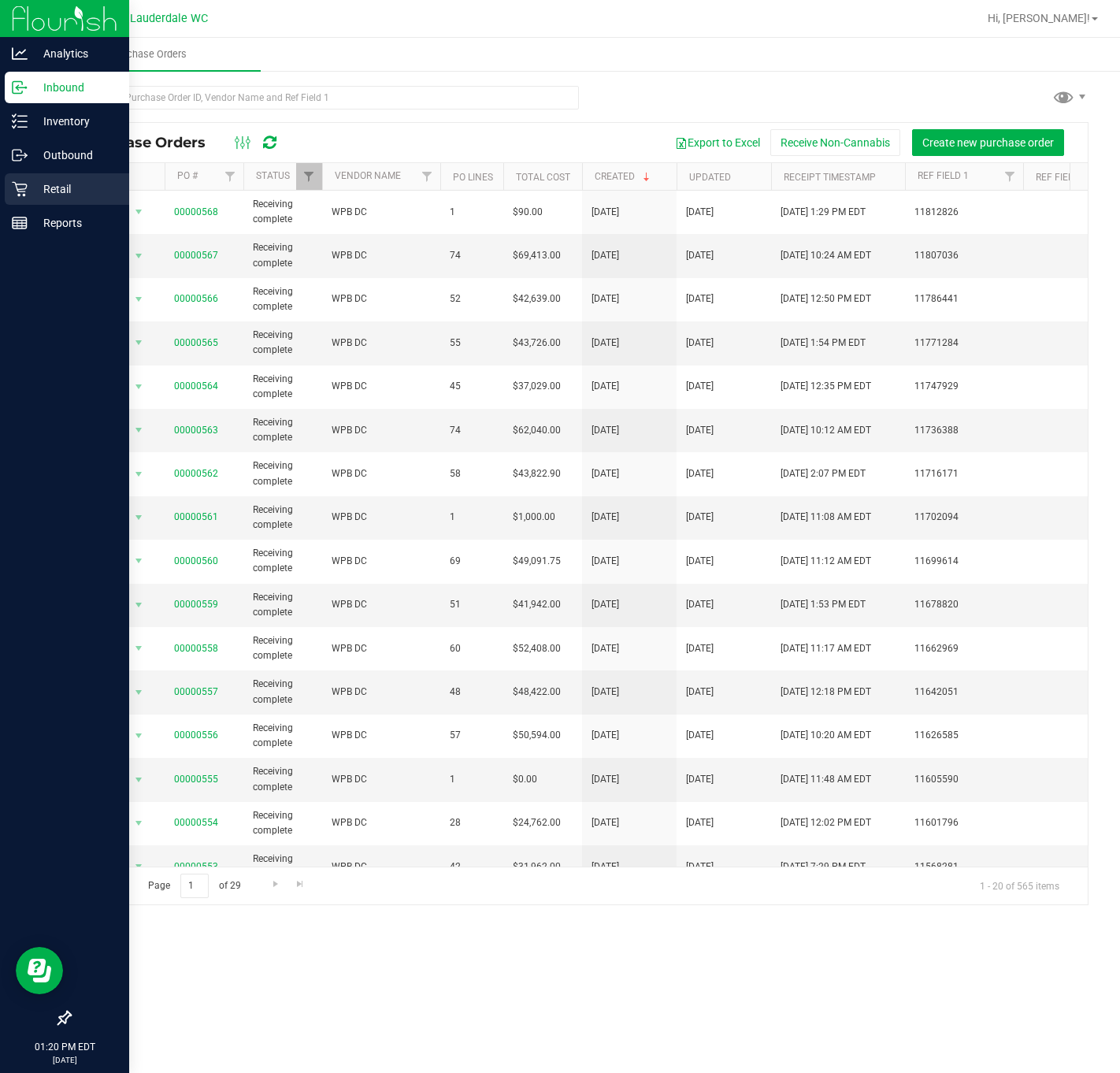
click at [98, 187] on p "Retail" at bounding box center [75, 188] width 95 height 19
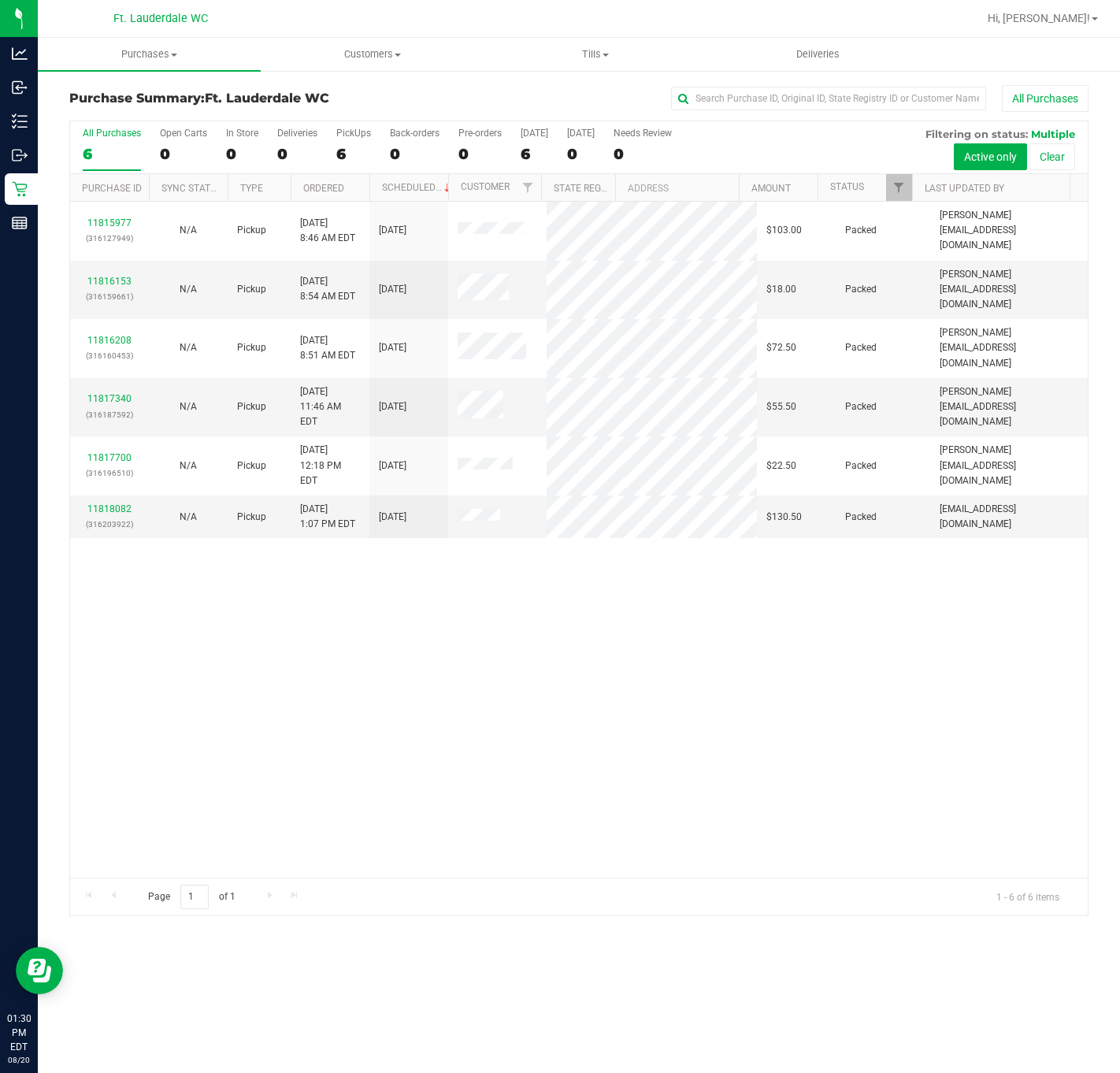
click at [404, 566] on div "11815977 (316127949) N/A Pickup 8/20/2025 8:46 AM EDT 8/20/2025 $103.00 Packed …" at bounding box center [578, 540] width 1018 height 676
click at [360, 152] on div "6" at bounding box center [354, 154] width 34 height 18
click at [0, 0] on input "PickUps 6" at bounding box center [0, 0] width 0 height 0
click at [391, 641] on div "11815977 (316127949) N/A Pickup 8/20/2025 8:46 AM EDT 8/20/2025 $103.00 Packed …" at bounding box center [578, 540] width 1018 height 676
click at [407, 639] on div "11815977 (316127949) N/A Pickup 8/20/2025 8:46 AM EDT 8/20/2025 $103.00 Packed …" at bounding box center [578, 540] width 1018 height 676
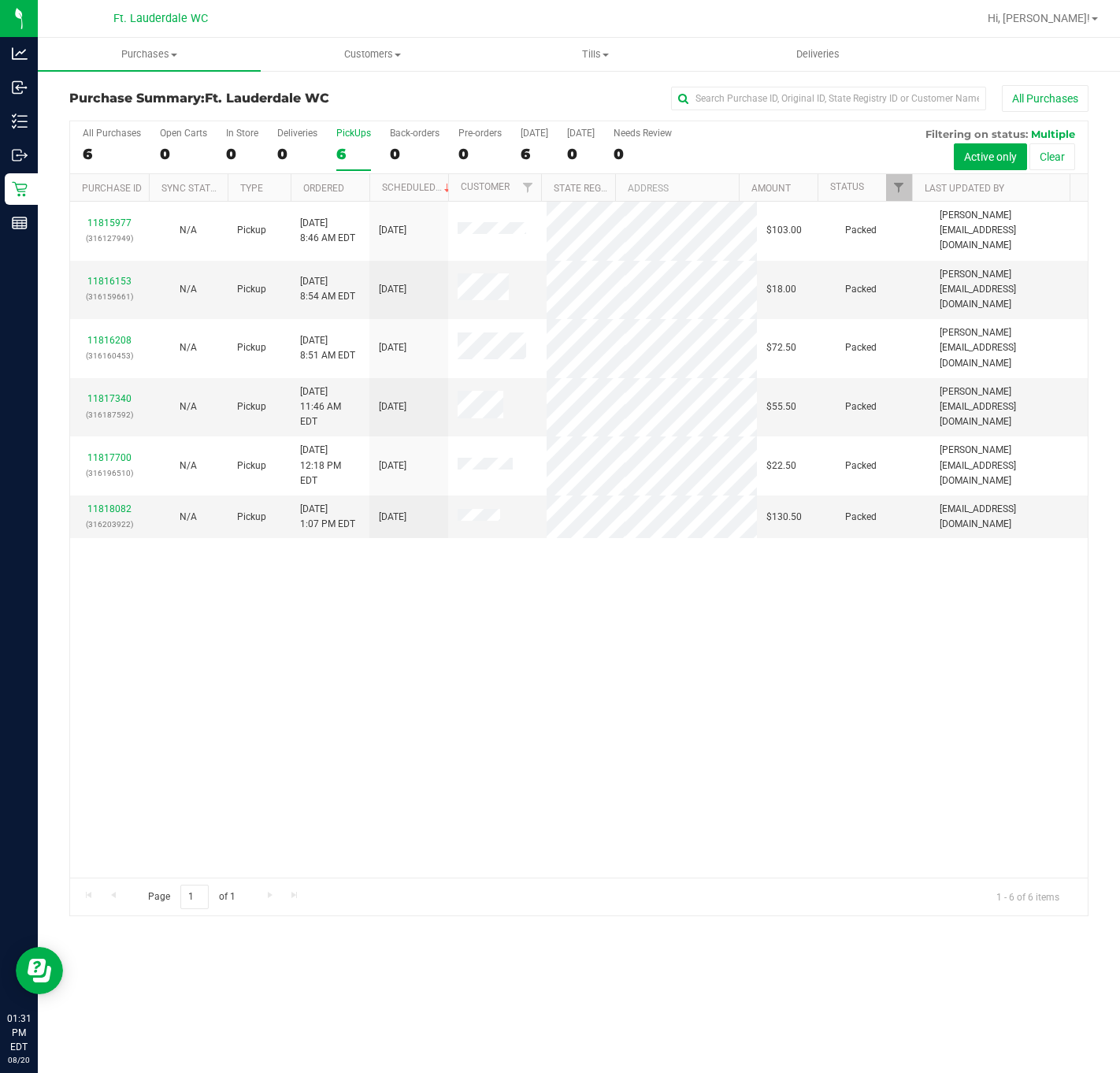
click at [346, 155] on div "6" at bounding box center [354, 154] width 34 height 18
click at [0, 0] on input "PickUps 6" at bounding box center [0, 0] width 0 height 0
click at [518, 534] on div "11815977 (316127949) N/A Pickup 8/20/2025 8:46 AM EDT 8/20/2025 $103.00 Packed …" at bounding box center [578, 540] width 1018 height 676
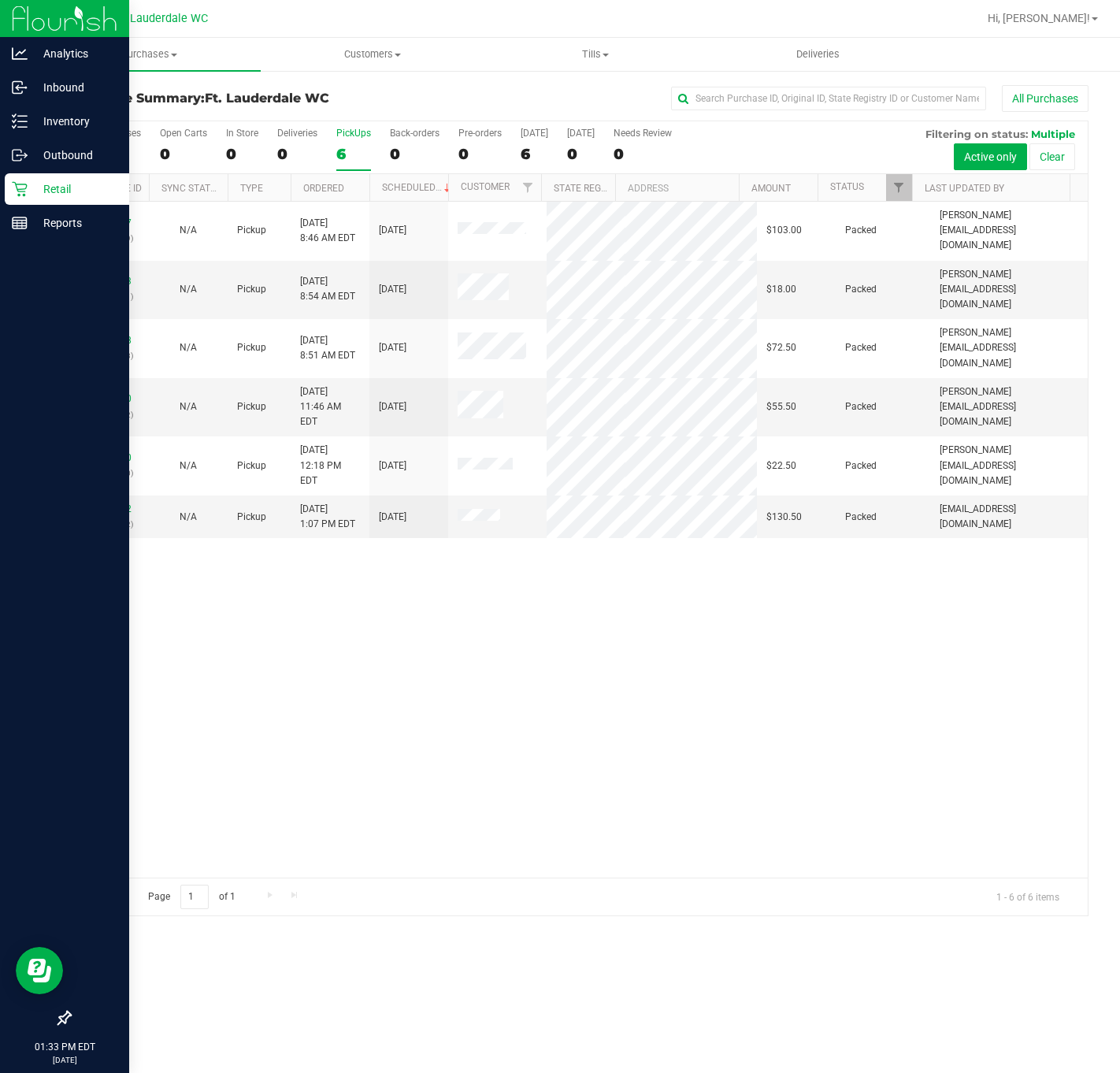
click at [22, 178] on div "Retail" at bounding box center [67, 189] width 124 height 32
click at [24, 223] on icon at bounding box center [20, 223] width 16 height 16
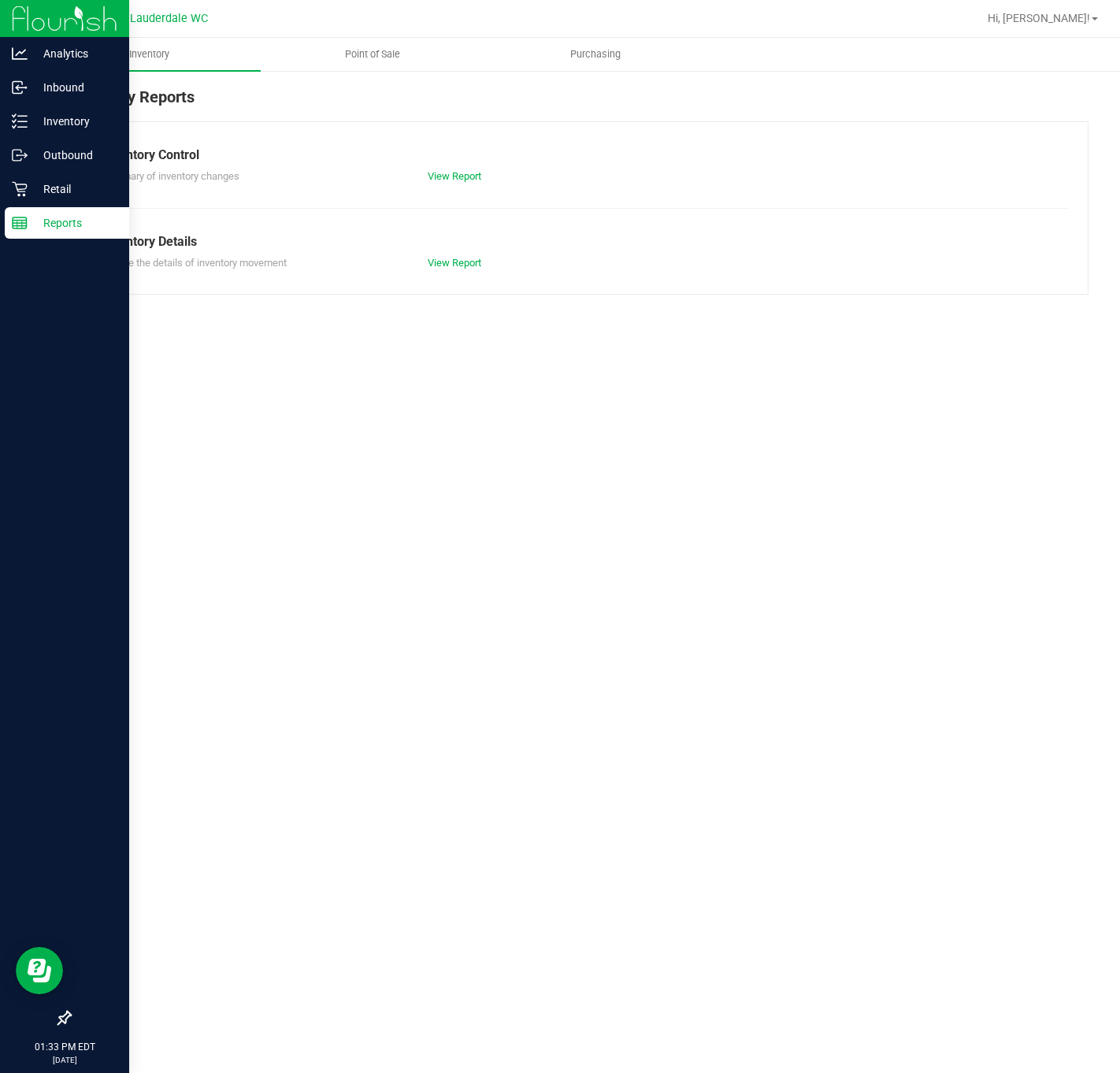
click at [100, 220] on p "Reports" at bounding box center [75, 223] width 95 height 19
click at [74, 159] on p "Outbound" at bounding box center [75, 155] width 95 height 19
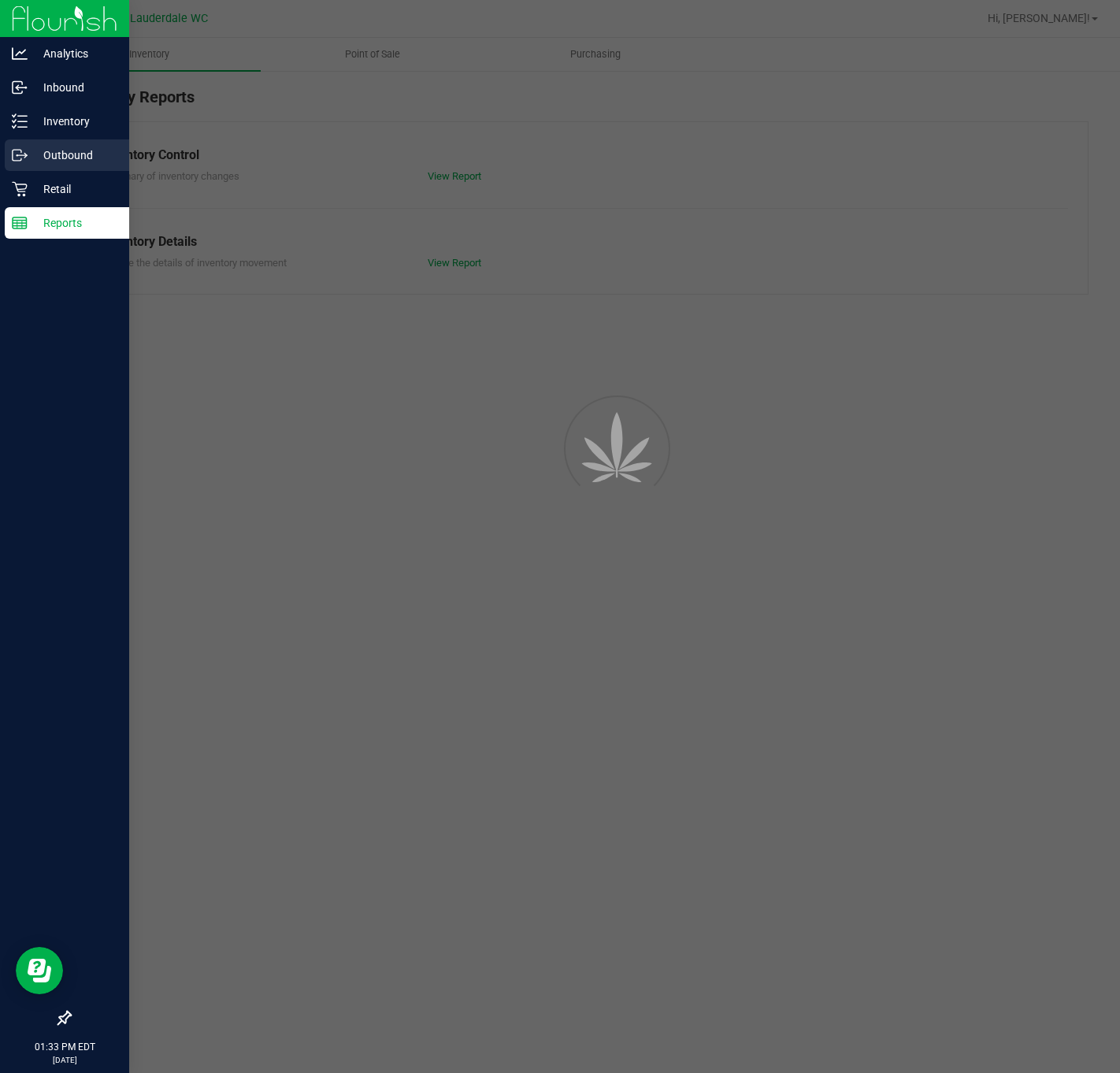
click at [73, 179] on p "Retail" at bounding box center [75, 188] width 95 height 19
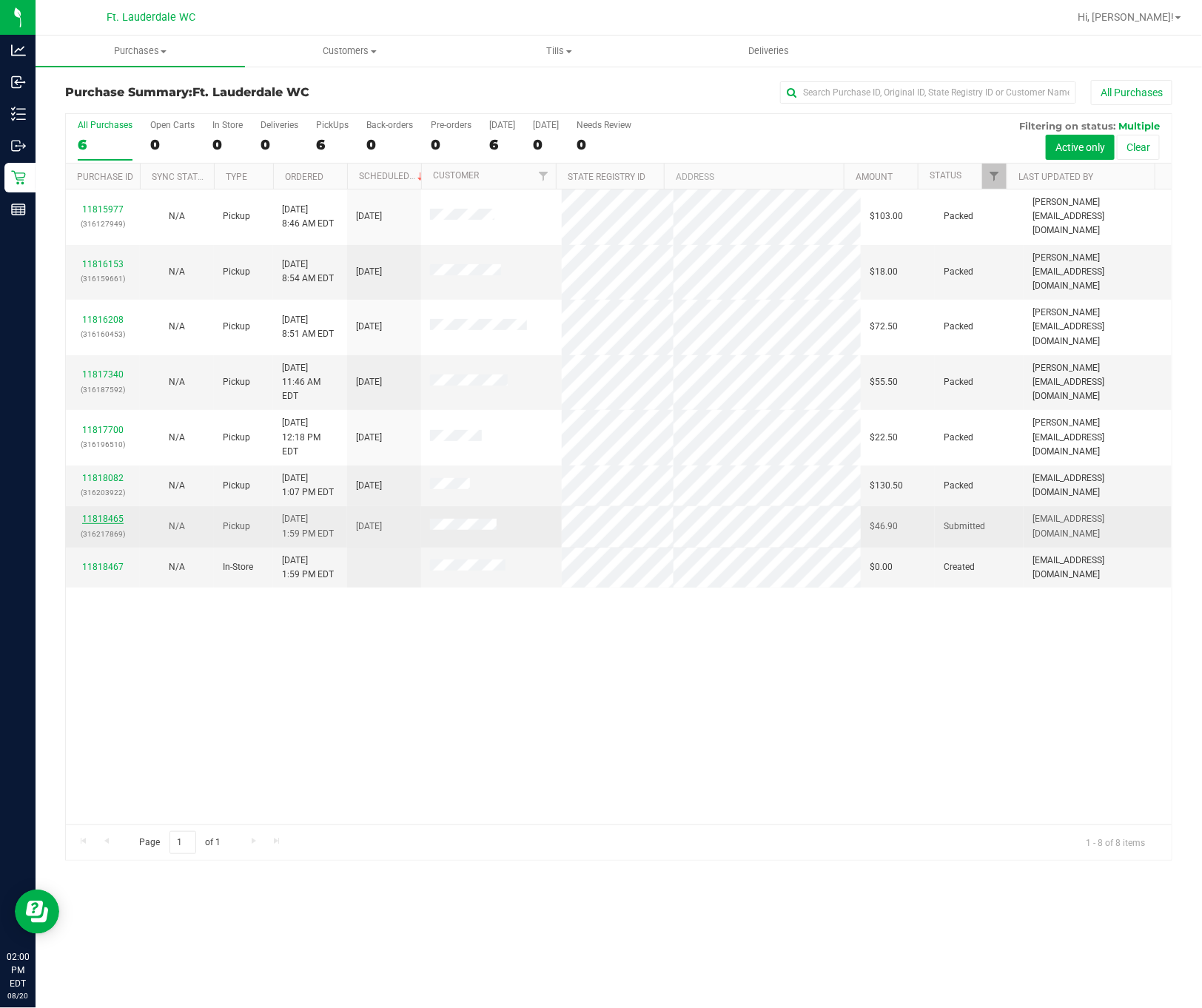
click at [109, 514] on link "11818465" at bounding box center [103, 518] width 42 height 10
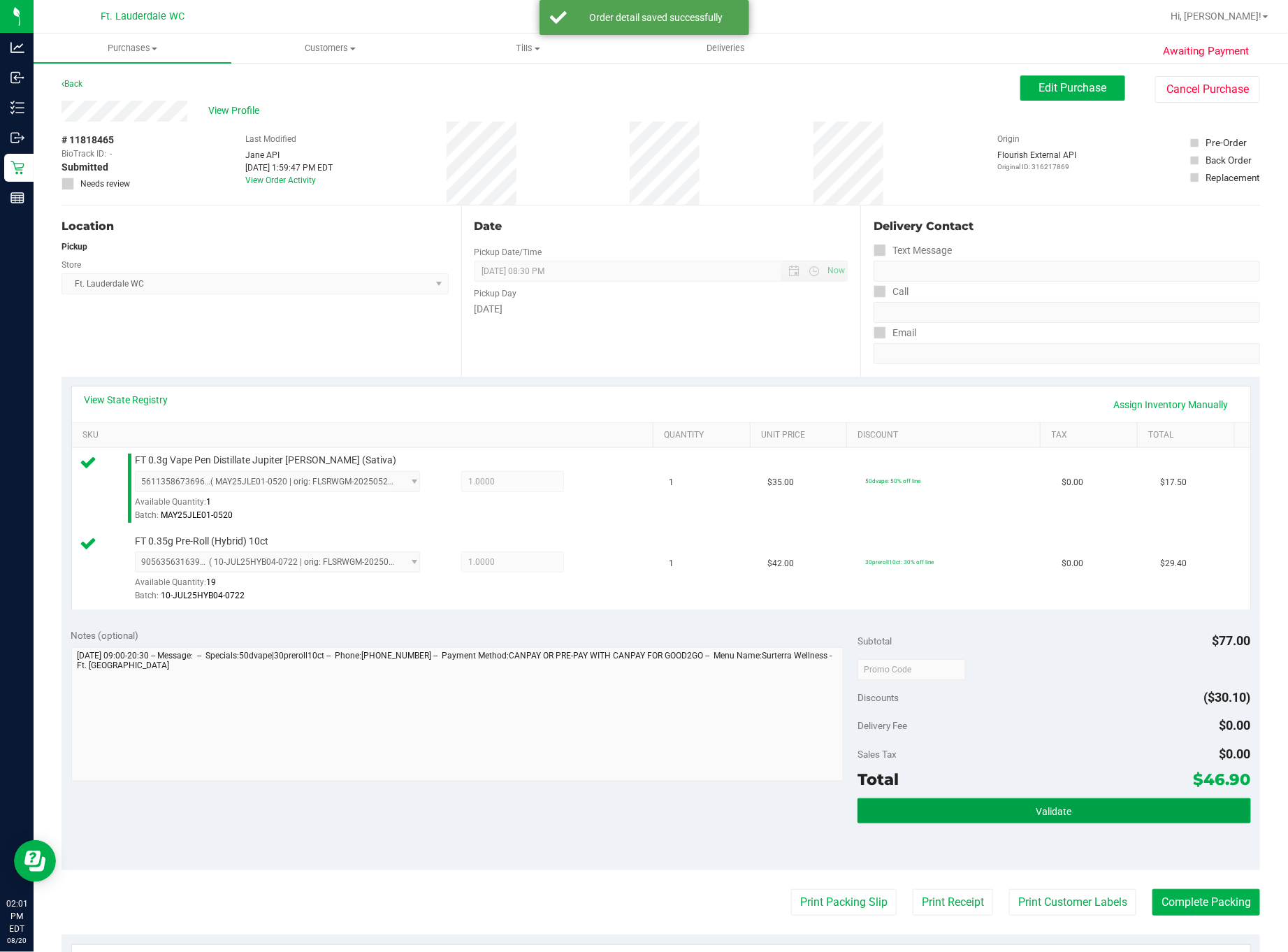
click at [993, 806] on button "Validate" at bounding box center [1054, 810] width 393 height 25
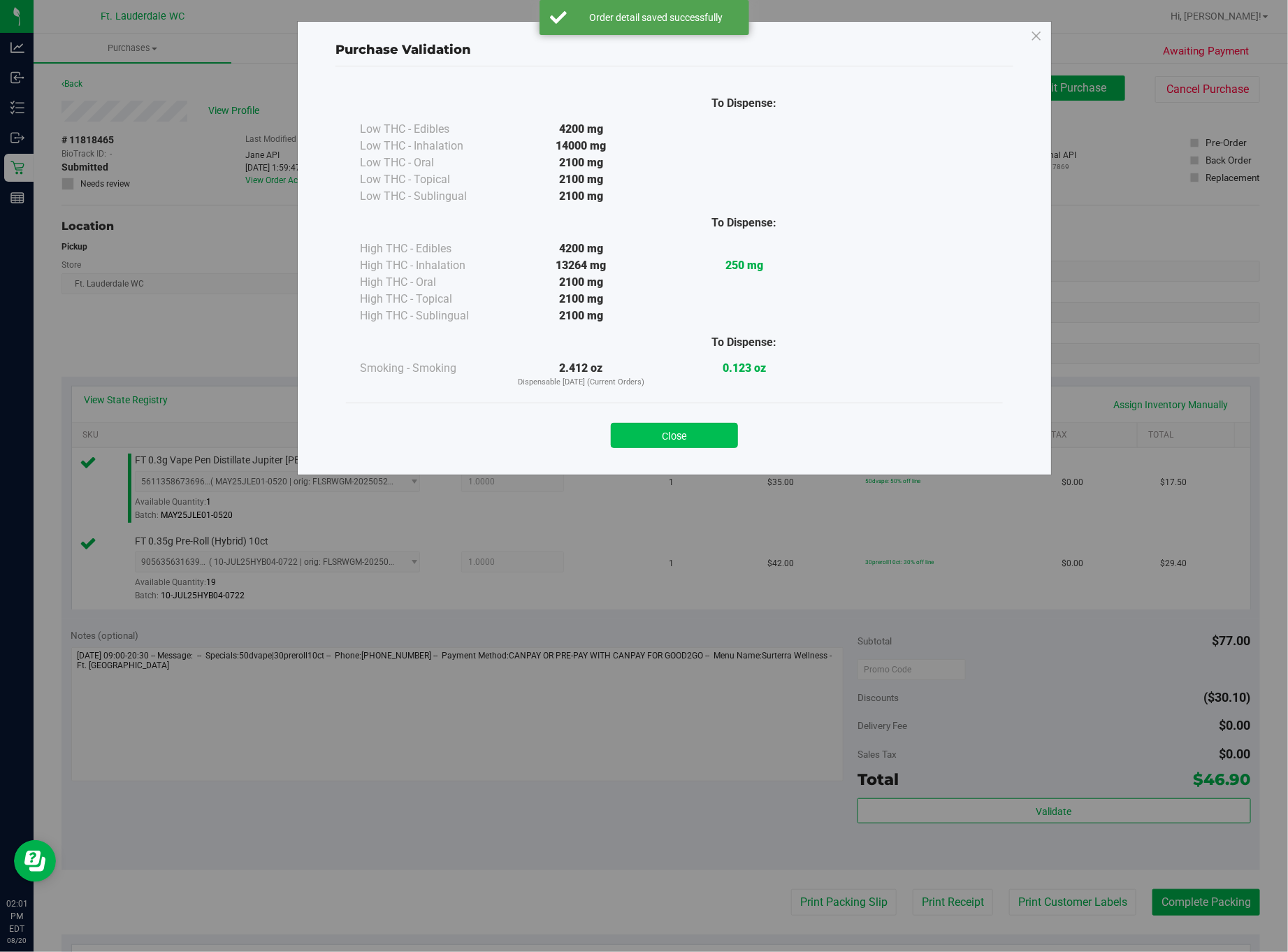
click at [675, 437] on button "Close" at bounding box center [675, 435] width 128 height 25
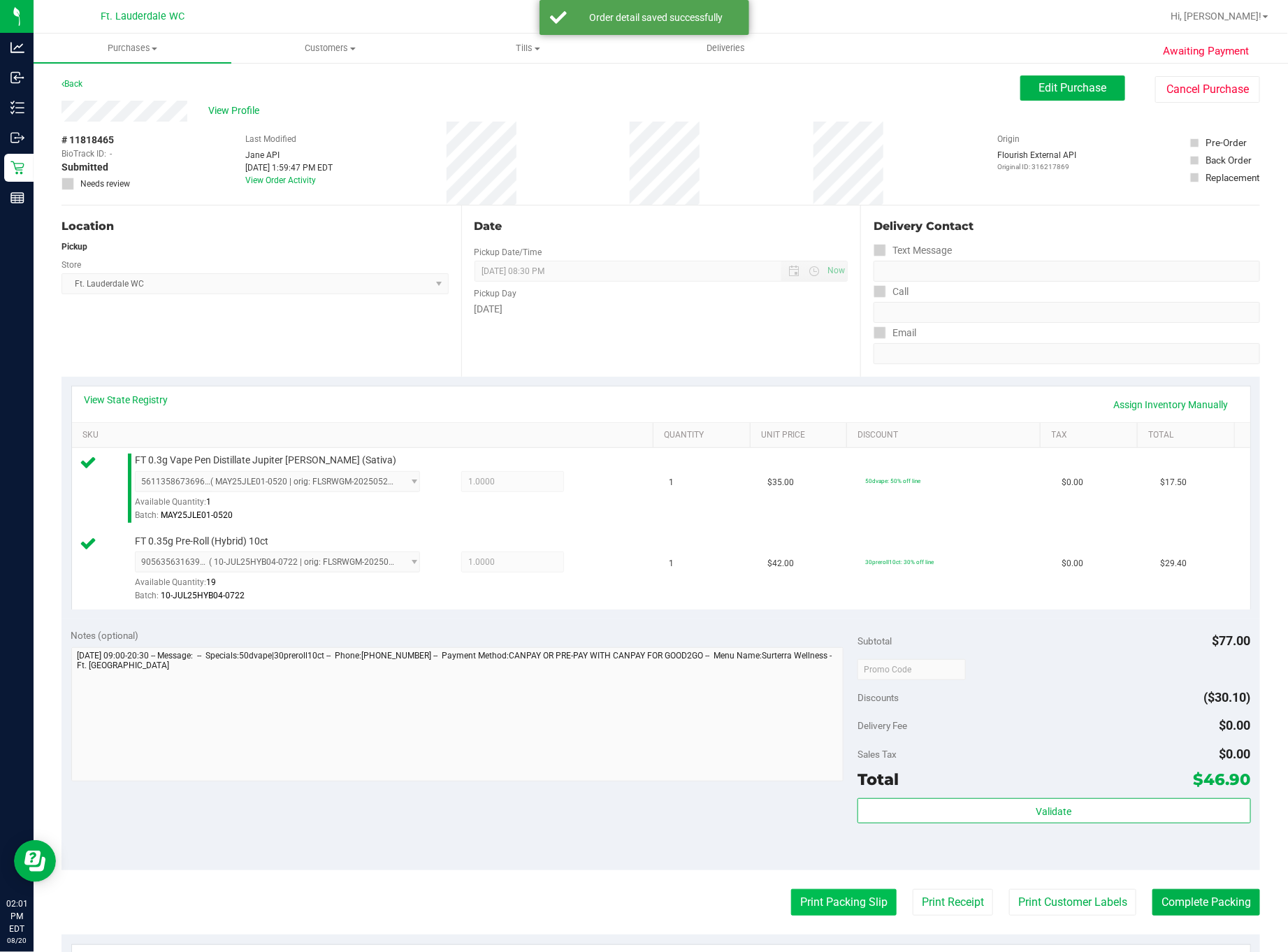
click at [818, 907] on button "Print Packing Slip" at bounding box center [843, 902] width 106 height 26
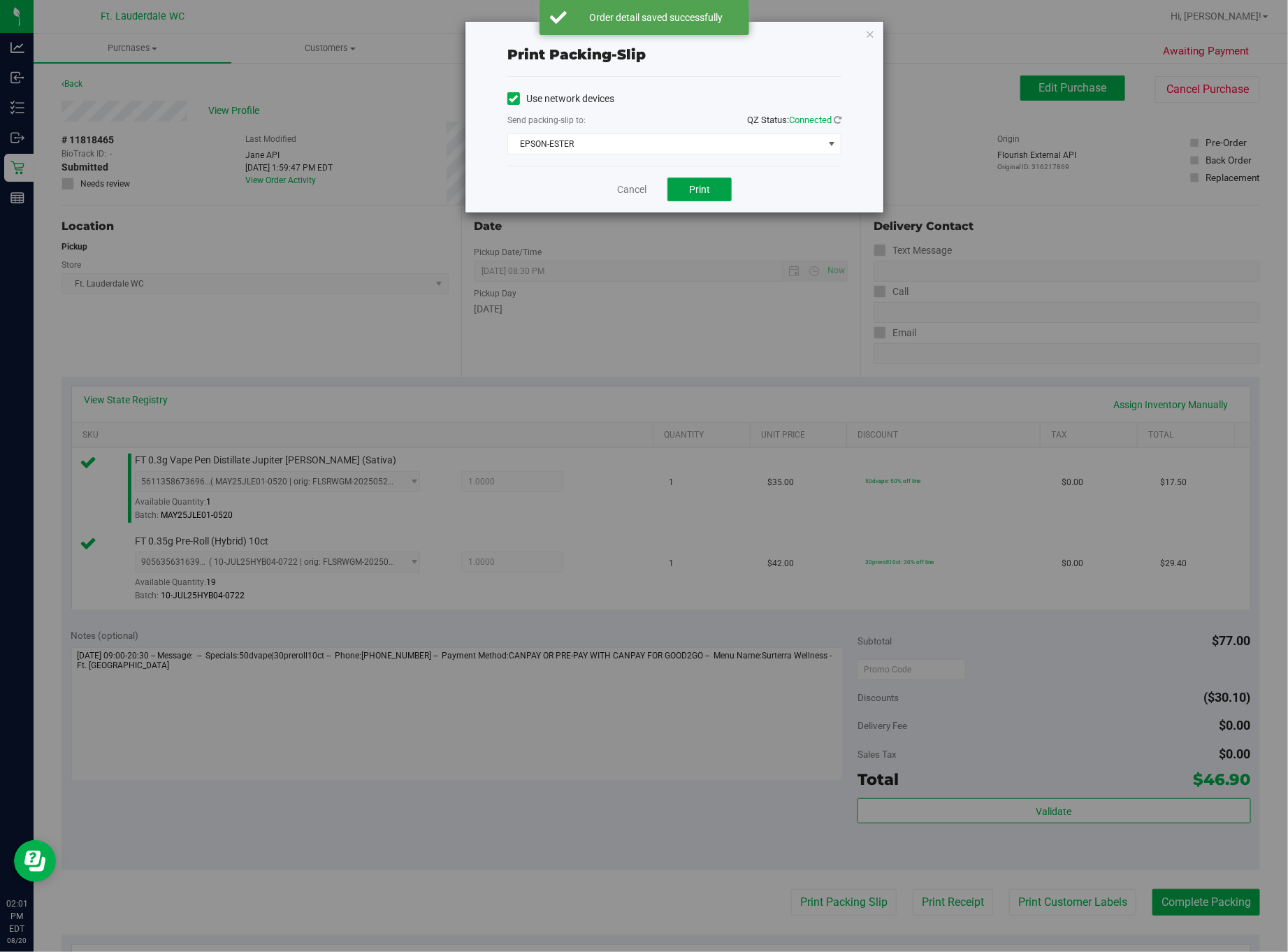
click at [710, 195] on span "Print" at bounding box center [700, 189] width 21 height 11
click at [630, 190] on link "Cancel" at bounding box center [632, 190] width 30 height 15
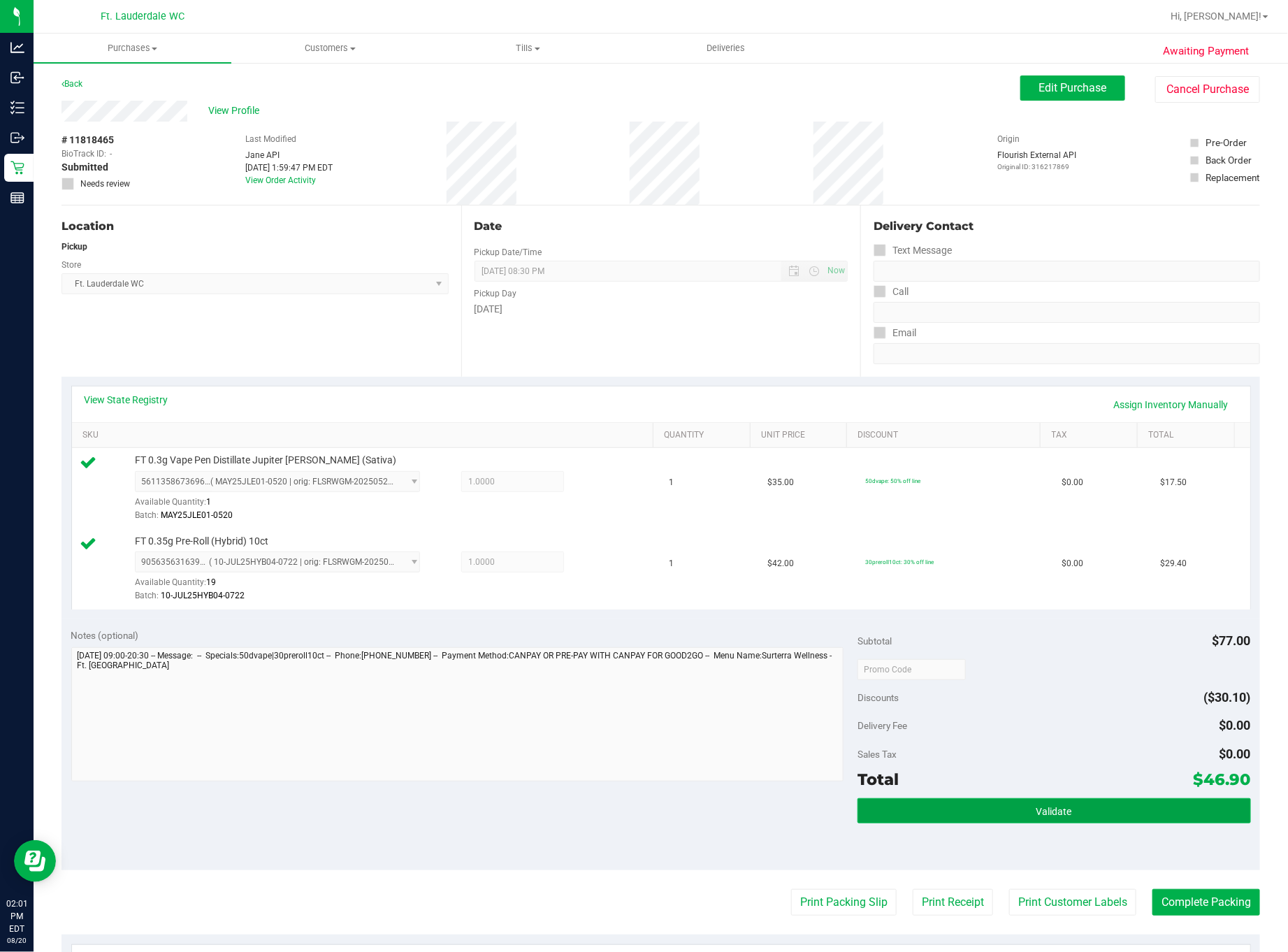
click at [993, 802] on button "Validate" at bounding box center [1054, 810] width 393 height 25
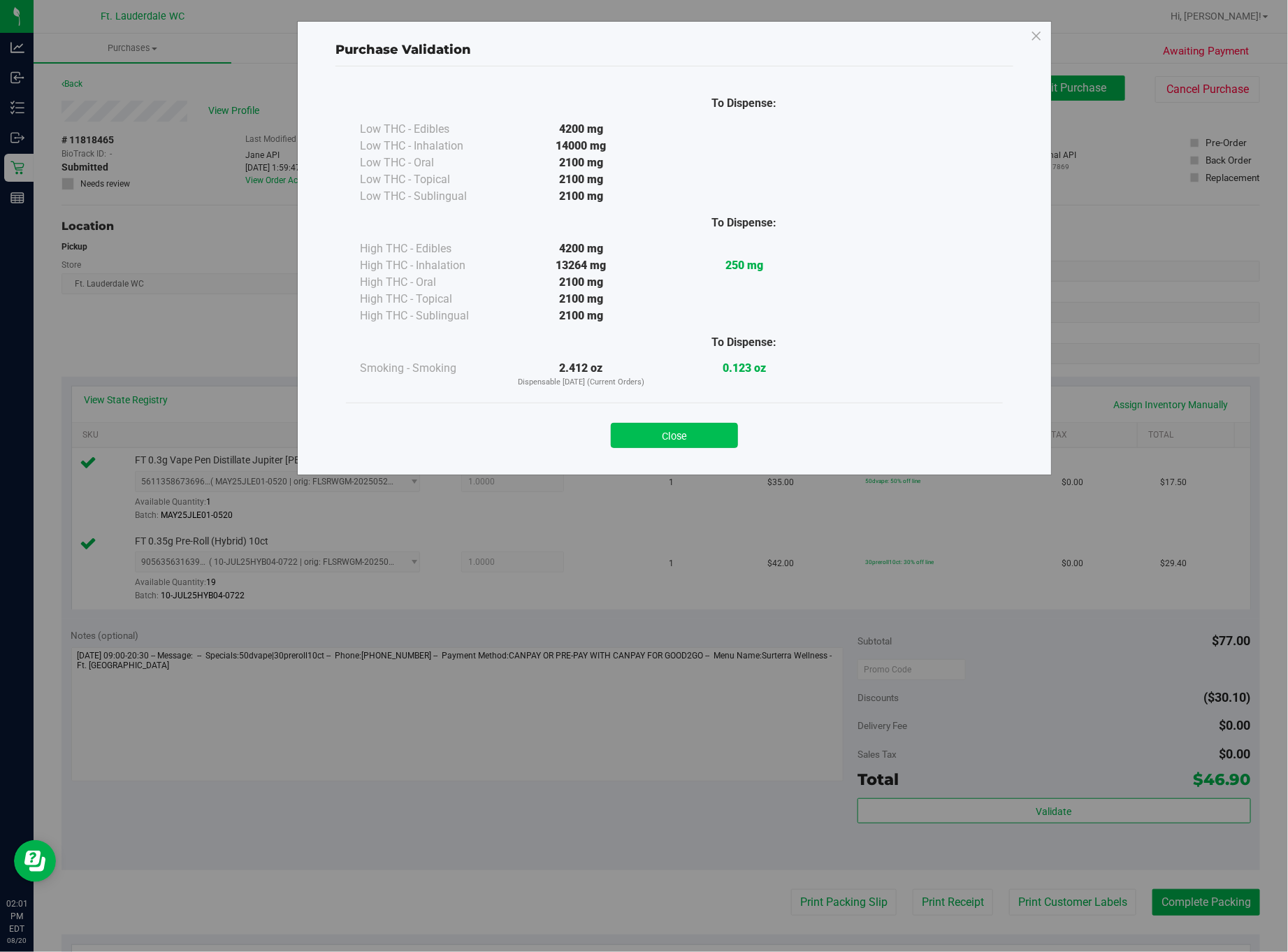
click at [682, 427] on button "Close" at bounding box center [675, 435] width 128 height 25
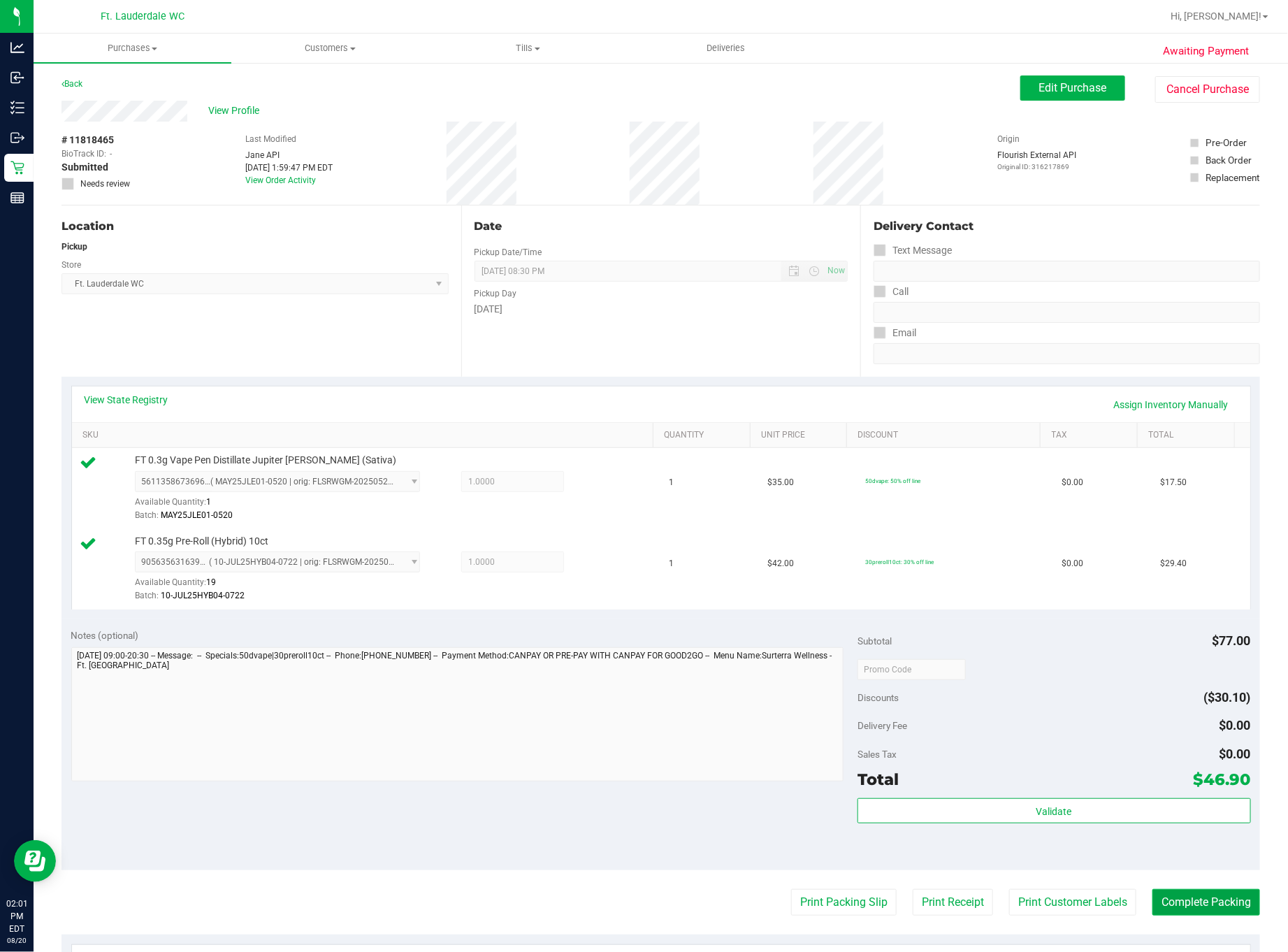
click at [993, 909] on button "Complete Packing" at bounding box center [1206, 902] width 107 height 26
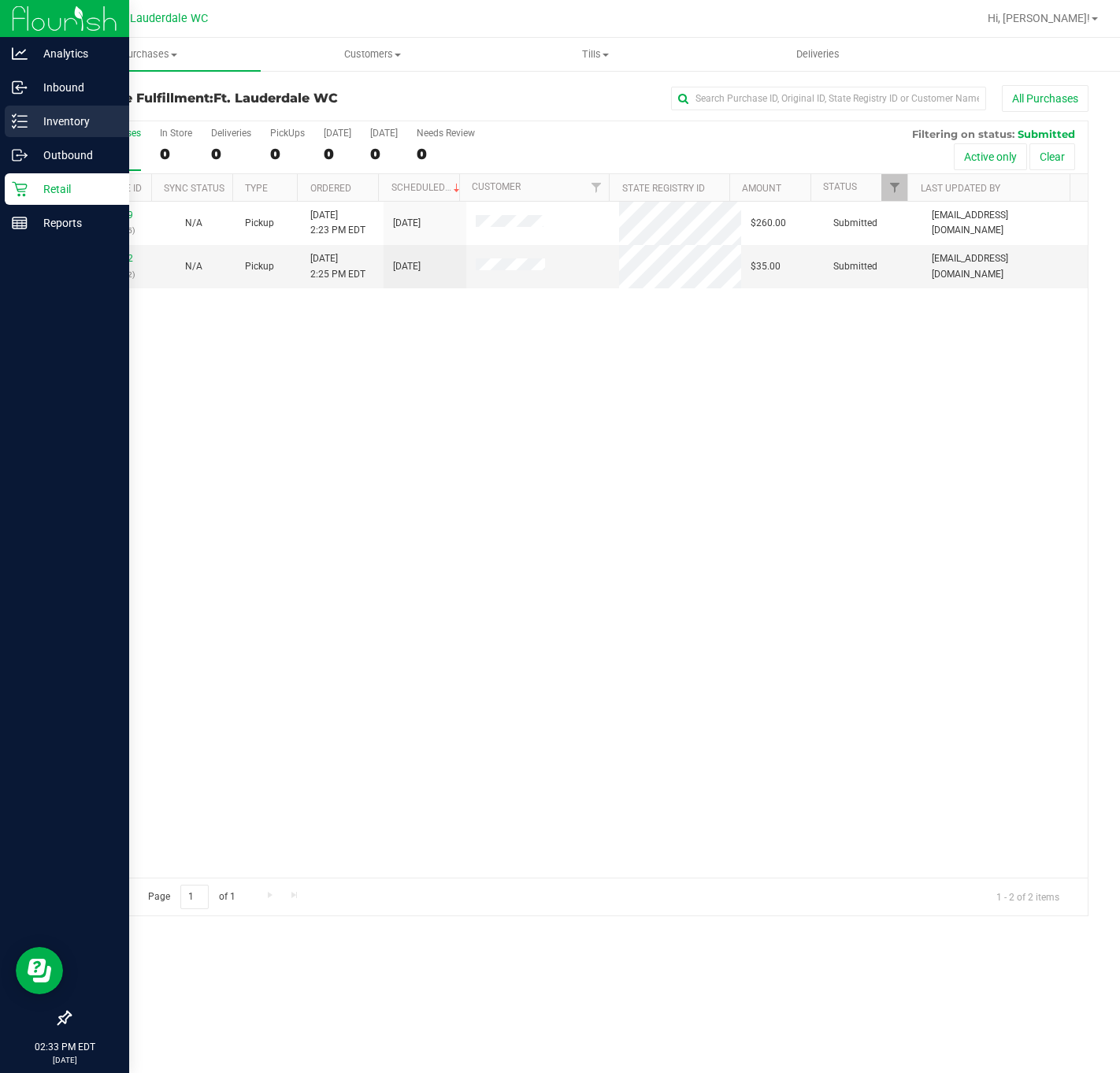
click at [30, 113] on p "Inventory" at bounding box center [75, 121] width 95 height 19
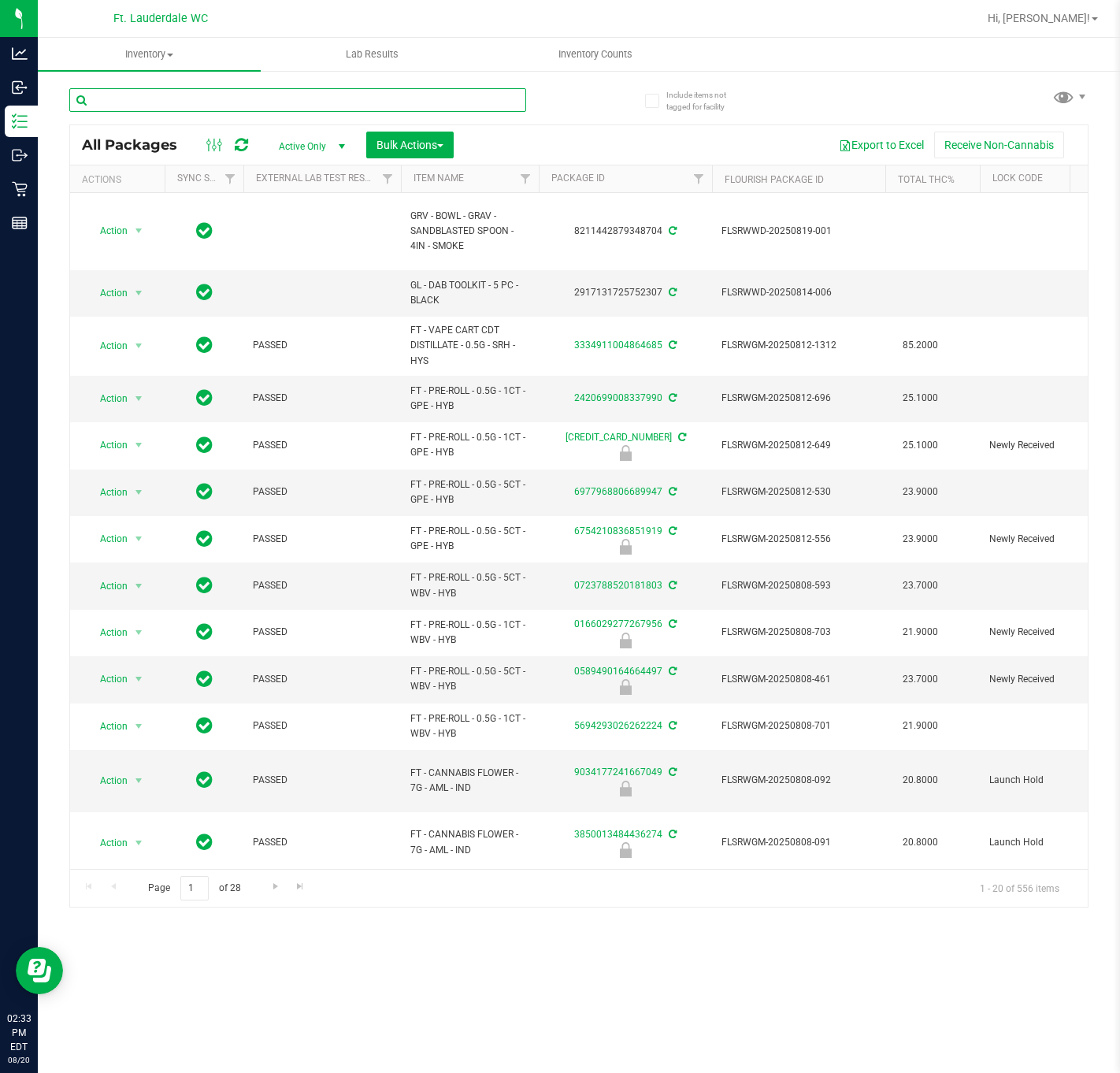
click at [204, 95] on input "text" at bounding box center [297, 101] width 457 height 24
type input "ABP"
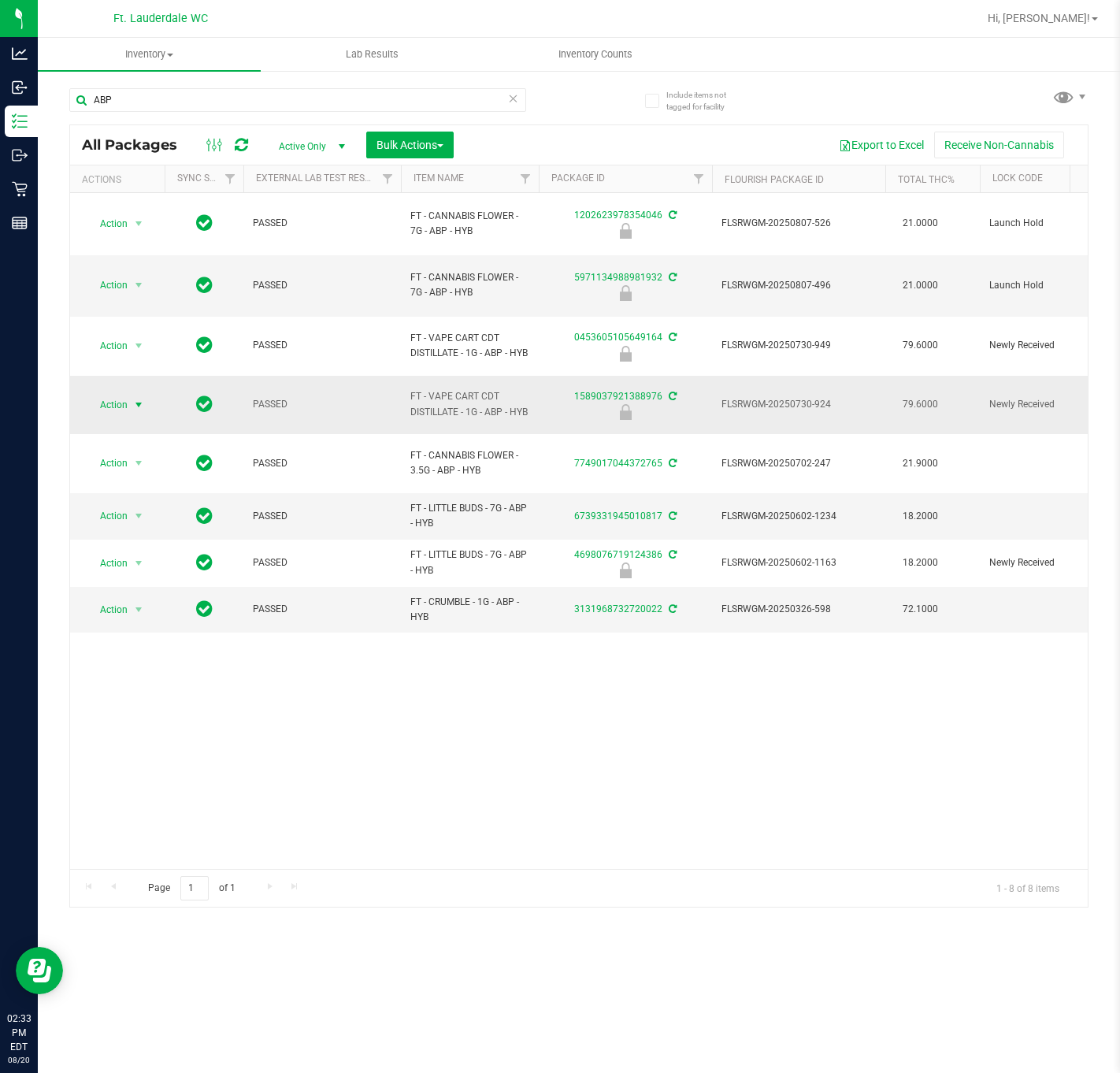
click at [114, 404] on span "Action" at bounding box center [106, 405] width 42 height 22
click at [133, 576] on li "Unlock package" at bounding box center [138, 569] width 102 height 24
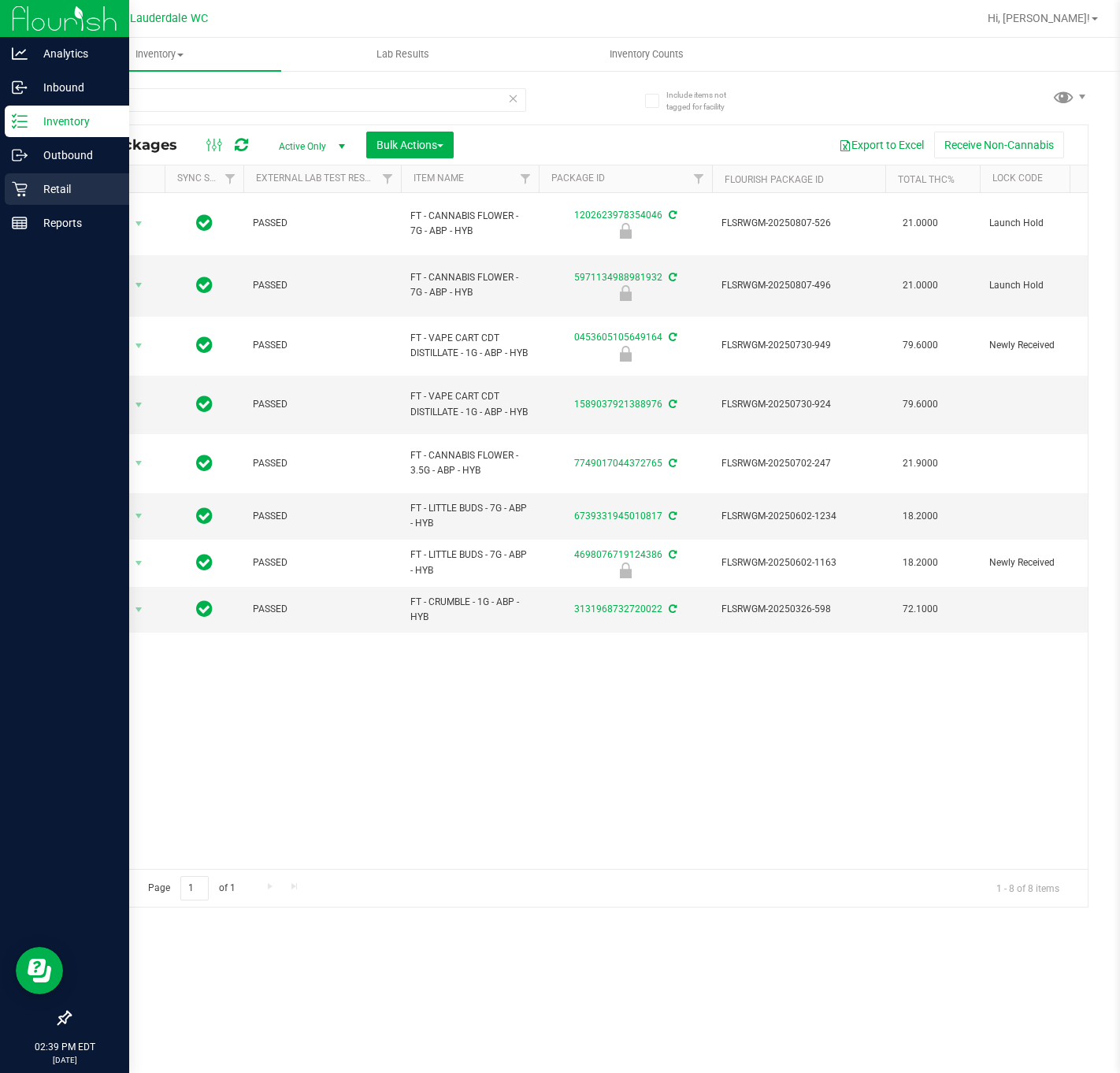
drag, startPoint x: 13, startPoint y: 187, endPoint x: 31, endPoint y: 199, distance: 21.6
click at [13, 187] on icon at bounding box center [20, 189] width 16 height 16
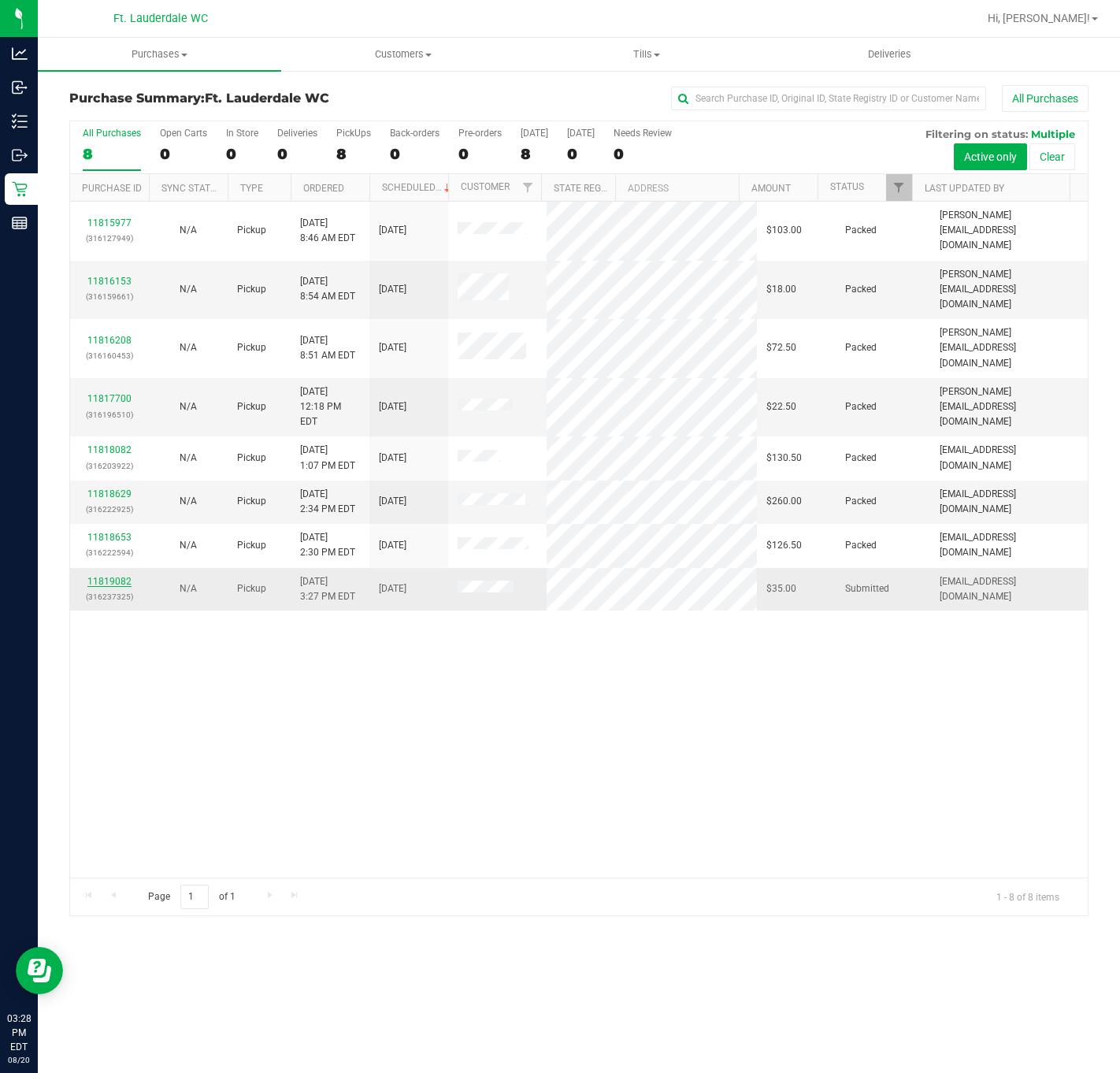
click at [107, 576] on link "11819082" at bounding box center [109, 581] width 44 height 11
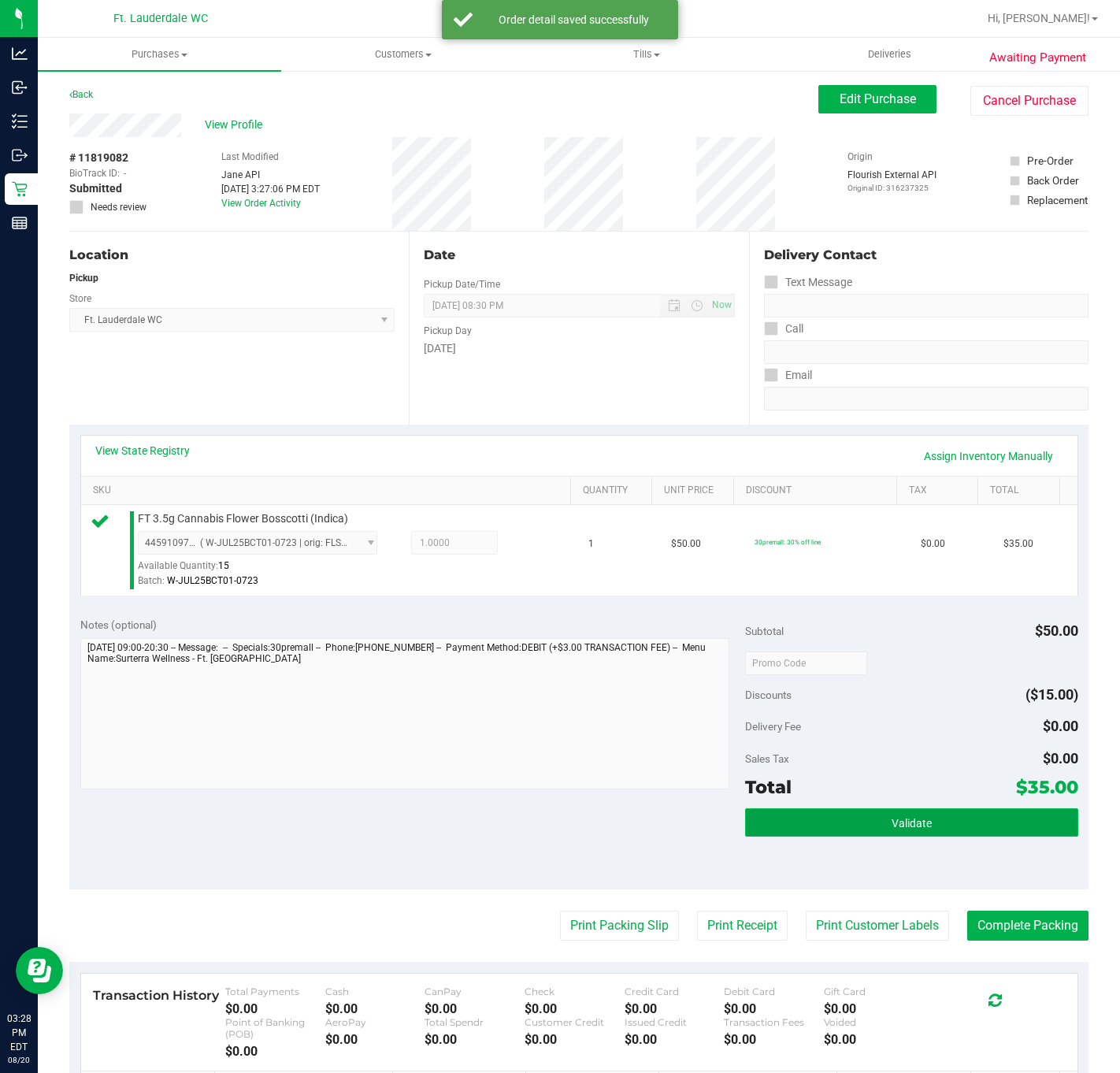
click at [900, 826] on span "Validate" at bounding box center [911, 823] width 40 height 13
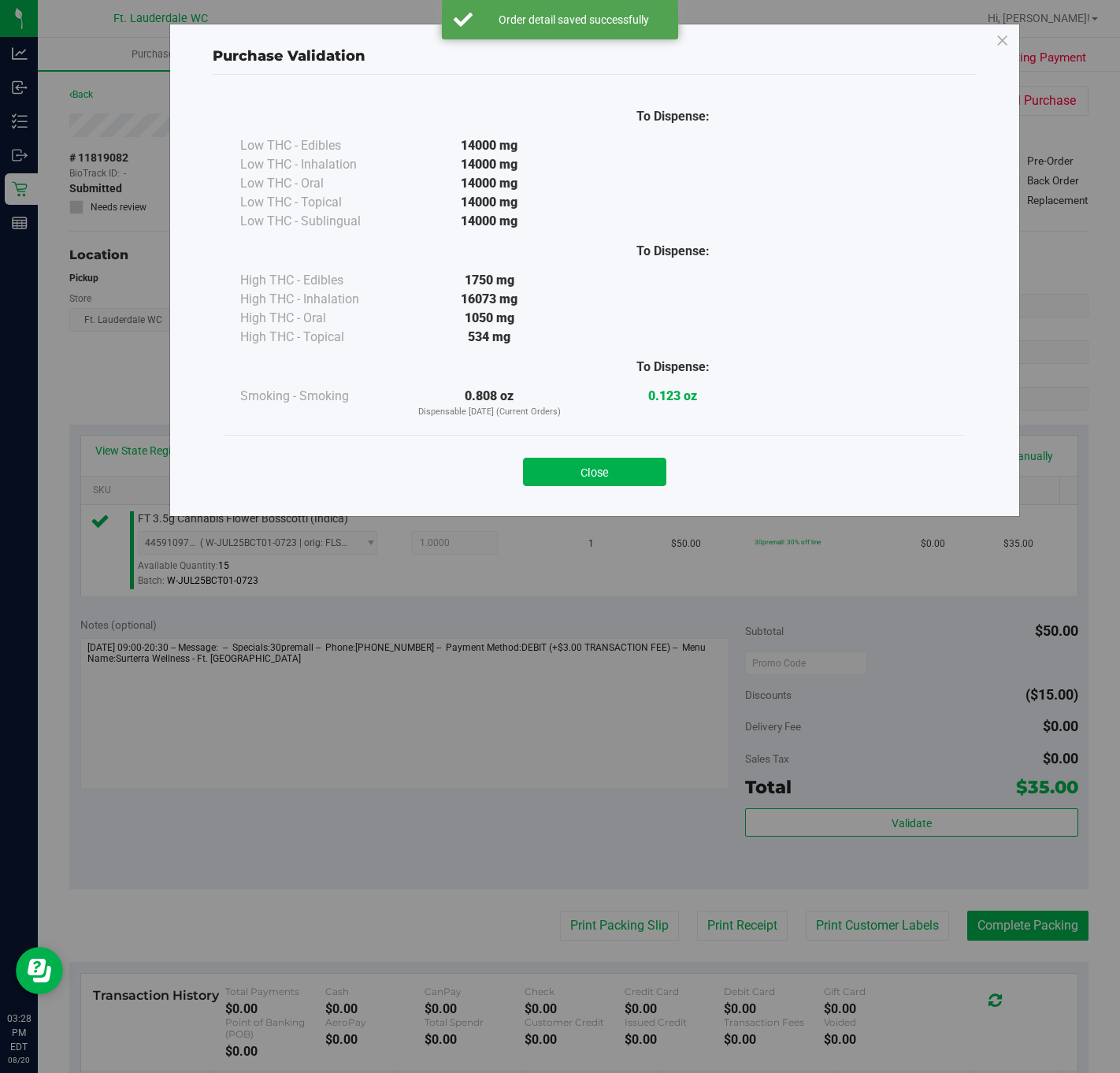
click at [564, 414] on p "Dispensable Today (Current Orders)" at bounding box center [490, 413] width 183 height 14
click at [569, 927] on div "Purchase Validation To Dispense: Low THC - Edibles 14000 mg" at bounding box center [565, 536] width 1132 height 1073
click at [577, 470] on button "Close" at bounding box center [595, 472] width 144 height 29
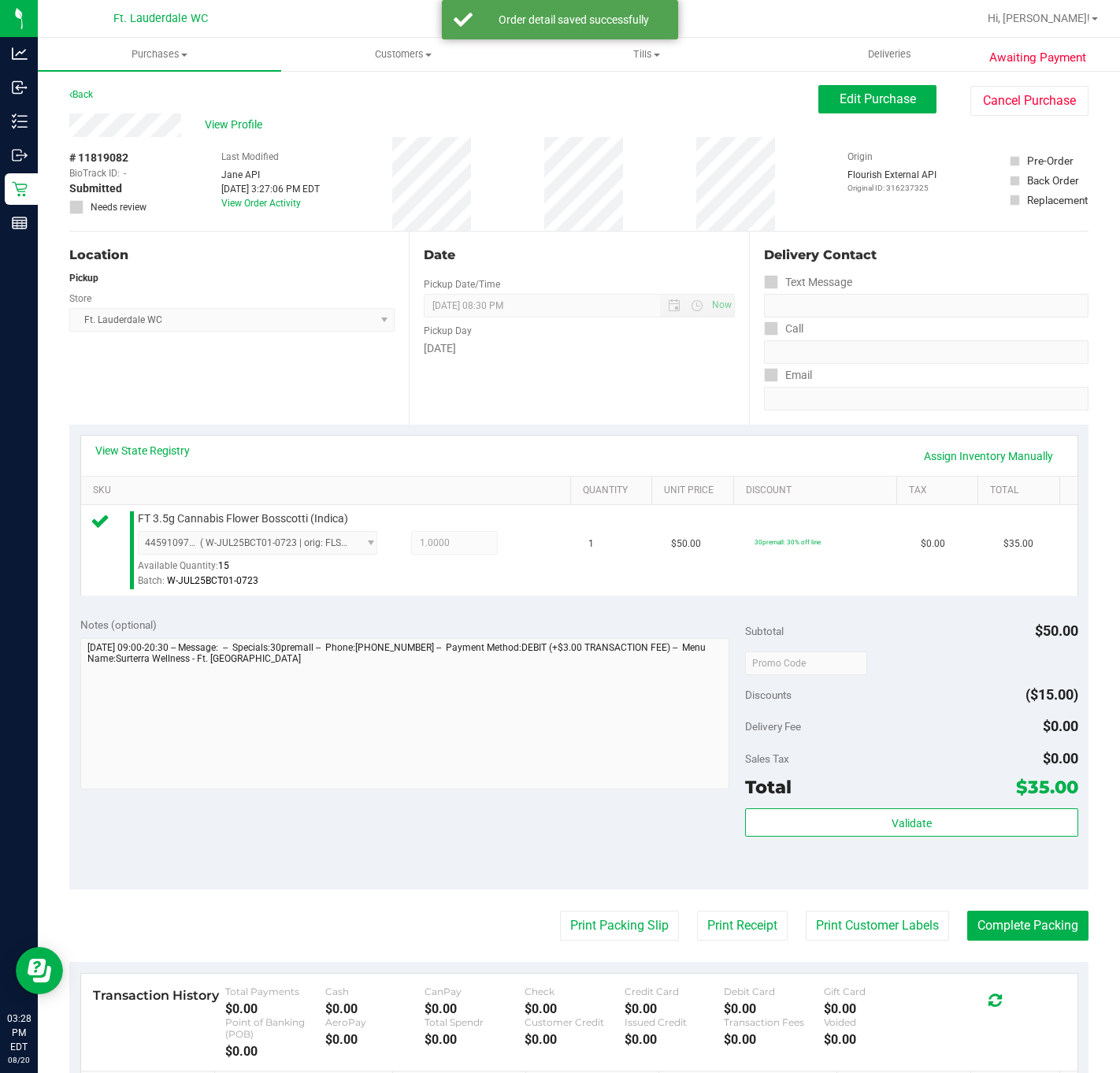
click at [615, 885] on div "Notes (optional) Subtotal $50.00 Discounts ($15.00) Delivery Fee $0.00 Sales Ta…" at bounding box center [578, 748] width 1020 height 284
click at [608, 936] on button "Print Packing Slip" at bounding box center [620, 926] width 119 height 30
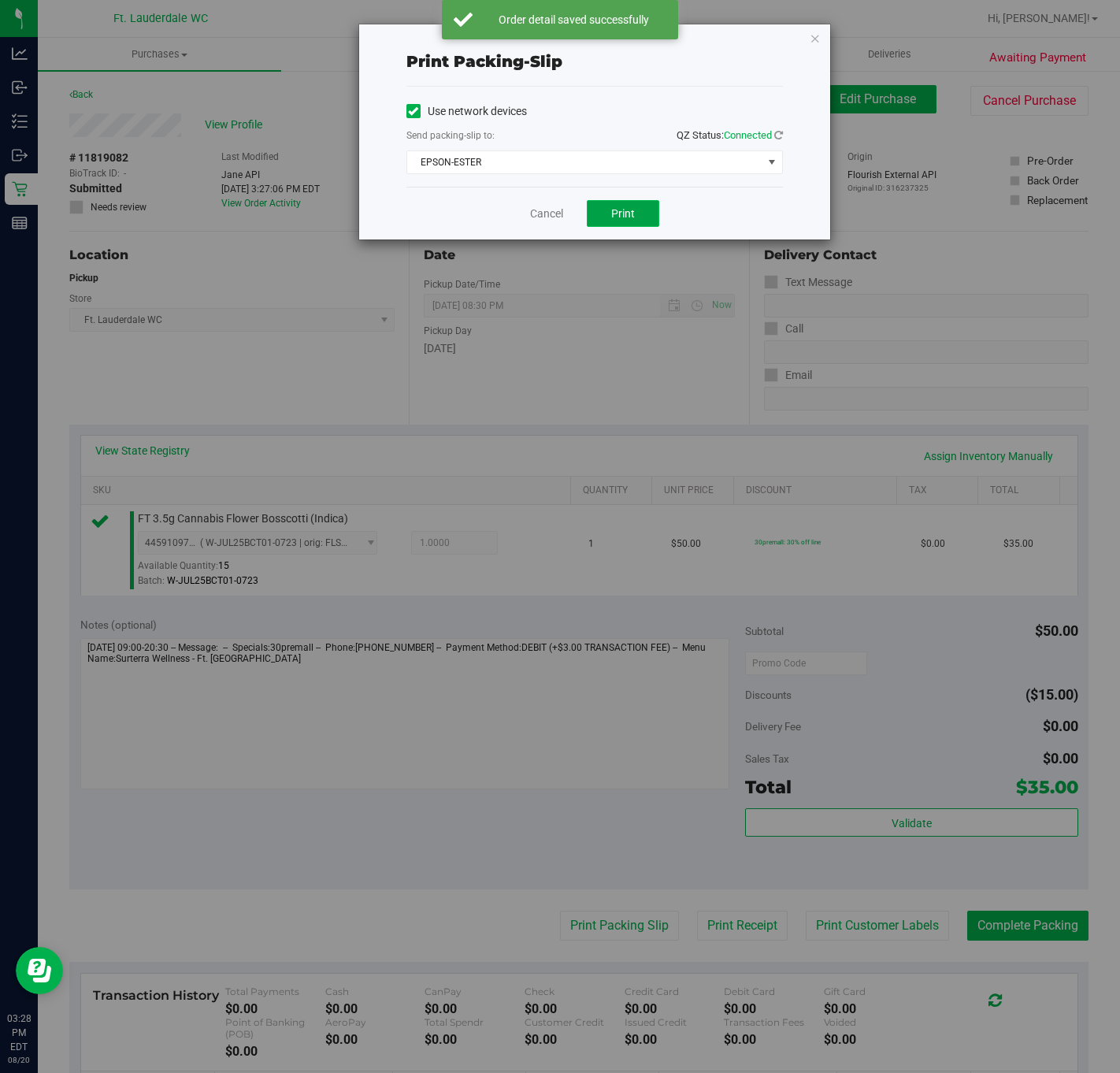
click at [616, 207] on button "Print" at bounding box center [624, 213] width 73 height 27
click at [814, 37] on icon "button" at bounding box center [815, 37] width 11 height 19
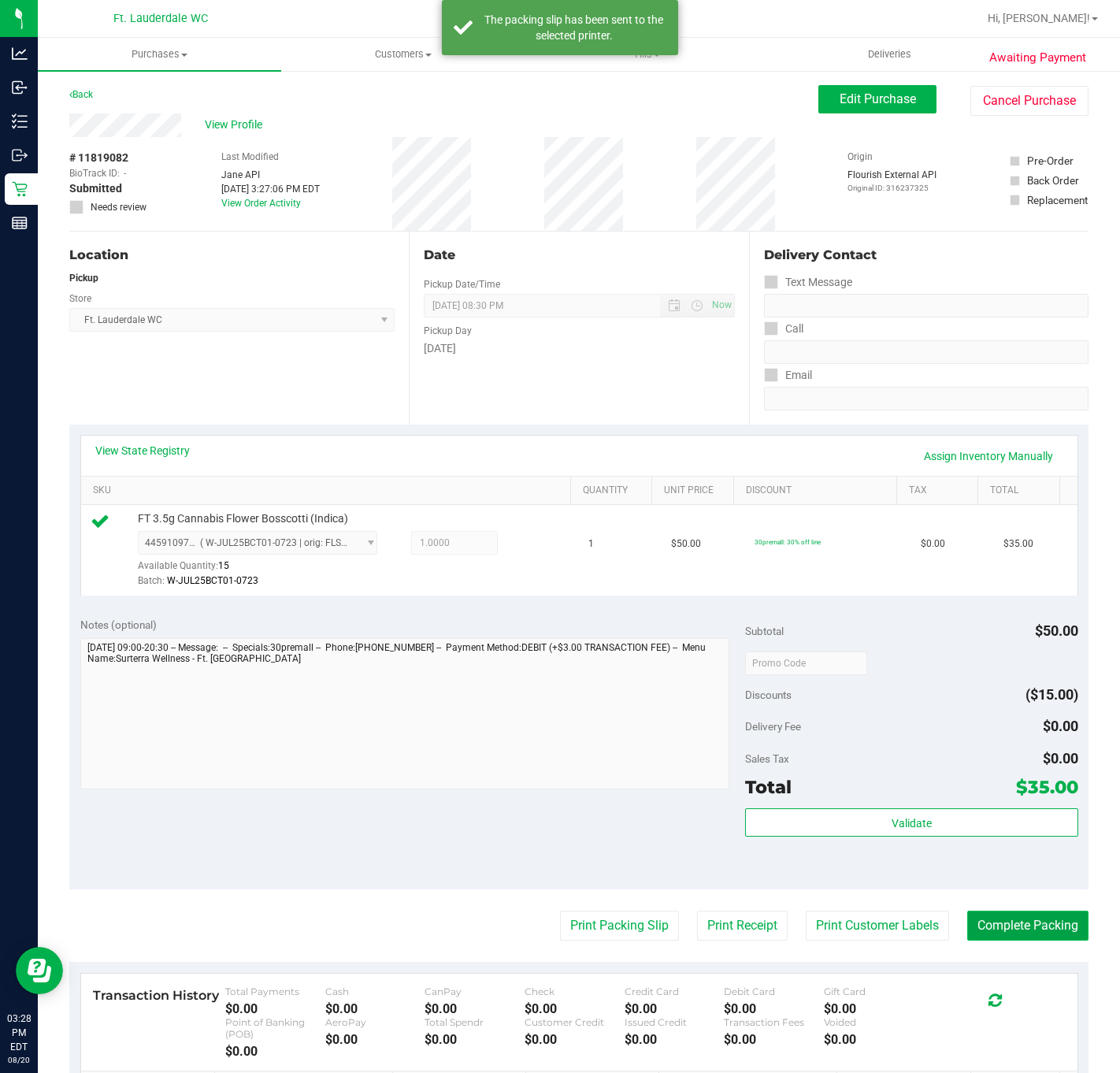
click at [1035, 930] on button "Complete Packing" at bounding box center [1027, 926] width 121 height 30
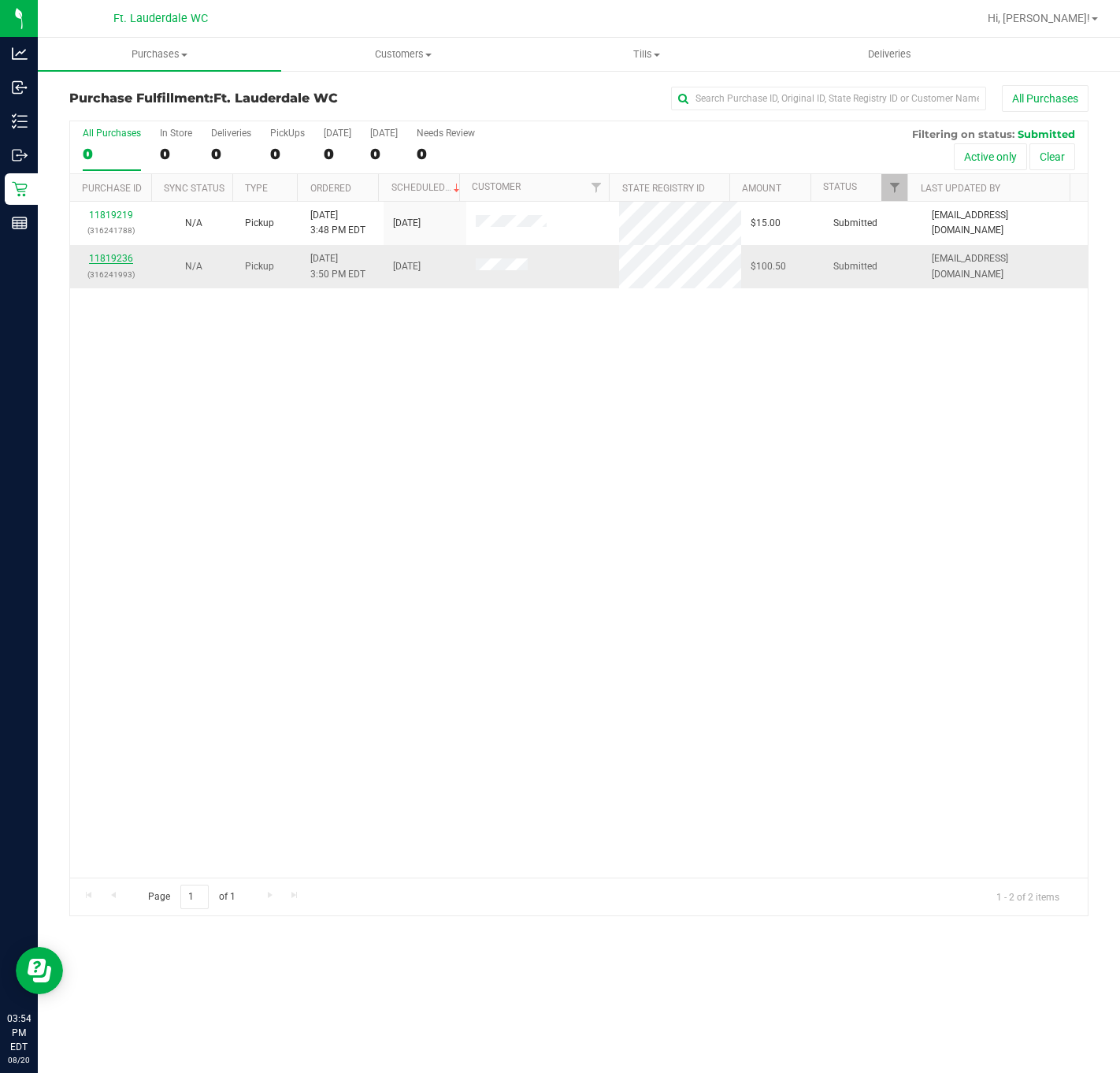
click at [120, 255] on link "11819236" at bounding box center [110, 258] width 44 height 11
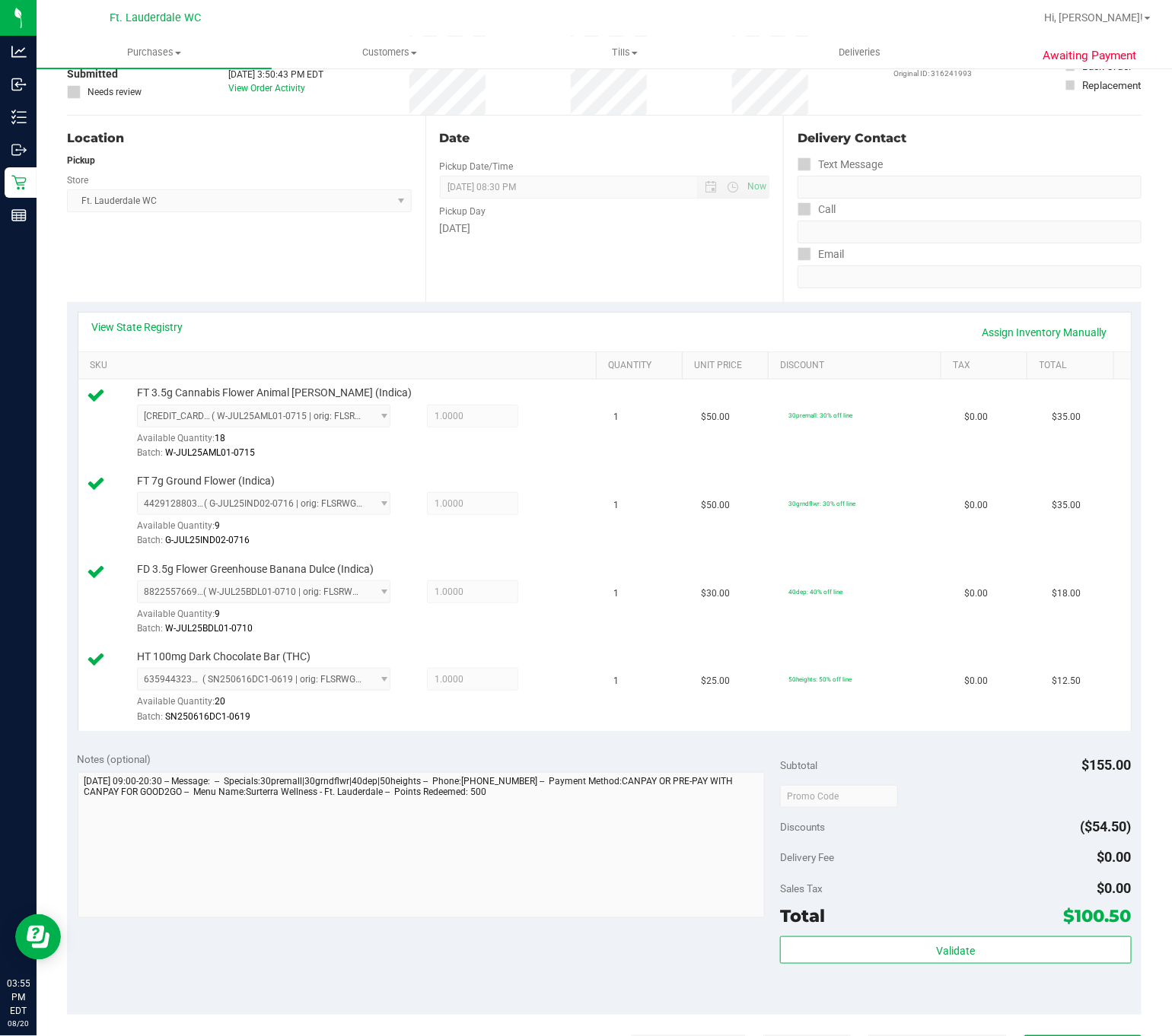
scroll to position [228, 0]
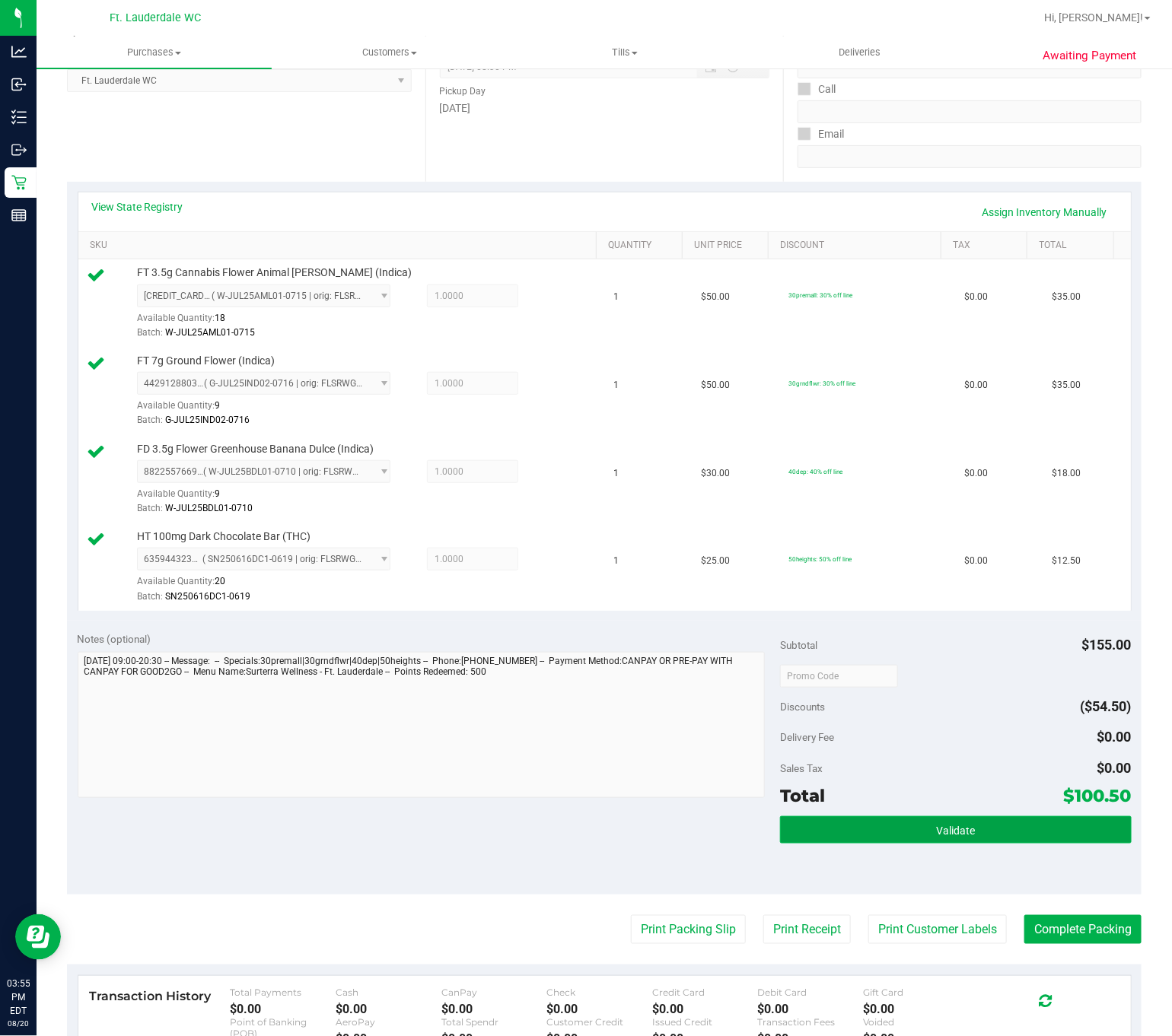
click at [865, 836] on button "Validate" at bounding box center [956, 830] width 352 height 28
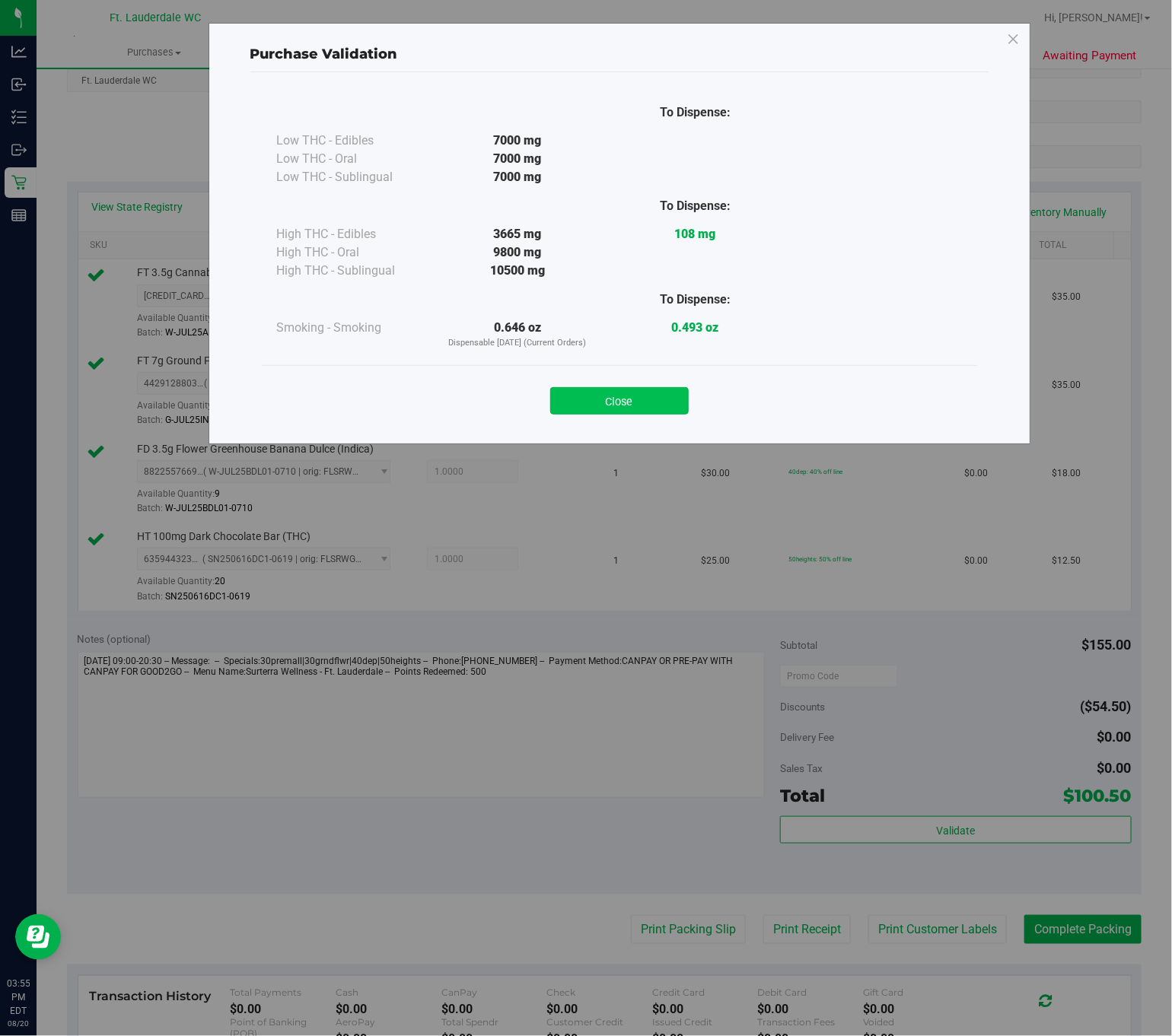
click at [644, 402] on button "Close" at bounding box center [619, 401] width 139 height 28
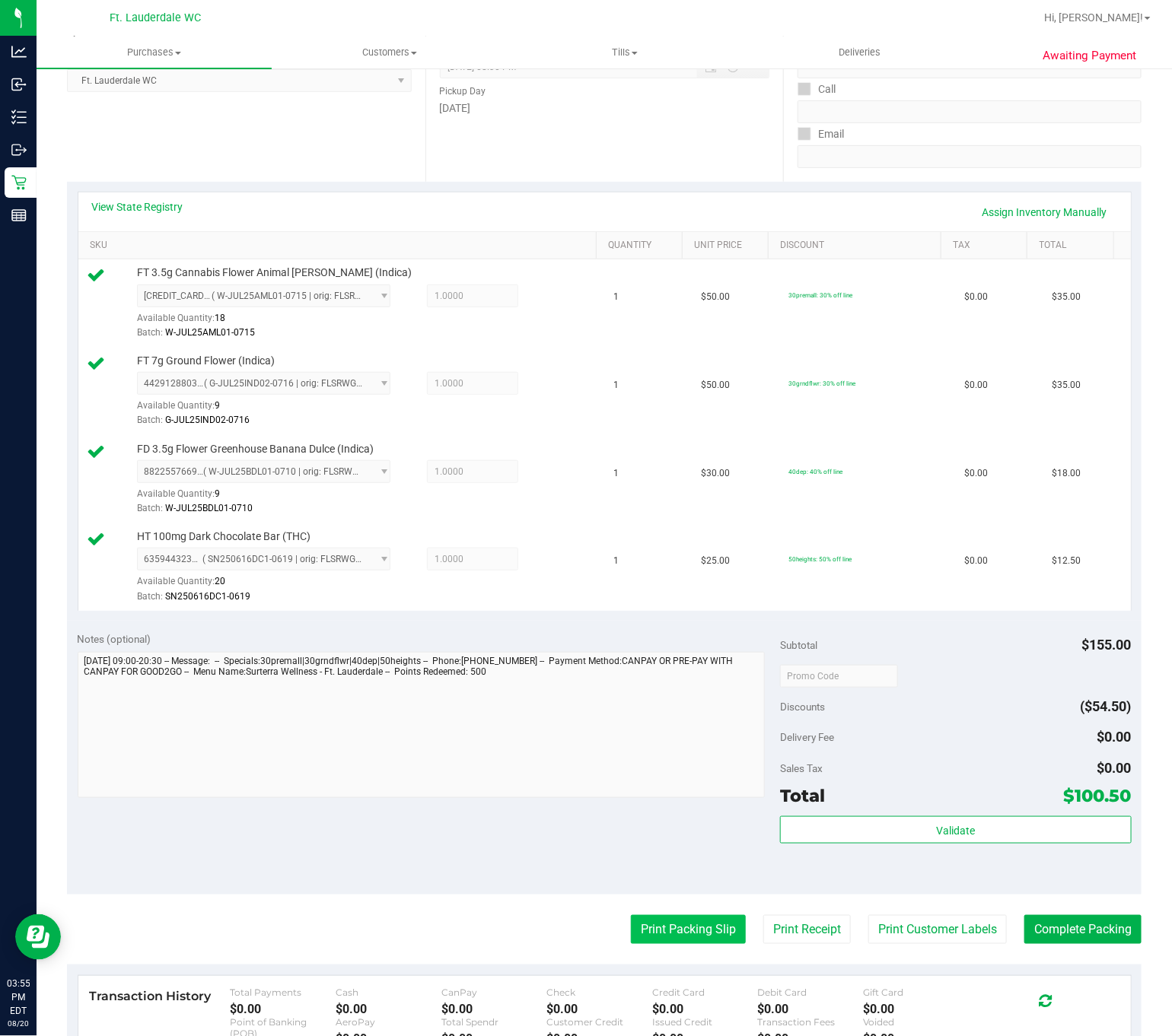
click at [667, 941] on button "Print Packing Slip" at bounding box center [688, 929] width 115 height 29
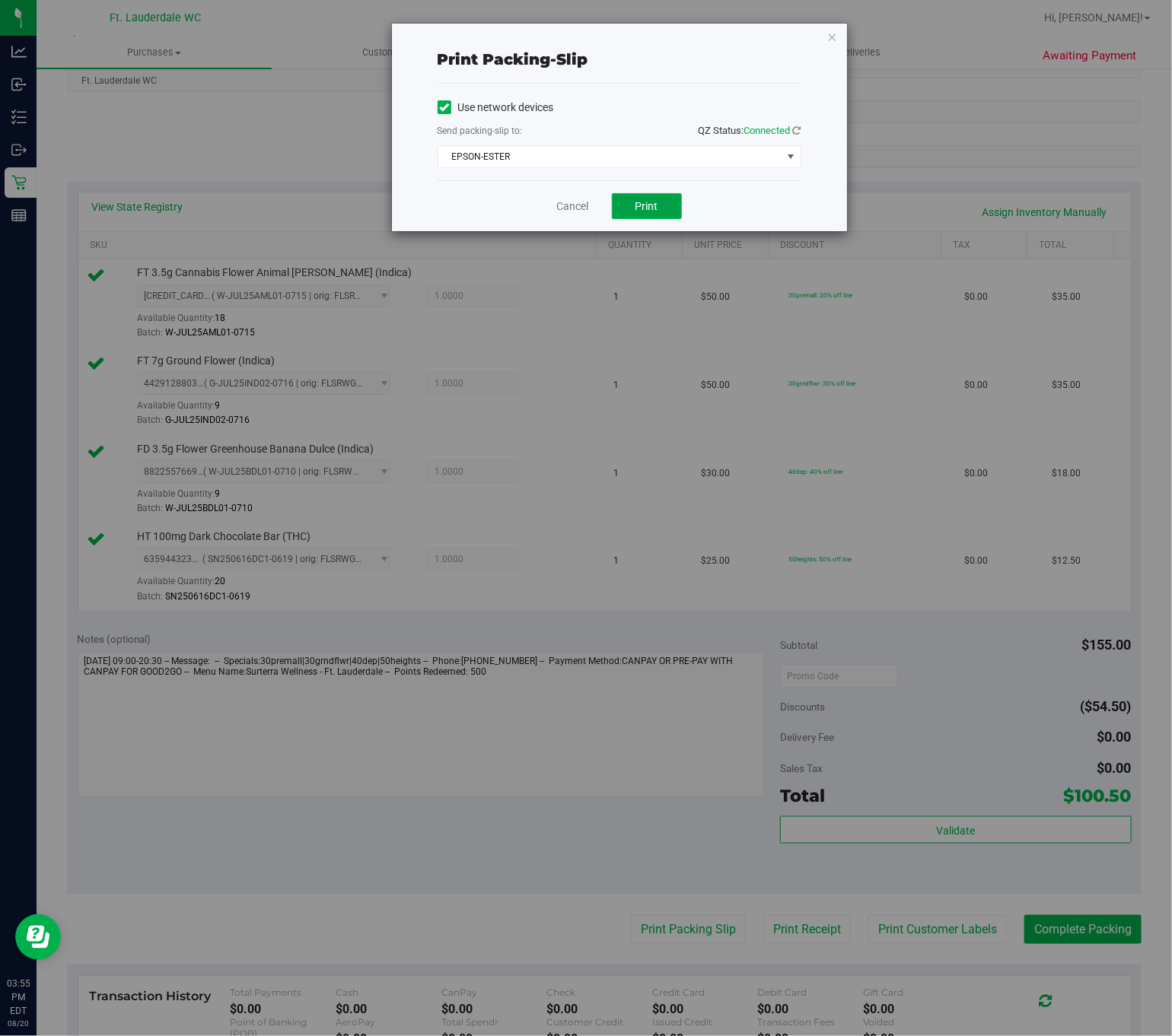
click at [655, 204] on span "Print" at bounding box center [647, 205] width 23 height 12
click at [522, 263] on div "Print packing-slip Use network devices Send packing-slip to: QZ Status: Connect…" at bounding box center [592, 518] width 1183 height 1036
click at [576, 207] on link "Cancel" at bounding box center [573, 206] width 32 height 16
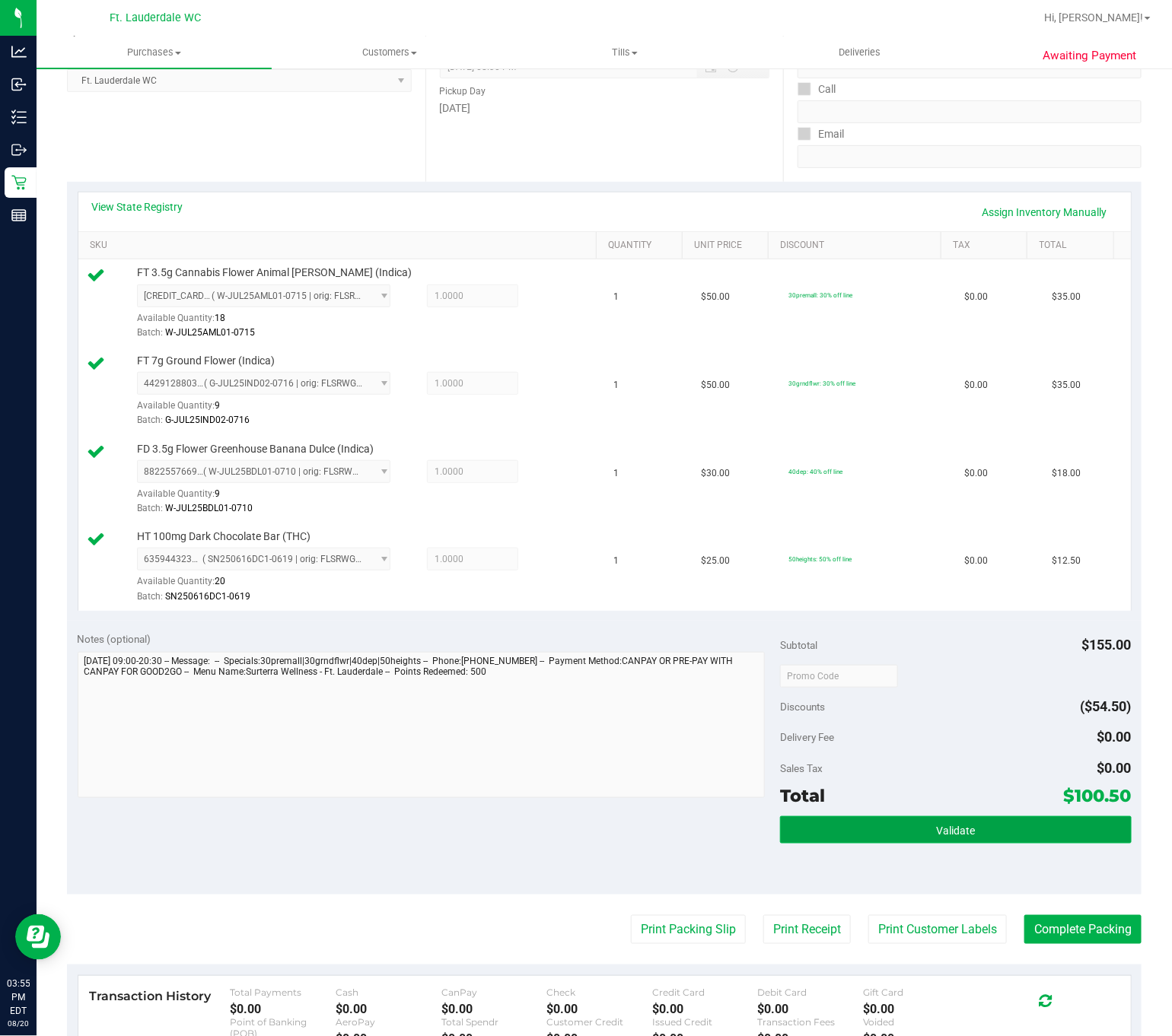
click at [934, 823] on button "Validate" at bounding box center [956, 830] width 352 height 28
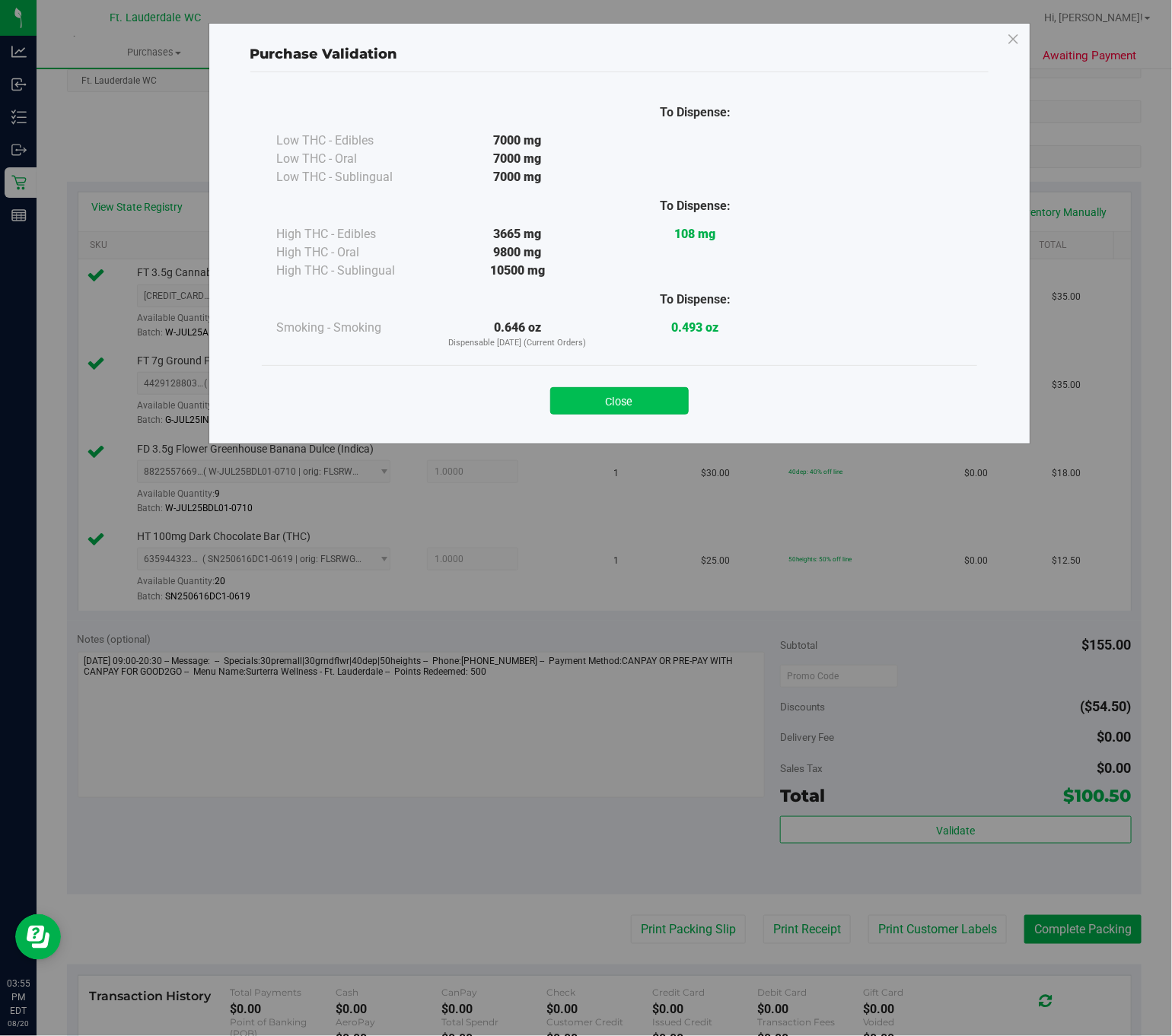
click at [603, 393] on button "Close" at bounding box center [619, 401] width 139 height 28
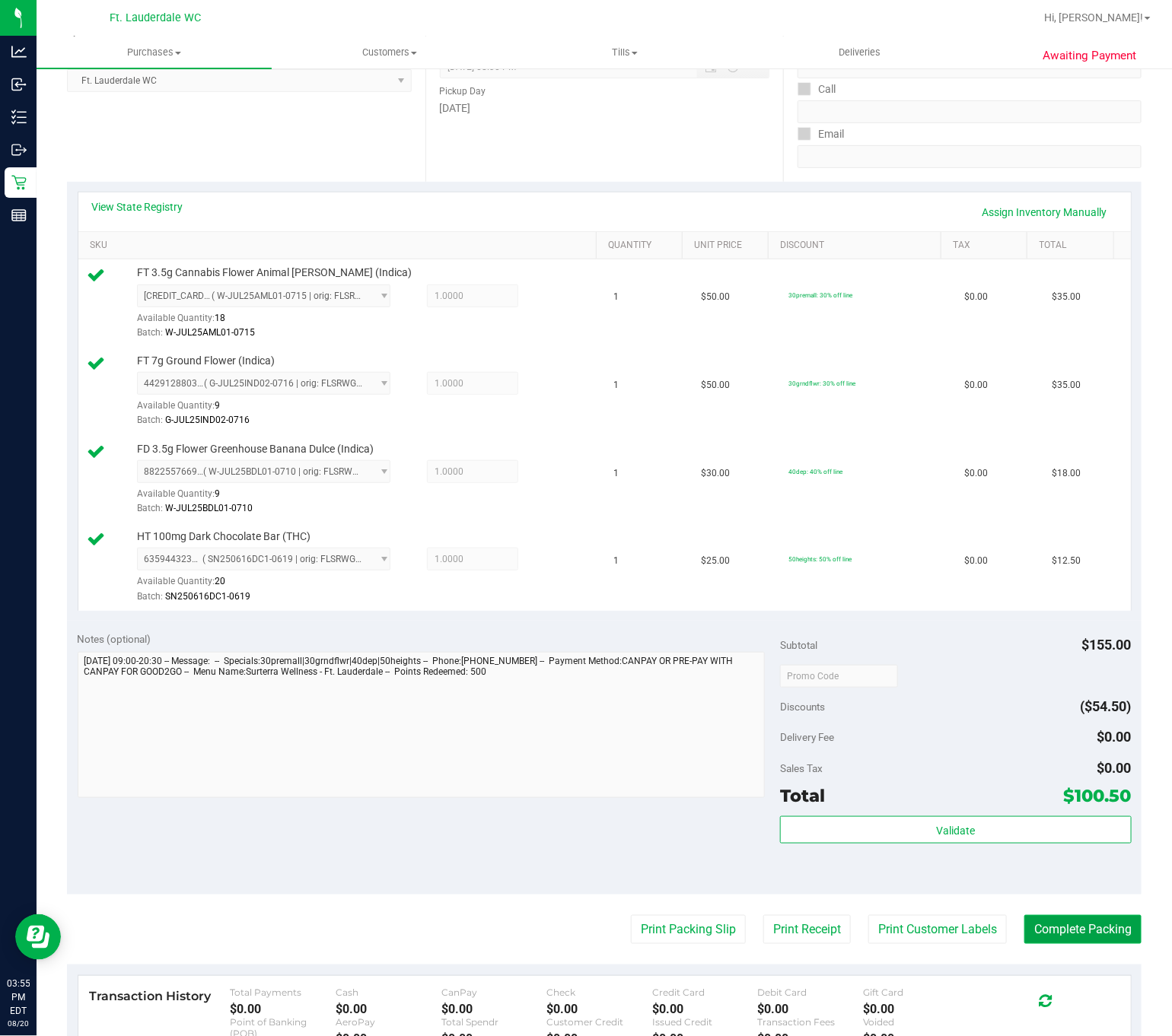
click at [1075, 936] on button "Complete Packing" at bounding box center [1083, 929] width 117 height 29
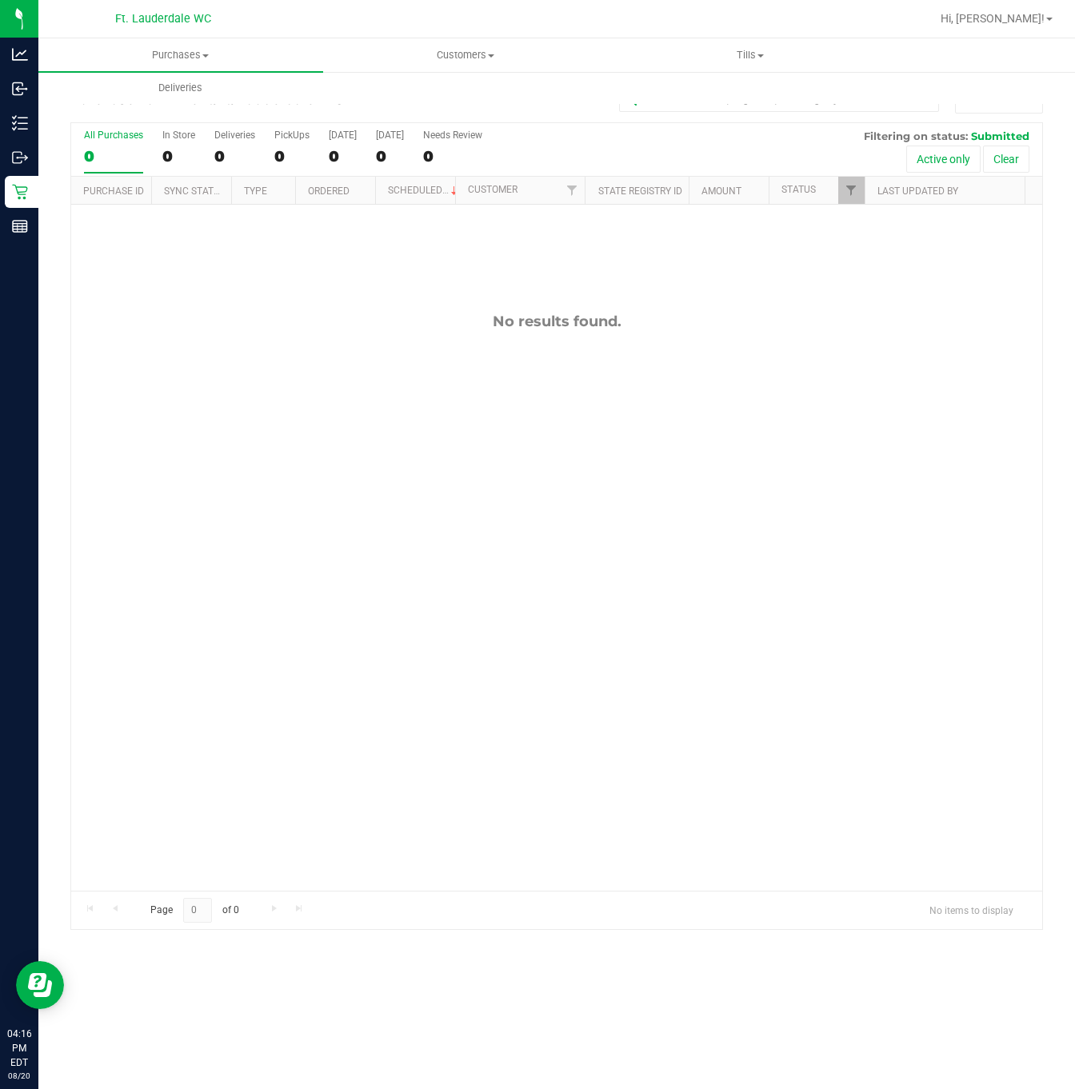
click at [295, 612] on div "No results found." at bounding box center [556, 602] width 971 height 794
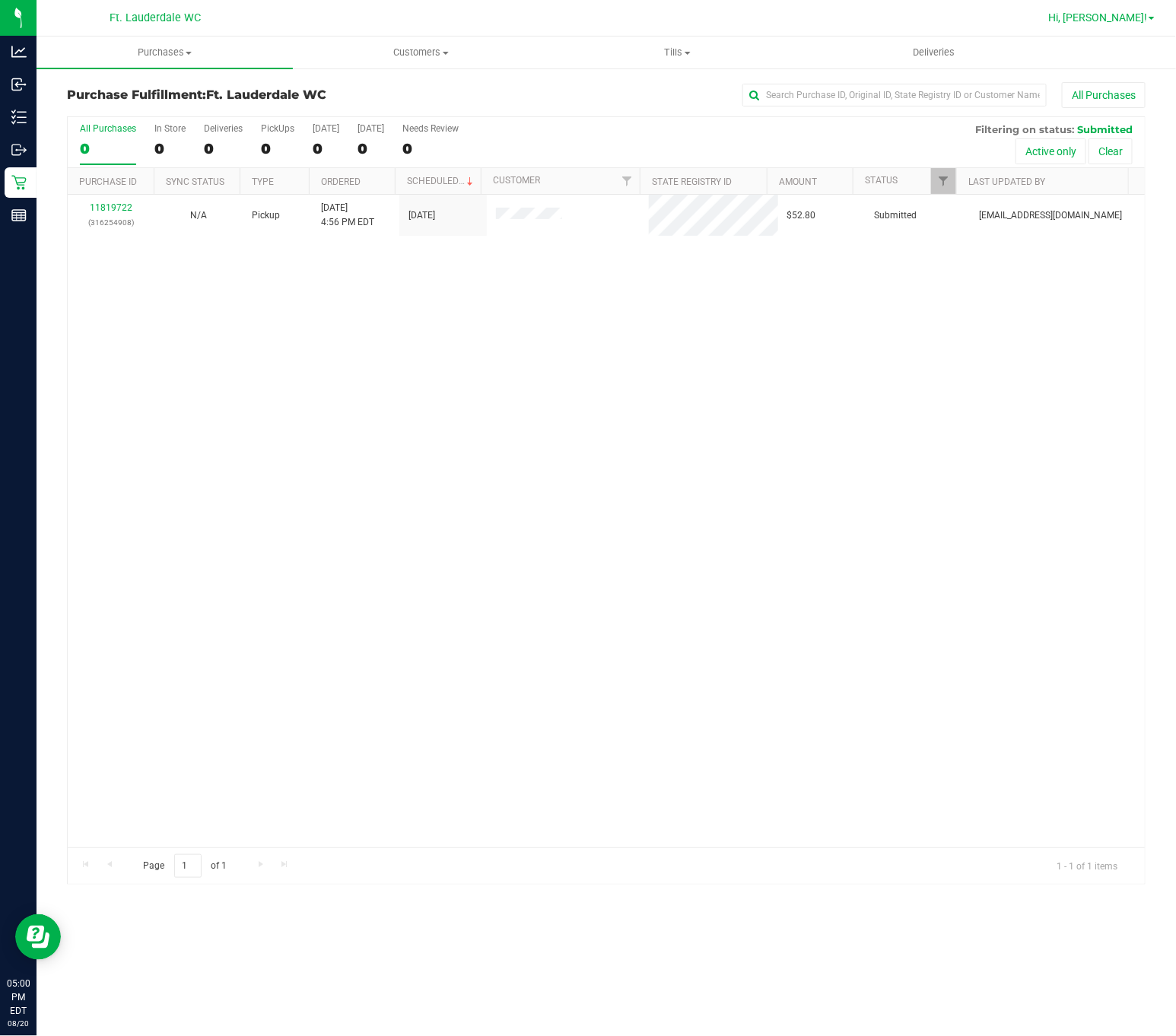
click at [1153, 17] on span at bounding box center [1152, 18] width 6 height 3
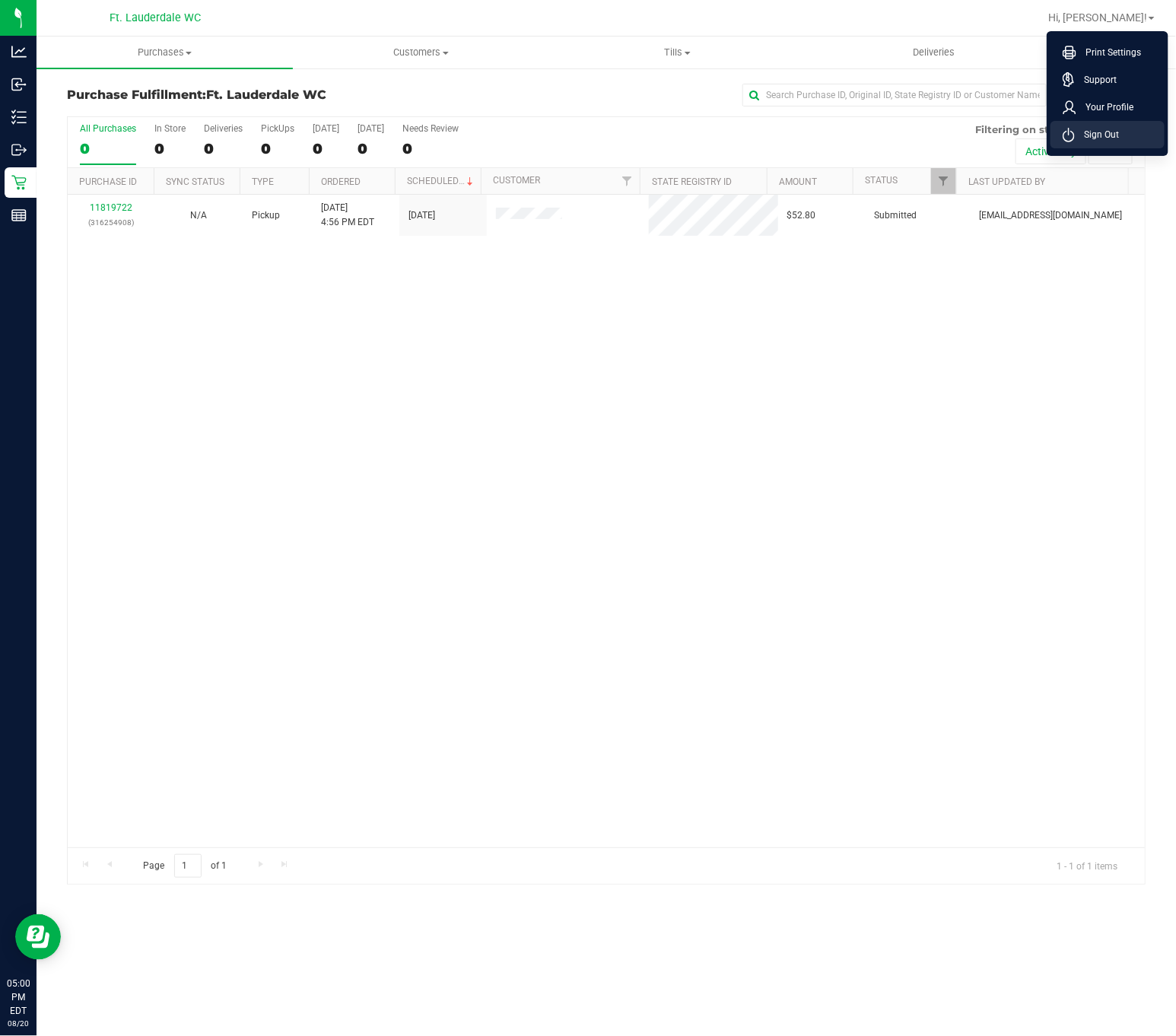
click at [1119, 139] on li "Sign Out" at bounding box center [1108, 134] width 114 height 28
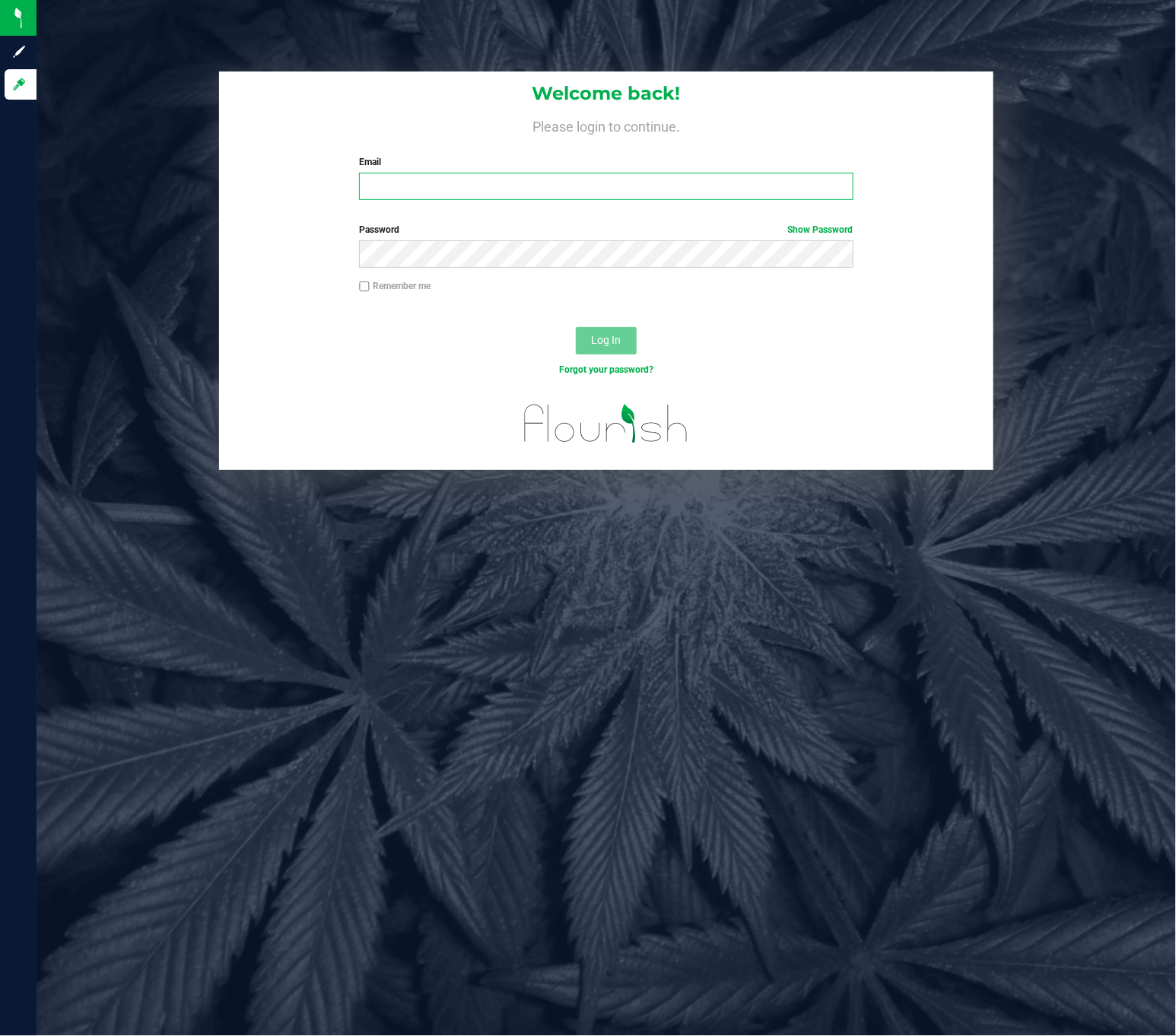
click at [532, 190] on input "Email" at bounding box center [606, 186] width 494 height 28
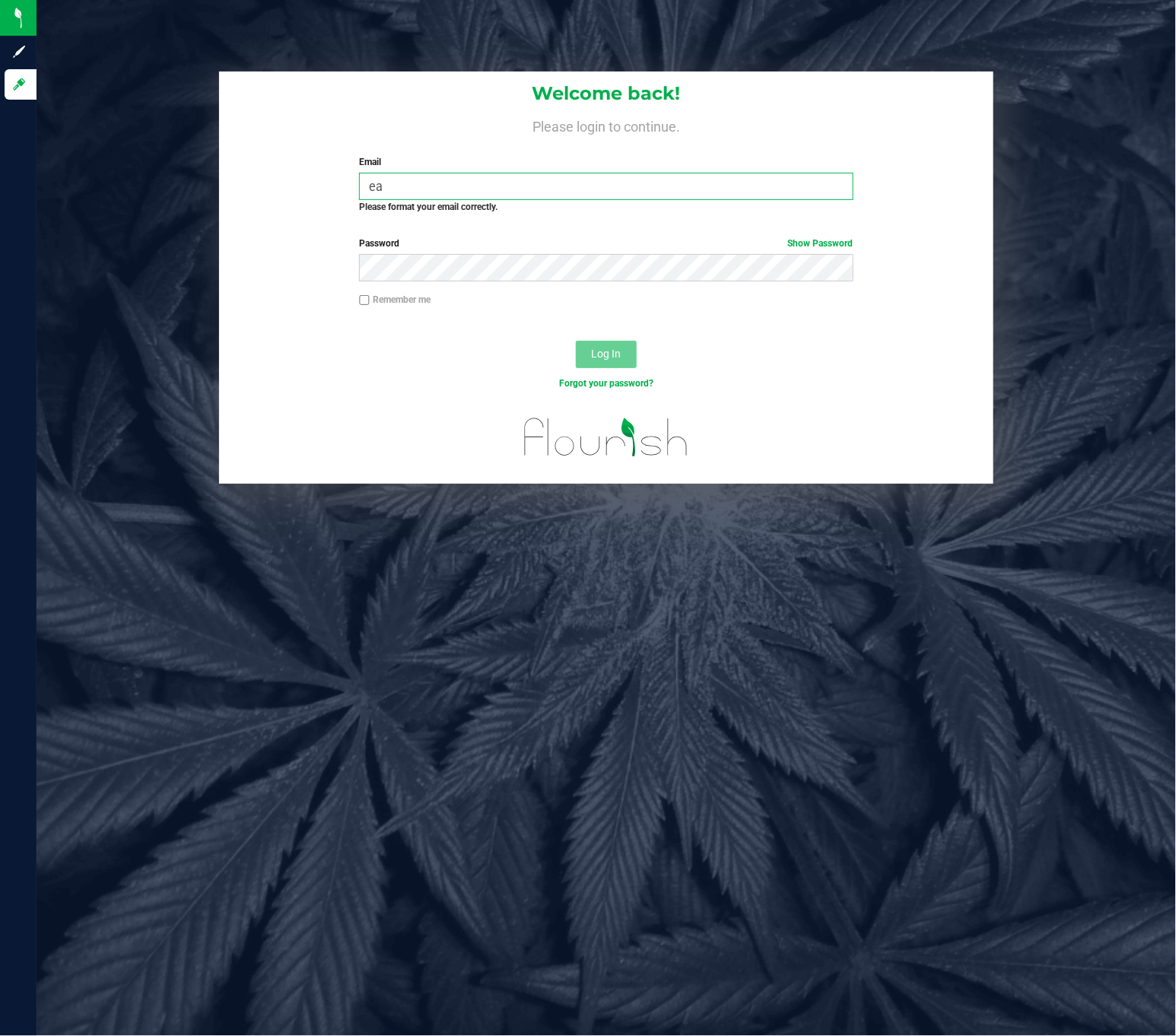
type input "e"
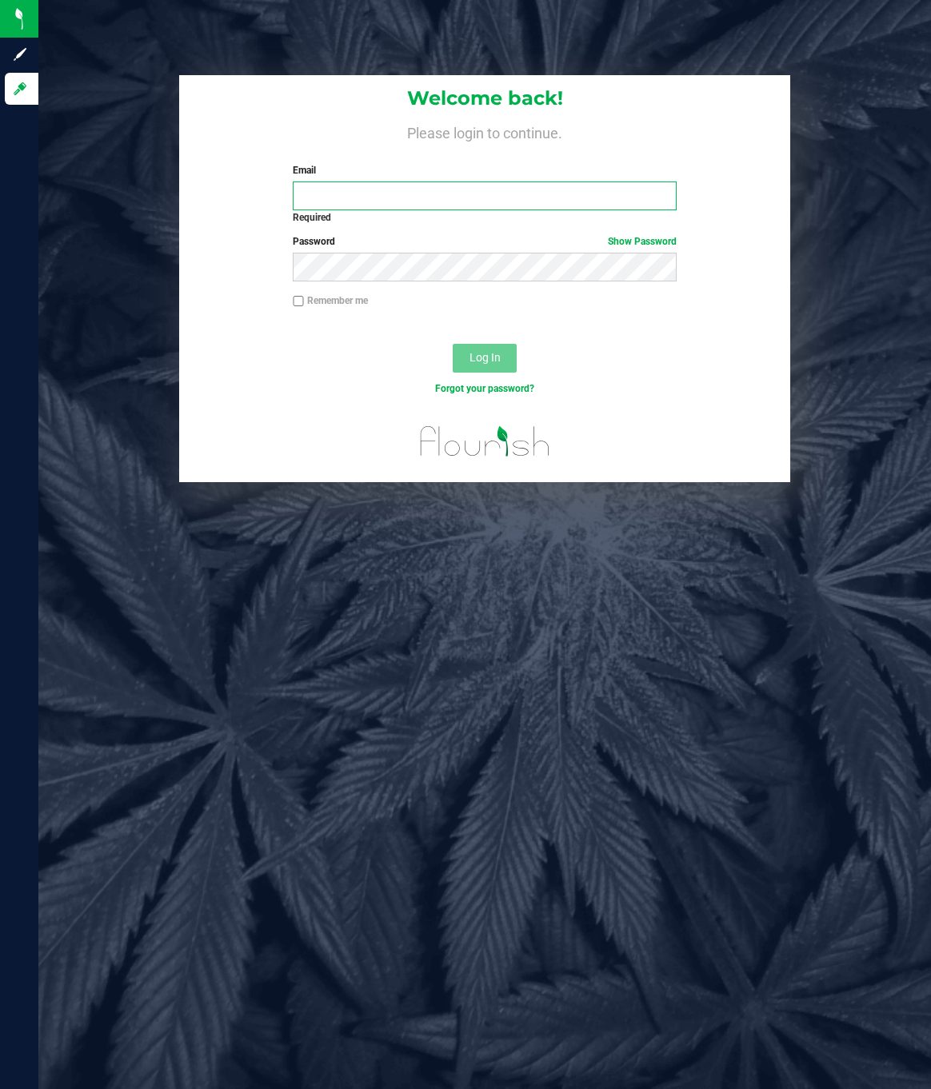
click at [441, 195] on input "Email" at bounding box center [484, 196] width 383 height 29
type input "[EMAIL_ADDRESS][DOMAIN_NAME]"
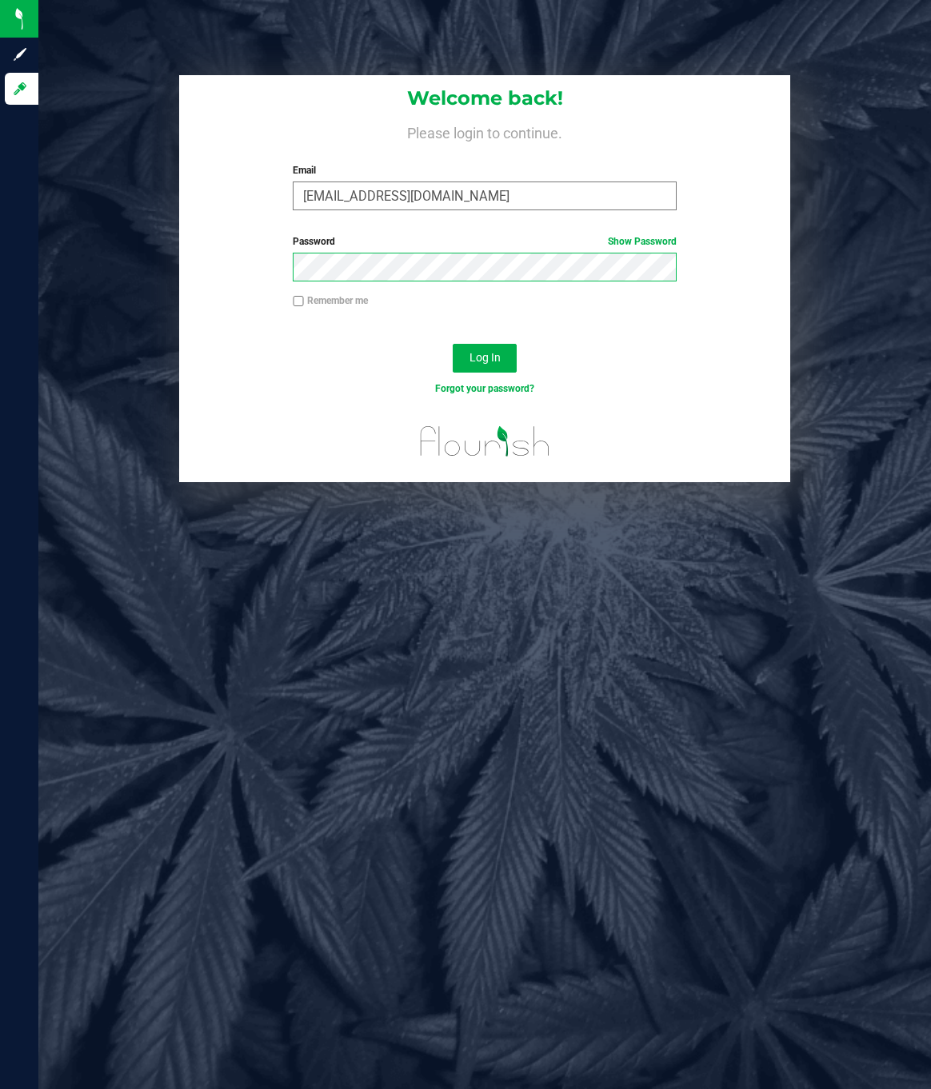
click at [453, 344] on button "Log In" at bounding box center [485, 358] width 64 height 29
